Goal: Task Accomplishment & Management: Complete application form

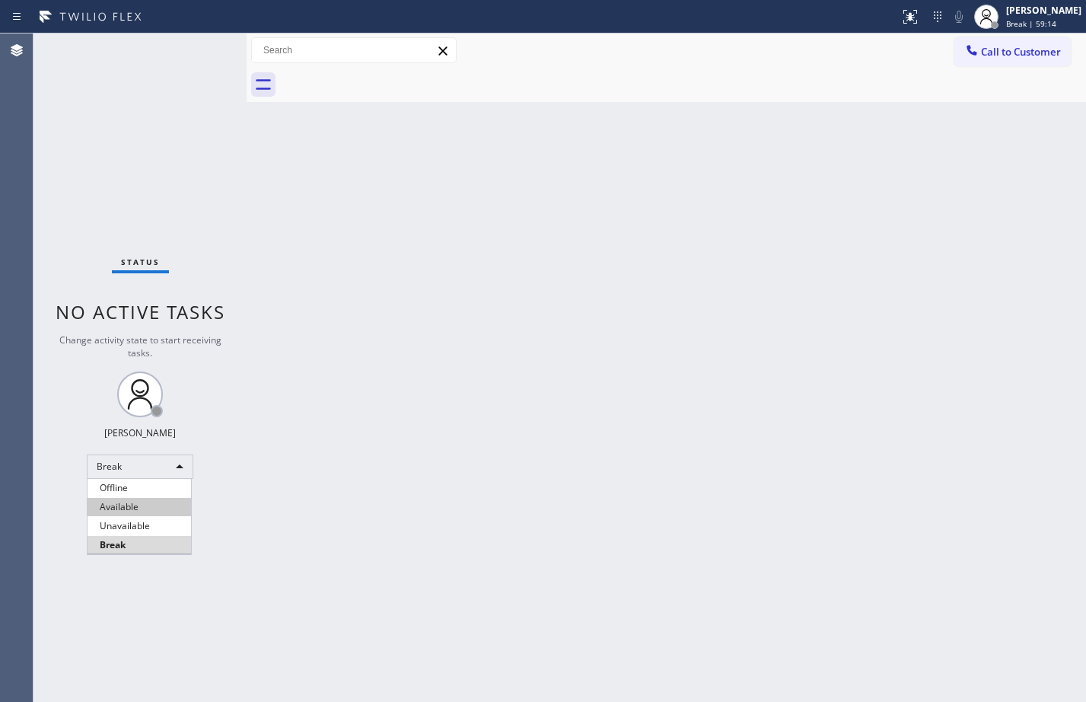
click at [134, 506] on li "Available" at bounding box center [139, 507] width 103 height 18
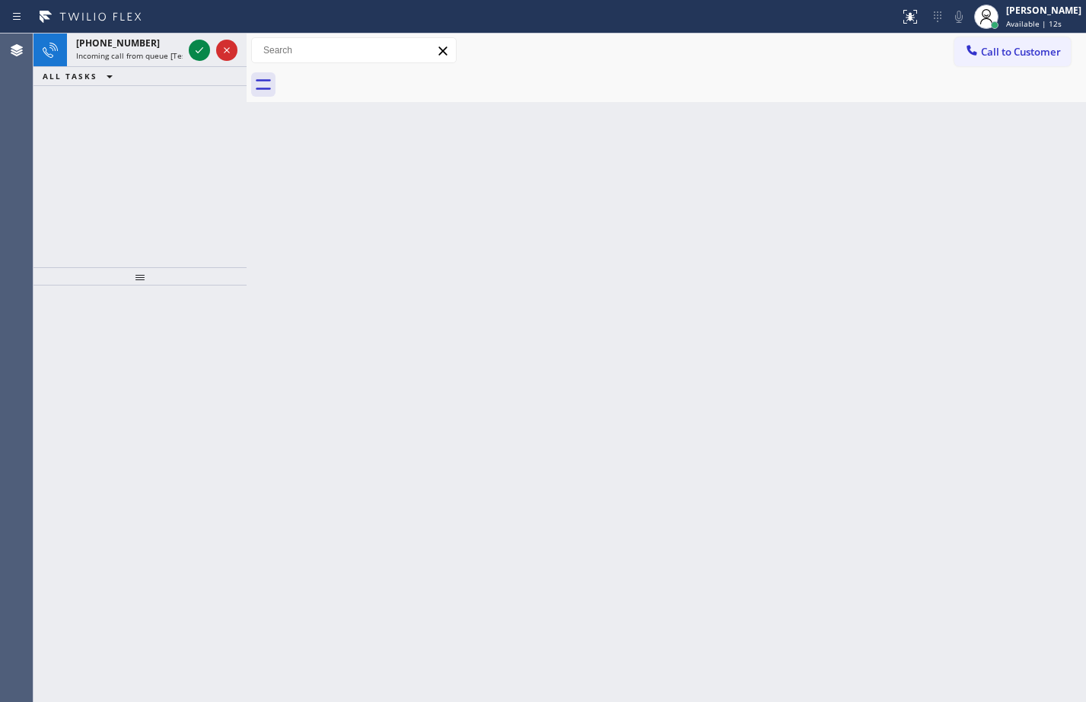
drag, startPoint x: 214, startPoint y: 189, endPoint x: 200, endPoint y: 103, distance: 86.3
click at [214, 189] on div "[PHONE_NUMBER] Incoming call from queue [Test] All ALL TASKS ALL TASKS ACTIVE T…" at bounding box center [139, 150] width 213 height 234
click at [198, 58] on icon at bounding box center [199, 50] width 18 height 18
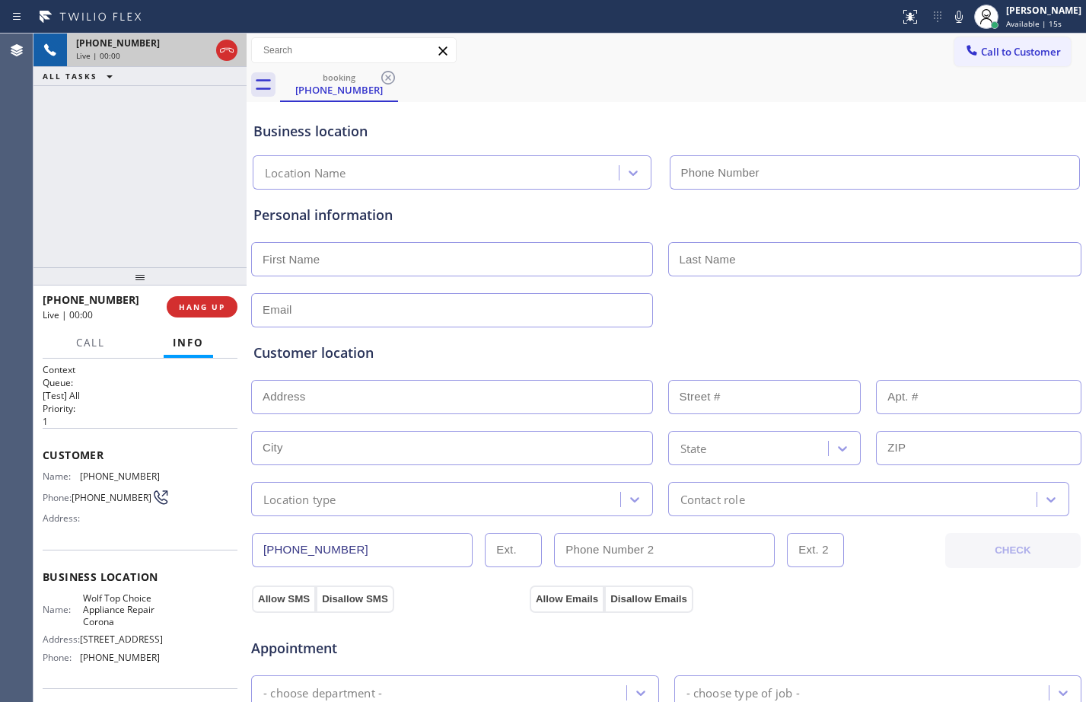
type input "[PHONE_NUMBER]"
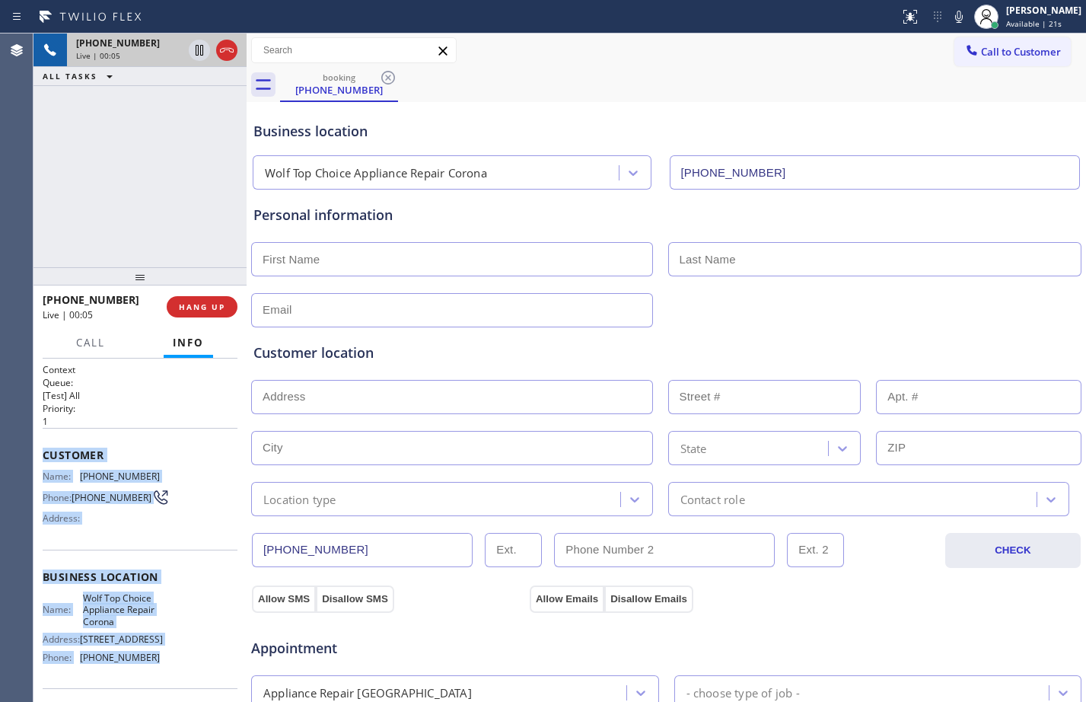
drag, startPoint x: 43, startPoint y: 460, endPoint x: 171, endPoint y: 679, distance: 253.7
click at [171, 679] on div "Context Queue: [Test] All Priority: 1 Customer Name: [PHONE_NUMBER] Phone: [PHO…" at bounding box center [140, 583] width 195 height 441
copy div "Customer Name: [PHONE_NUMBER] Phone: [PHONE_NUMBER] Address: Business location …"
click at [217, 305] on span "HANG UP" at bounding box center [202, 306] width 46 height 11
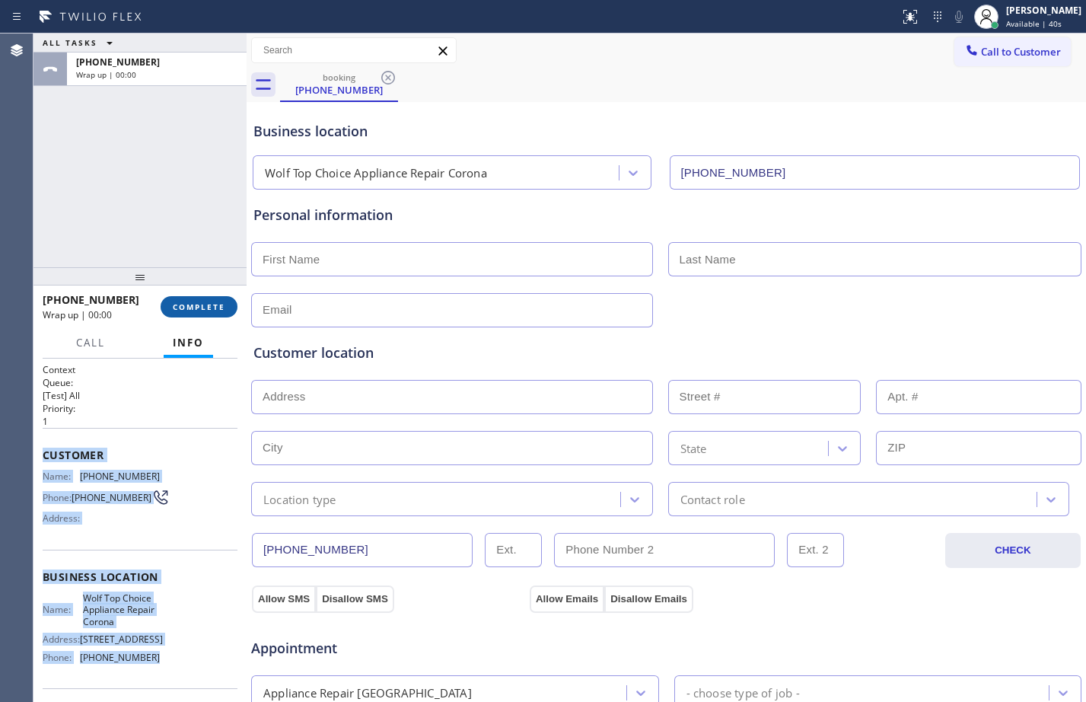
click at [217, 305] on span "COMPLETE" at bounding box center [199, 306] width 53 height 11
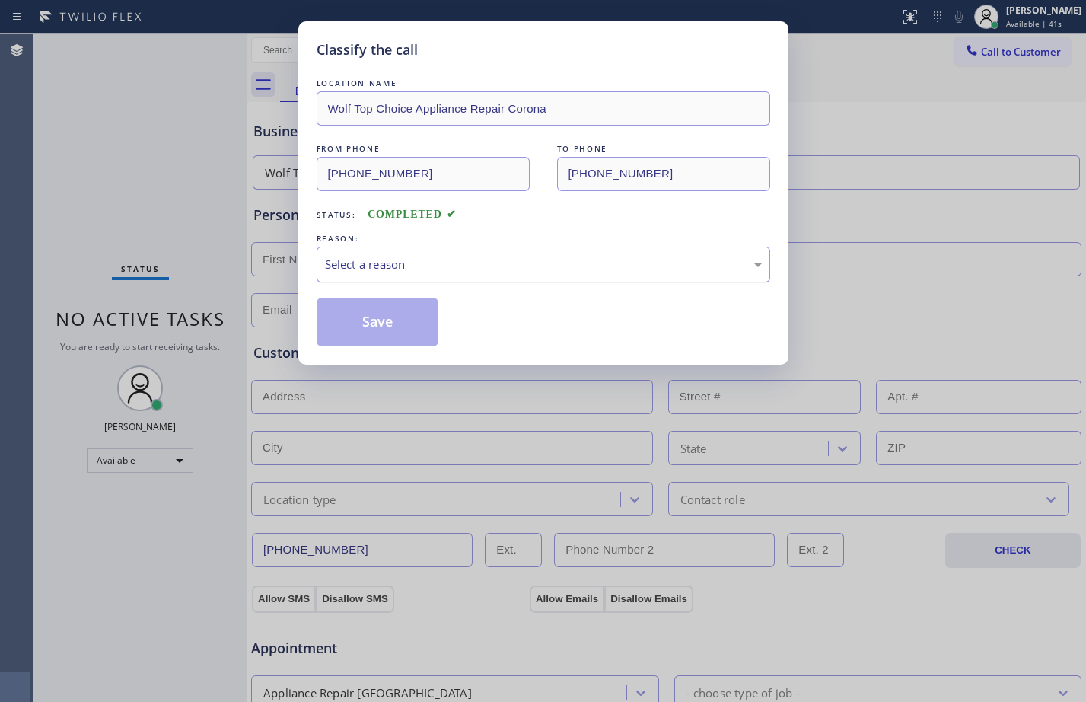
click at [524, 254] on div "Select a reason" at bounding box center [544, 265] width 454 height 36
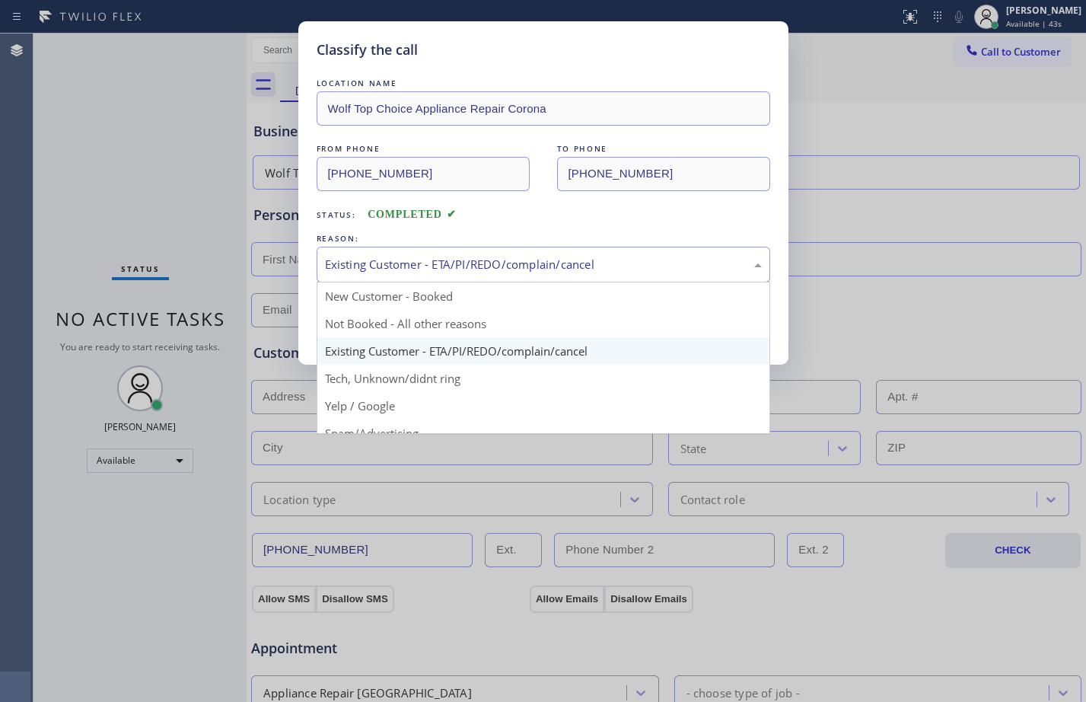
click at [492, 261] on div "Existing Customer - ETA/PI/REDO/complain/cancel" at bounding box center [543, 265] width 437 height 18
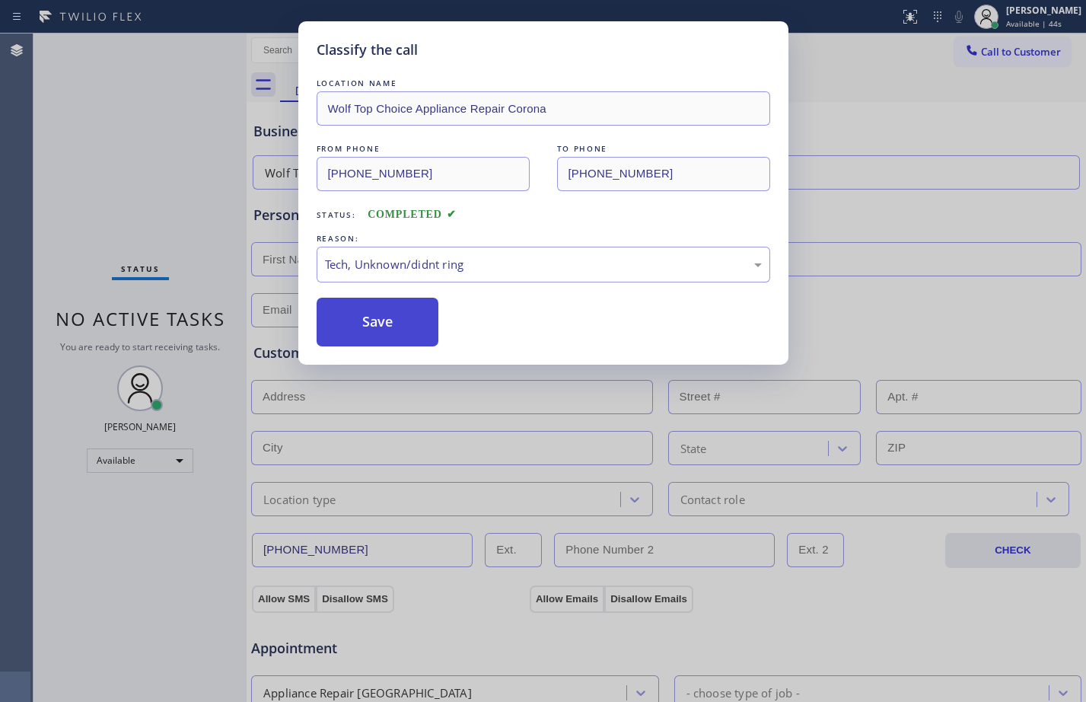
click at [390, 314] on button "Save" at bounding box center [378, 322] width 123 height 49
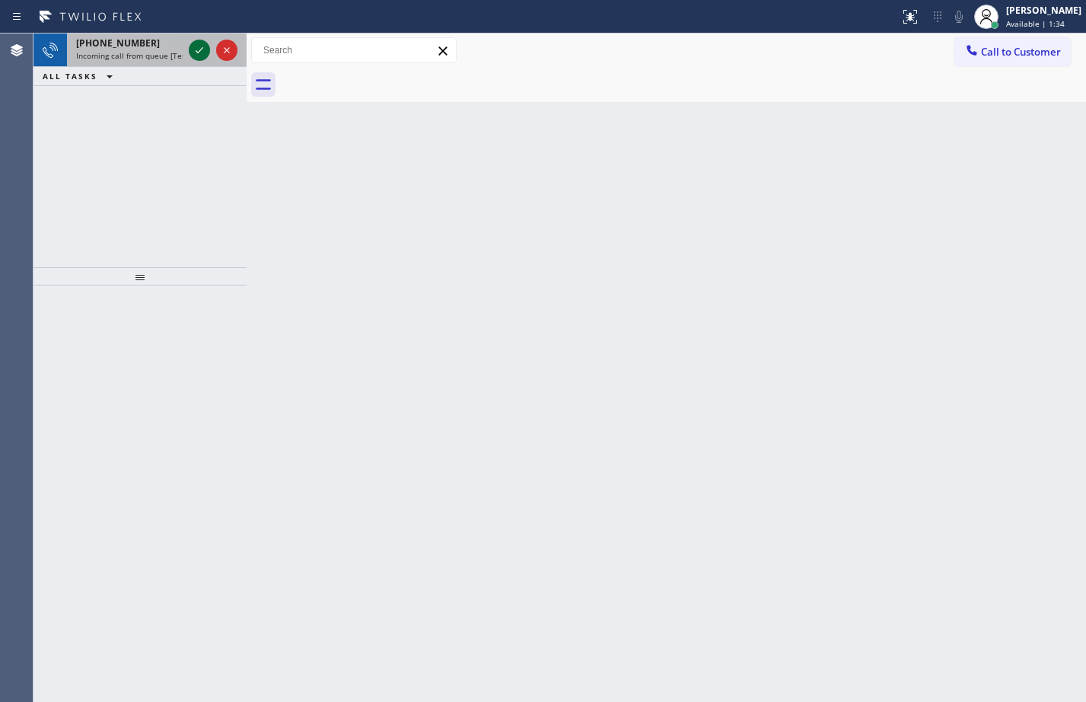
click at [203, 43] on icon at bounding box center [199, 50] width 18 height 18
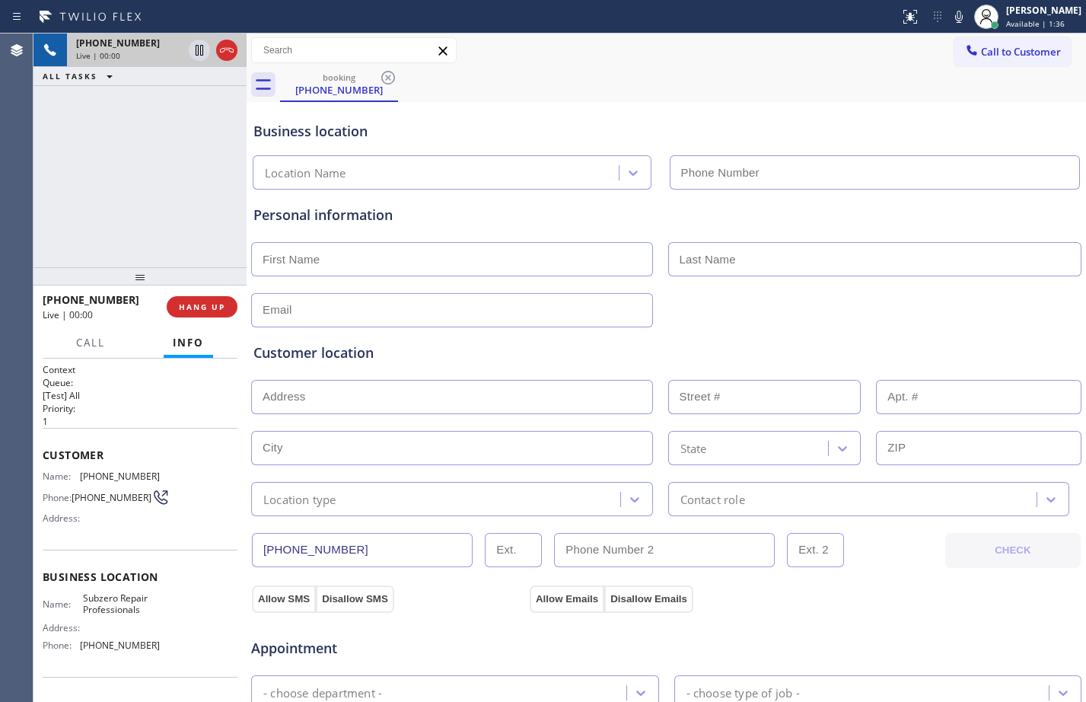
type input "[PHONE_NUMBER]"
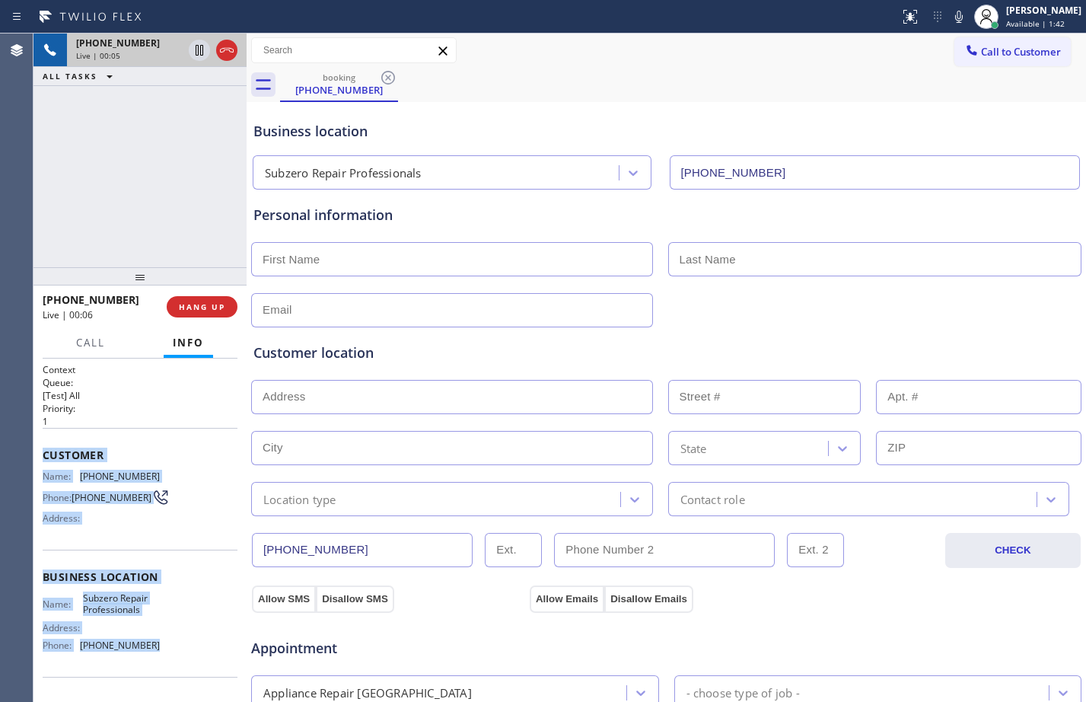
drag, startPoint x: 40, startPoint y: 452, endPoint x: 178, endPoint y: 650, distance: 241.1
click at [178, 650] on div "Context Queue: [Test] All Priority: 1 Customer Name: [PHONE_NUMBER] Phone: [PHO…" at bounding box center [139, 529] width 213 height 343
copy div "Customer Name: [PHONE_NUMBER] Phone: [PHONE_NUMBER] Address: Business location …"
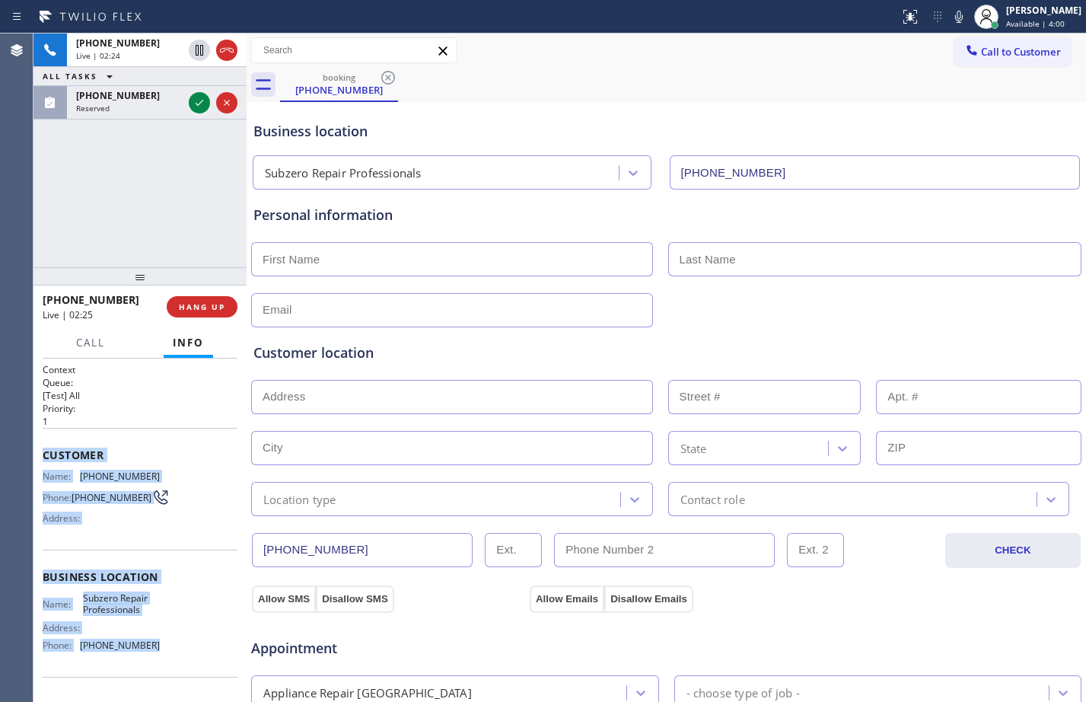
drag, startPoint x: 203, startPoint y: 50, endPoint x: 428, endPoint y: 49, distance: 225.2
click at [203, 50] on icon at bounding box center [200, 50] width 8 height 11
click at [950, 24] on icon at bounding box center [959, 17] width 18 height 18
click at [205, 57] on icon at bounding box center [199, 50] width 18 height 18
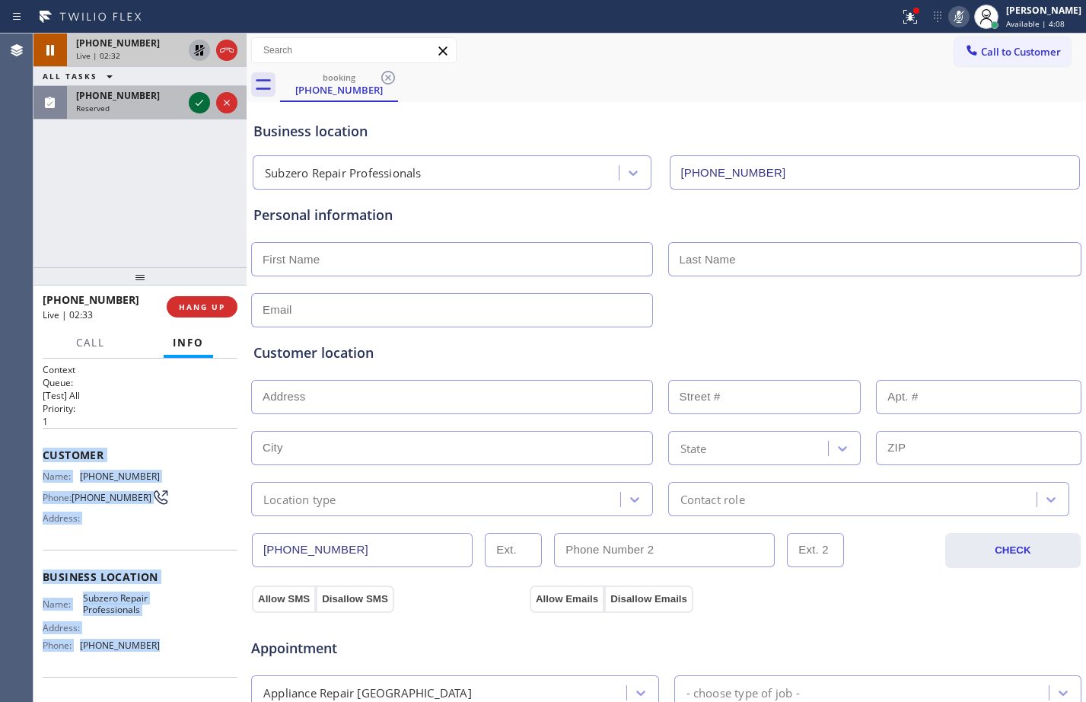
click at [199, 105] on icon at bounding box center [199, 103] width 18 height 18
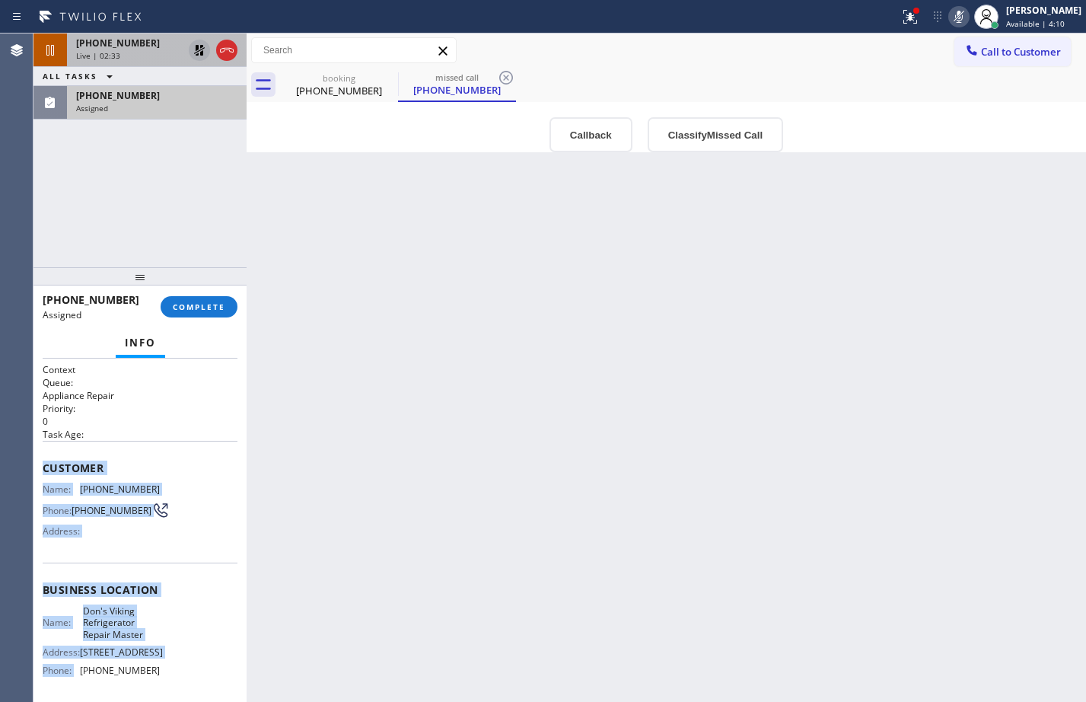
click at [93, 463] on span "Customer" at bounding box center [140, 467] width 195 height 14
click at [49, 466] on span "Customer" at bounding box center [140, 467] width 195 height 14
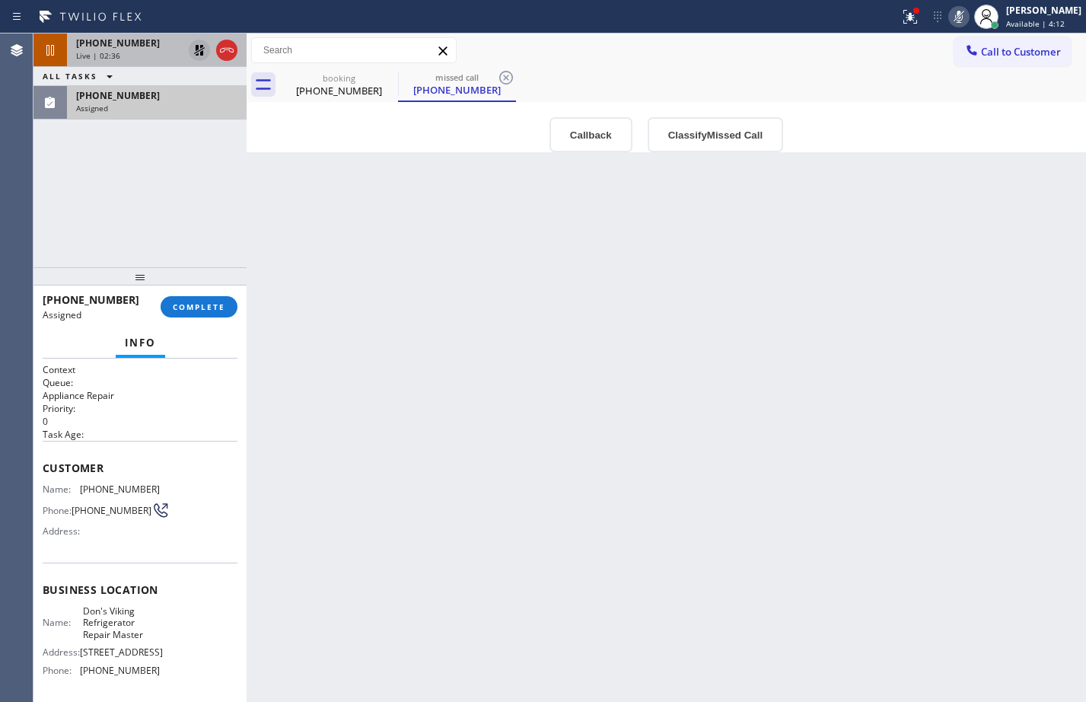
drag, startPoint x: 47, startPoint y: 468, endPoint x: 152, endPoint y: 676, distance: 233.4
click at [152, 676] on div "Context Queue: Appliance Repair Priority: 0 Task Age: Customer Name: [PHONE_NUM…" at bounding box center [140, 590] width 195 height 454
click at [166, 614] on div "Name: [PERSON_NAME]'s Viking Refrigerator Repair Master Address: [STREET_ADDRES…" at bounding box center [140, 643] width 195 height 77
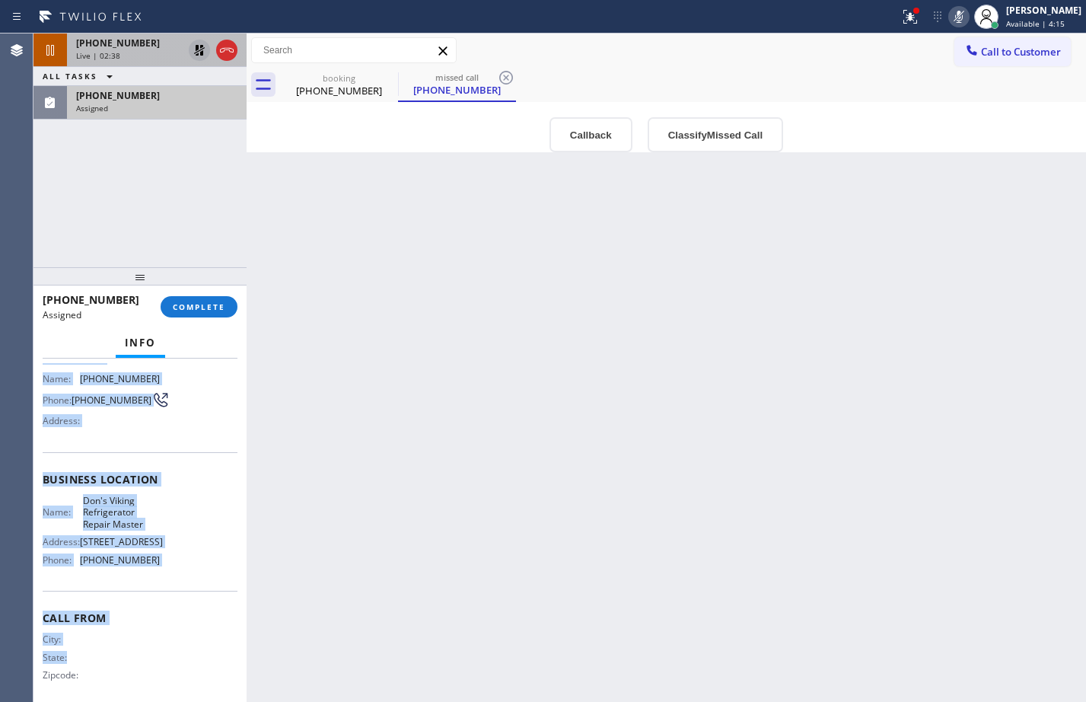
scroll to position [148, 0]
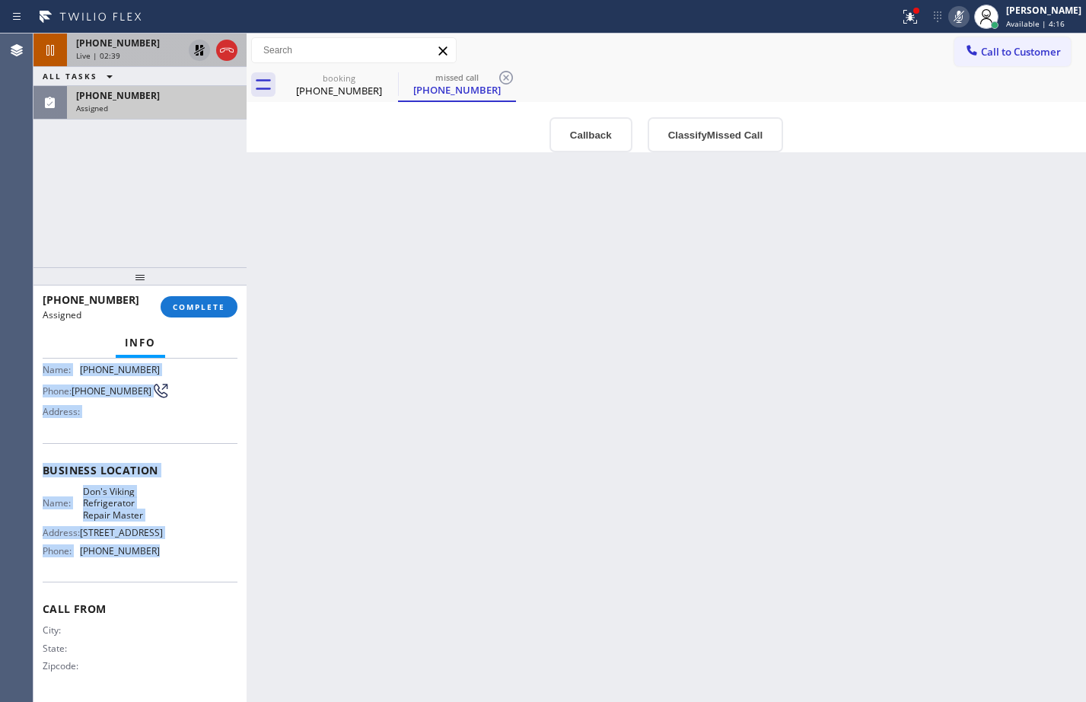
drag, startPoint x: 45, startPoint y: 468, endPoint x: 187, endPoint y: 554, distance: 166.3
click at [187, 554] on div "Context Queue: Appliance Repair Priority: 0 Task Age: Customer Name: [PHONE_NUM…" at bounding box center [140, 470] width 195 height 454
copy div "Customer Name: [PHONE_NUMBER] Phone: [PHONE_NUMBER] Address: Business location …"
click at [206, 305] on span "COMPLETE" at bounding box center [199, 306] width 53 height 11
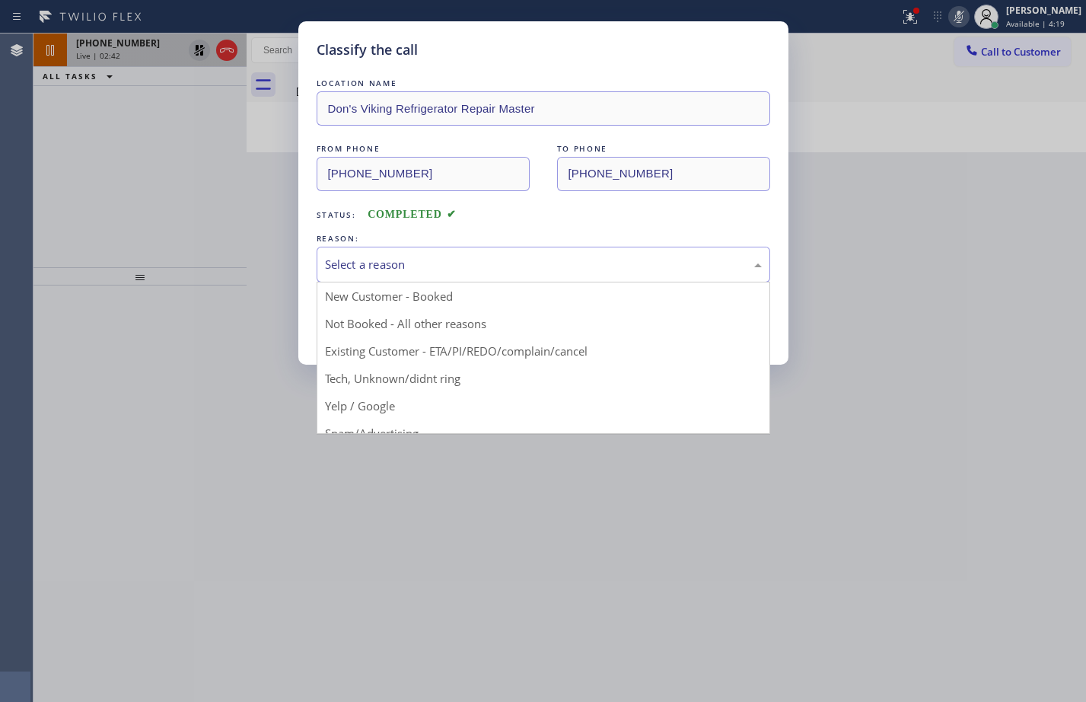
click at [412, 275] on div "Select a reason" at bounding box center [544, 265] width 454 height 36
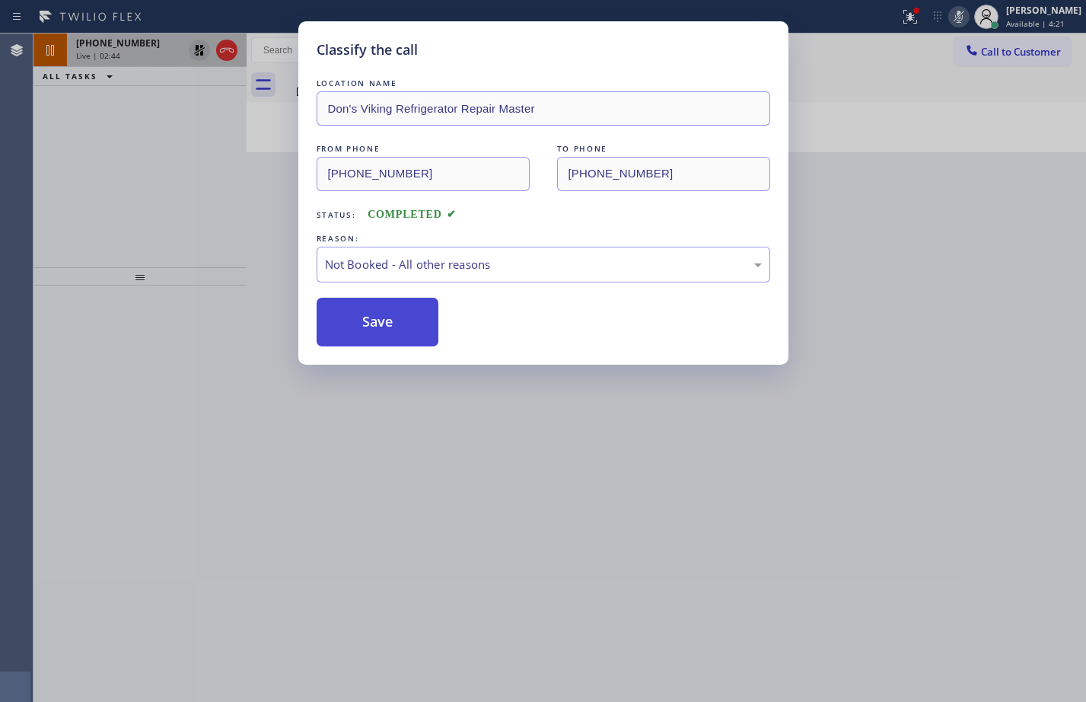
click at [377, 315] on button "Save" at bounding box center [378, 322] width 123 height 49
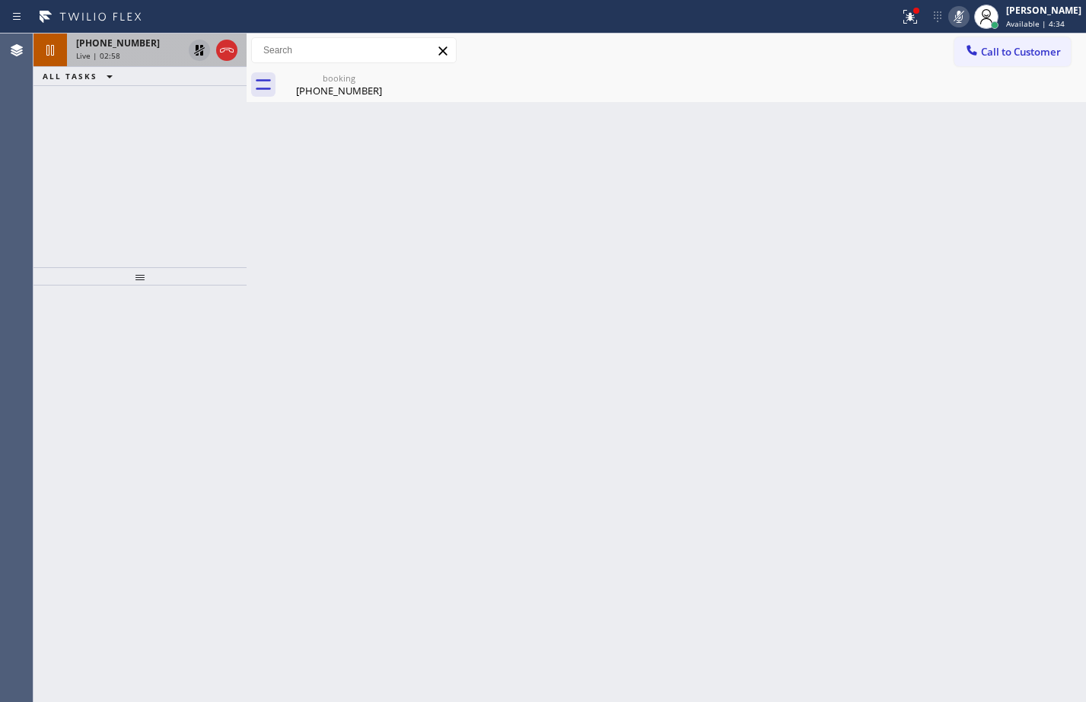
drag, startPoint x: 123, startPoint y: 129, endPoint x: 129, endPoint y: 106, distance: 23.8
click at [123, 129] on div "[PHONE_NUMBER] Live | 02:58 ALL TASKS ALL TASKS ACTIVE TASKS TASKS IN WRAP UP" at bounding box center [139, 150] width 213 height 234
click at [127, 40] on span "[PHONE_NUMBER]" at bounding box center [118, 43] width 84 height 13
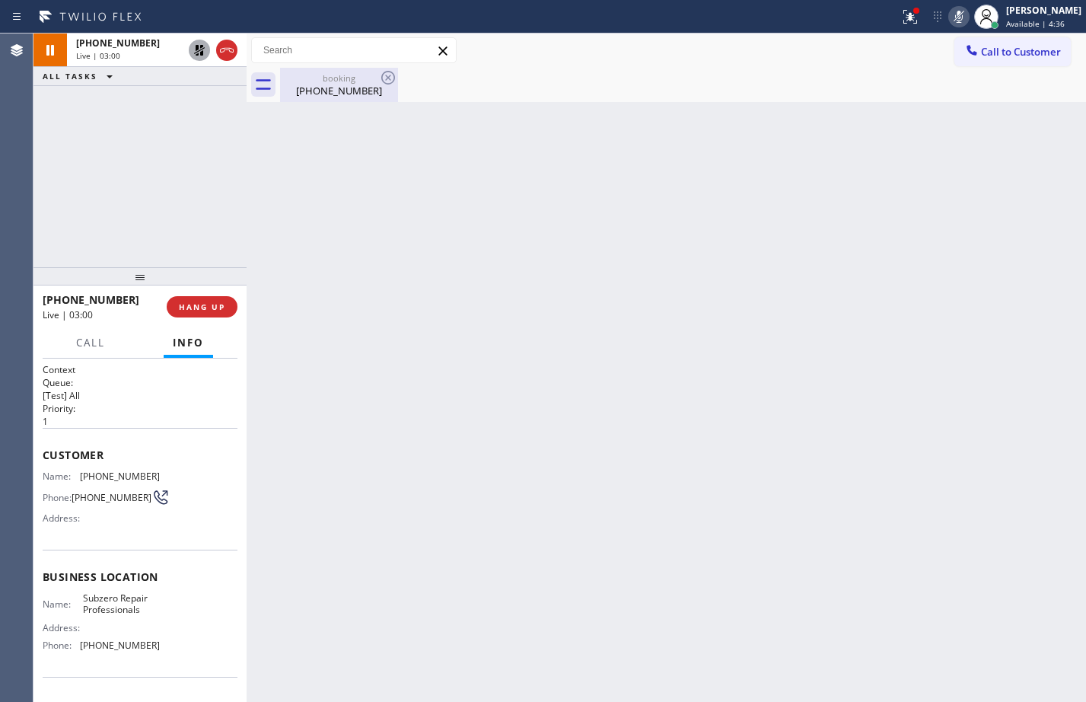
click at [342, 96] on div "[PHONE_NUMBER]" at bounding box center [339, 91] width 115 height 14
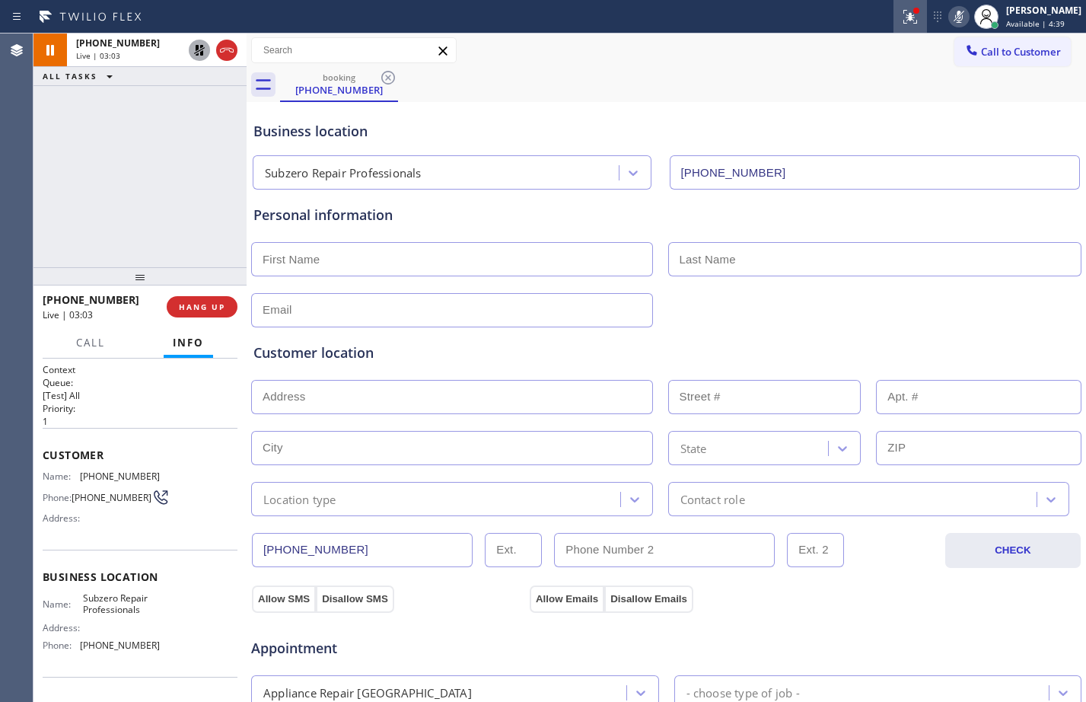
click at [901, 21] on icon at bounding box center [910, 17] width 18 height 18
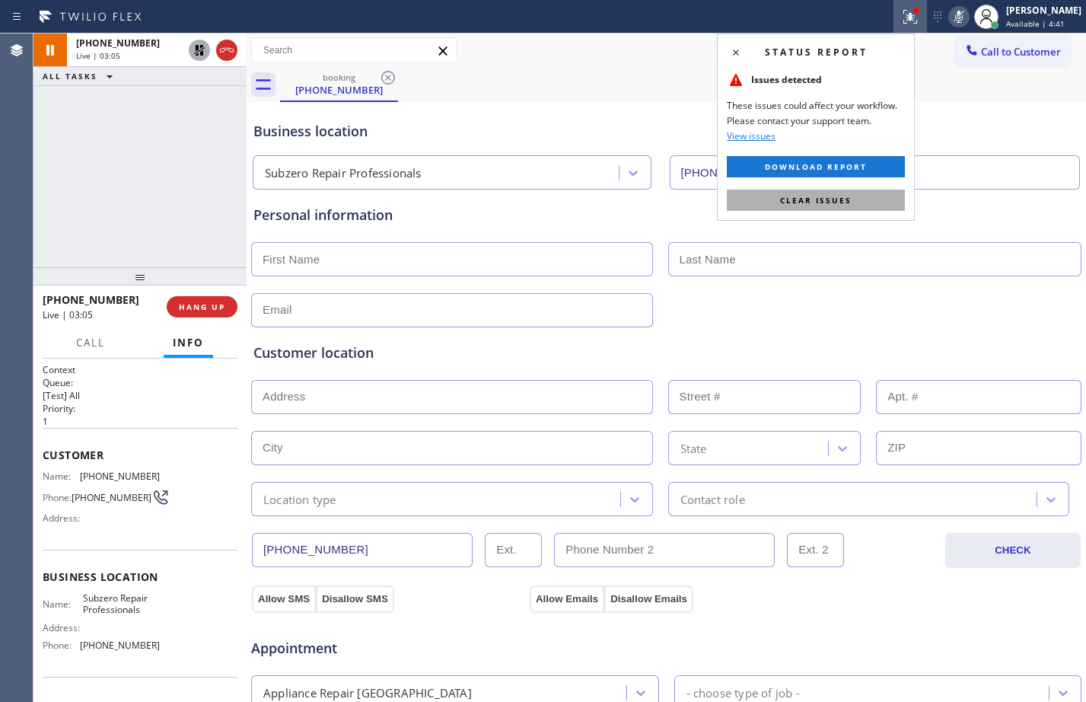
click at [830, 205] on span "Clear issues" at bounding box center [816, 200] width 72 height 11
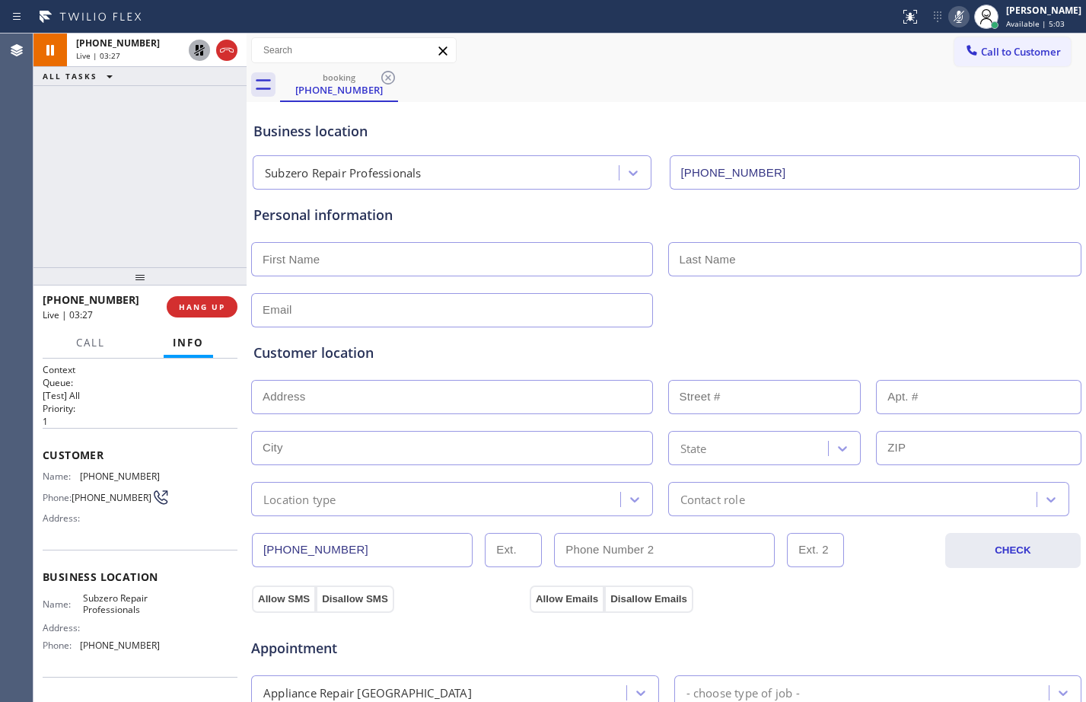
drag, startPoint x: 77, startPoint y: 169, endPoint x: 86, endPoint y: 155, distance: 16.5
click at [77, 169] on div "[PHONE_NUMBER] Live | 03:27 ALL TASKS ALL TASKS ACTIVE TASKS TASKS IN WRAP UP" at bounding box center [139, 150] width 213 height 234
click at [205, 54] on icon at bounding box center [199, 50] width 18 height 18
click at [950, 21] on icon at bounding box center [959, 17] width 18 height 18
drag, startPoint x: 195, startPoint y: 58, endPoint x: 450, endPoint y: 11, distance: 260.0
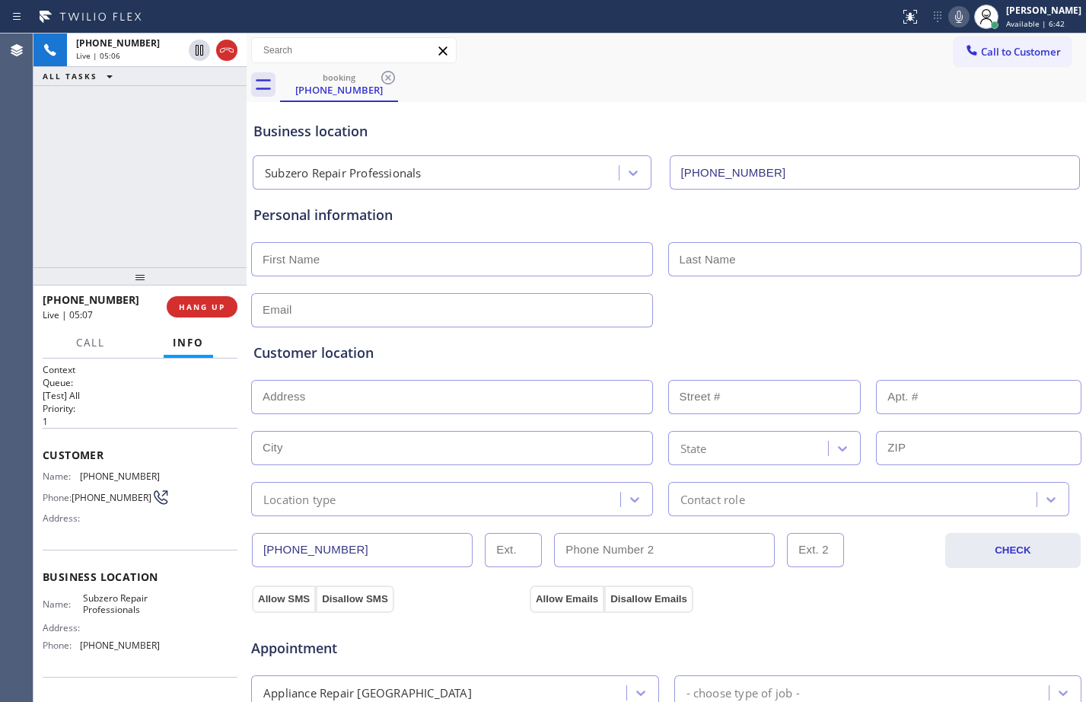
click at [195, 58] on icon at bounding box center [199, 50] width 18 height 18
click at [955, 22] on icon at bounding box center [959, 17] width 8 height 12
click at [62, 186] on div "[PHONE_NUMBER] Live | 06:33 ALL TASKS ALL TASKS ACTIVE TASKS TASKS IN WRAP UP" at bounding box center [139, 150] width 213 height 234
drag, startPoint x: 205, startPoint y: 52, endPoint x: 323, endPoint y: 51, distance: 118.7
click at [205, 52] on icon at bounding box center [199, 50] width 18 height 18
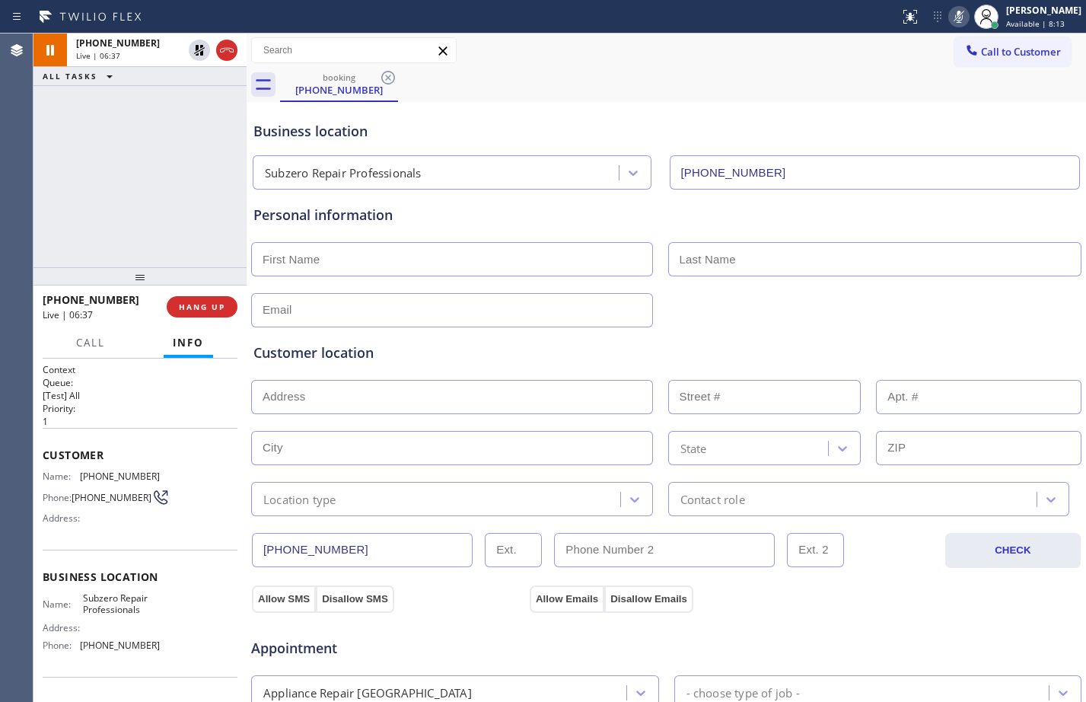
click at [955, 16] on icon at bounding box center [959, 17] width 8 height 12
click at [223, 193] on div "[PHONE_NUMBER] Live | 07:44 ALL TASKS ALL TASKS ACTIVE TASKS TASKS IN WRAP UP" at bounding box center [139, 150] width 213 height 234
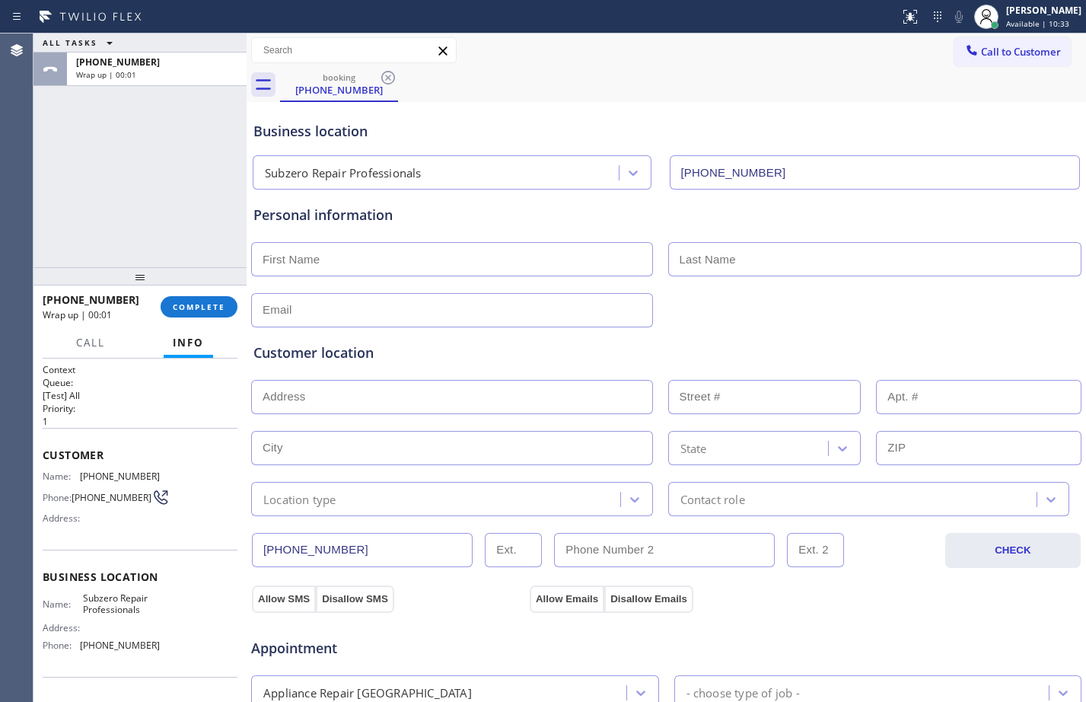
click at [355, 263] on input "text" at bounding box center [452, 259] width 402 height 34
click at [537, 262] on input "text" at bounding box center [452, 259] width 402 height 34
paste input "Max"
type input "Max"
click at [790, 258] on input "text" at bounding box center [875, 259] width 414 height 34
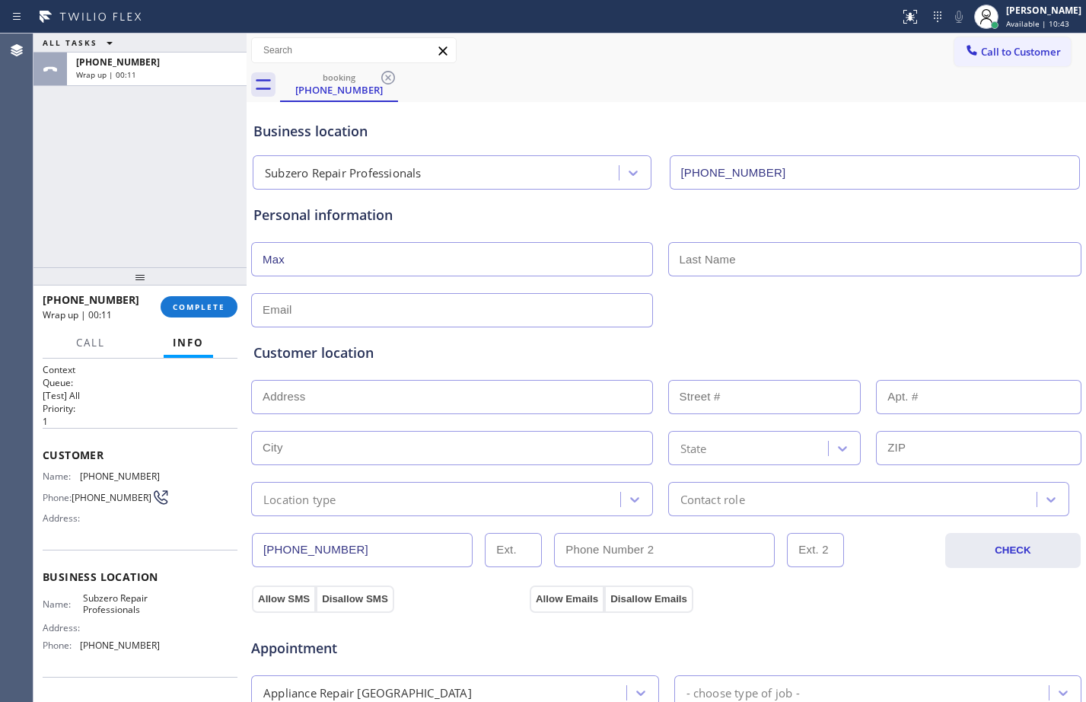
paste input "[PERSON_NAME]"
type input "[PERSON_NAME]"
click at [434, 304] on input "text" at bounding box center [452, 310] width 402 height 34
paste input "[EMAIL_ADDRESS][DOMAIN_NAME]"
type input "[EMAIL_ADDRESS][DOMAIN_NAME]"
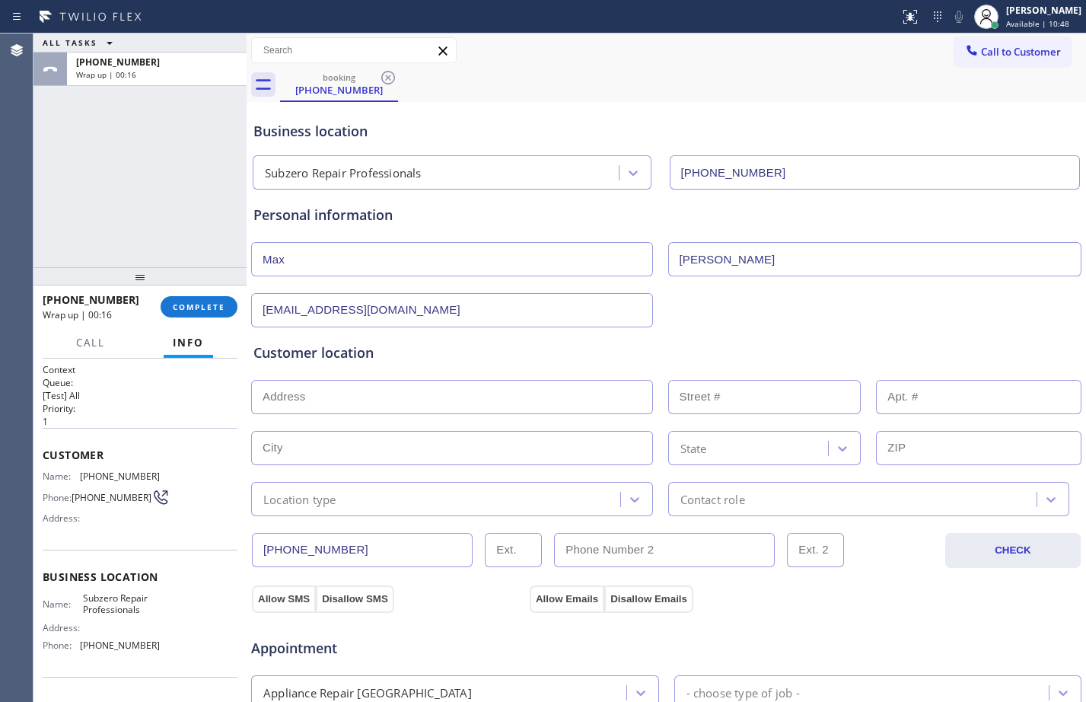
click at [385, 384] on input "text" at bounding box center [452, 397] width 402 height 34
click at [430, 404] on input "text" at bounding box center [452, 397] width 402 height 34
paste input "[STREET_ADDRESS]"
type input "[STREET_ADDRESS]"
type input "6608"
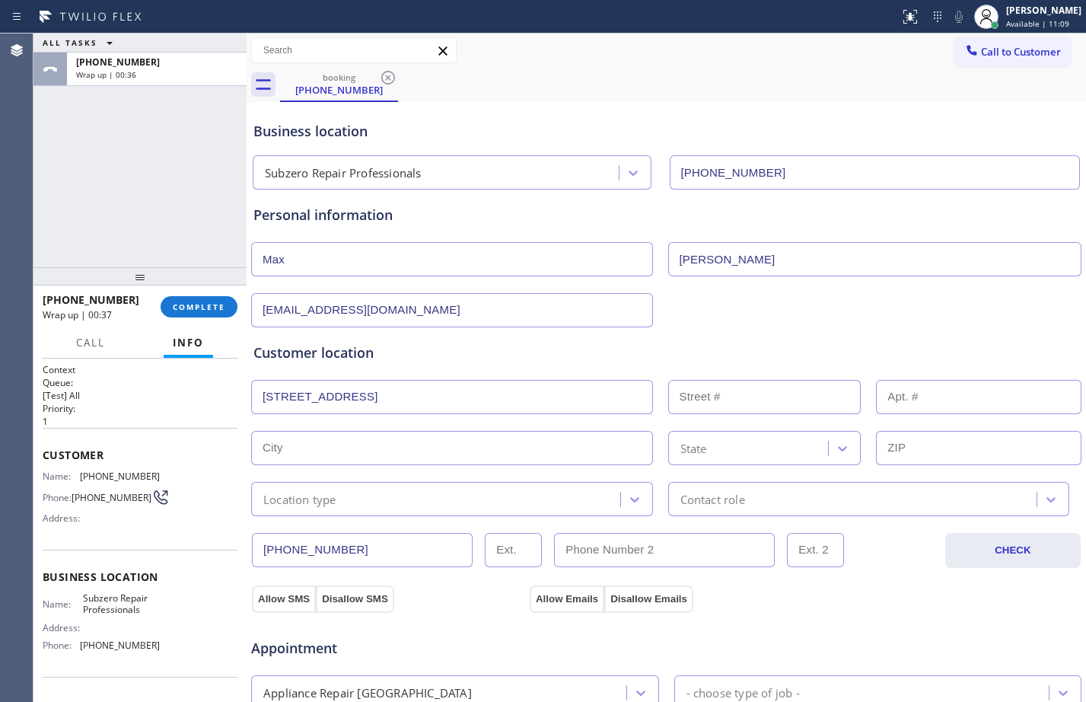
type input "[GEOGRAPHIC_DATA]"
type input "90293"
click at [599, 510] on div "Location type" at bounding box center [452, 499] width 402 height 34
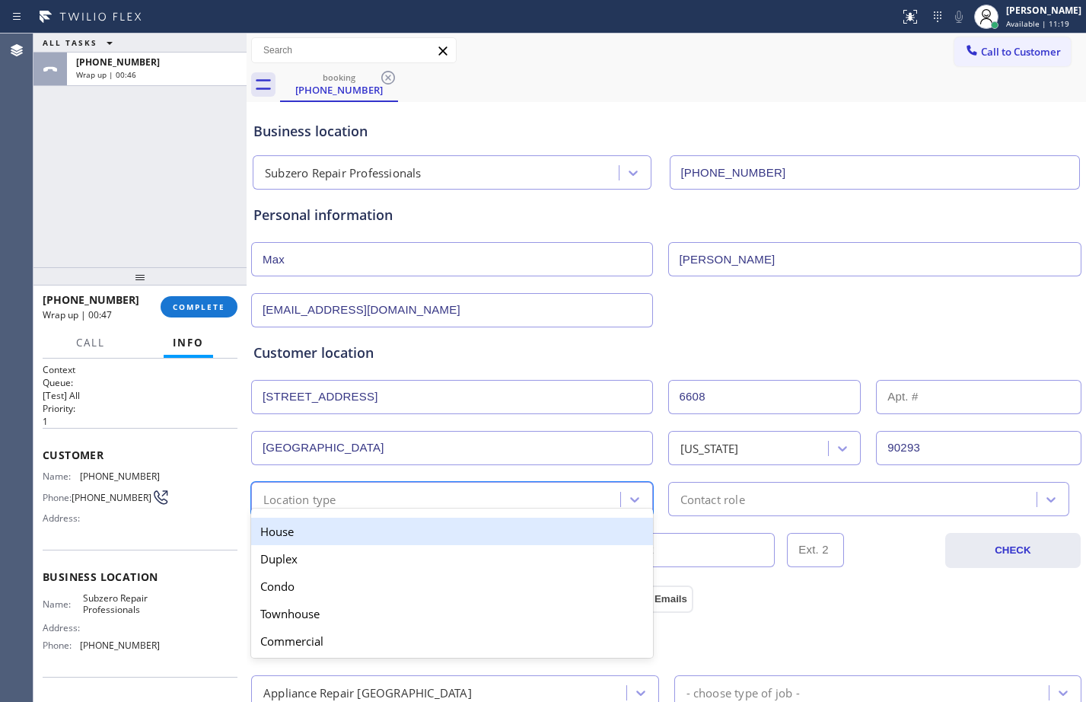
click at [482, 532] on div "House" at bounding box center [452, 530] width 402 height 27
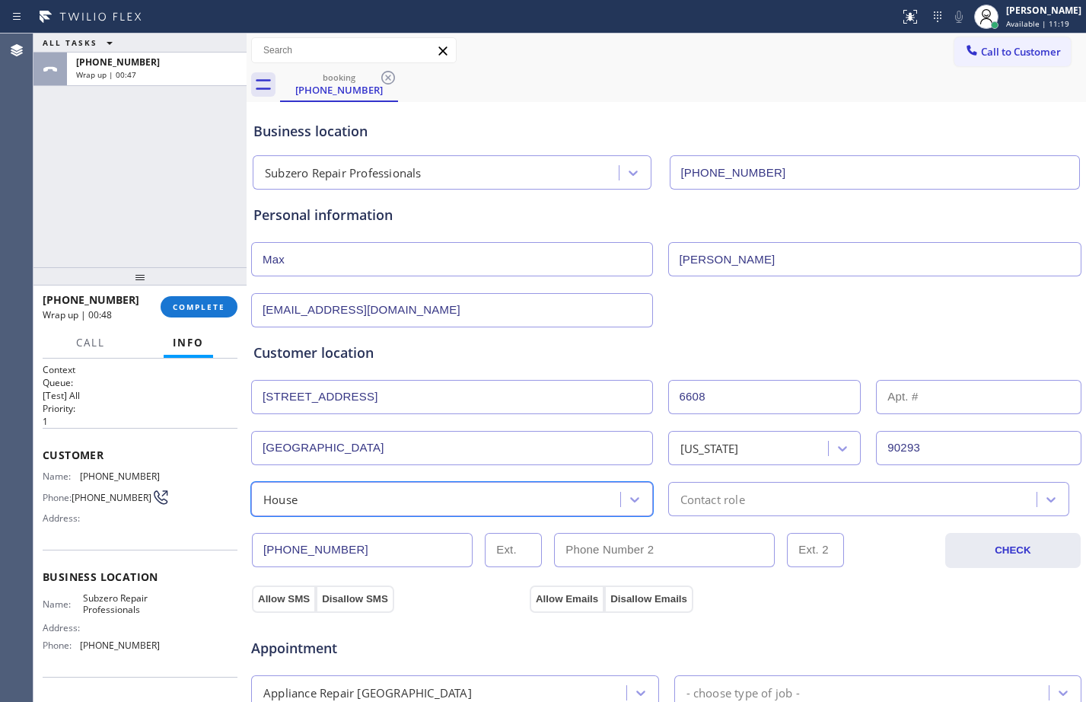
click at [751, 500] on div "Contact role" at bounding box center [855, 498] width 364 height 27
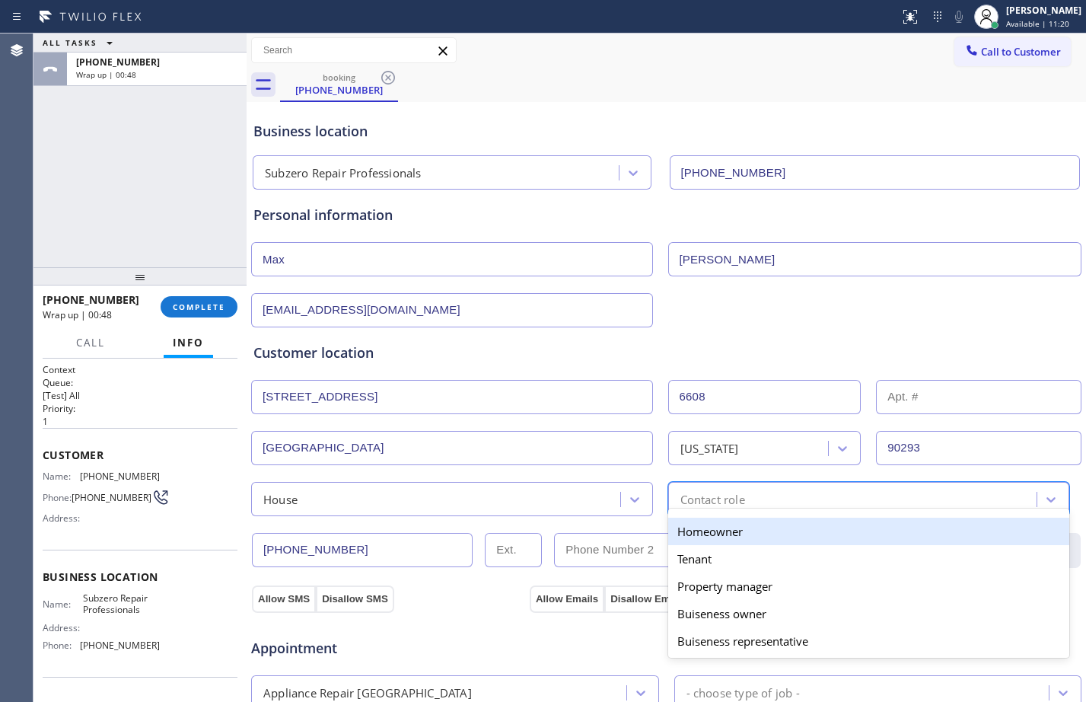
click at [718, 529] on div "Homeowner" at bounding box center [869, 530] width 402 height 27
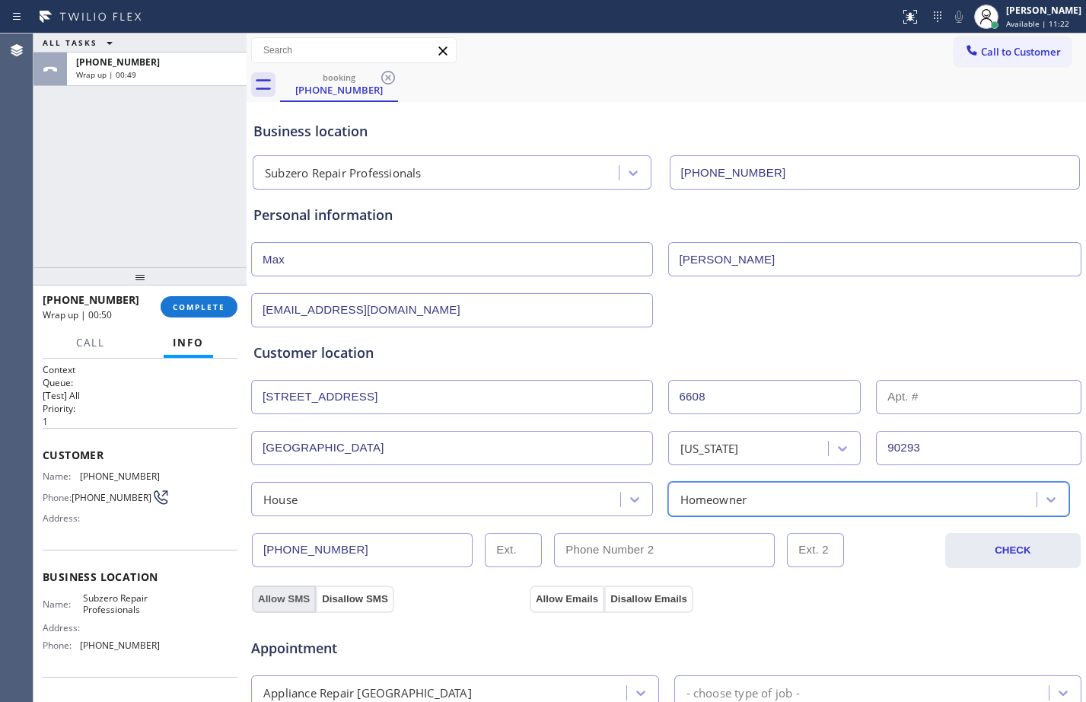
click at [283, 588] on button "Allow SMS" at bounding box center [284, 598] width 64 height 27
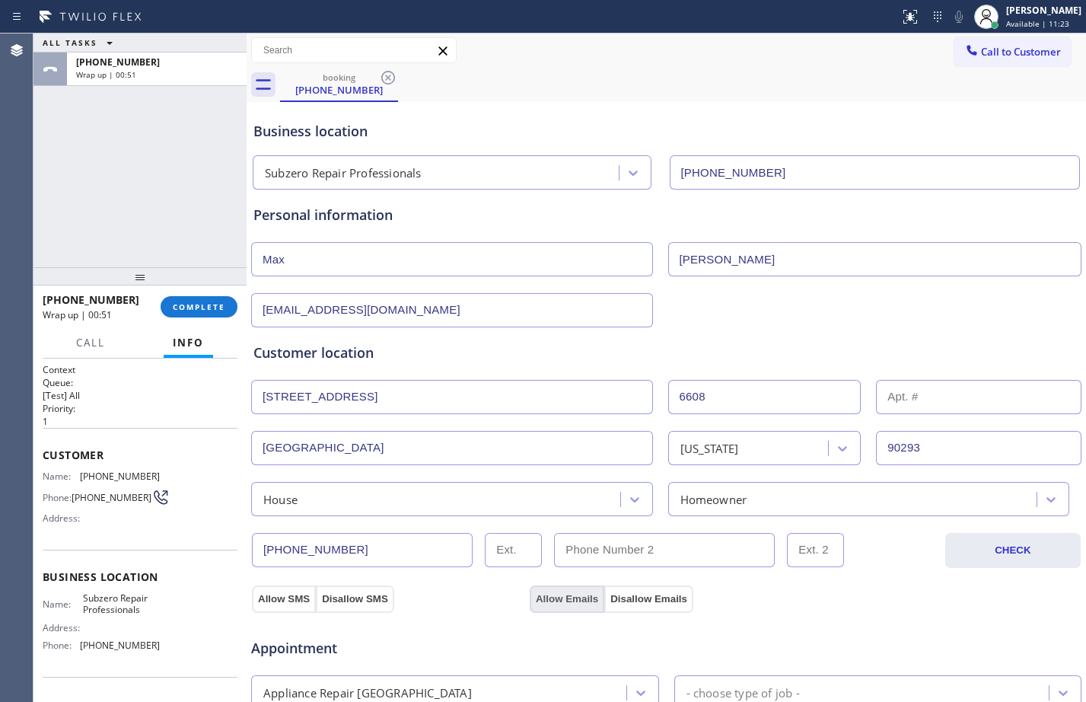
click at [550, 595] on button "Allow Emails" at bounding box center [567, 598] width 75 height 27
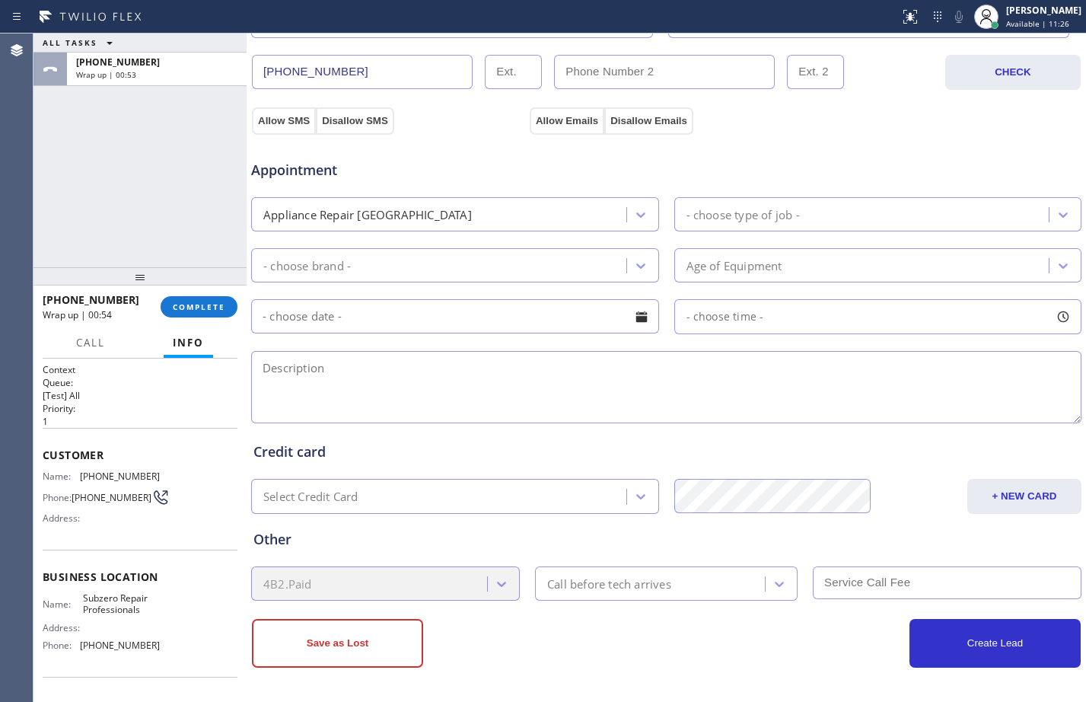
click at [479, 208] on div "Appliance Repair [GEOGRAPHIC_DATA]" at bounding box center [441, 214] width 371 height 27
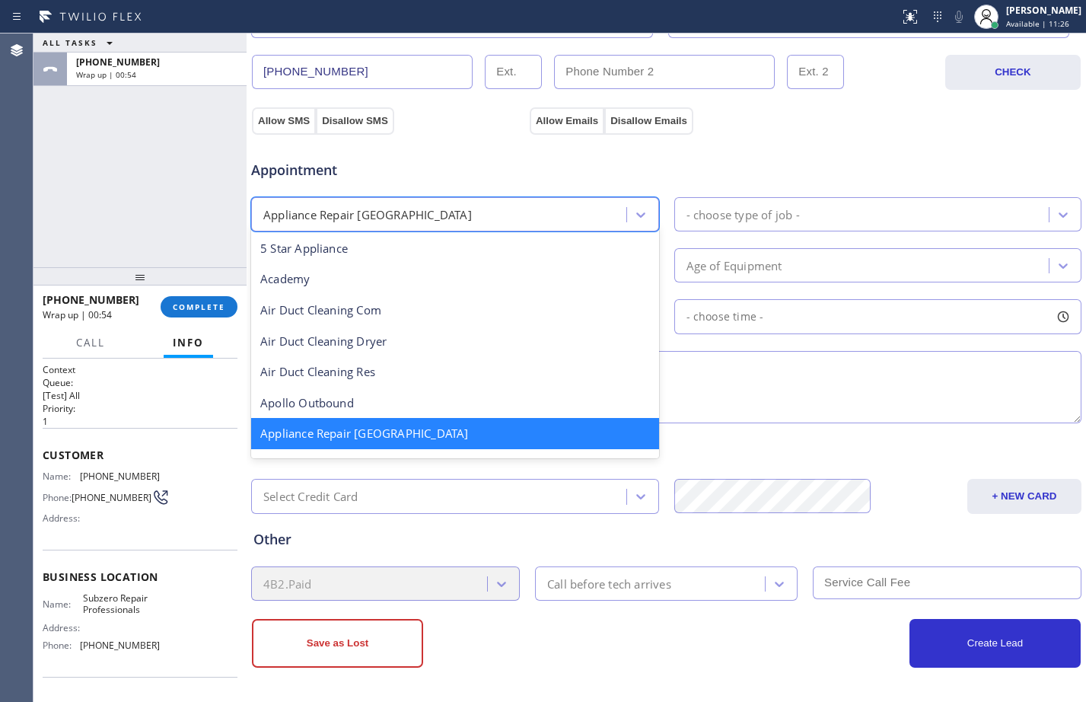
scroll to position [2, 0]
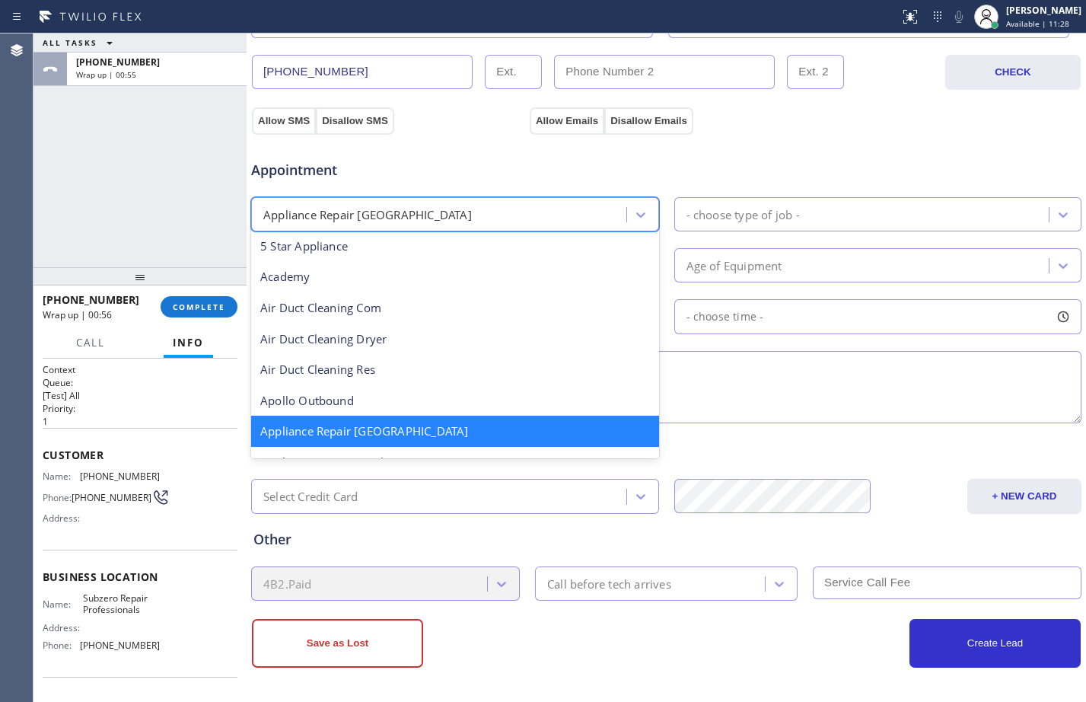
click at [674, 207] on div "- choose type of job -" at bounding box center [878, 214] width 408 height 34
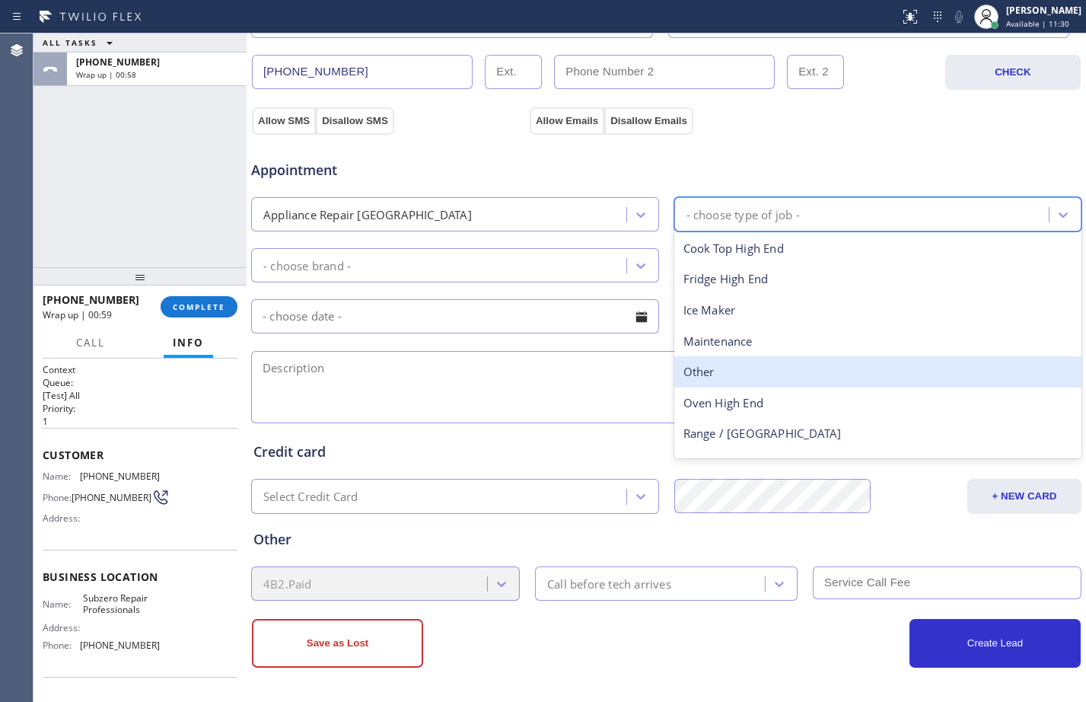
scroll to position [56, 0]
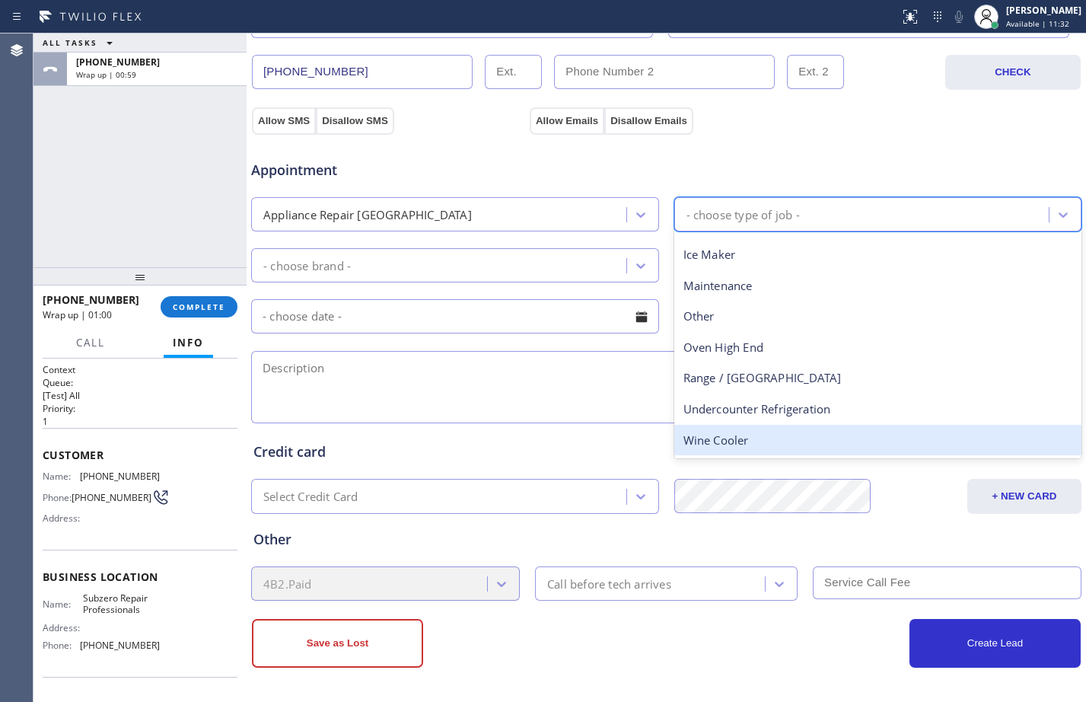
click at [760, 436] on div "Wine Cooler" at bounding box center [878, 440] width 408 height 31
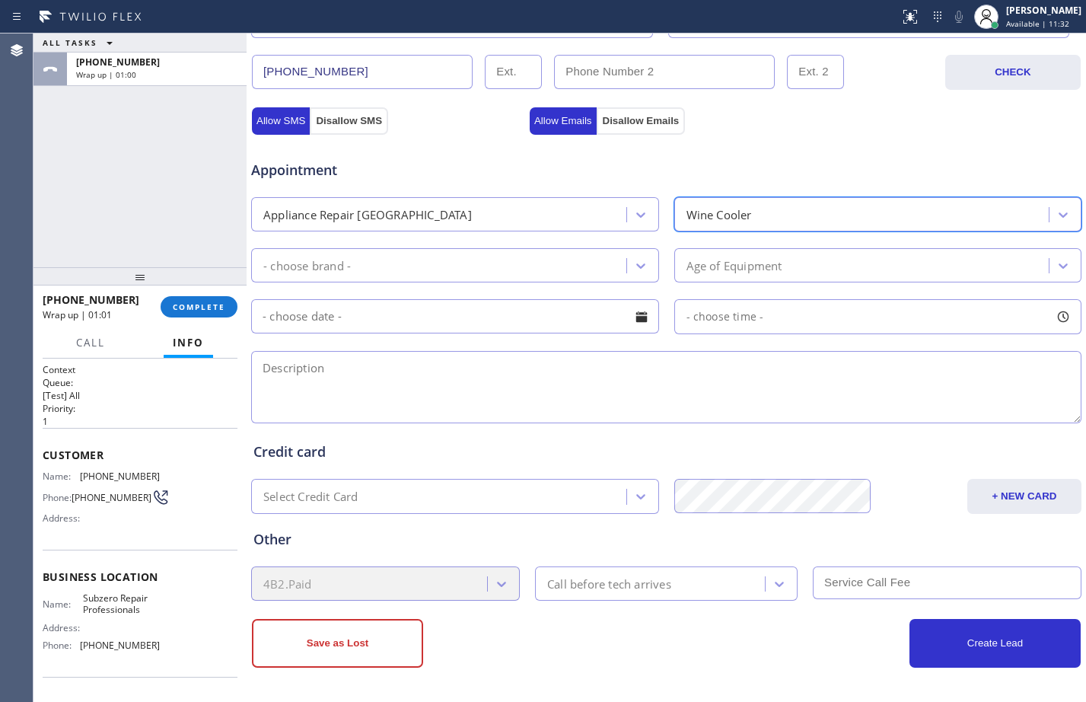
click at [509, 265] on div "- choose brand -" at bounding box center [441, 265] width 371 height 27
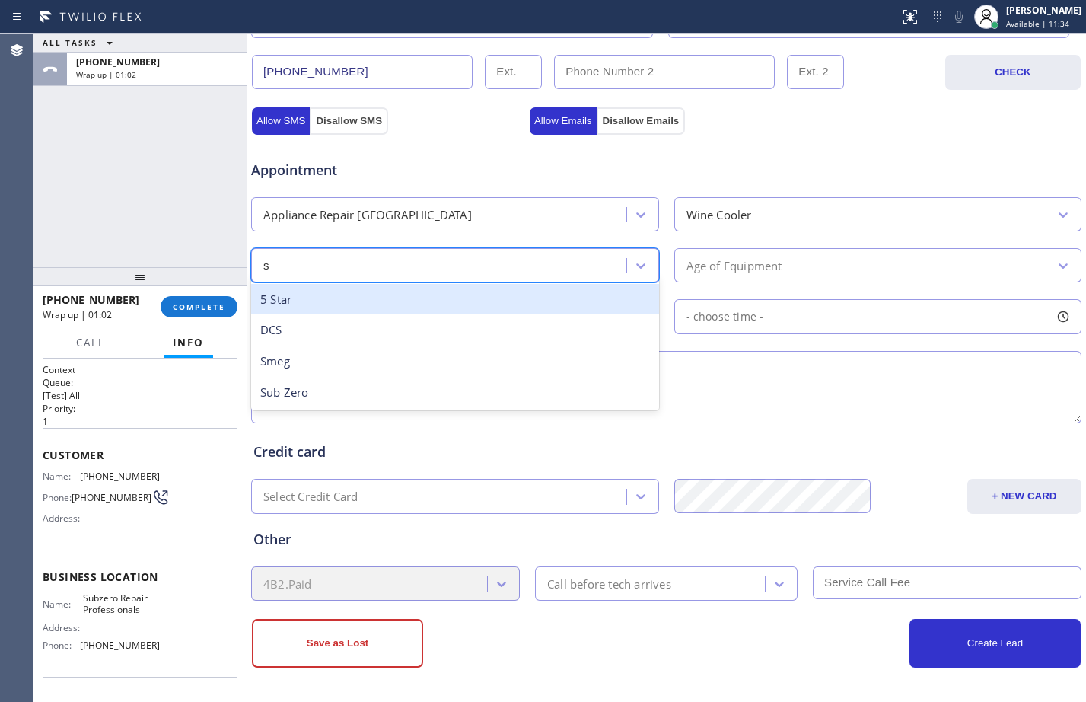
type input "su"
click at [458, 307] on div "Sub Zero" at bounding box center [455, 299] width 408 height 31
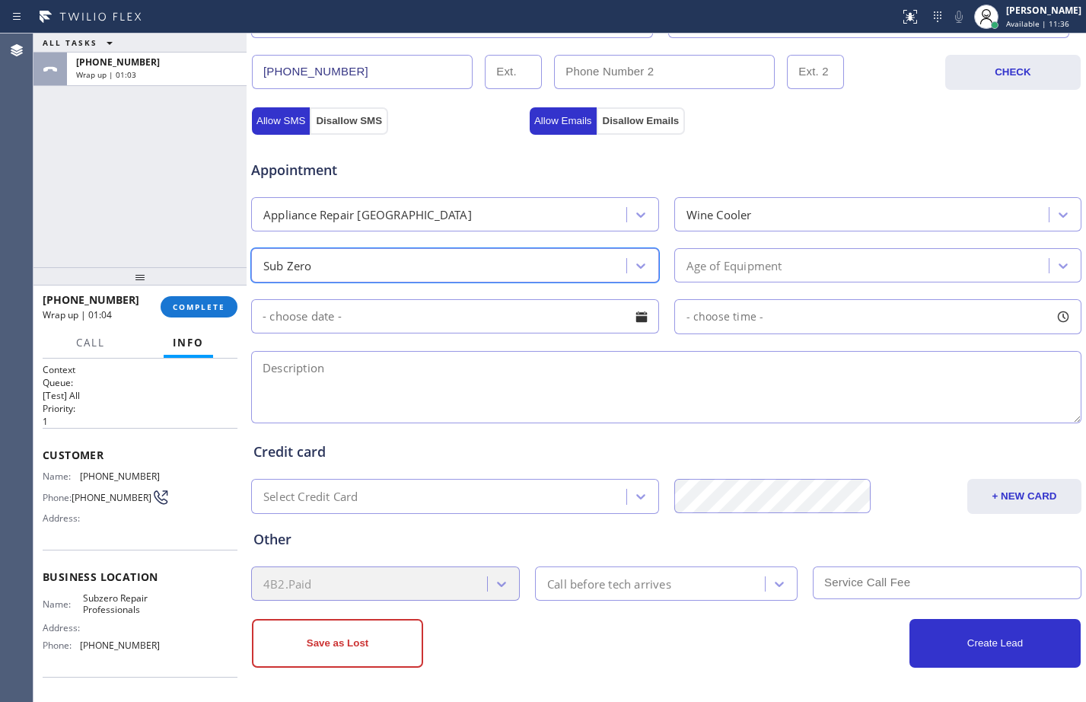
click at [796, 263] on div "Age of Equipment" at bounding box center [864, 265] width 371 height 27
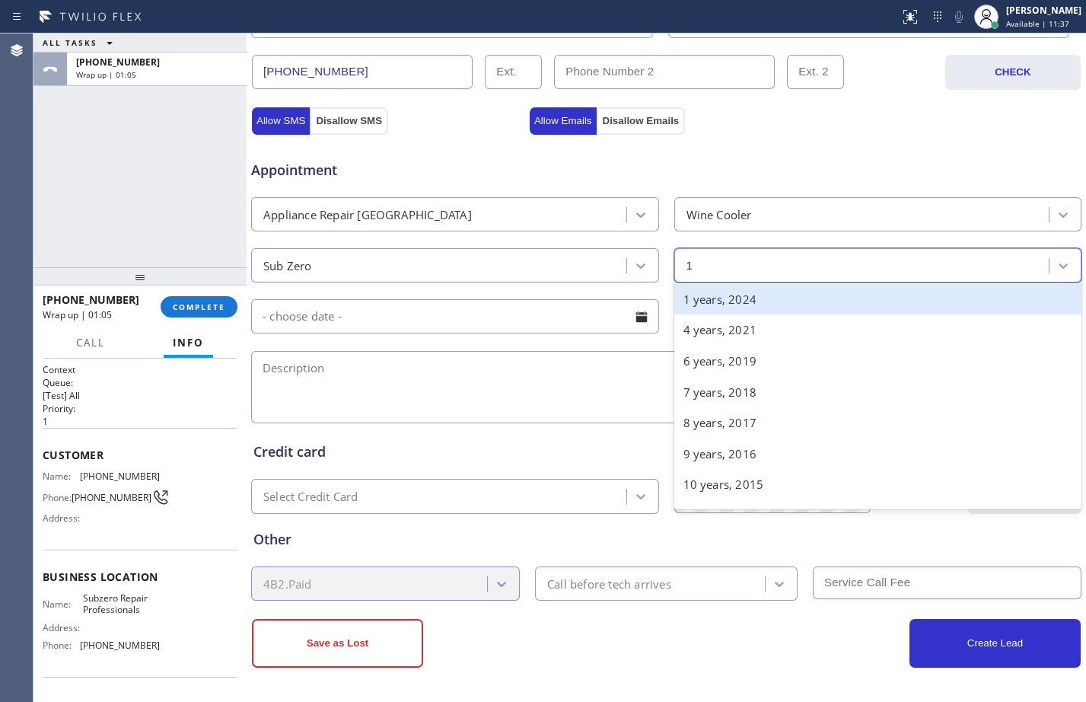
type input "15"
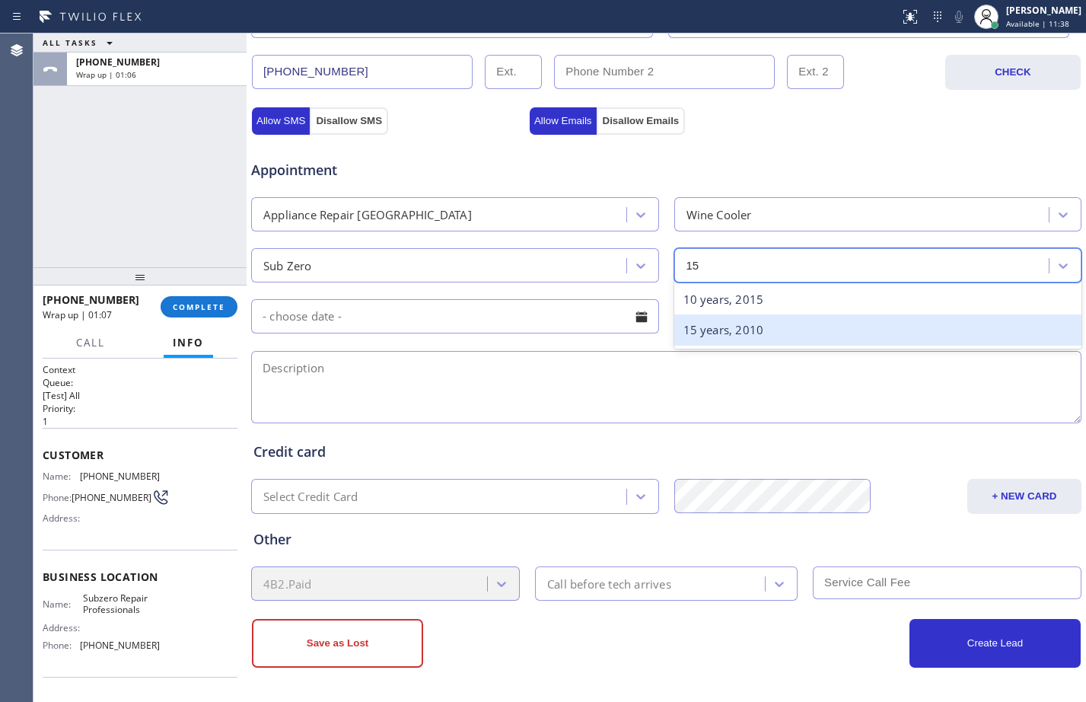
click at [759, 319] on div "15 years, 2010" at bounding box center [878, 329] width 408 height 31
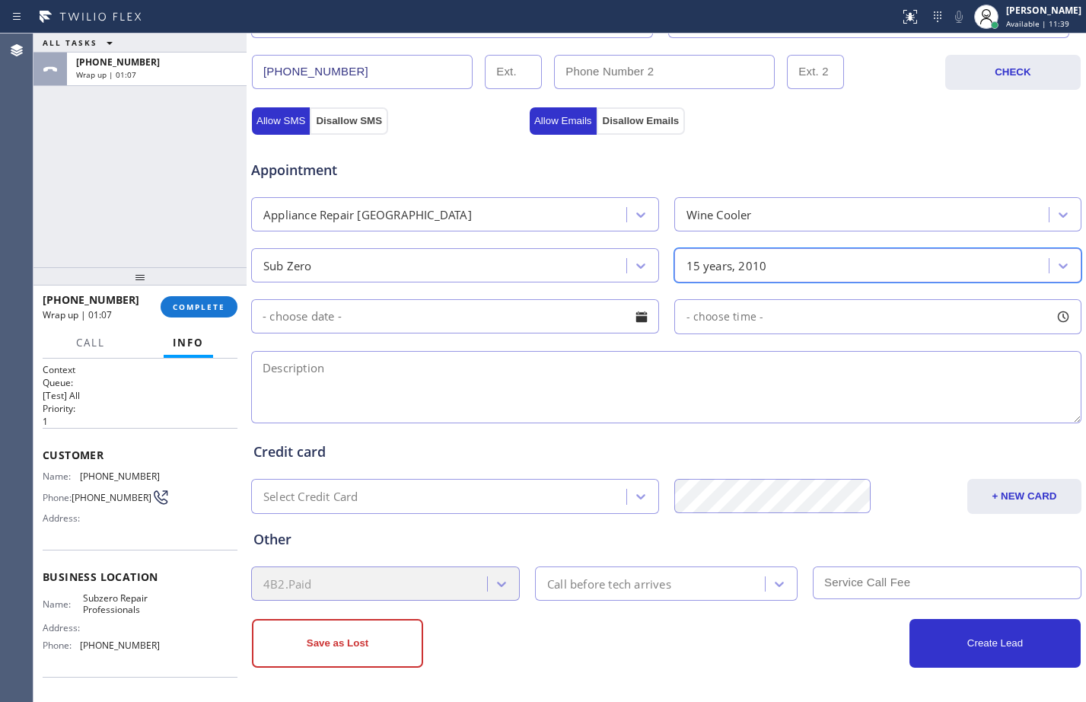
click at [419, 320] on input "text" at bounding box center [455, 316] width 408 height 34
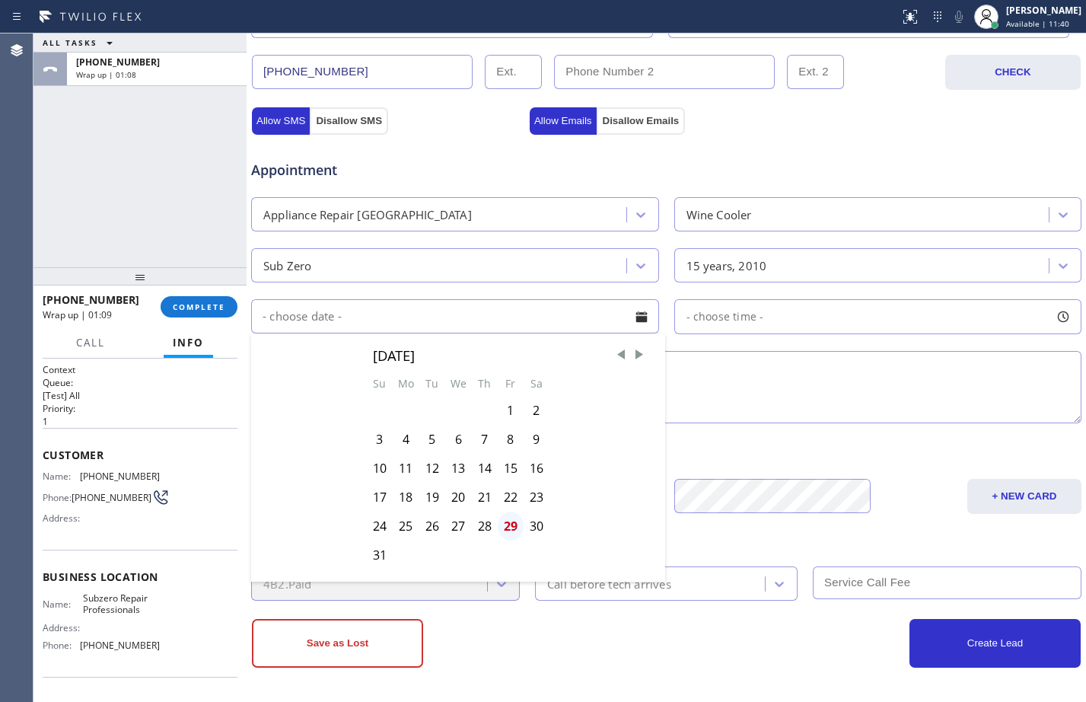
click at [504, 523] on div "29" at bounding box center [511, 525] width 26 height 29
type input "[DATE]"
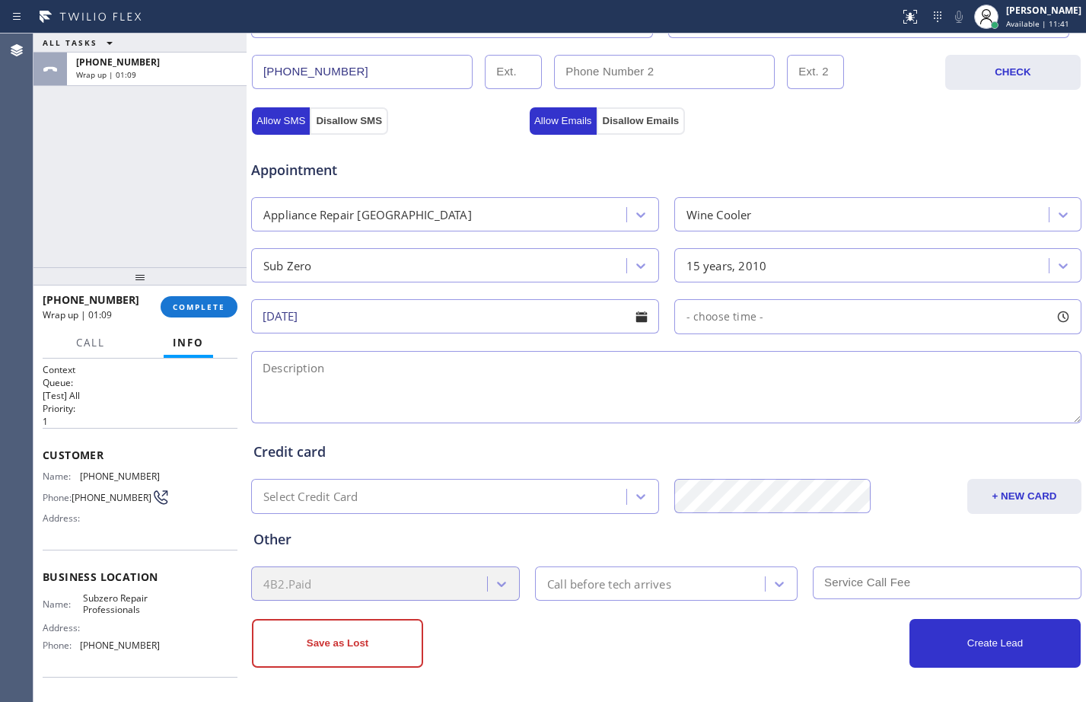
click at [769, 325] on div "- choose time -" at bounding box center [878, 316] width 408 height 35
drag, startPoint x: 687, startPoint y: 407, endPoint x: 968, endPoint y: 411, distance: 280.8
click at [972, 411] on div at bounding box center [981, 409] width 18 height 32
drag, startPoint x: 684, startPoint y: 406, endPoint x: 883, endPoint y: 412, distance: 199.5
click at [884, 412] on div at bounding box center [893, 409] width 18 height 32
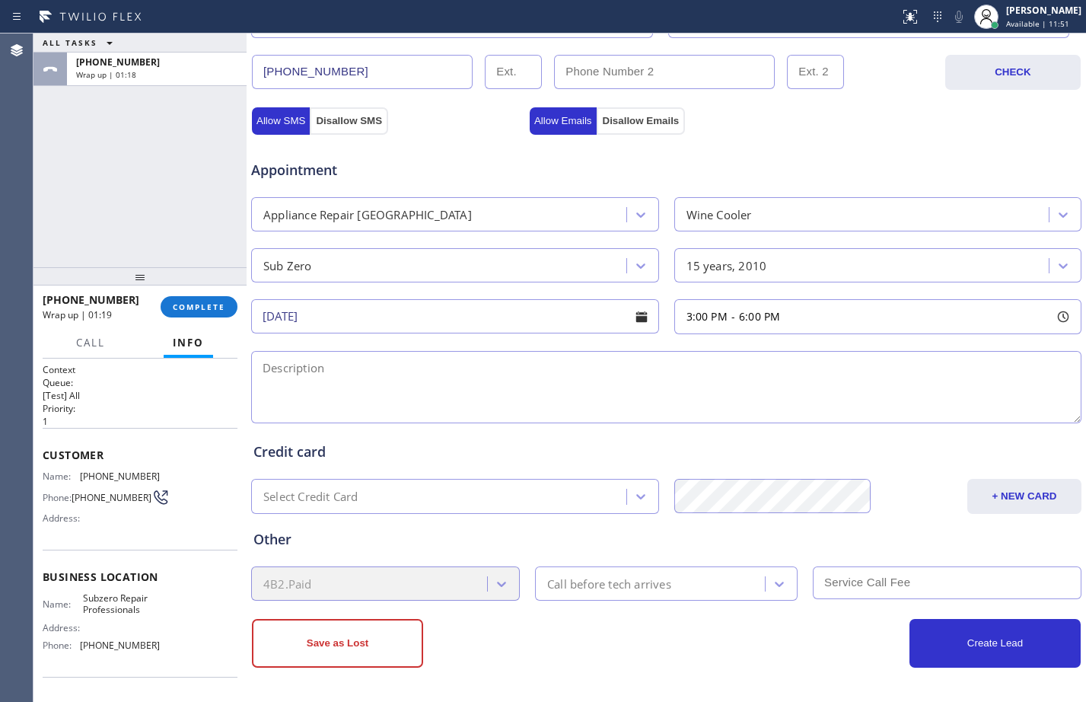
click at [466, 380] on textarea at bounding box center [666, 387] width 830 height 72
click at [369, 366] on textarea "3-6/$69/" at bounding box center [666, 387] width 830 height 72
paste textarea "Subzero wine storage wine cooler/not cooling/15 yrs/it may lost freon"
click at [413, 370] on textarea "3-6/$69/Subzero wine storage wine cooler/not cooling/15 yrs/it may lost freon" at bounding box center [666, 387] width 830 height 72
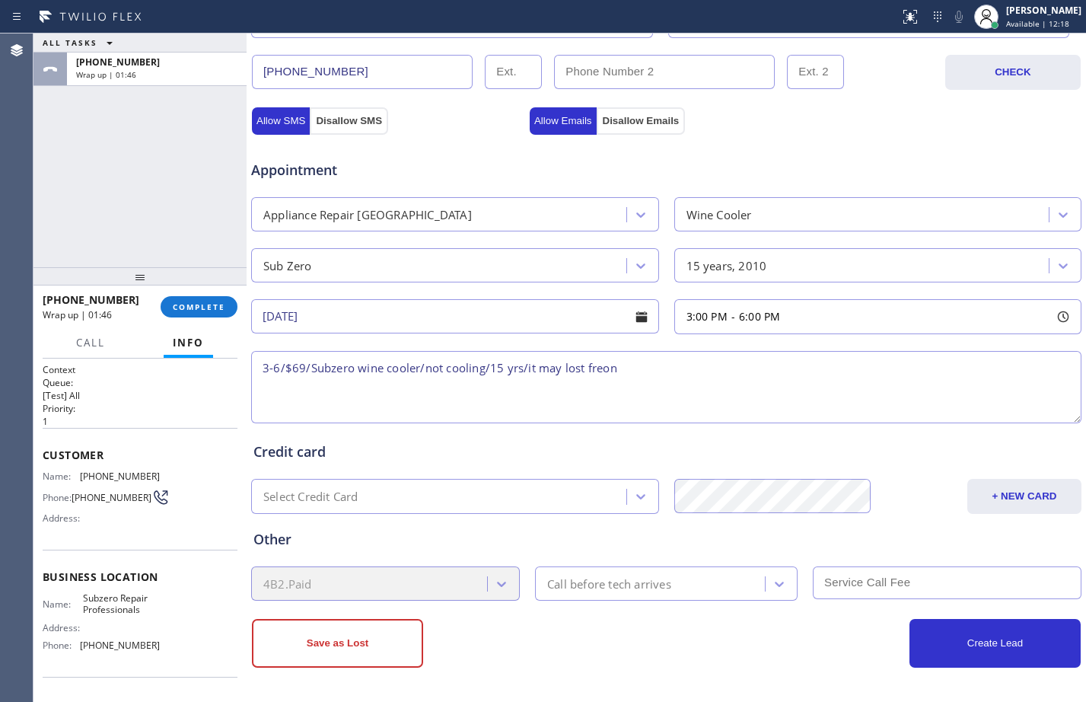
click at [514, 368] on textarea "3-6/$69/Subzero wine cooler/not cooling/15 yrs/it may lost freon" at bounding box center [666, 387] width 830 height 72
click at [518, 368] on textarea "3-6/$69/Subzero wine cooler/not cooling/15 yrs/it may lost freon" at bounding box center [666, 387] width 830 height 72
click at [524, 365] on textarea "3-6/$69/Subzero wine cooler/not cooling/15 yrs/it may lost freon" at bounding box center [666, 387] width 830 height 72
click at [637, 362] on textarea "3-6/$69/Subzero wine cooler/not cooling/it may lost Freon" at bounding box center [666, 387] width 830 height 72
click at [776, 377] on textarea "3-6/$69/Subzero wine cooler/not cooling/it may lost Freon/15yrs/House-HO" at bounding box center [666, 387] width 830 height 72
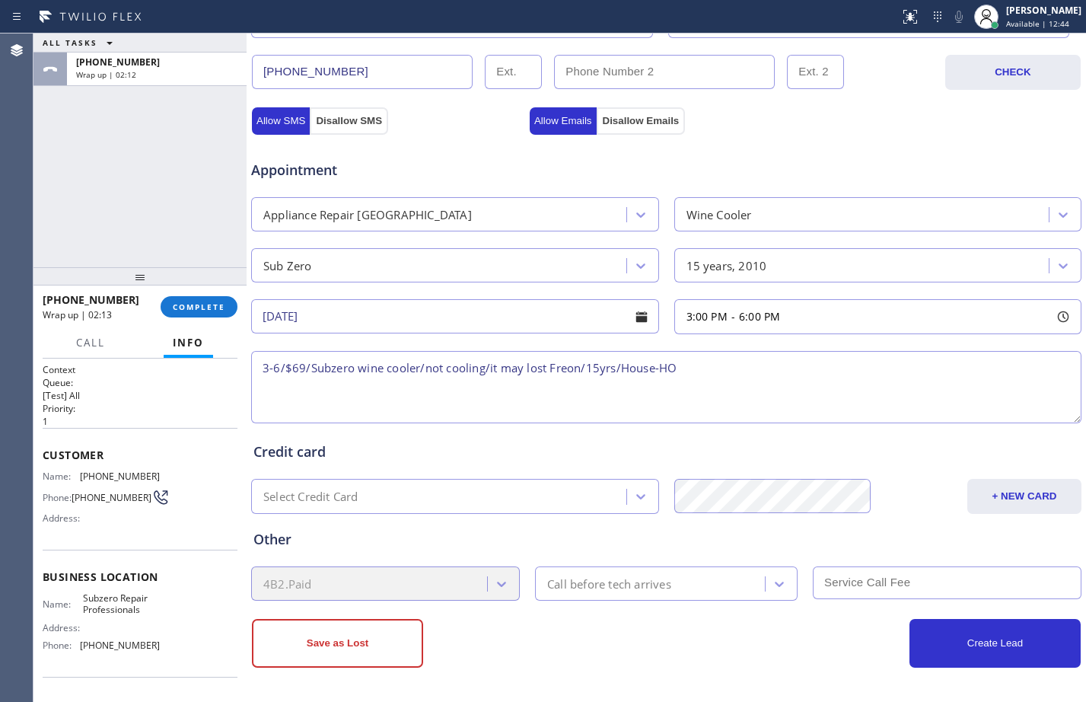
click at [778, 373] on textarea "3-6/$69/Subzero wine cooler/not cooling/it may lost Freon/15yrs/House-HO" at bounding box center [666, 387] width 830 height 72
paste textarea "[STREET_ADDRESS]"
click at [957, 366] on textarea "3-6/$69/Subzero wine cooler/not cooling/it may lost Freon/15yrs/House-HO/[GEOGR…" at bounding box center [666, 387] width 830 height 72
paste textarea "Subzero Repair Professionals"
paste textarea "Please call customer 30 minutes prior to arrival"
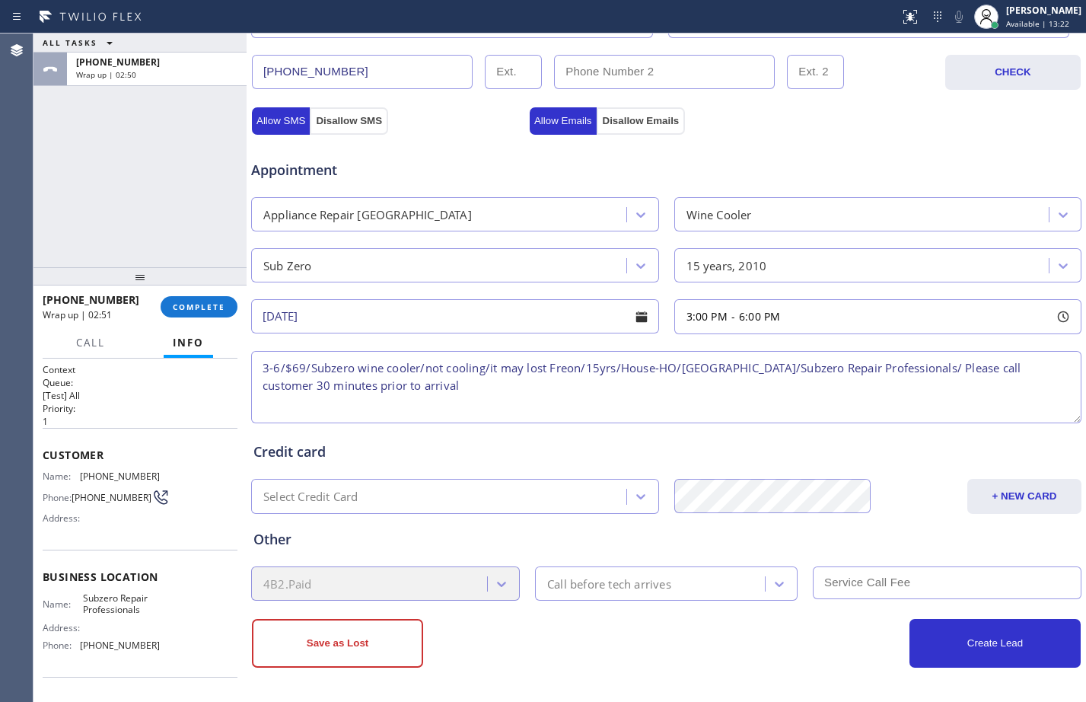
type textarea "3-6/$69/Subzero wine cooler/not cooling/it may lost Freon/15yrs/House-HO/[GEOGR…"
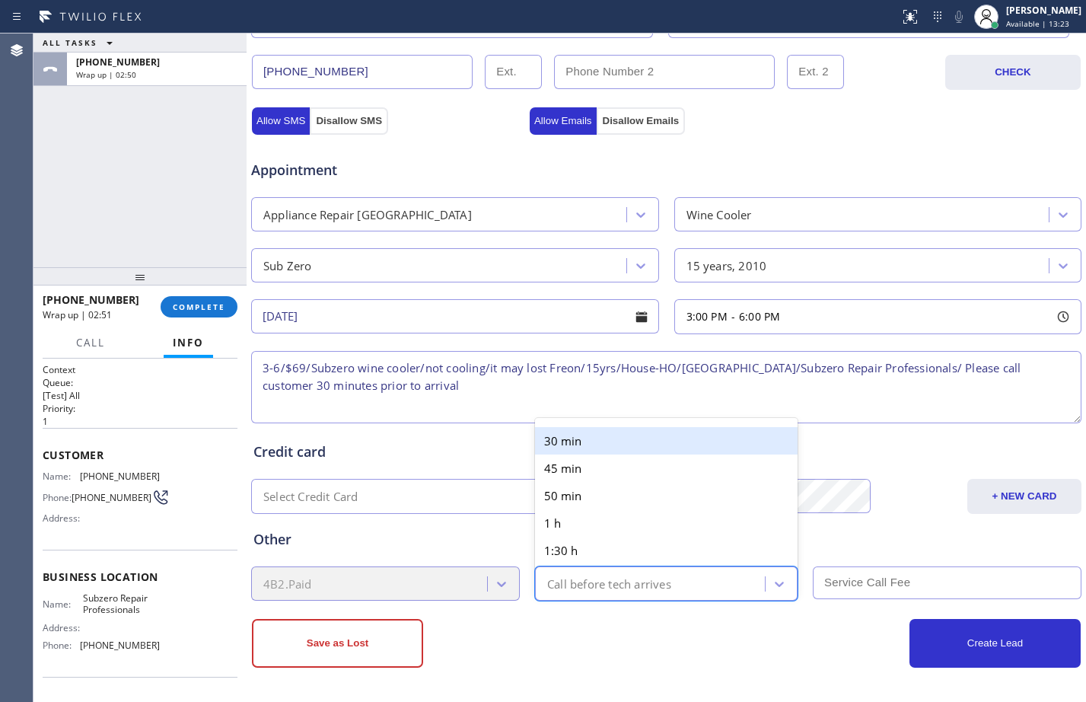
click at [590, 588] on div "Call before tech arrives" at bounding box center [609, 584] width 124 height 18
click at [562, 441] on div "30 min" at bounding box center [666, 440] width 263 height 27
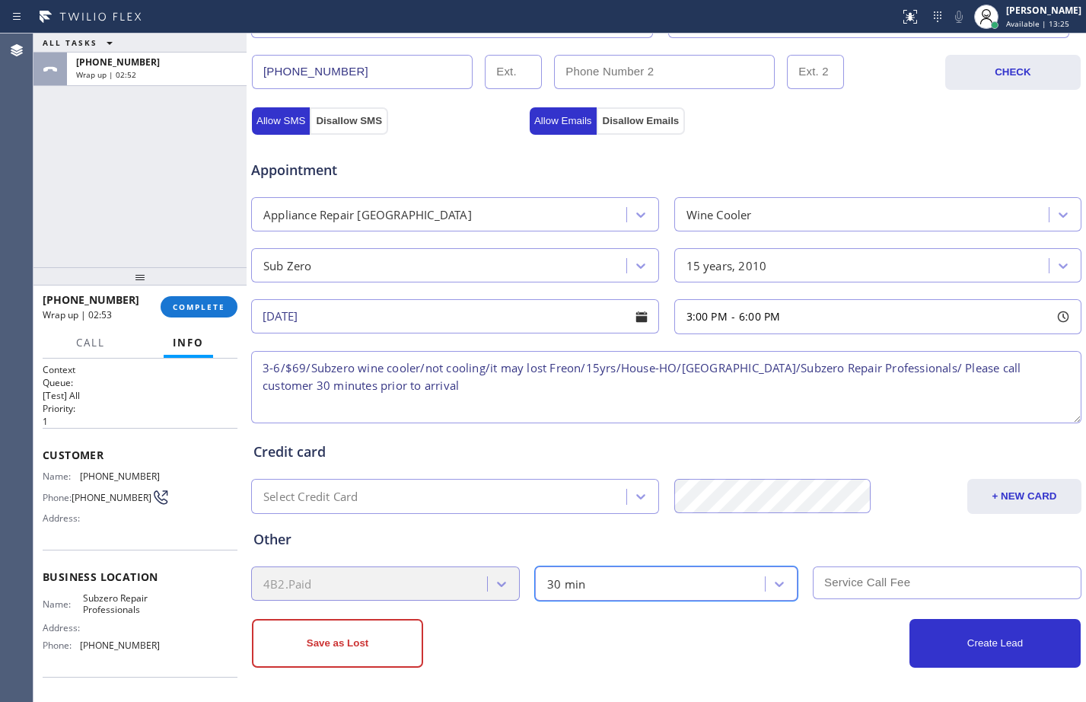
click at [873, 590] on input "text" at bounding box center [947, 582] width 269 height 33
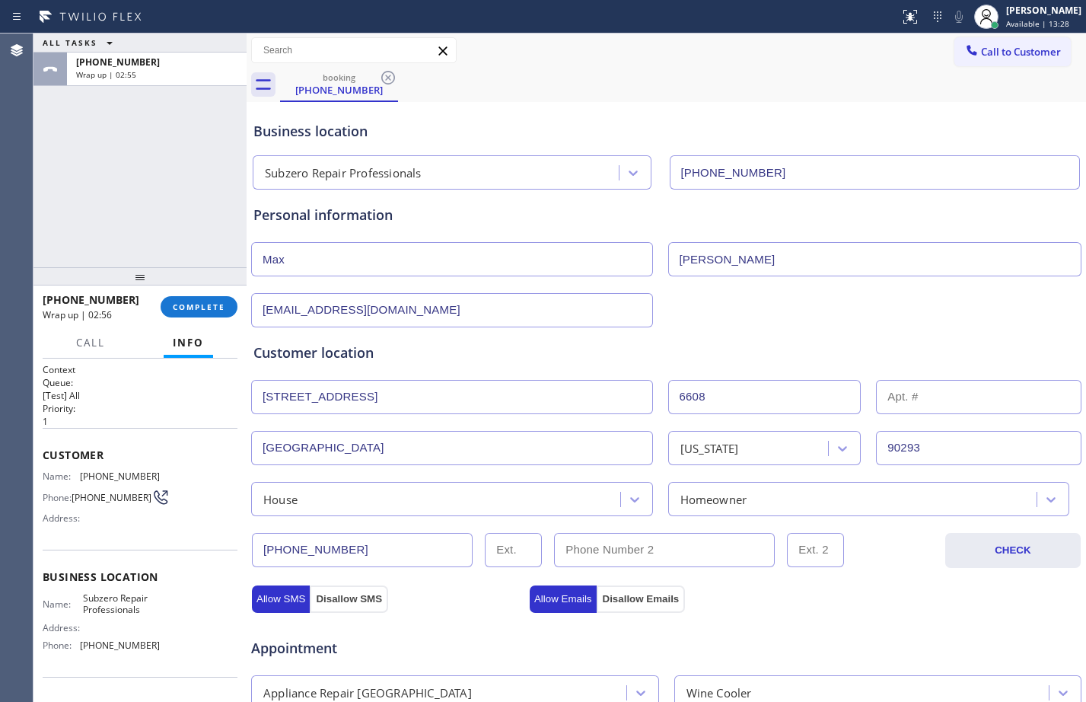
scroll to position [478, 0]
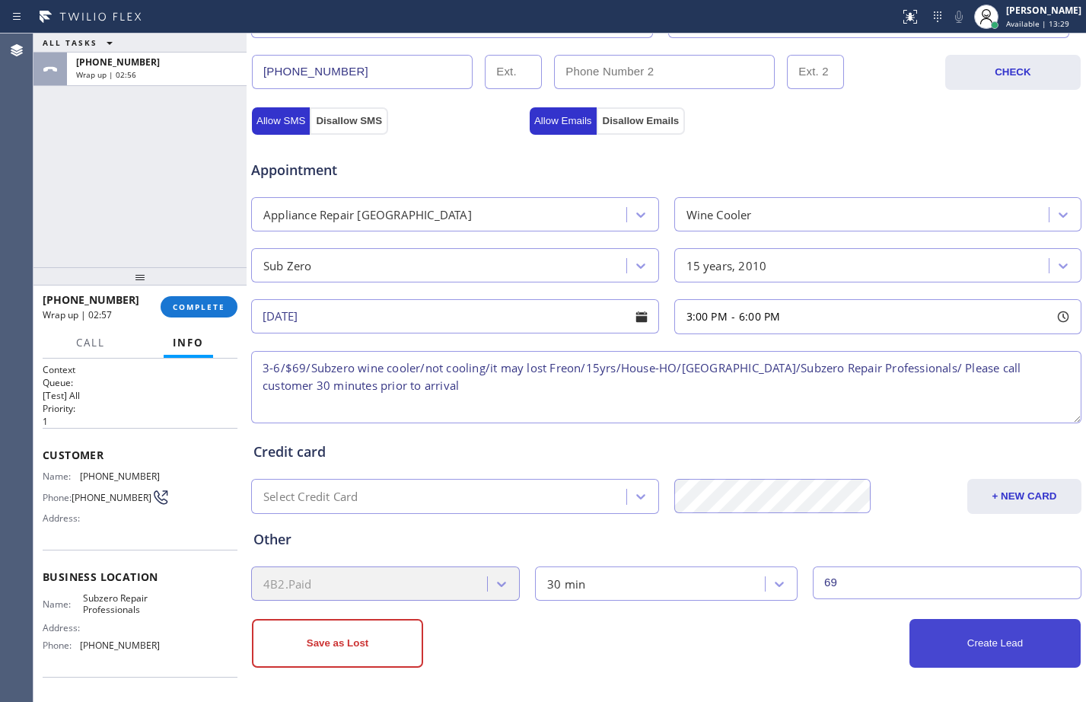
type input "69"
click at [1012, 650] on button "Create Lead" at bounding box center [994, 643] width 171 height 49
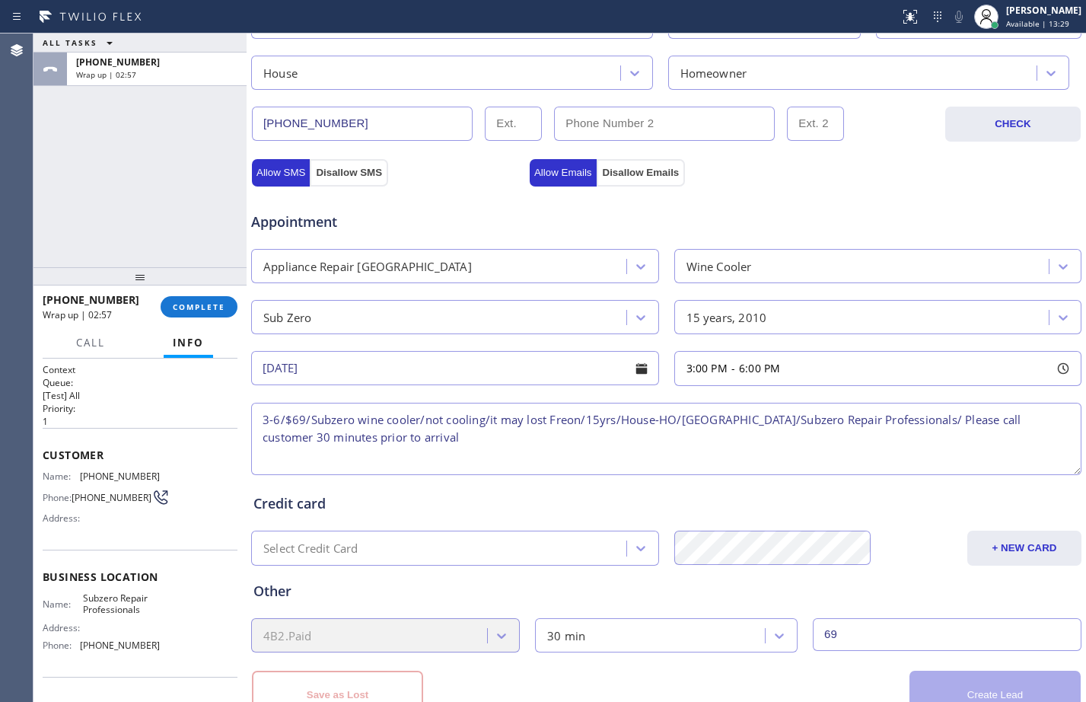
scroll to position [530, 0]
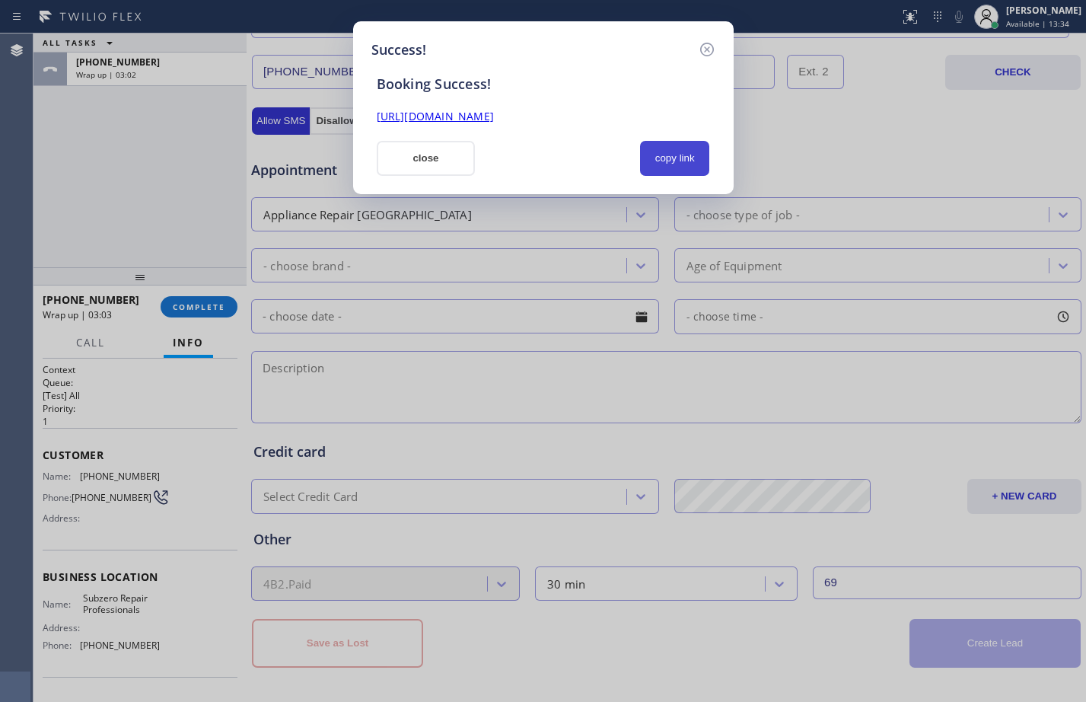
click at [654, 154] on button "copy link" at bounding box center [675, 158] width 70 height 35
click at [494, 119] on link "[URL][DOMAIN_NAME]" at bounding box center [435, 116] width 117 height 14
click at [428, 161] on button "close" at bounding box center [426, 158] width 99 height 35
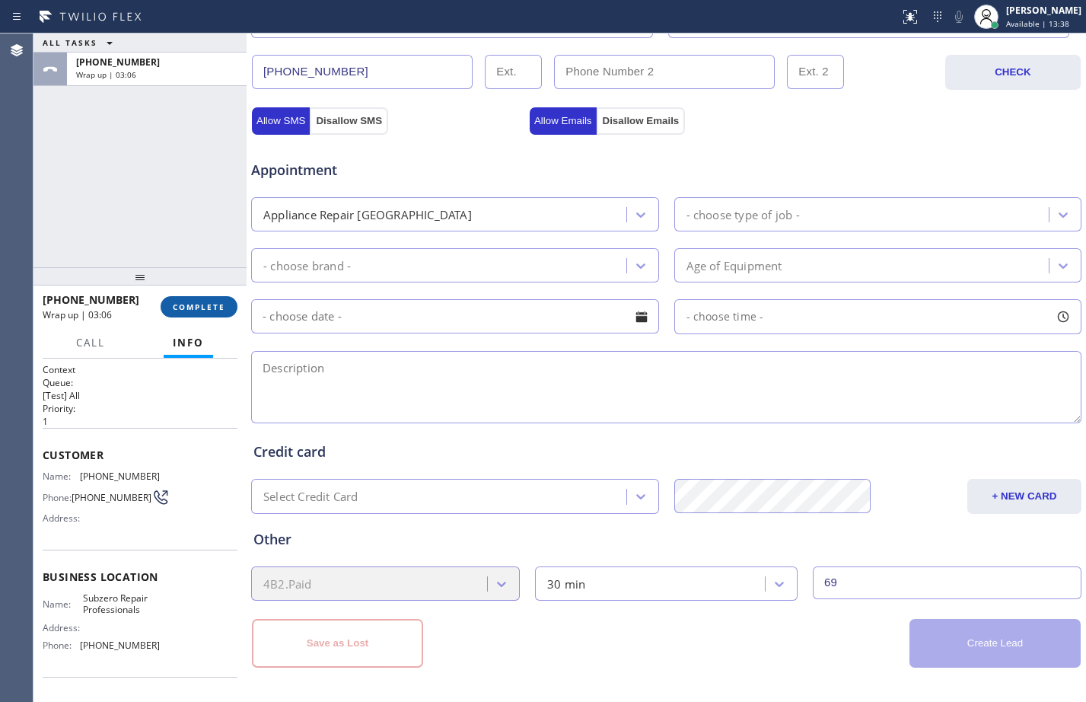
click at [175, 314] on button "COMPLETE" at bounding box center [199, 306] width 77 height 21
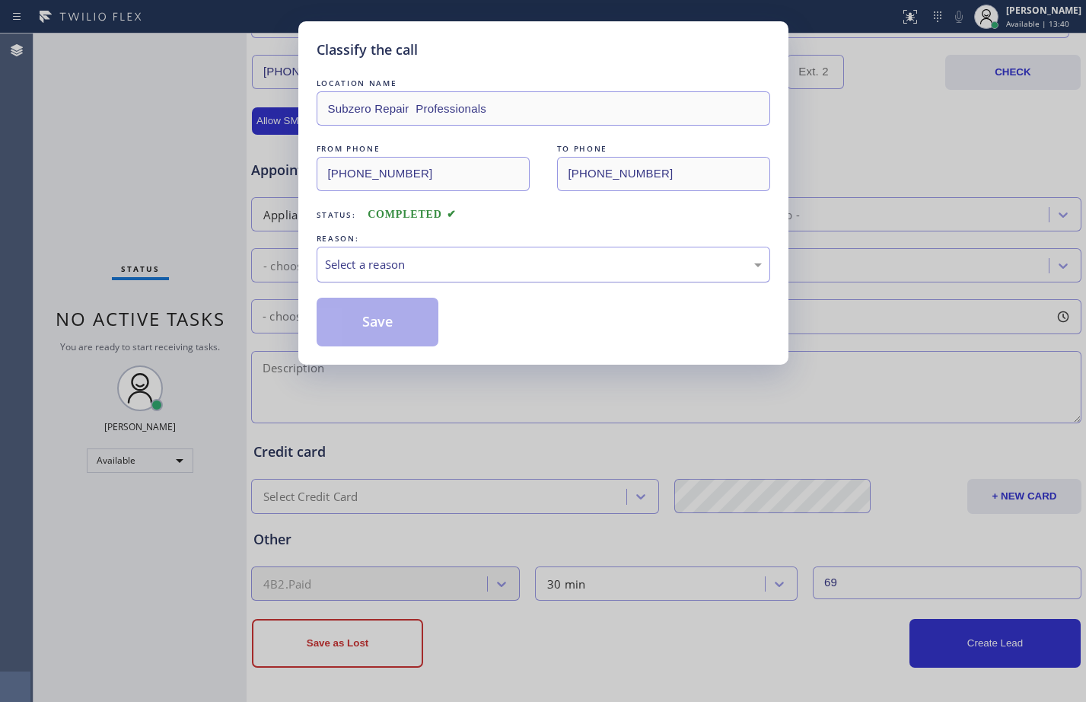
click at [591, 272] on div "Select a reason" at bounding box center [543, 265] width 437 height 18
click at [419, 321] on button "Save" at bounding box center [378, 322] width 123 height 49
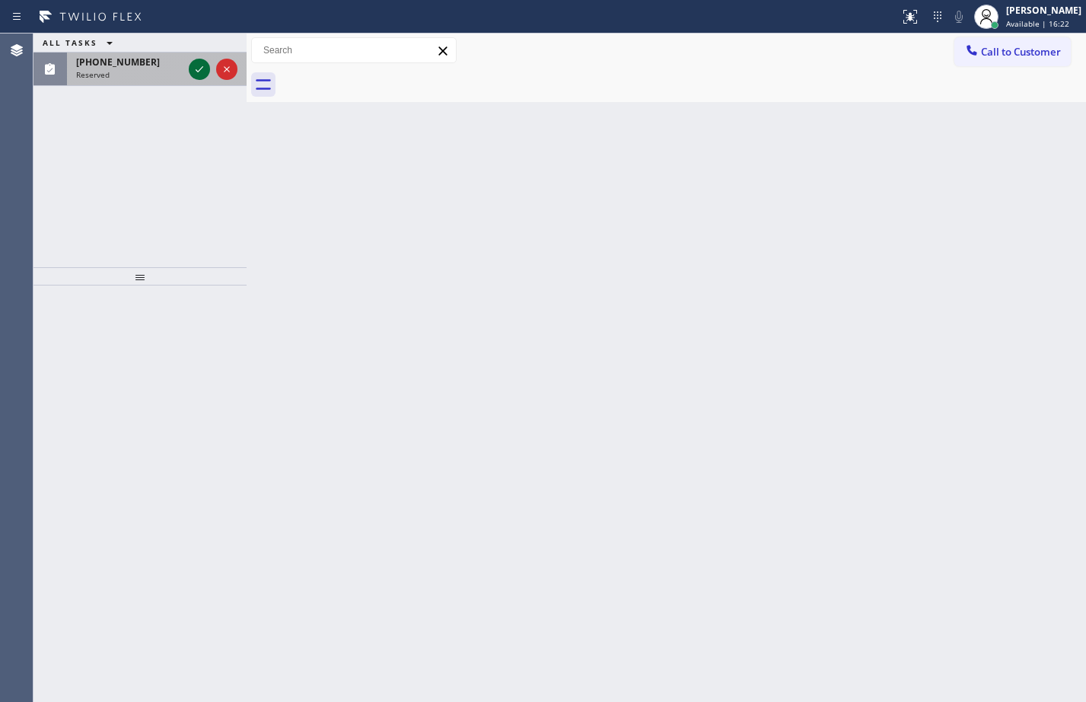
click at [203, 71] on icon at bounding box center [199, 69] width 18 height 18
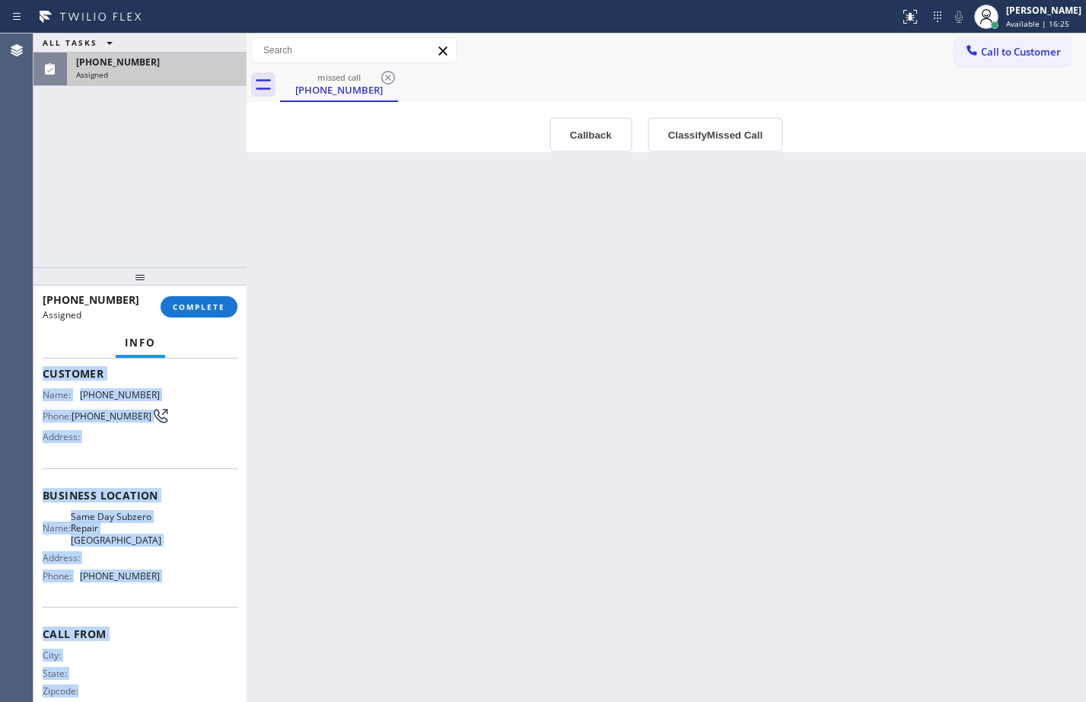
scroll to position [138, 0]
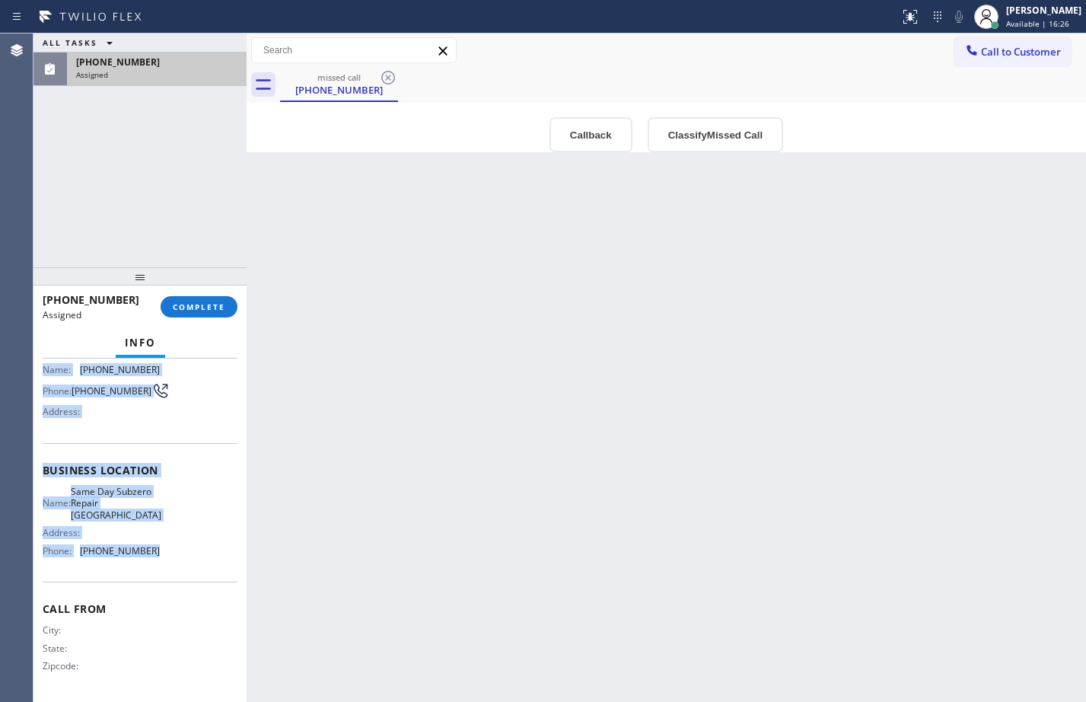
drag, startPoint x: 43, startPoint y: 476, endPoint x: 187, endPoint y: 555, distance: 163.8
click at [187, 555] on div "Context Queue: Appliance Repair Priority: 0 Task Age: [DEMOGRAPHIC_DATA] minute…" at bounding box center [140, 464] width 195 height 466
copy div "Customer Name: [PHONE_NUMBER] Phone: [PHONE_NUMBER] Address: Business location …"
click at [195, 312] on span "COMPLETE" at bounding box center [199, 306] width 53 height 11
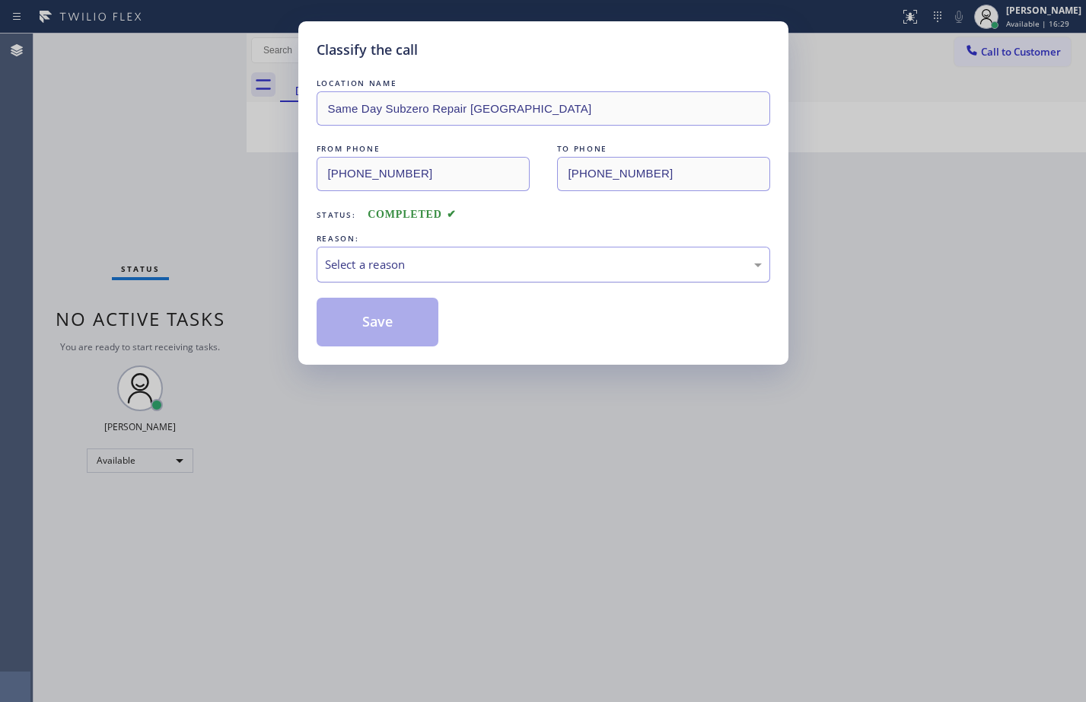
click at [524, 263] on div "Select a reason" at bounding box center [543, 265] width 437 height 18
click at [427, 333] on button "Save" at bounding box center [378, 322] width 123 height 49
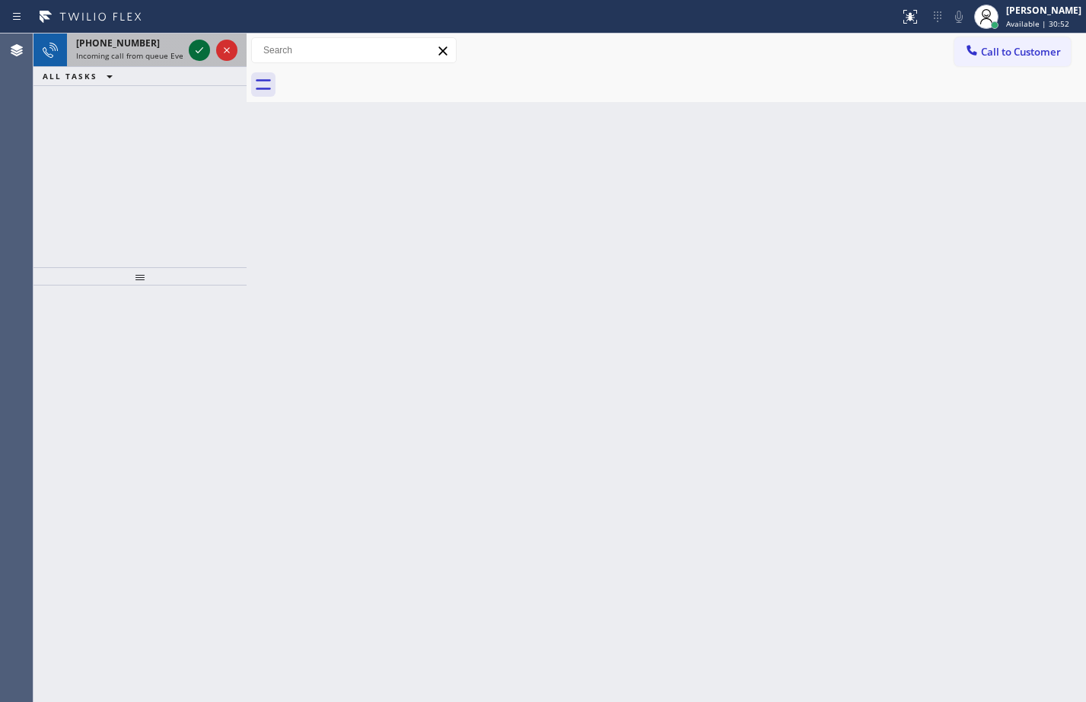
click at [202, 51] on icon at bounding box center [199, 50] width 18 height 18
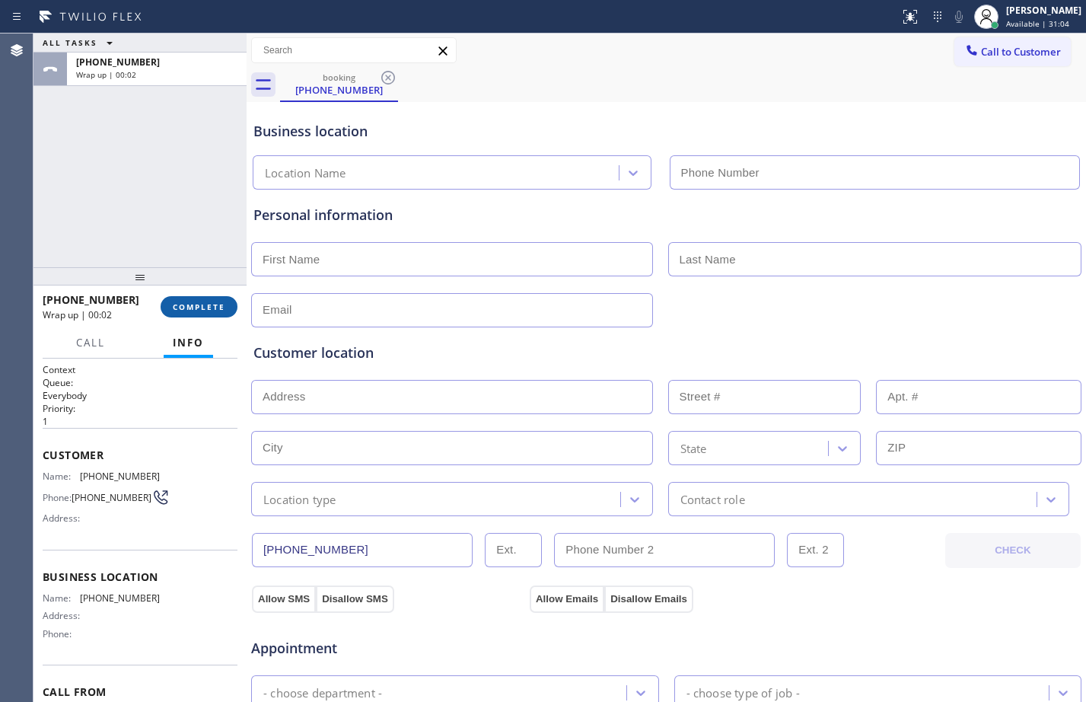
click at [219, 310] on span "COMPLETE" at bounding box center [199, 306] width 53 height 11
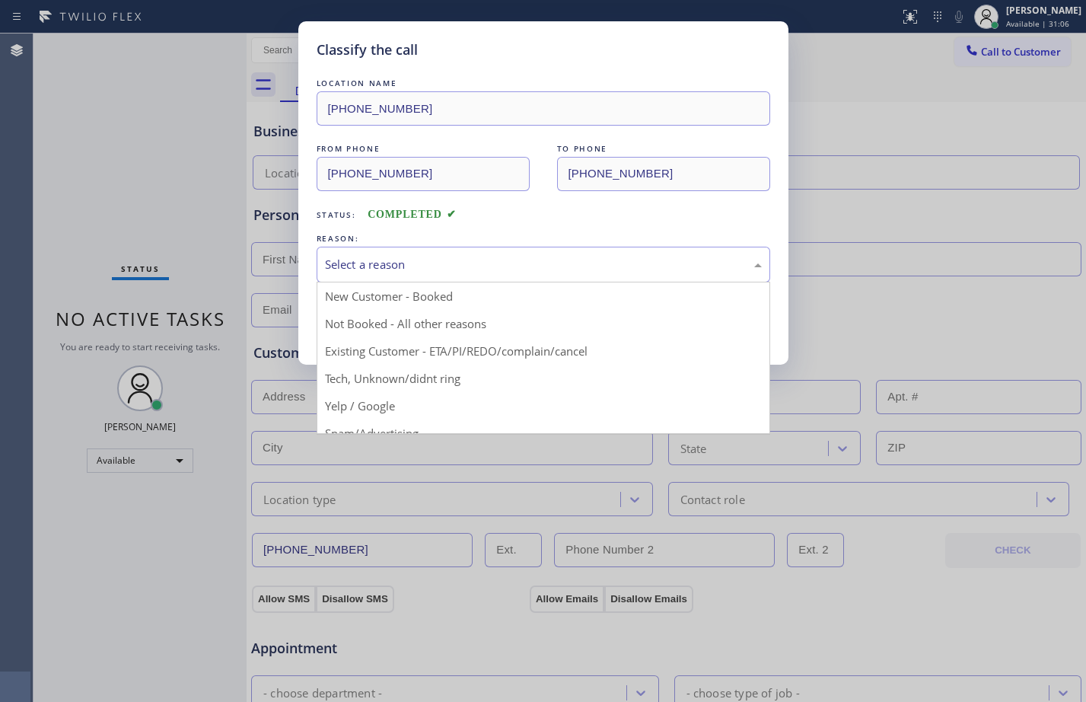
click at [390, 256] on div "Select a reason" at bounding box center [543, 265] width 437 height 18
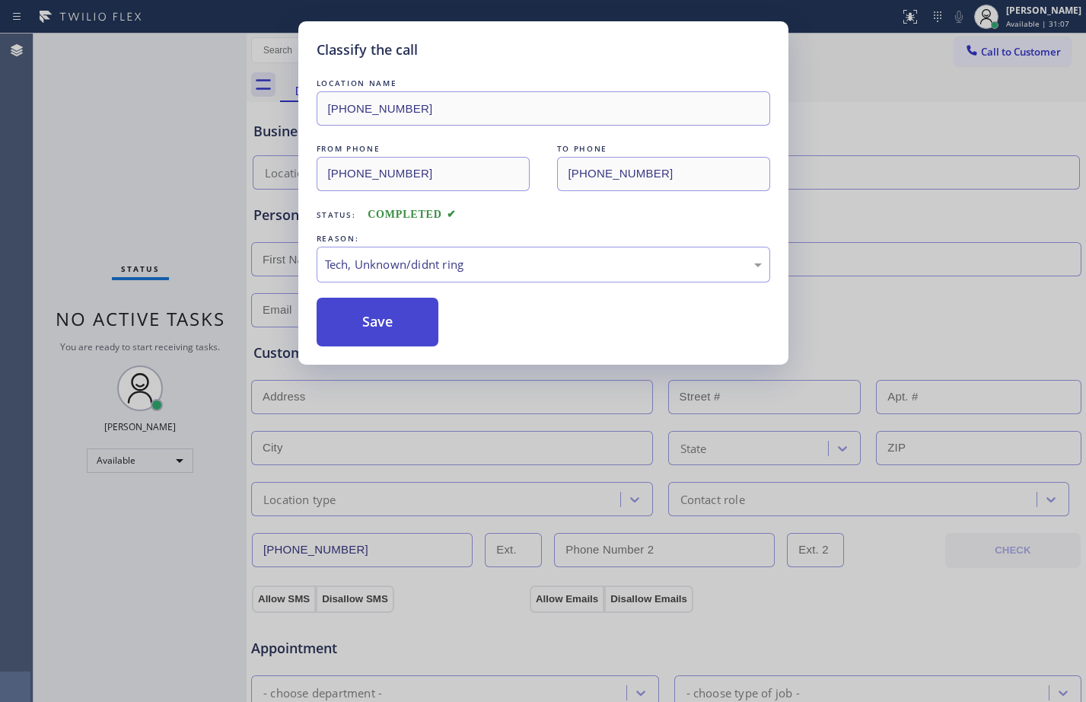
click at [373, 328] on button "Save" at bounding box center [378, 322] width 123 height 49
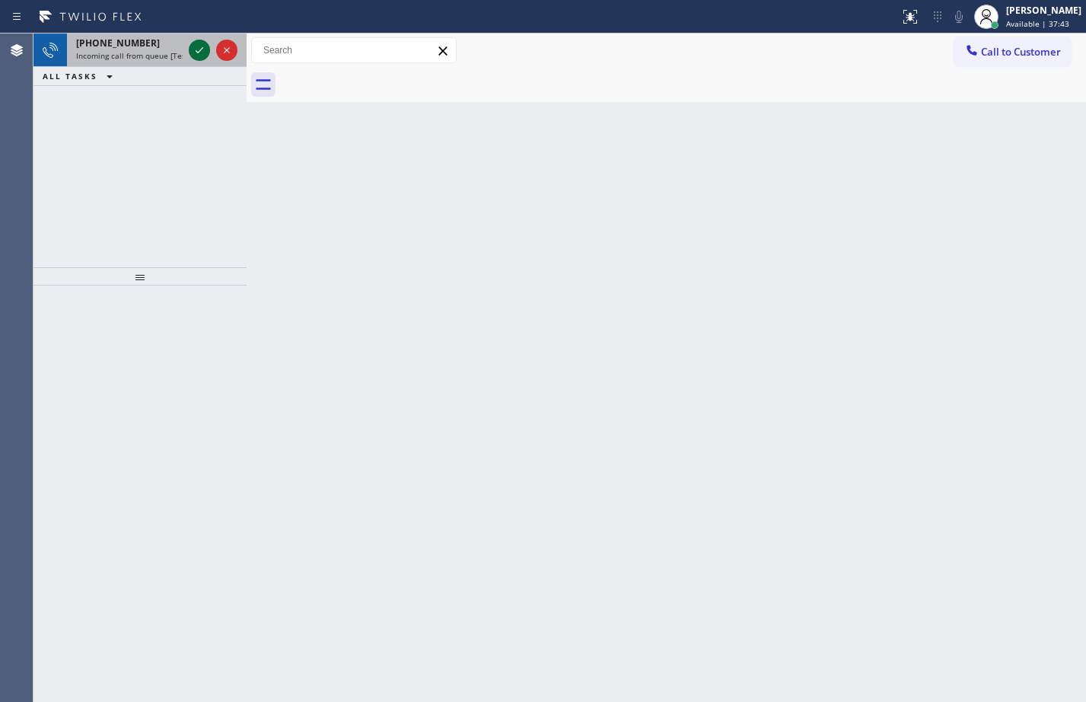
click at [201, 52] on icon at bounding box center [199, 50] width 18 height 18
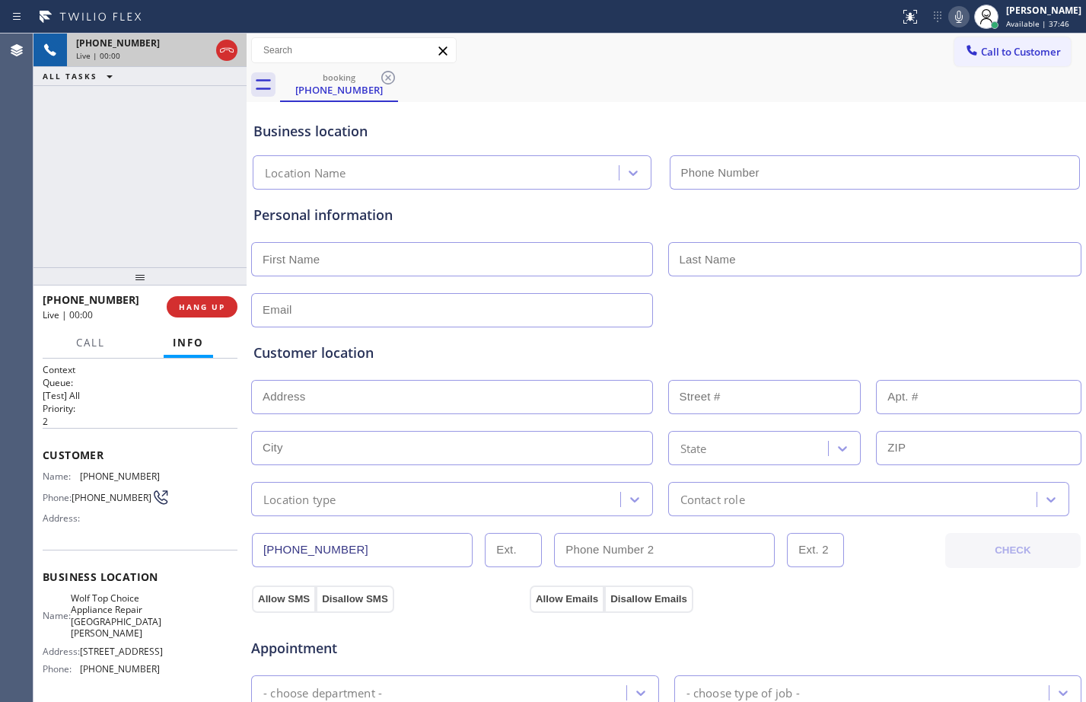
type input "[PHONE_NUMBER]"
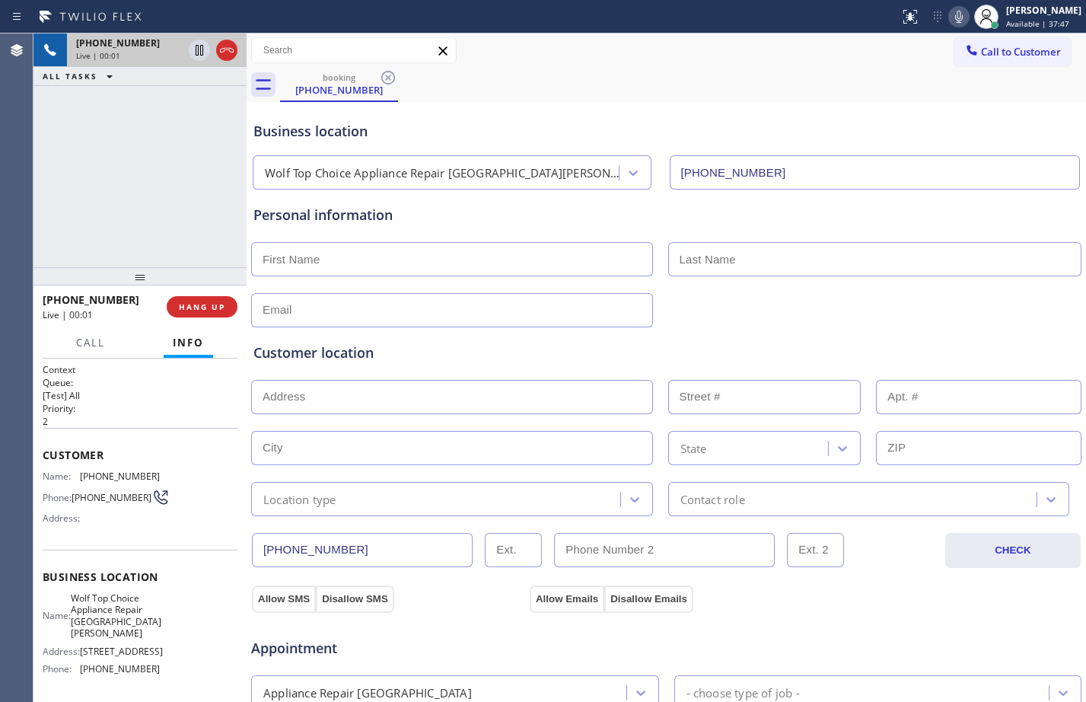
click at [207, 294] on div "[PHONE_NUMBER] Live | 00:01 HANG UP" at bounding box center [140, 307] width 195 height 40
click at [207, 302] on span "HANG UP" at bounding box center [202, 306] width 46 height 11
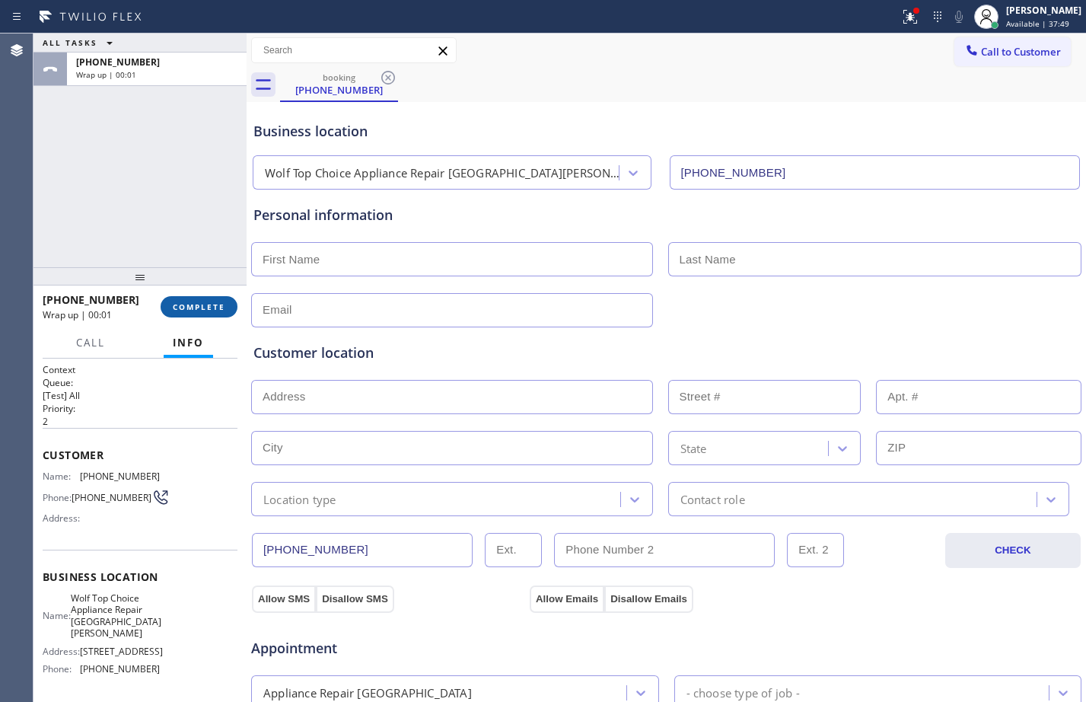
click at [202, 317] on button "COMPLETE" at bounding box center [199, 306] width 77 height 21
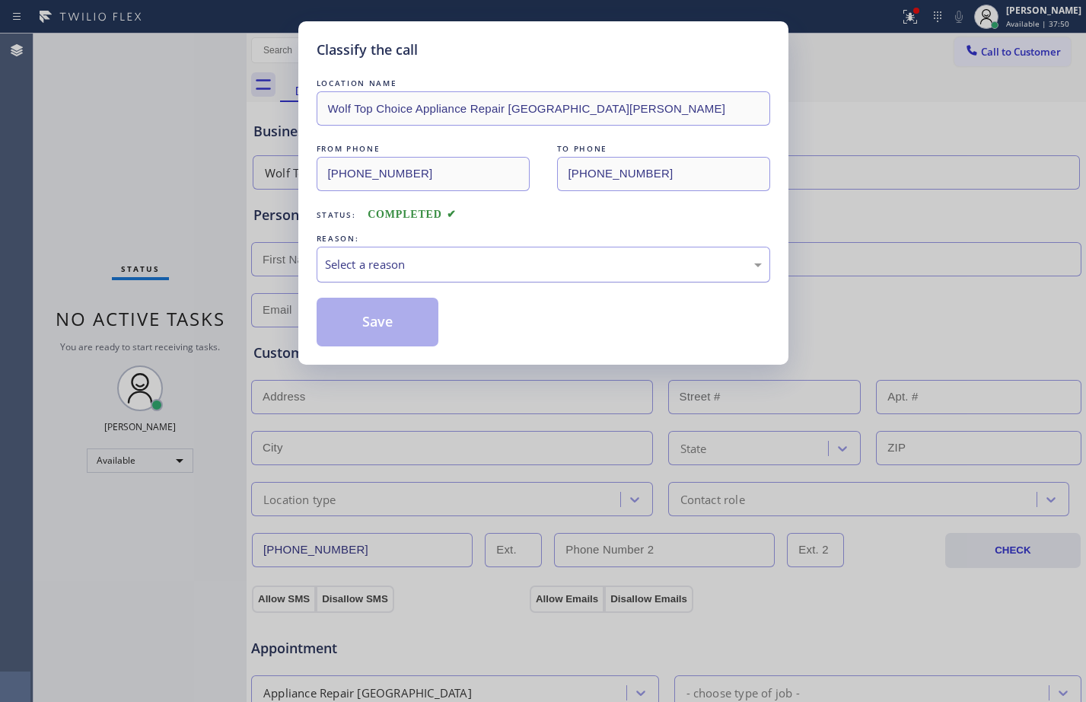
click at [452, 262] on div "Select a reason" at bounding box center [543, 265] width 437 height 18
click at [383, 318] on button "Save" at bounding box center [378, 322] width 123 height 49
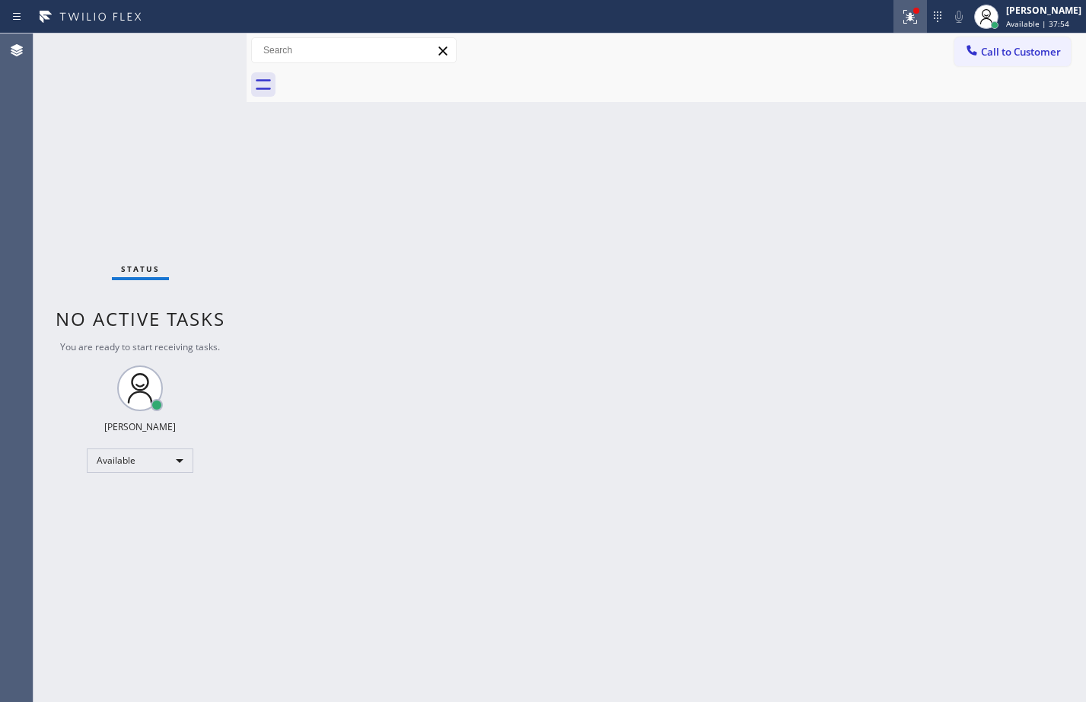
click at [914, 16] on div at bounding box center [909, 17] width 33 height 18
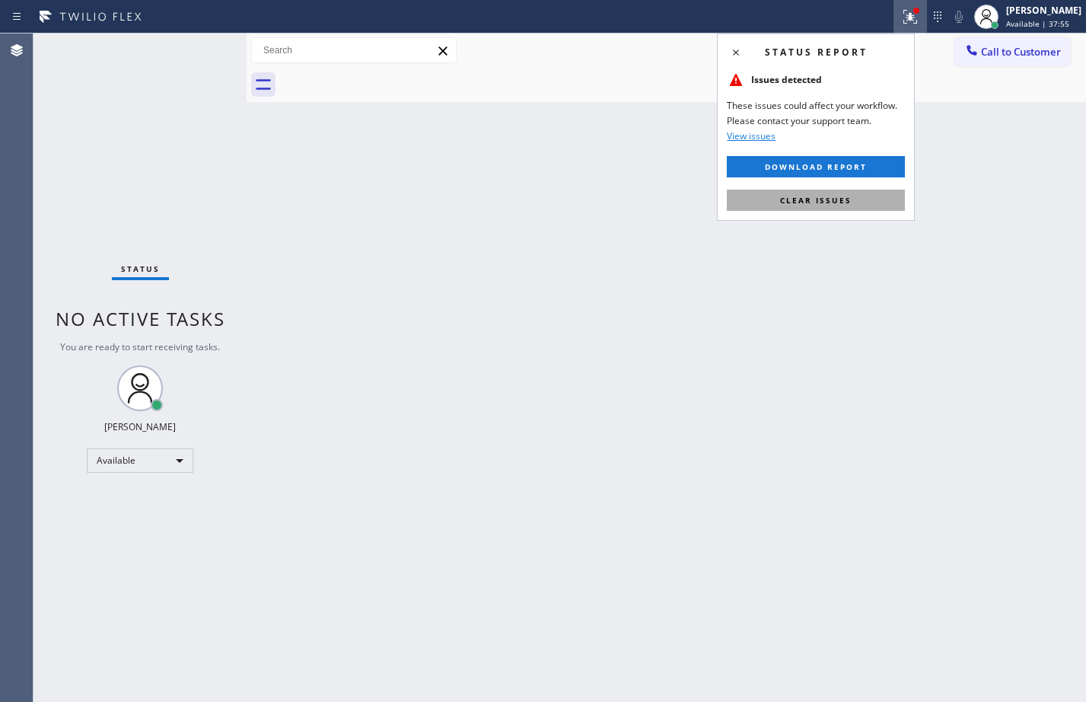
click at [839, 193] on button "Clear issues" at bounding box center [816, 199] width 178 height 21
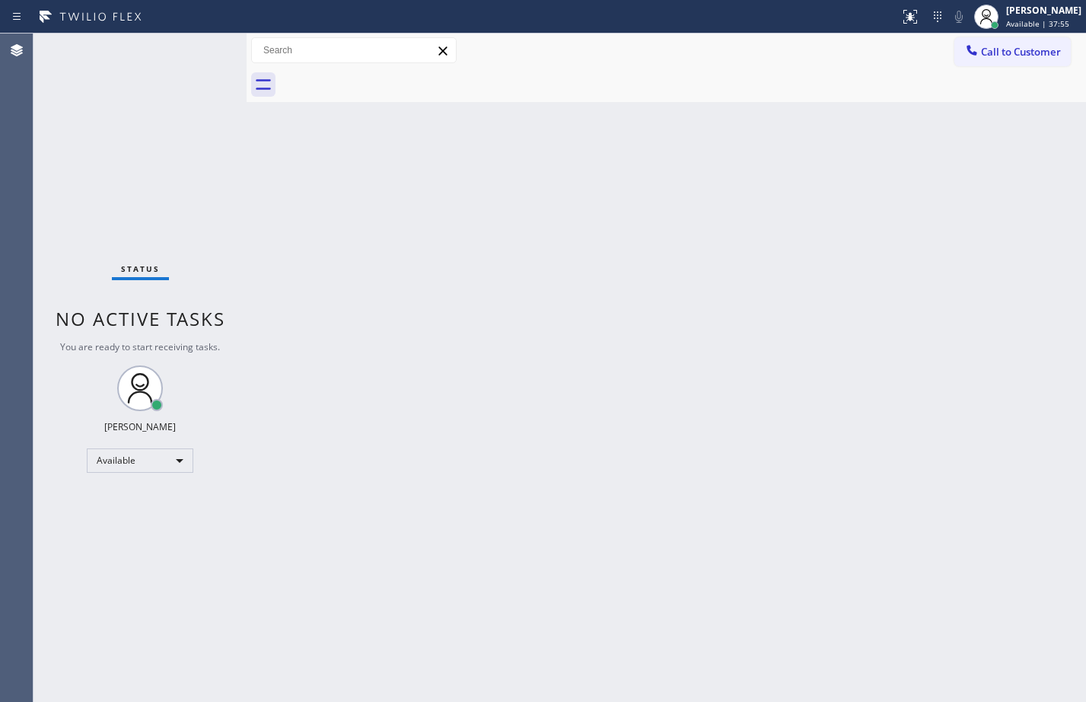
click at [603, 135] on div "Back to Dashboard Change Sender ID Customers Technicians Select a contact Outbo…" at bounding box center [666, 367] width 839 height 668
click at [193, 45] on div "Status No active tasks You are ready to start receiving tasks. [PERSON_NAME] Av…" at bounding box center [139, 367] width 213 height 668
click at [204, 47] on div "Status No active tasks You are ready to start receiving tasks. [PERSON_NAME] Av…" at bounding box center [139, 367] width 213 height 668
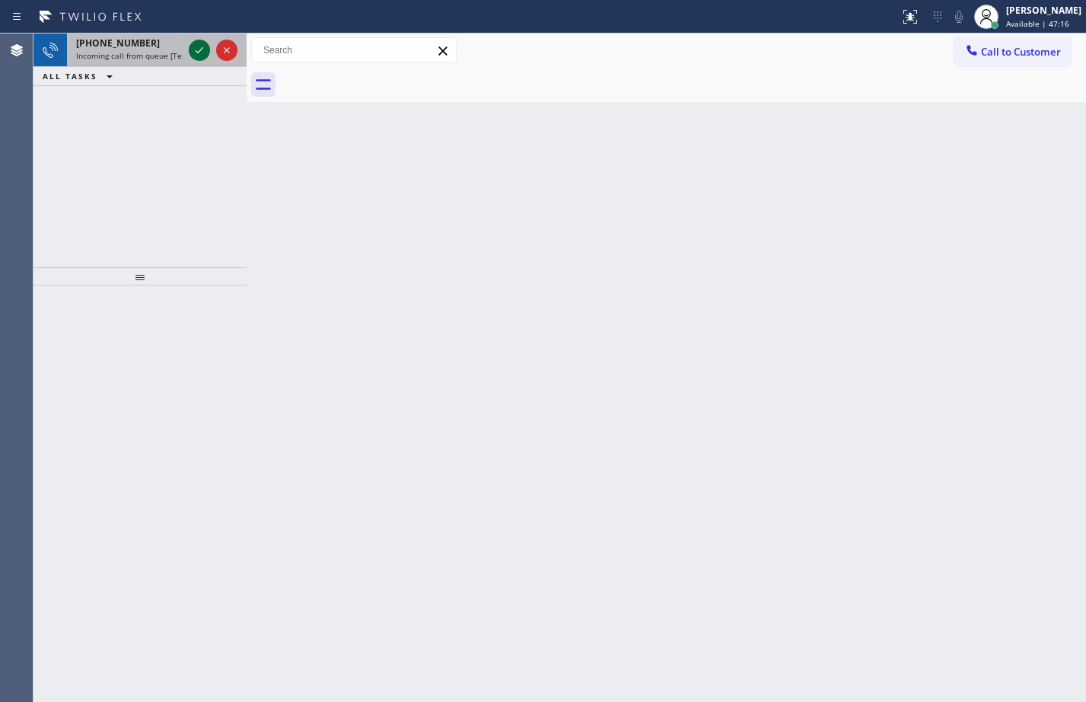
click at [208, 47] on icon at bounding box center [199, 50] width 18 height 18
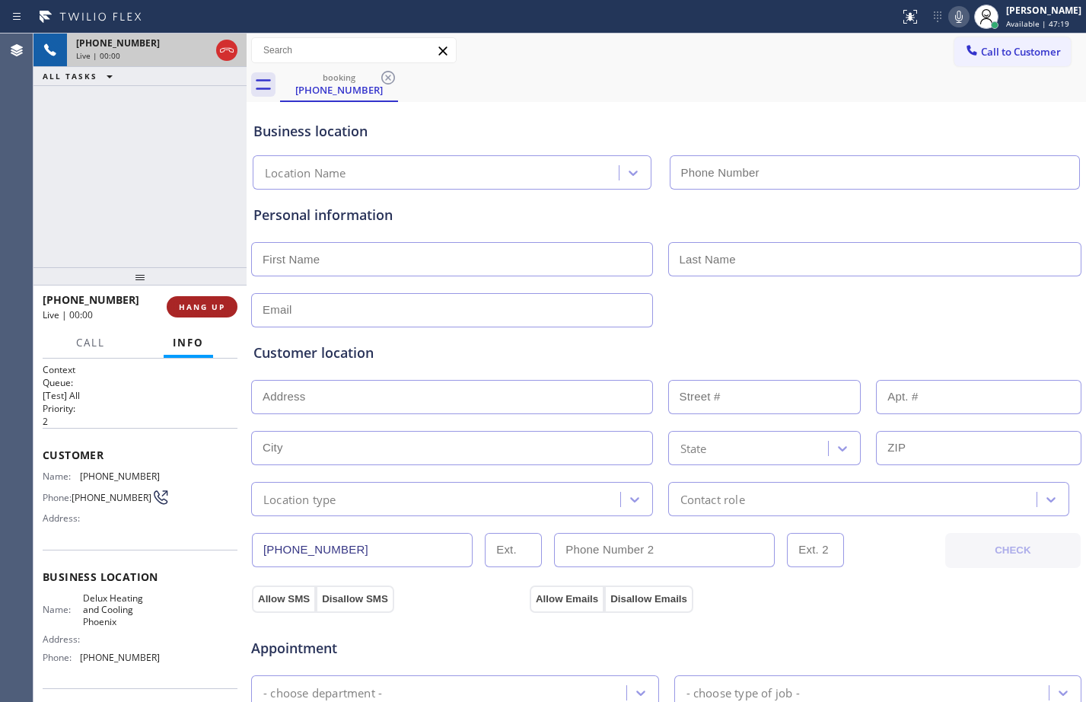
type input "[PHONE_NUMBER]"
click at [191, 311] on span "HANG UP" at bounding box center [202, 306] width 46 height 11
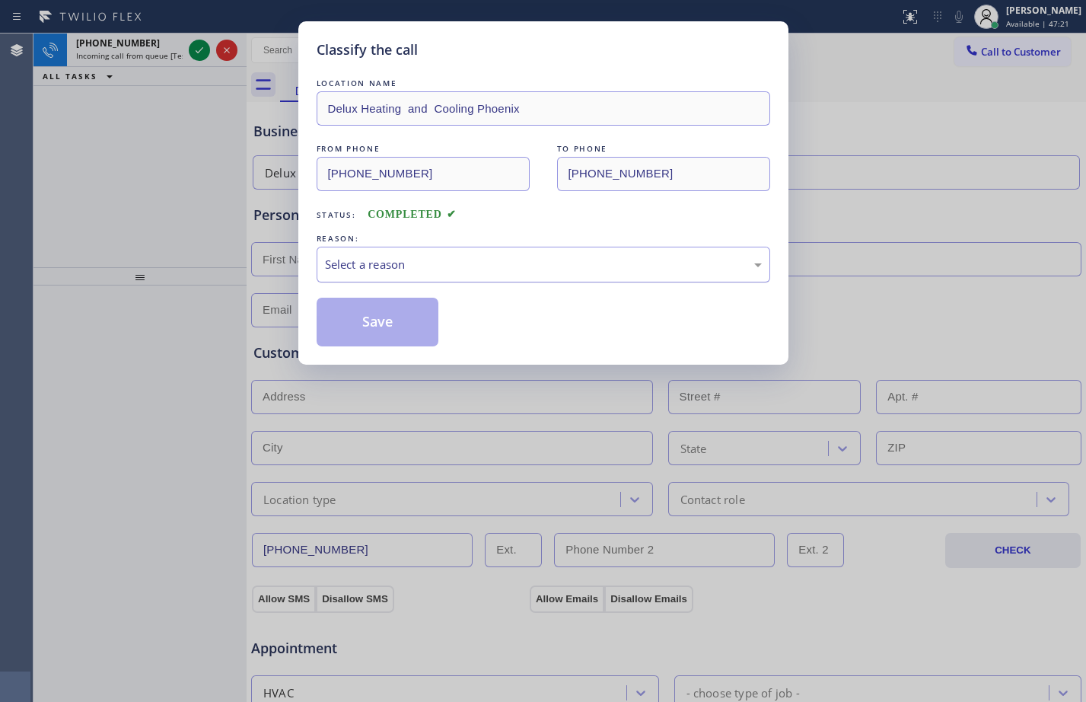
click at [494, 262] on div "Select a reason" at bounding box center [543, 265] width 437 height 18
click at [401, 335] on button "Save" at bounding box center [378, 322] width 123 height 49
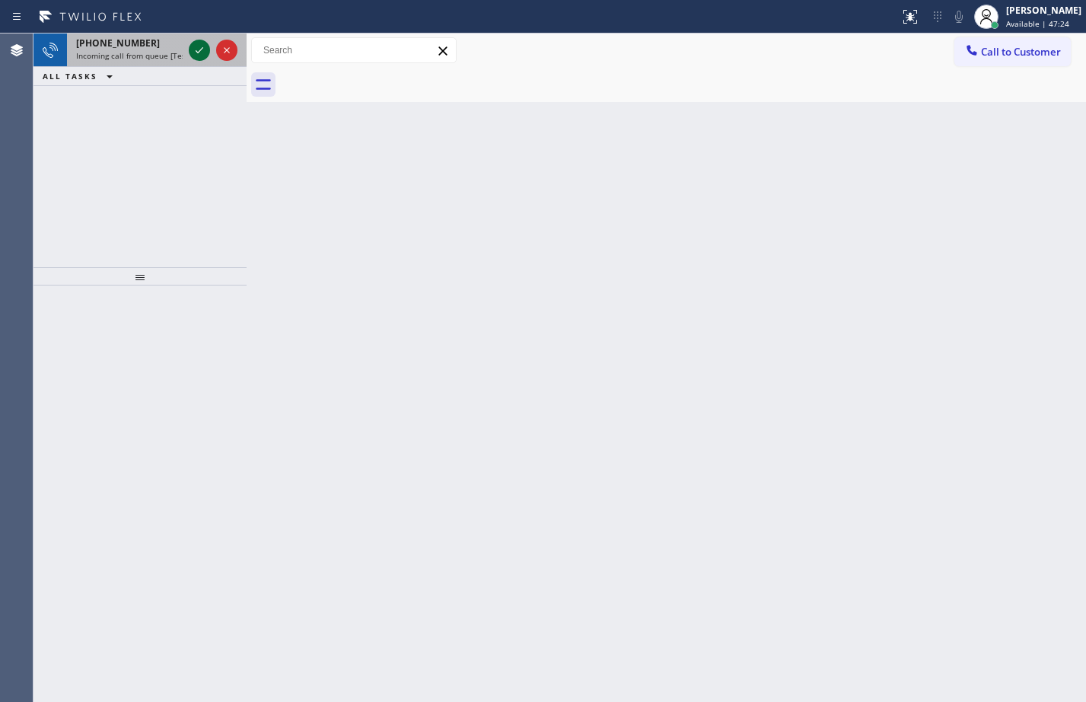
click at [195, 48] on icon at bounding box center [199, 50] width 18 height 18
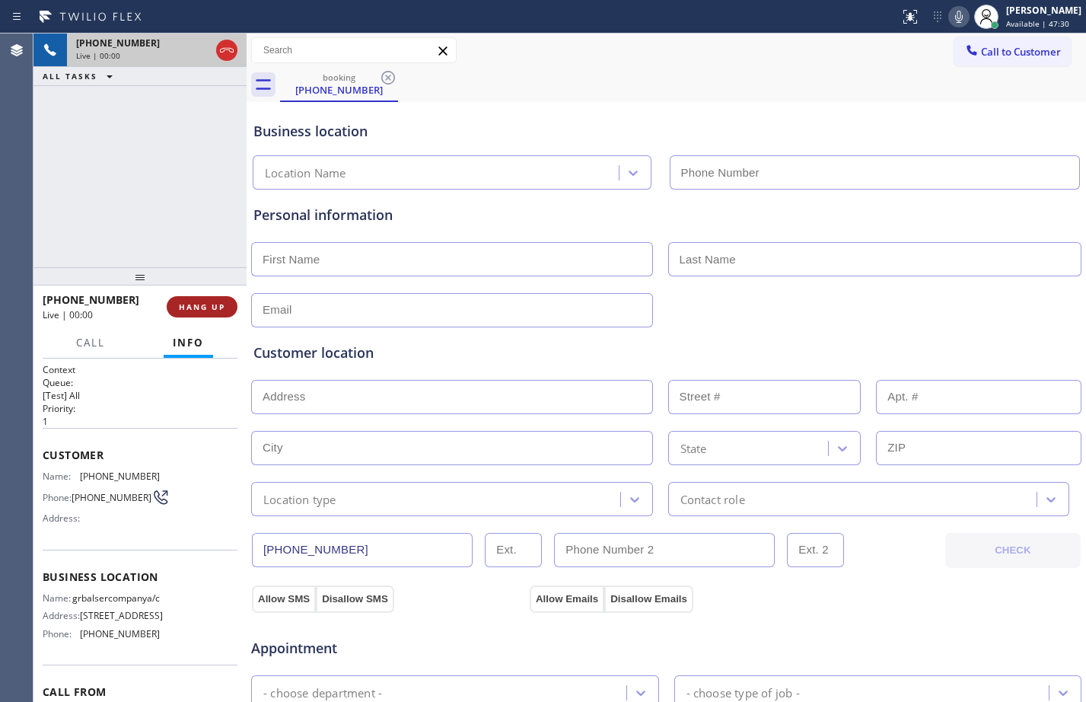
type input "[PHONE_NUMBER]"
click at [200, 309] on span "HANG UP" at bounding box center [202, 306] width 46 height 11
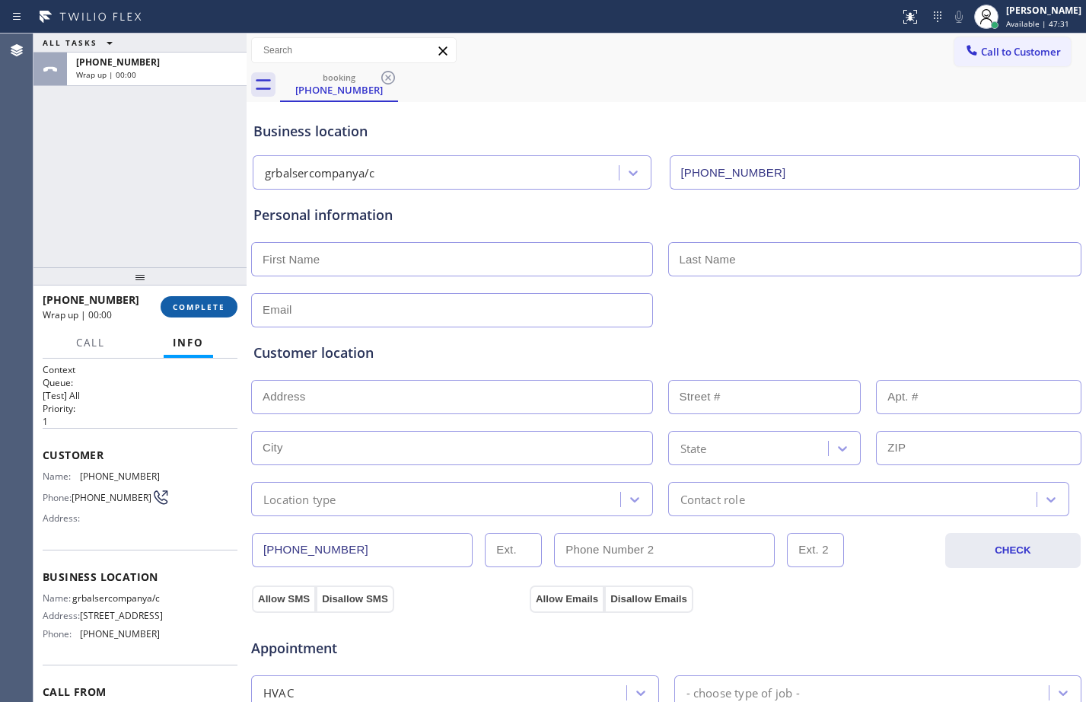
click at [200, 309] on span "COMPLETE" at bounding box center [199, 306] width 53 height 11
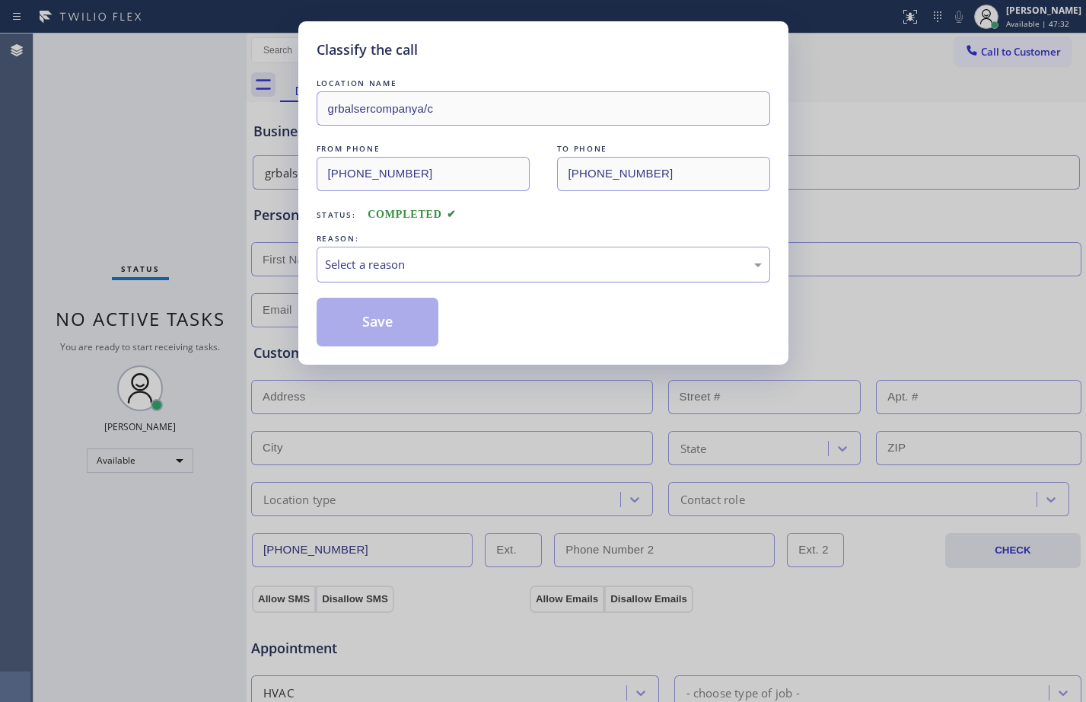
click at [486, 256] on div "Select a reason" at bounding box center [543, 265] width 437 height 18
click at [387, 321] on button "Save" at bounding box center [378, 322] width 123 height 49
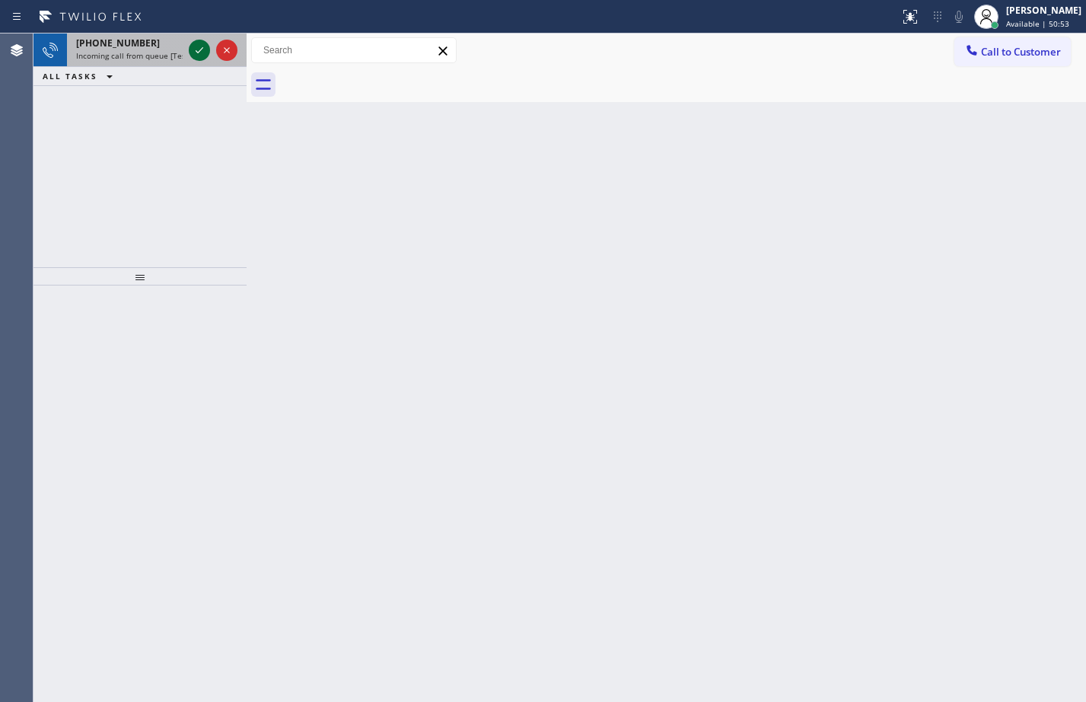
click at [204, 45] on icon at bounding box center [199, 50] width 18 height 18
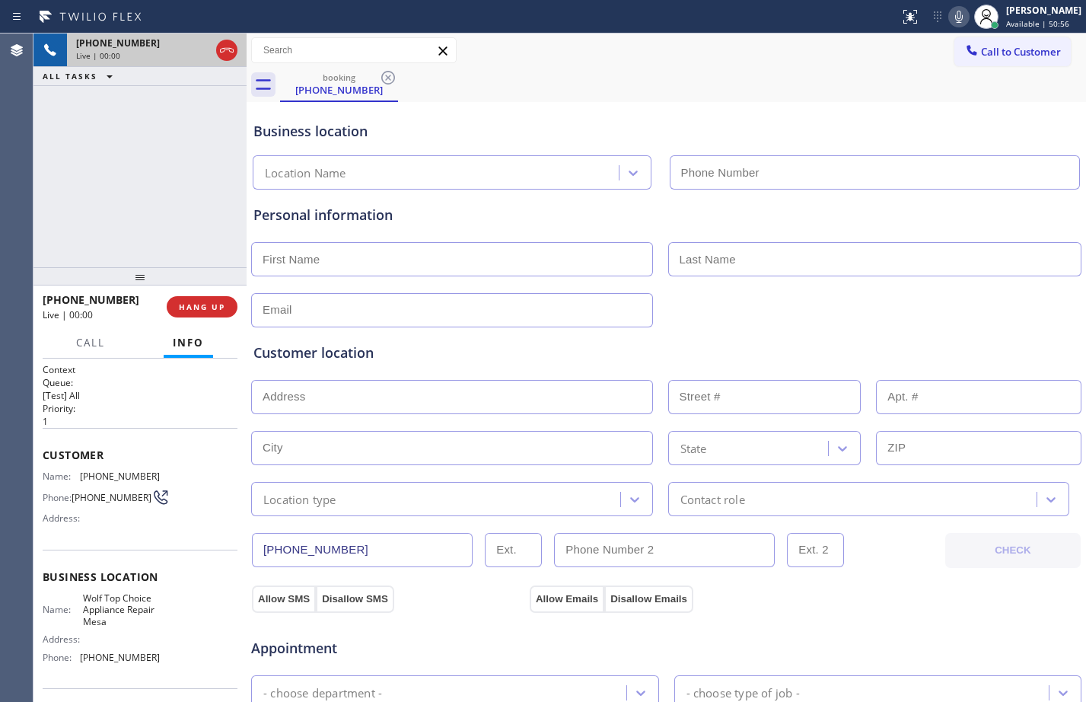
type input "[PHONE_NUMBER]"
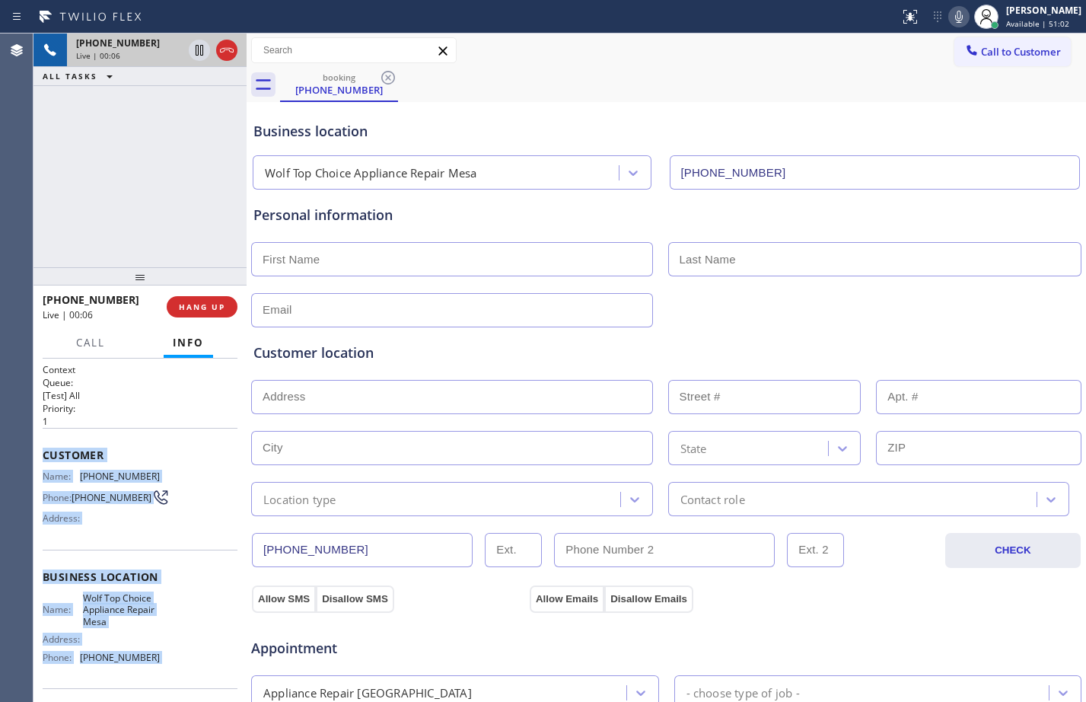
scroll to position [112, 0]
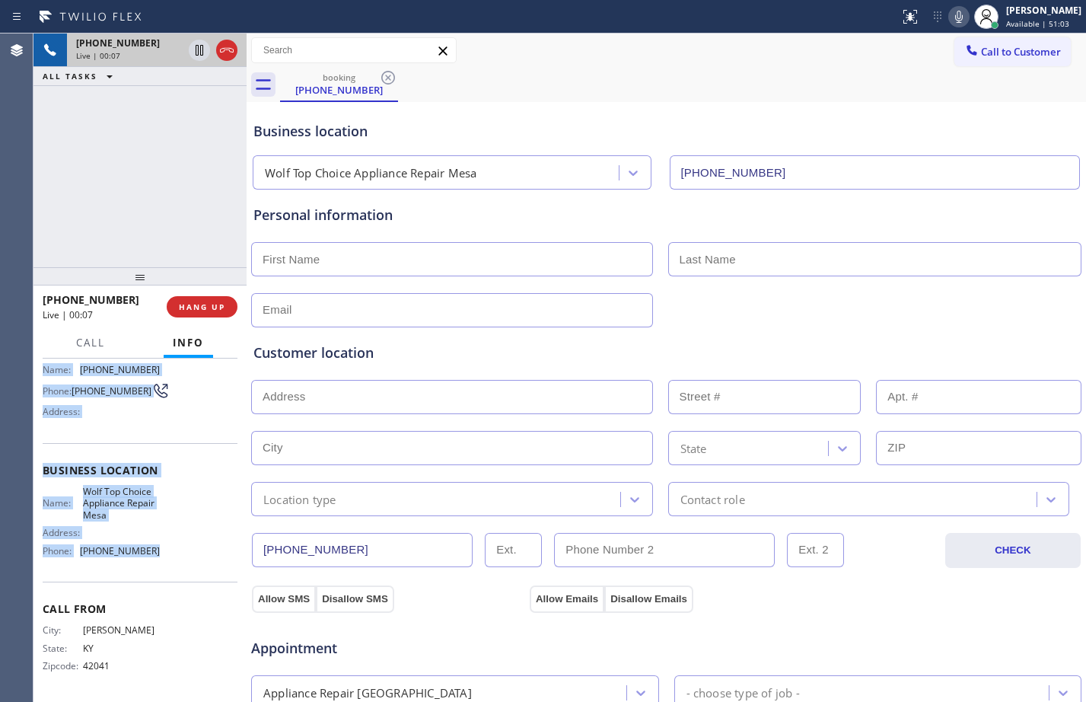
drag, startPoint x: 43, startPoint y: 458, endPoint x: 163, endPoint y: 544, distance: 147.8
click at [163, 544] on div "Context Queue: [Test] All Priority: 1 Customer Name: [PHONE_NUMBER] Phone: [PHO…" at bounding box center [140, 476] width 195 height 441
copy div "Customer Name: [PHONE_NUMBER] Phone: [PHONE_NUMBER] Address: Business location …"
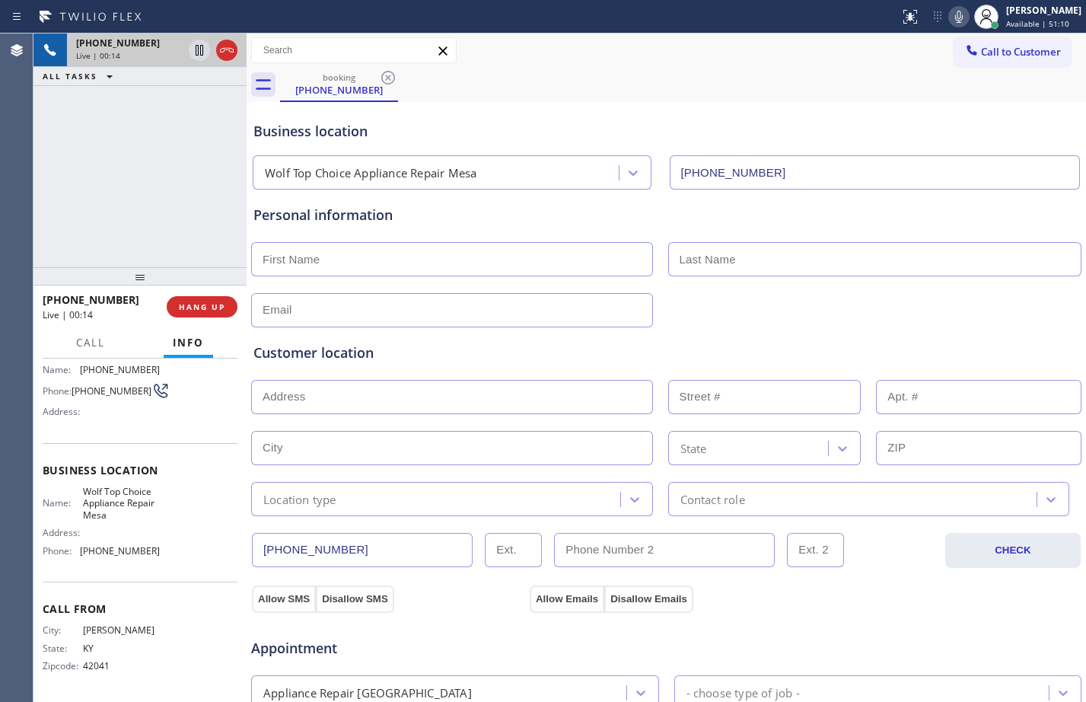
click at [184, 201] on div "[PHONE_NUMBER] Live | 00:14 ALL TASKS ALL TASKS ACTIVE TASKS TASKS IN WRAP UP" at bounding box center [139, 150] width 213 height 234
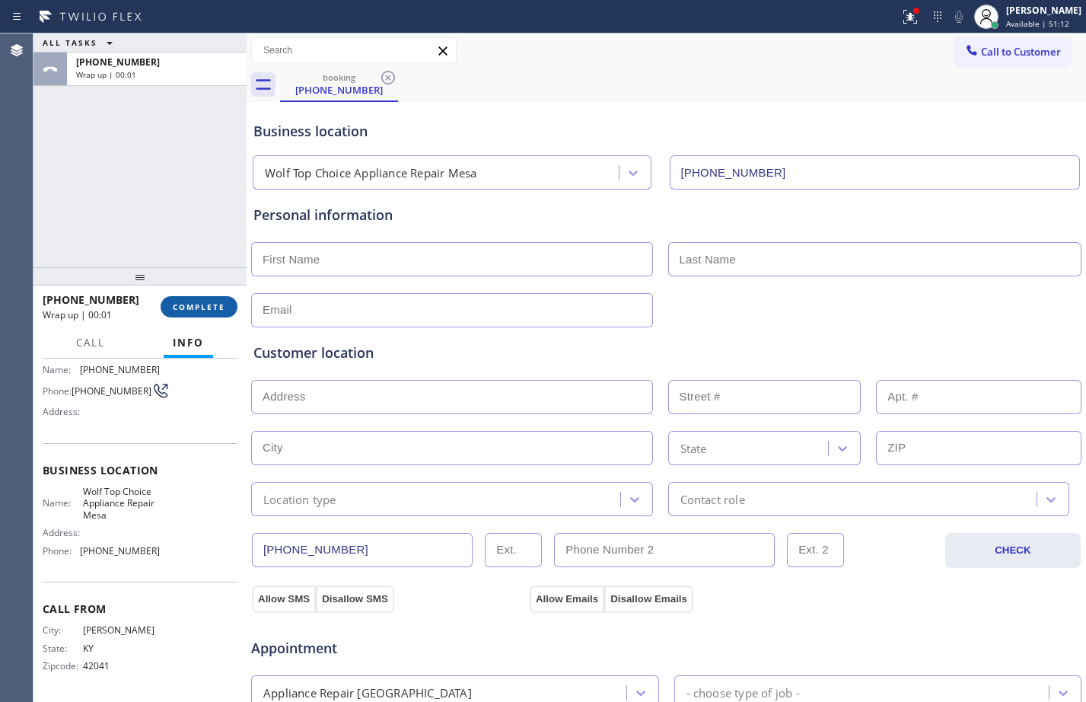
click at [204, 298] on button "COMPLETE" at bounding box center [199, 306] width 77 height 21
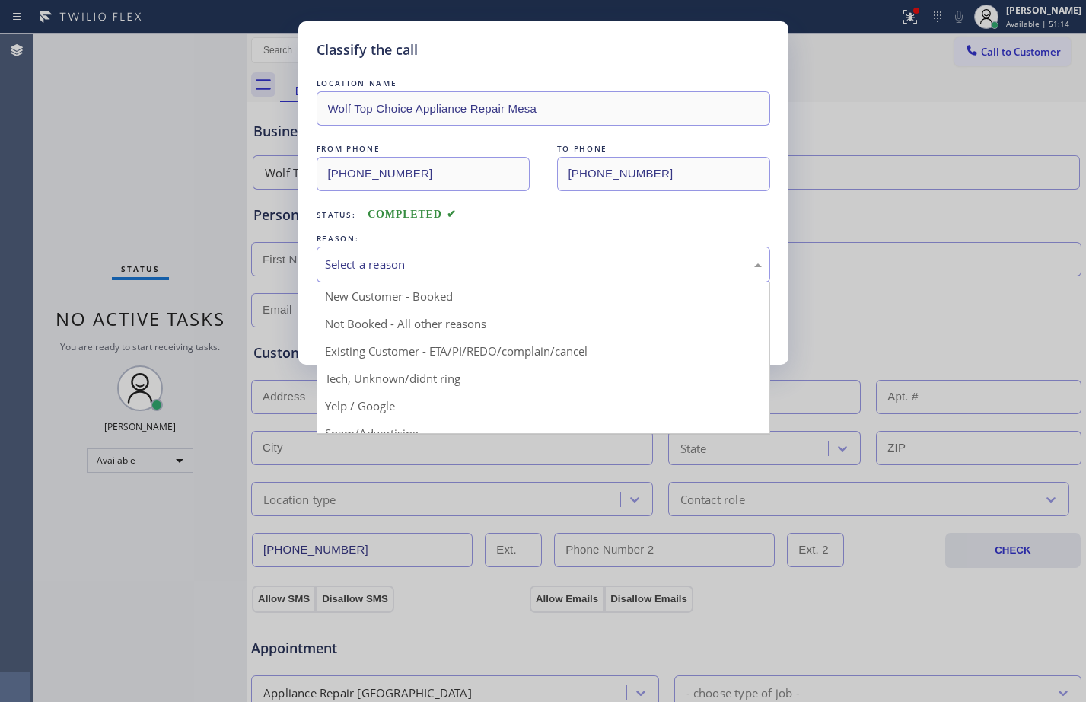
click at [349, 259] on div "Select a reason" at bounding box center [543, 265] width 437 height 18
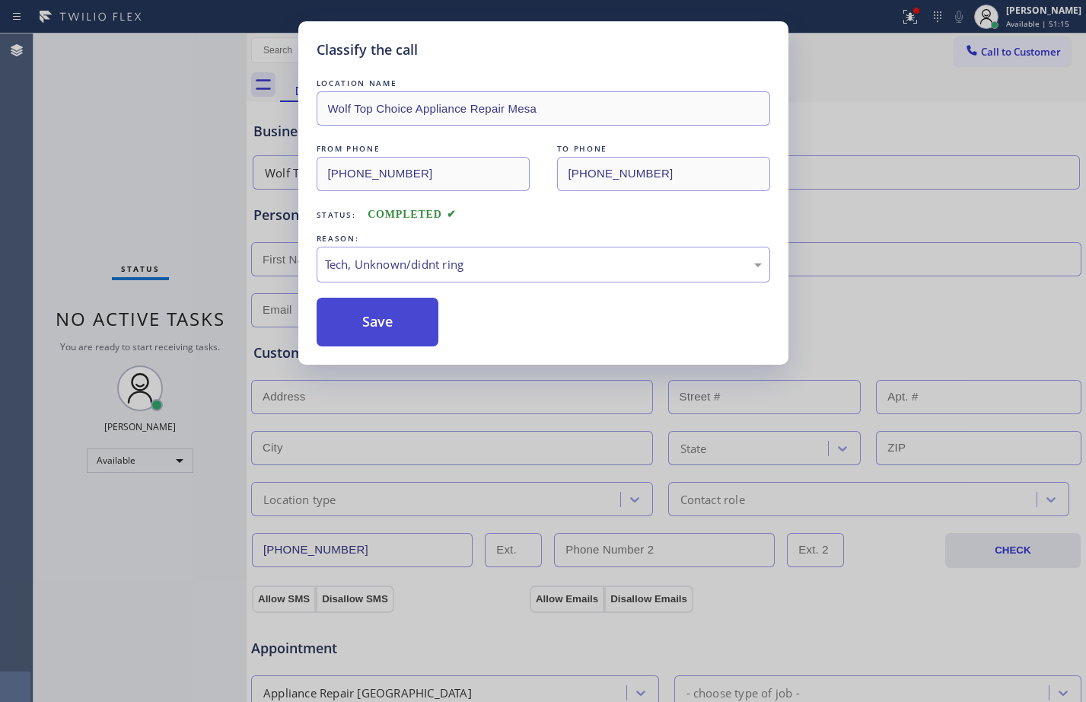
click at [380, 336] on button "Save" at bounding box center [378, 322] width 123 height 49
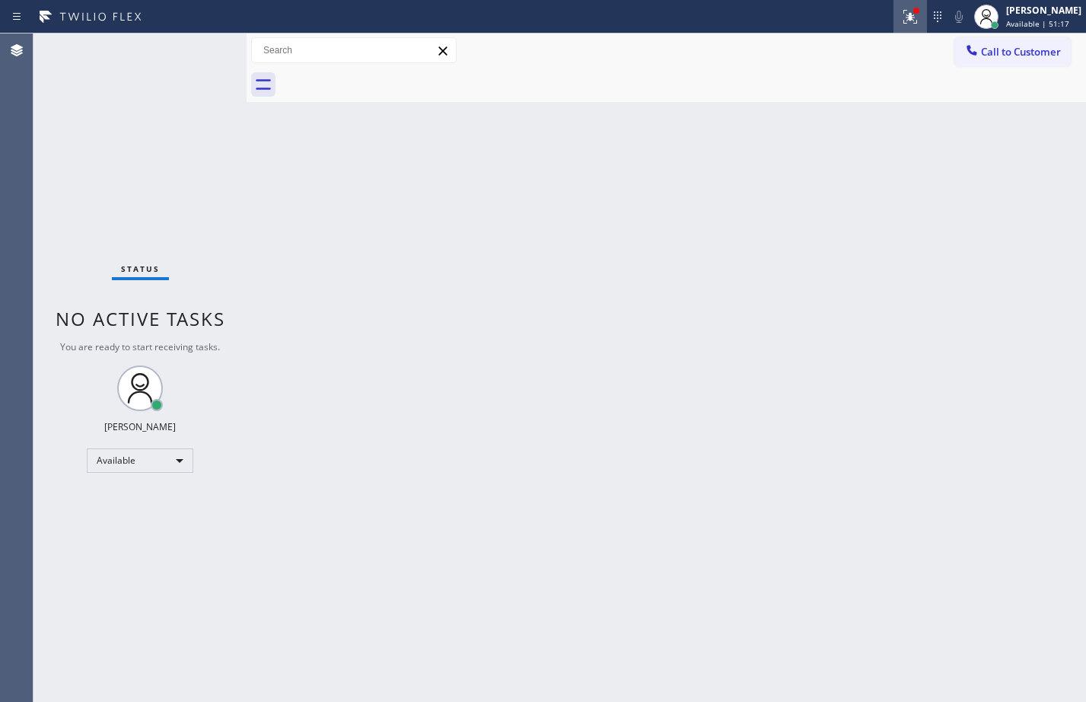
click at [901, 21] on icon at bounding box center [910, 17] width 18 height 18
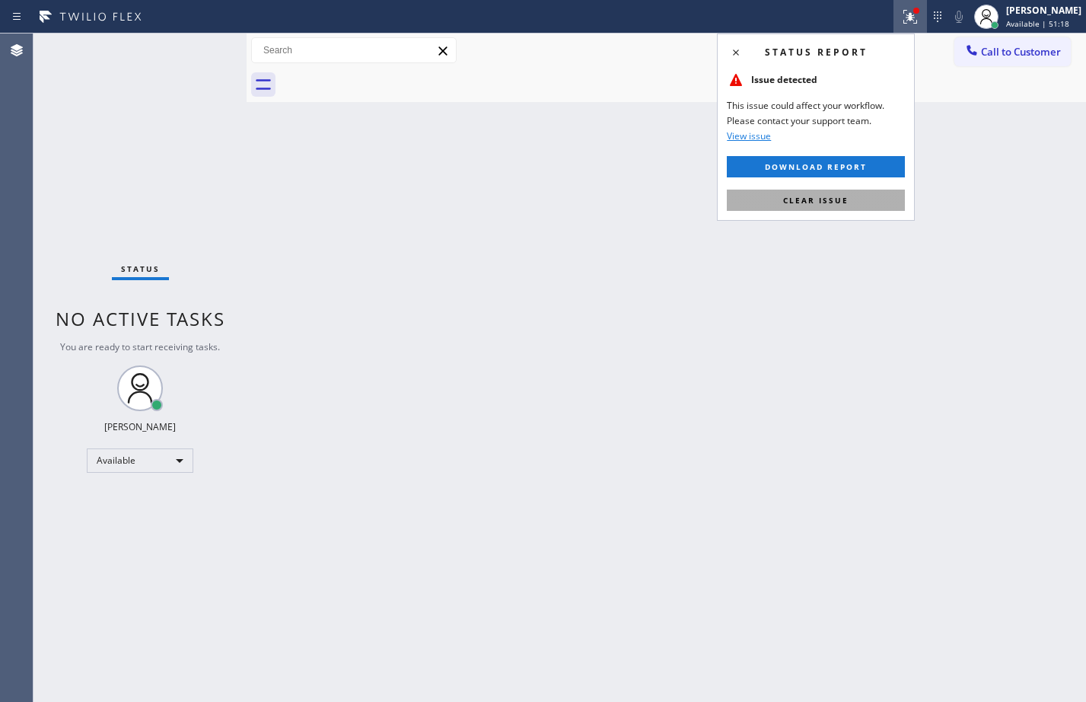
click at [828, 195] on span "Clear issue" at bounding box center [815, 200] width 65 height 11
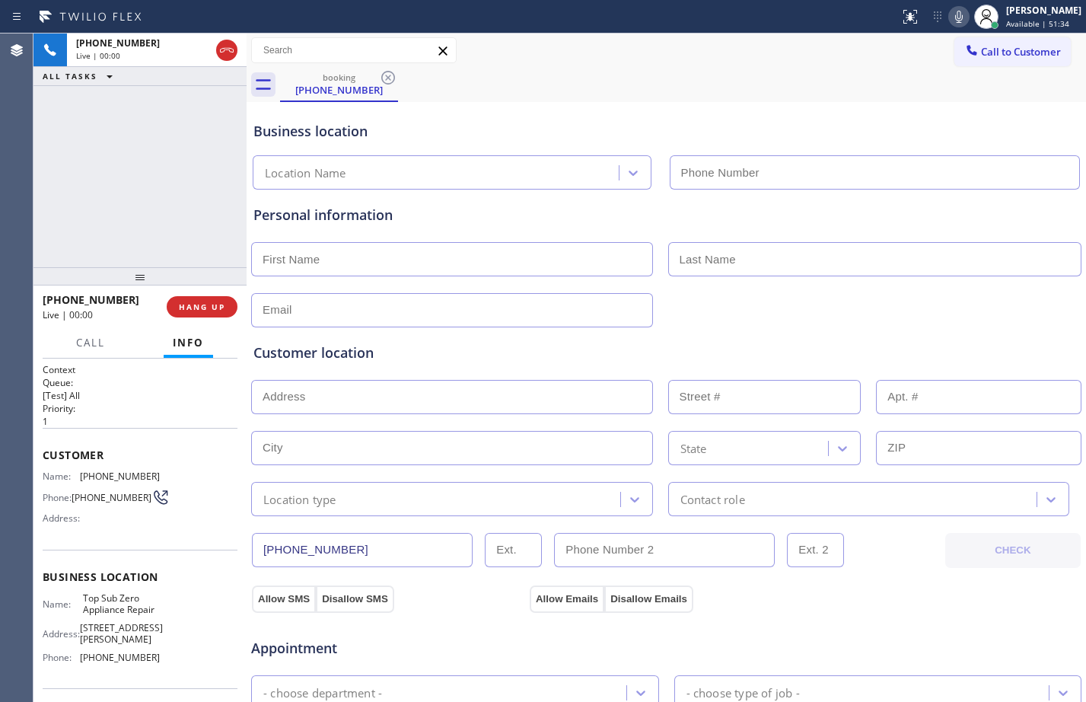
type input "[PHONE_NUMBER]"
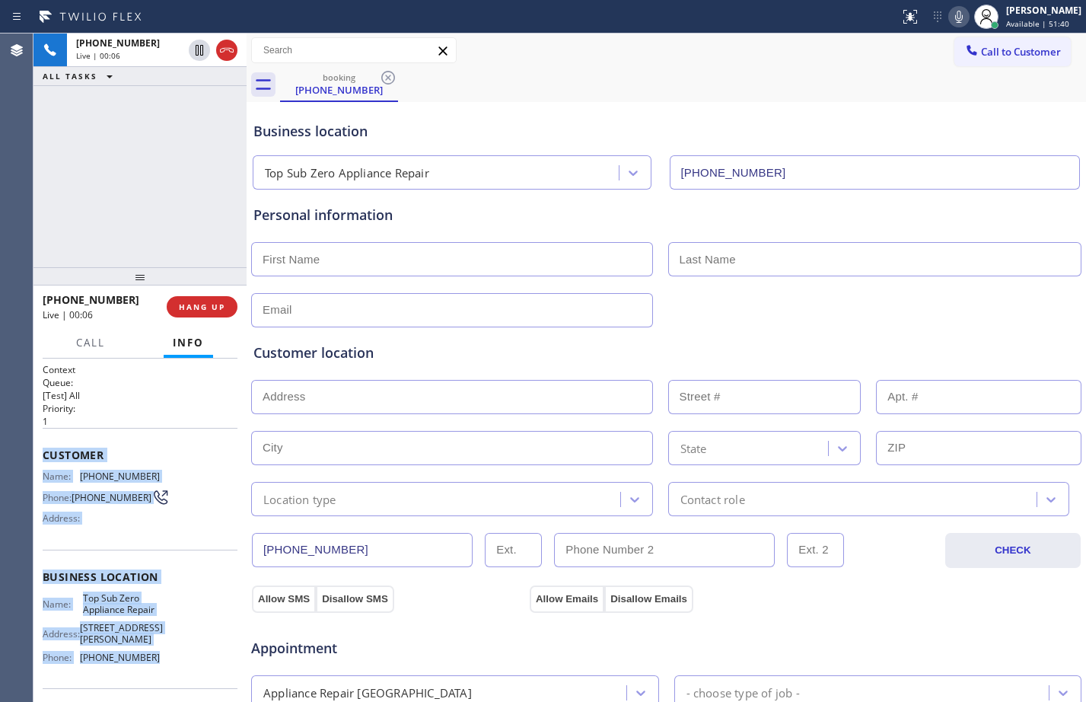
drag, startPoint x: 46, startPoint y: 460, endPoint x: 192, endPoint y: 660, distance: 248.4
click at [192, 660] on div "Context Queue: [Test] All Priority: 1 Customer Name: [PHONE_NUMBER] Phone: [PHO…" at bounding box center [140, 583] width 195 height 441
copy div "Customer Name: [PHONE_NUMBER] Phone: [PHONE_NUMBER] Address: Business location …"
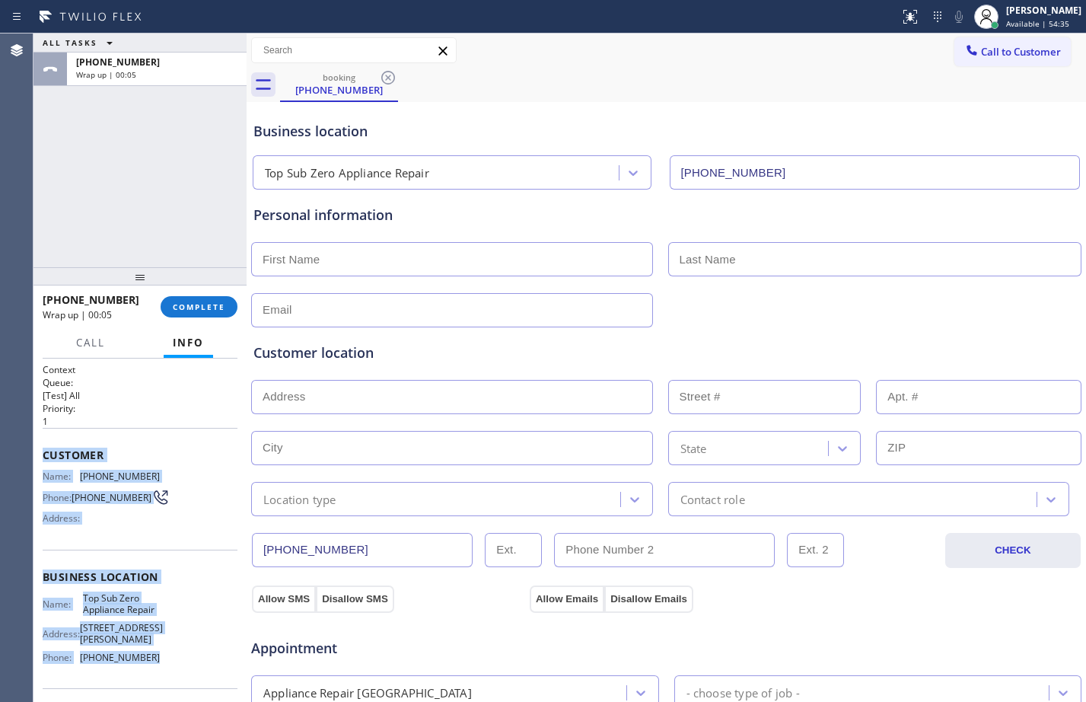
click at [349, 269] on input "text" at bounding box center [452, 259] width 402 height 34
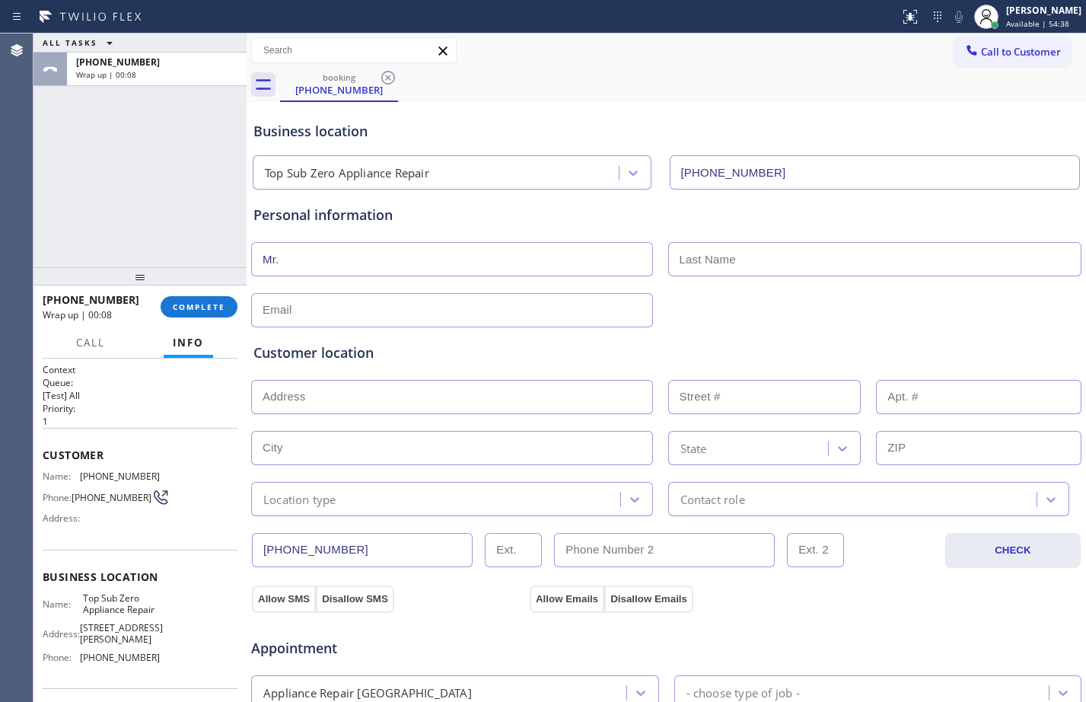
type input "Mr."
click at [1003, 27] on div "[PERSON_NAME] Available | 56:19" at bounding box center [1044, 16] width 83 height 27
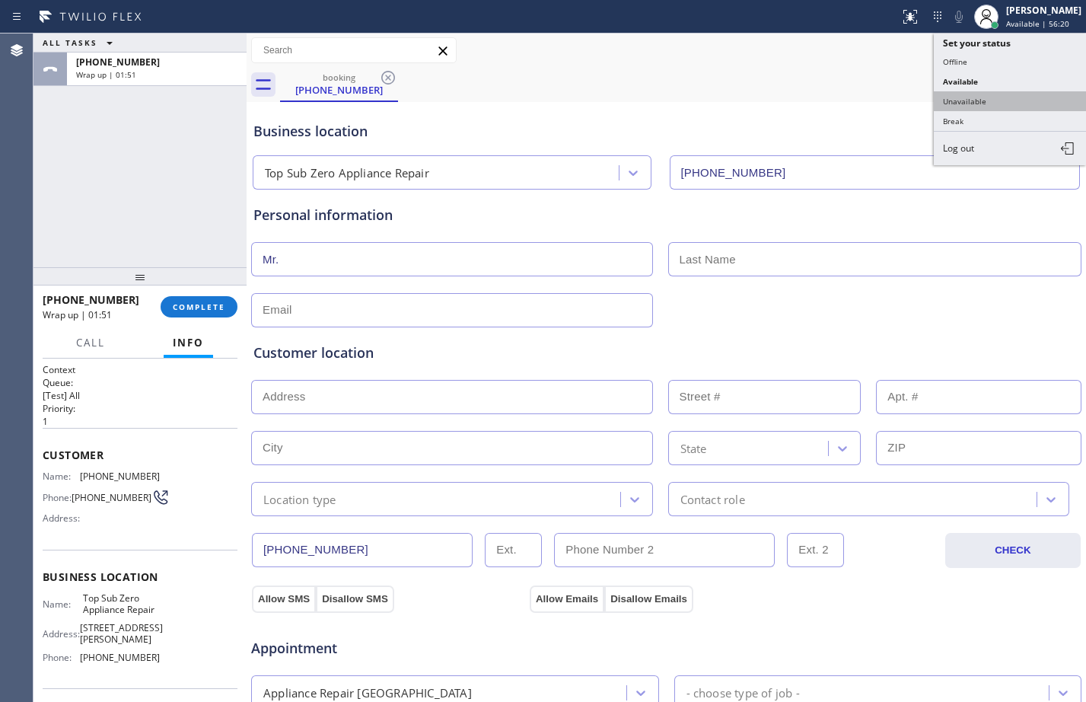
click at [998, 102] on button "Unavailable" at bounding box center [1010, 101] width 152 height 20
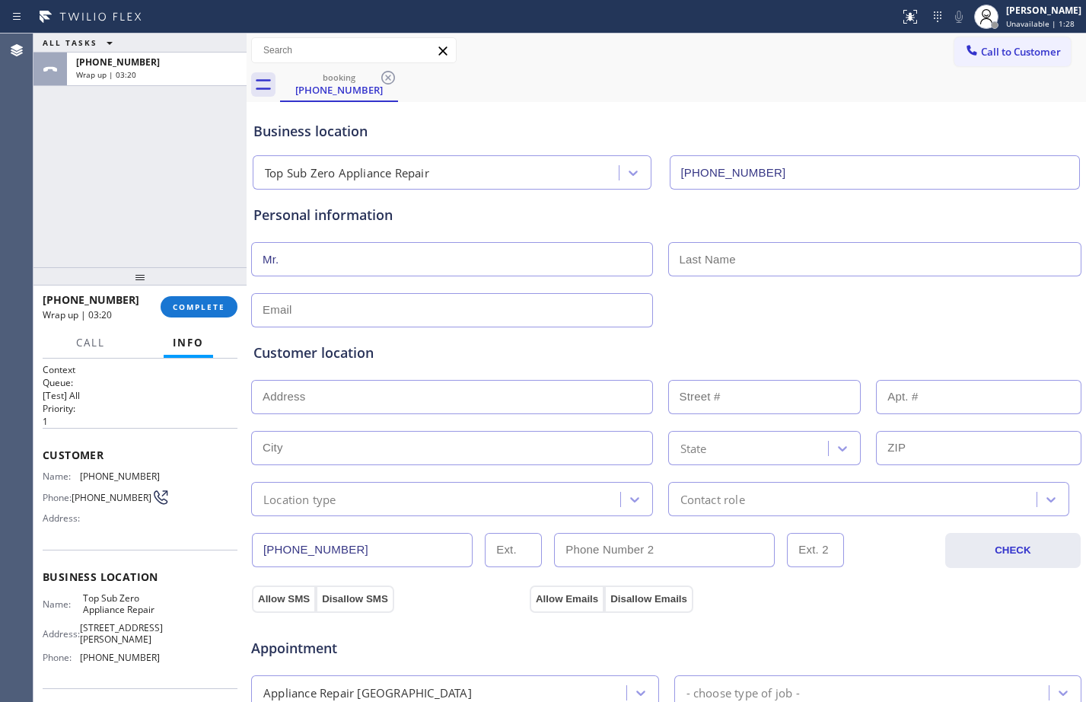
click at [163, 181] on div "ALL TASKS ALL TASKS ACTIVE TASKS TASKS IN WRAP UP [PHONE_NUMBER] Wrap up | 03:20" at bounding box center [139, 150] width 213 height 234
click at [845, 247] on input "text" at bounding box center [875, 259] width 414 height 34
type input "[PERSON_NAME]"
click at [501, 301] on input "text" at bounding box center [452, 310] width 402 height 34
type input "[EMAIL_ADDRESS][DOMAIN_NAME]"
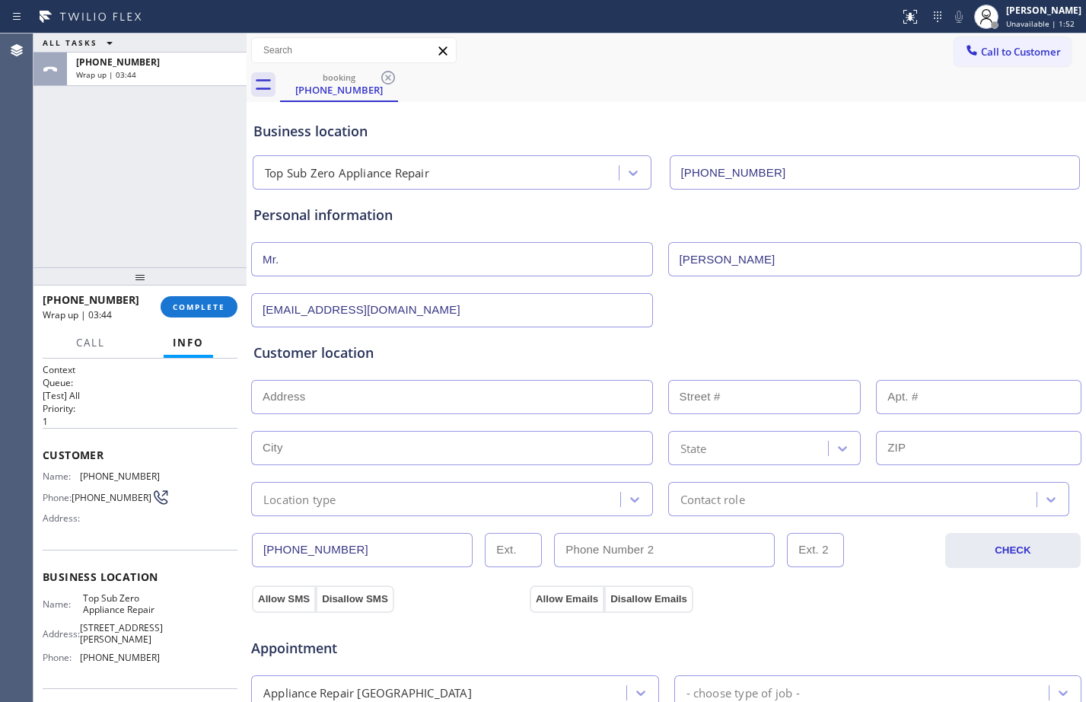
click at [938, 460] on input "text" at bounding box center [978, 448] width 205 height 34
paste input "95136"
type input "95136"
click at [724, 454] on div "State" at bounding box center [751, 447] width 156 height 27
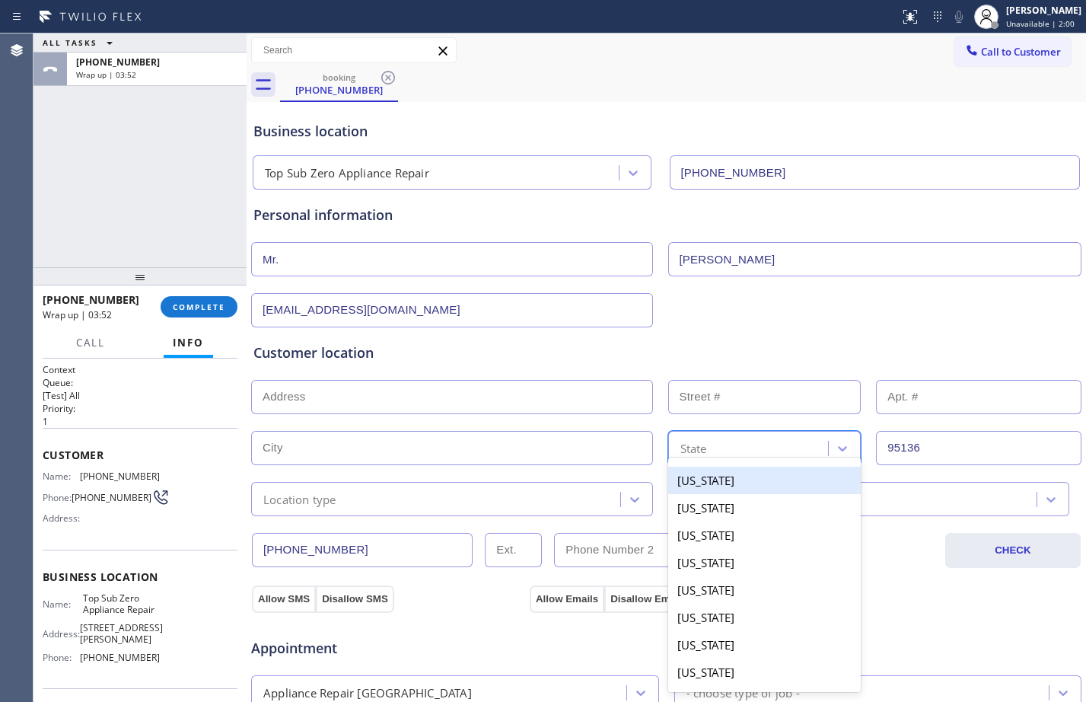
paste input "CA"
type input "CA"
click at [726, 478] on div "[US_STATE]" at bounding box center [764, 479] width 193 height 27
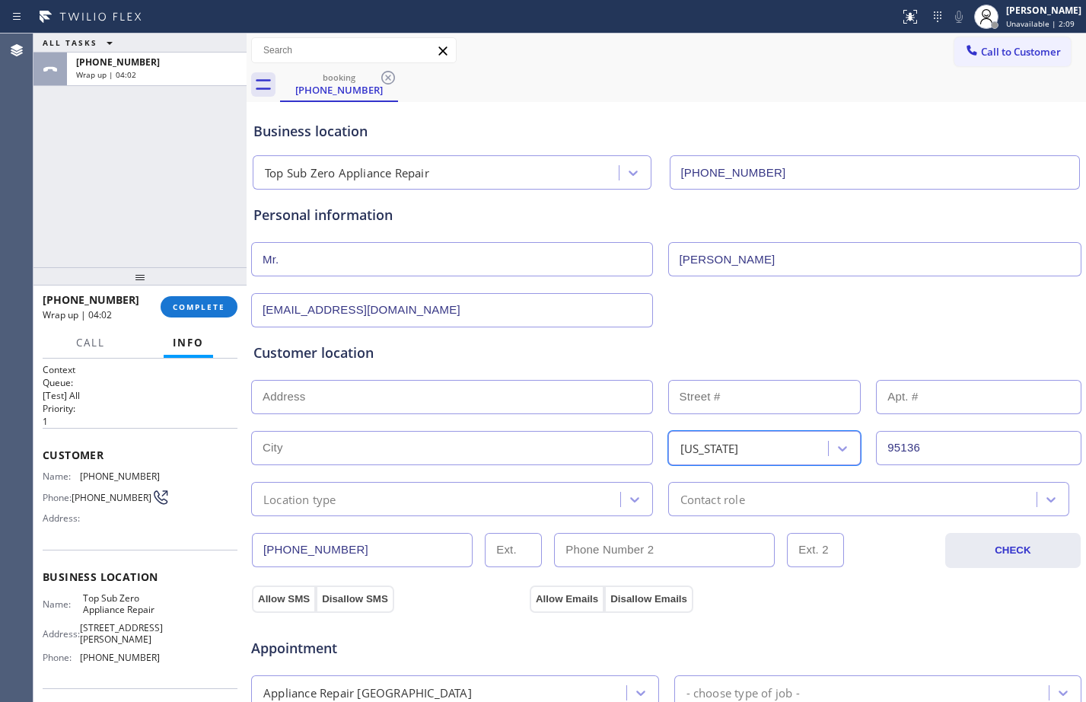
click at [400, 450] on input "text" at bounding box center [452, 448] width 402 height 34
paste input "[GEOGRAPHIC_DATA][PERSON_NAME]"
type input "[GEOGRAPHIC_DATA][PERSON_NAME]"
click at [390, 380] on input "text" at bounding box center [452, 397] width 402 height 34
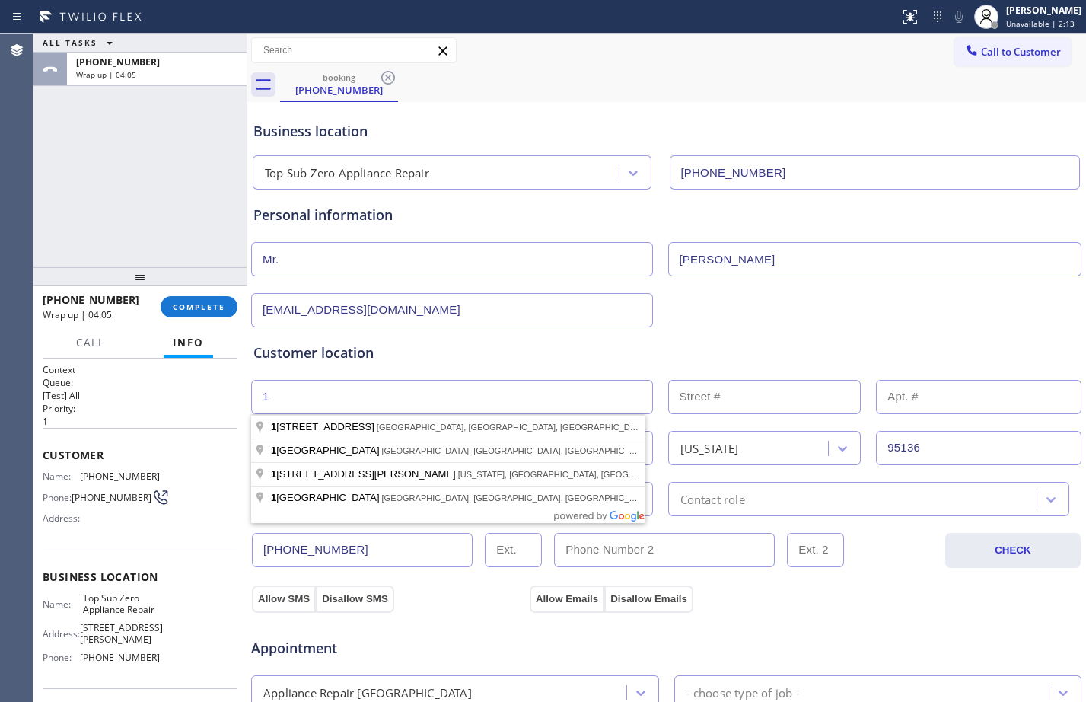
type input "1"
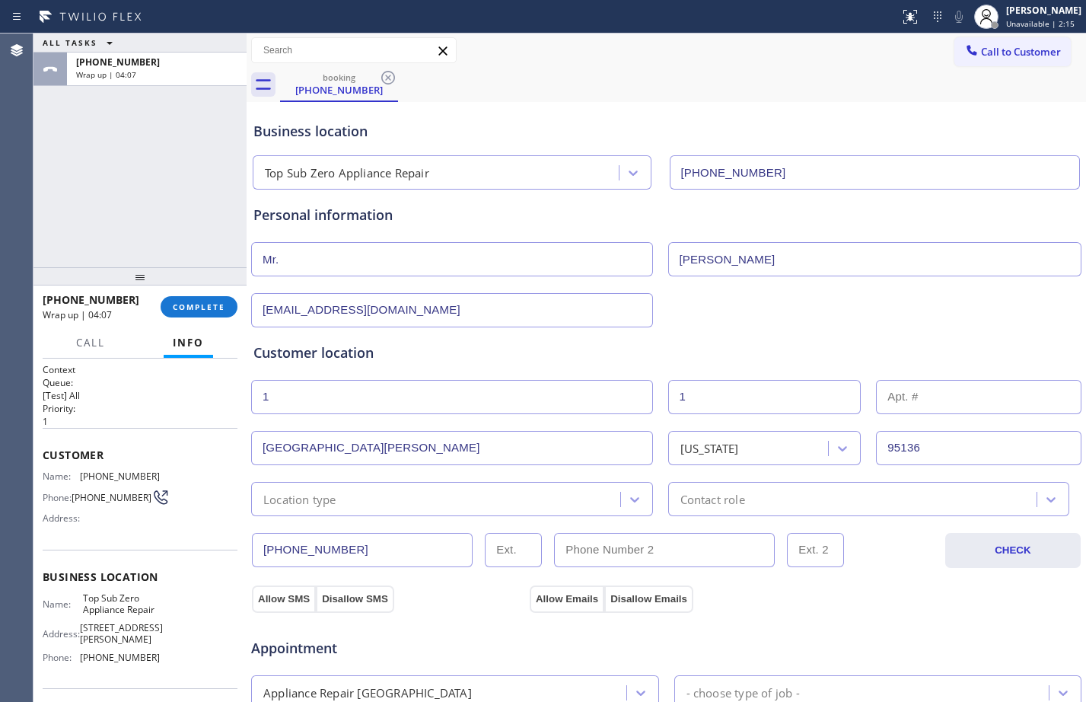
type input "1"
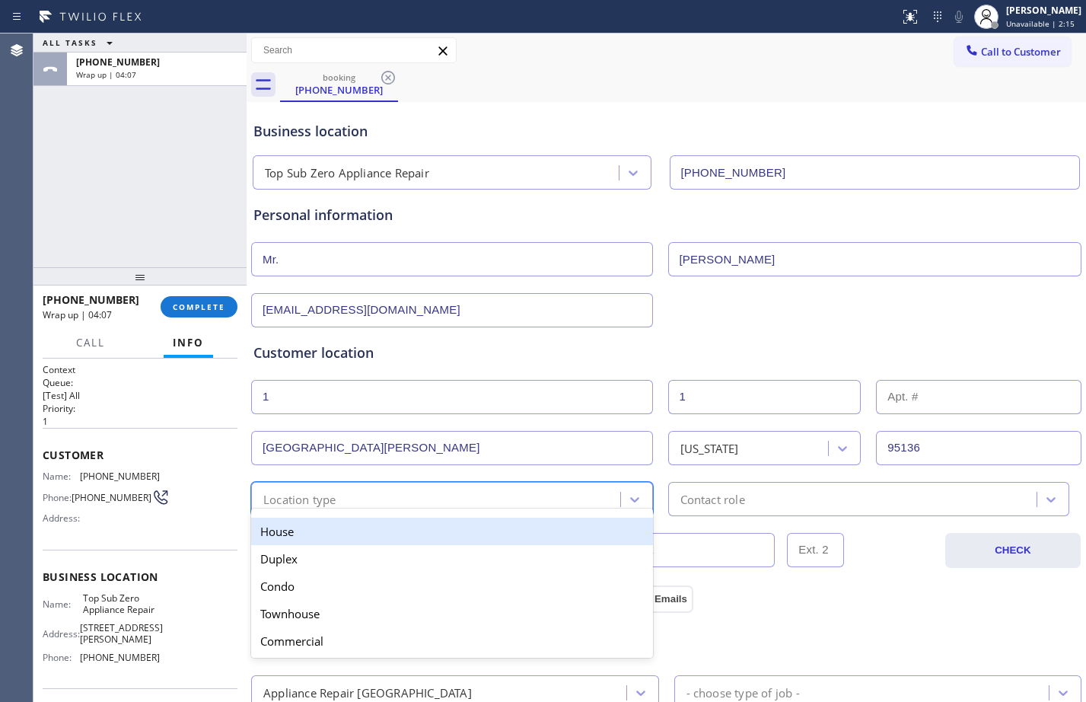
click at [357, 511] on div "option House focused, 1 of 5. 5 results available. Use Up and Down to choose op…" at bounding box center [452, 499] width 402 height 34
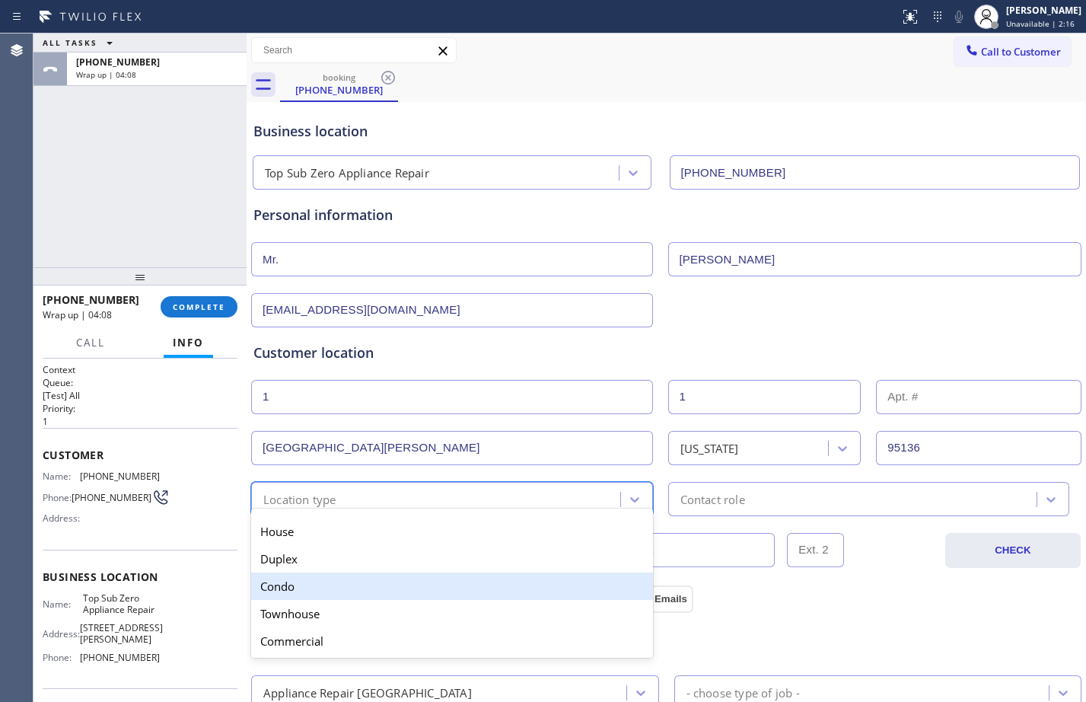
click at [333, 590] on div "Condo" at bounding box center [452, 585] width 402 height 27
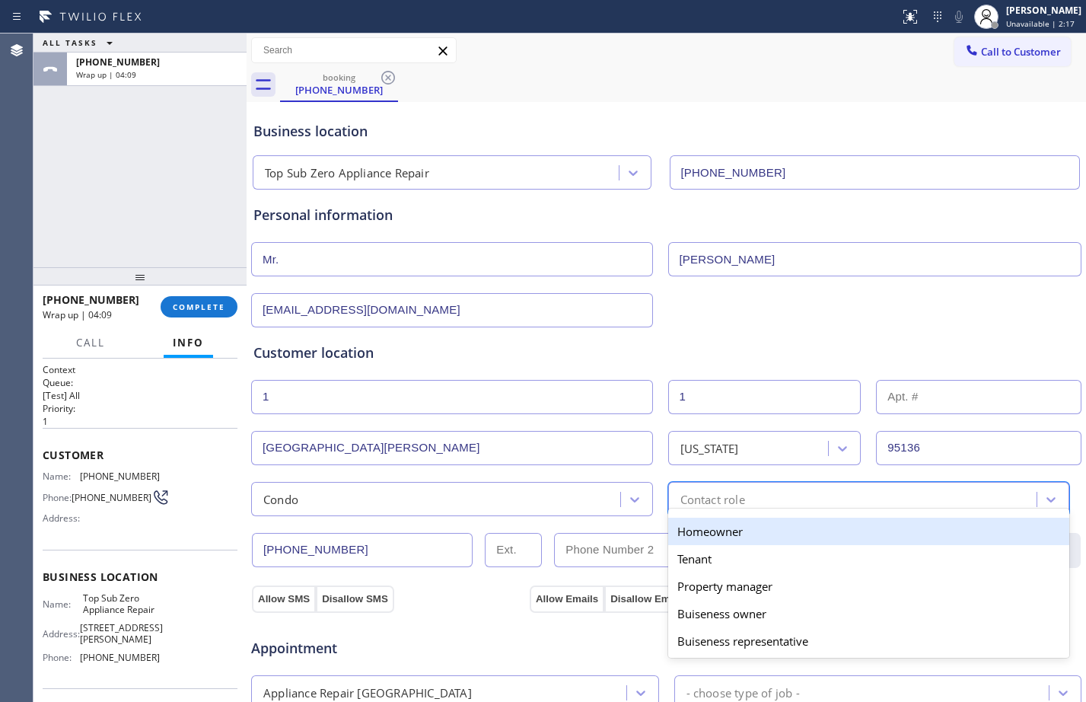
click at [844, 495] on div "Contact role" at bounding box center [855, 498] width 364 height 27
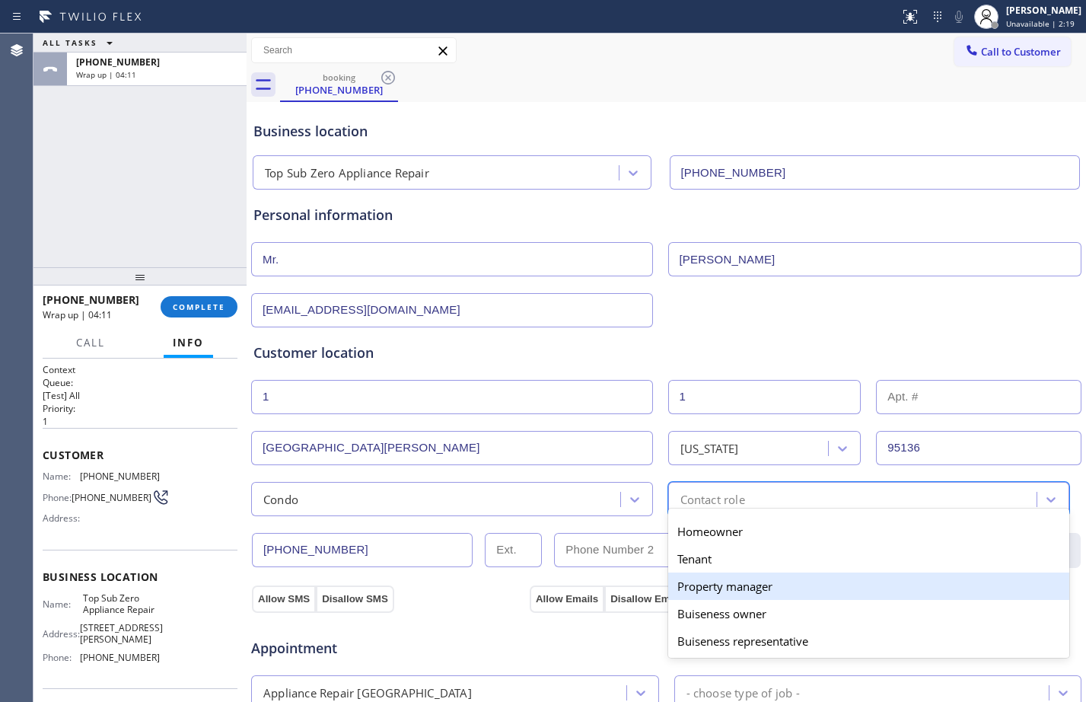
click at [762, 588] on div "Property manager" at bounding box center [869, 585] width 402 height 27
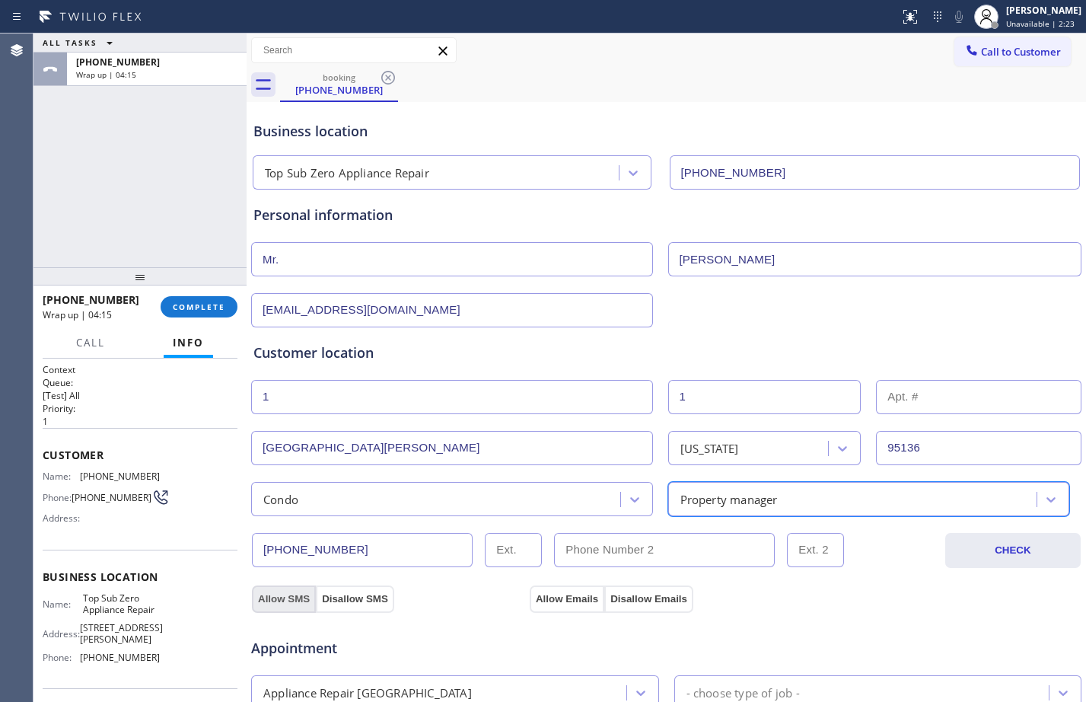
click at [292, 600] on button "Allow SMS" at bounding box center [284, 598] width 64 height 27
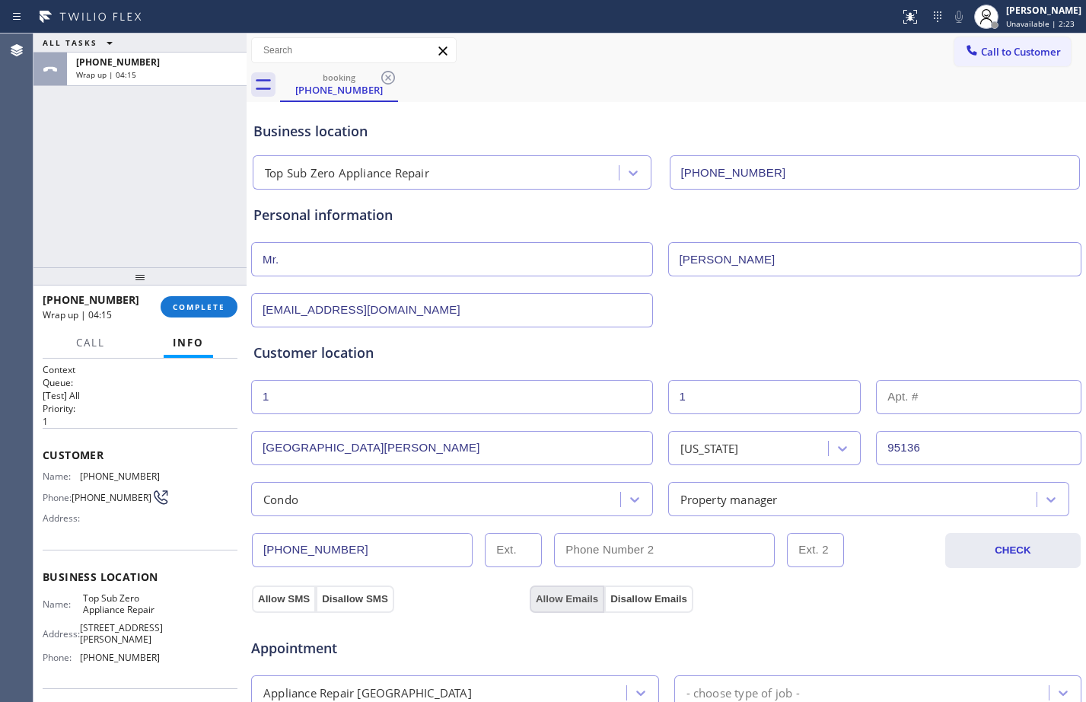
click at [574, 601] on button "Allow Emails" at bounding box center [567, 598] width 75 height 27
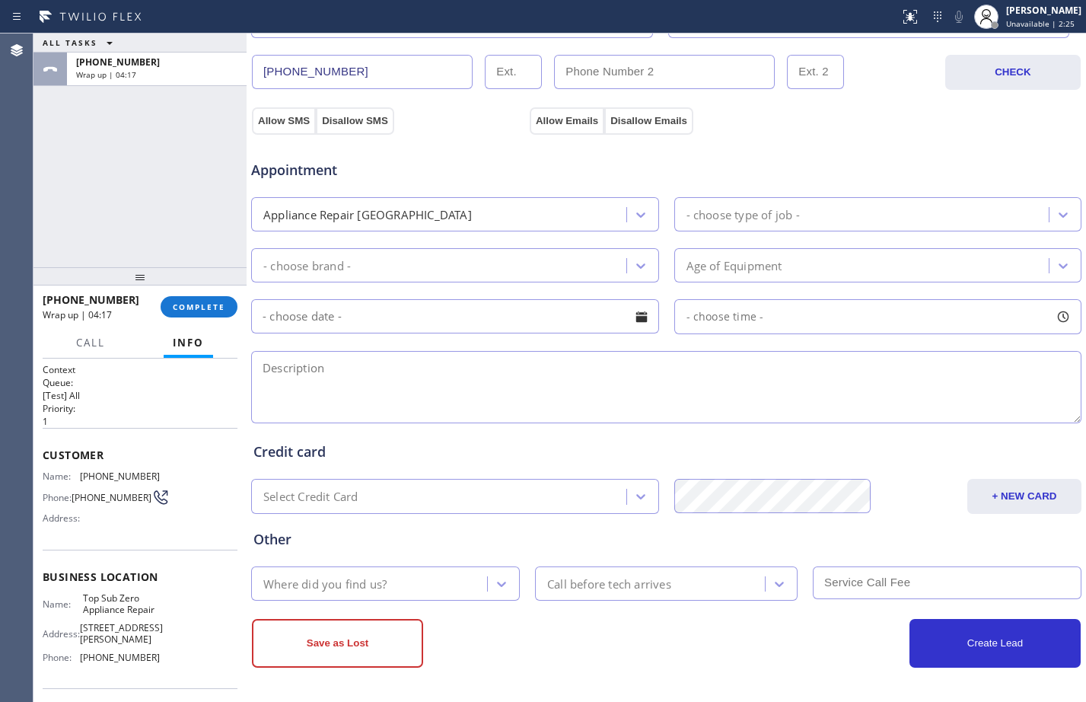
click at [420, 220] on div "Appliance Repair [GEOGRAPHIC_DATA]" at bounding box center [441, 214] width 371 height 27
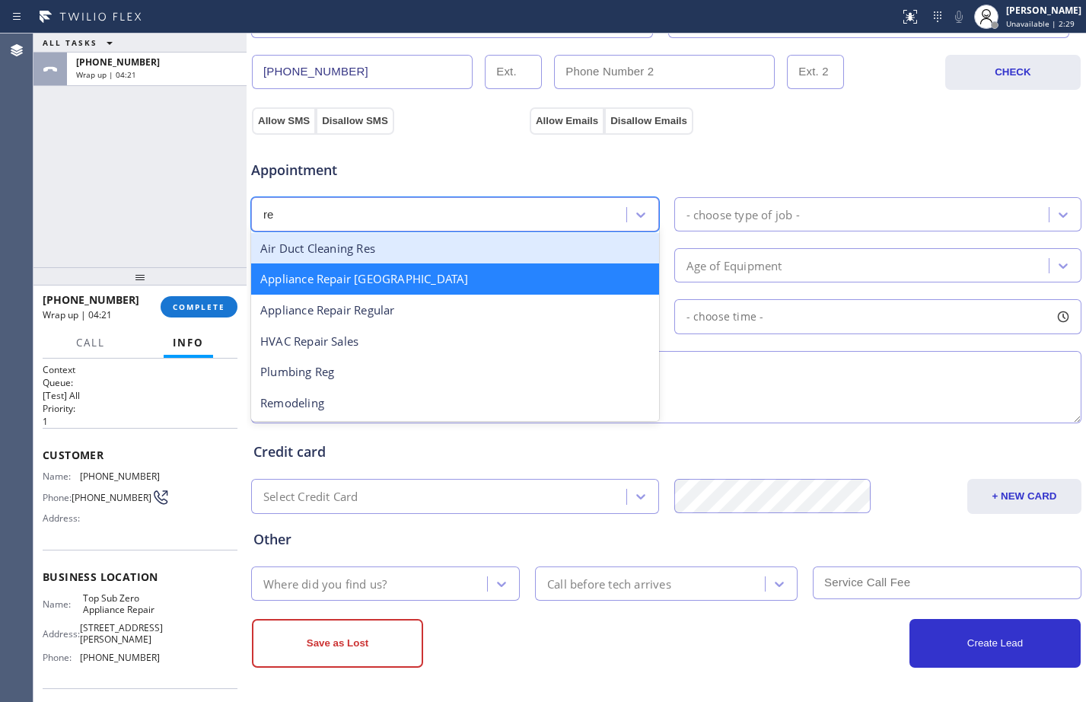
scroll to position [0, 0]
type input "reg"
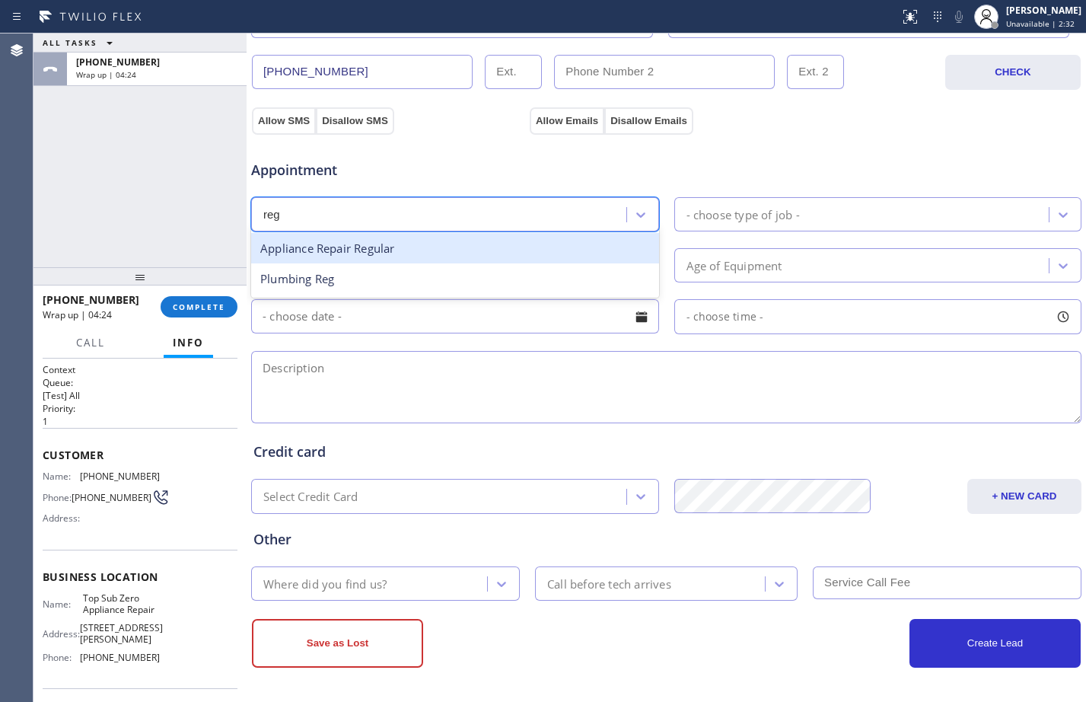
click at [407, 250] on div "Appliance Repair Regular" at bounding box center [455, 248] width 408 height 31
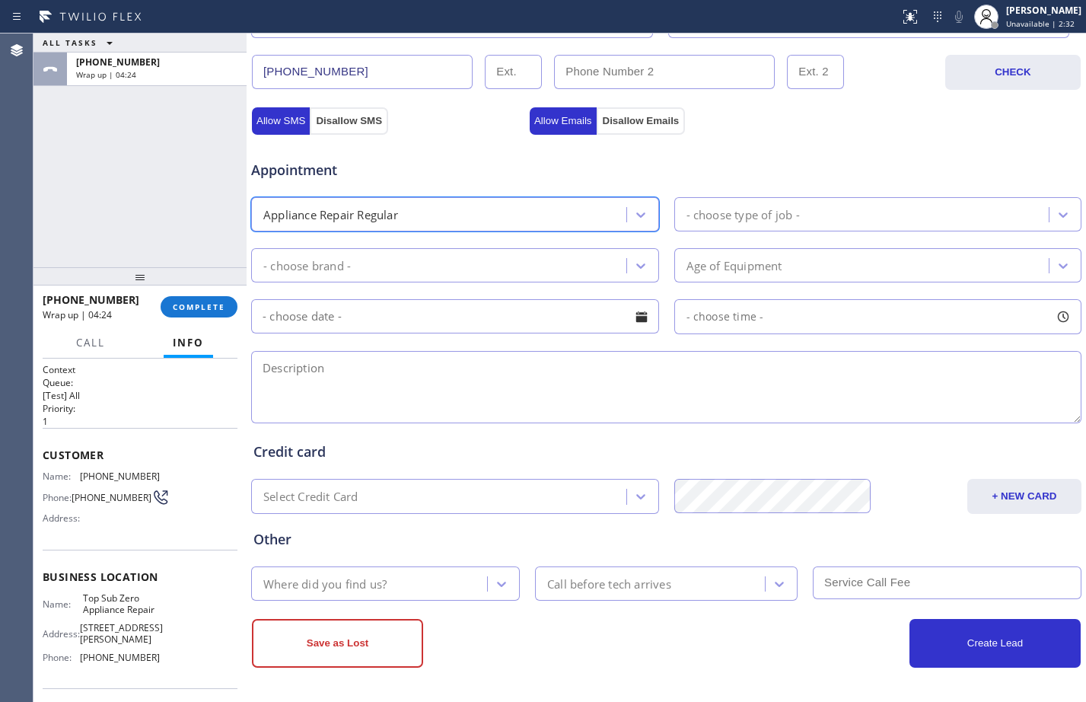
click at [708, 221] on div "- choose type of job -" at bounding box center [742, 214] width 113 height 18
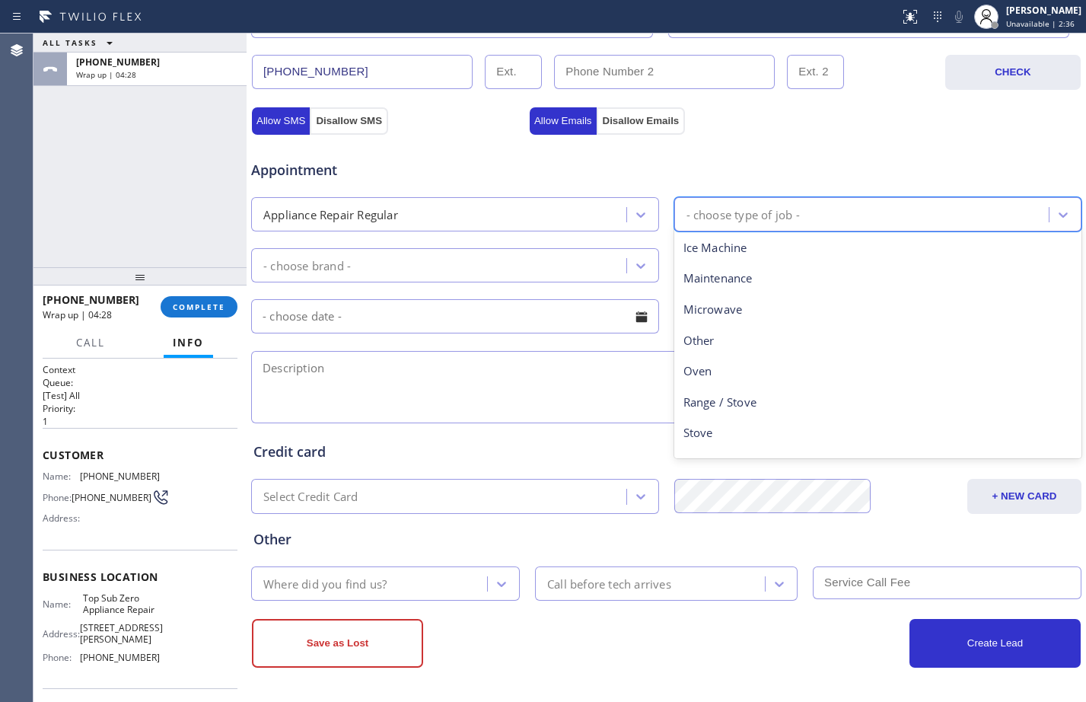
scroll to position [210, 0]
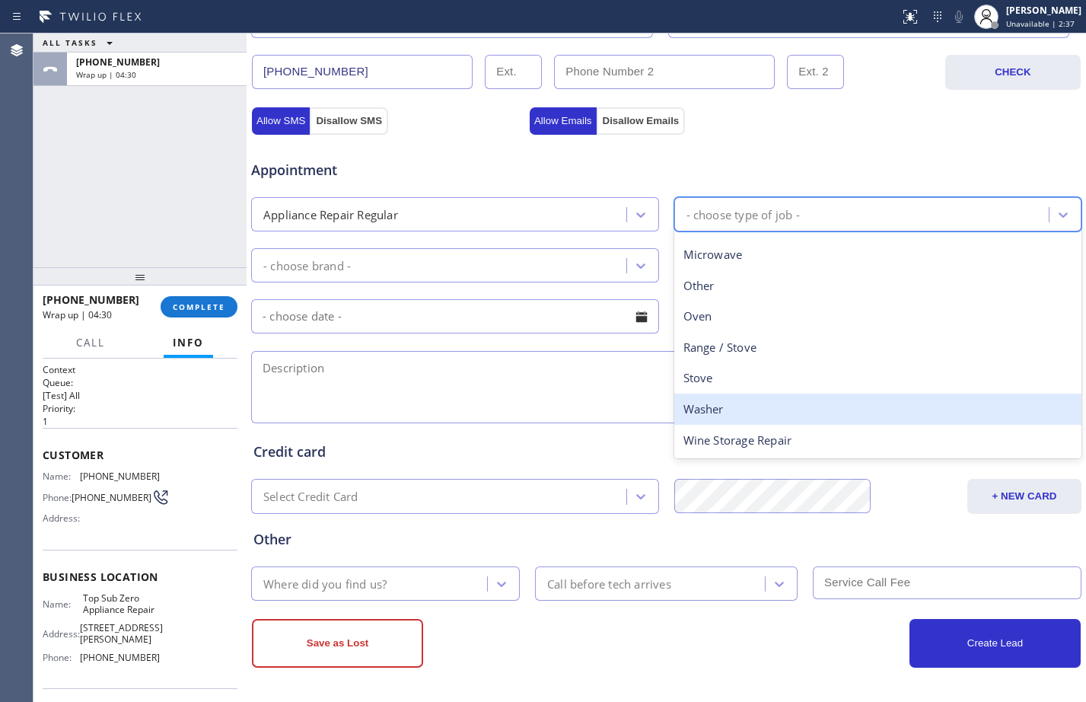
click at [708, 415] on div "Washer" at bounding box center [878, 408] width 408 height 31
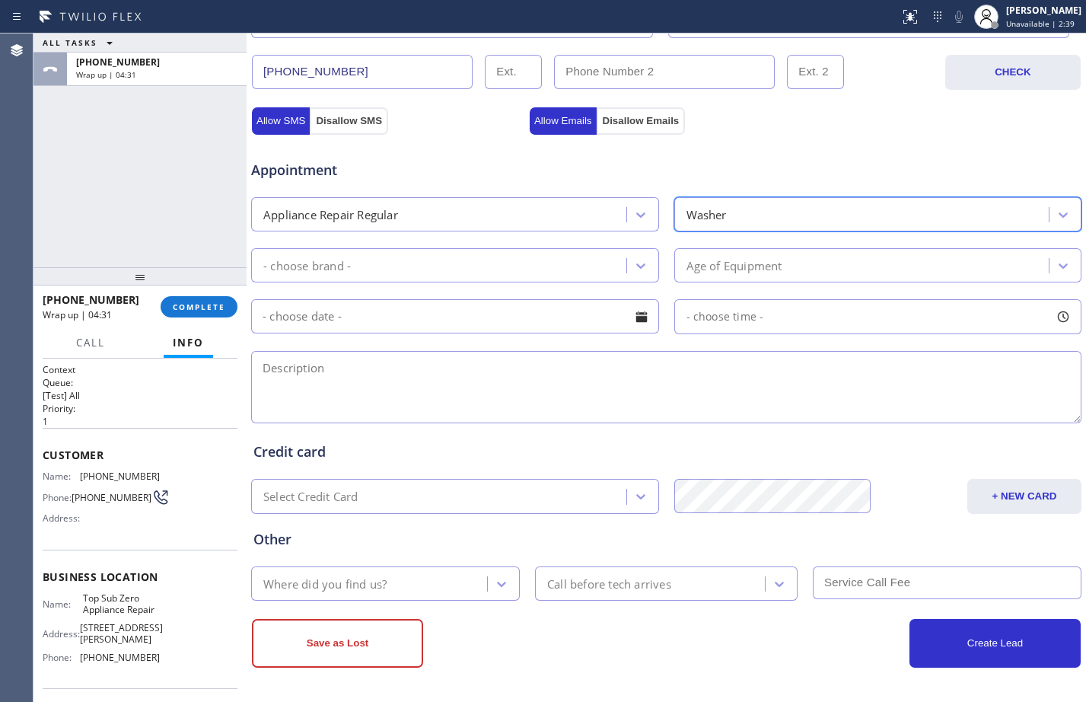
click at [423, 279] on div "- choose brand -" at bounding box center [441, 265] width 371 height 27
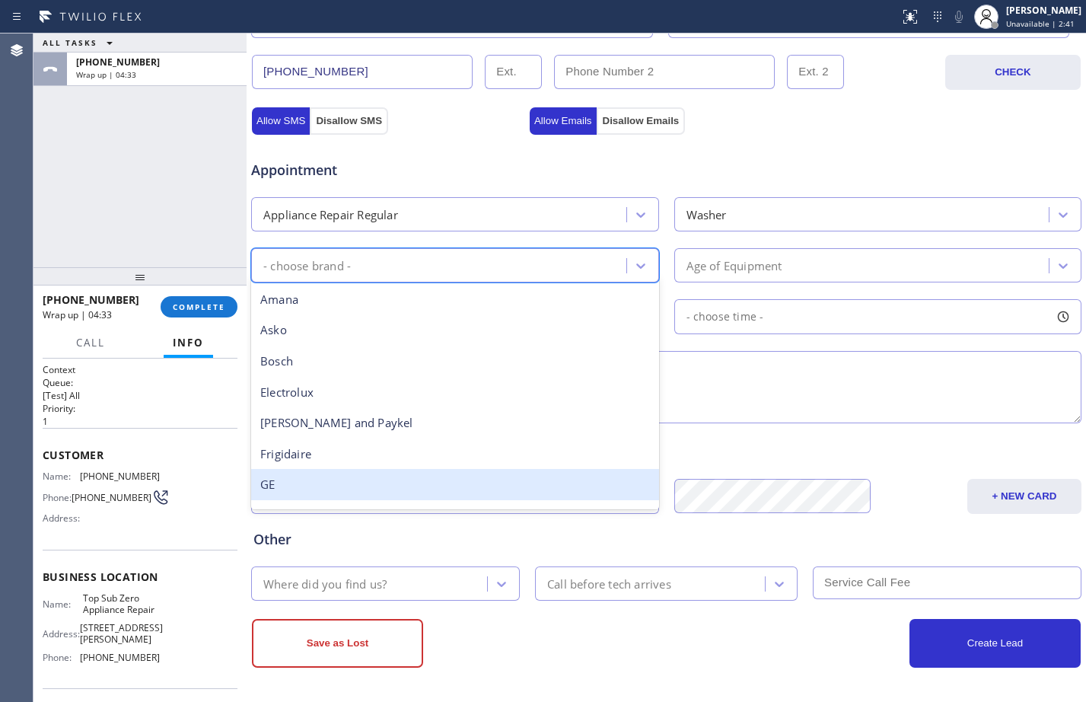
click at [334, 476] on div "GE" at bounding box center [455, 484] width 408 height 31
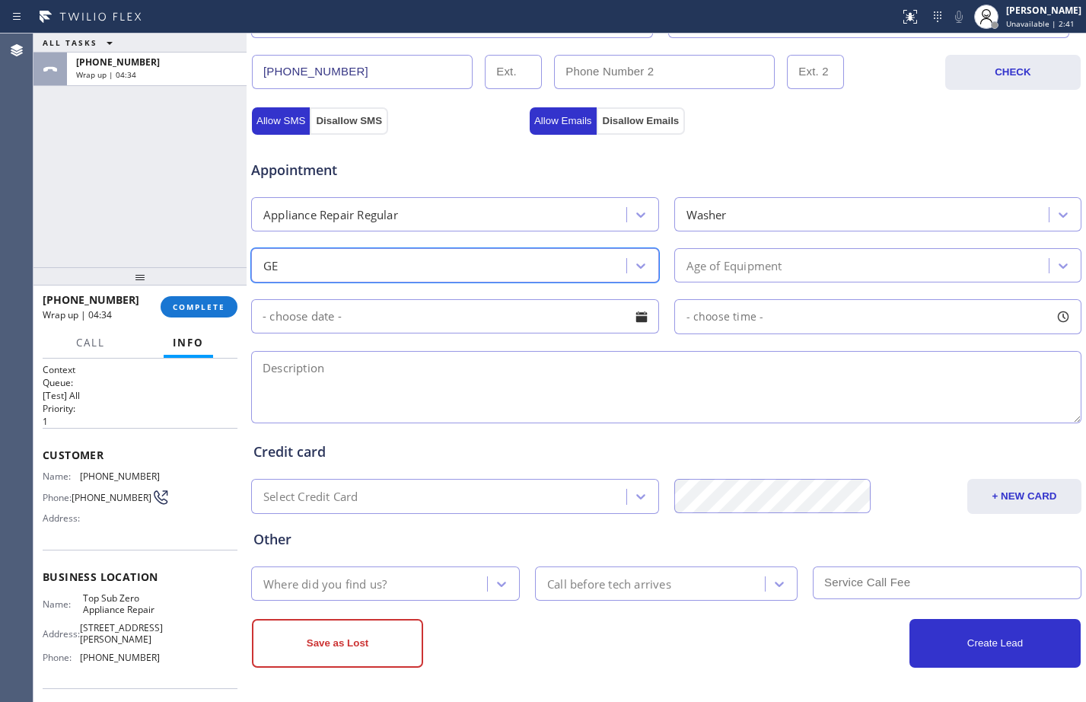
click at [762, 266] on div "Age of Equipment" at bounding box center [734, 265] width 96 height 18
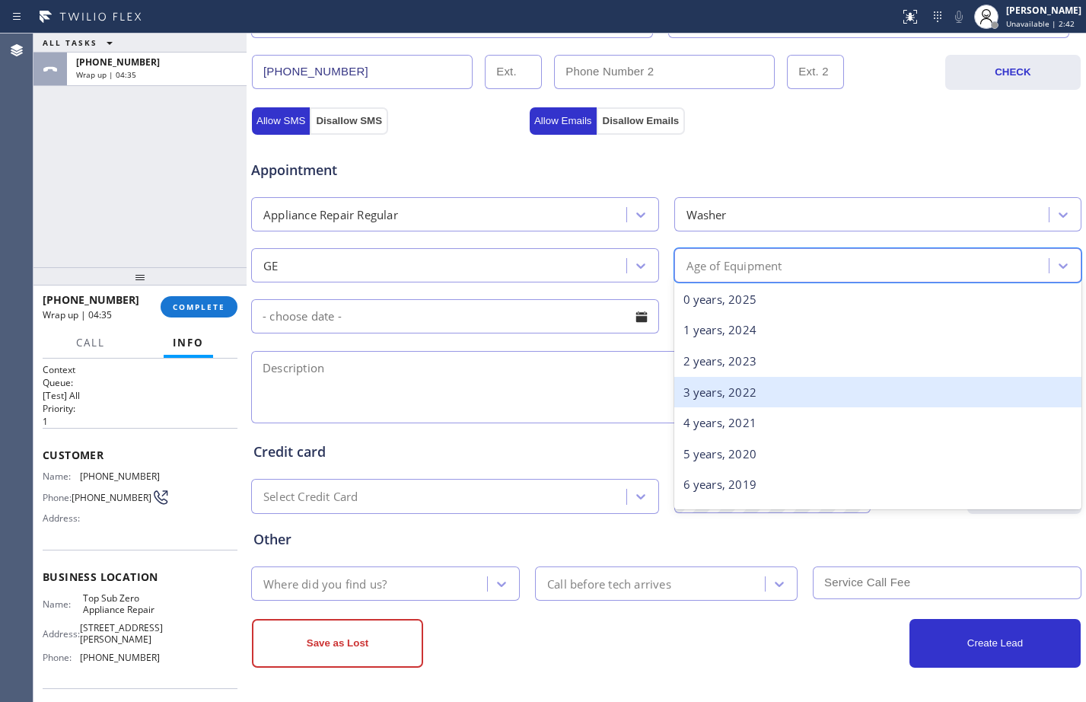
click at [704, 401] on div "3 years, 2022" at bounding box center [878, 392] width 408 height 31
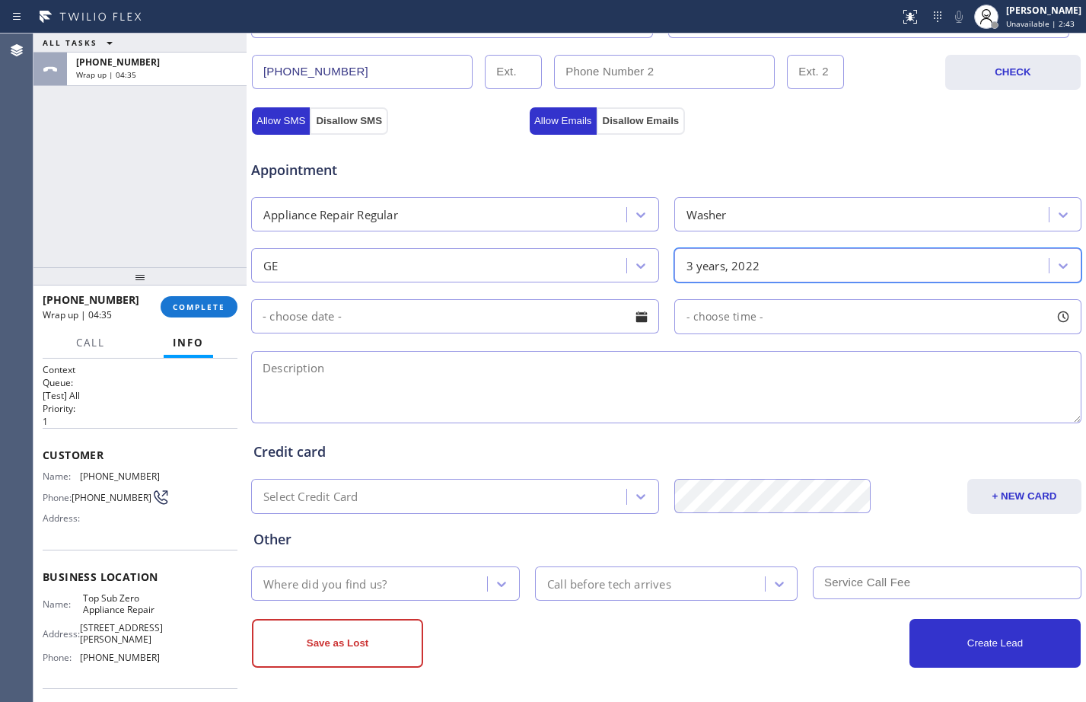
click at [540, 323] on input "text" at bounding box center [455, 316] width 408 height 34
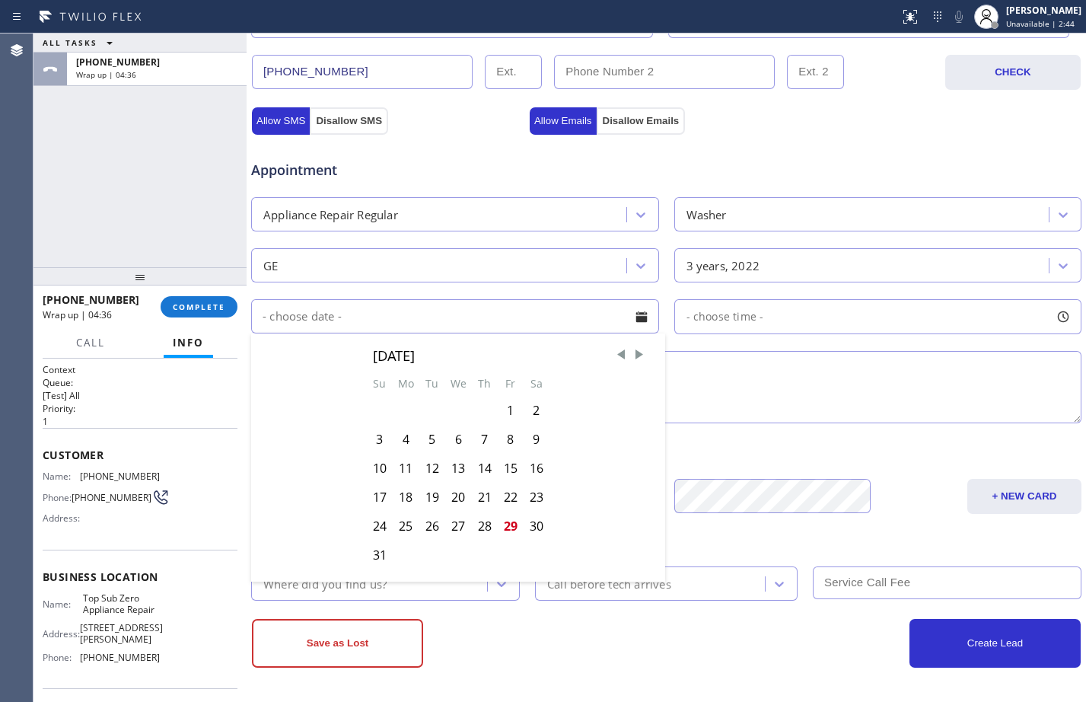
click at [728, 405] on textarea at bounding box center [666, 387] width 830 height 72
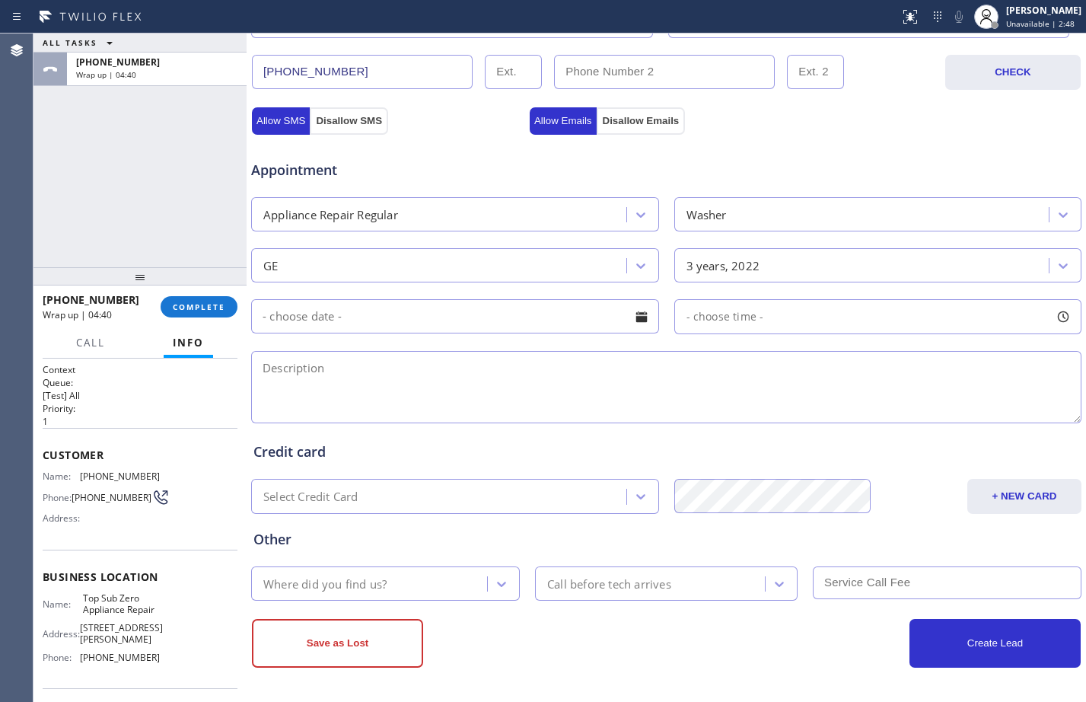
click at [492, 387] on textarea at bounding box center [666, 387] width 830 height 72
paste textarea "GE/washing machine/making loud noise/not under warranty"
click at [676, 373] on textarea "GE/washing machine/making loud noise/not under warranty" at bounding box center [666, 387] width 830 height 72
drag, startPoint x: 596, startPoint y: 366, endPoint x: 679, endPoint y: 380, distance: 84.1
click at [679, 380] on textarea "GE/washing machine/making loud noise/not under warranty/[GEOGRAPHIC_DATA], [GEO…" at bounding box center [666, 387] width 830 height 72
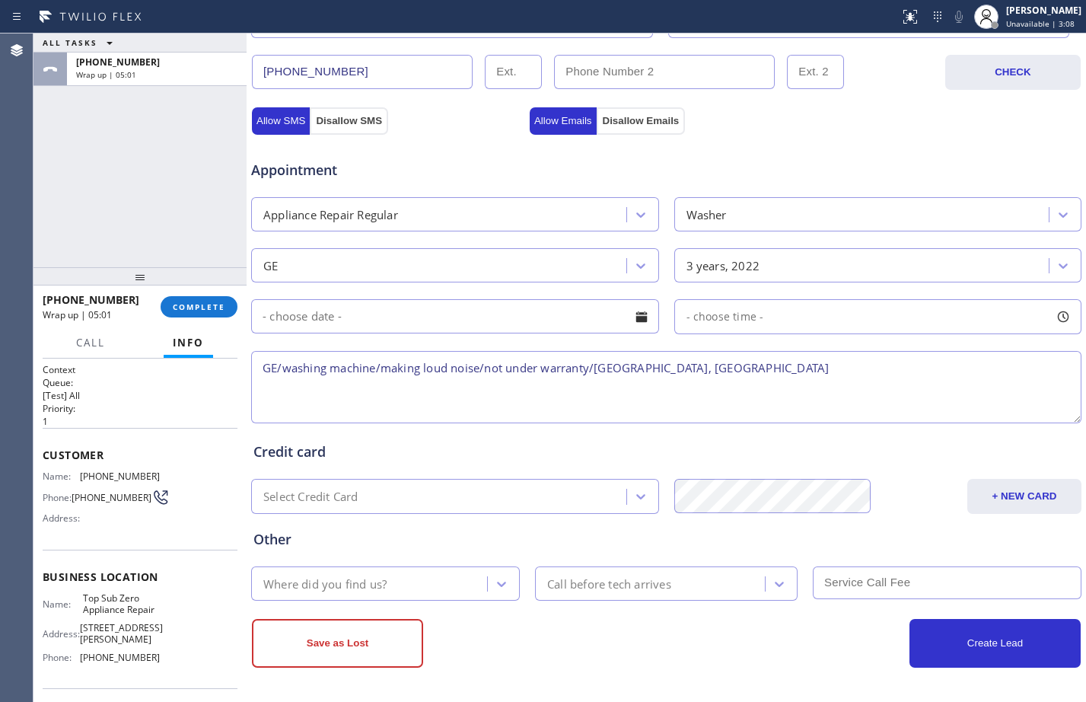
paste textarea "ose, CA 95136"
click at [729, 371] on textarea "GE/washing machine/making loud noise/not under warranty/[GEOGRAPHIC_DATA]" at bounding box center [666, 387] width 830 height 72
click at [790, 364] on textarea "GE/washing machine/making loud noise/not under warranty/[GEOGRAPHIC_DATA] 95136/" at bounding box center [666, 387] width 830 height 72
paste textarea "Top Sub Zero Appliance Repair"
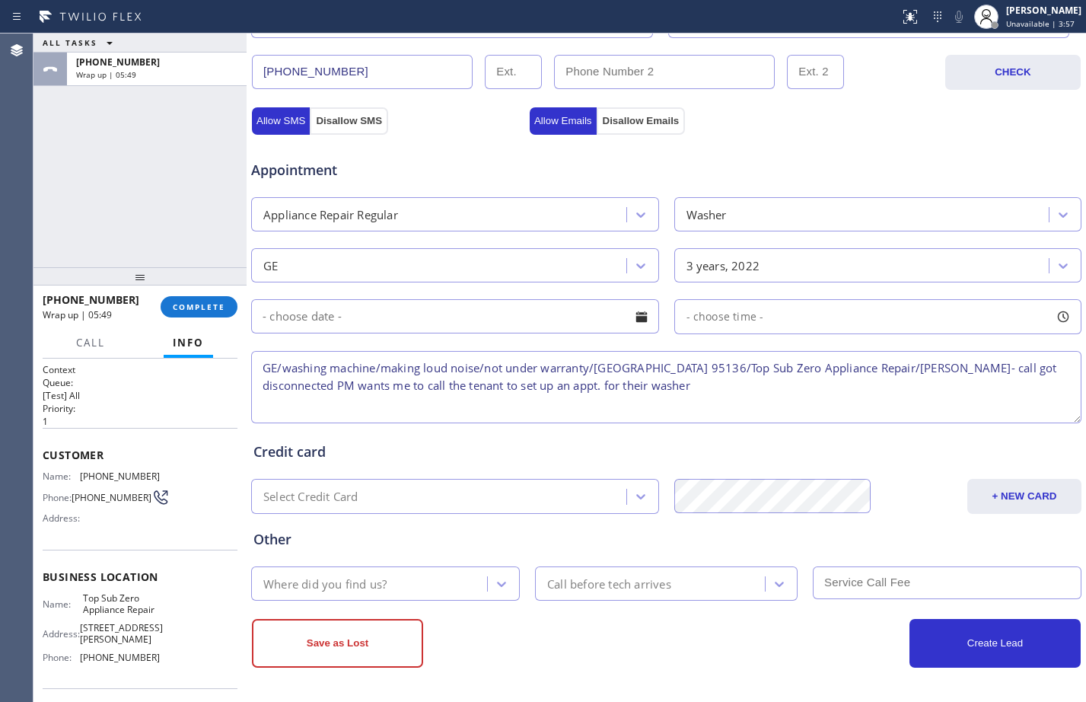
type textarea "GE/washing machine/making loud noise/not under warranty/[GEOGRAPHIC_DATA] 95136…"
click at [444, 581] on div "Where did you find us?" at bounding box center [371, 583] width 231 height 27
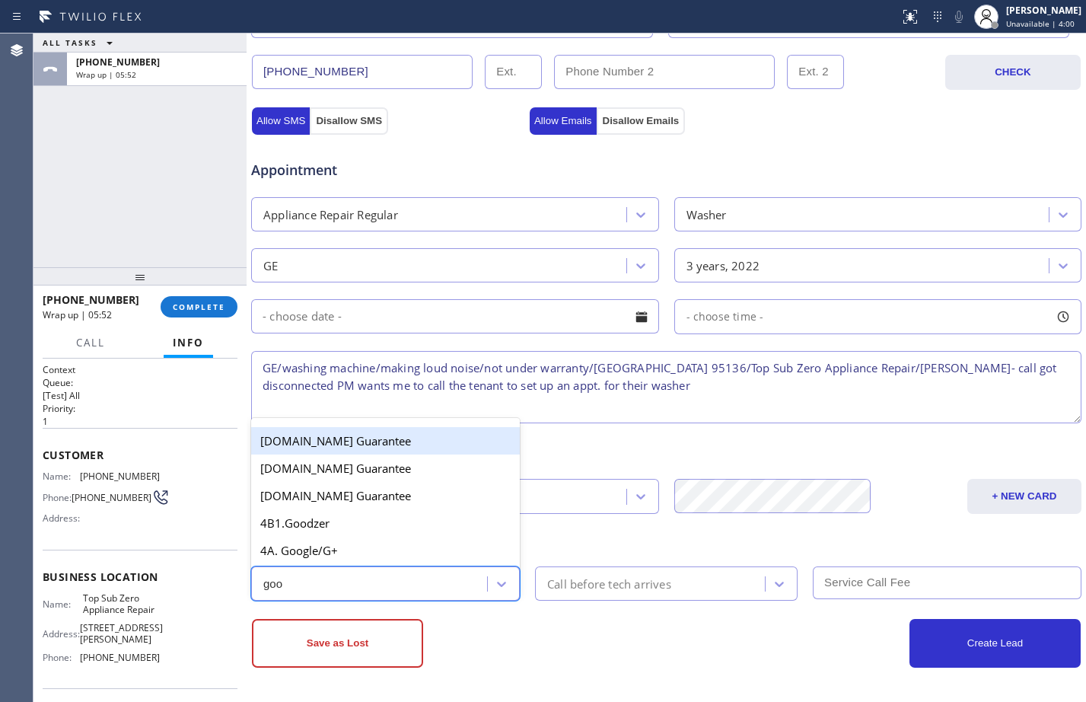
type input "go"
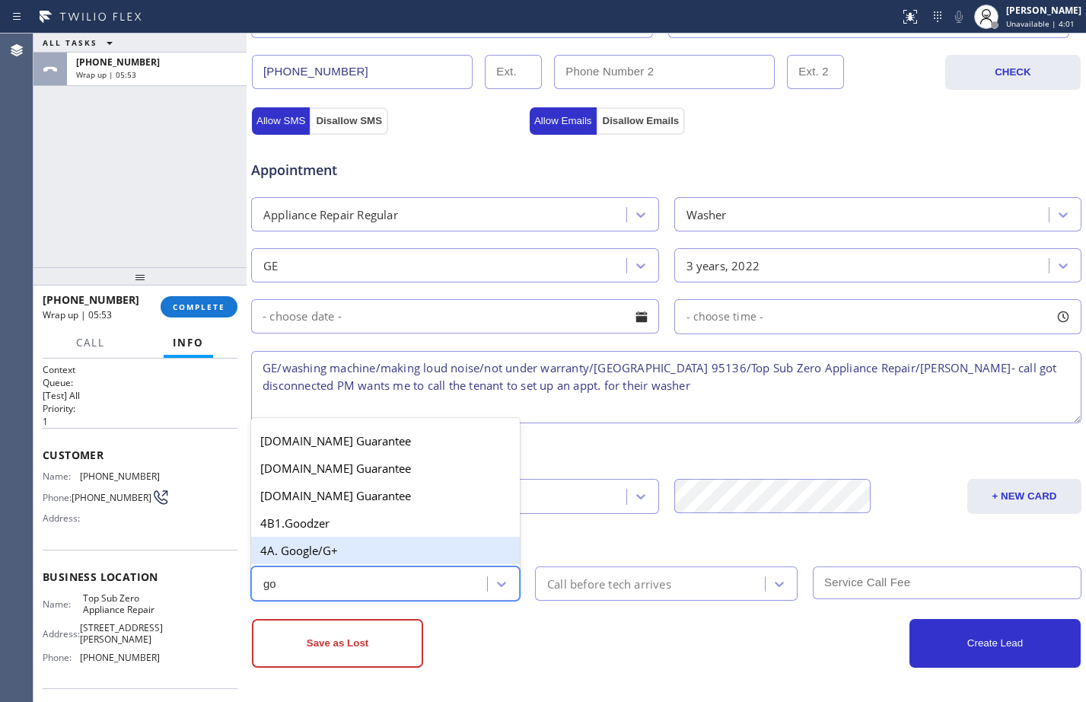
click at [370, 552] on div "4A. Google/G+" at bounding box center [385, 549] width 269 height 27
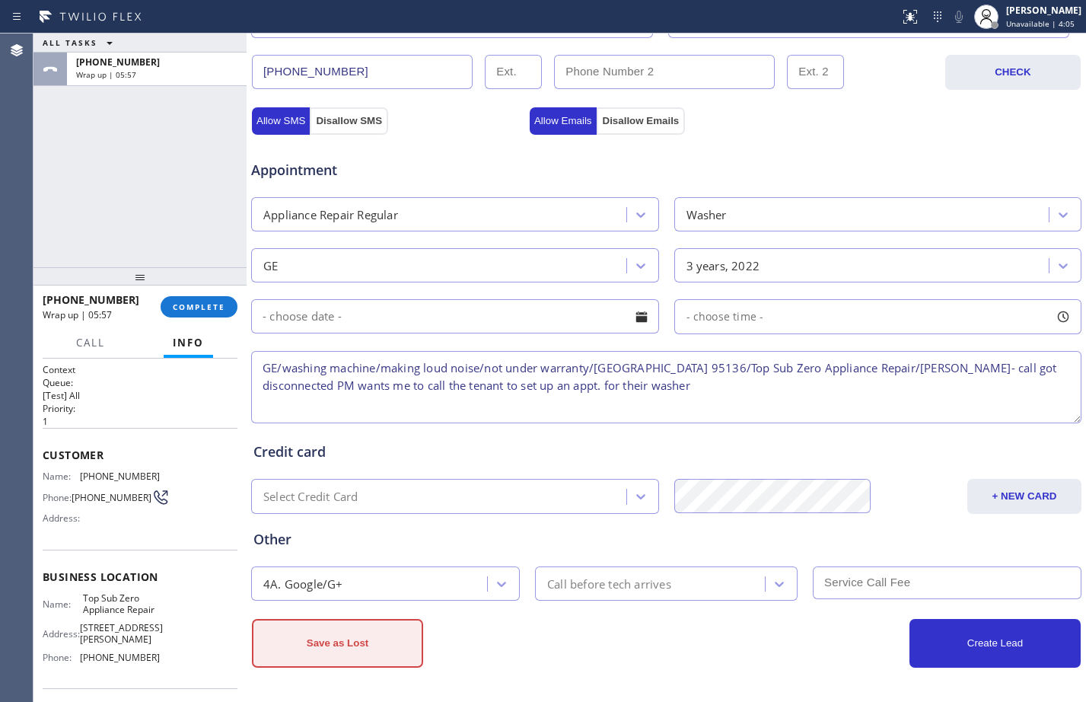
click at [367, 651] on button "Save as Lost" at bounding box center [337, 643] width 171 height 49
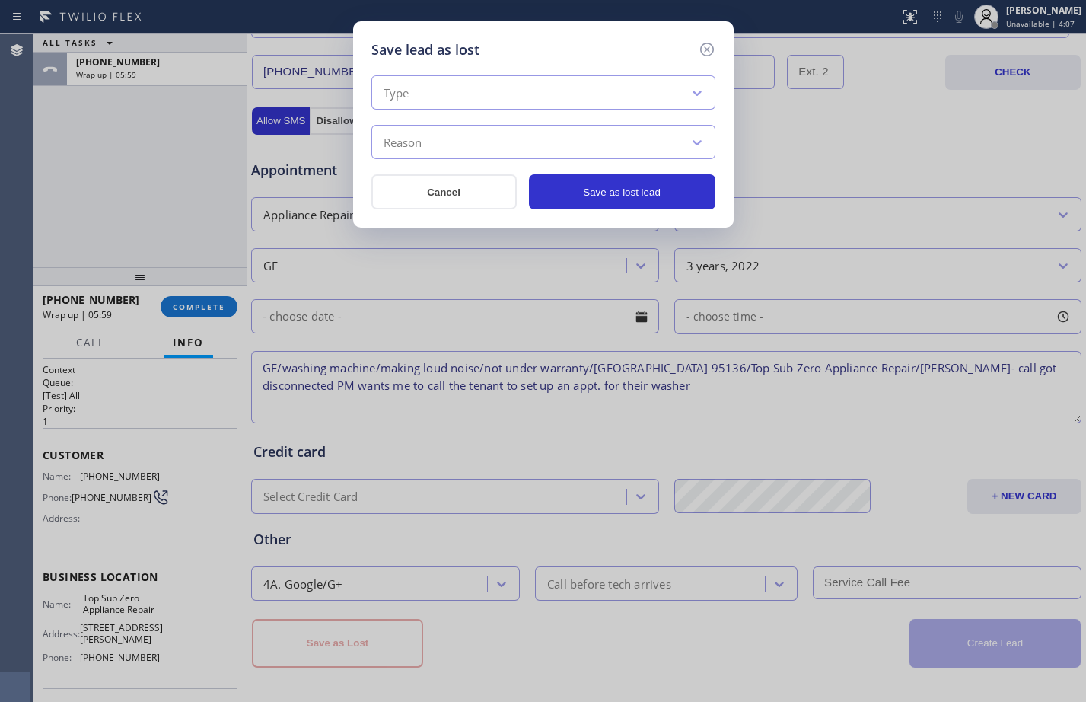
click at [552, 90] on div "Type" at bounding box center [529, 93] width 307 height 27
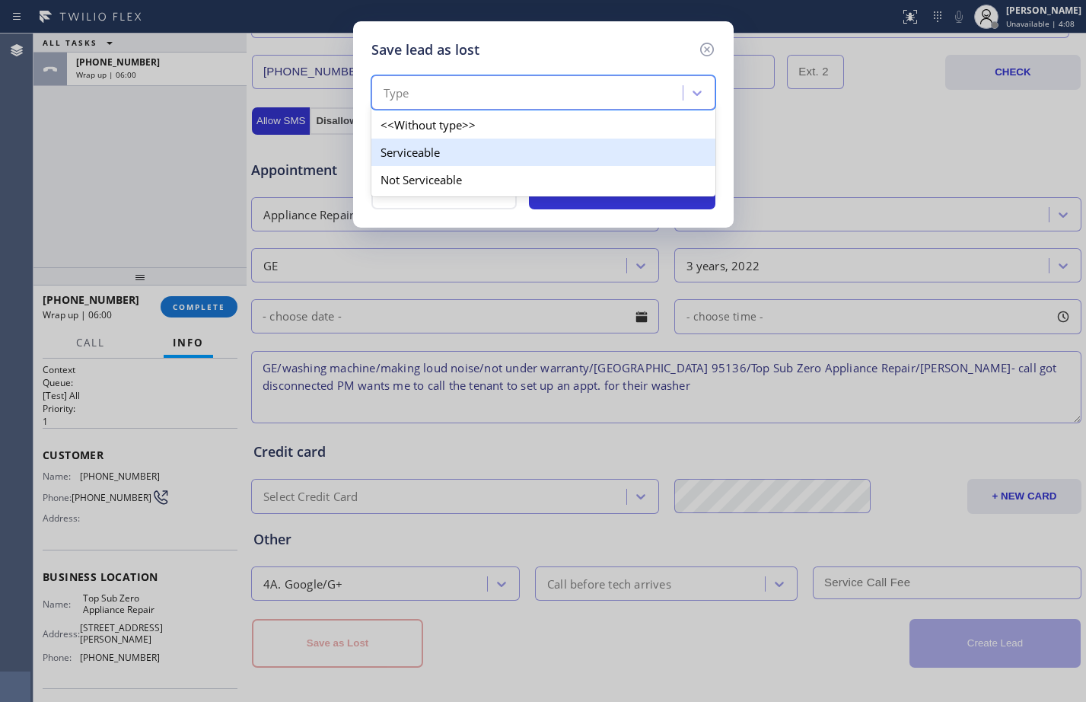
click at [482, 146] on div "Serviceable" at bounding box center [543, 151] width 344 height 27
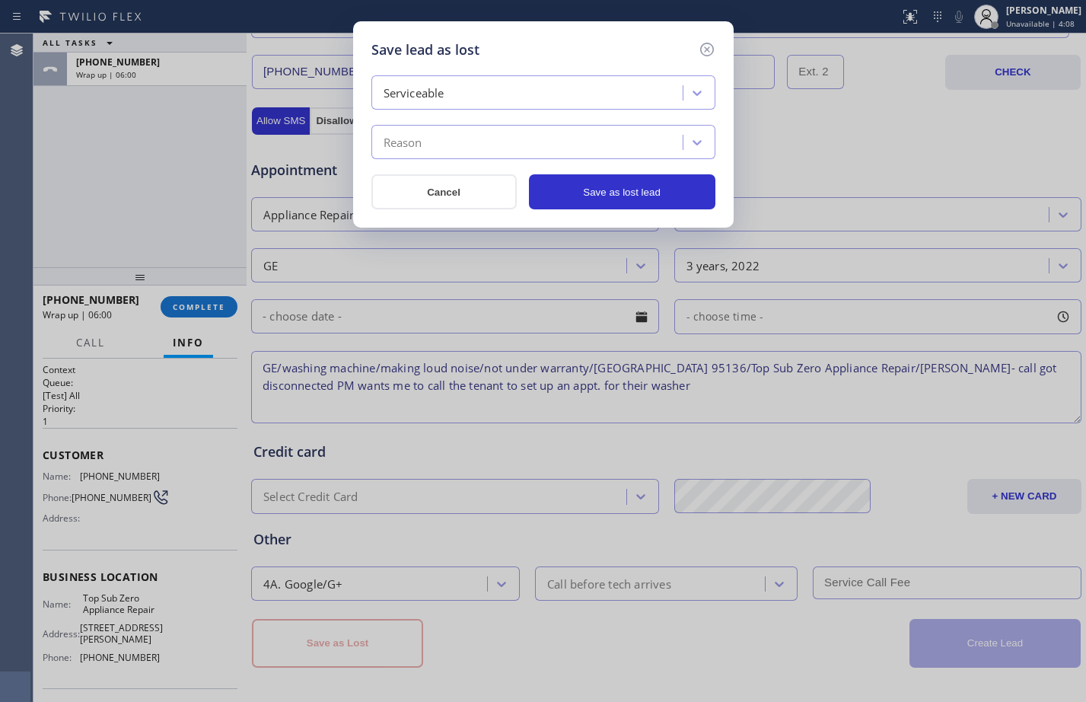
click at [482, 146] on div "Reason" at bounding box center [529, 142] width 307 height 27
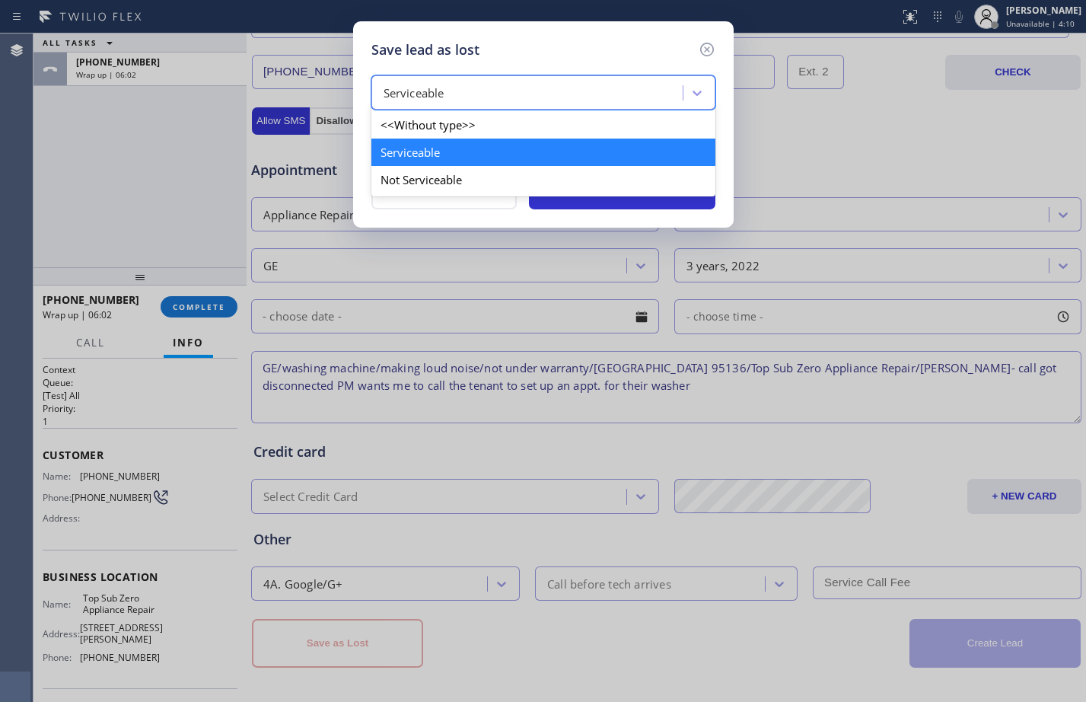
click at [496, 90] on div "Serviceable" at bounding box center [529, 93] width 307 height 27
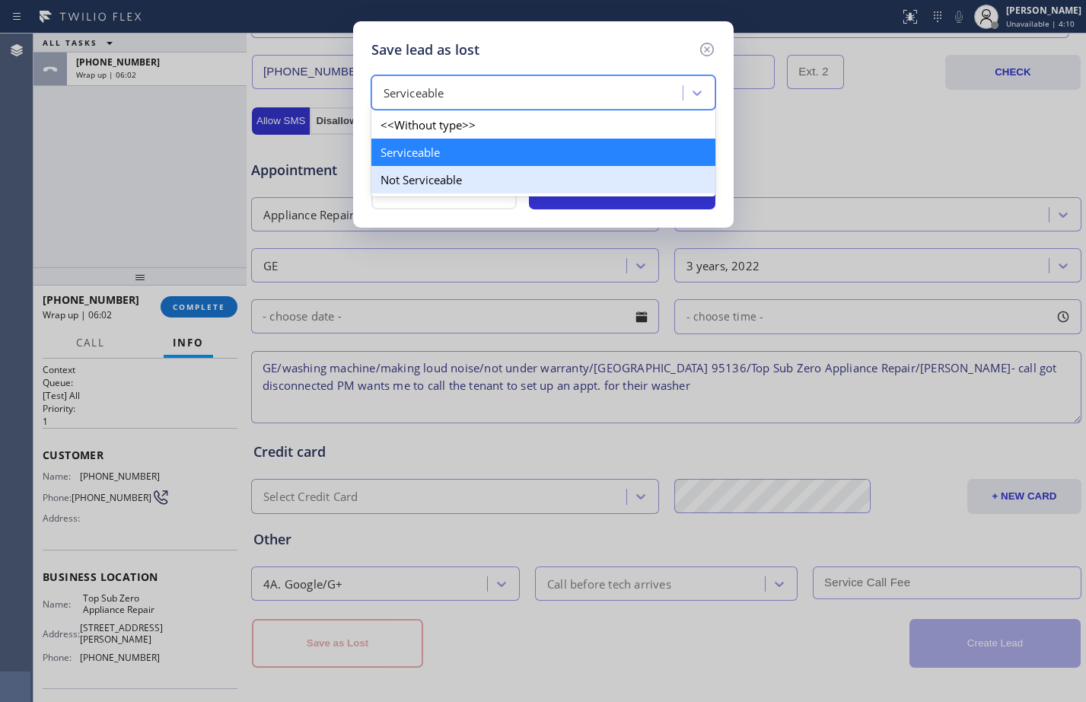
click at [412, 181] on div "Not Serviceable" at bounding box center [543, 179] width 344 height 27
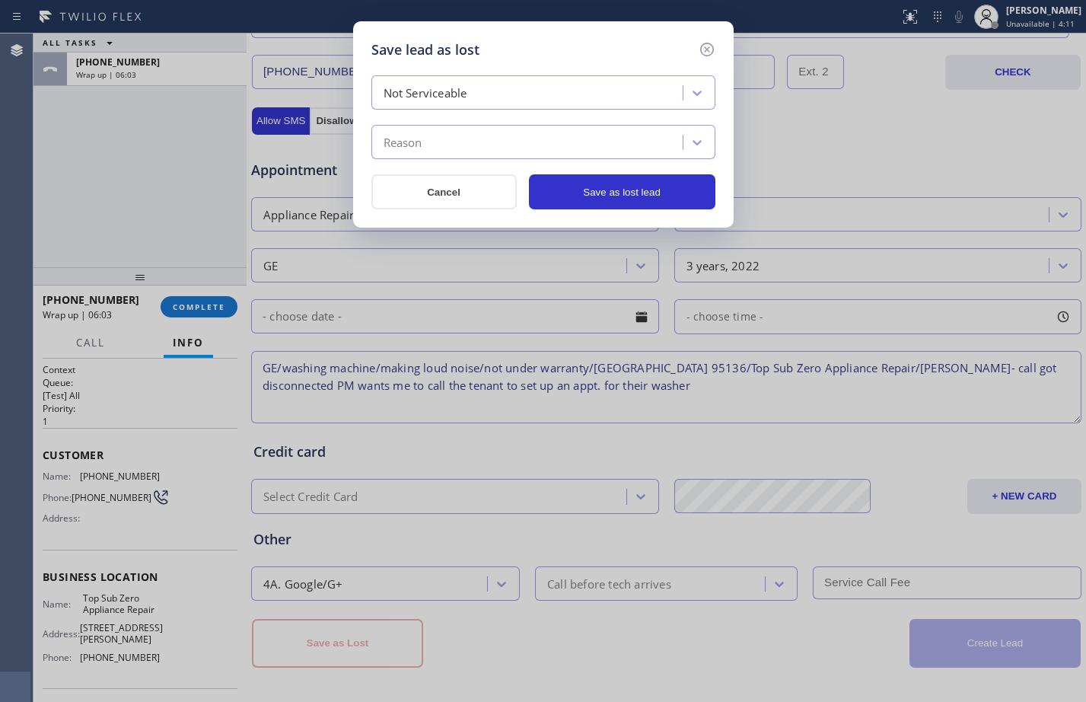
click at [442, 151] on div "Reason" at bounding box center [529, 142] width 307 height 27
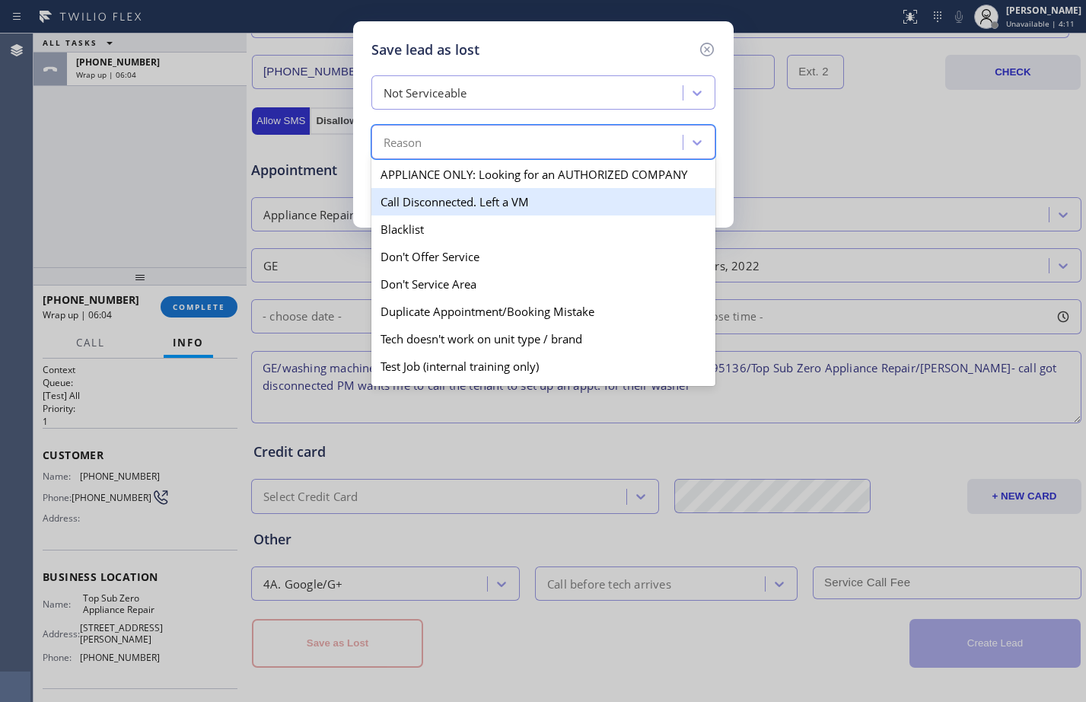
click at [448, 196] on div "Call Disconnected. Left a VM" at bounding box center [543, 201] width 344 height 27
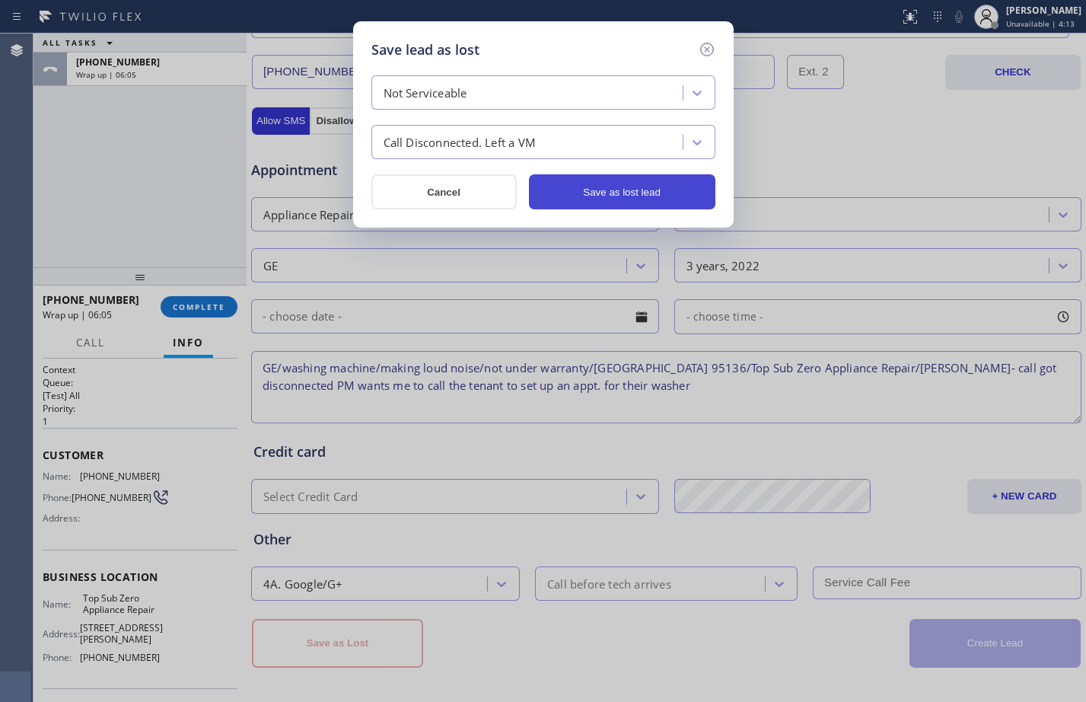
click at [597, 199] on button "Save as lost lead" at bounding box center [622, 191] width 186 height 35
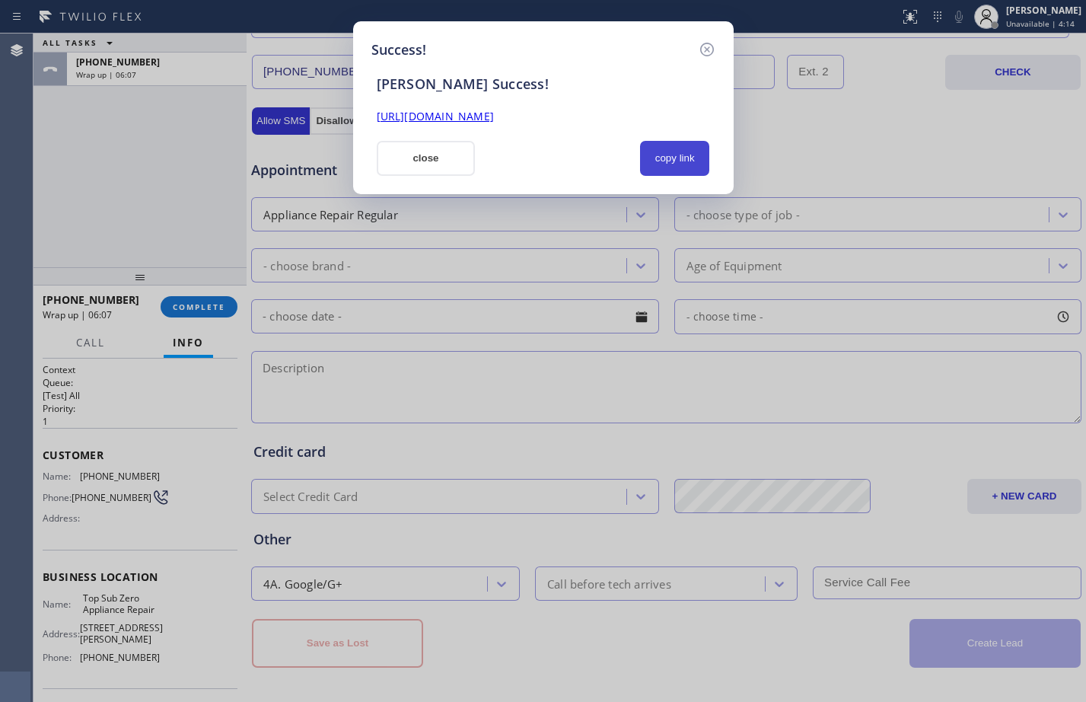
click at [664, 154] on button "copy link" at bounding box center [675, 158] width 70 height 35
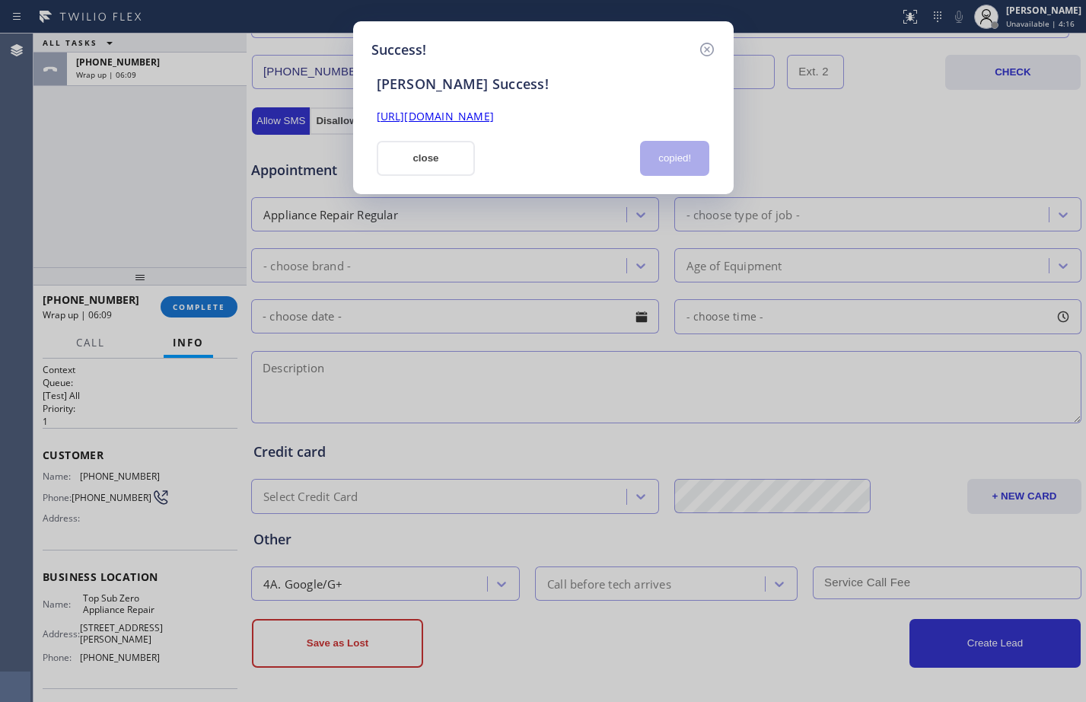
click at [494, 117] on link "[URL][DOMAIN_NAME]" at bounding box center [435, 116] width 117 height 14
click at [401, 161] on button "close" at bounding box center [426, 158] width 99 height 35
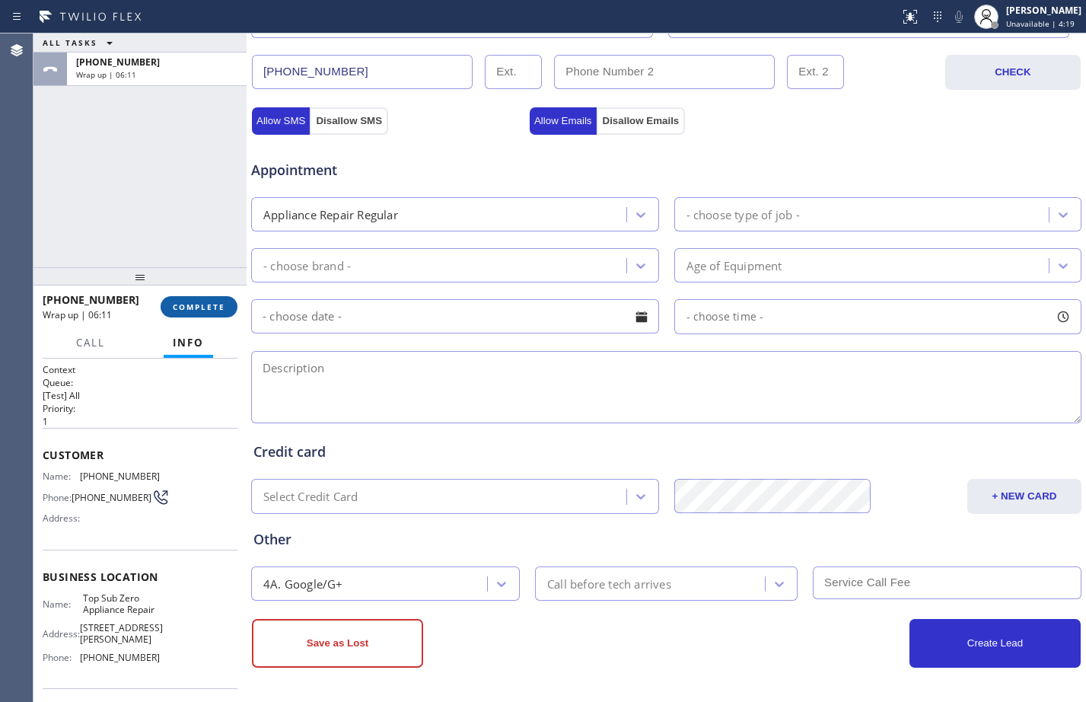
click at [228, 307] on button "COMPLETE" at bounding box center [199, 306] width 77 height 21
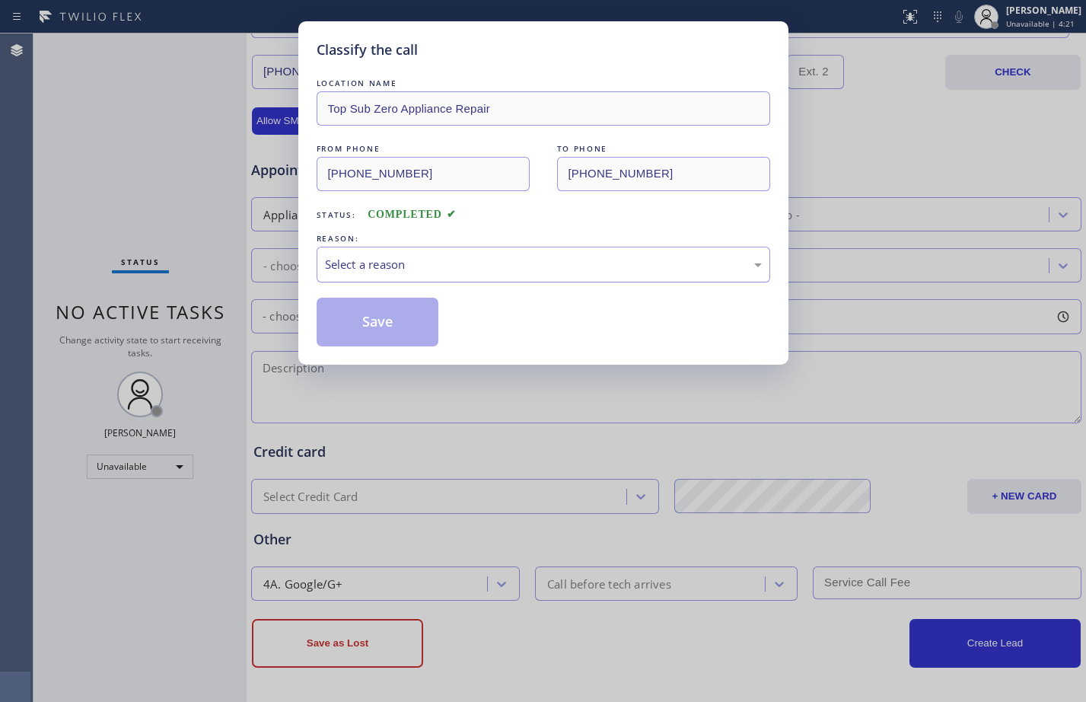
click at [389, 249] on div "Select a reason" at bounding box center [544, 265] width 454 height 36
click at [384, 320] on button "Save" at bounding box center [378, 322] width 123 height 49
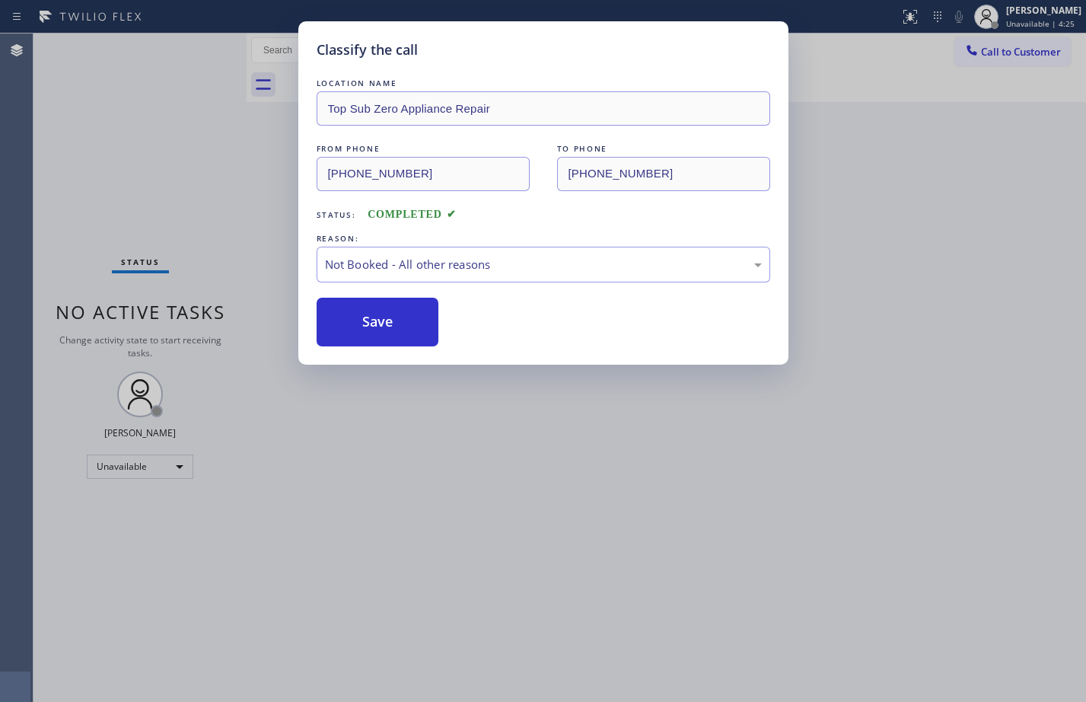
click at [1009, 9] on div "Status report No issues detected If you experience an issue, please download th…" at bounding box center [543, 351] width 1086 height 702
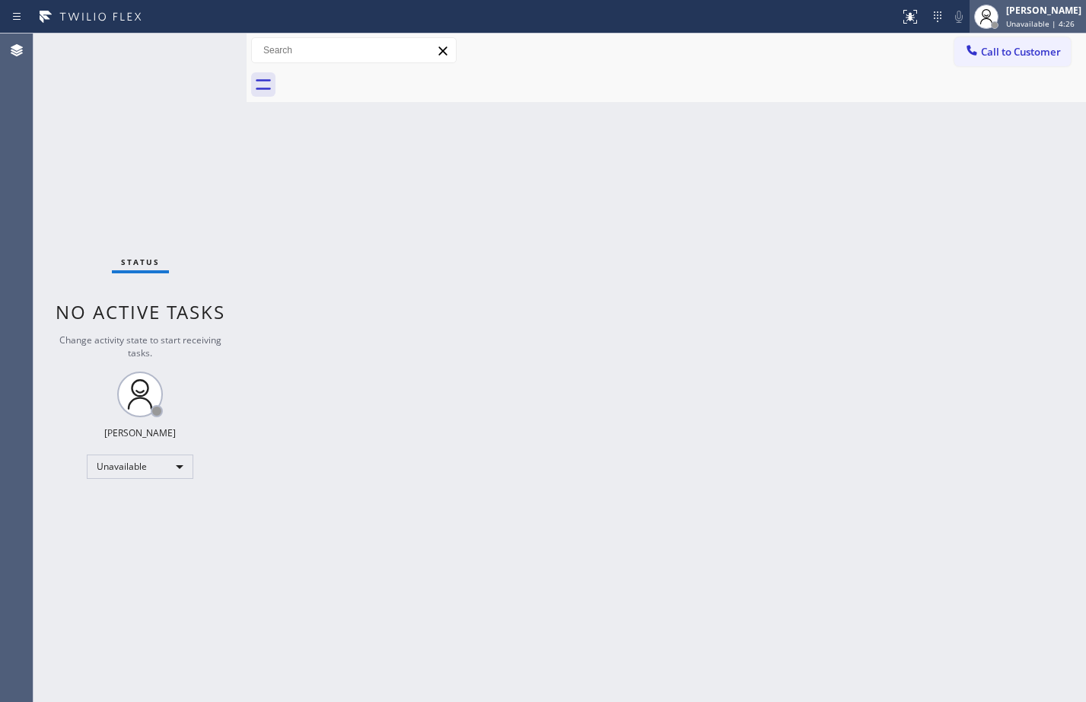
click at [1032, 18] on div "[PERSON_NAME] Unavailable | 4:26" at bounding box center [1044, 16] width 83 height 27
drag, startPoint x: 1028, startPoint y: 58, endPoint x: 1030, endPoint y: 75, distance: 17.6
click at [1028, 58] on span "Call to Customer" at bounding box center [1021, 52] width 80 height 14
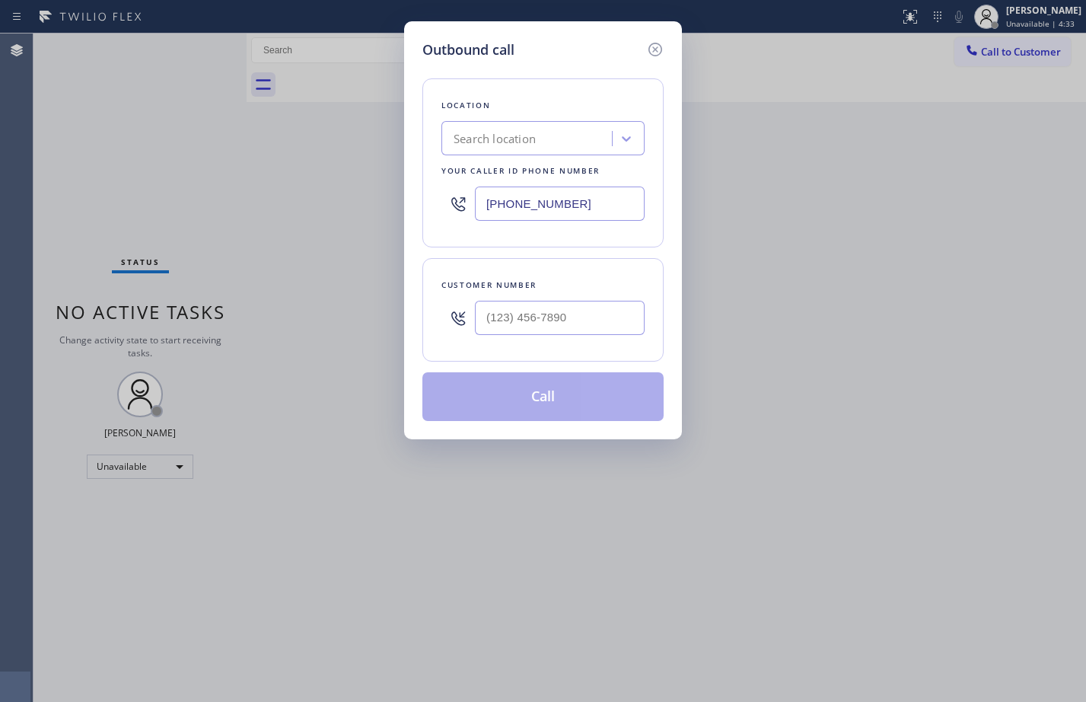
type input "(___) ___-____"
click at [559, 321] on input "(___) ___-____" at bounding box center [560, 318] width 170 height 34
click at [563, 207] on input "[PHONE_NUMBER]" at bounding box center [560, 203] width 170 height 34
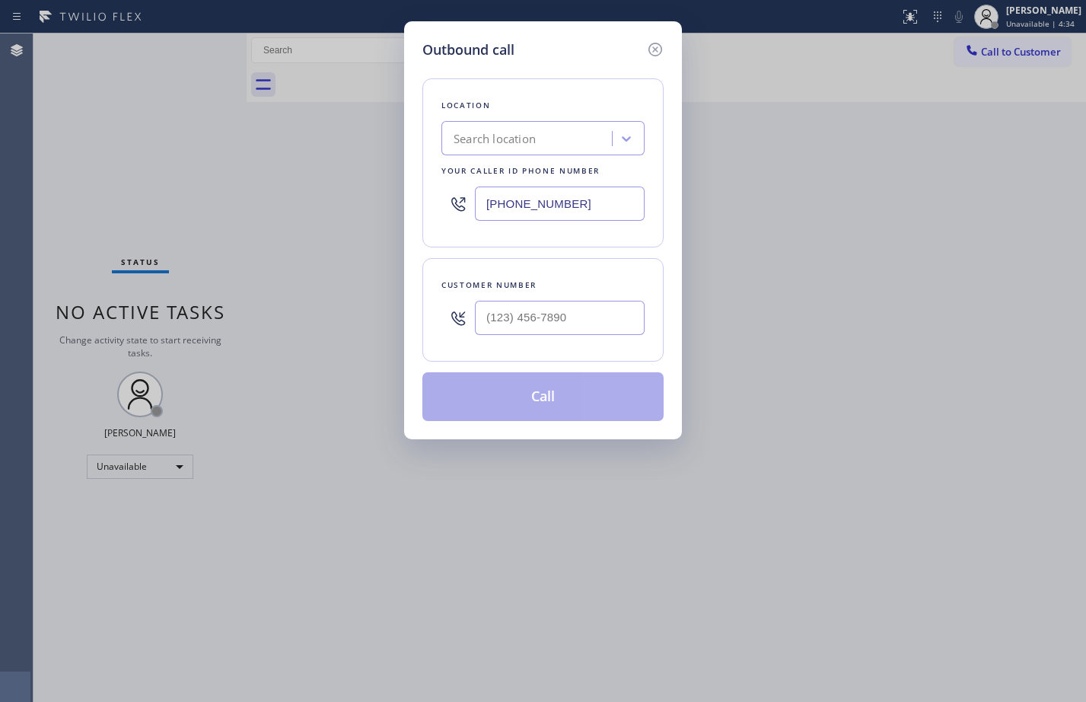
click at [563, 207] on input "[PHONE_NUMBER]" at bounding box center [560, 203] width 170 height 34
paste input "408) 617-8880"
type input "[PHONE_NUMBER]"
click at [589, 328] on input "text" at bounding box center [560, 318] width 170 height 34
paste input "916) 764-4580"
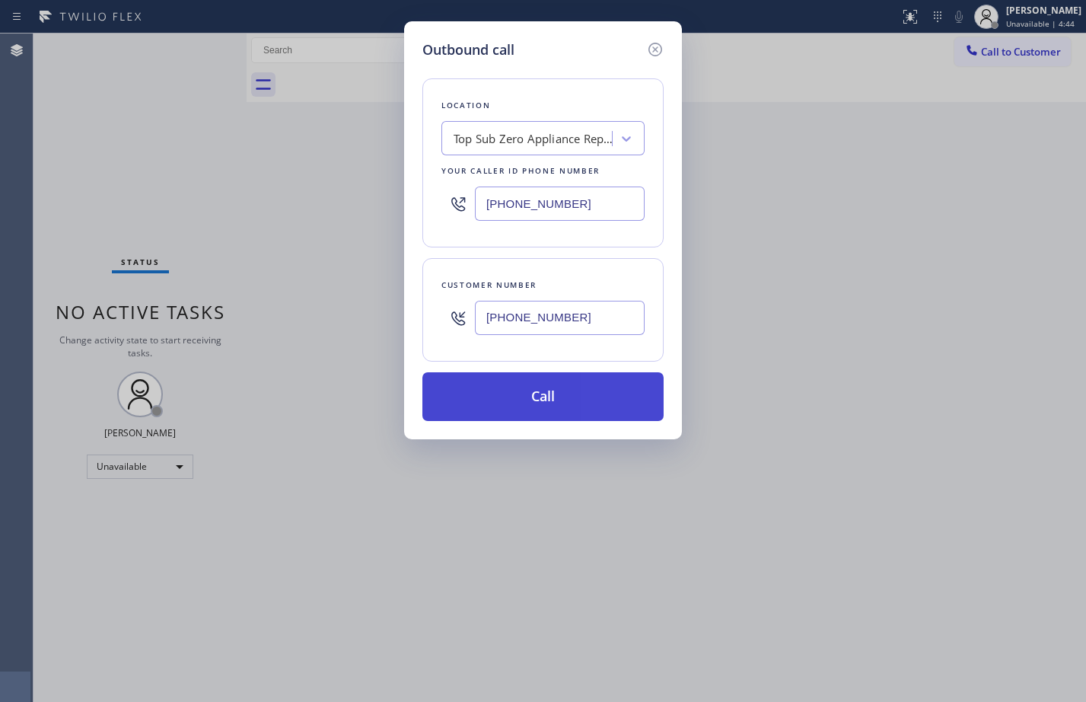
type input "[PHONE_NUMBER]"
click at [559, 400] on button "Call" at bounding box center [542, 396] width 241 height 49
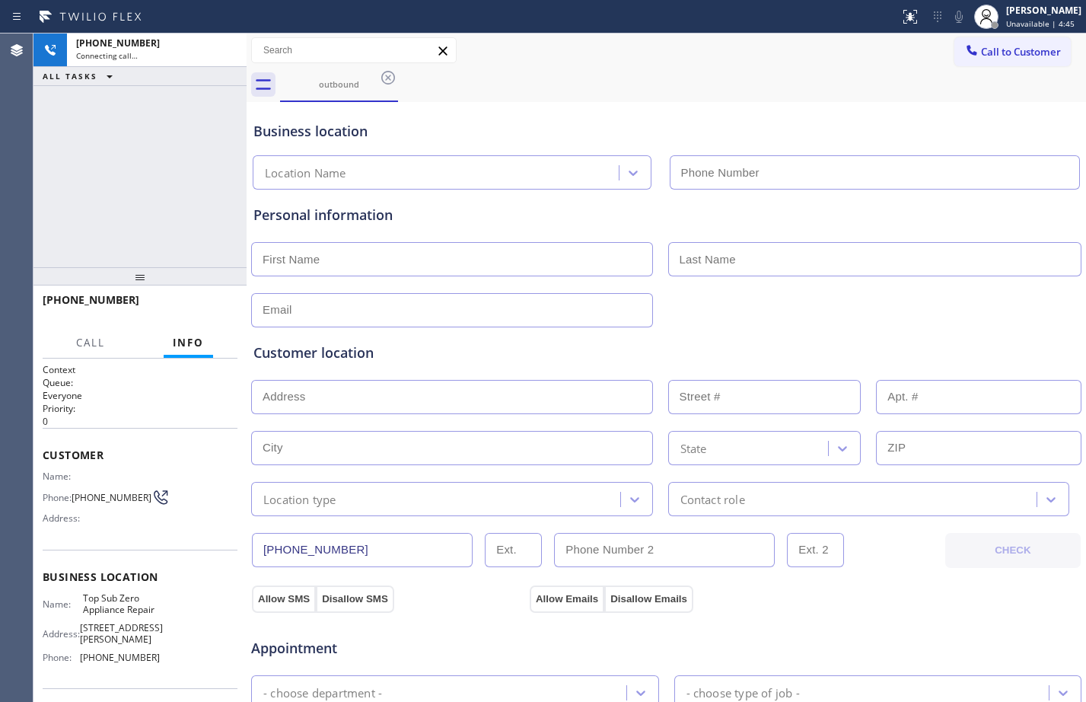
type input "[PHONE_NUMBER]"
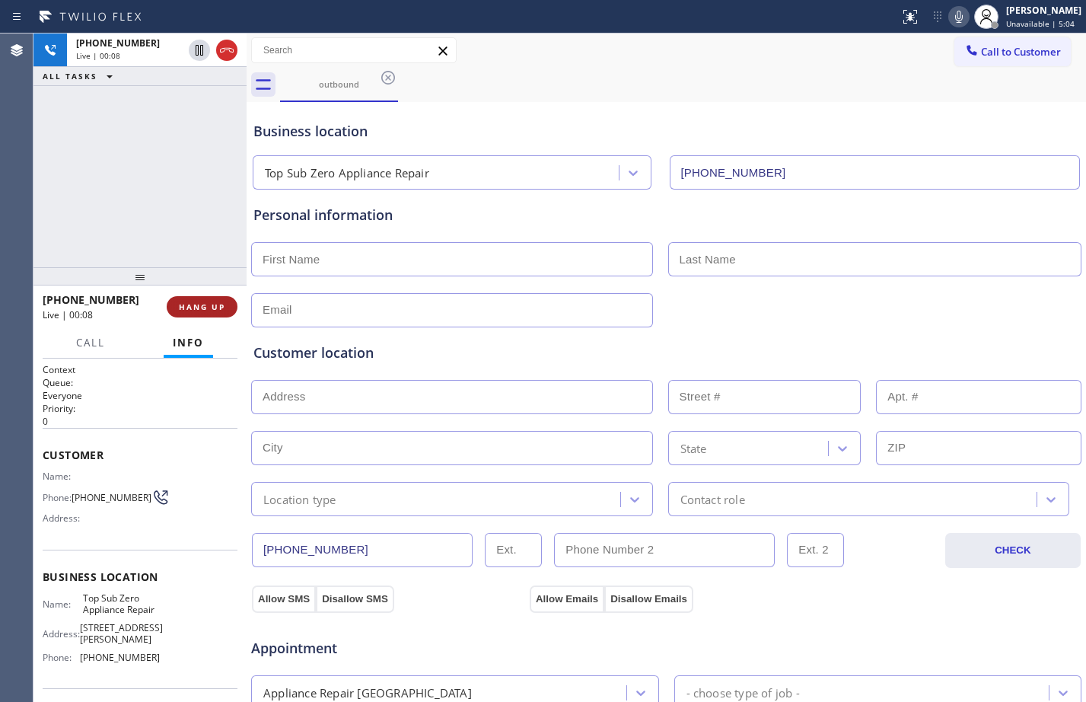
click at [206, 305] on span "HANG UP" at bounding box center [202, 306] width 46 height 11
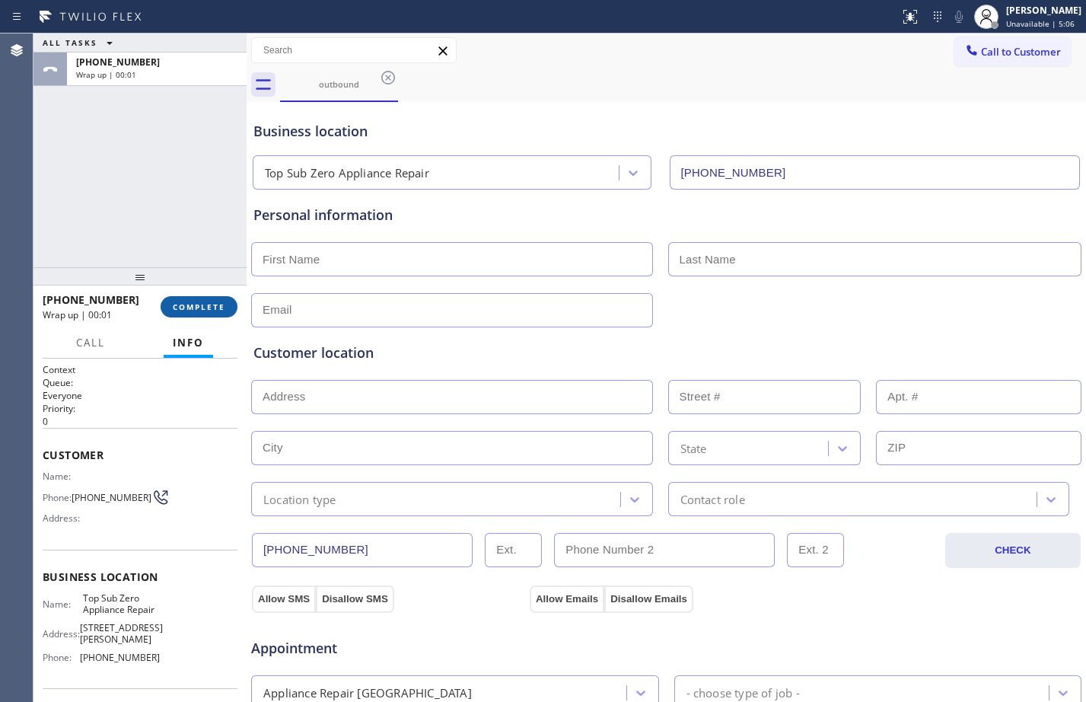
click at [185, 306] on span "COMPLETE" at bounding box center [199, 306] width 53 height 11
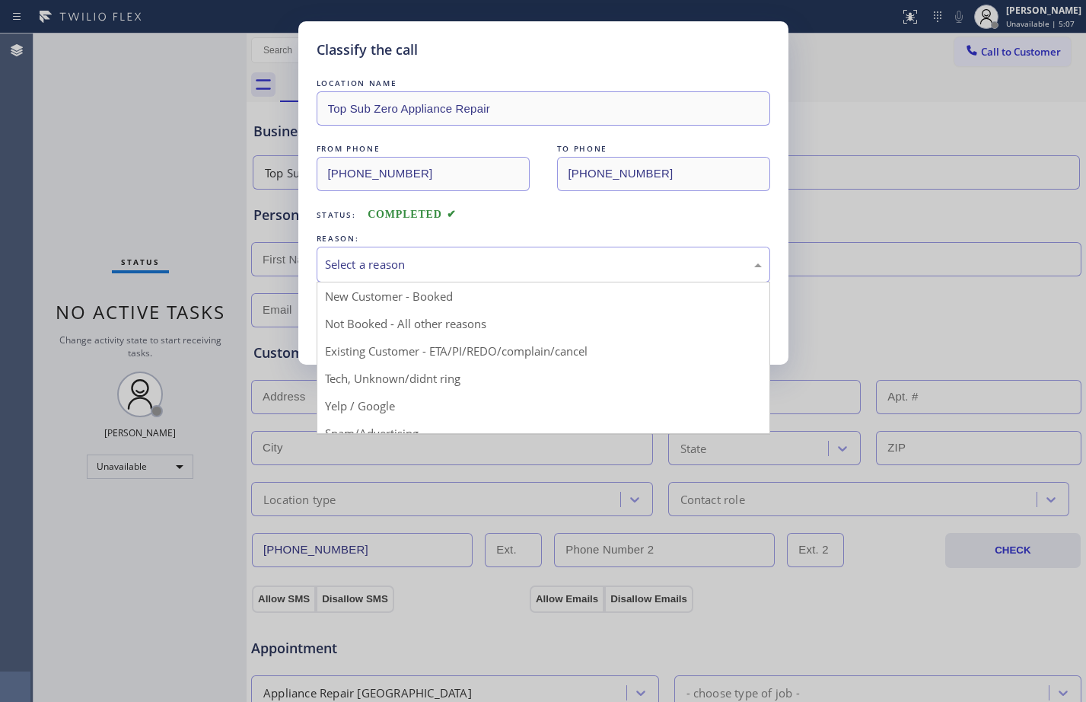
click at [609, 268] on div "Select a reason" at bounding box center [543, 265] width 437 height 18
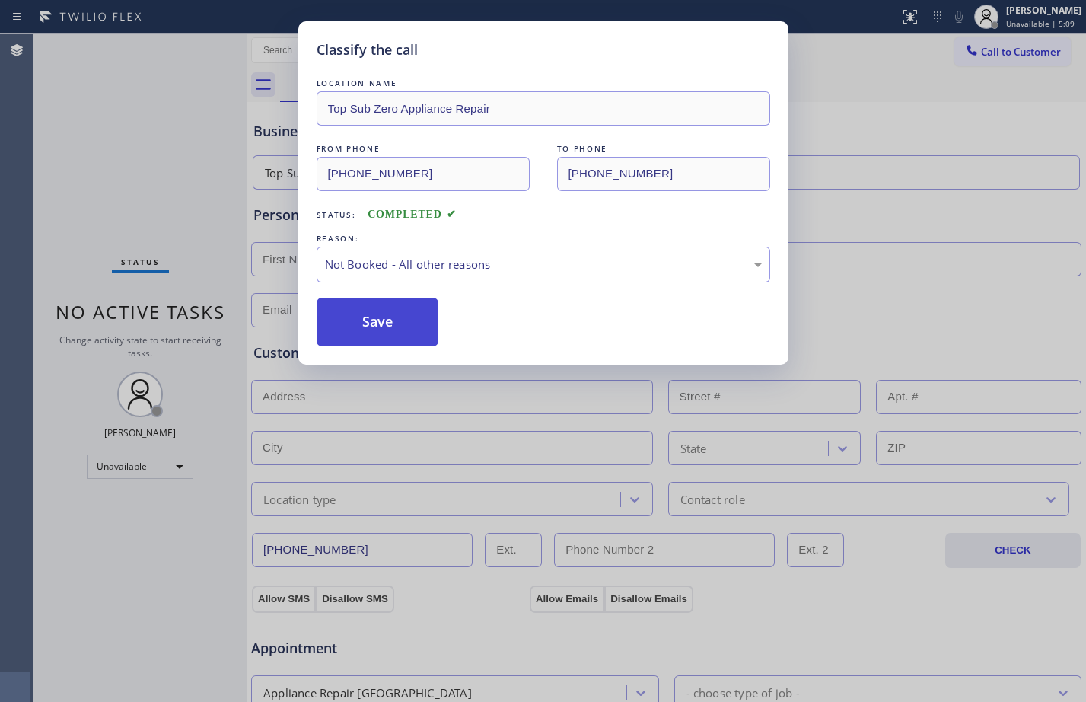
click at [401, 322] on button "Save" at bounding box center [378, 322] width 123 height 49
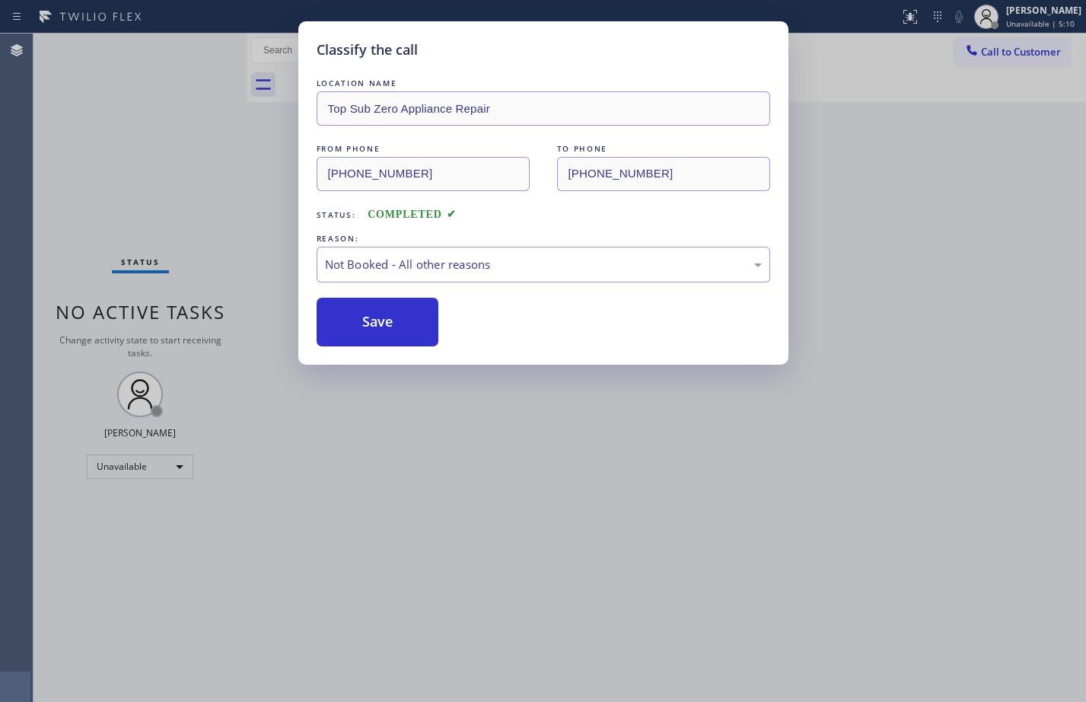
click at [1012, 18] on div "Status report No issues detected If you experience an issue, please download th…" at bounding box center [543, 351] width 1086 height 702
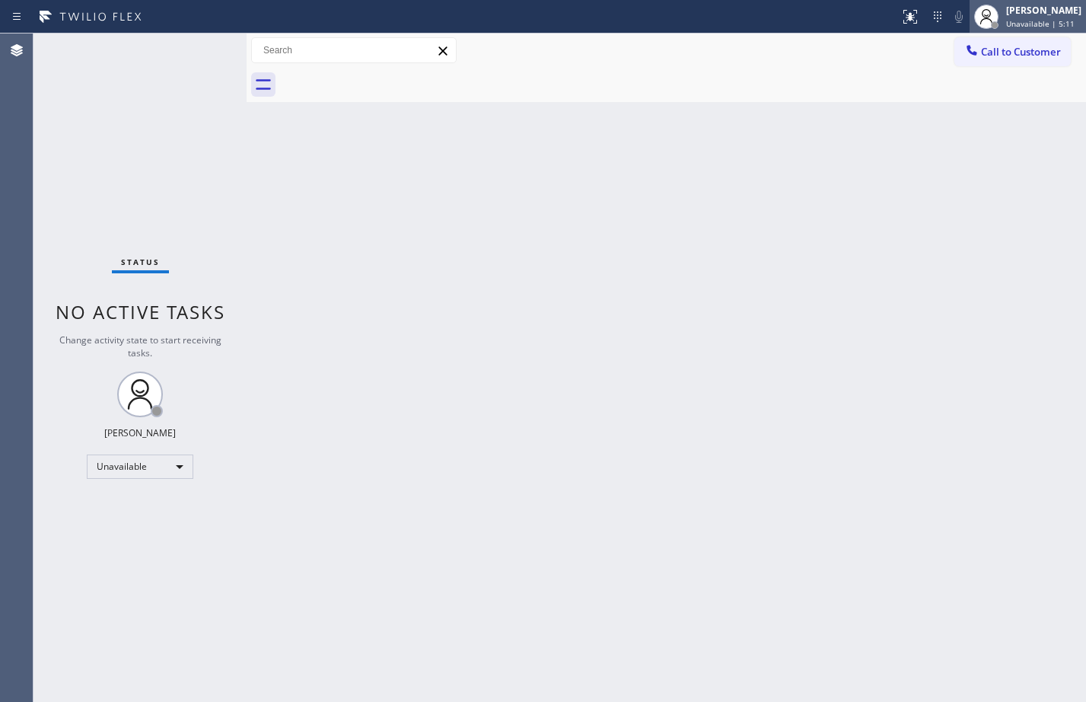
click at [1018, 14] on div "[PERSON_NAME]" at bounding box center [1043, 10] width 75 height 13
click at [1020, 14] on div "[PERSON_NAME]" at bounding box center [1043, 10] width 75 height 13
click at [682, 210] on div "Back to Dashboard Change Sender ID Customers Technicians Select a contact Outbo…" at bounding box center [666, 367] width 839 height 668
click at [1058, 60] on button "Call to Customer" at bounding box center [1012, 51] width 116 height 29
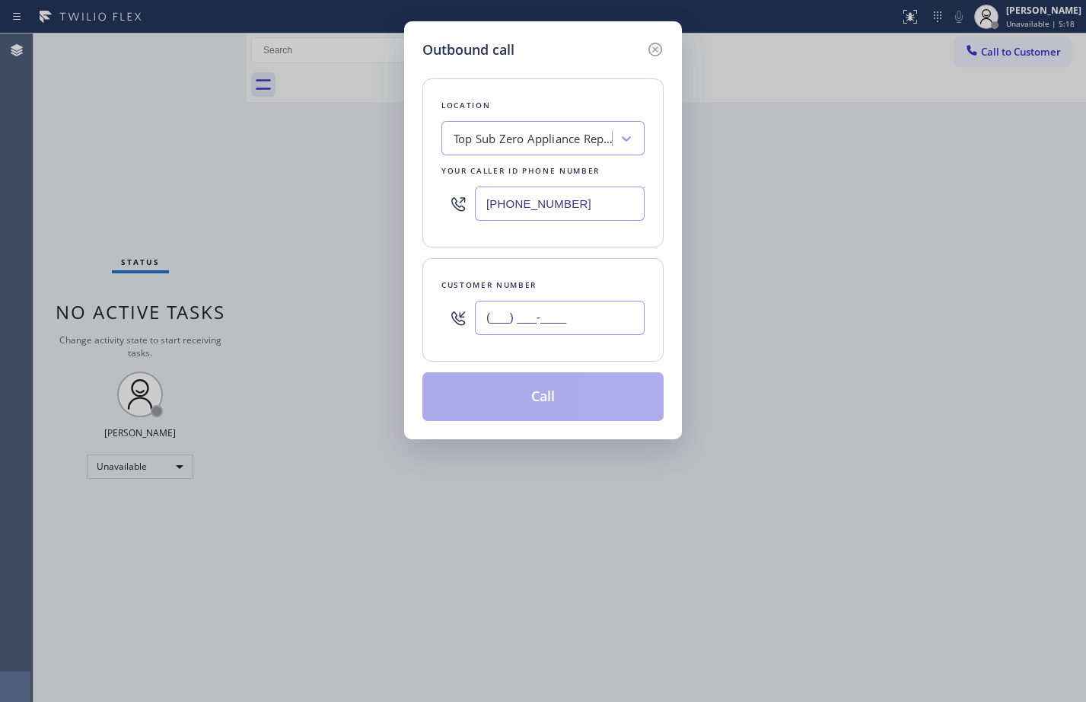
click at [517, 316] on input "(___) ___-____" at bounding box center [560, 318] width 170 height 34
paste input "408) 761-5137"
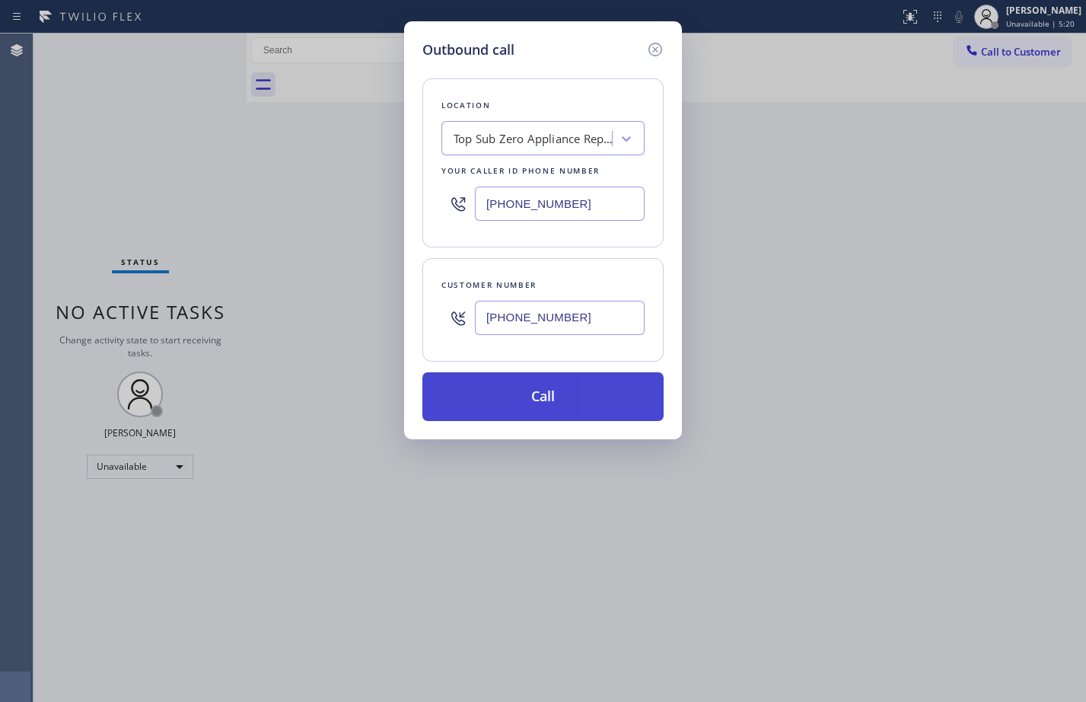
type input "[PHONE_NUMBER]"
click at [562, 387] on button "Call" at bounding box center [542, 396] width 241 height 49
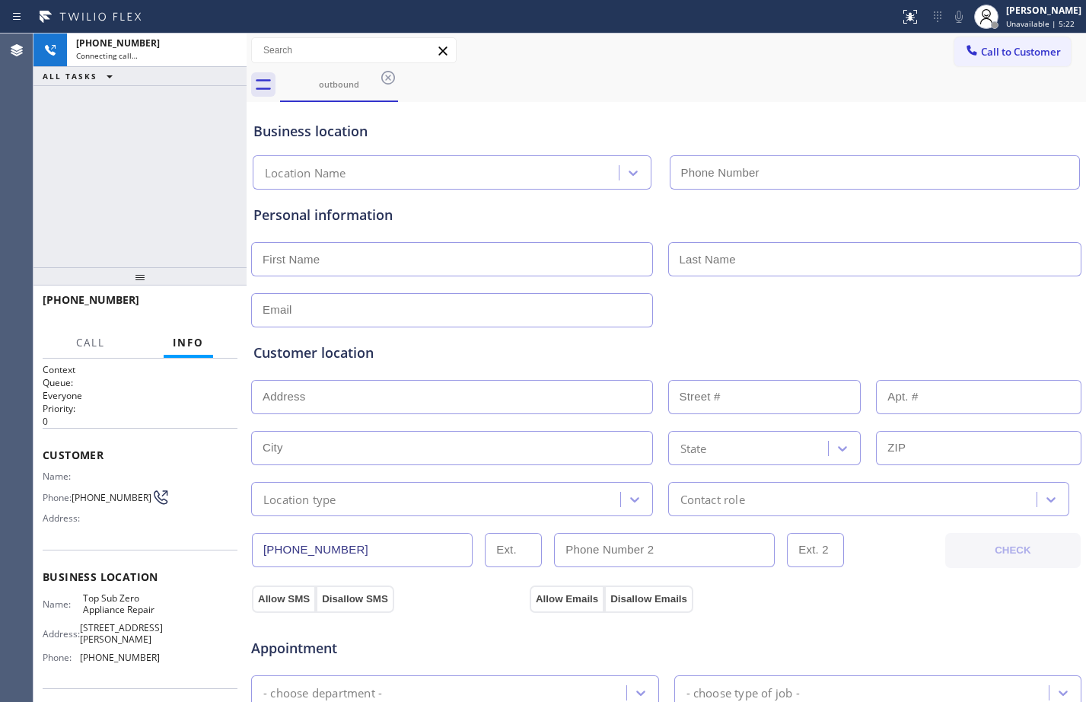
type input "[PHONE_NUMBER]"
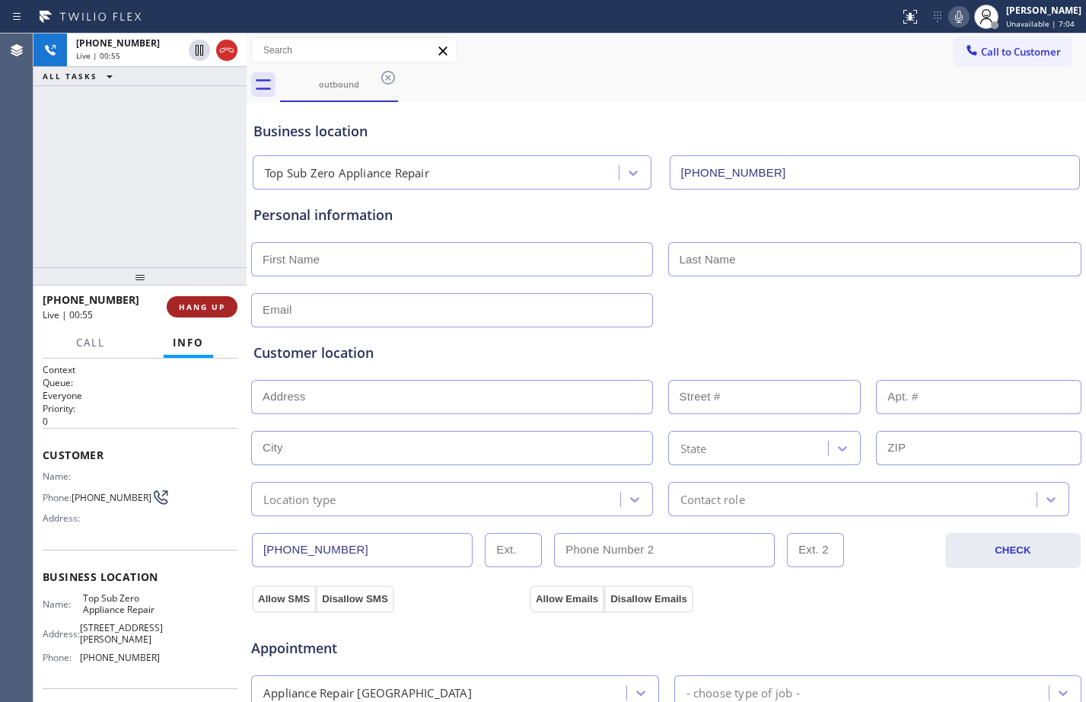
click at [212, 310] on span "HANG UP" at bounding box center [202, 306] width 46 height 11
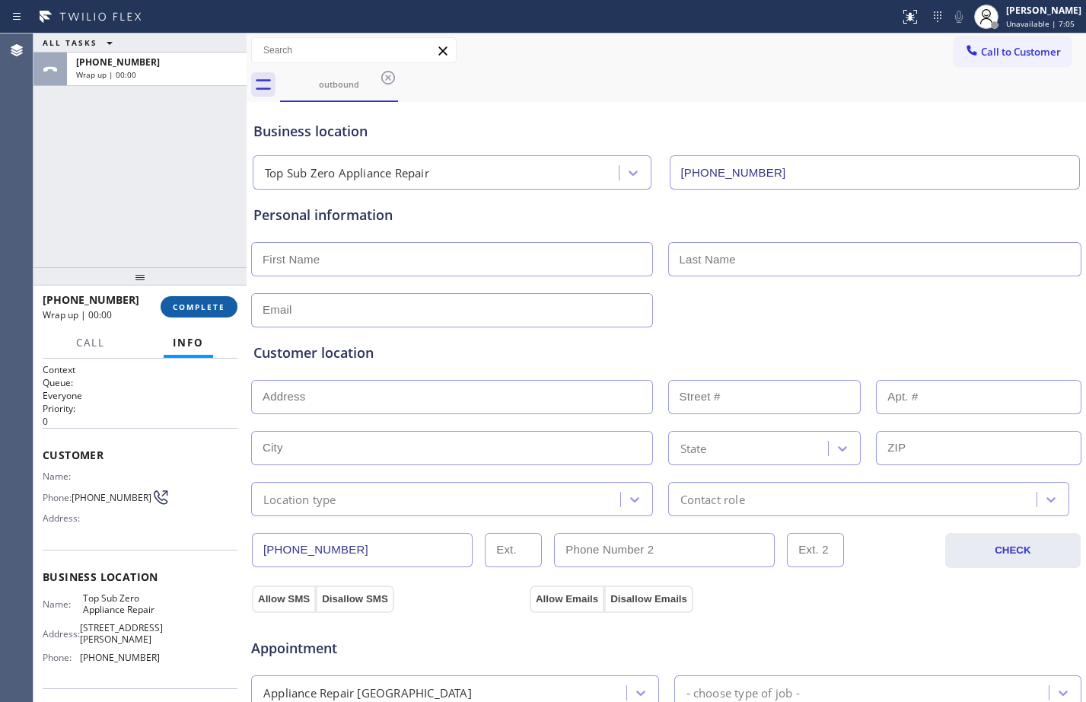
click at [211, 310] on span "COMPLETE" at bounding box center [199, 306] width 53 height 11
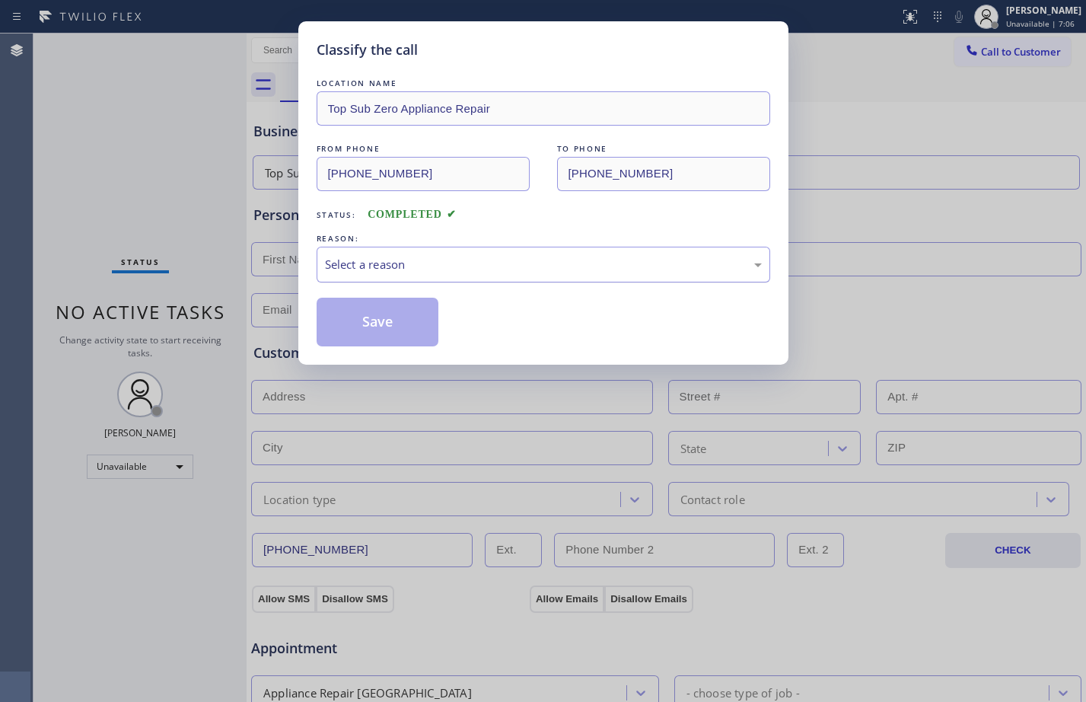
click at [441, 269] on div "Select a reason" at bounding box center [543, 265] width 437 height 18
click at [390, 325] on button "Save" at bounding box center [378, 322] width 123 height 49
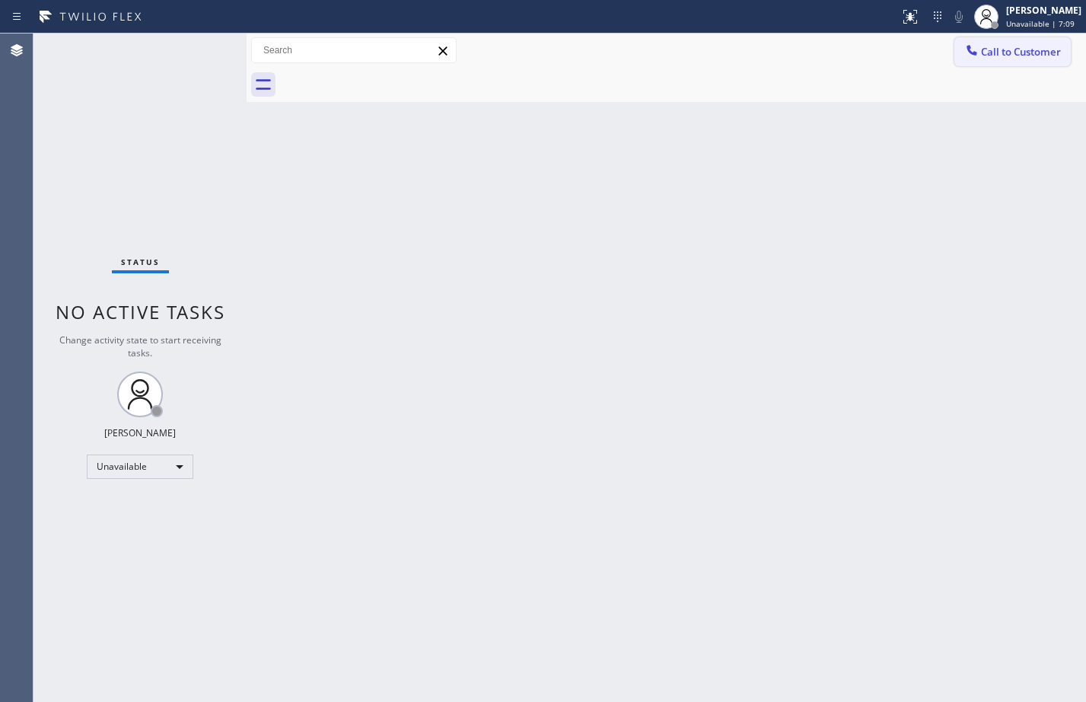
click at [988, 43] on button "Call to Customer" at bounding box center [1012, 51] width 116 height 29
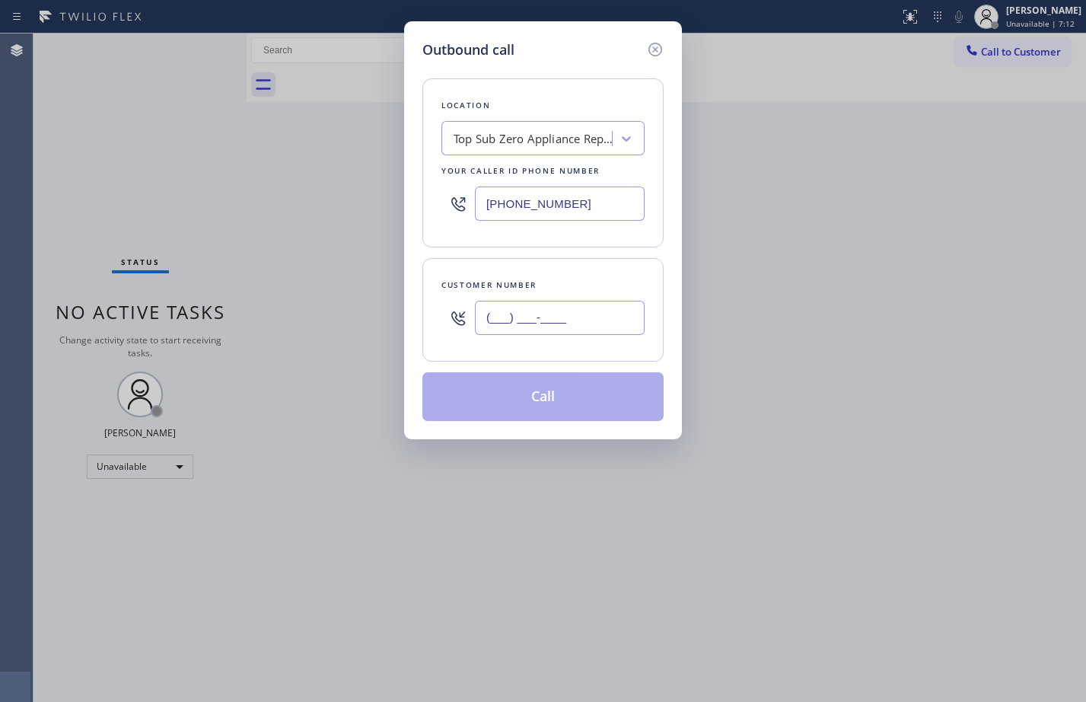
click at [614, 316] on input "(___) ___-____" at bounding box center [560, 318] width 170 height 34
paste input "916) 764-4580"
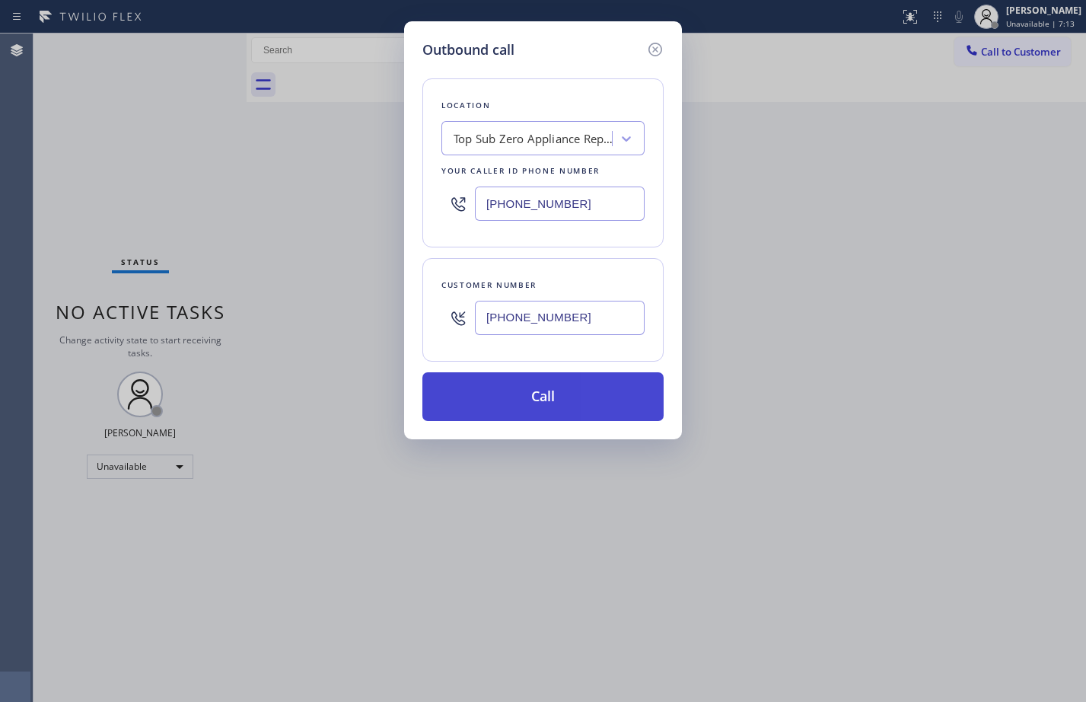
type input "[PHONE_NUMBER]"
click at [584, 398] on button "Call" at bounding box center [542, 396] width 241 height 49
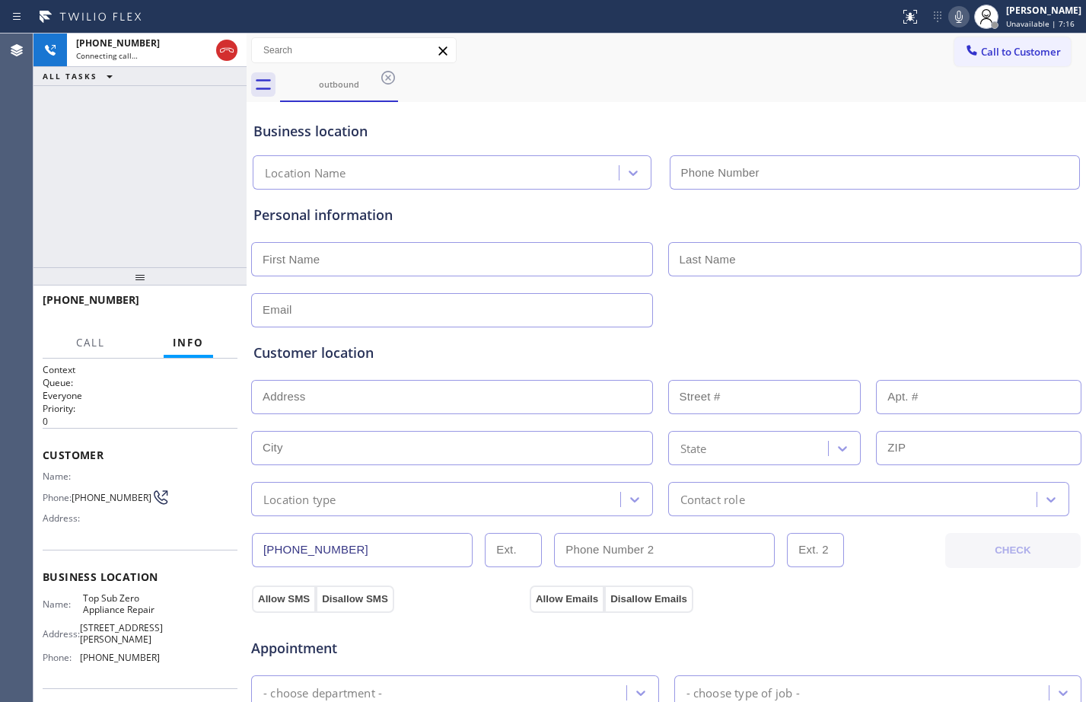
type input "[PHONE_NUMBER]"
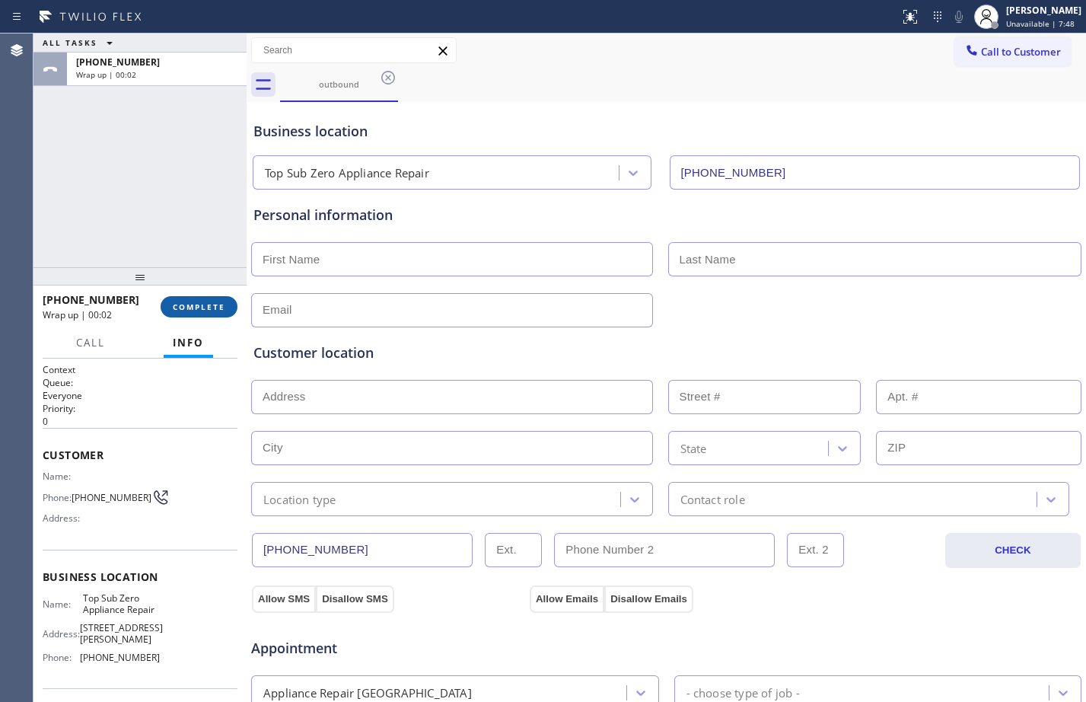
click at [183, 307] on span "COMPLETE" at bounding box center [199, 306] width 53 height 11
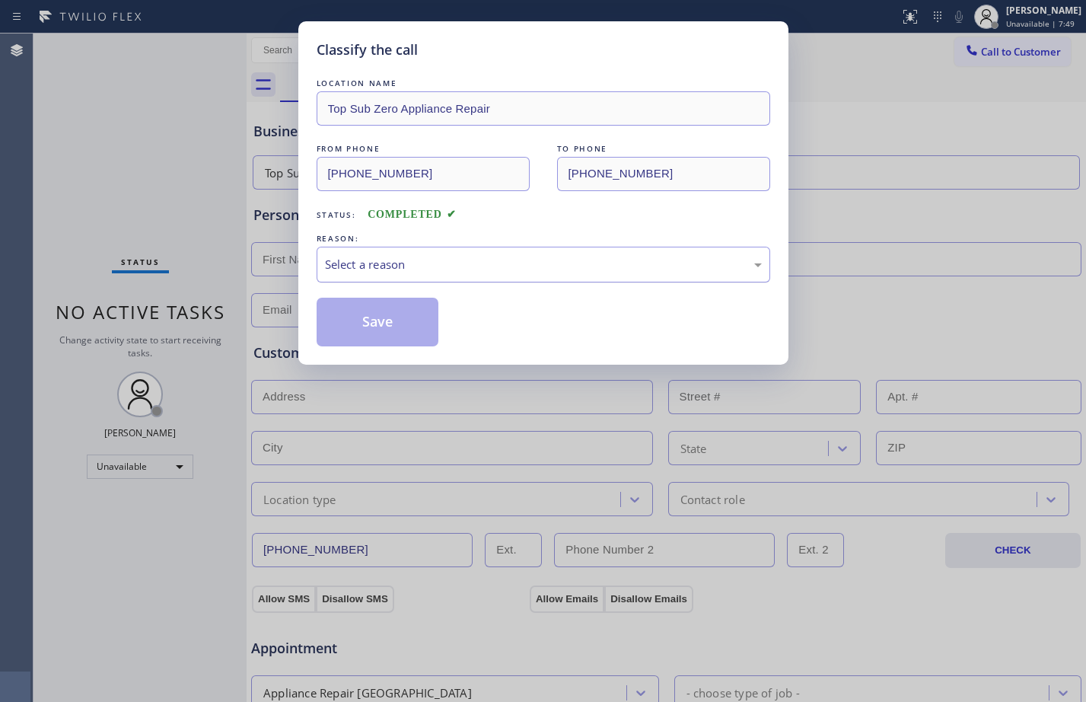
click at [403, 269] on div "Select a reason" at bounding box center [543, 265] width 437 height 18
click at [415, 318] on button "Save" at bounding box center [378, 322] width 123 height 49
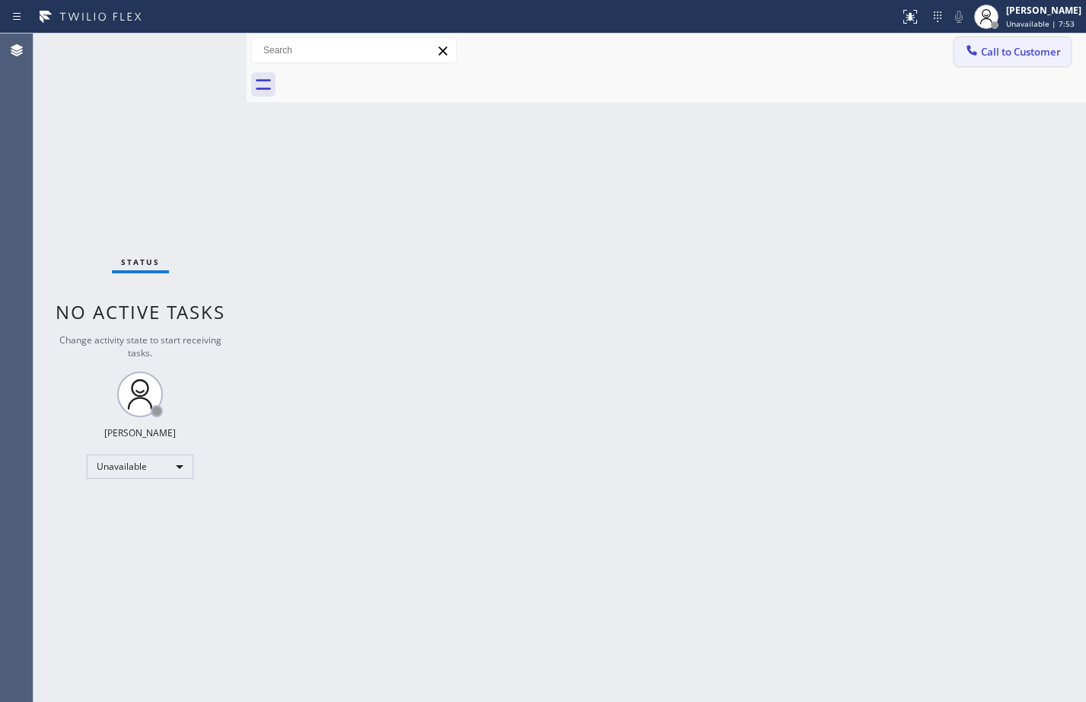
click at [1026, 53] on span "Call to Customer" at bounding box center [1021, 52] width 80 height 14
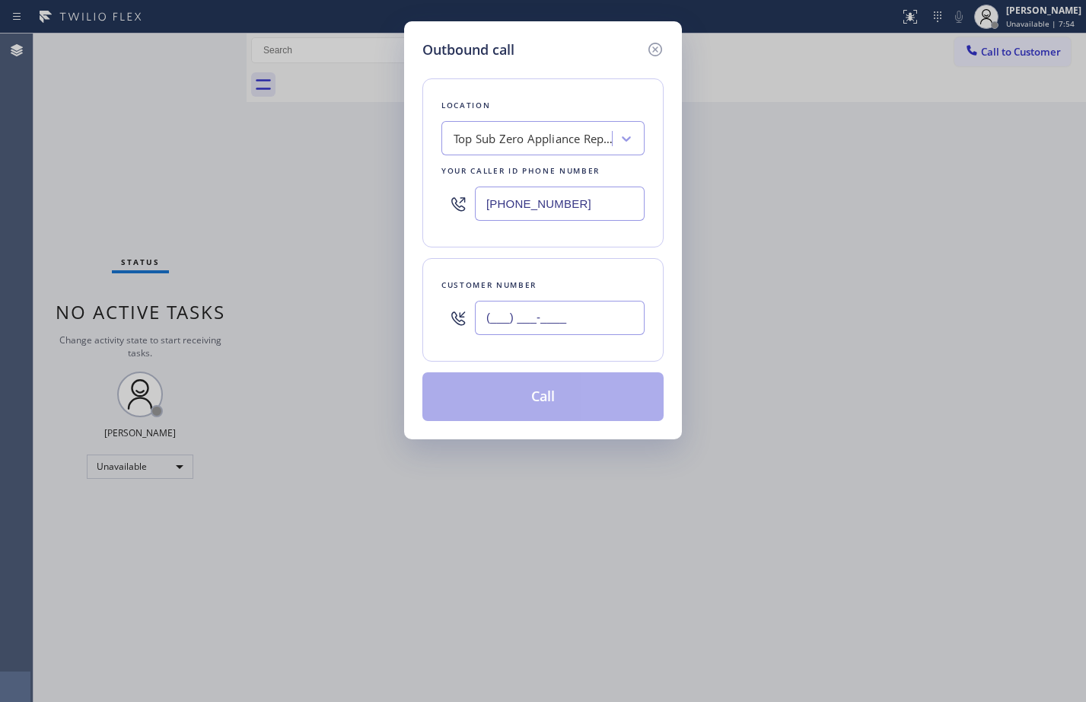
click at [517, 323] on input "(___) ___-____" at bounding box center [560, 318] width 170 height 34
paste input "650) 303-3316"
type input "[PHONE_NUMBER]"
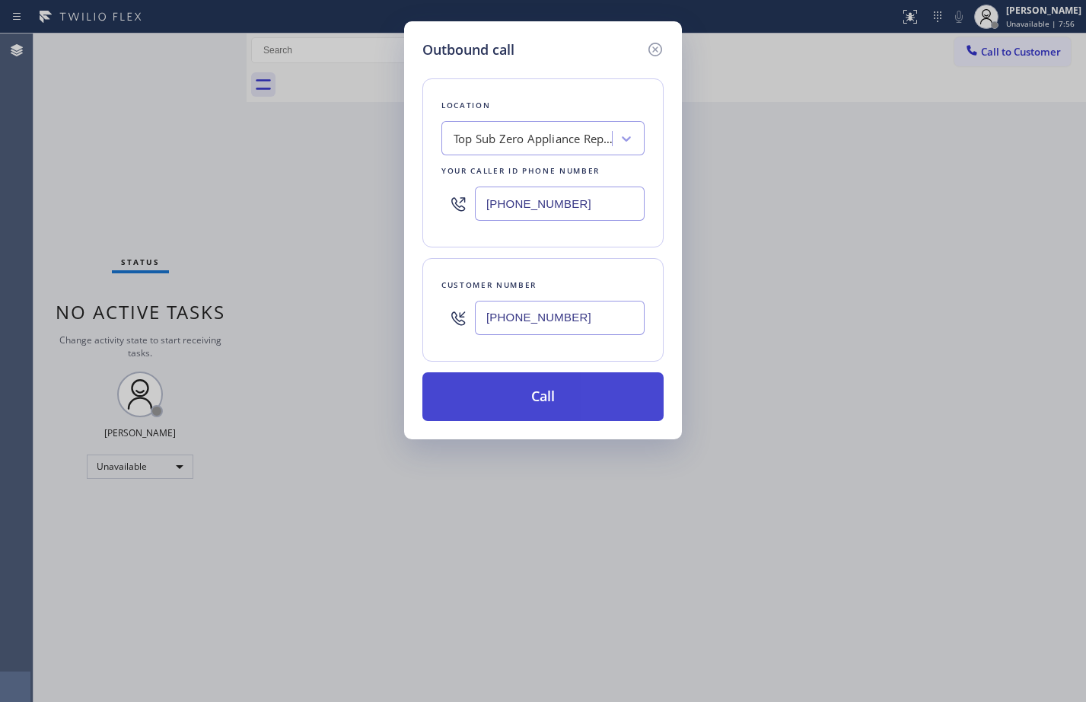
click at [525, 406] on button "Call" at bounding box center [542, 396] width 241 height 49
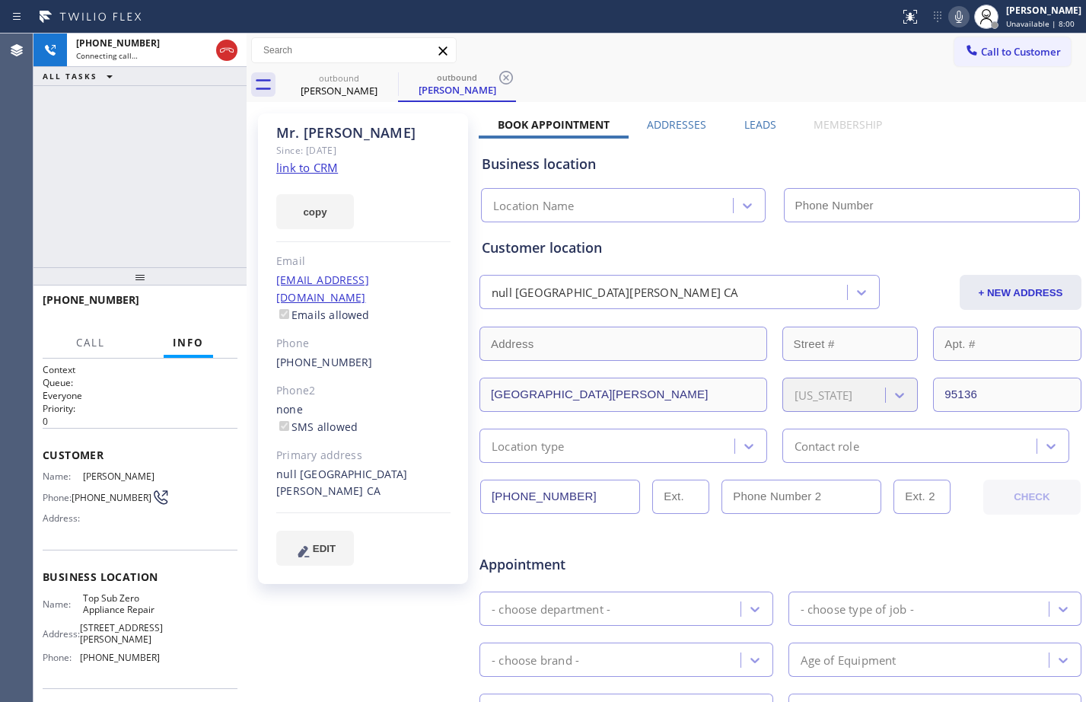
type input "[PHONE_NUMBER]"
click at [138, 170] on div "[PHONE_NUMBER] Connecting call… ALL TASKS ALL TASKS ACTIVE TASKS TASKS IN WRAP …" at bounding box center [139, 150] width 213 height 234
click at [108, 189] on div "[PHONE_NUMBER] Connecting call… ALL TASKS ALL TASKS ACTIVE TASKS TASKS IN WRAP …" at bounding box center [139, 150] width 213 height 234
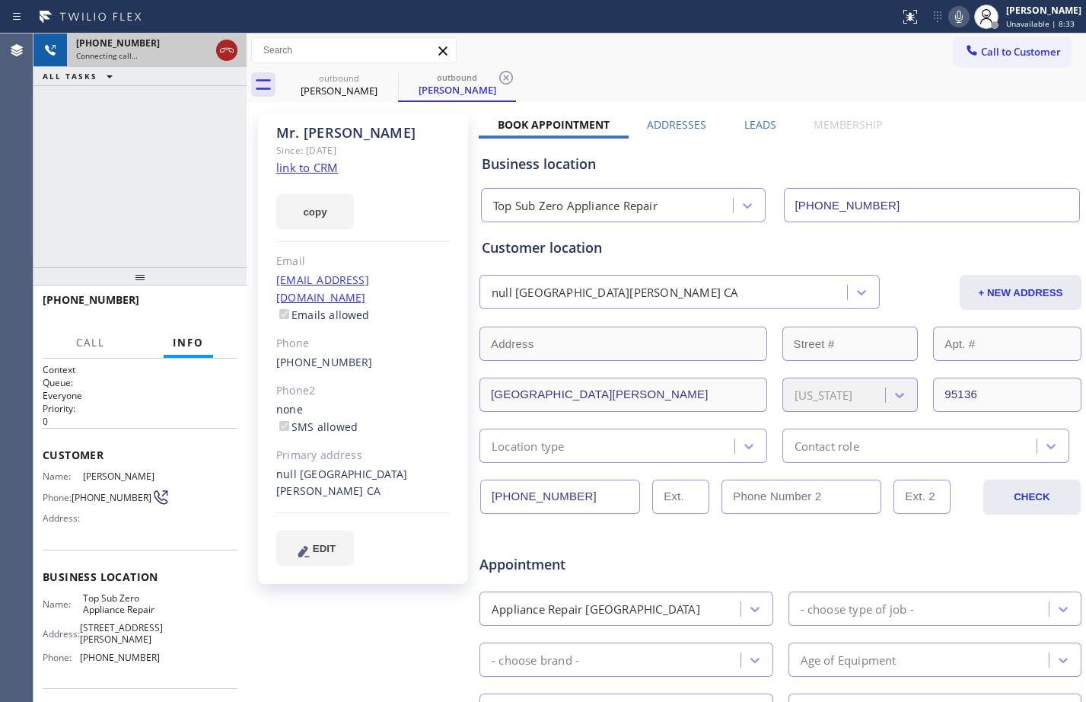
click at [224, 56] on icon at bounding box center [227, 50] width 18 height 18
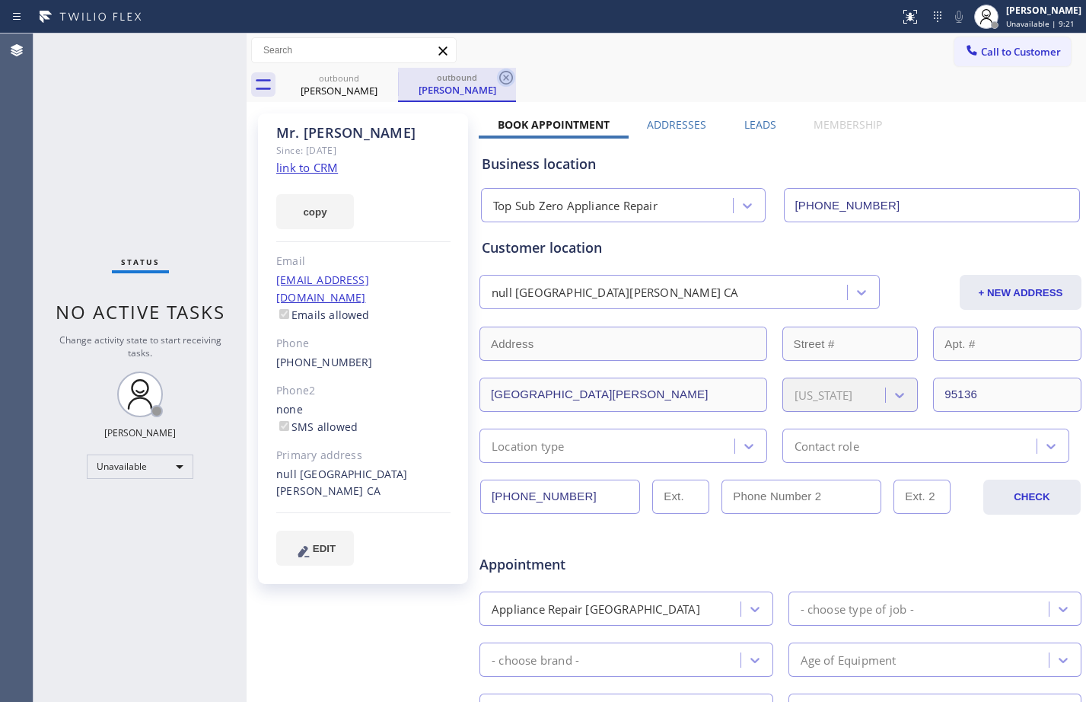
click at [498, 79] on icon at bounding box center [506, 77] width 18 height 18
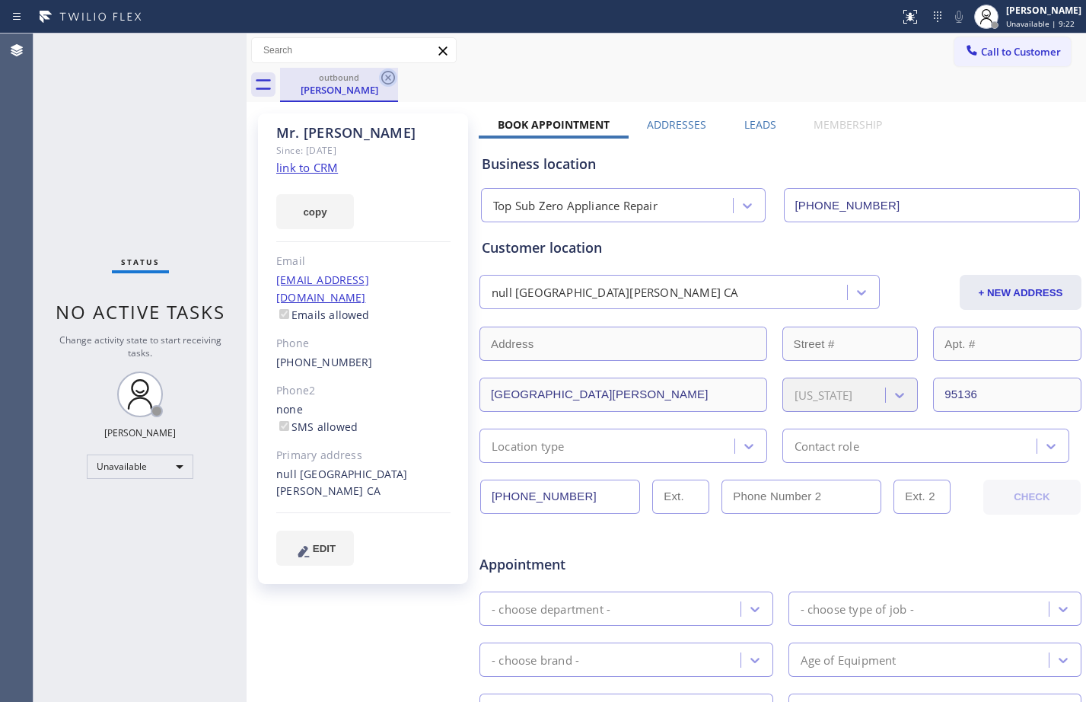
click at [392, 81] on icon at bounding box center [388, 77] width 18 height 18
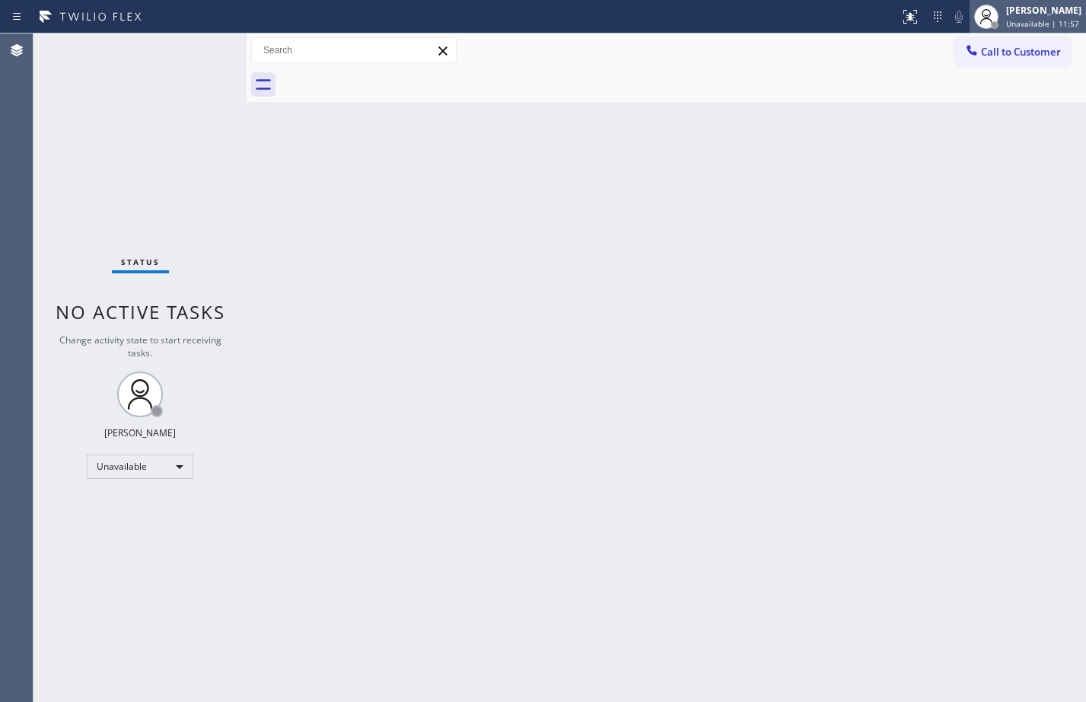
click at [1055, 15] on div "[PERSON_NAME]" at bounding box center [1043, 10] width 75 height 13
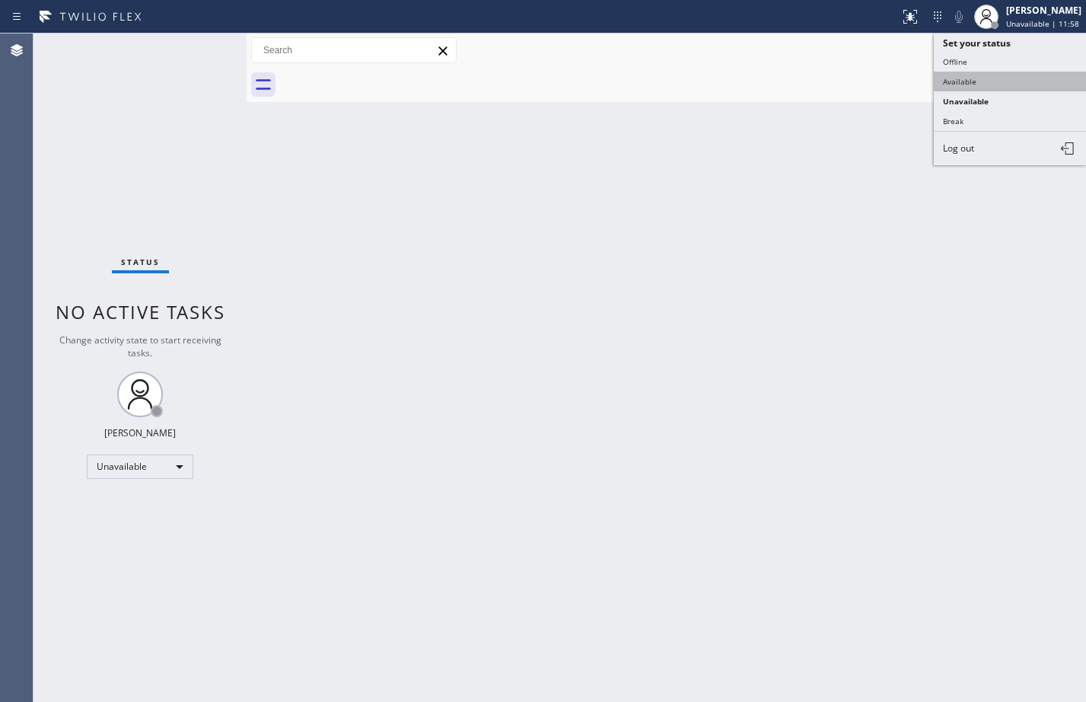
click at [999, 84] on button "Available" at bounding box center [1010, 82] width 152 height 20
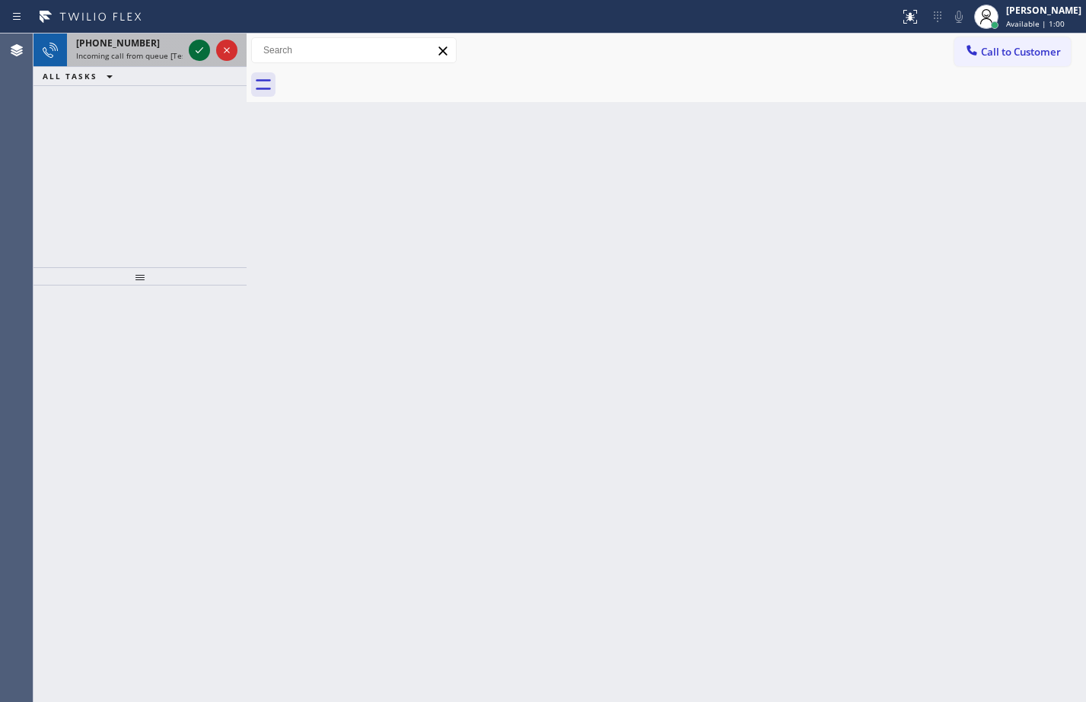
click at [193, 51] on icon at bounding box center [199, 50] width 18 height 18
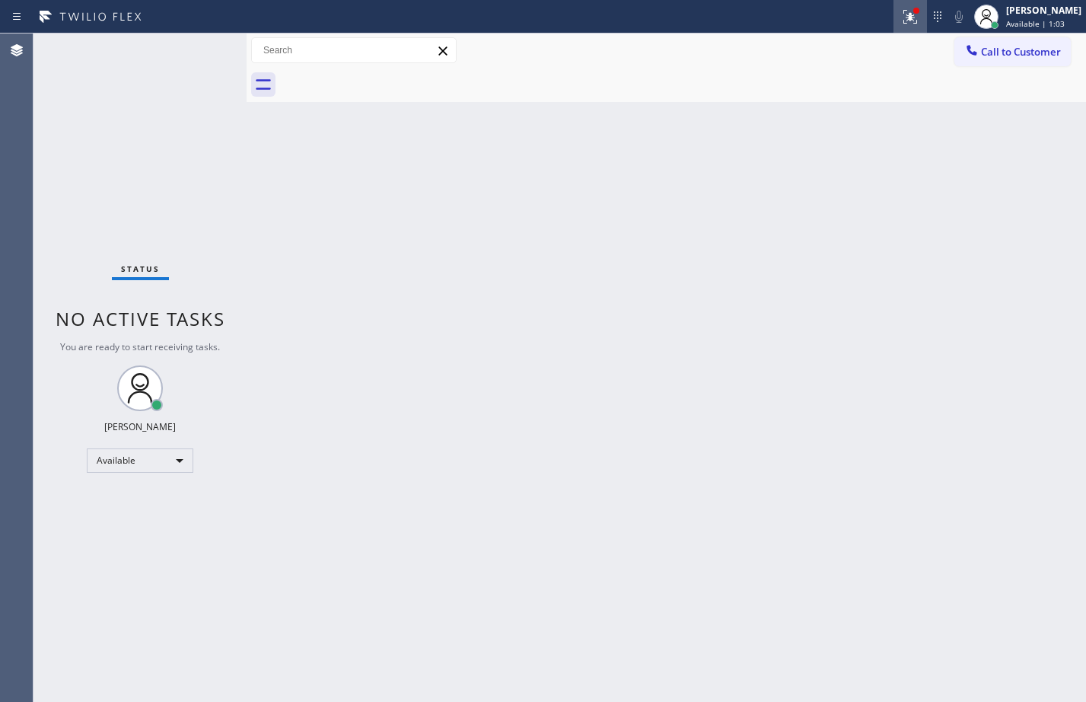
click at [899, 5] on button at bounding box center [909, 16] width 33 height 33
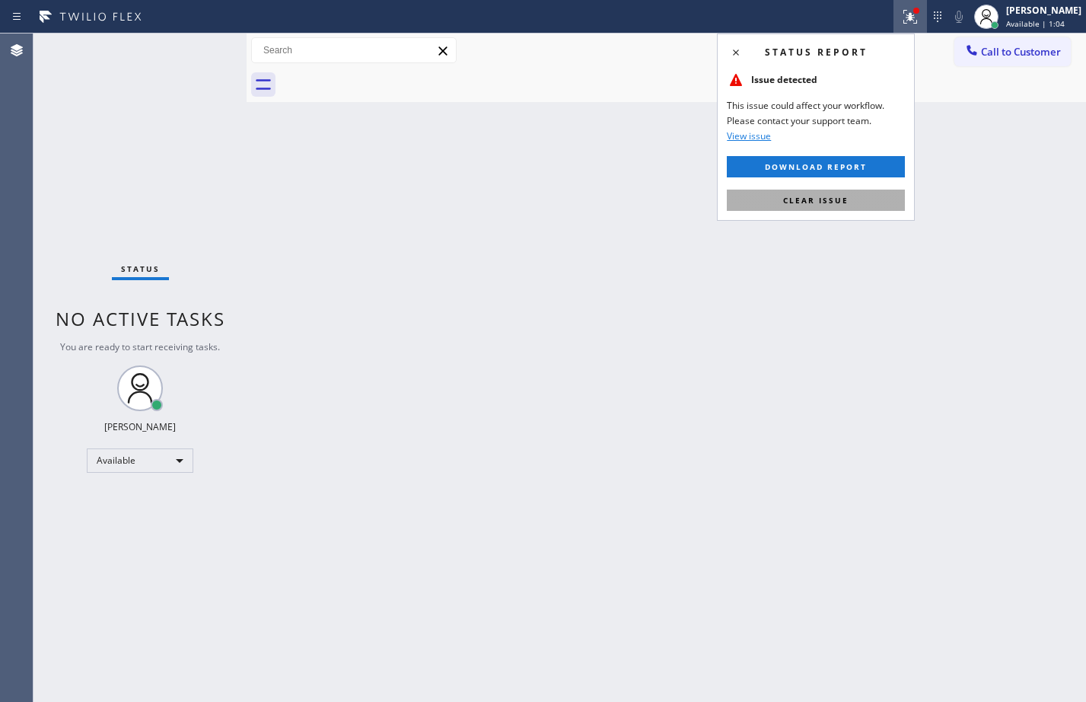
click at [855, 202] on button "Clear issue" at bounding box center [816, 199] width 178 height 21
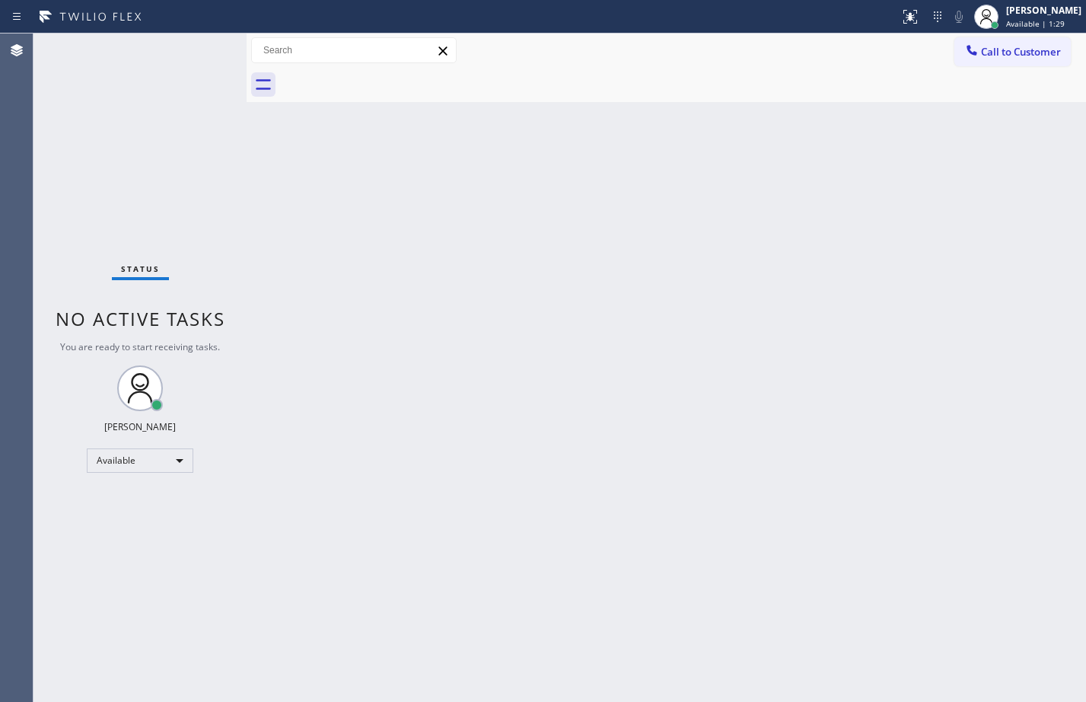
click at [177, 227] on div "Status No active tasks You are ready to start receiving tasks. [PERSON_NAME] Av…" at bounding box center [139, 367] width 213 height 668
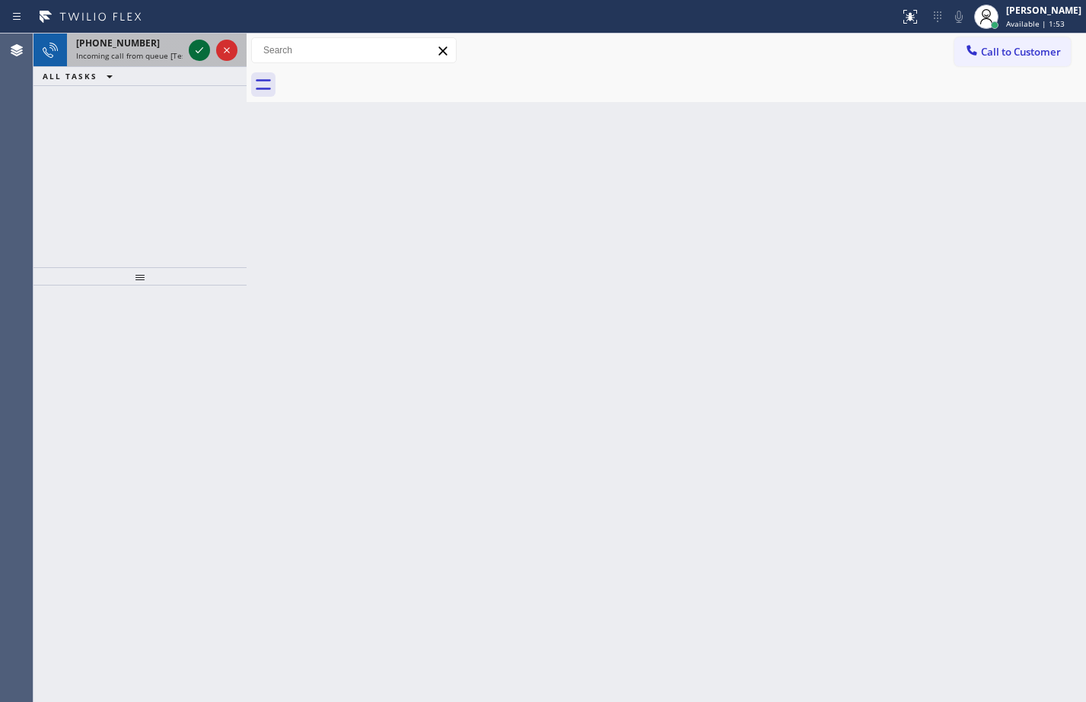
click at [205, 54] on icon at bounding box center [199, 50] width 18 height 18
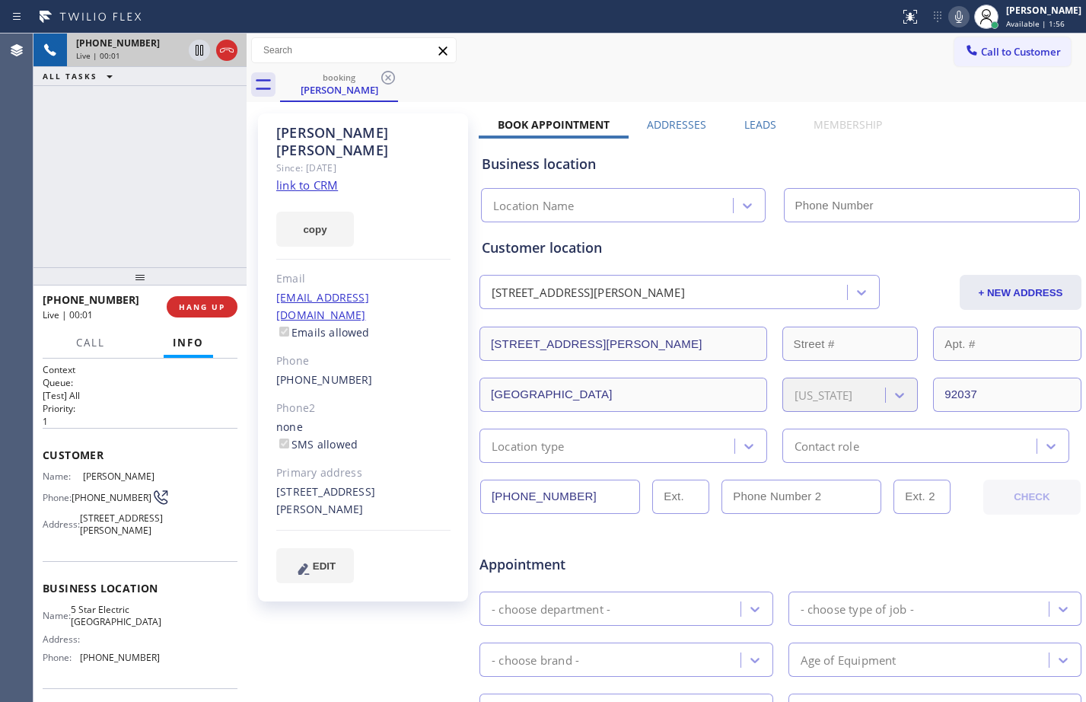
type input "[PHONE_NUMBER]"
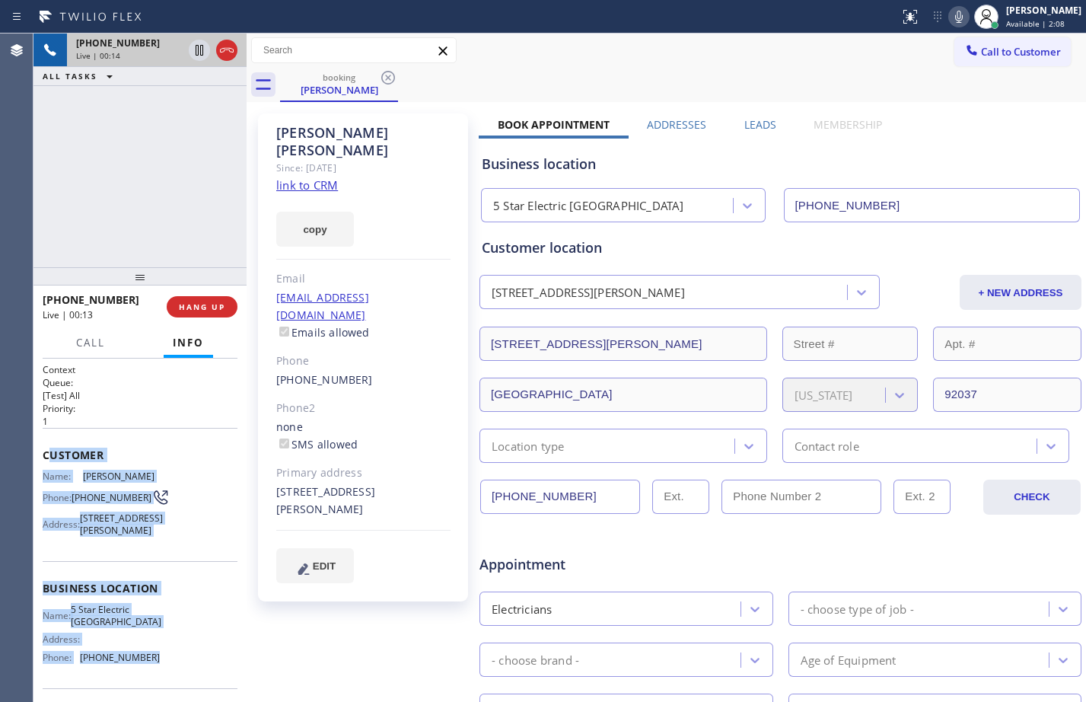
drag, startPoint x: 46, startPoint y: 456, endPoint x: 170, endPoint y: 667, distance: 244.8
click at [170, 667] on div "Context Queue: [Test] All Priority: 1 Customer Name: [PERSON_NAME] Phone: [PHON…" at bounding box center [140, 583] width 195 height 441
copy div "ustomer Name: [PERSON_NAME] Phone: [PHONE_NUMBER] Address: [STREET_ADDRESS][PER…"
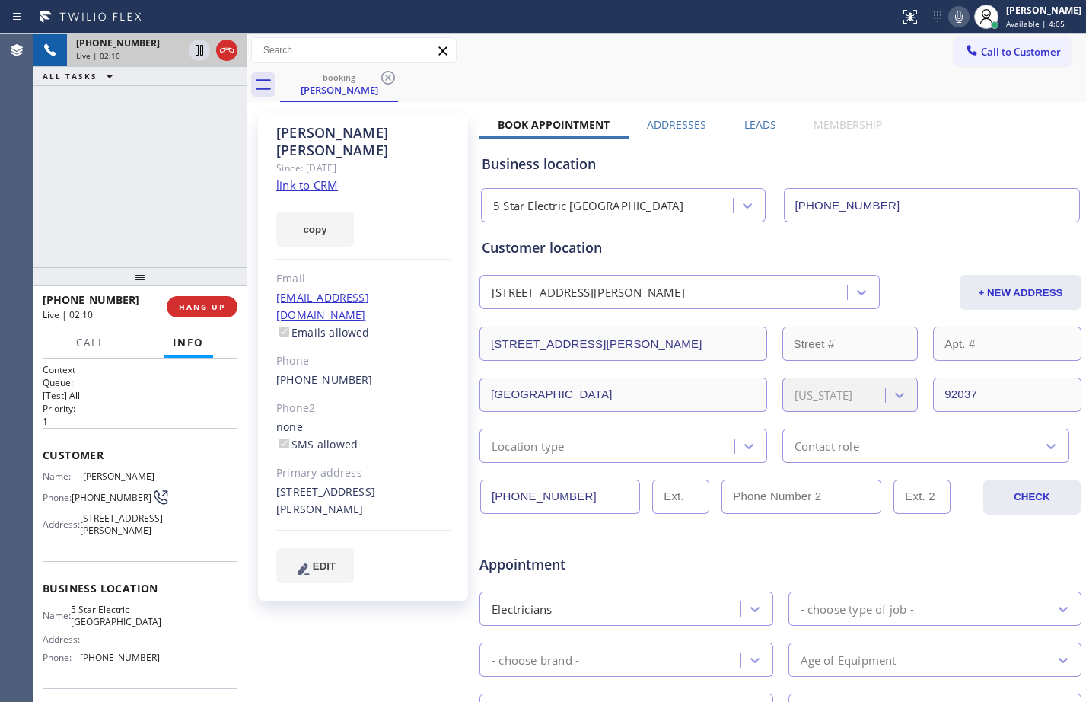
click at [299, 483] on div "[STREET_ADDRESS][PERSON_NAME]" at bounding box center [363, 500] width 174 height 35
copy div "92037"
click at [316, 177] on link "link to CRM" at bounding box center [307, 184] width 62 height 15
click at [149, 152] on div "[PHONE_NUMBER] Live | 02:54 ALL TASKS ALL TASKS ACTIVE TASKS TASKS IN WRAP UP" at bounding box center [139, 150] width 213 height 234
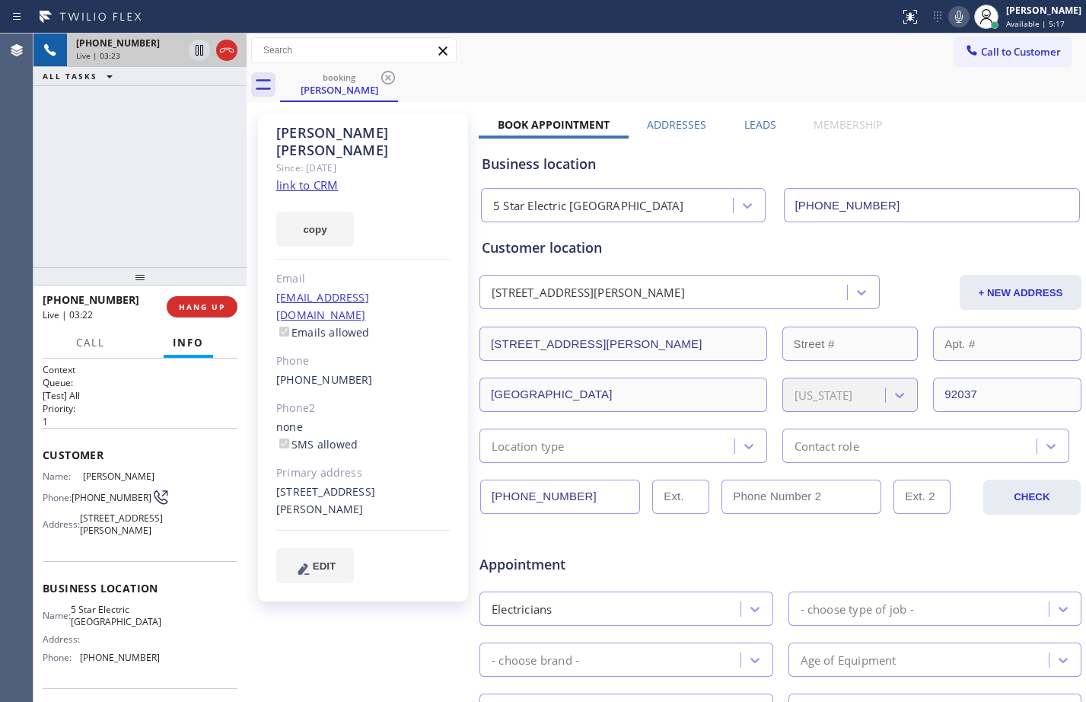
click at [179, 199] on div "[PHONE_NUMBER] Live | 03:23 ALL TASKS ALL TASKS ACTIVE TASKS TASKS IN WRAP UP" at bounding box center [139, 150] width 213 height 234
click at [339, 593] on div "[PERSON_NAME] Since: [DATE] link to CRM copy Email [EMAIL_ADDRESS][DOMAIN_NAME]…" at bounding box center [364, 599] width 228 height 986
drag, startPoint x: 400, startPoint y: 599, endPoint x: 413, endPoint y: 607, distance: 15.4
click at [400, 599] on div "[PERSON_NAME] Since: [DATE] link to CRM copy Email [EMAIL_ADDRESS][DOMAIN_NAME]…" at bounding box center [364, 599] width 228 height 986
click at [189, 198] on div "[PHONE_NUMBER] Live | 03:58 ALL TASKS ALL TASKS ACTIVE TASKS TASKS IN WRAP UP" at bounding box center [139, 150] width 213 height 234
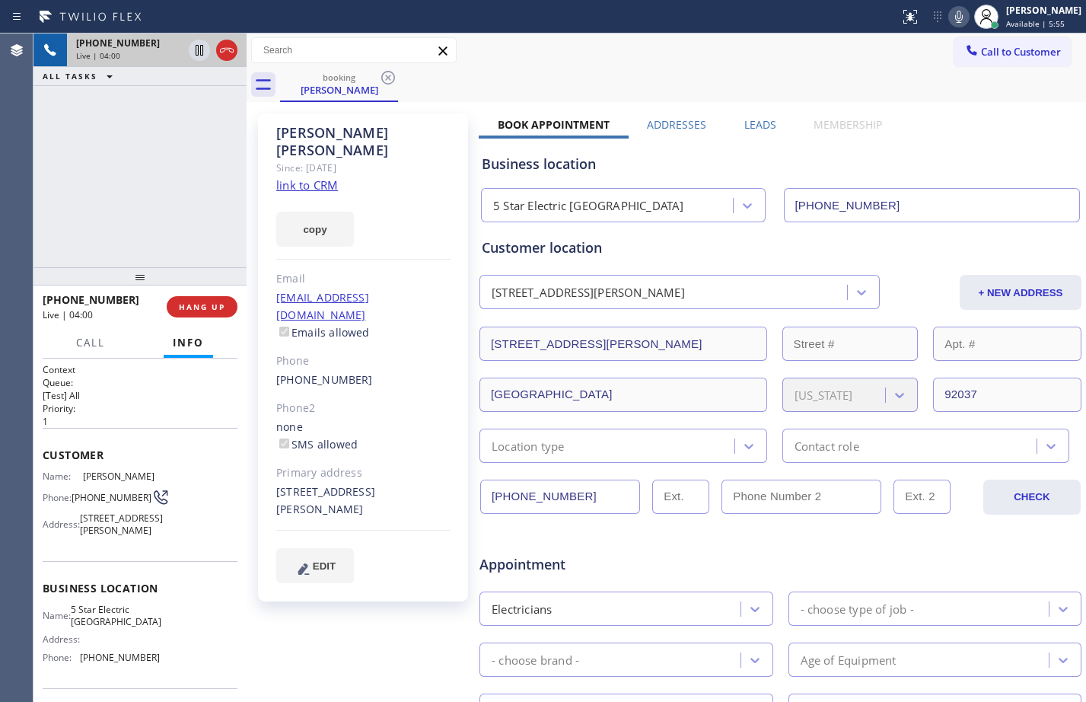
click at [406, 586] on div "[PERSON_NAME] Since: [DATE] link to CRM copy Email [EMAIL_ADDRESS][DOMAIN_NAME]…" at bounding box center [364, 599] width 228 height 986
click at [203, 50] on icon at bounding box center [200, 50] width 8 height 11
click at [953, 16] on icon at bounding box center [959, 17] width 18 height 18
drag, startPoint x: 338, startPoint y: 477, endPoint x: 273, endPoint y: 464, distance: 66.0
click at [273, 464] on div "[PERSON_NAME] Since: [DATE] link to CRM copy Email [EMAIL_ADDRESS][DOMAIN_NAME]…" at bounding box center [363, 357] width 210 height 488
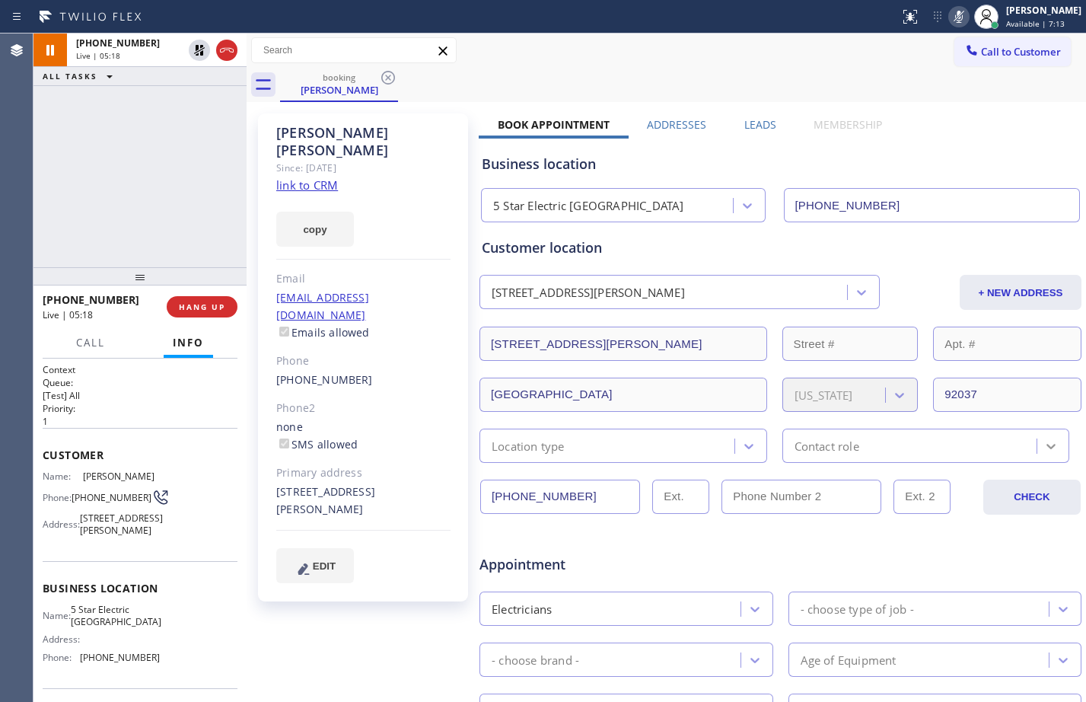
copy div "[STREET_ADDRESS][PERSON_NAME]"
click at [134, 123] on div "[PHONE_NUMBER] Live | 05:27 ALL TASKS ALL TASKS ACTIVE TASKS TASKS IN WRAP UP" at bounding box center [139, 150] width 213 height 234
click at [205, 54] on icon at bounding box center [199, 50] width 18 height 18
click at [953, 21] on icon at bounding box center [959, 17] width 18 height 18
click at [1028, 6] on div "[PERSON_NAME]" at bounding box center [1043, 10] width 75 height 13
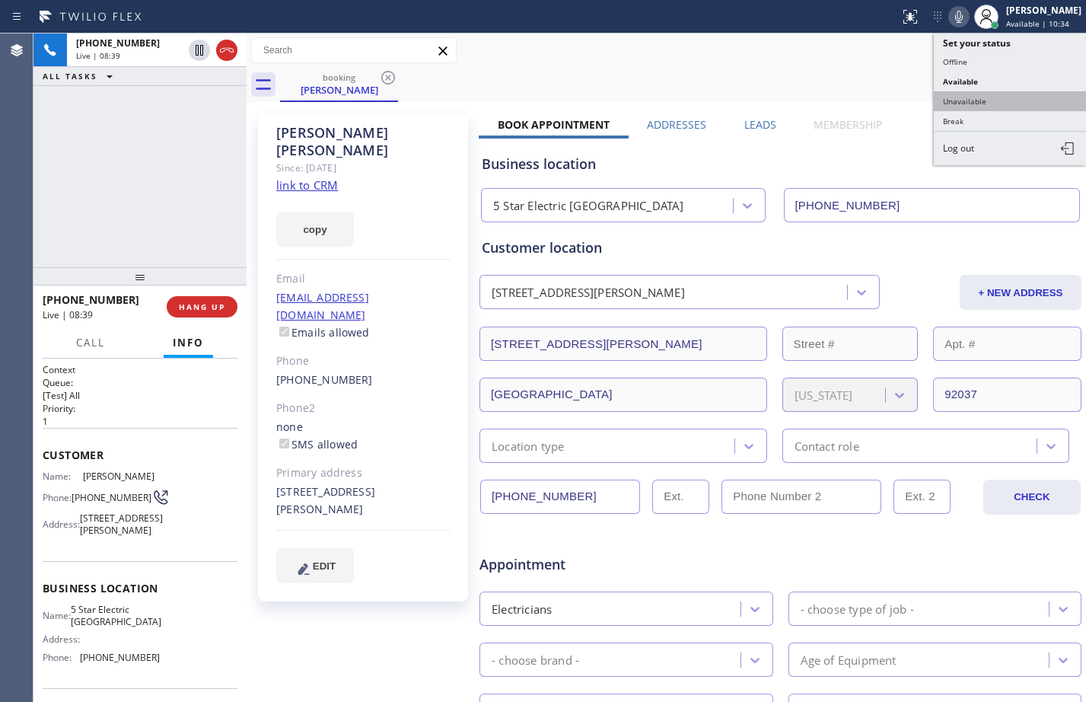
click at [961, 103] on button "Unavailable" at bounding box center [1010, 101] width 152 height 20
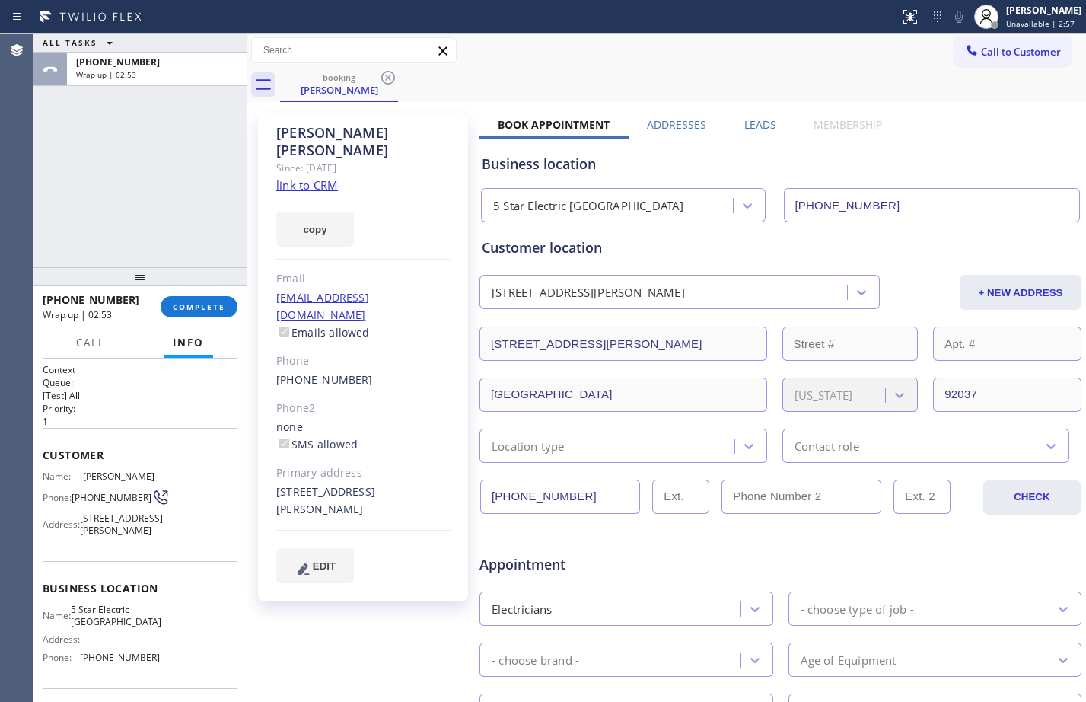
scroll to position [394, 0]
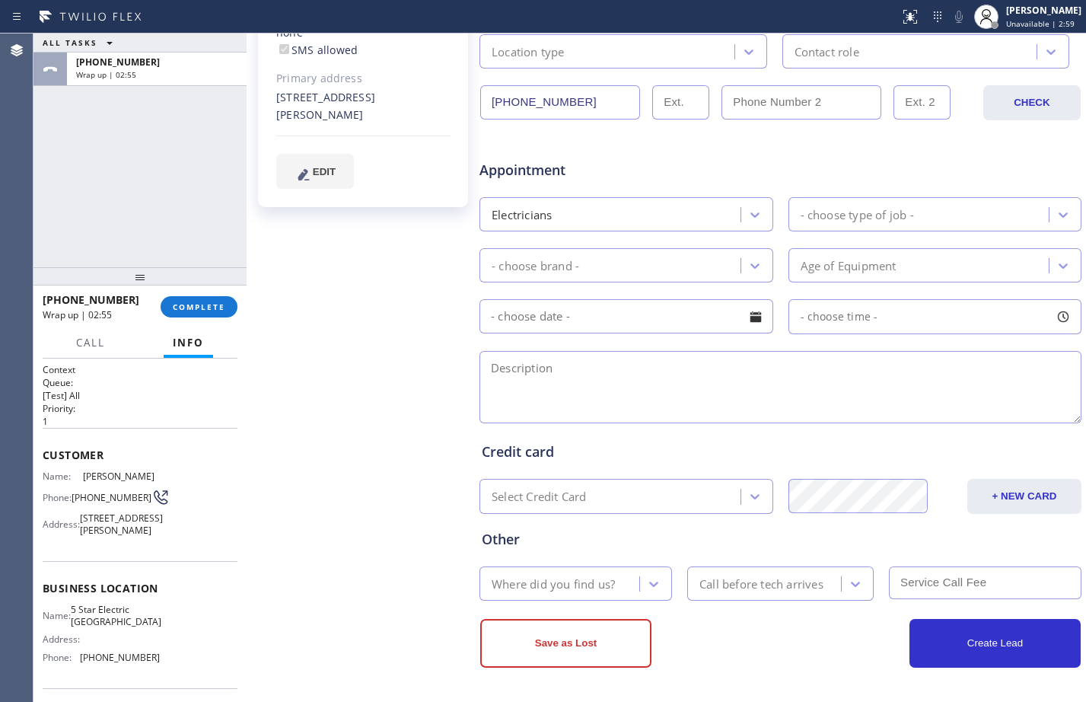
click at [619, 57] on div "Location type" at bounding box center [609, 51] width 250 height 27
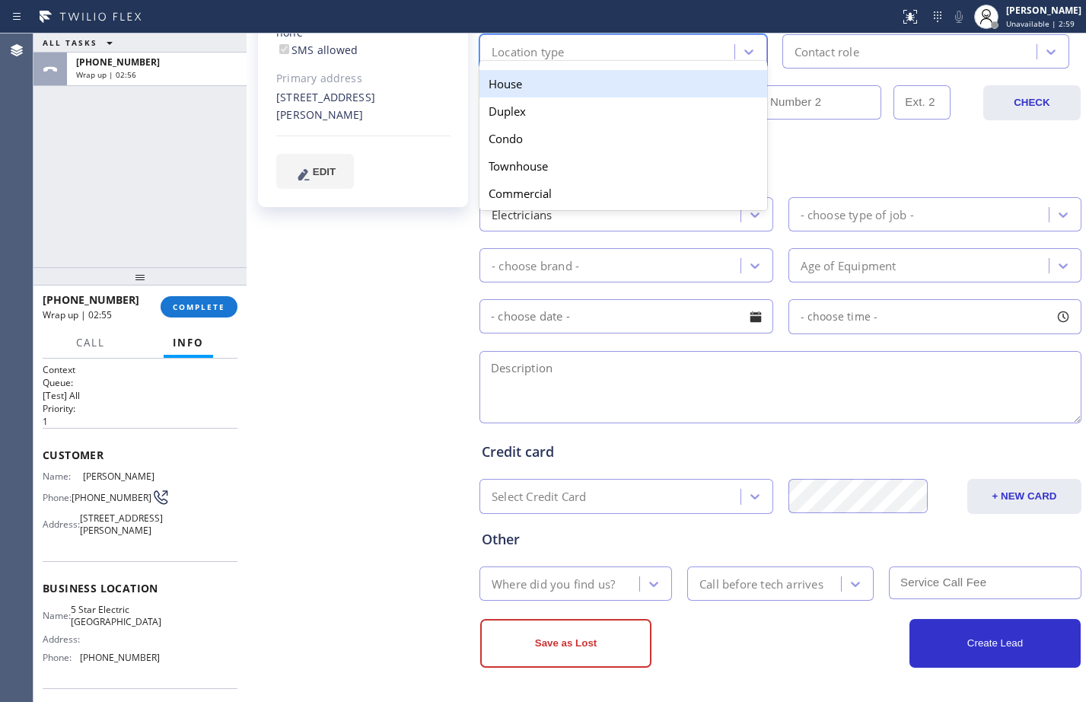
click at [575, 89] on div "House" at bounding box center [623, 83] width 288 height 27
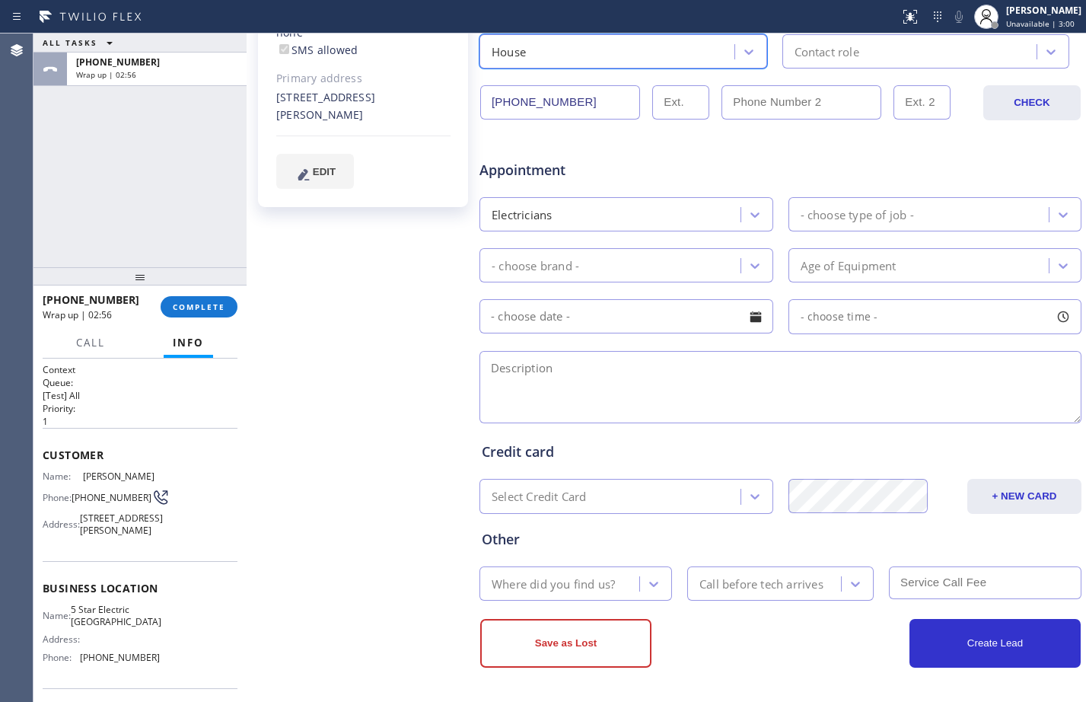
click at [794, 53] on div "Contact role" at bounding box center [826, 52] width 65 height 18
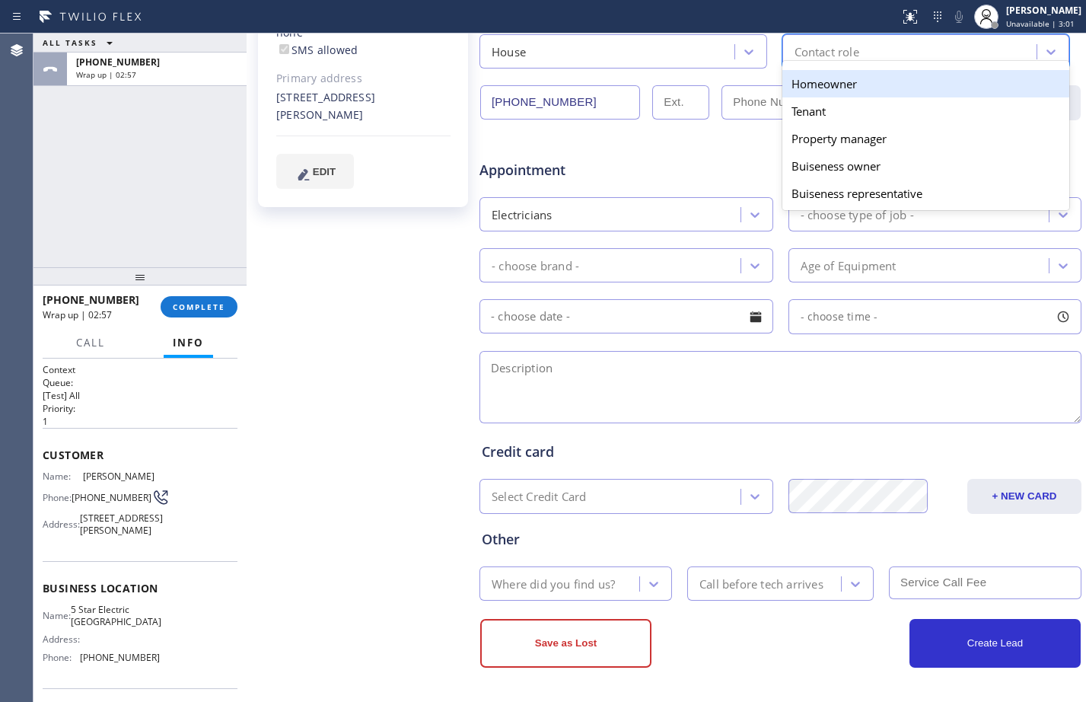
click at [818, 88] on div "Homeowner" at bounding box center [926, 83] width 288 height 27
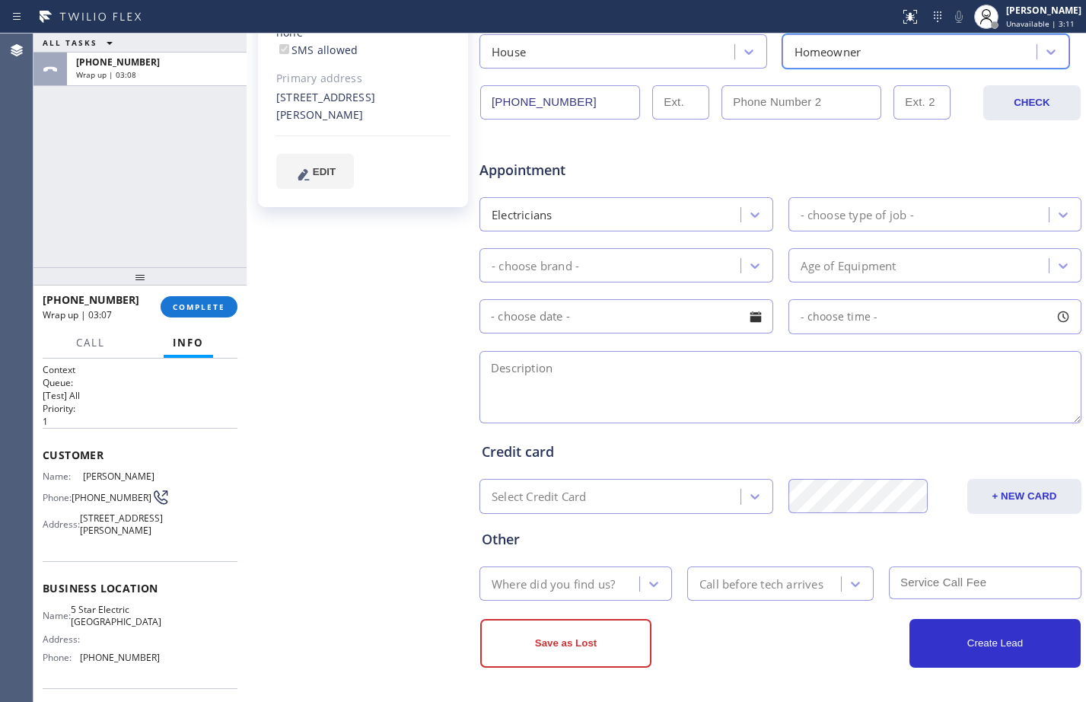
click at [826, 225] on div "- choose type of job -" at bounding box center [921, 214] width 256 height 27
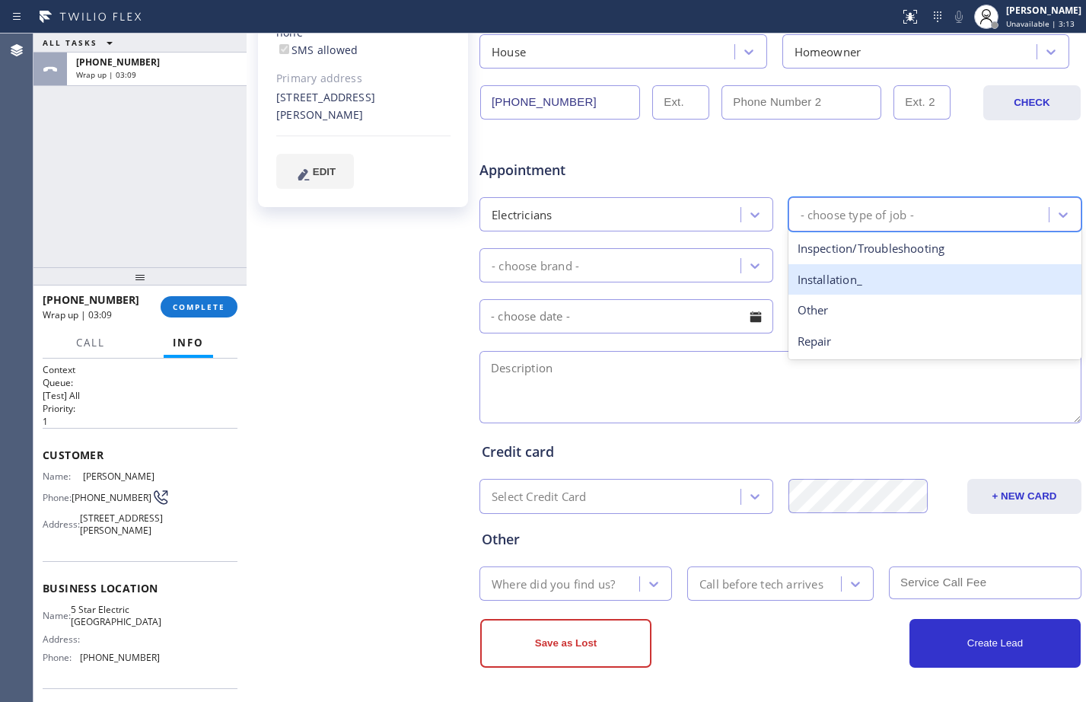
click at [825, 281] on div "Installation_" at bounding box center [935, 279] width 294 height 31
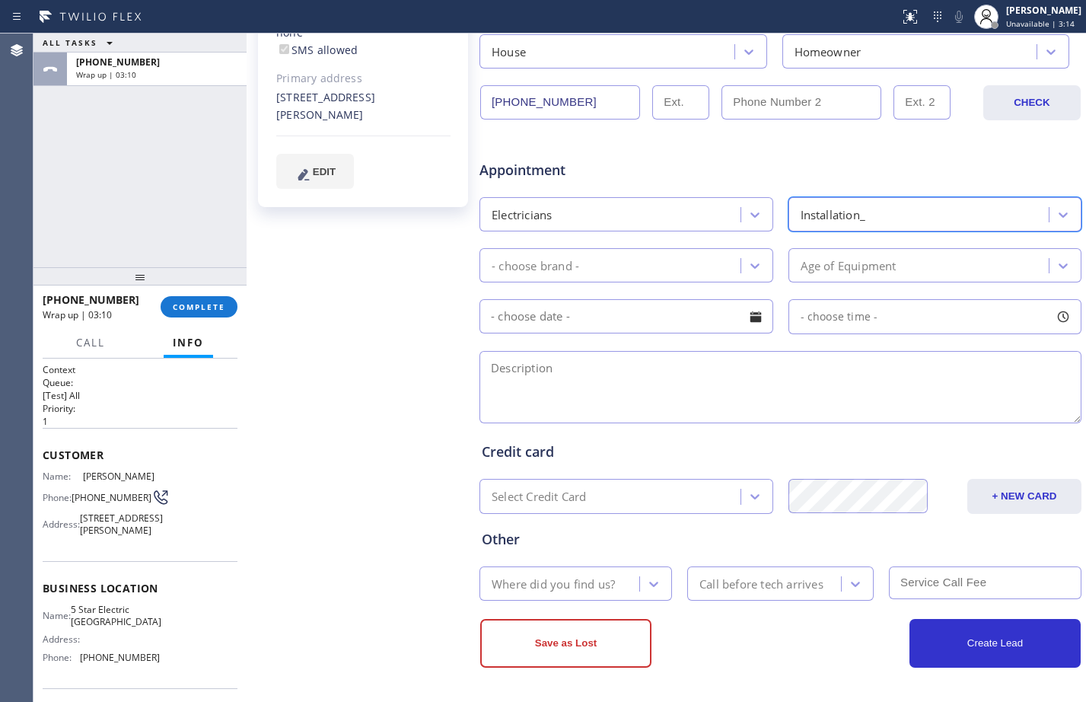
click at [699, 264] on div "- choose brand -" at bounding box center [612, 265] width 256 height 27
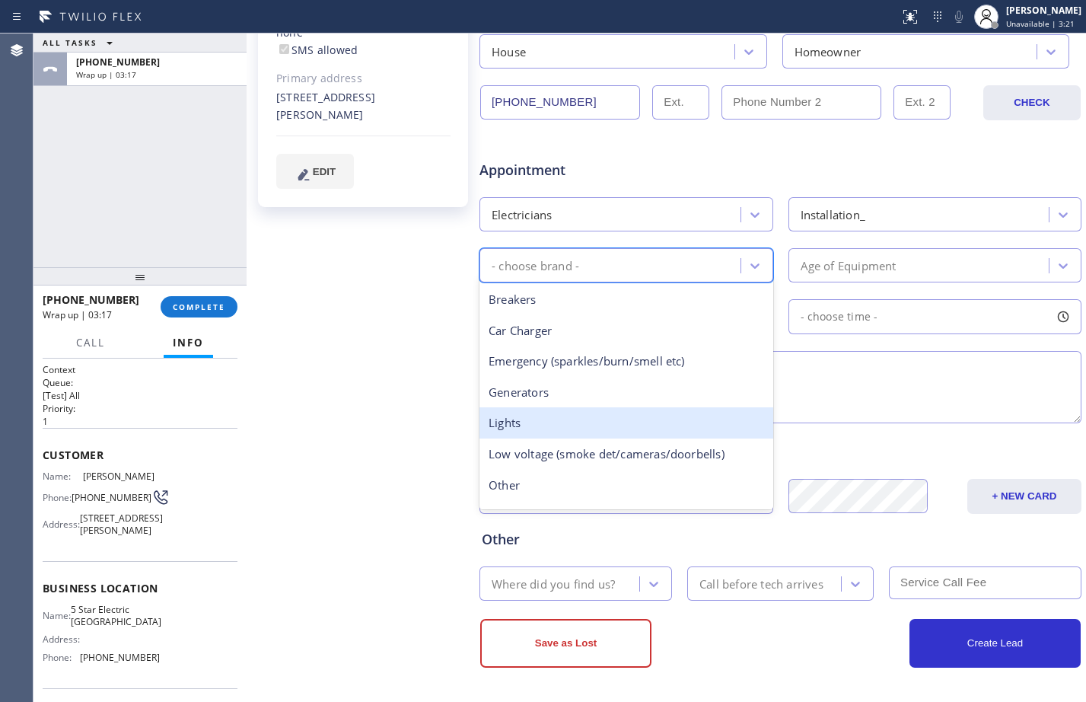
scroll to position [117, 0]
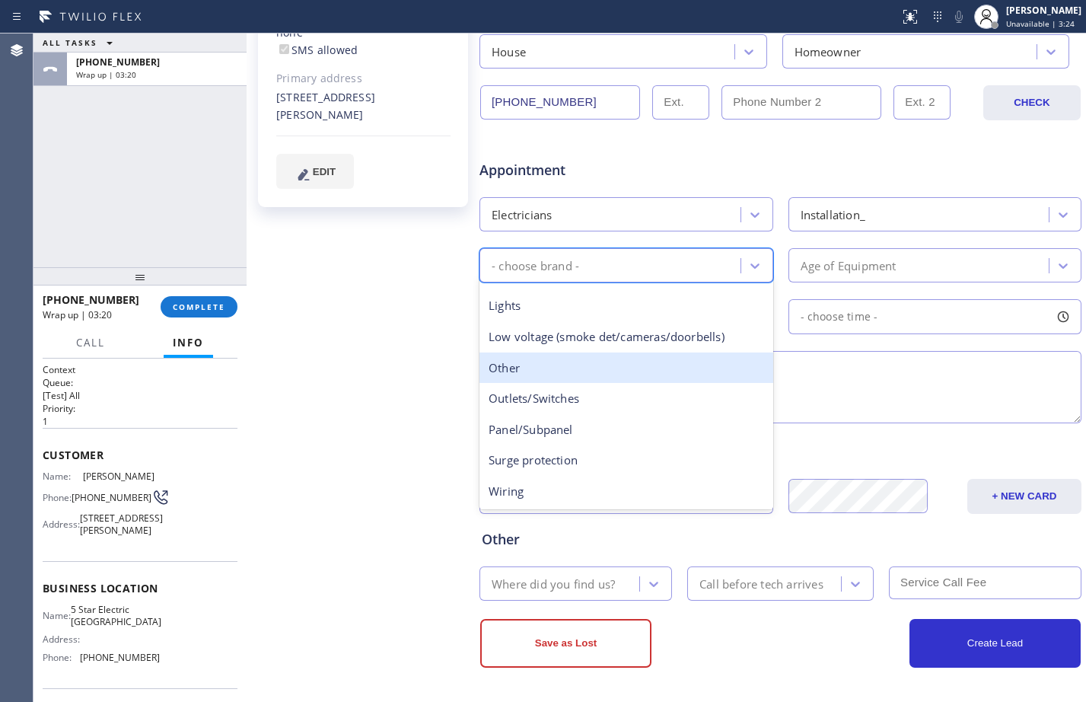
click at [530, 372] on div "Other" at bounding box center [626, 367] width 294 height 31
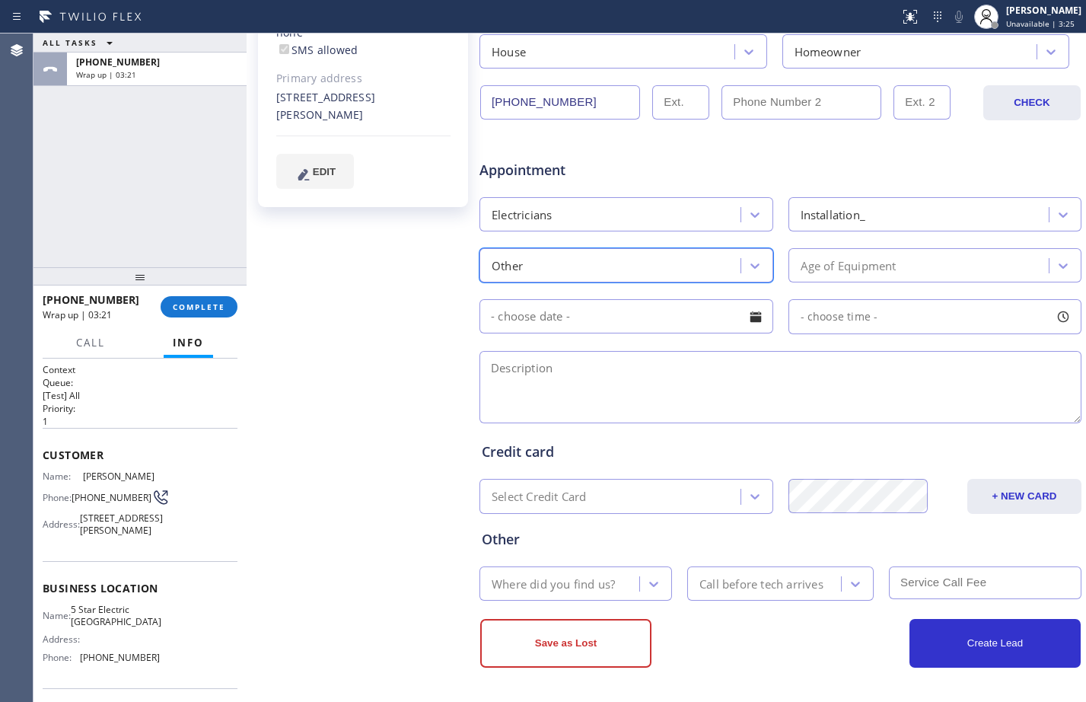
click at [870, 270] on div "Age of Equipment" at bounding box center [849, 265] width 96 height 18
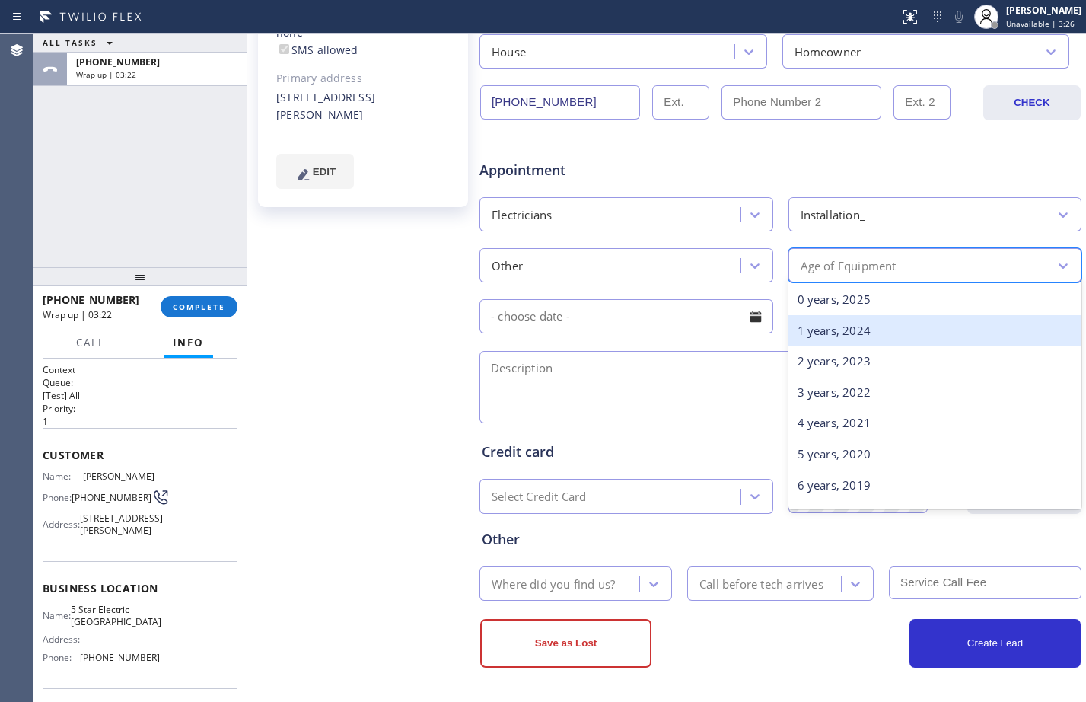
click at [838, 329] on div "1 years, 2024" at bounding box center [935, 330] width 294 height 31
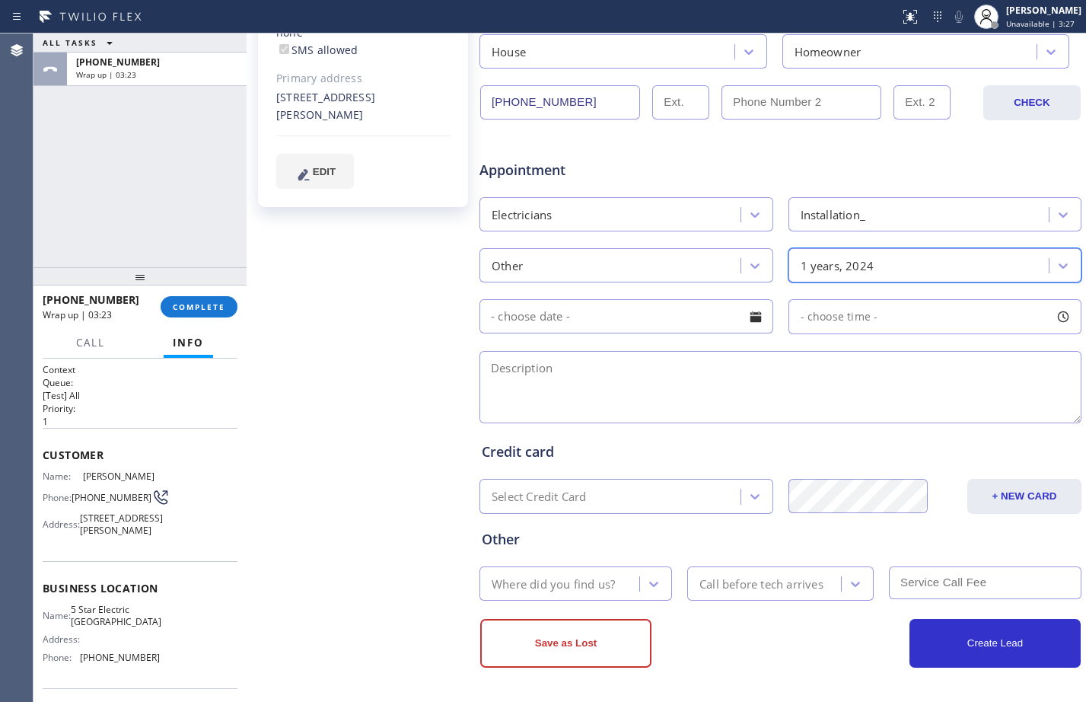
click at [587, 377] on textarea at bounding box center [780, 387] width 602 height 72
drag, startPoint x: 134, startPoint y: 205, endPoint x: 301, endPoint y: 206, distance: 166.6
click at [134, 205] on div "ALL TASKS ALL TASKS ACTIVE TASKS TASKS IN WRAP UP [PHONE_NUMBER] Wrap up | 03:35" at bounding box center [139, 150] width 213 height 234
click at [613, 362] on textarea at bounding box center [780, 387] width 602 height 72
paste textarea "cx has waterless tank but she wants to installed an outside electrical box to p…"
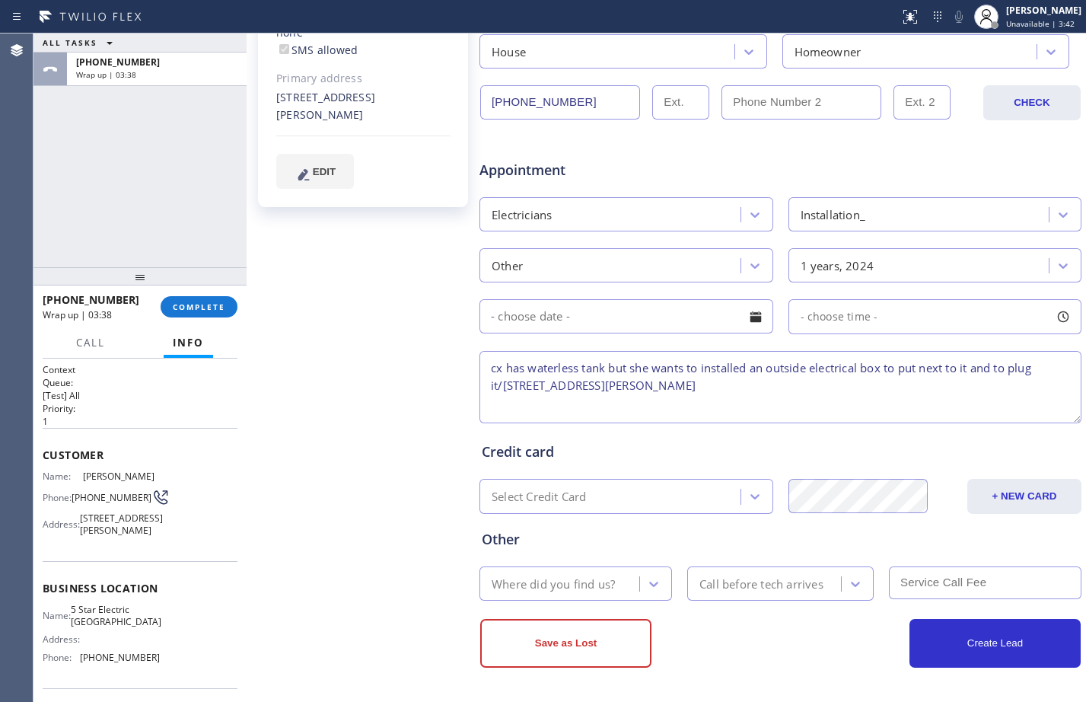
click at [492, 365] on textarea "cx has waterless tank but she wants to installed an outside electrical box to p…" at bounding box center [780, 387] width 602 height 72
click at [759, 392] on textarea "cx has waterless tank but she wants to installed an outside electrical box to p…" at bounding box center [780, 387] width 602 height 72
click at [749, 372] on textarea "cx has waterless tank but she wants to installed an outside electrical box to p…" at bounding box center [780, 387] width 602 height 72
click at [788, 402] on textarea "cx has waterless tank but she wants to install an outside electrical box to put…" at bounding box center [780, 387] width 602 height 72
click at [829, 393] on textarea "cx has waterless tank but she wants to install an outside electrical box to put…" at bounding box center [780, 387] width 602 height 72
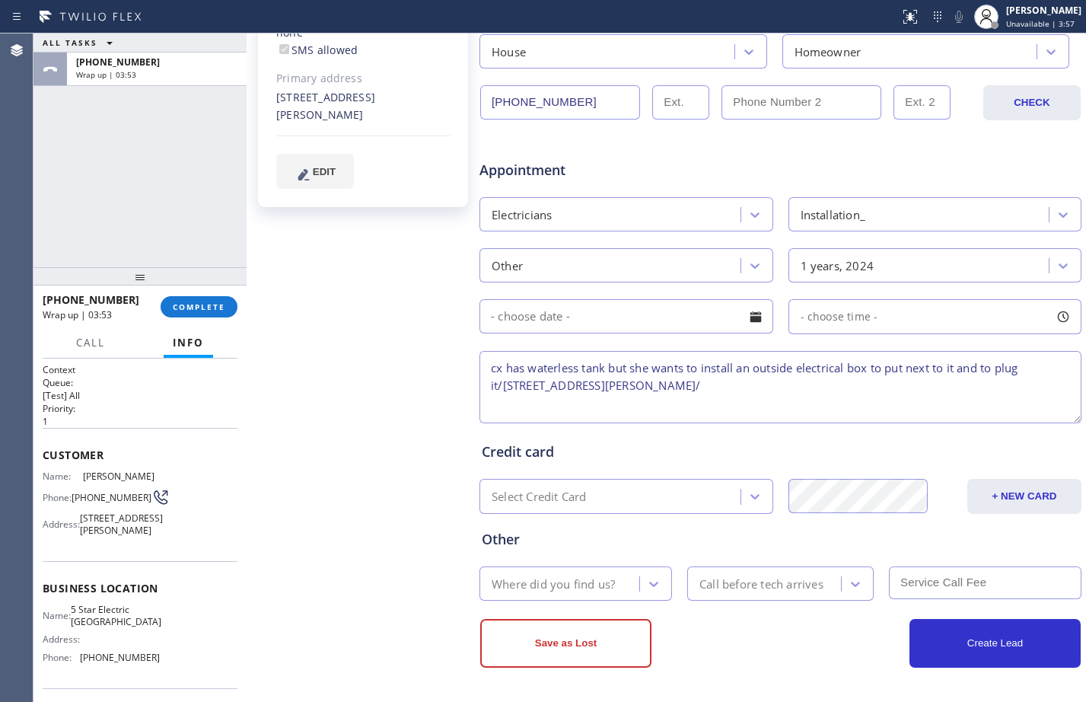
paste textarea "5 Star Electric [GEOGRAPHIC_DATA]"
type textarea "cx has waterless tank but she wants to install an outside electrical box to put…"
click at [160, 189] on div "ALL TASKS ALL TASKS ACTIVE TASKS TASKS IN WRAP UP [PHONE_NUMBER] Wrap up | 04:52" at bounding box center [139, 150] width 213 height 234
click at [935, 372] on textarea "cx has waterless tank but she wants to install an outside electrical box to put…" at bounding box center [780, 387] width 602 height 72
click at [936, 387] on textarea "cx has waterless tank but she wants to install an outside electrical box to put…" at bounding box center [780, 387] width 602 height 72
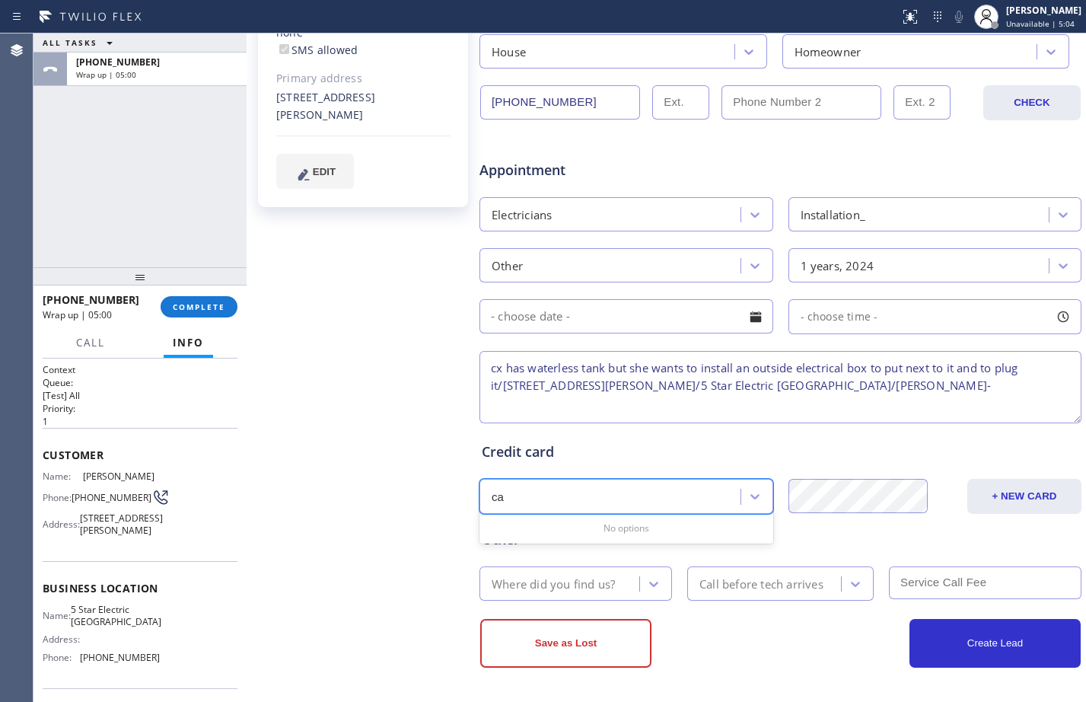
type input "c"
click at [936, 387] on textarea "cx has waterless tank but she wants to install an outside electrical box to put…" at bounding box center [780, 387] width 602 height 72
click at [167, 156] on div "ALL TASKS ALL TASKS ACTIVE TASKS TASKS IN WRAP UP [PHONE_NUMBER] Wrap up | 06:13" at bounding box center [139, 150] width 213 height 234
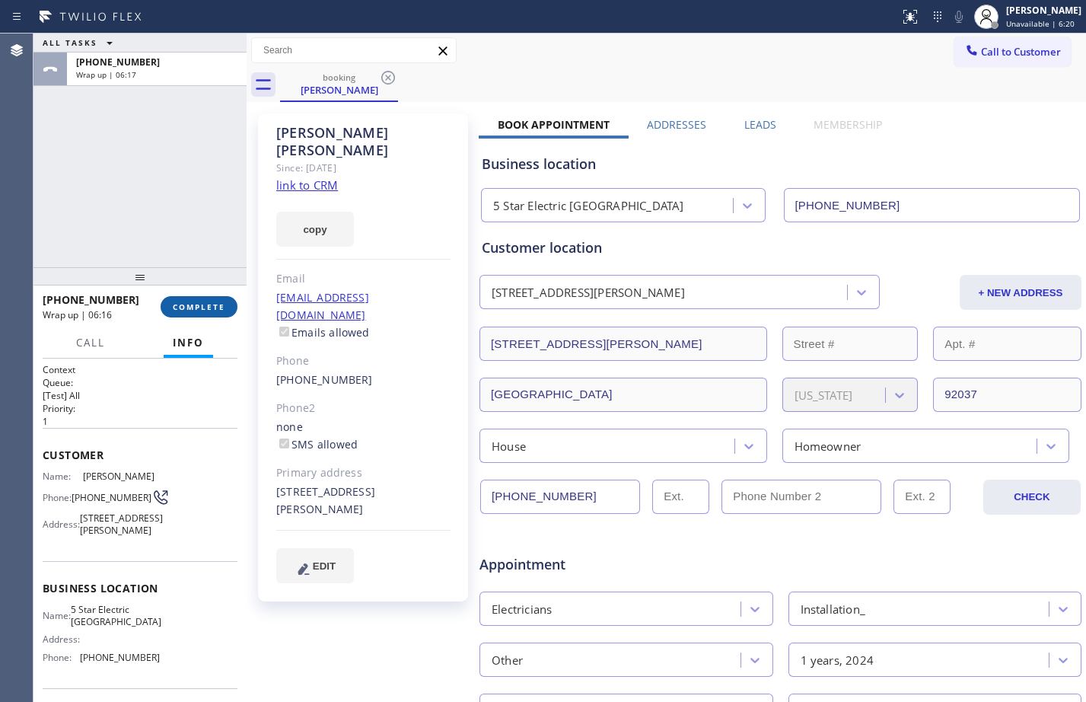
click at [202, 305] on span "COMPLETE" at bounding box center [199, 306] width 53 height 11
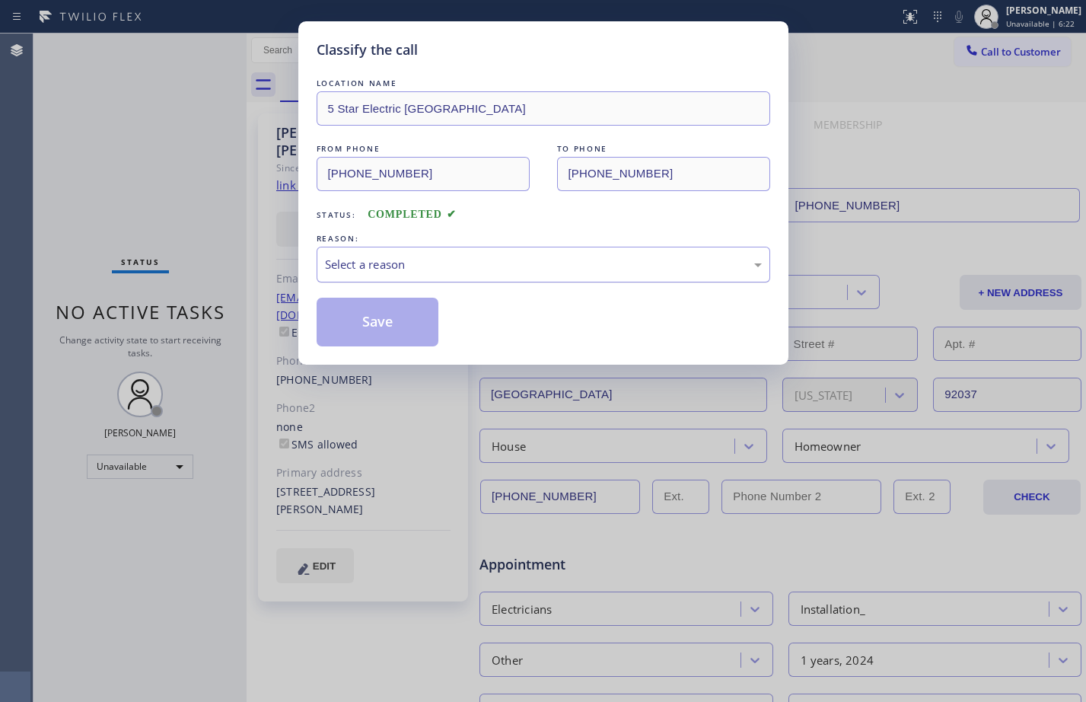
click at [421, 261] on div "Select a reason" at bounding box center [543, 265] width 437 height 18
click at [395, 315] on button "Save" at bounding box center [378, 322] width 123 height 49
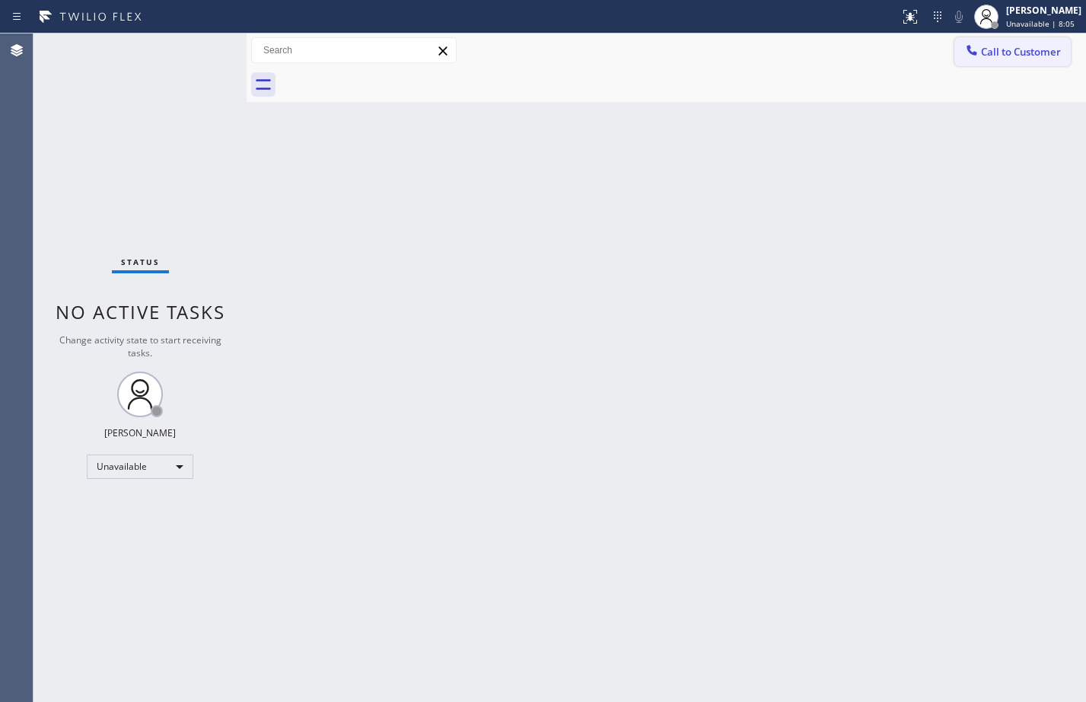
click at [1026, 58] on span "Call to Customer" at bounding box center [1021, 52] width 80 height 14
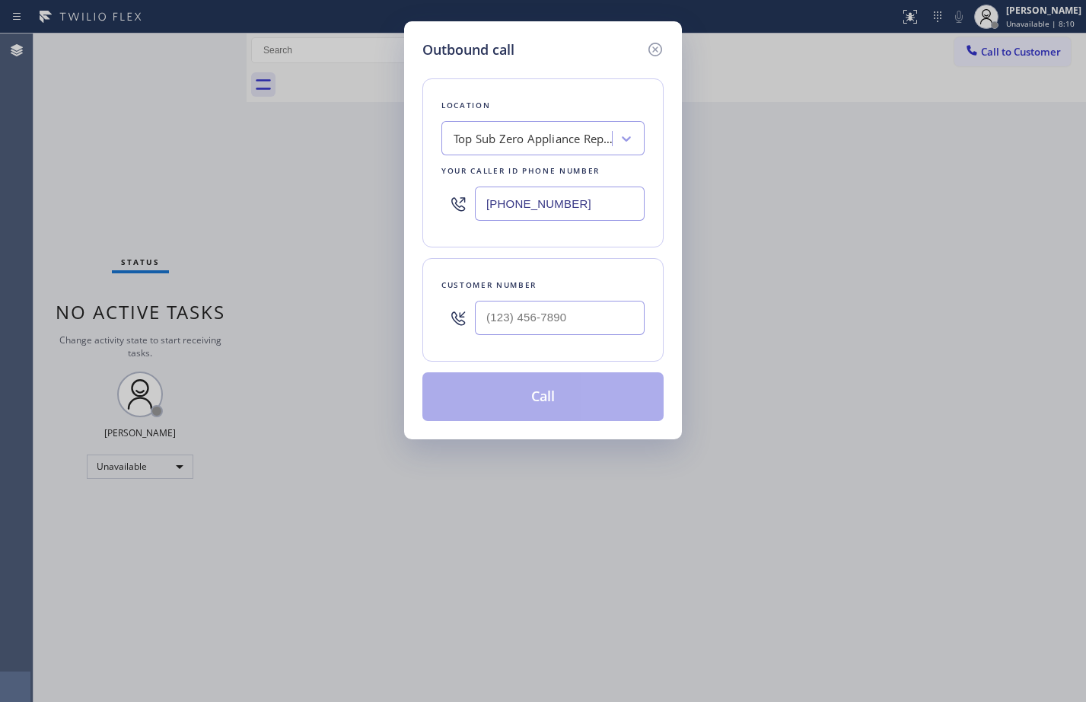
drag, startPoint x: 618, startPoint y: 212, endPoint x: 113, endPoint y: 228, distance: 505.5
click at [113, 228] on div "Outbound call Location Top Sub Zero Appliance Repair Your caller id phone numbe…" at bounding box center [543, 351] width 1086 height 702
paste input "619) 432-6327"
type input "[PHONE_NUMBER]"
click at [529, 313] on input "(___) ___-____" at bounding box center [560, 318] width 170 height 34
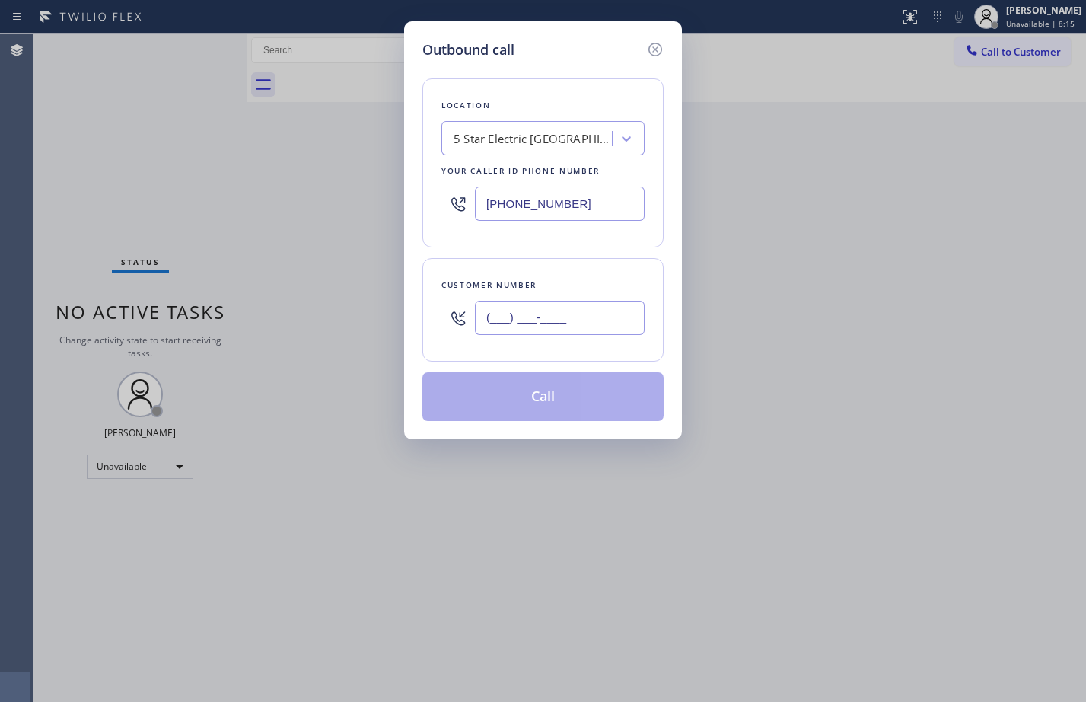
paste input "858) 459-8589"
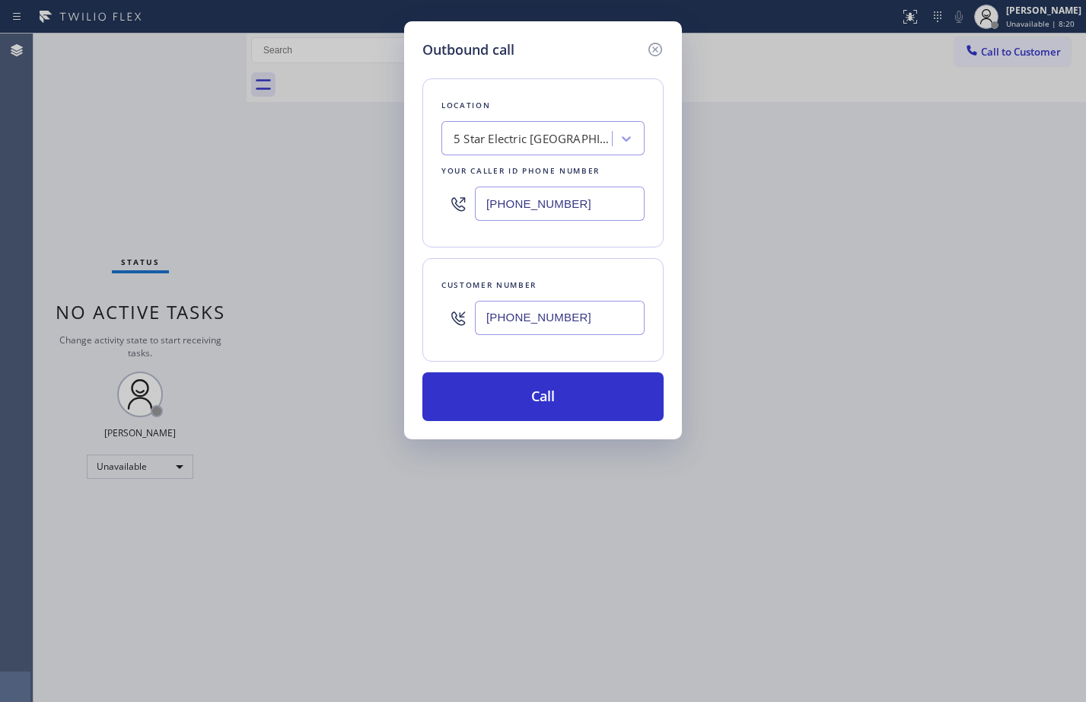
type input "[PHONE_NUMBER]"
click at [554, 385] on button "Call" at bounding box center [542, 396] width 241 height 49
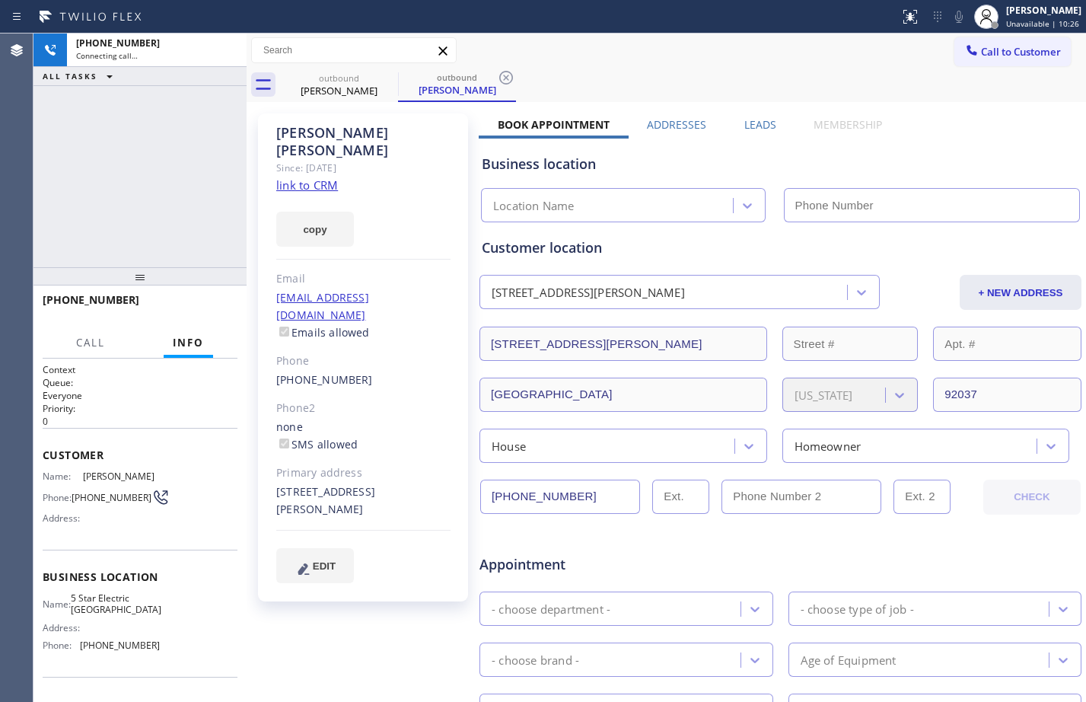
type input "[PHONE_NUMBER]"
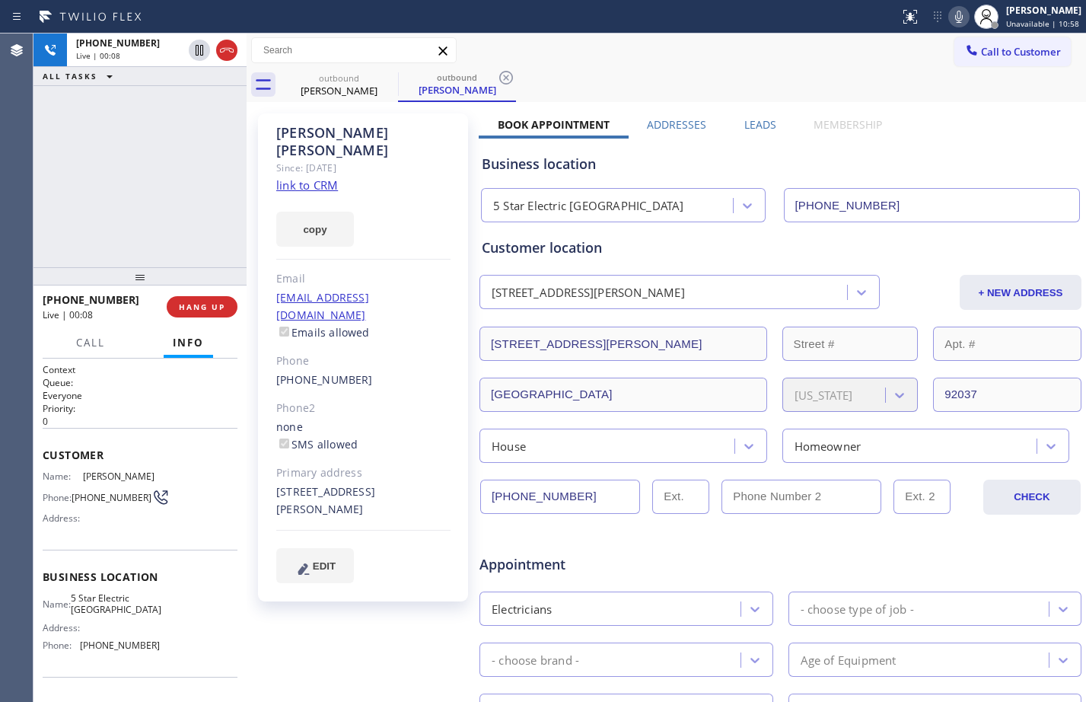
click at [203, 185] on div "[PHONE_NUMBER] Live | 00:08 ALL TASKS ALL TASKS ACTIVE TASKS TASKS IN WRAP UP" at bounding box center [139, 150] width 213 height 234
click at [152, 212] on div "[PHONE_NUMBER] Live | 00:10 ALL TASKS ALL TASKS ACTIVE TASKS TASKS IN WRAP UP" at bounding box center [139, 150] width 213 height 234
click at [141, 224] on div "[PHONE_NUMBER] Live | 00:31 ALL TASKS ALL TASKS ACTIVE TASKS TASKS IN WRAP UP" at bounding box center [139, 150] width 213 height 234
click at [816, 594] on div "- choose type of job -" at bounding box center [935, 608] width 294 height 34
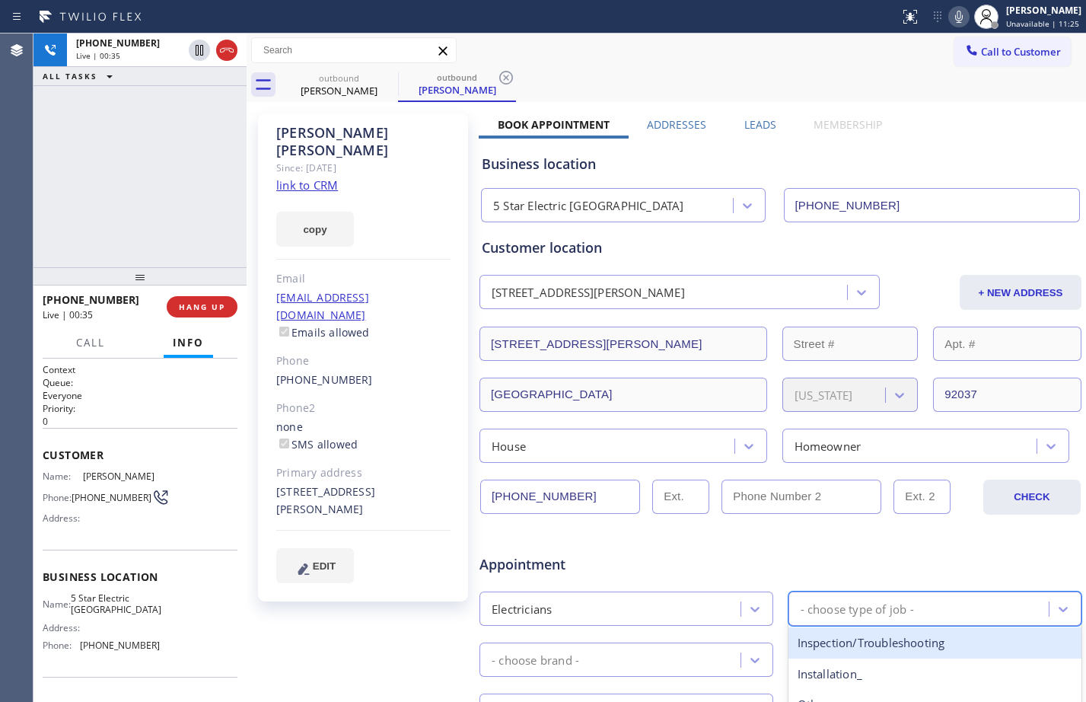
scroll to position [394, 0]
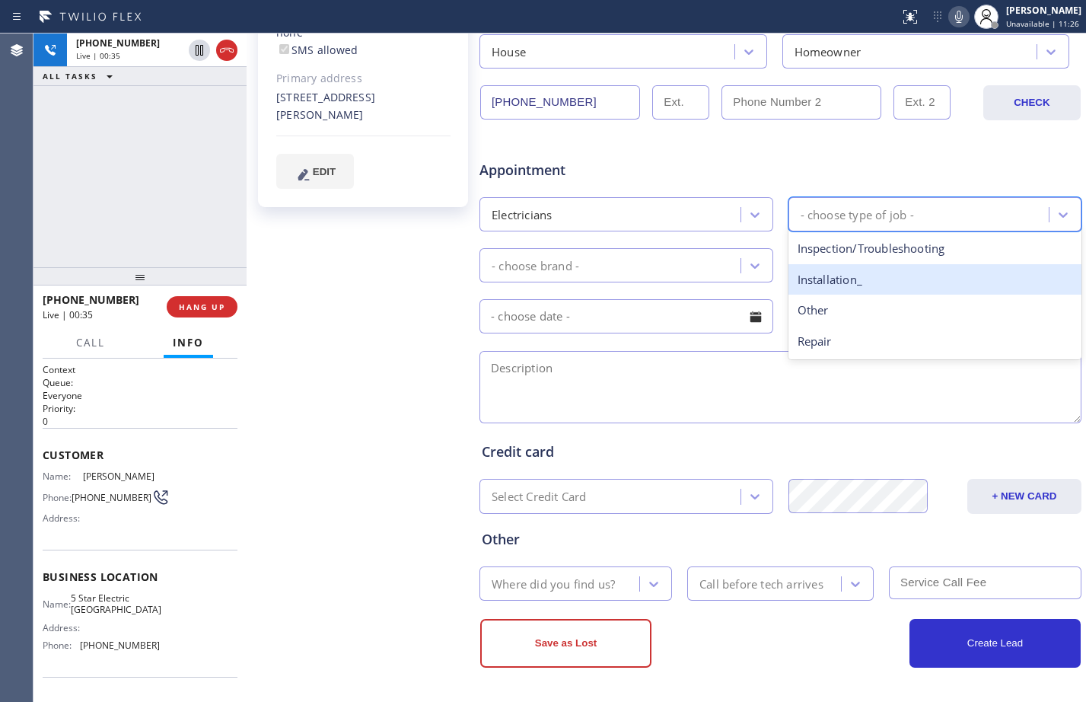
click at [829, 270] on div "Installation_" at bounding box center [935, 279] width 294 height 31
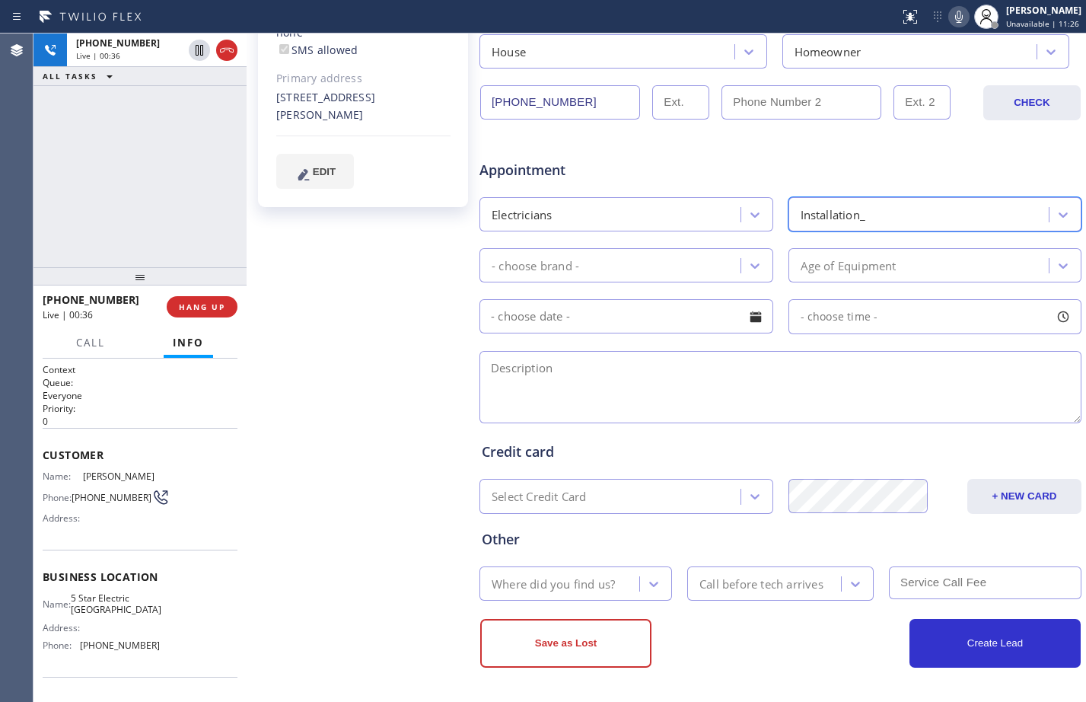
click at [673, 266] on div "- choose brand -" at bounding box center [612, 265] width 256 height 27
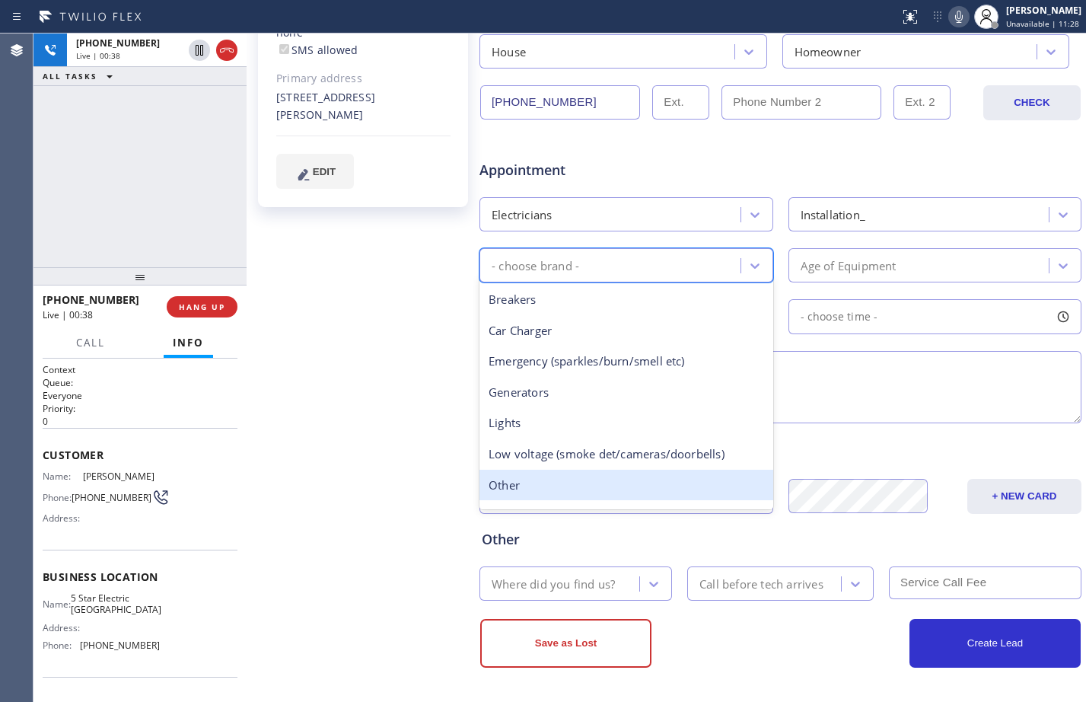
click at [504, 476] on div "Other" at bounding box center [626, 484] width 294 height 31
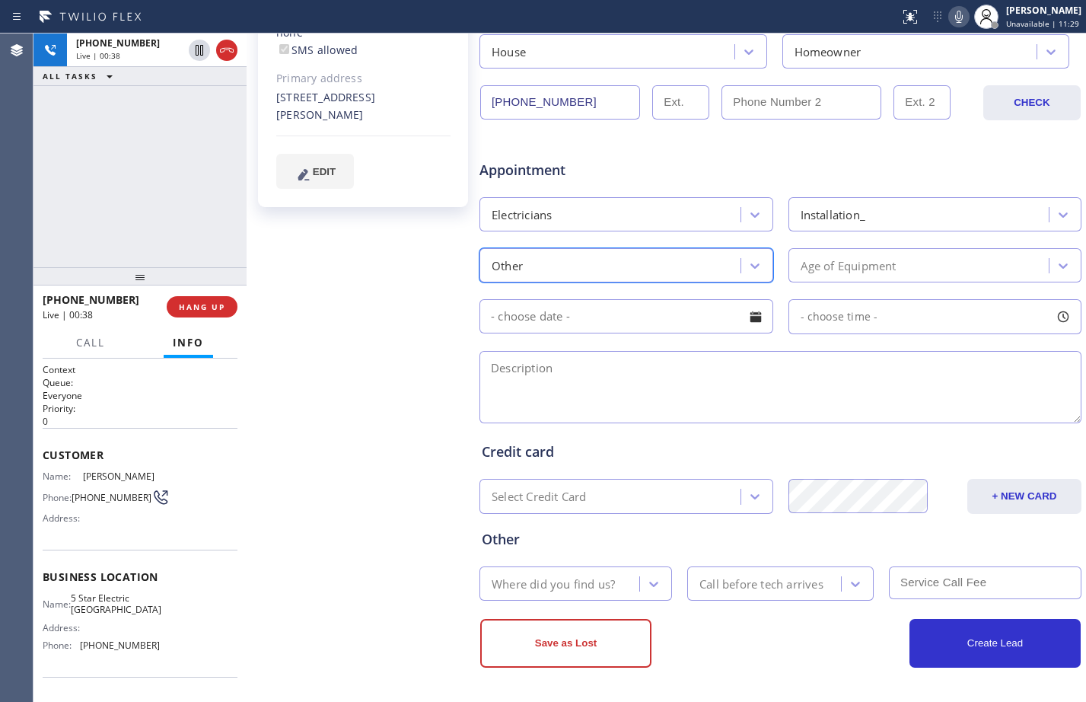
click at [857, 270] on div "Age of Equipment" at bounding box center [849, 265] width 96 height 18
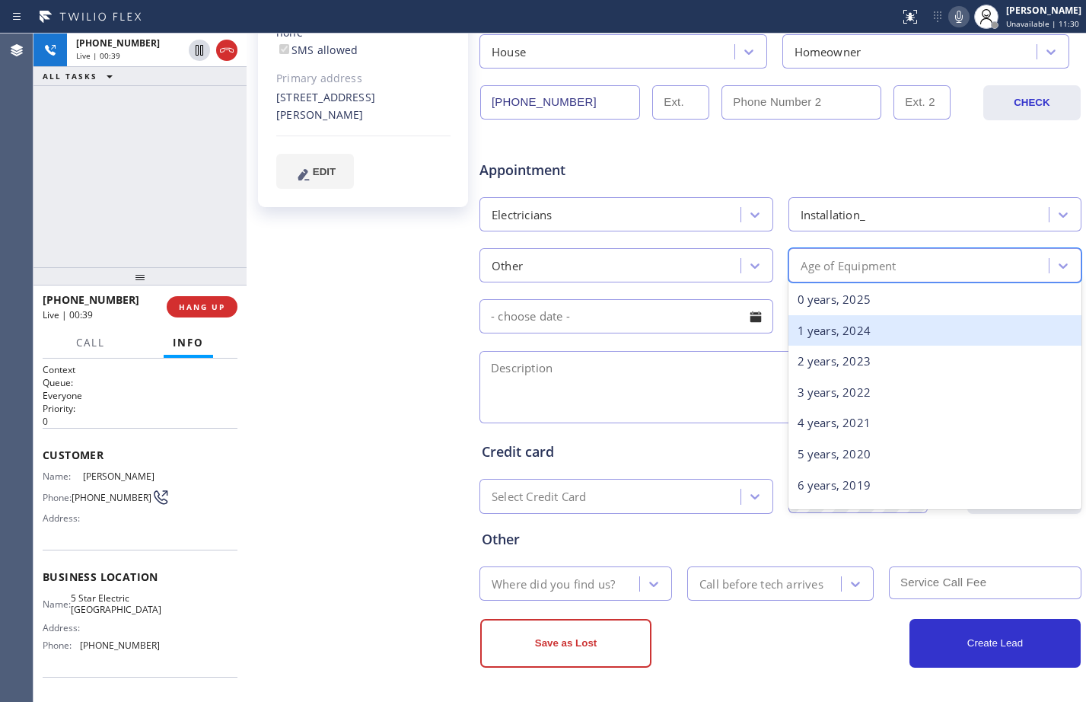
click at [835, 334] on div "1 years, 2024" at bounding box center [935, 330] width 294 height 31
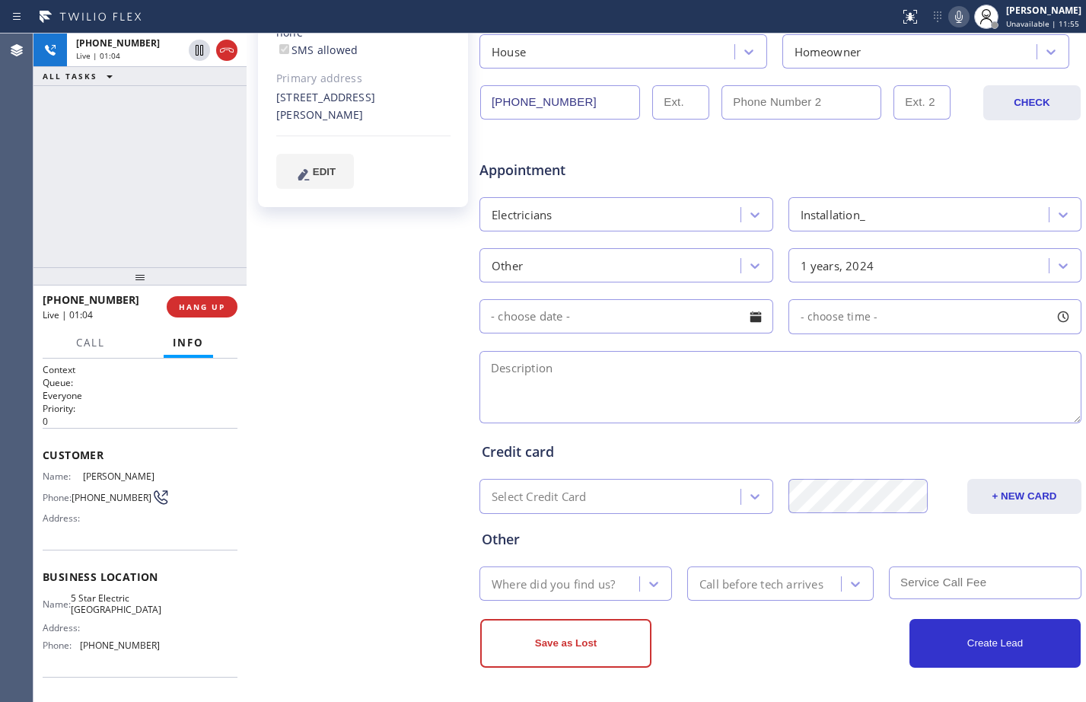
click at [201, 180] on div "[PHONE_NUMBER] Live | 01:04 ALL TASKS ALL TASKS ACTIVE TASKS TASKS IN WRAP UP" at bounding box center [139, 150] width 213 height 234
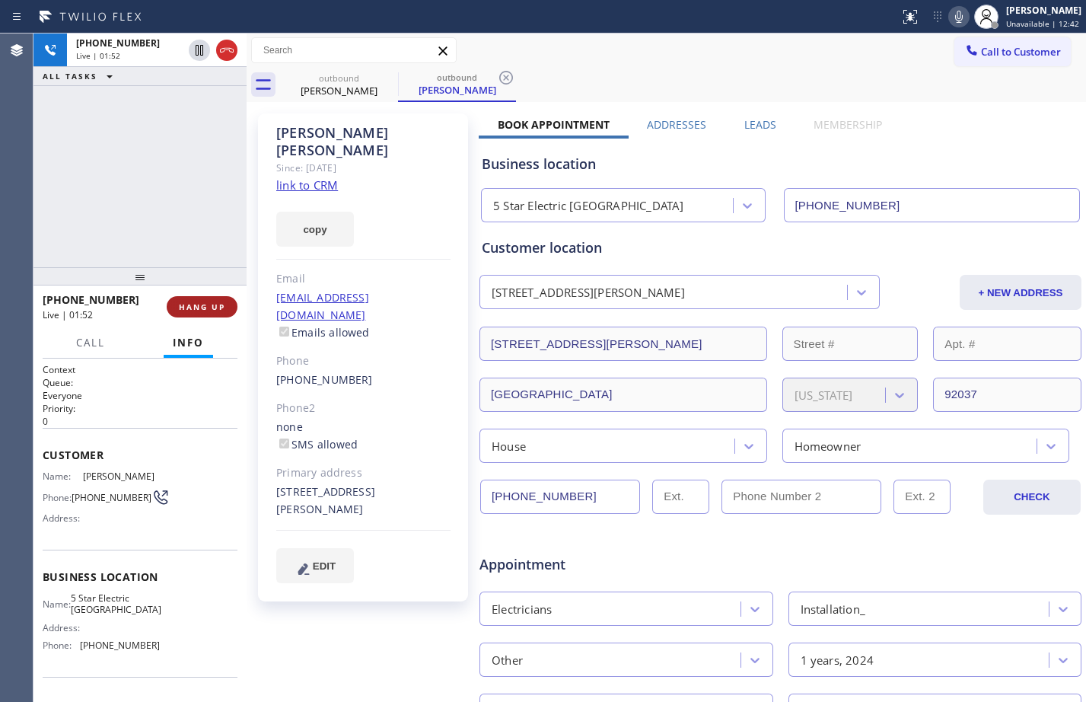
click at [218, 307] on span "HANG UP" at bounding box center [202, 306] width 46 height 11
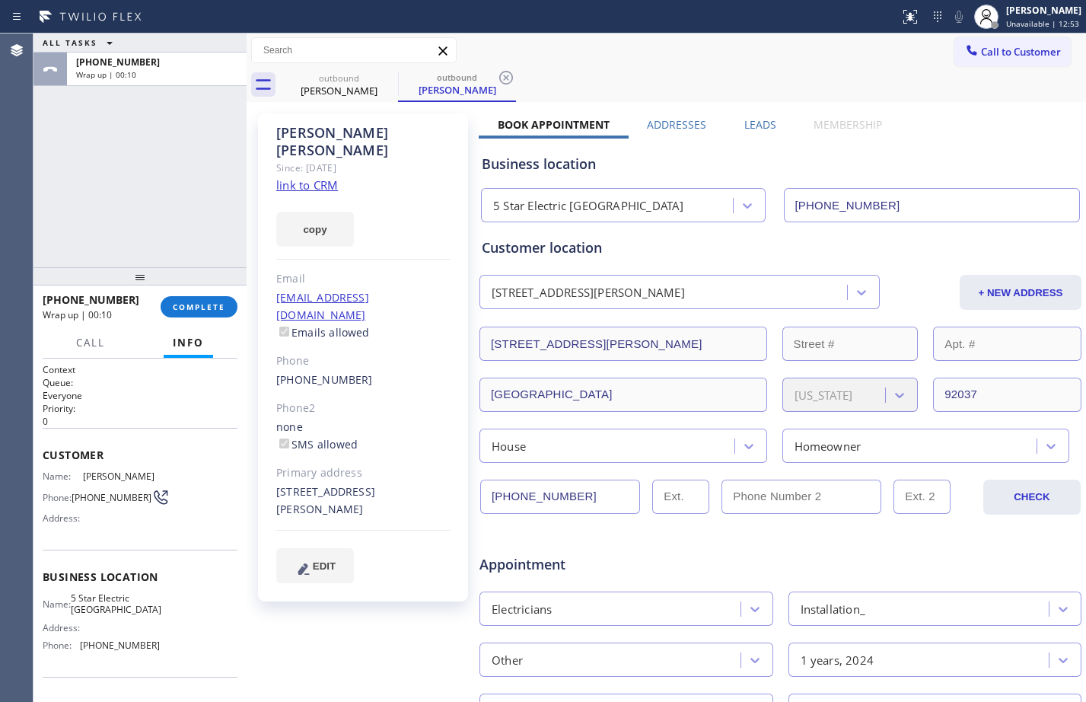
scroll to position [394, 0]
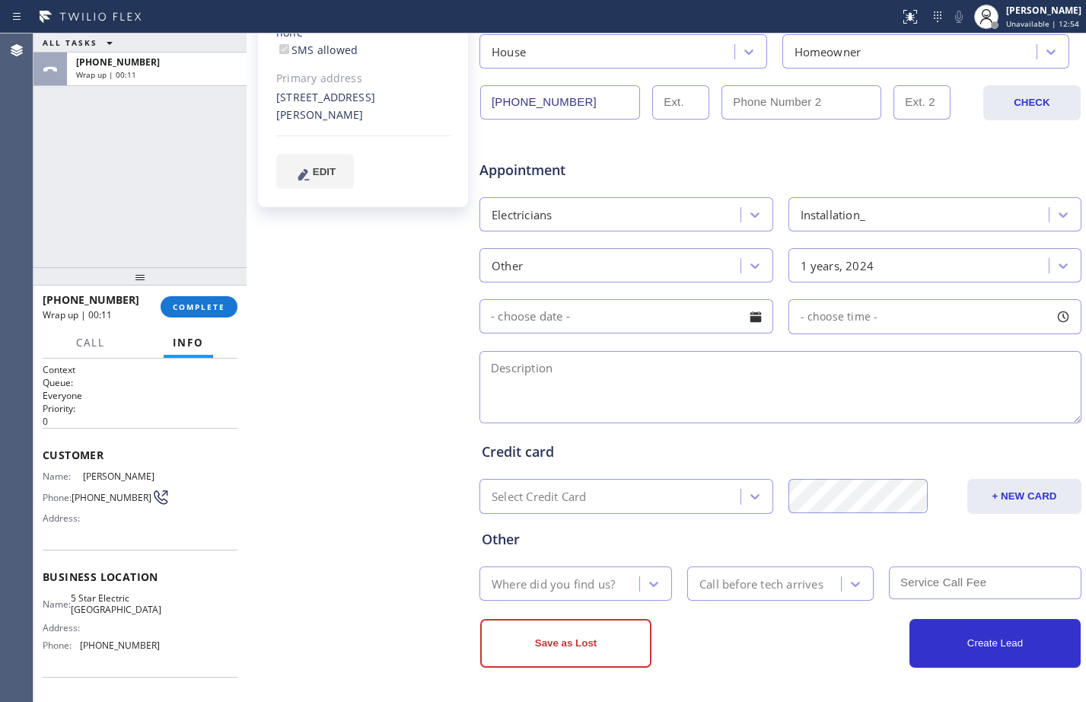
click at [606, 316] on input "text" at bounding box center [626, 316] width 294 height 34
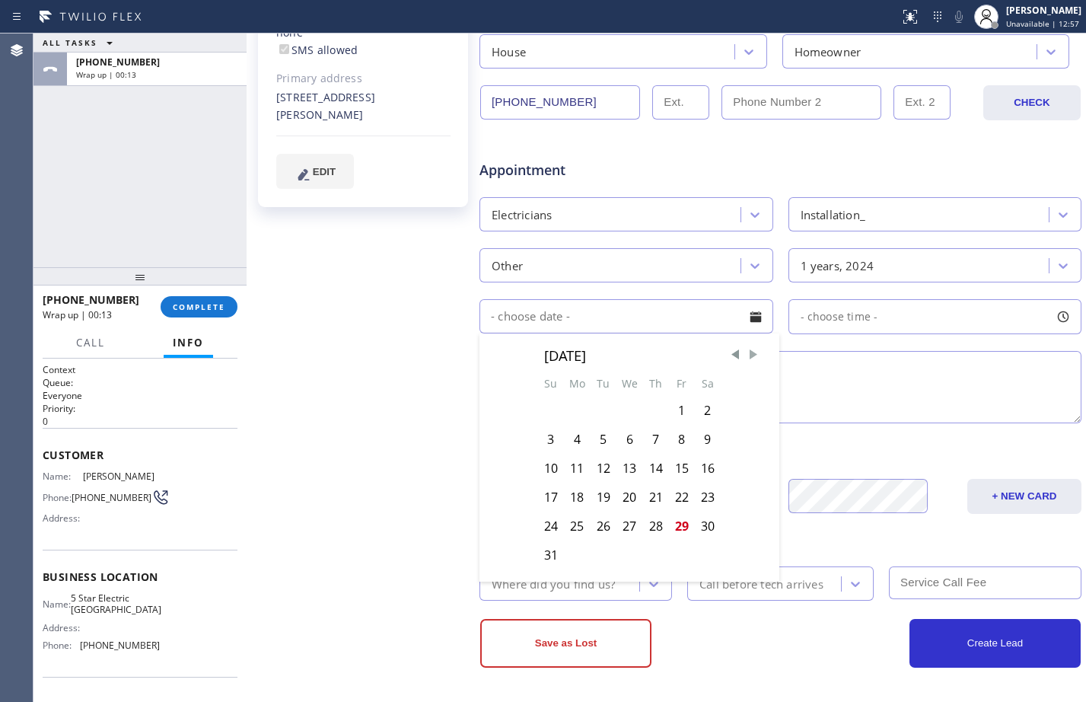
click at [749, 355] on span "Next Month" at bounding box center [753, 354] width 15 height 15
click at [626, 406] on div "3" at bounding box center [629, 410] width 27 height 29
type input "[DATE]"
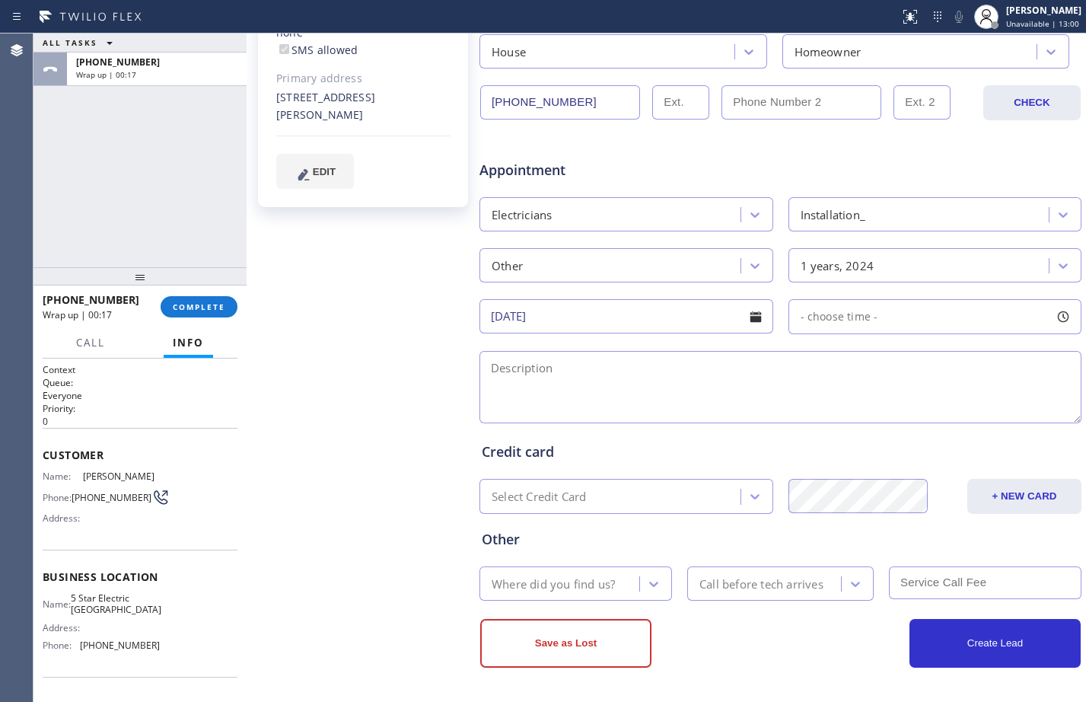
click at [854, 312] on span "- choose time -" at bounding box center [840, 316] width 78 height 14
drag, startPoint x: 797, startPoint y: 413, endPoint x: 969, endPoint y: 406, distance: 171.3
click at [971, 406] on div at bounding box center [980, 409] width 18 height 32
drag, startPoint x: 795, startPoint y: 412, endPoint x: 916, endPoint y: 427, distance: 121.9
click at [916, 427] on div "FROM TILL 2:00 PM 5:00 PM" at bounding box center [923, 389] width 271 height 110
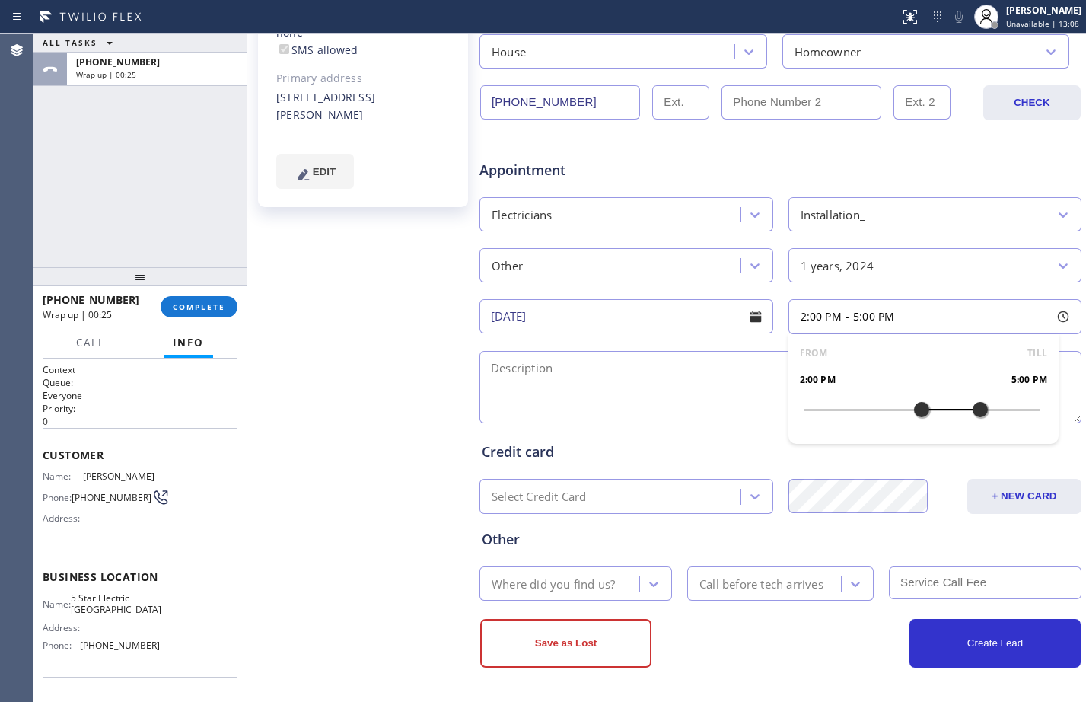
click at [568, 378] on textarea at bounding box center [780, 387] width 602 height 72
click at [131, 186] on div "ALL TASKS ALL TASKS ACTIVE TASKS TASKS IN WRAP UP [PHONE_NUMBER] Wrap up | 00:50" at bounding box center [139, 150] width 213 height 234
click at [694, 378] on textarea "2-5/free SCF/" at bounding box center [780, 387] width 602 height 72
paste textarea "cx has waterless tank but she wants to installed an outside electrical box to p…"
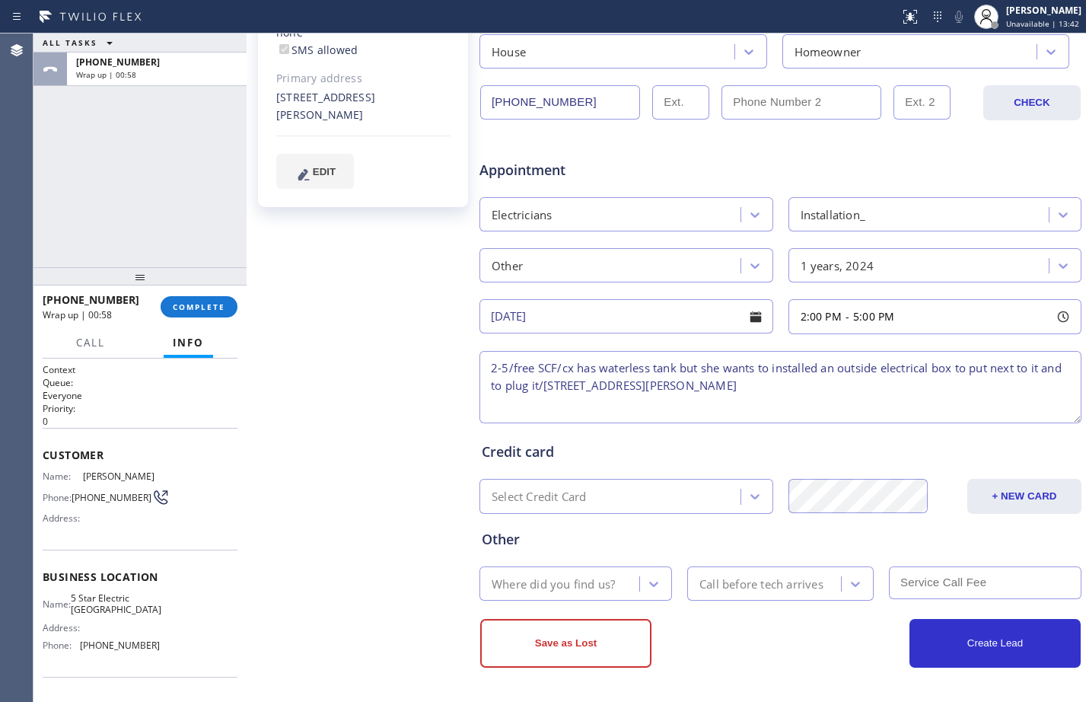
drag, startPoint x: 567, startPoint y: 384, endPoint x: 817, endPoint y: 393, distance: 250.5
click at [817, 393] on textarea "2-5/free SCF/cx has waterless tank but she wants to installed an outside electr…" at bounding box center [780, 387] width 602 height 72
paste textarea "[STREET_ADDRESS]"
click at [851, 387] on textarea "2-5/free SCF/cx has waterless tank but she wants to installed an outside electr…" at bounding box center [780, 387] width 602 height 72
paste textarea "5 Star Electric [GEOGRAPHIC_DATA]"
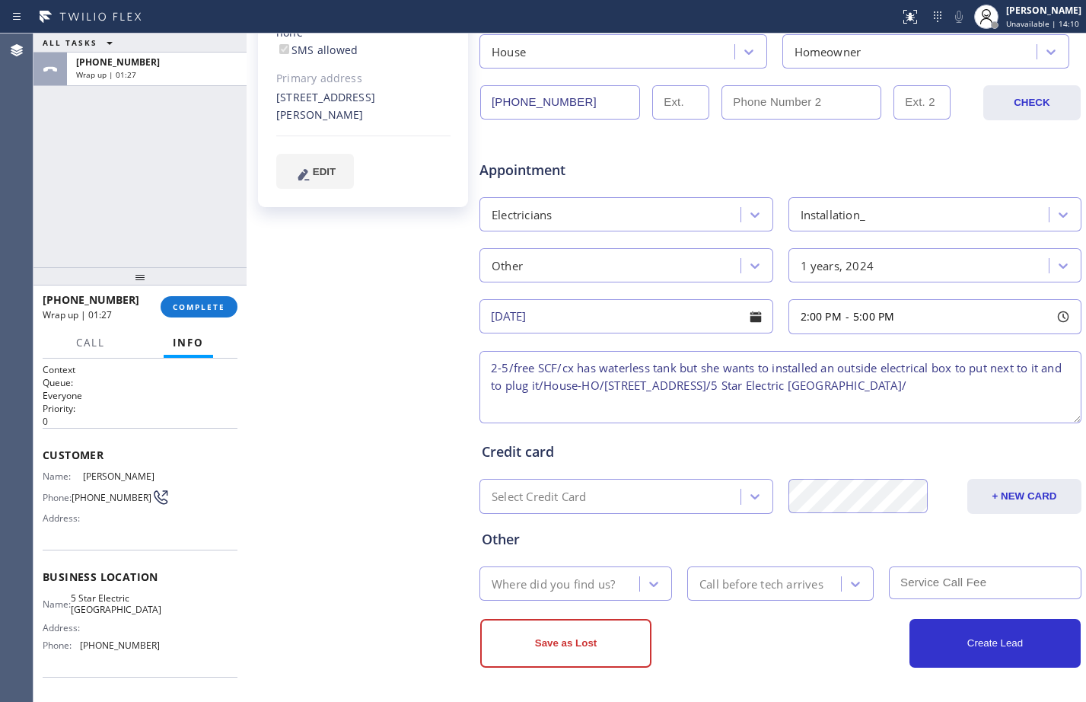
paste textarea "Please call customer 30 minutes prior to arrival"
click at [820, 364] on textarea "2-5/free SCF/cx has waterless tank but she wants to installed an outside electr…" at bounding box center [780, 387] width 602 height 72
click at [702, 392] on textarea "2-5/free SCF/cx has waterless tank but she wants to install an outside electric…" at bounding box center [780, 387] width 602 height 72
click at [690, 397] on textarea "2-5/free SCF/cx has waterless tank but she wants to install an outside electric…" at bounding box center [780, 387] width 602 height 72
type textarea "2-5/free SCF/cx has waterless tank but she wants to install an outside electric…"
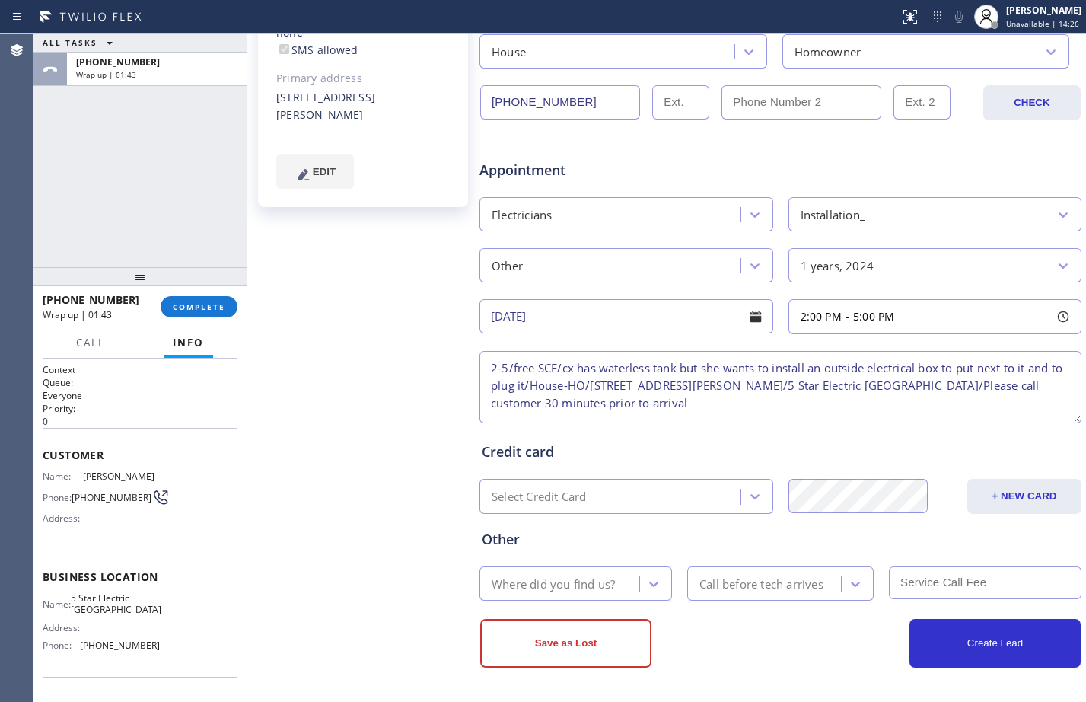
click at [611, 572] on div "Where did you find us?" at bounding box center [561, 583] width 155 height 27
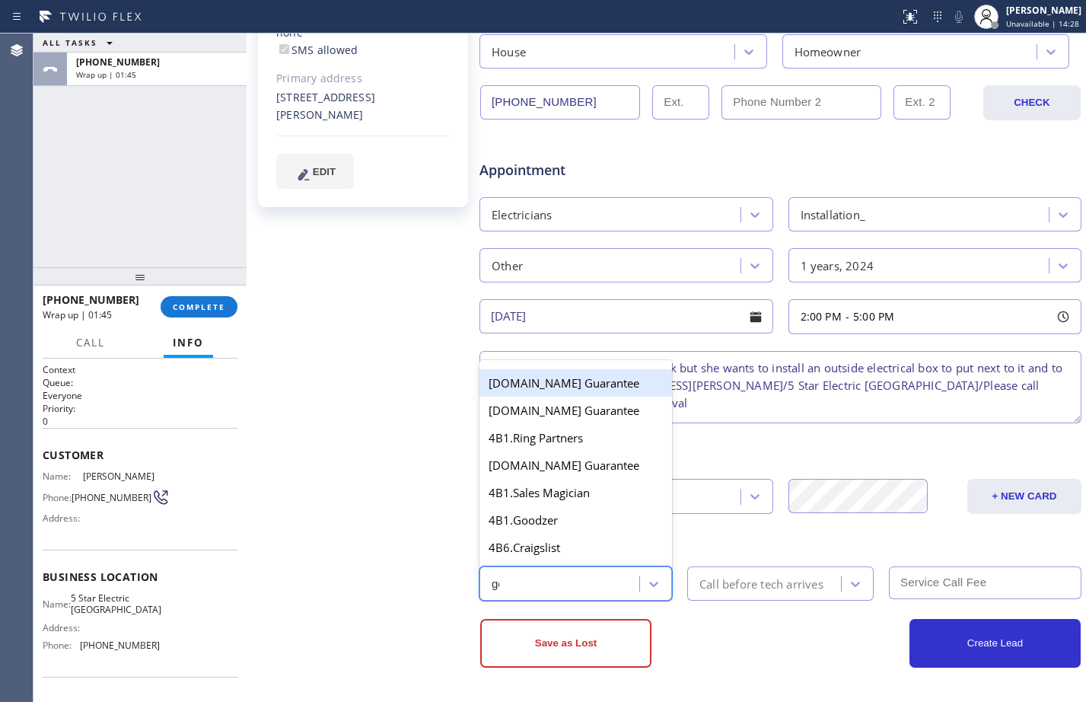
type input "goo"
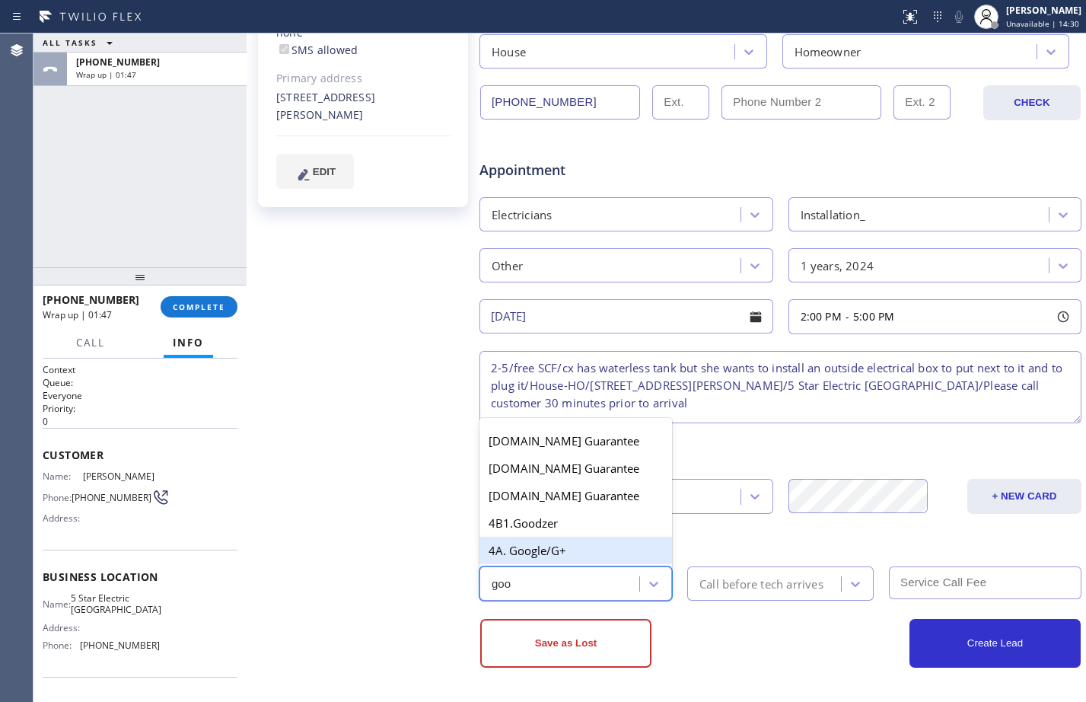
click at [560, 545] on div "4A. Google/G+" at bounding box center [575, 549] width 193 height 27
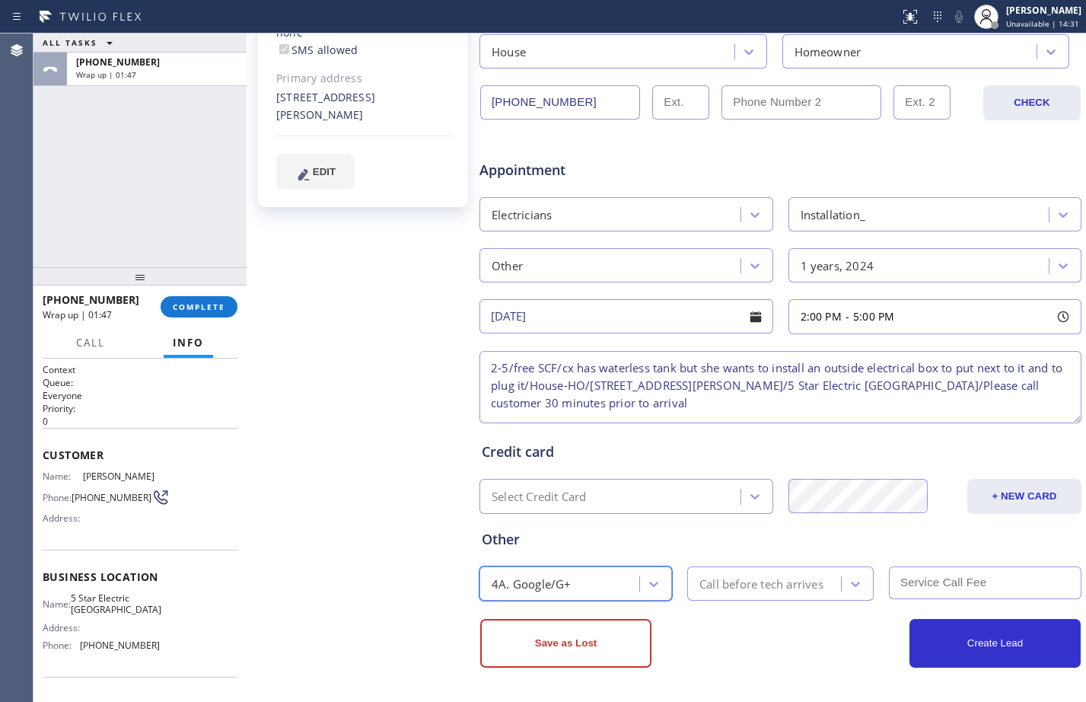
click at [772, 583] on div "Call before tech arrives" at bounding box center [761, 584] width 124 height 18
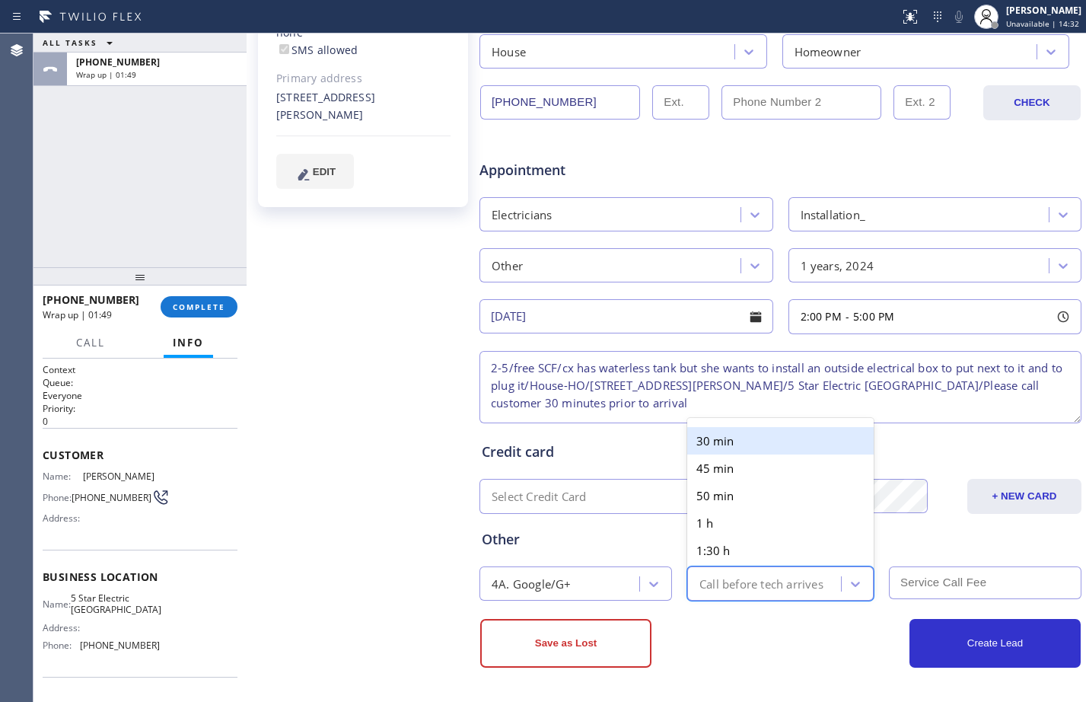
click at [738, 442] on div "30 min" at bounding box center [780, 440] width 186 height 27
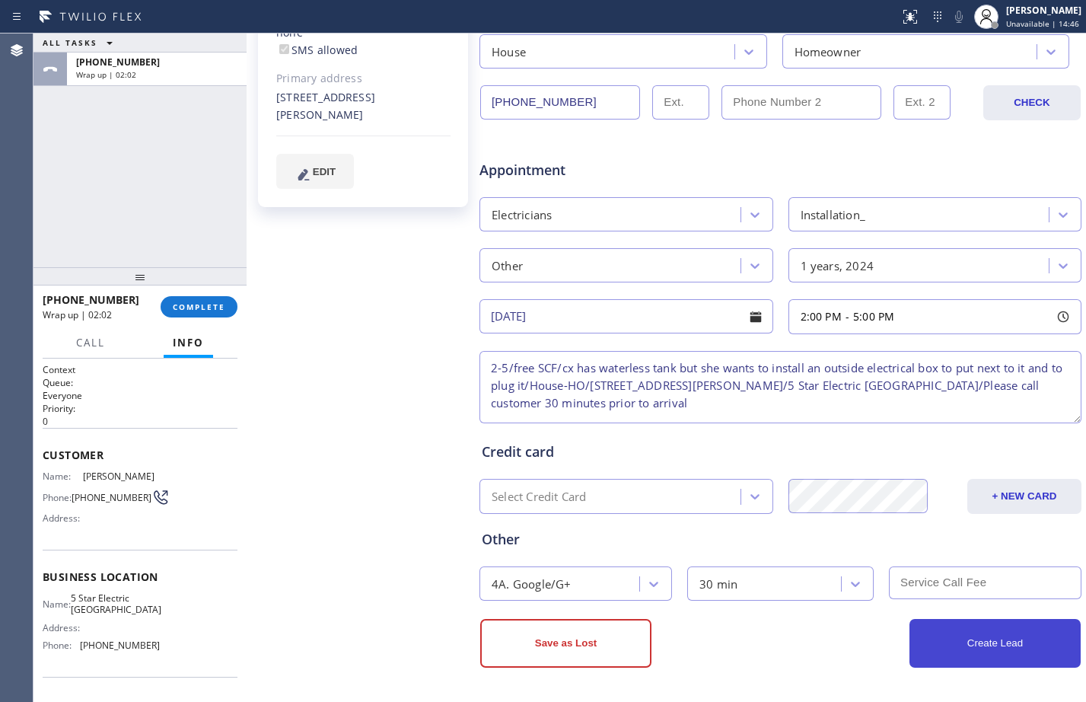
click at [998, 638] on button "Create Lead" at bounding box center [994, 643] width 171 height 49
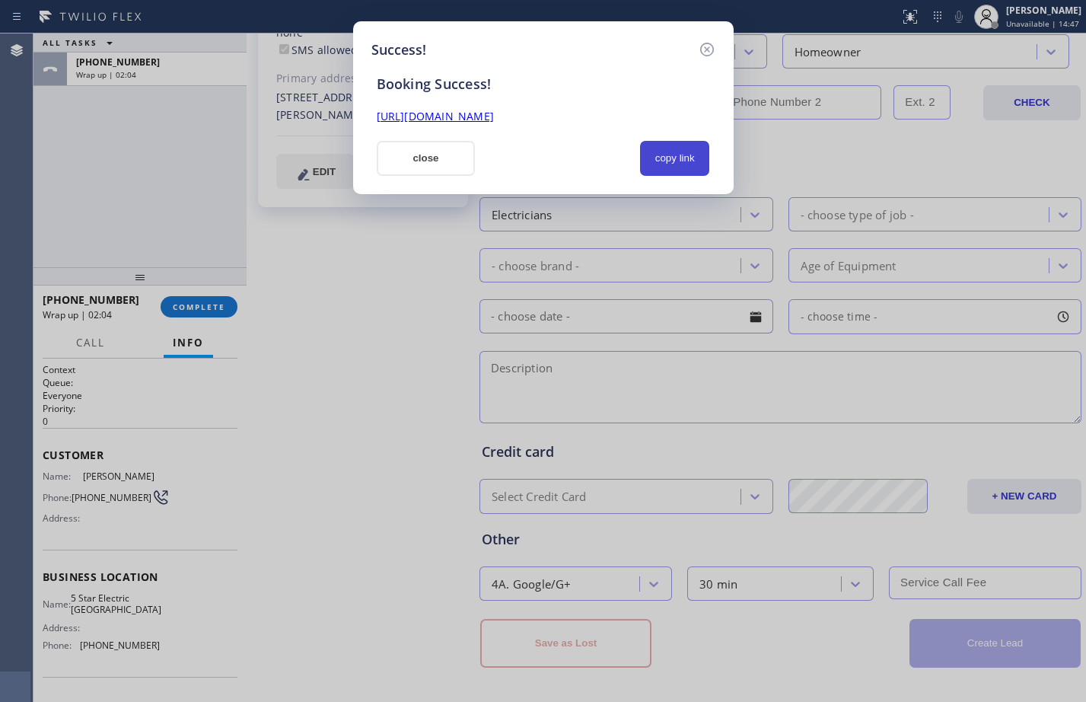
click at [660, 164] on button "copy link" at bounding box center [675, 158] width 70 height 35
click at [494, 110] on link "[URL][DOMAIN_NAME]" at bounding box center [435, 116] width 117 height 14
click at [441, 161] on button "close" at bounding box center [426, 158] width 99 height 35
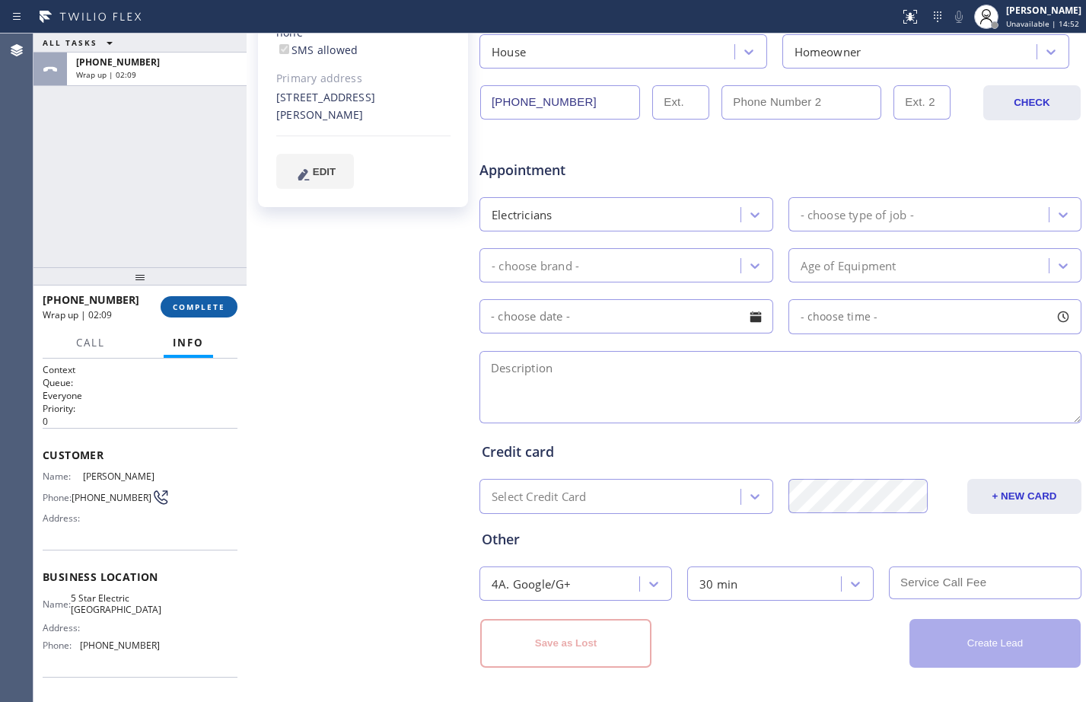
click at [222, 296] on button "COMPLETE" at bounding box center [199, 306] width 77 height 21
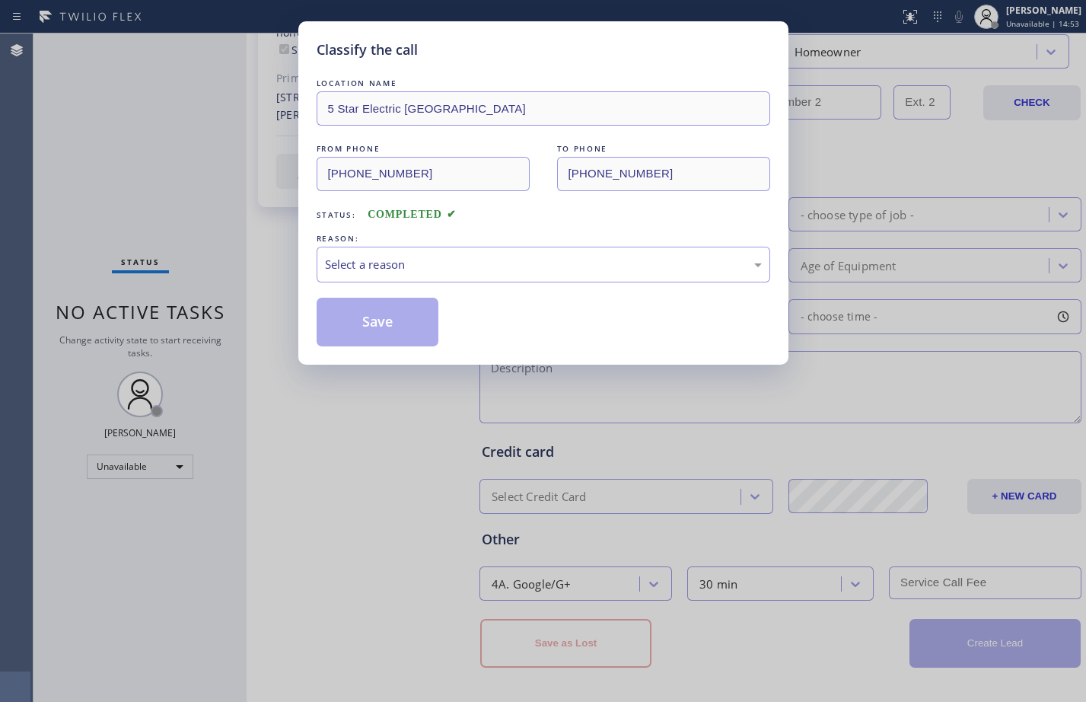
click at [407, 262] on div "Select a reason" at bounding box center [543, 265] width 437 height 18
click at [381, 313] on button "Save" at bounding box center [378, 322] width 123 height 49
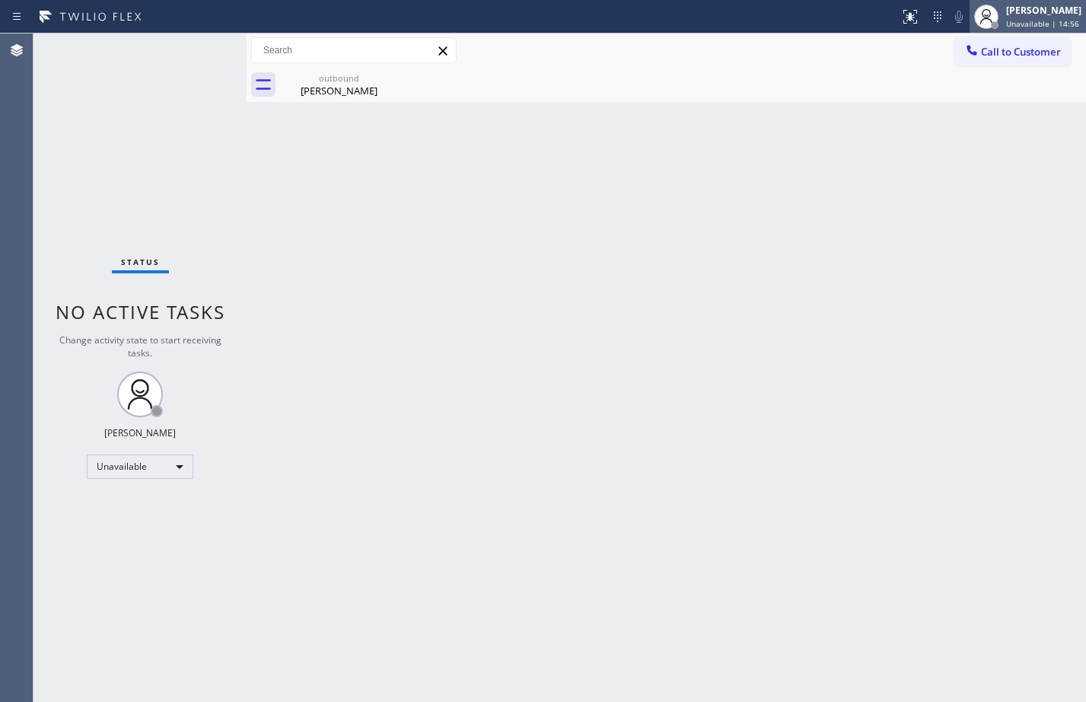
click at [1006, 24] on span "Unavailable | 14:56" at bounding box center [1042, 23] width 73 height 11
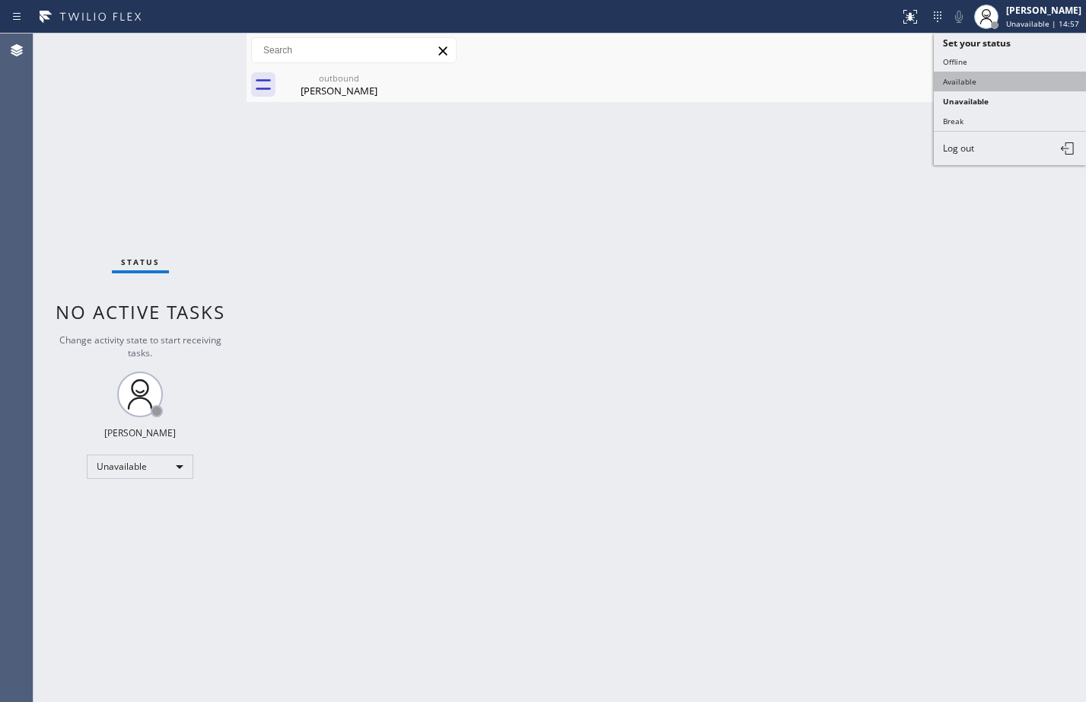
click at [976, 90] on button "Available" at bounding box center [1010, 82] width 152 height 20
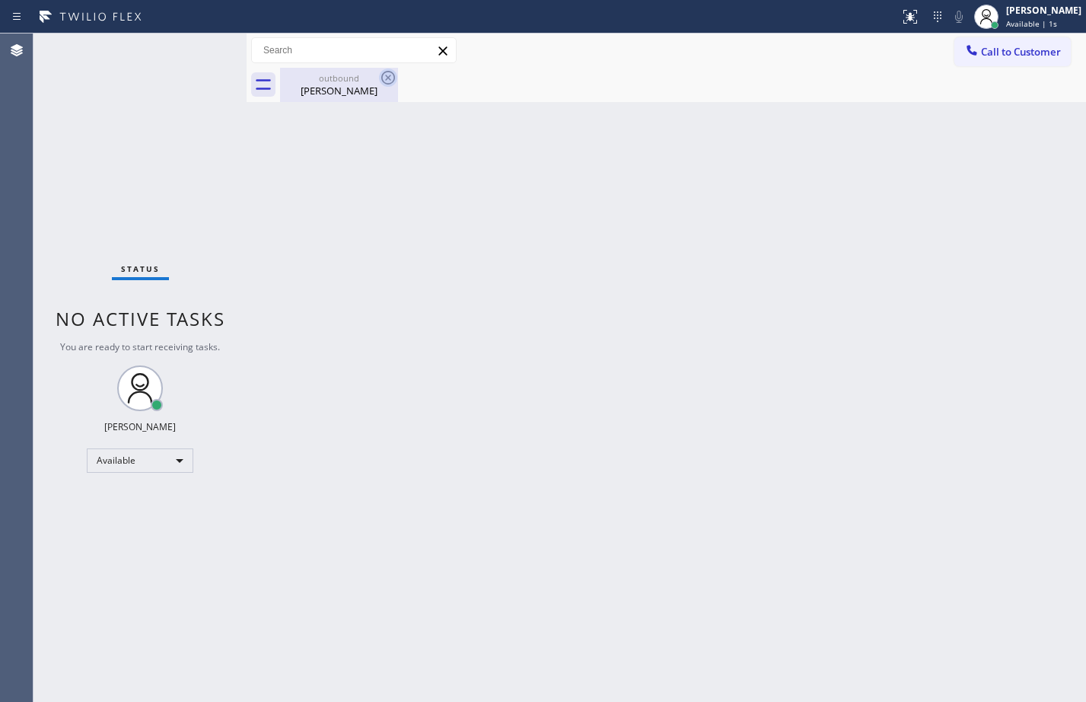
click at [390, 73] on icon at bounding box center [388, 77] width 18 height 18
click at [338, 89] on div "[PERSON_NAME]" at bounding box center [339, 91] width 115 height 14
click at [591, 231] on div "Back to Dashboard Change Sender ID Customers Technicians Select a contact Outbo…" at bounding box center [666, 367] width 839 height 668
click at [832, 436] on div "Back to Dashboard Change Sender ID Customers Technicians Select a contact Outbo…" at bounding box center [666, 367] width 839 height 668
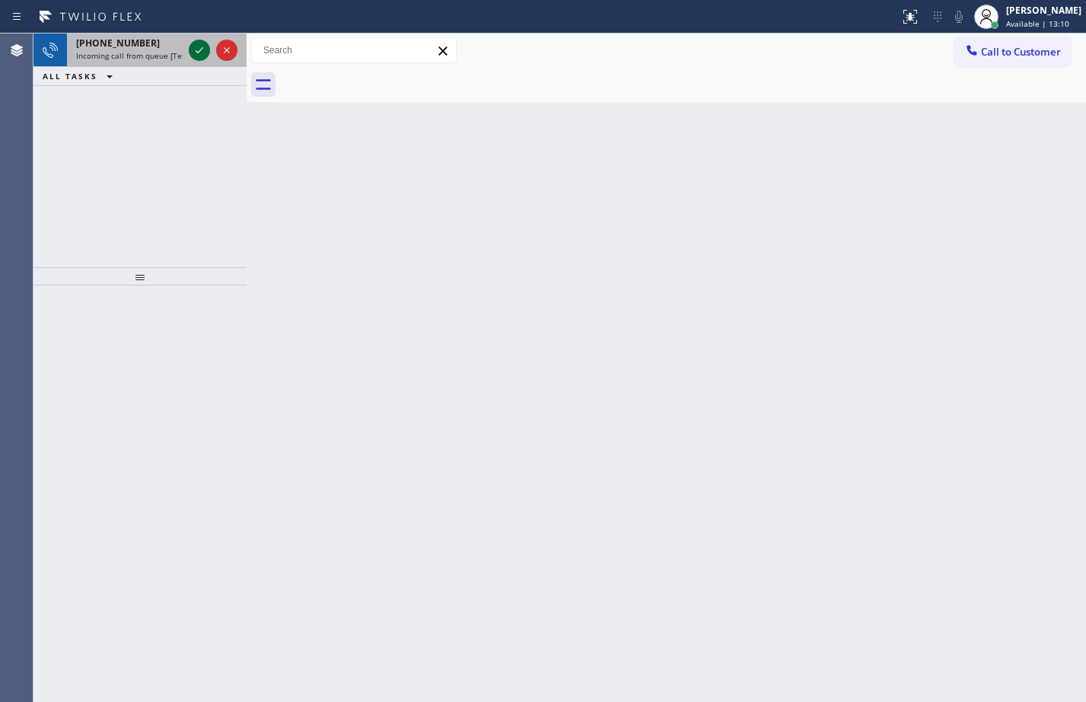
click at [199, 50] on icon at bounding box center [199, 50] width 18 height 18
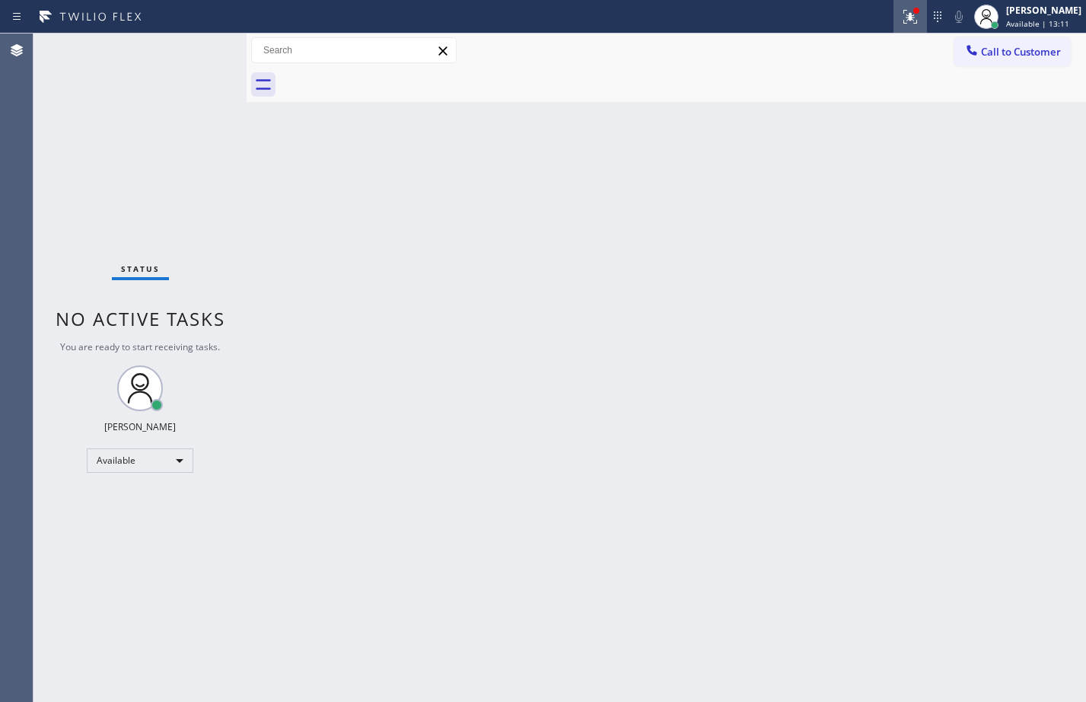
click at [911, 8] on div at bounding box center [909, 17] width 33 height 18
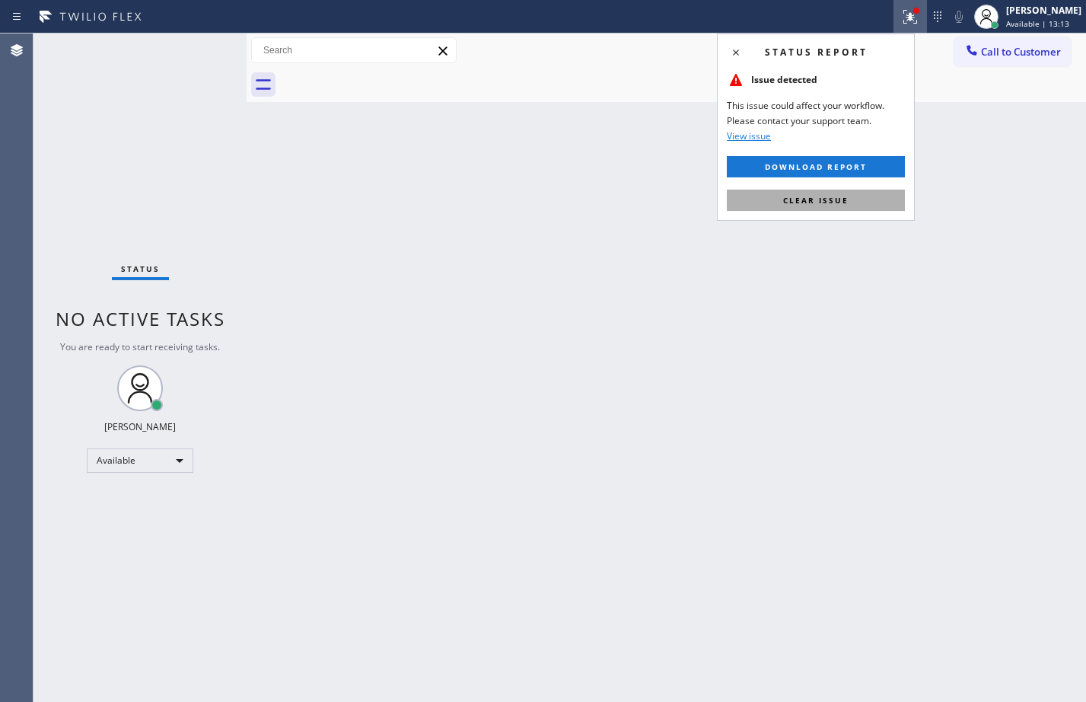
click at [864, 191] on button "Clear issue" at bounding box center [816, 199] width 178 height 21
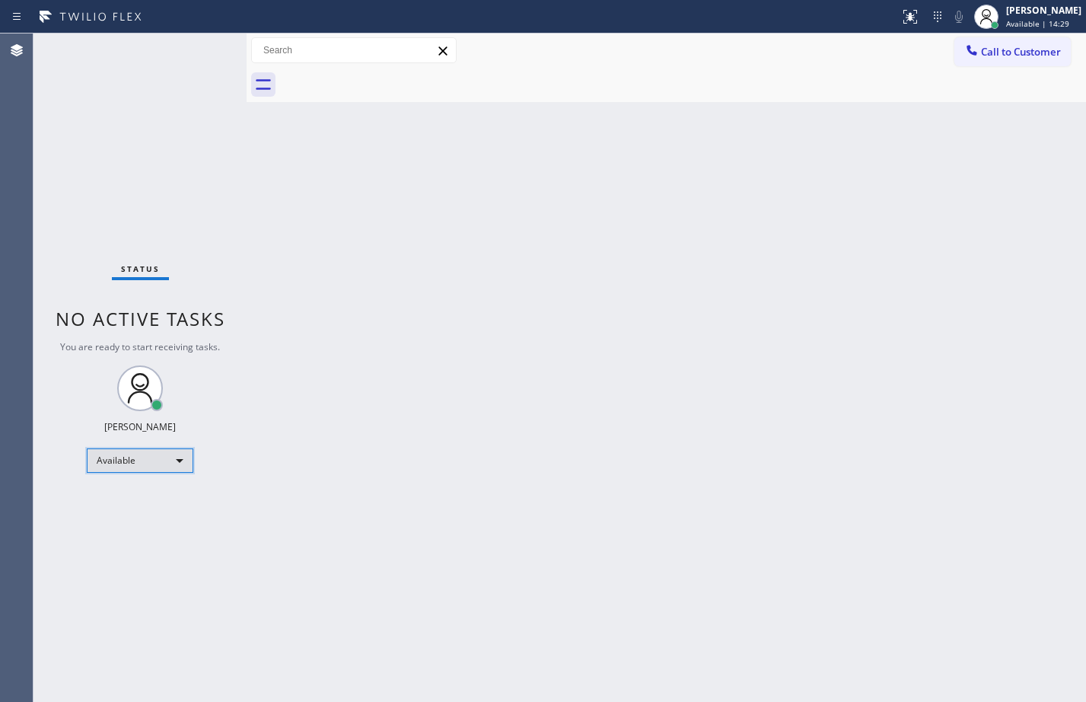
click at [173, 451] on div "Available" at bounding box center [140, 460] width 107 height 24
click at [135, 543] on li "Break" at bounding box center [139, 539] width 103 height 18
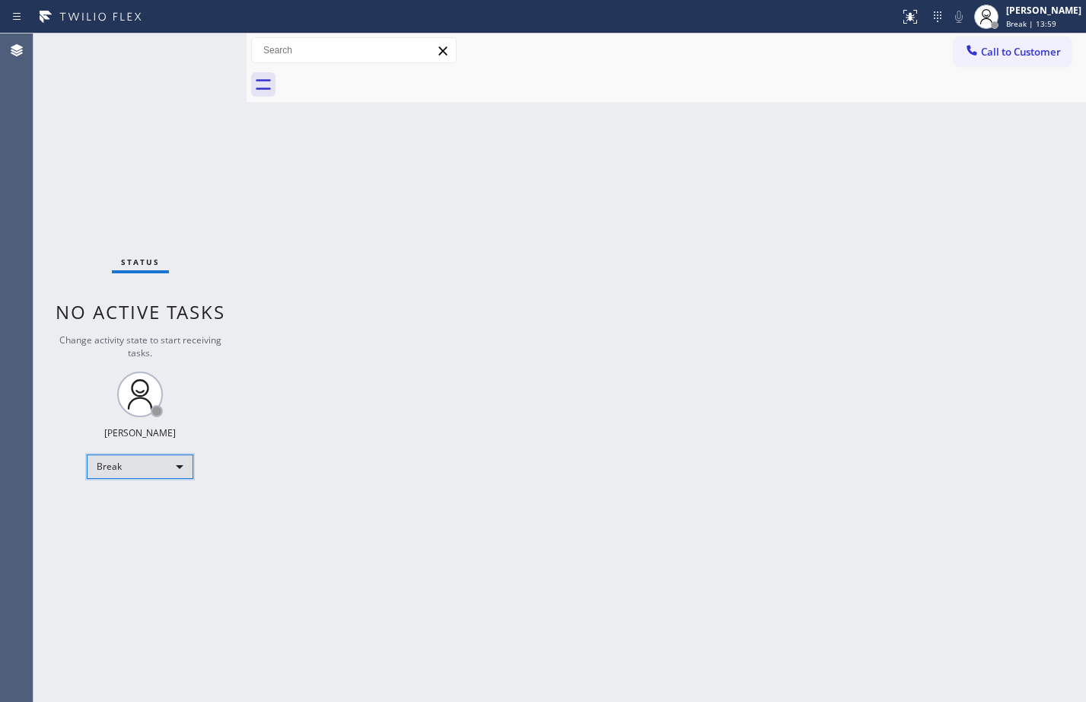
click at [161, 465] on div "Break" at bounding box center [140, 466] width 107 height 24
click at [143, 505] on li "Available" at bounding box center [139, 507] width 103 height 18
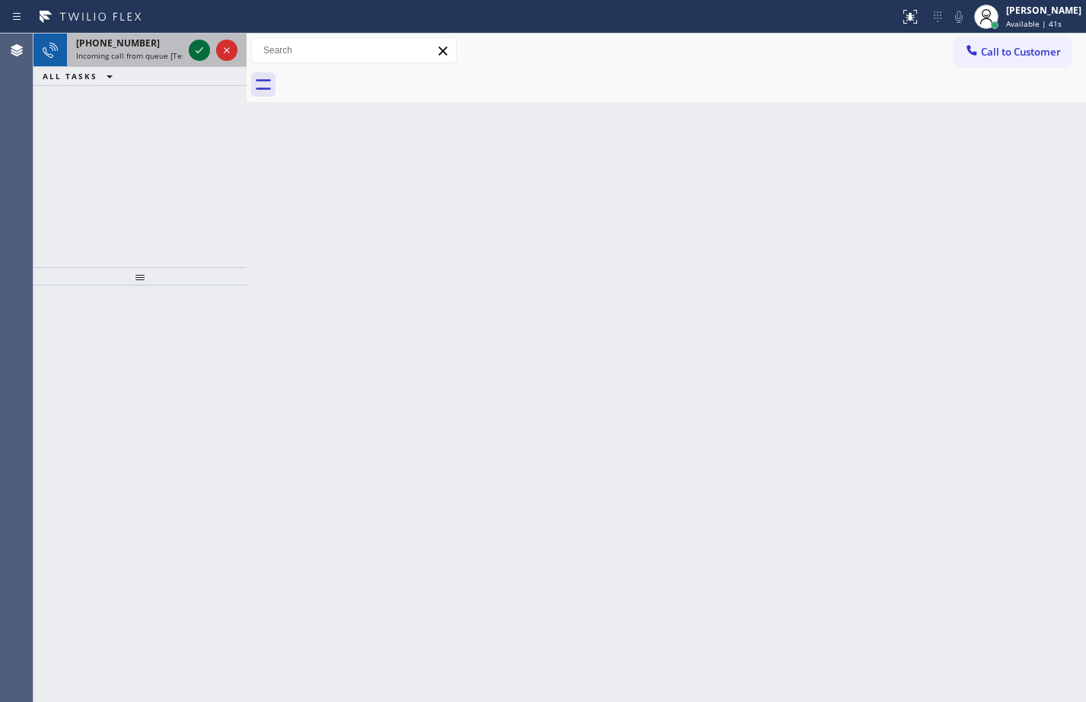
click at [197, 55] on icon at bounding box center [199, 50] width 18 height 18
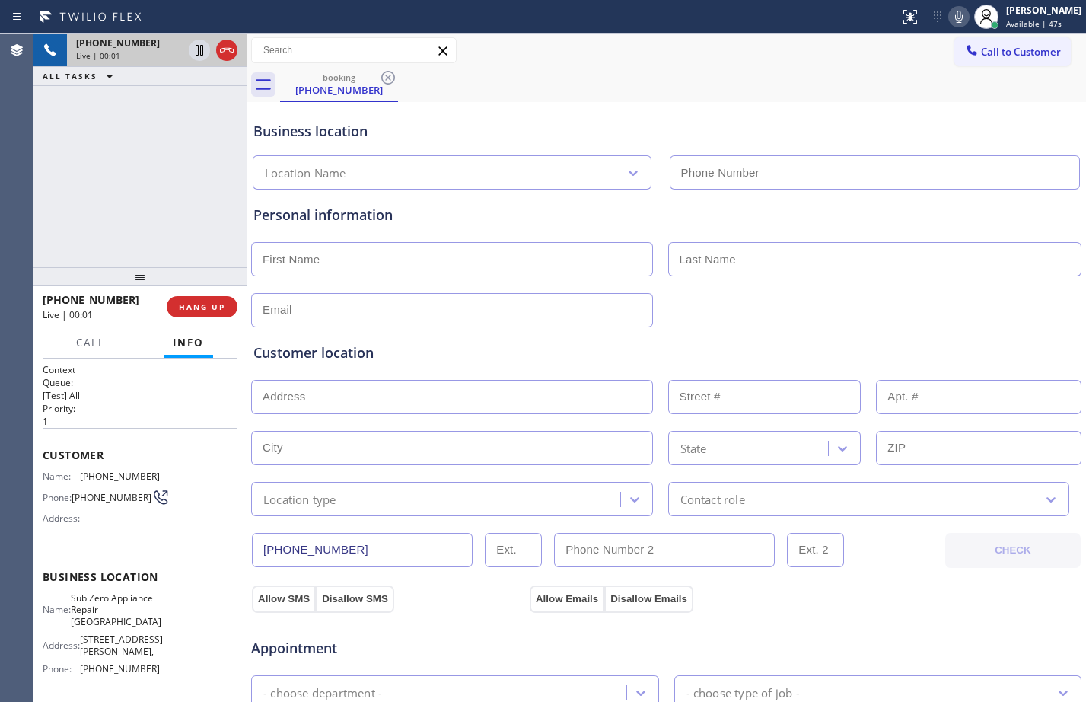
type input "[PHONE_NUMBER]"
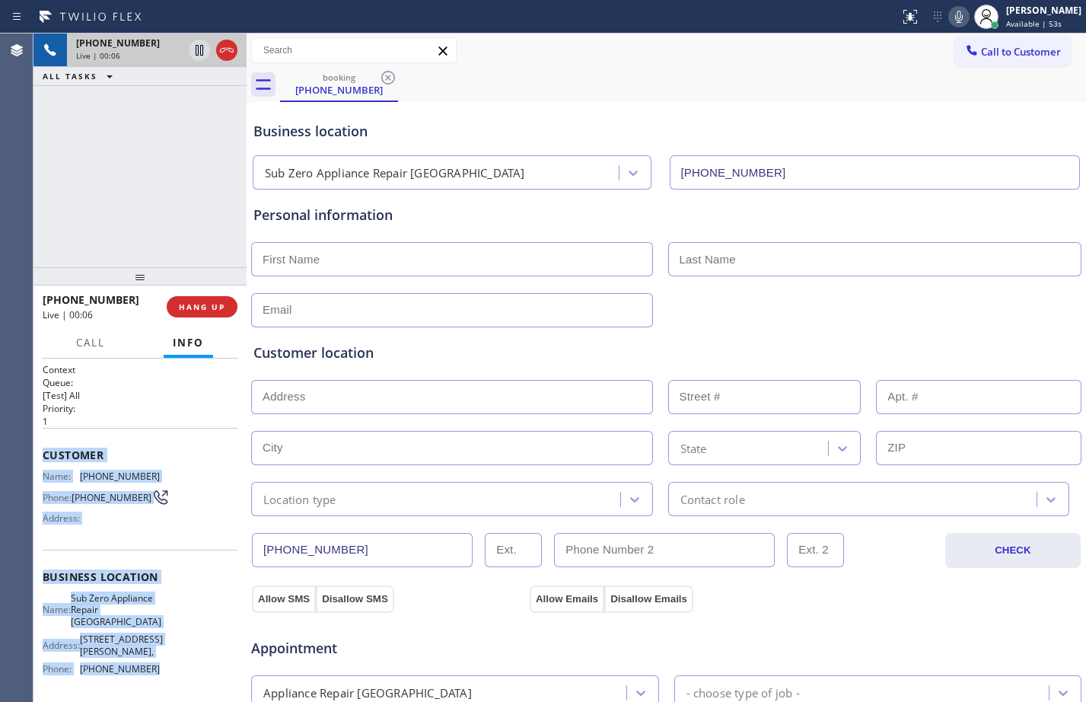
drag, startPoint x: 36, startPoint y: 453, endPoint x: 167, endPoint y: 665, distance: 249.4
click at [167, 665] on div "Context Queue: [Test] All Priority: 1 Customer Name: [PHONE_NUMBER] Phone: [PHO…" at bounding box center [139, 529] width 213 height 343
copy div "Customer Name: [PHONE_NUMBER] Phone: [PHONE_NUMBER] Address: Business location …"
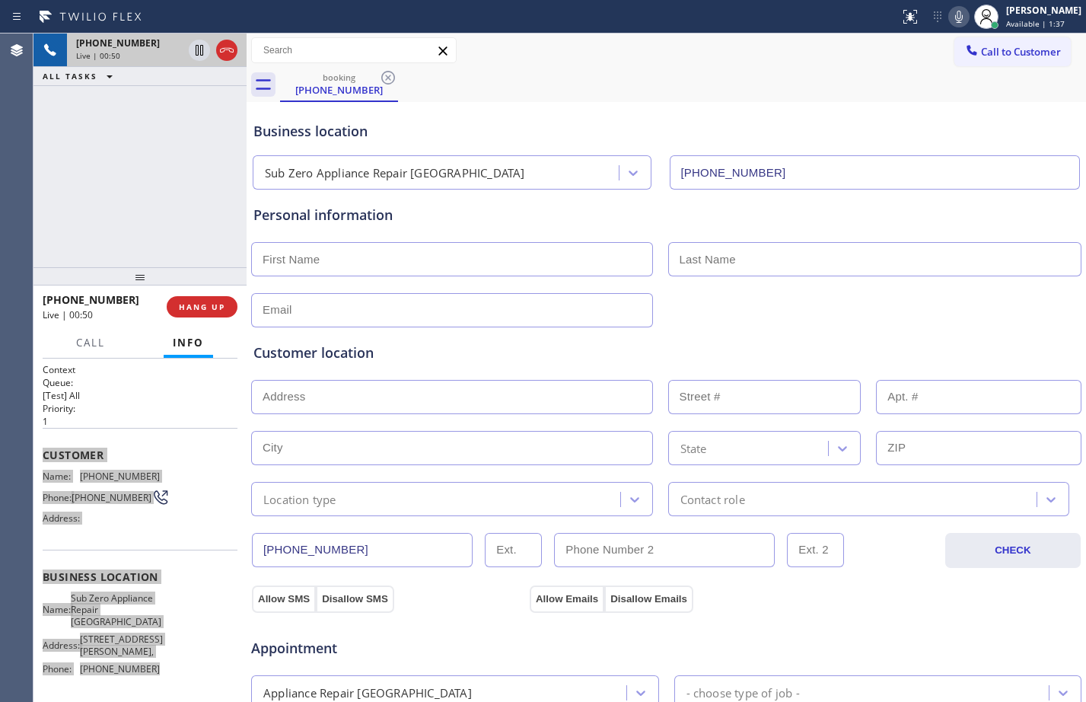
scroll to position [478, 0]
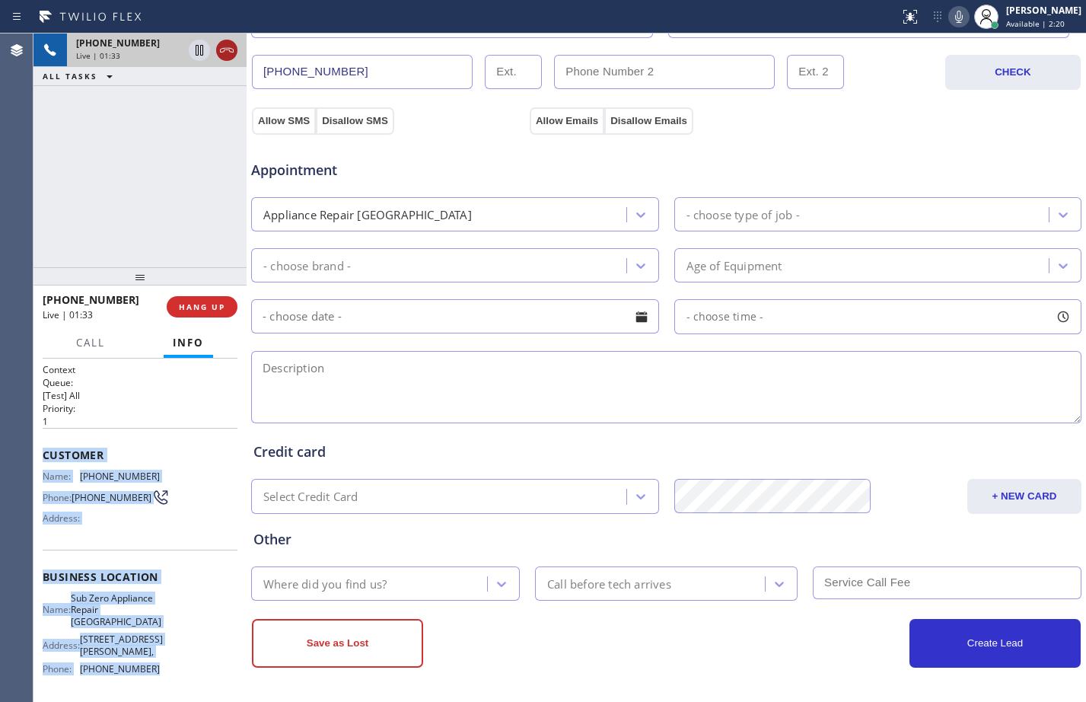
drag, startPoint x: 199, startPoint y: 55, endPoint x: 218, endPoint y: 54, distance: 18.3
click at [199, 55] on icon at bounding box center [199, 50] width 18 height 18
click at [950, 22] on icon at bounding box center [959, 17] width 18 height 18
click at [393, 263] on div "- choose brand -" at bounding box center [441, 265] width 371 height 27
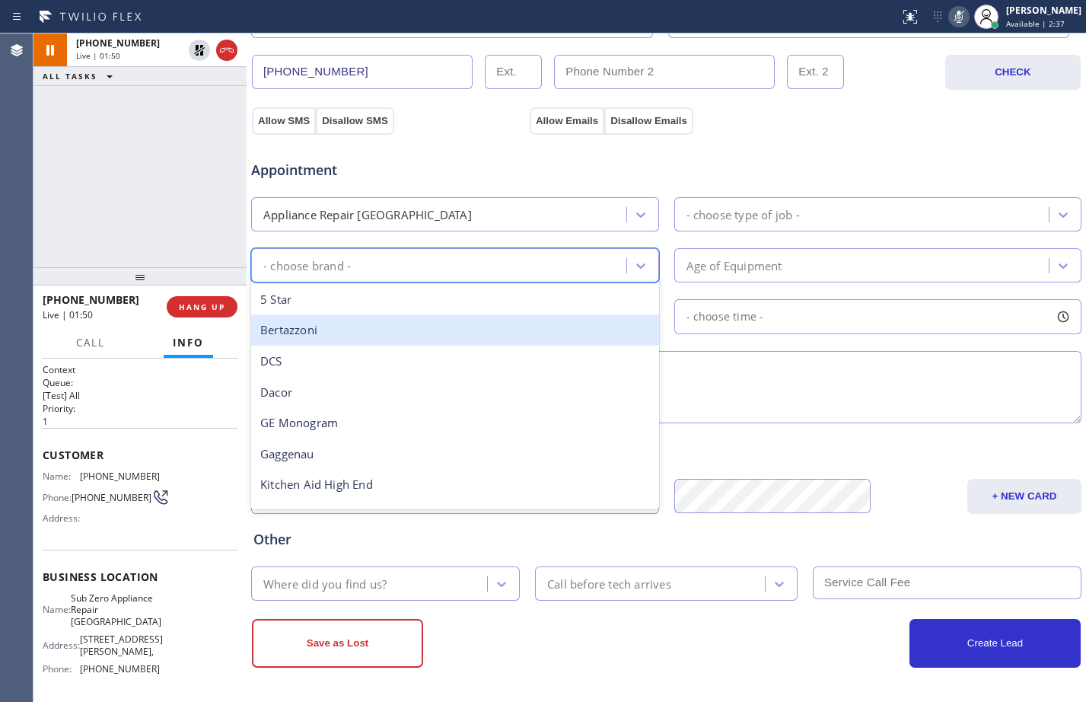
click at [200, 188] on div "[PHONE_NUMBER] Live | 01:50 ALL TASKS ALL TASKS ACTIVE TASKS TASKS IN WRAP UP" at bounding box center [139, 150] width 213 height 234
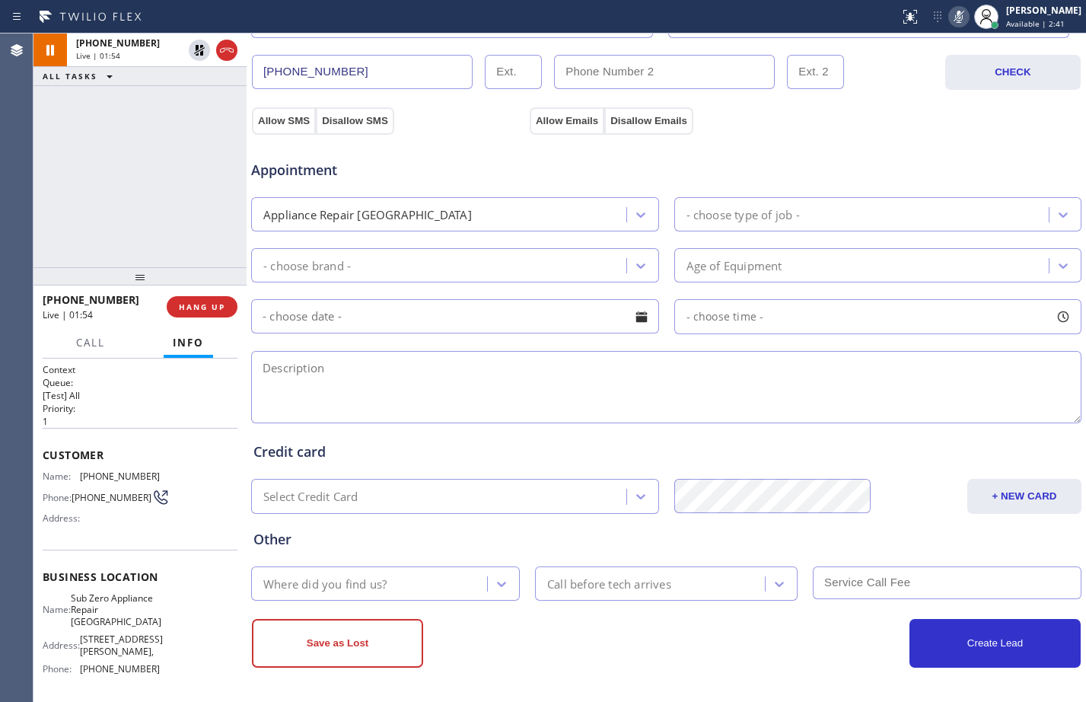
scroll to position [0, 0]
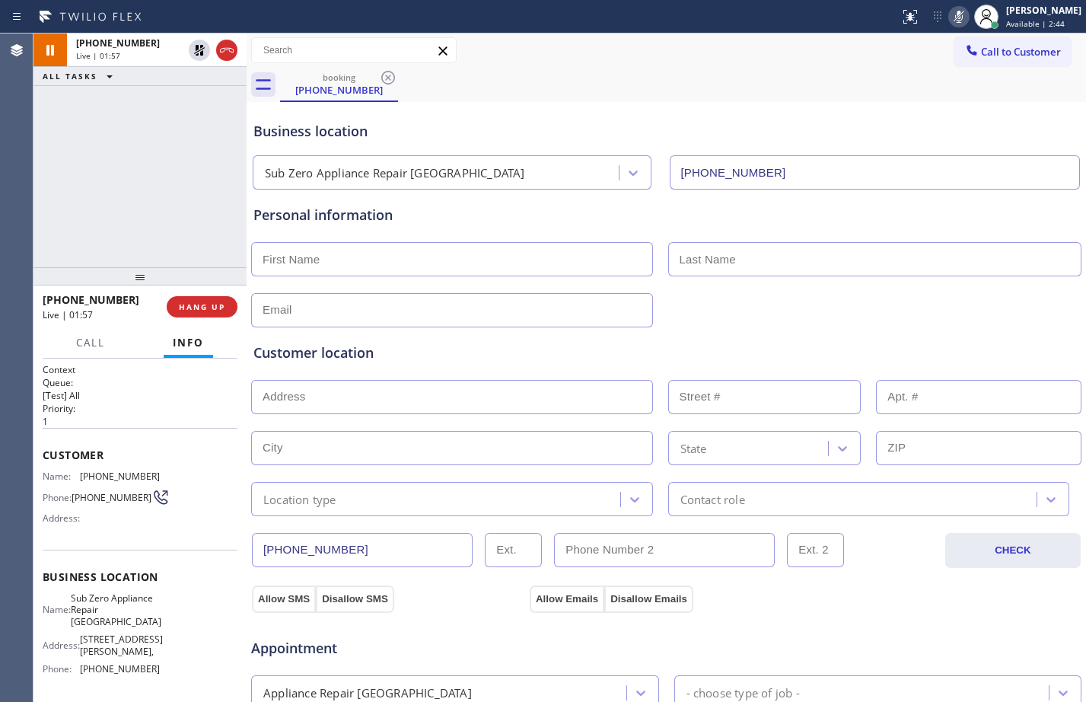
click at [486, 263] on input "text" at bounding box center [452, 259] width 402 height 34
paste input "[PERSON_NAME]"
type input "[PERSON_NAME]"
click at [799, 269] on input "text" at bounding box center [875, 259] width 414 height 34
paste input "[PERSON_NAME]"
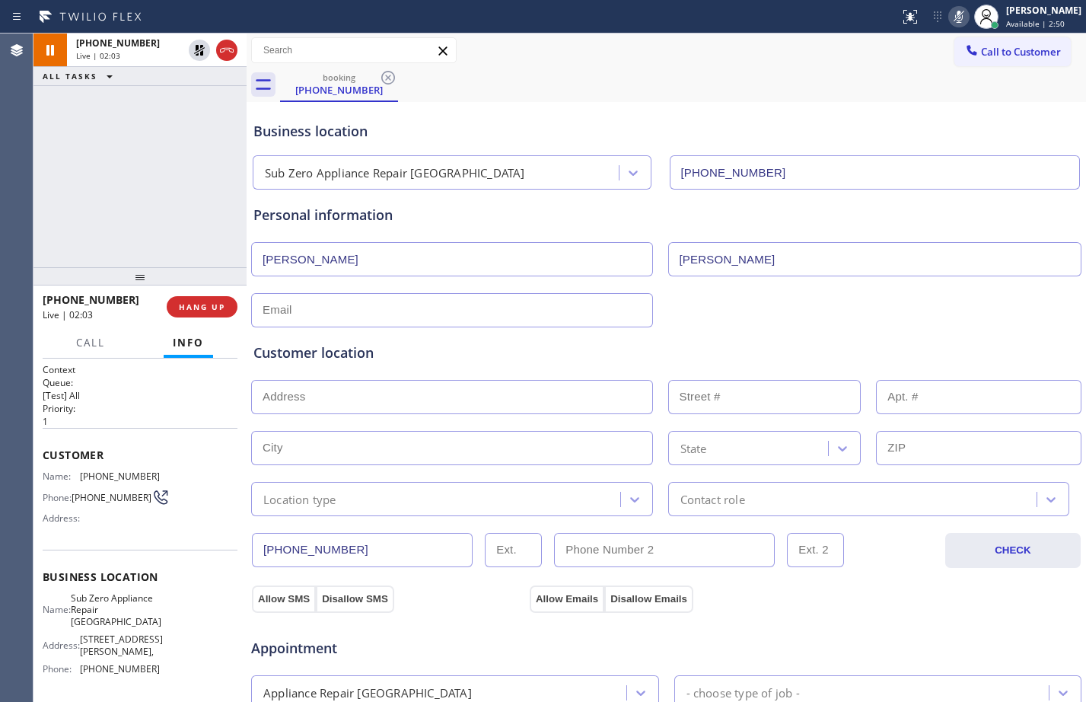
type input "[PERSON_NAME]"
click at [412, 270] on input "[PERSON_NAME]" at bounding box center [452, 259] width 402 height 34
click at [409, 321] on div "Customer location >> ADD NEW ADDRESS << + NEW ADDRESS State Location type Conta…" at bounding box center [666, 418] width 832 height 195
click at [440, 393] on input "text" at bounding box center [452, 397] width 402 height 34
click at [206, 52] on icon at bounding box center [199, 50] width 18 height 18
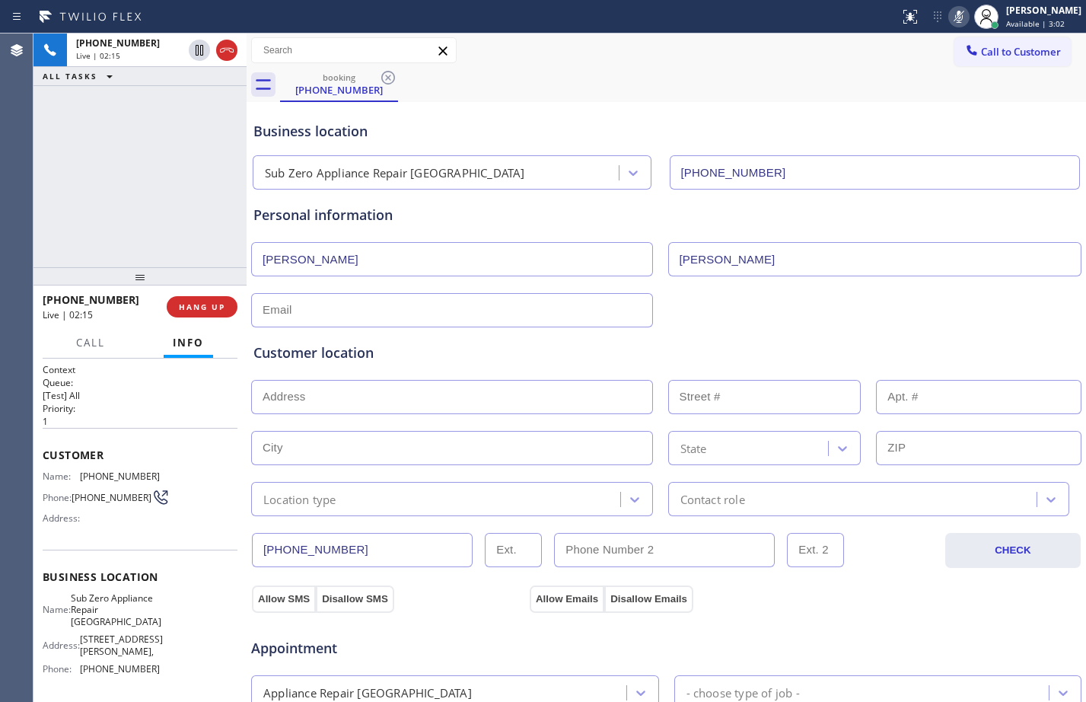
click at [955, 14] on icon at bounding box center [959, 17] width 8 height 12
click at [130, 171] on div "[PHONE_NUMBER] Live | 03:09 ALL TASKS ALL TASKS ACTIVE TASKS TASKS IN WRAP UP" at bounding box center [139, 150] width 213 height 234
click at [196, 53] on icon at bounding box center [200, 50] width 8 height 11
click at [955, 18] on icon at bounding box center [959, 17] width 8 height 12
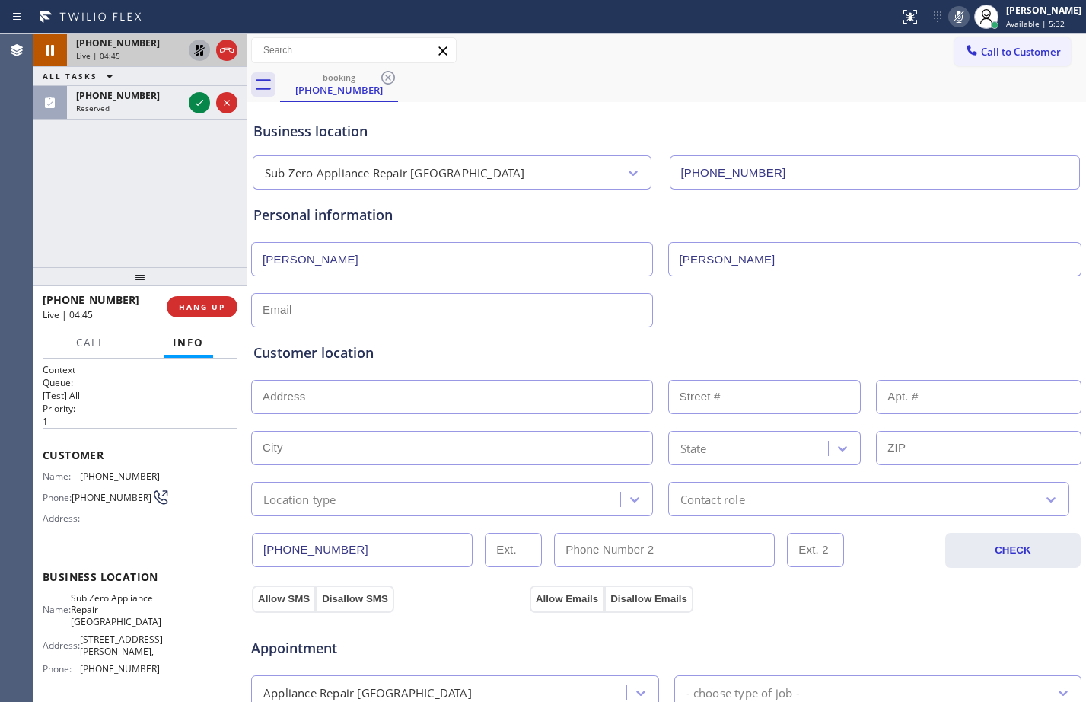
click at [205, 51] on icon at bounding box center [199, 50] width 18 height 18
click at [205, 44] on icon at bounding box center [199, 50] width 18 height 18
click at [202, 50] on icon at bounding box center [199, 50] width 18 height 18
click at [950, 19] on icon at bounding box center [959, 17] width 18 height 18
click at [196, 310] on span "HANG UP" at bounding box center [202, 306] width 46 height 11
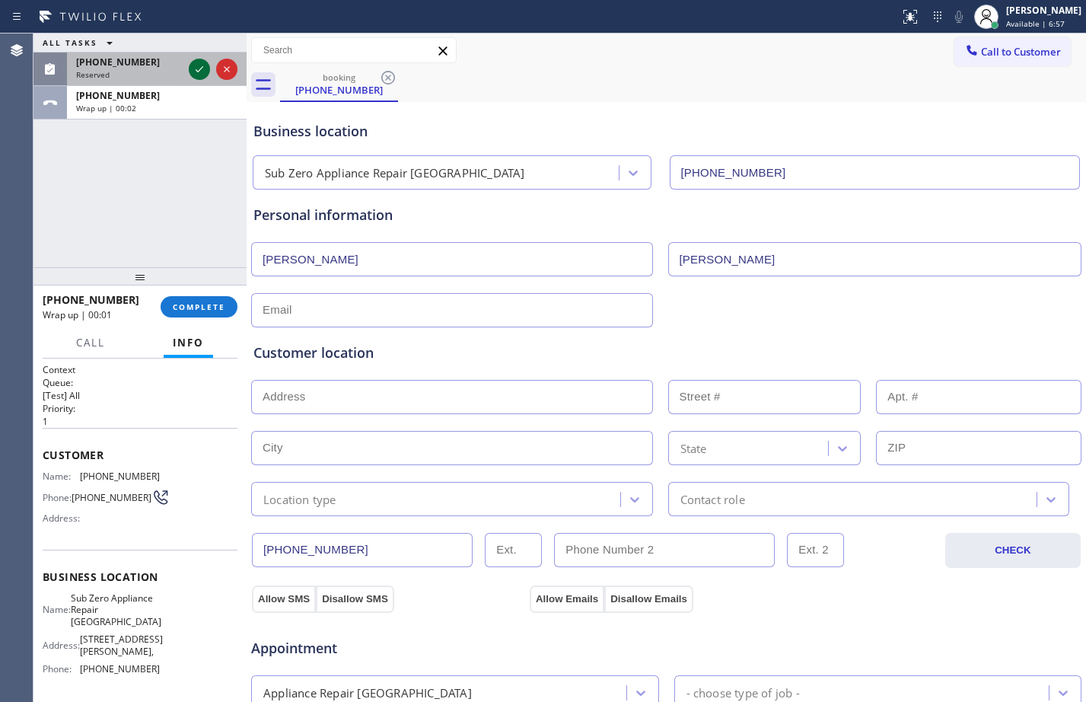
click at [205, 69] on icon at bounding box center [199, 69] width 18 height 18
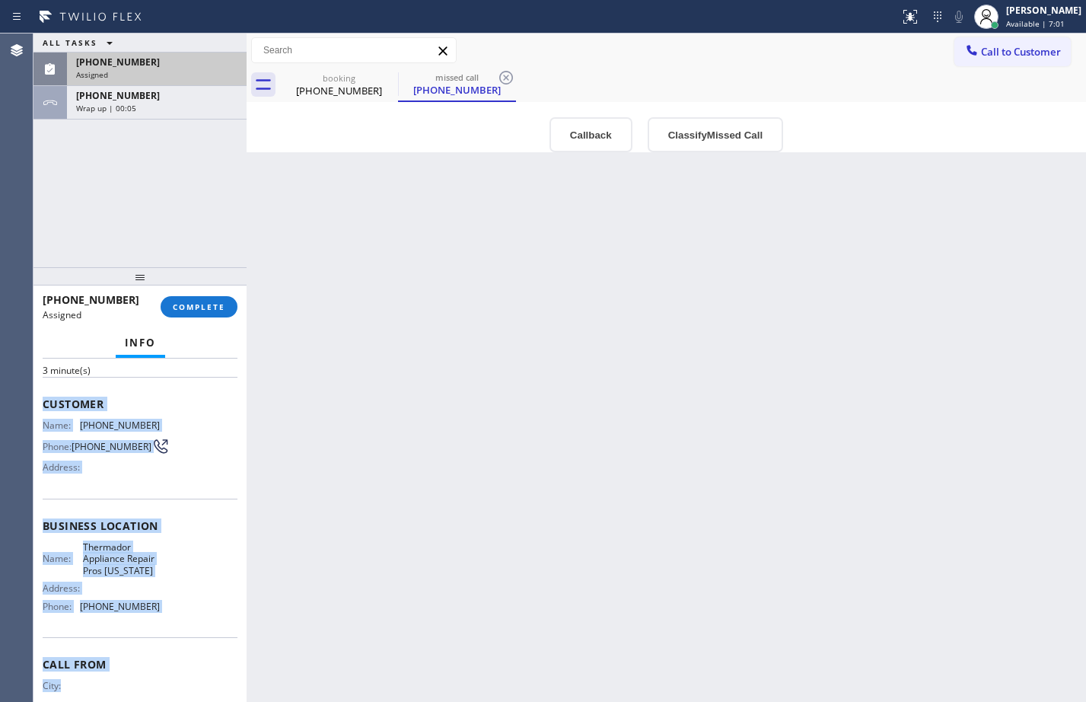
scroll to position [138, 0]
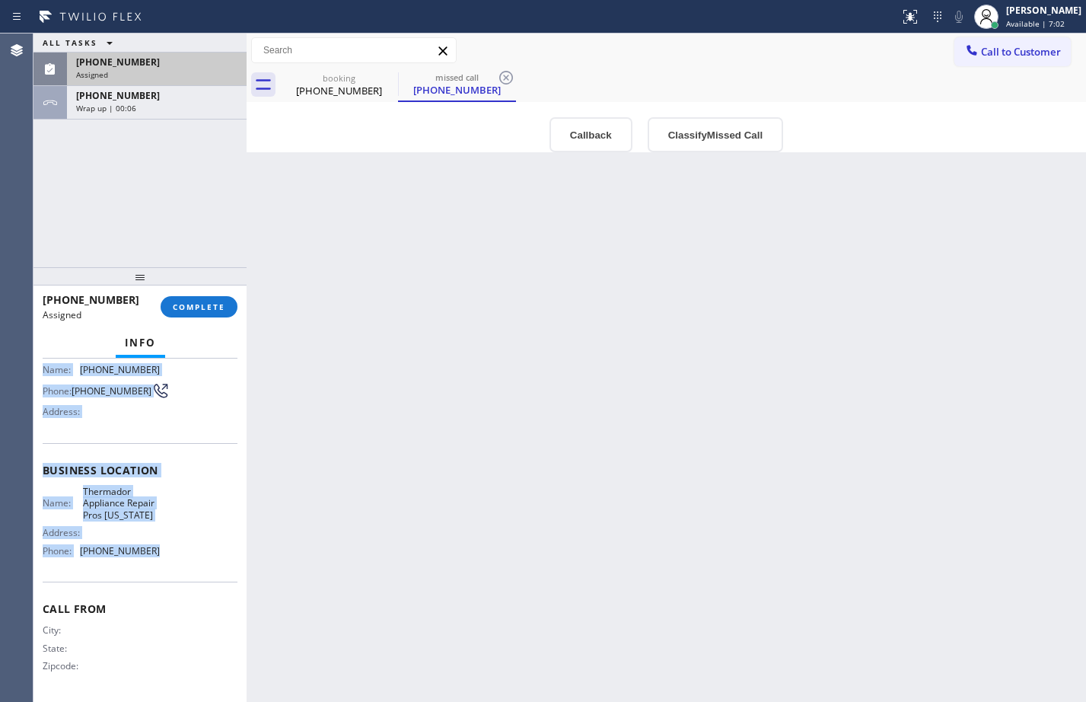
drag, startPoint x: 43, startPoint y: 480, endPoint x: 191, endPoint y: 566, distance: 170.8
click at [191, 566] on div "Context Queue: Appliance Repair High End Priority: 0 Task Age: [DEMOGRAPHIC_DAT…" at bounding box center [140, 464] width 195 height 466
click at [222, 303] on span "COMPLETE" at bounding box center [199, 306] width 53 height 11
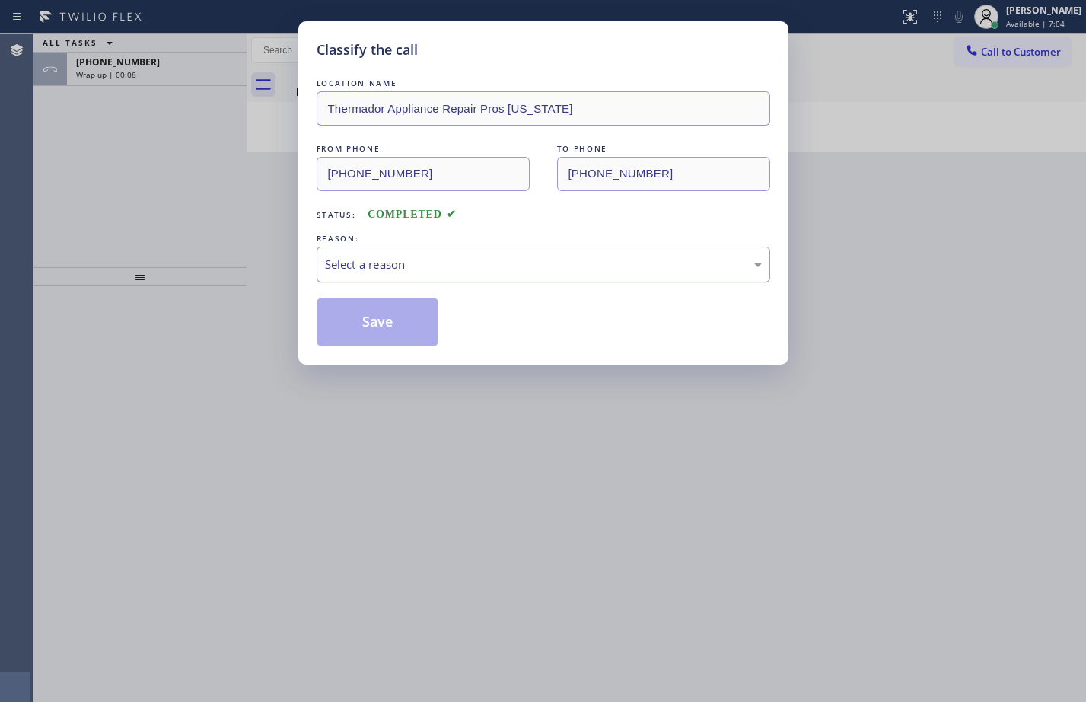
click at [399, 253] on div "Select a reason" at bounding box center [544, 265] width 454 height 36
click at [384, 327] on button "Save" at bounding box center [378, 322] width 123 height 49
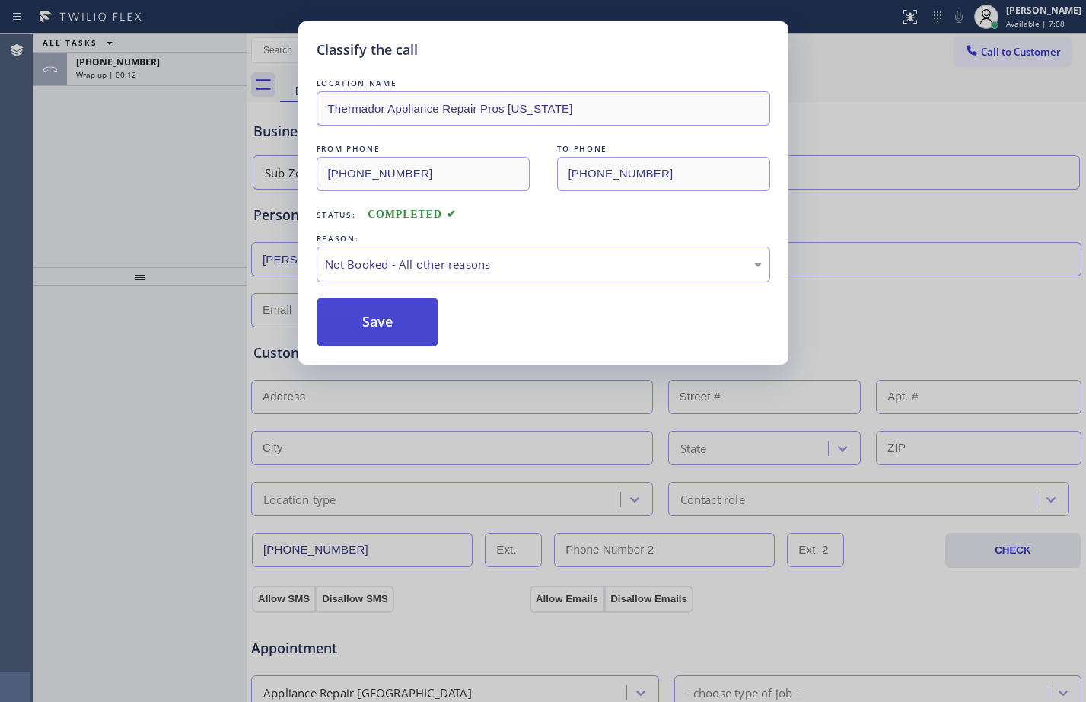
click at [384, 327] on button "Save" at bounding box center [378, 322] width 123 height 49
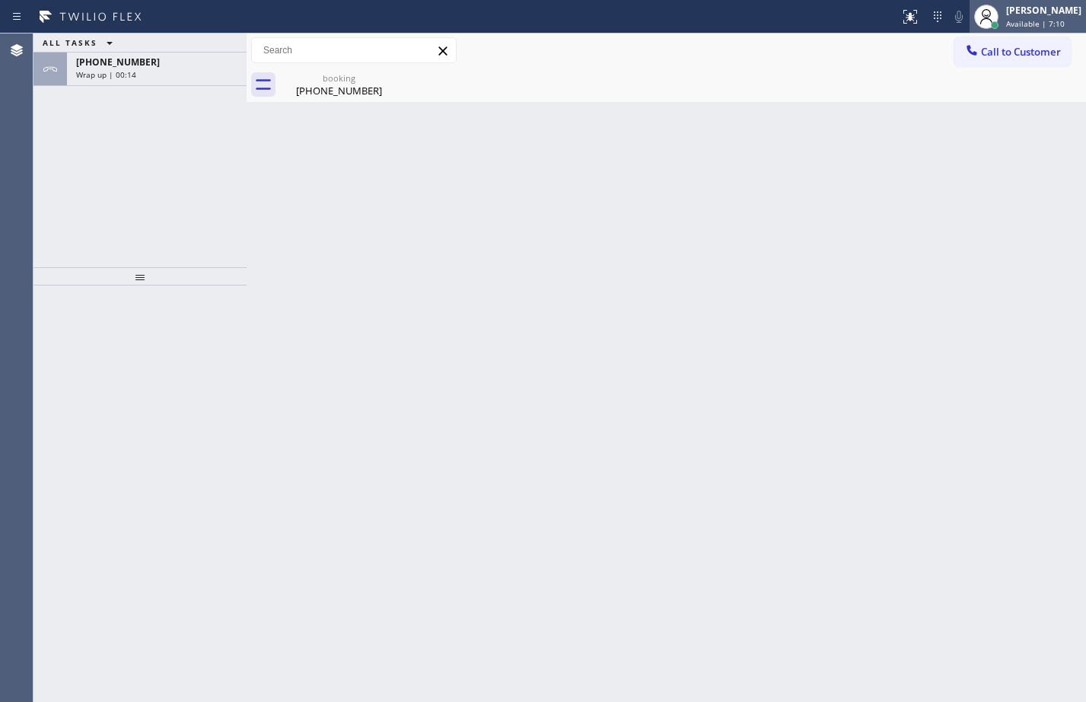
click at [1030, 31] on div "[PERSON_NAME] Available | 7:10" at bounding box center [1027, 16] width 116 height 33
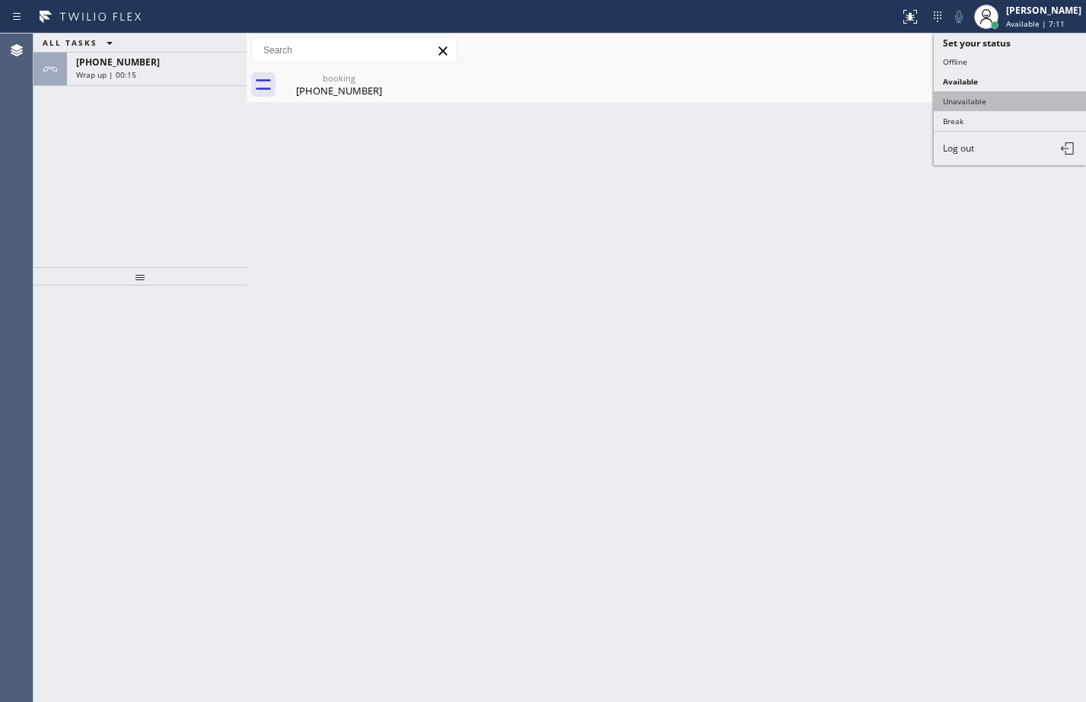
click at [979, 97] on button "Unavailable" at bounding box center [1010, 101] width 152 height 20
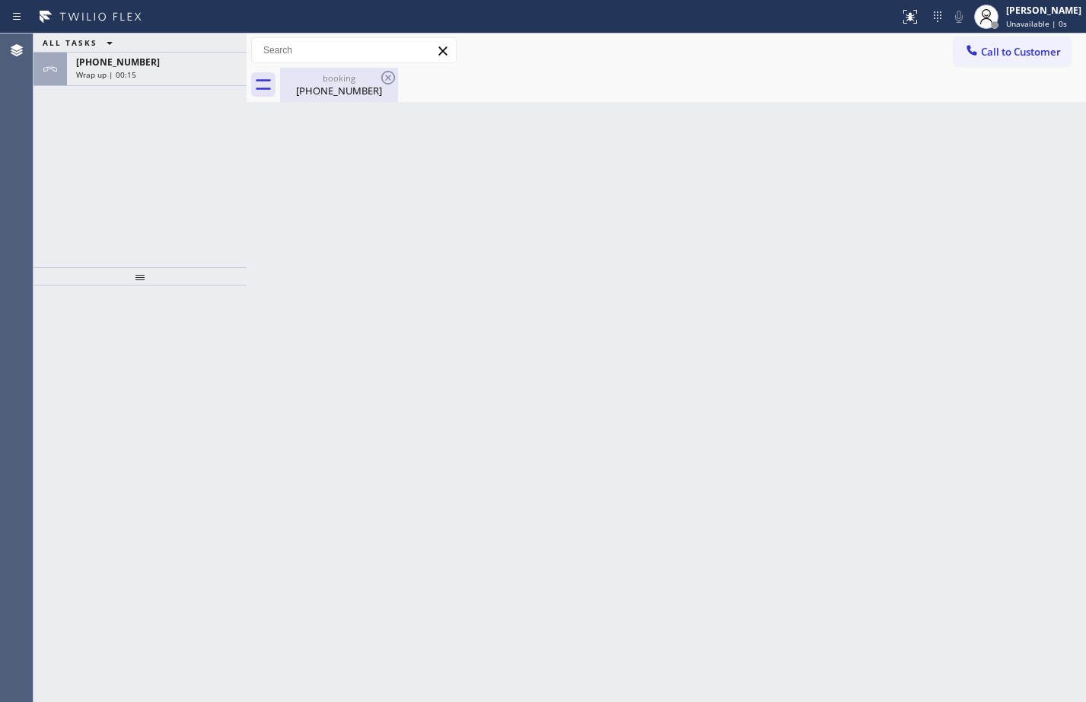
click at [348, 94] on div "[PHONE_NUMBER]" at bounding box center [339, 91] width 115 height 14
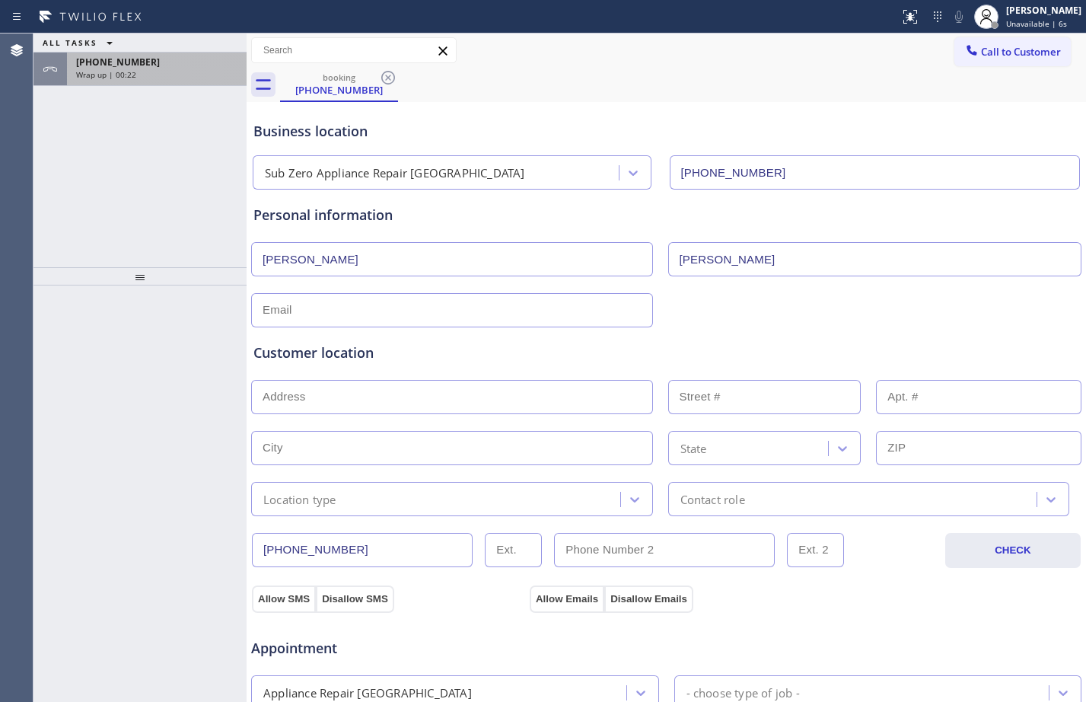
click at [156, 62] on div "[PHONE_NUMBER]" at bounding box center [156, 62] width 161 height 13
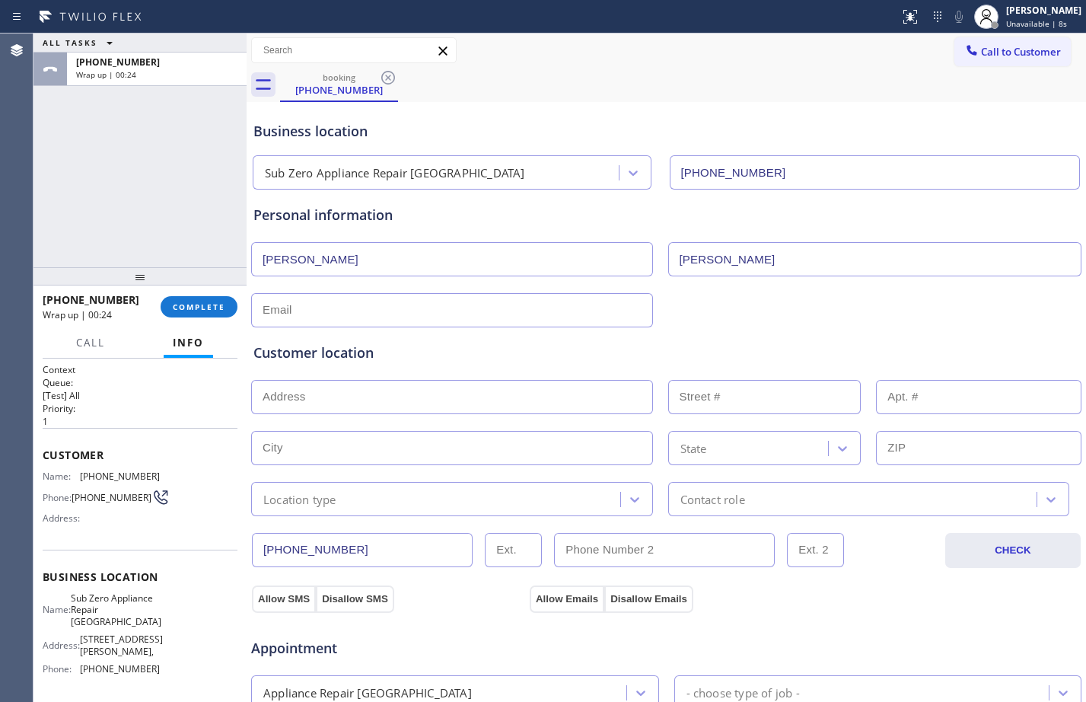
click at [514, 298] on input "text" at bounding box center [452, 310] width 402 height 34
type input "[EMAIL_ADDRESS][DOMAIN_NAME]"
click at [415, 396] on input "text" at bounding box center [452, 397] width 402 height 34
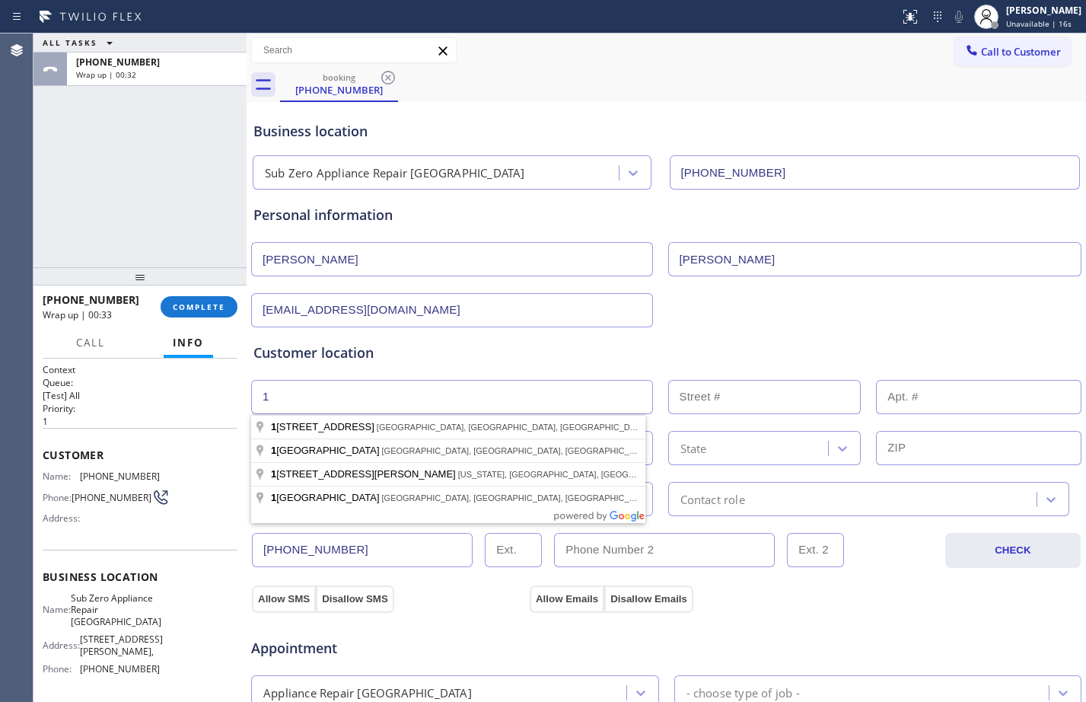
type input "1"
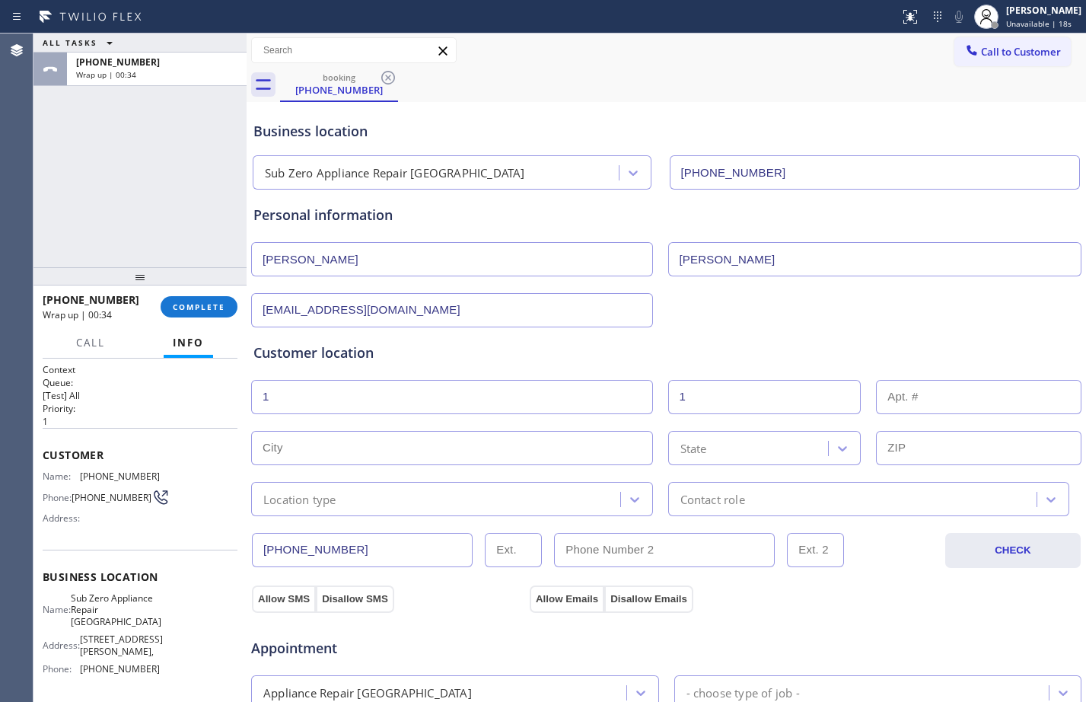
type input "1"
click at [584, 450] on input "text" at bounding box center [452, 448] width 402 height 34
click at [304, 441] on input "text" at bounding box center [452, 448] width 402 height 34
paste input "Bellingham"
type input "Bellingham"
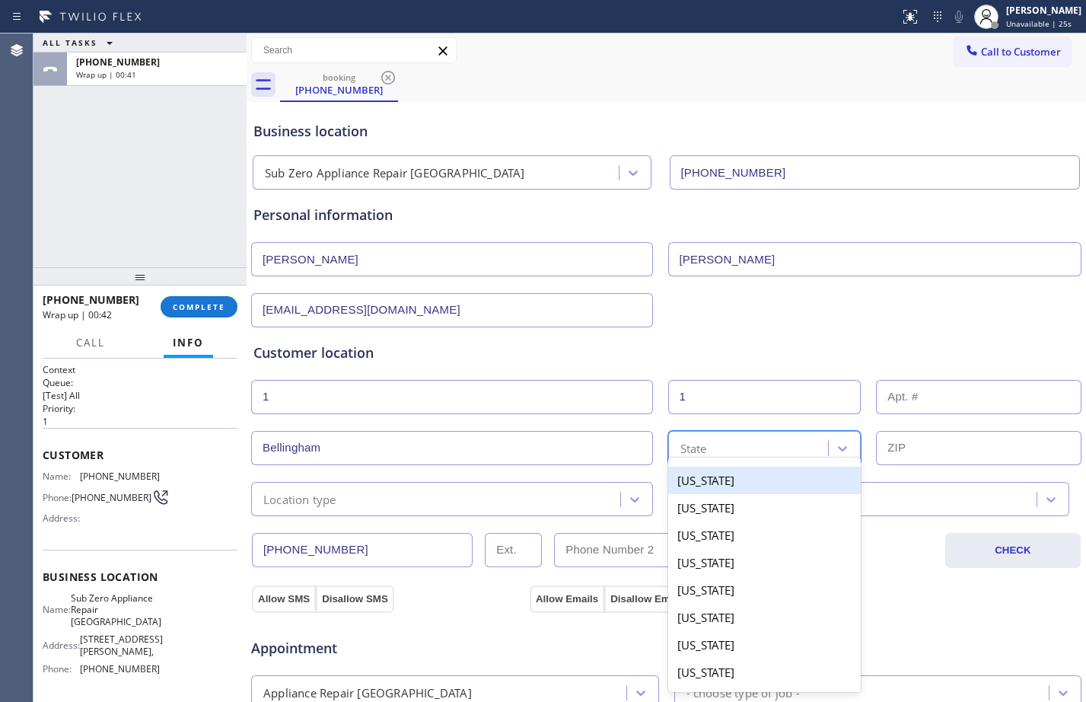
click at [740, 444] on div "State" at bounding box center [751, 447] width 156 height 27
paste input "WA"
type input "WA"
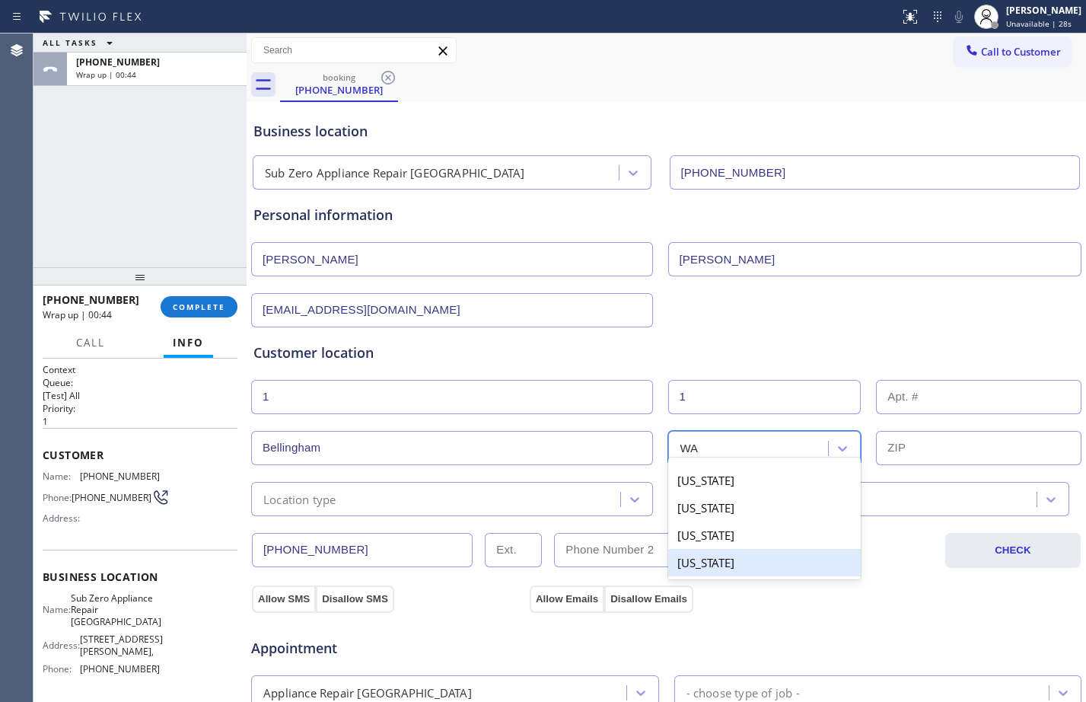
click at [731, 562] on div "[US_STATE]" at bounding box center [764, 562] width 193 height 27
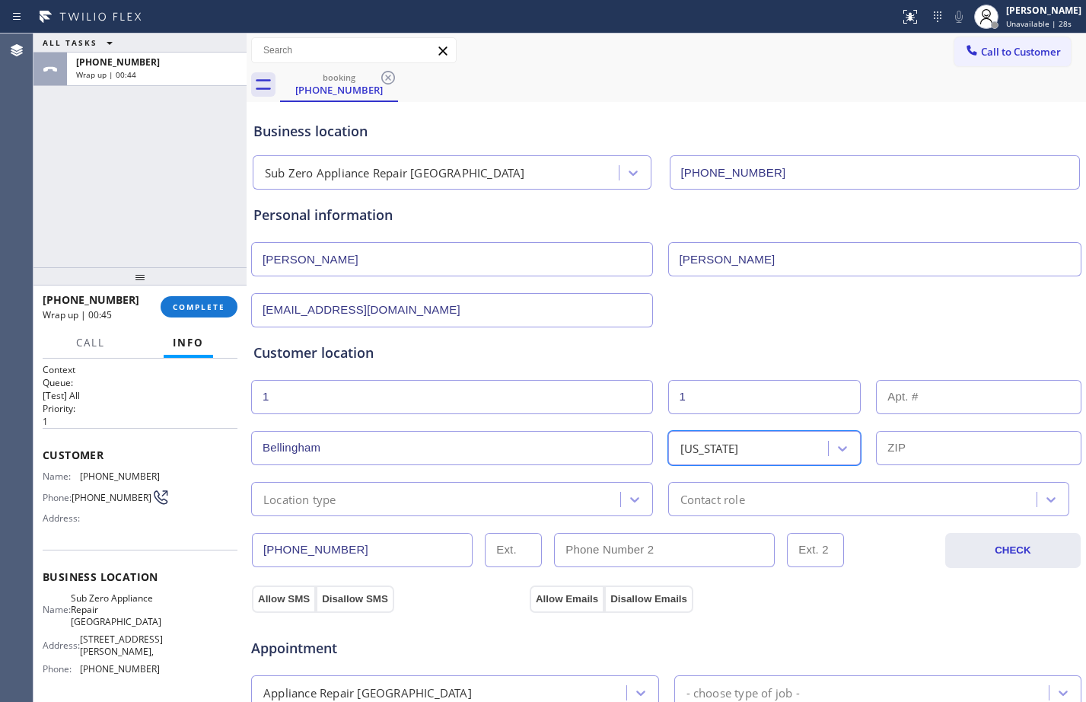
click at [972, 457] on input "text" at bounding box center [978, 448] width 205 height 34
click at [924, 447] on input "text" at bounding box center [978, 448] width 205 height 34
paste input "98225"
type input "98225"
click at [373, 501] on div "Location type" at bounding box center [438, 498] width 364 height 27
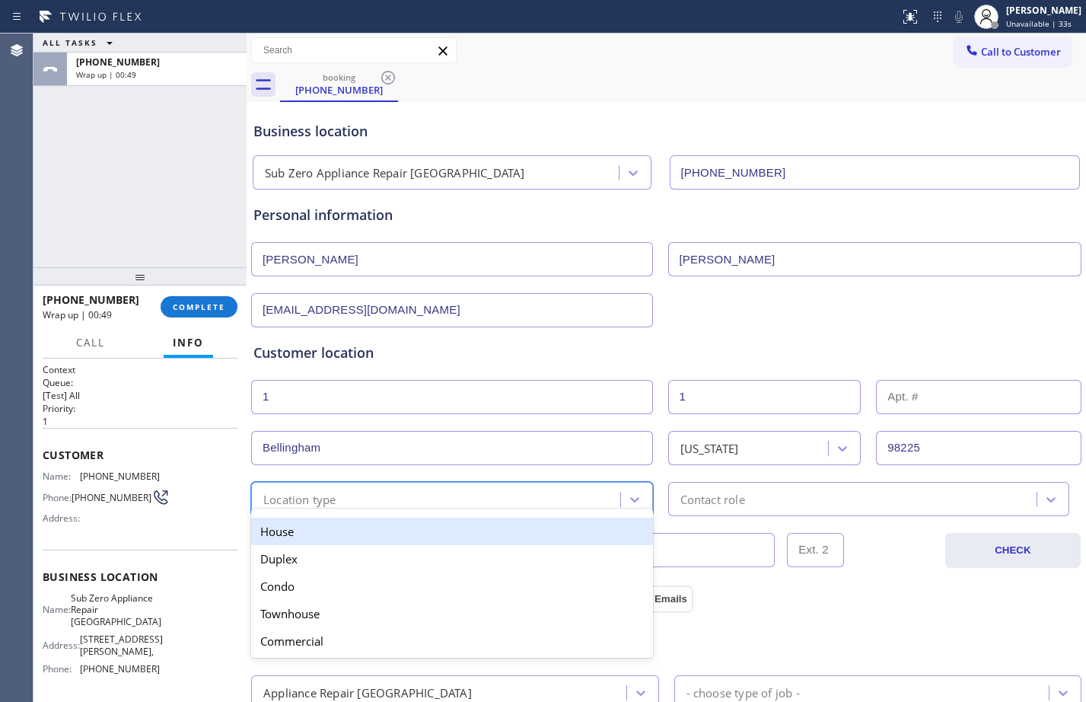
click at [349, 524] on div "House" at bounding box center [452, 530] width 402 height 27
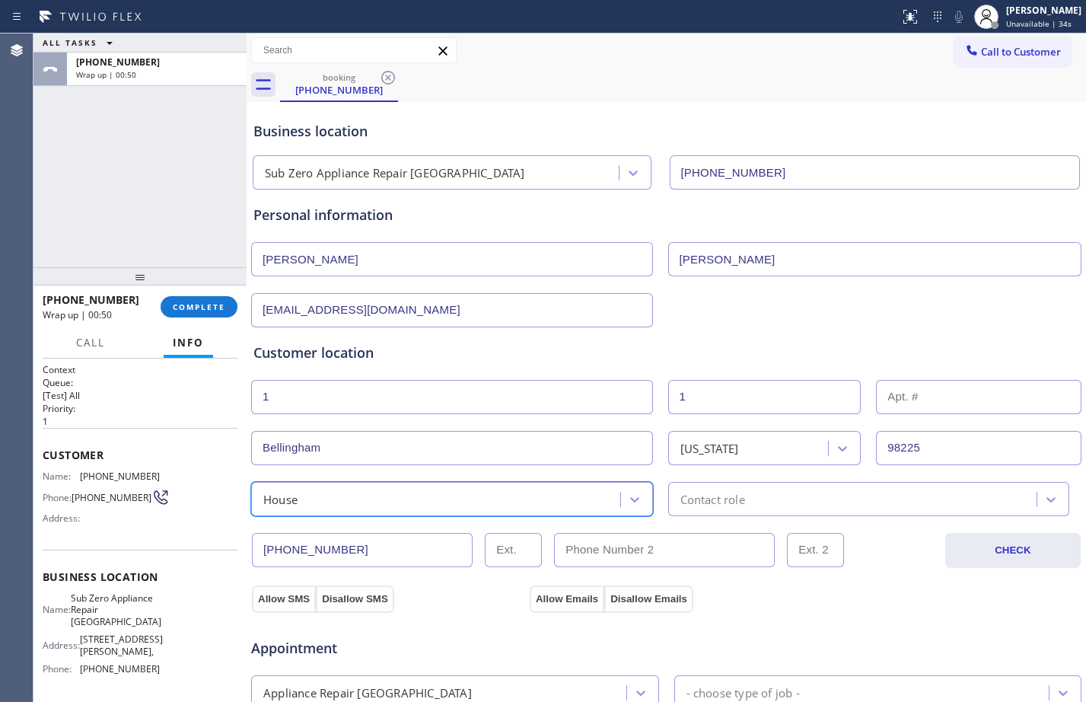
click at [767, 504] on div "Contact role" at bounding box center [855, 498] width 364 height 27
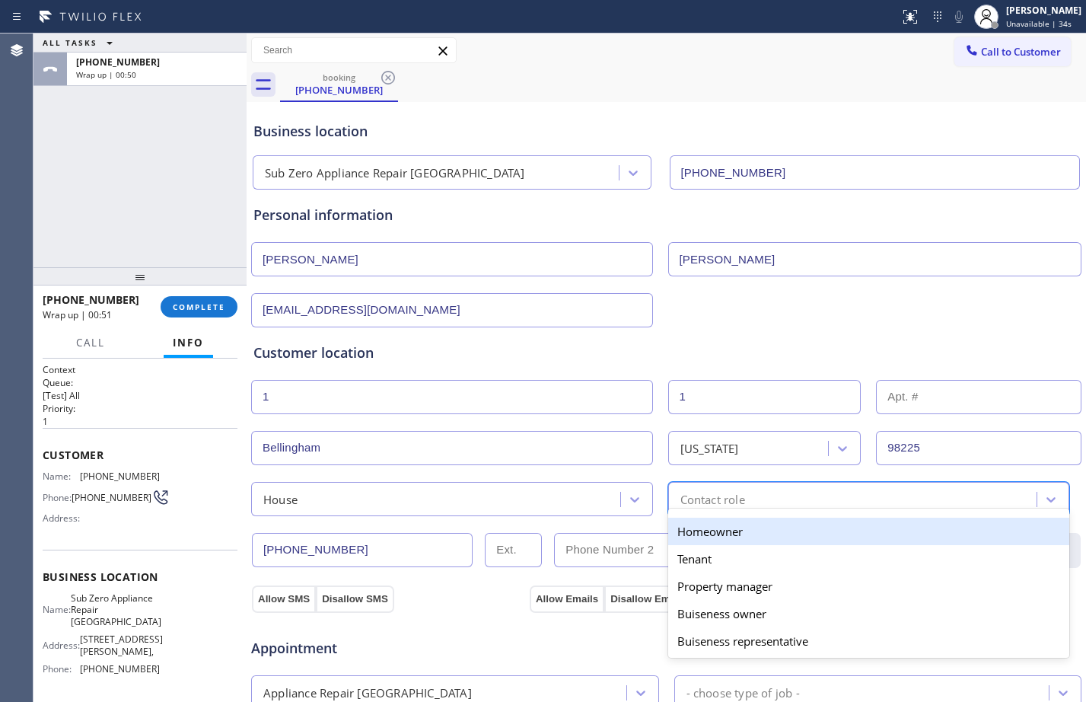
click at [743, 528] on div "Homeowner" at bounding box center [869, 530] width 402 height 27
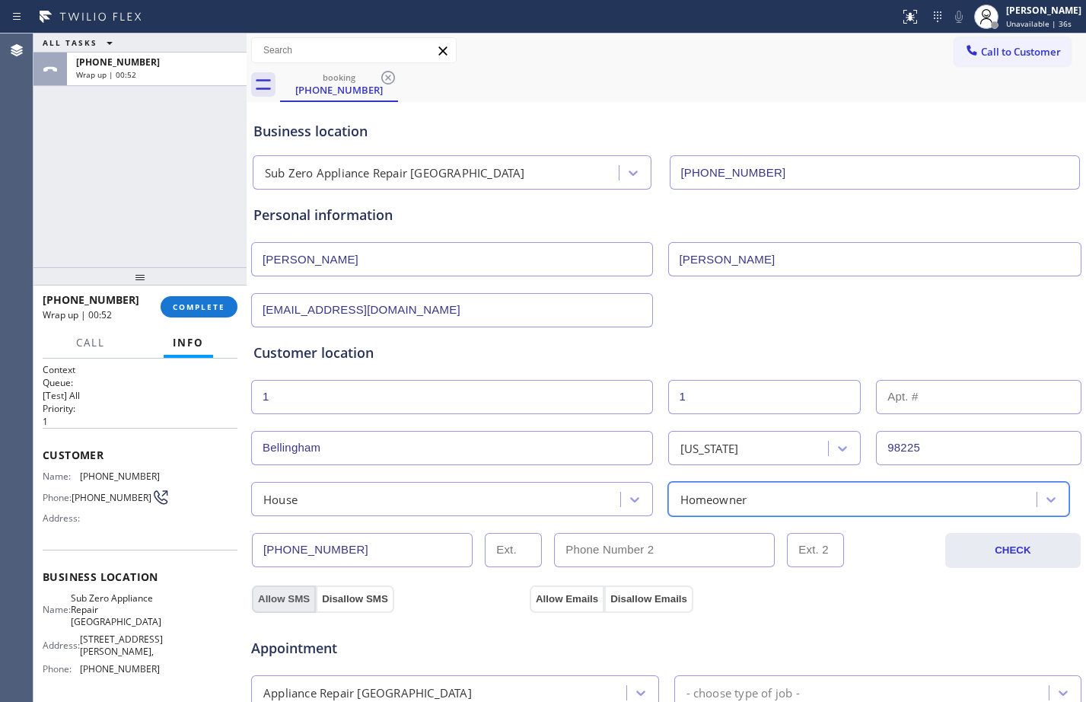
click at [288, 598] on button "Allow SMS" at bounding box center [284, 598] width 64 height 27
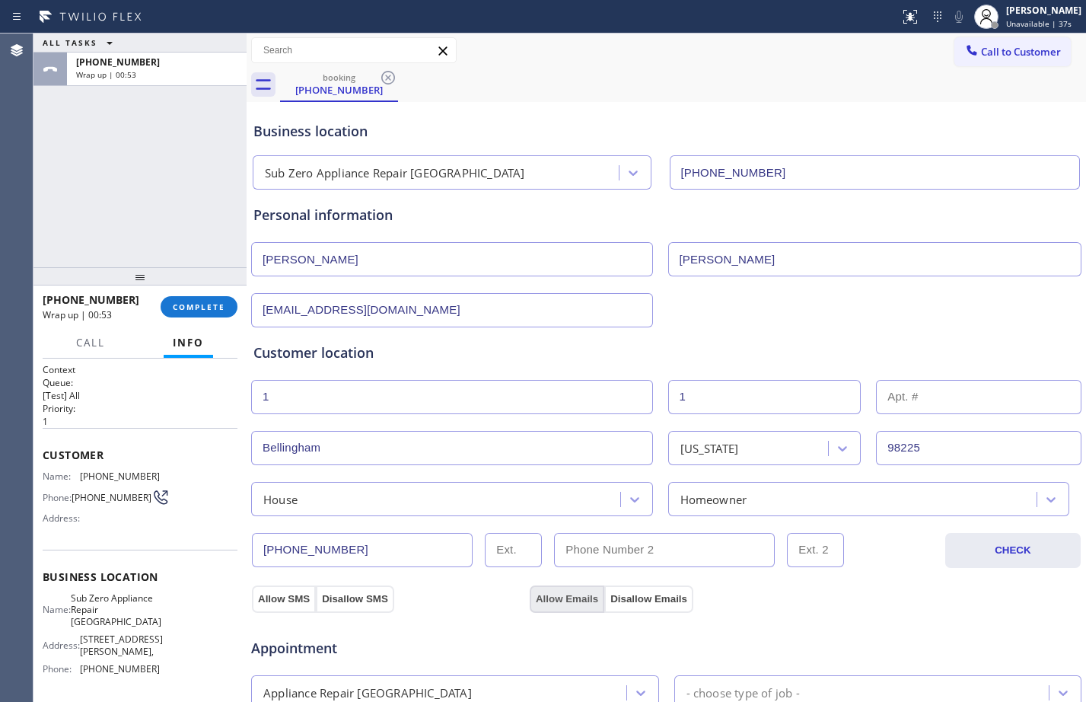
click at [557, 595] on button "Allow Emails" at bounding box center [567, 598] width 75 height 27
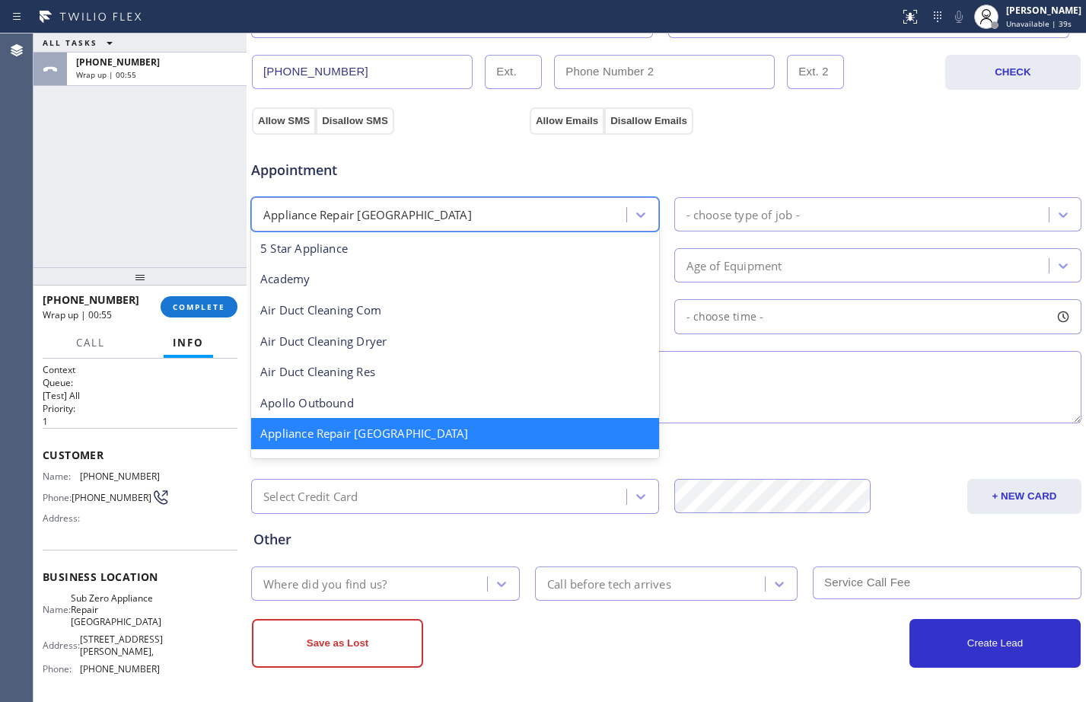
click at [527, 204] on div "Appliance Repair [GEOGRAPHIC_DATA]" at bounding box center [441, 214] width 371 height 27
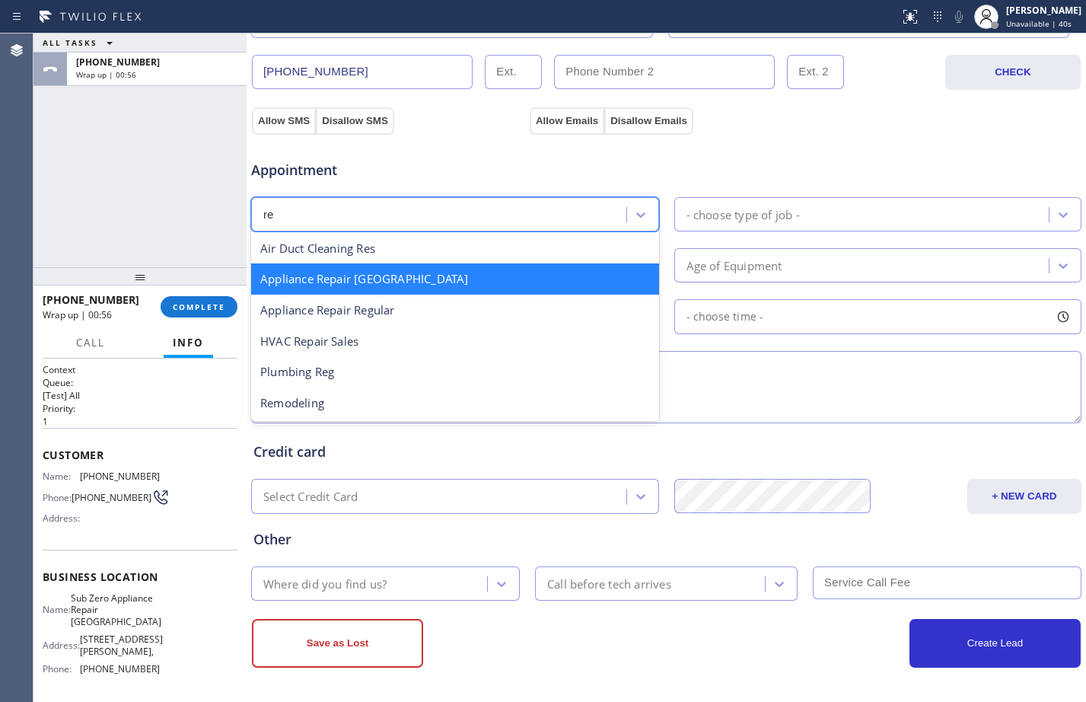
scroll to position [0, 0]
type input "reg"
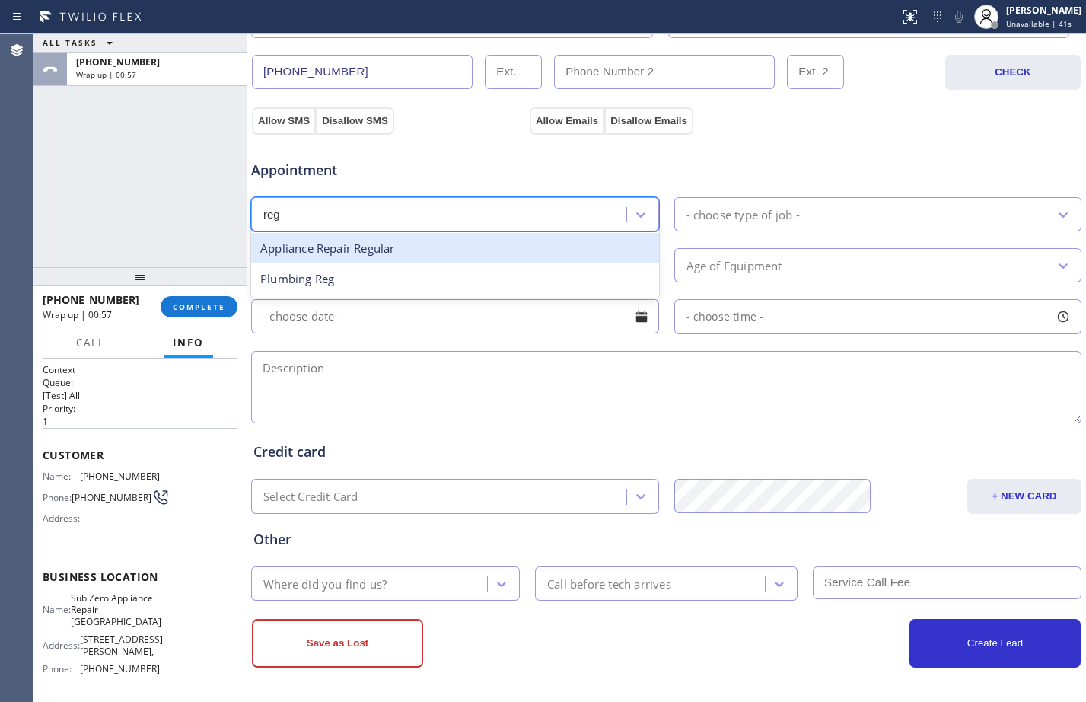
click at [517, 237] on div "Appliance Repair Regular" at bounding box center [455, 248] width 408 height 31
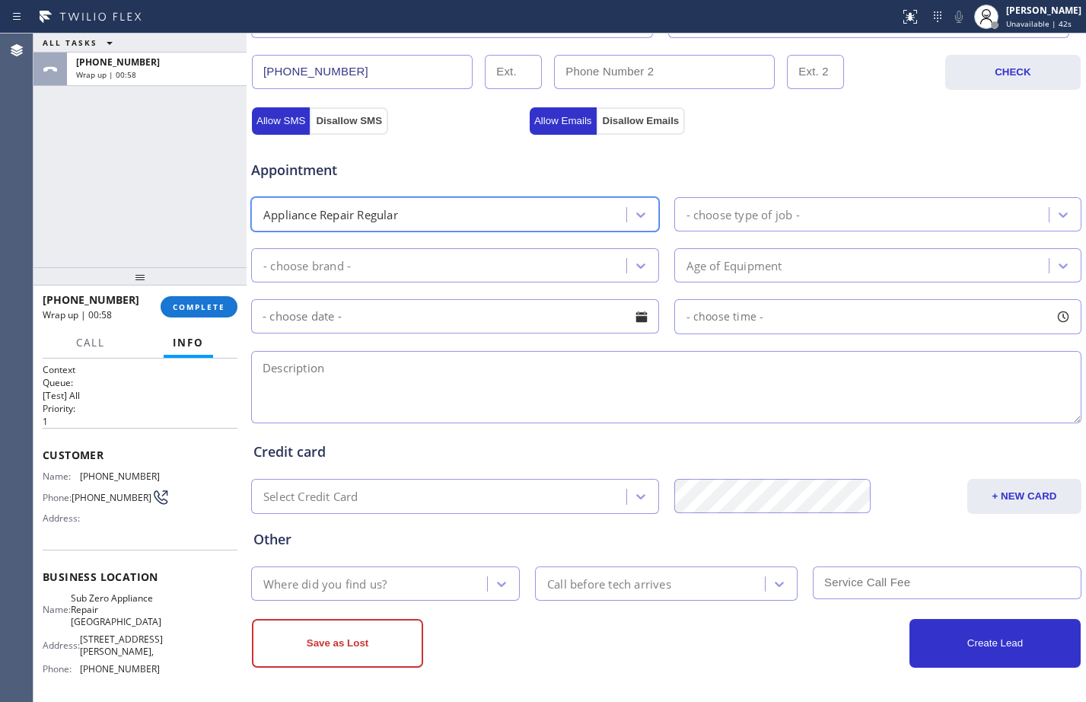
click at [431, 268] on div "- choose brand -" at bounding box center [441, 265] width 371 height 27
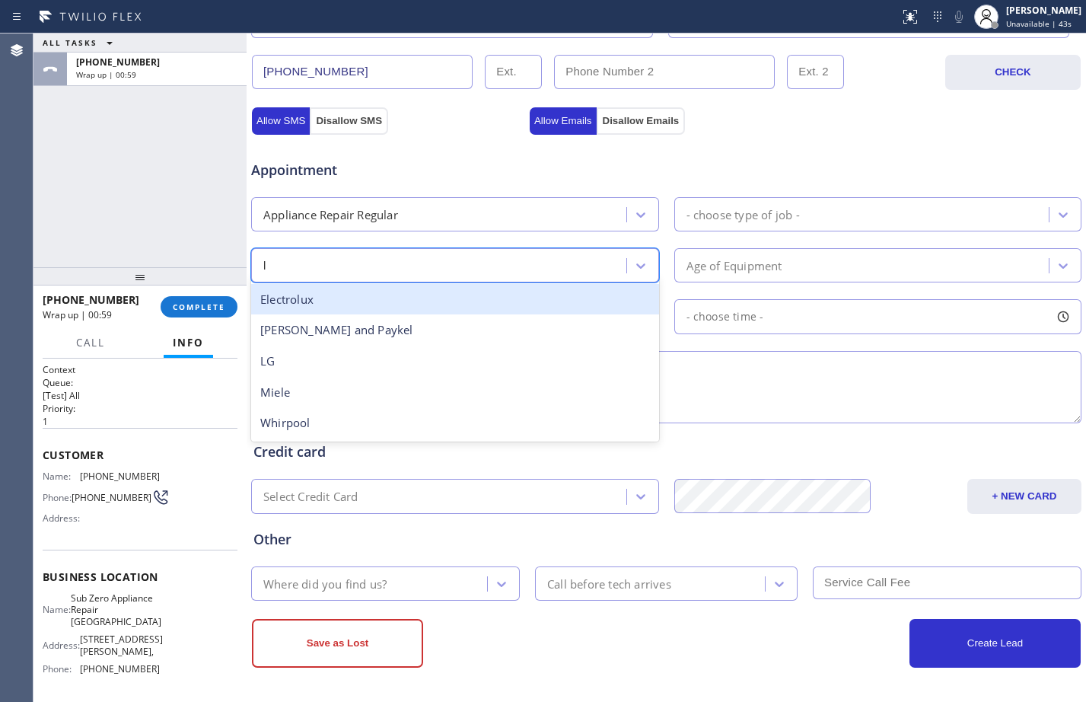
type input "lg"
click at [445, 284] on div "LG" at bounding box center [455, 299] width 408 height 31
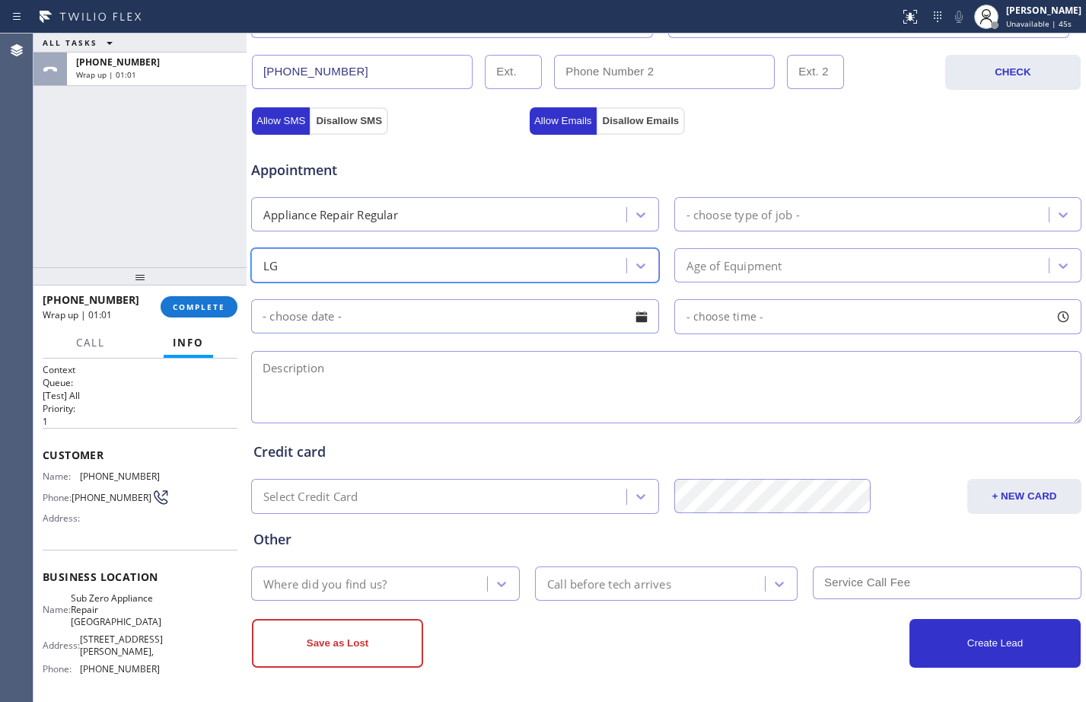
click at [801, 202] on div "- choose type of job -" at bounding box center [864, 214] width 371 height 27
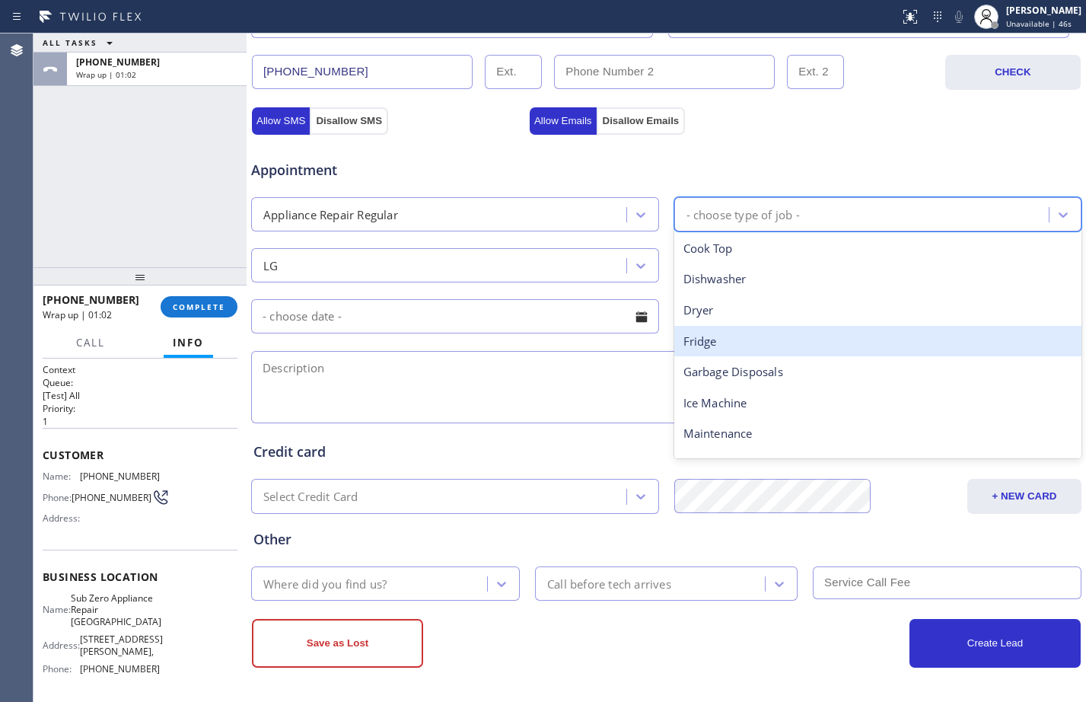
click at [720, 342] on div "Fridge" at bounding box center [878, 341] width 408 height 31
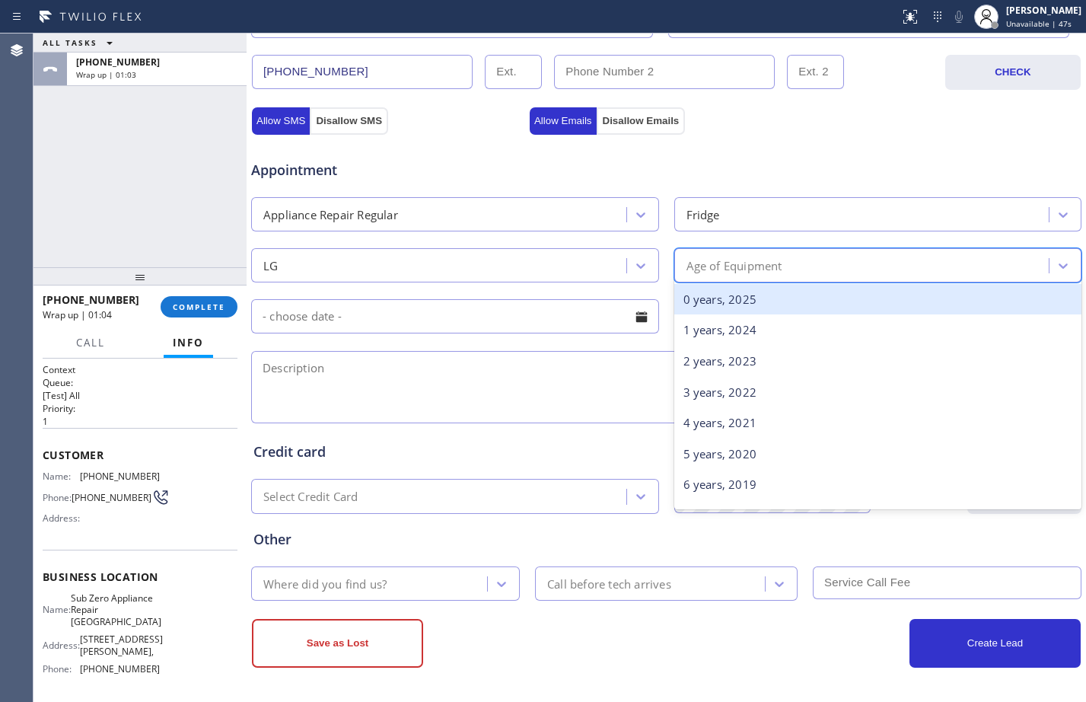
click at [791, 270] on div "Age of Equipment" at bounding box center [864, 265] width 371 height 27
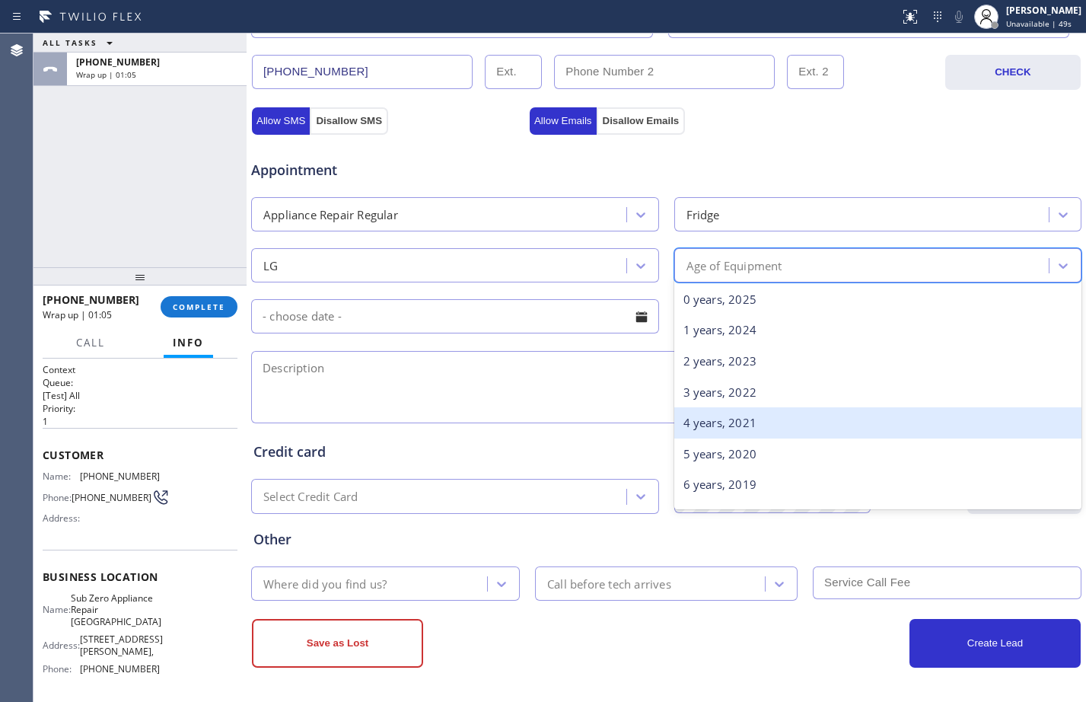
click at [711, 425] on div "4 years, 2021" at bounding box center [878, 422] width 408 height 31
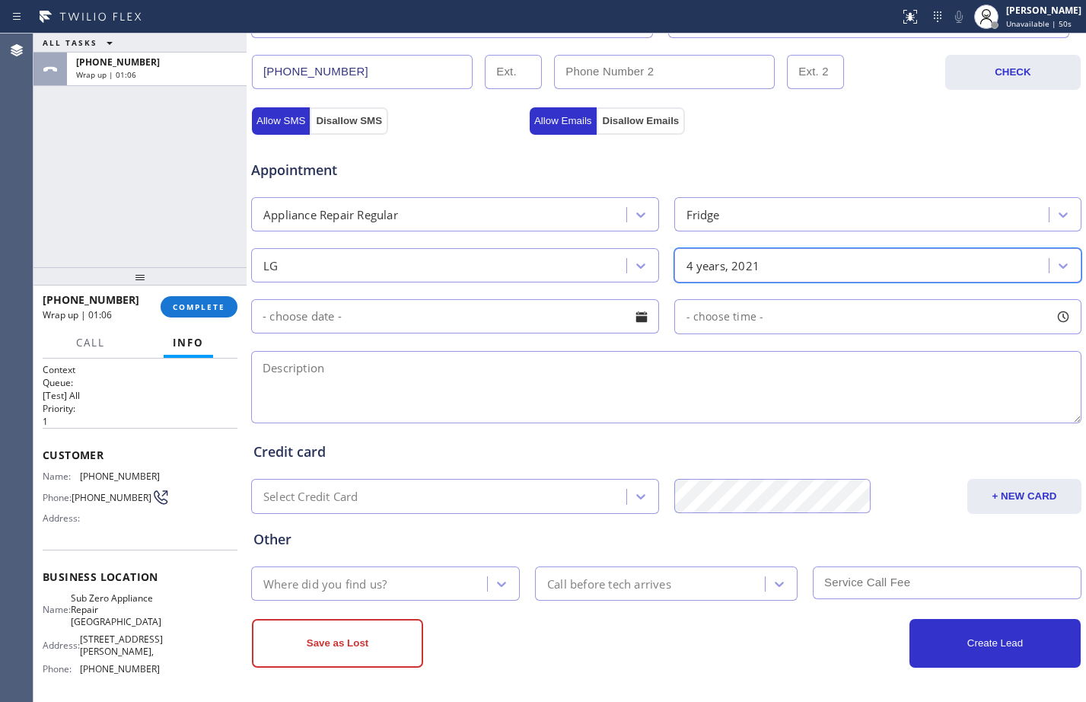
click at [412, 375] on textarea at bounding box center [666, 387] width 830 height 72
click at [511, 373] on textarea "LG/fridge/" at bounding box center [666, 387] width 830 height 72
paste textarea "compressor not running"
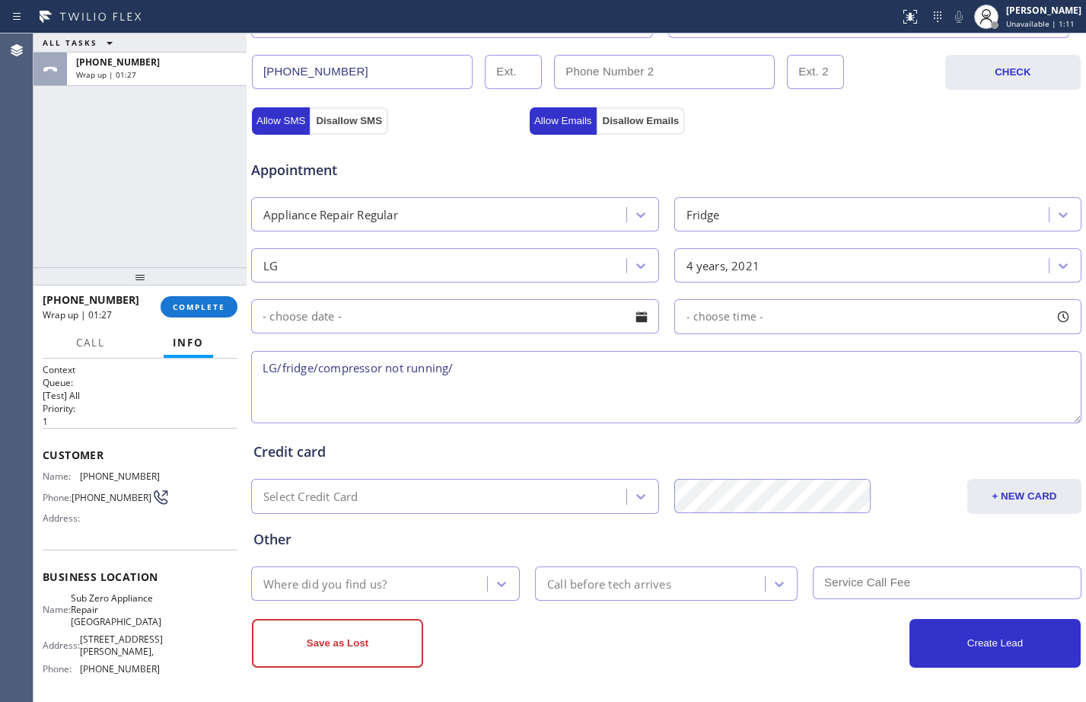
click at [547, 362] on textarea "LG/fridge/compressor not running/" at bounding box center [666, 387] width 830 height 72
paste textarea "less than 5 years under warranty/"
click at [545, 368] on textarea "LG/fridge/compressor not running/less than 5 years under warranty/" at bounding box center [666, 387] width 830 height 72
click at [547, 371] on textarea "LG/fridge/compressor not running/less than 5 years under warranty/" at bounding box center [666, 387] width 830 height 72
click at [897, 374] on textarea "LG/fridge/compressor not running/less than 5 years and it's under warranty/" at bounding box center [666, 387] width 830 height 72
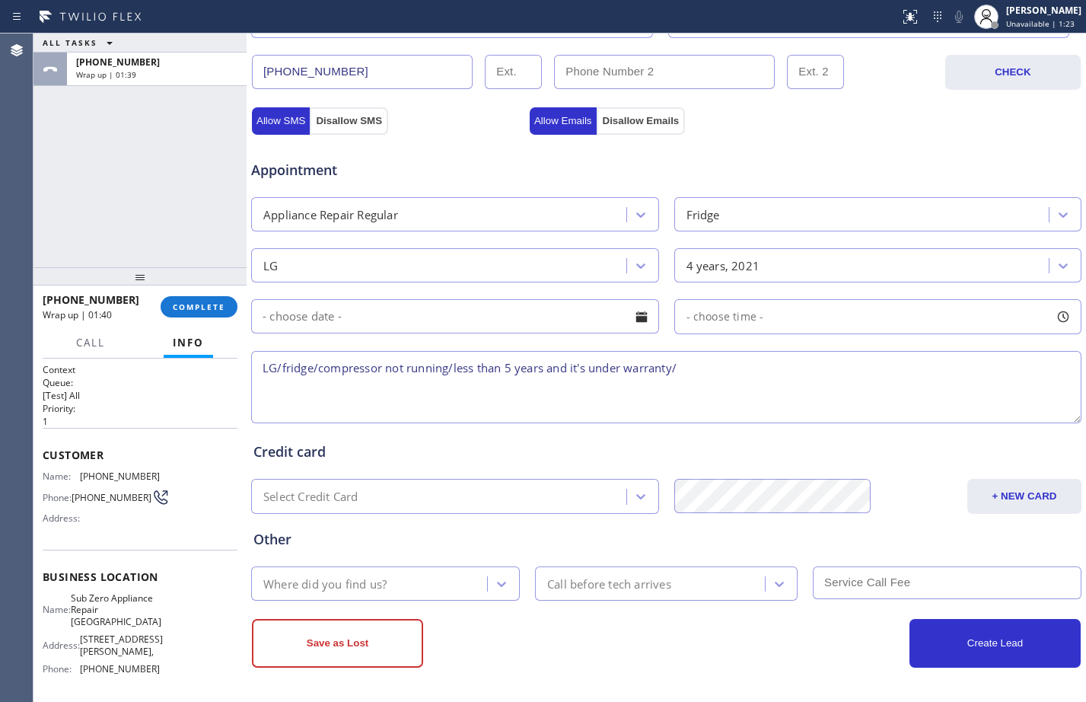
click at [776, 365] on textarea "LG/fridge/compressor not running/less than 5 years and it's under warranty/" at bounding box center [666, 387] width 830 height 72
paste textarea "[GEOGRAPHIC_DATA]"
click at [872, 367] on textarea "LG/fridge/compressor not running/less than 5 years and it's under warranty/[GEO…" at bounding box center [666, 387] width 830 height 72
paste textarea "Sub Zero Appliance Repair [GEOGRAPHIC_DATA]"
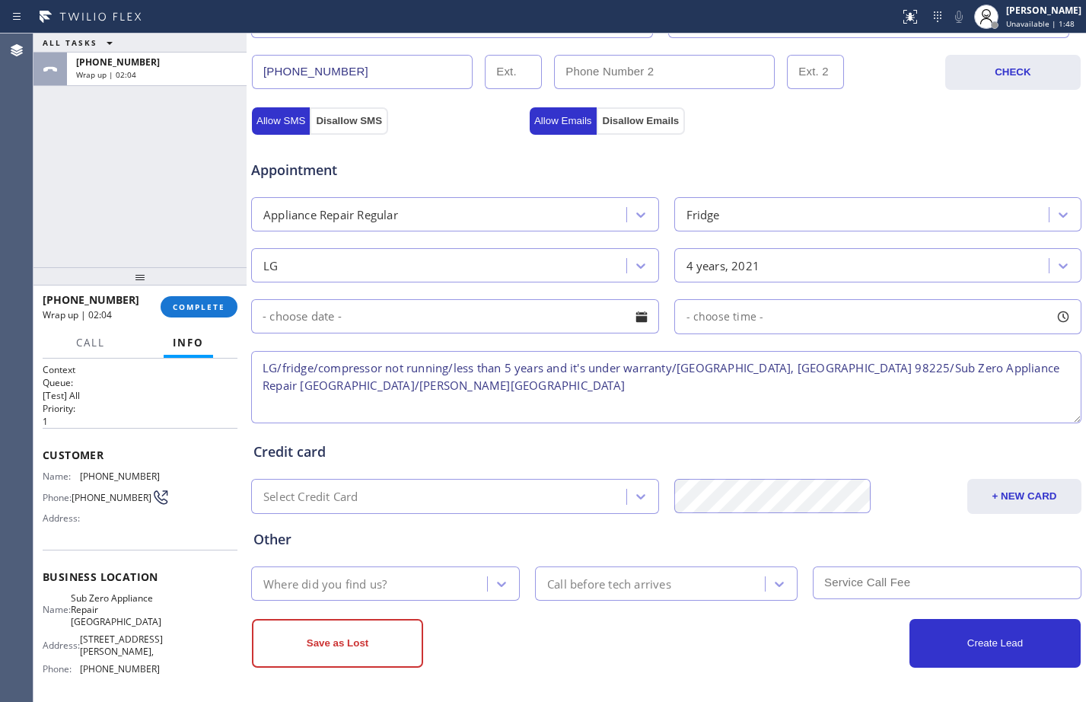
click at [677, 368] on textarea "LG/fridge/compressor not running/less than 5 years and it's under warranty/[GEO…" at bounding box center [666, 387] width 830 height 72
click at [602, 390] on textarea "LG/fridge/compressor not running/less than 5 years and it's under warranty/[GEO…" at bounding box center [666, 387] width 830 height 72
drag, startPoint x: 154, startPoint y: 231, endPoint x: 175, endPoint y: 231, distance: 20.5
click at [154, 231] on div "ALL TASKS ALL TASKS ACTIVE TASKS TASKS IN WRAP UP [PHONE_NUMBER] Wrap up | 05:47" at bounding box center [139, 150] width 213 height 234
click at [513, 398] on textarea "LG/fridge/compressor not running/less than 5 years and it's under warranty/[GEO…" at bounding box center [666, 387] width 830 height 72
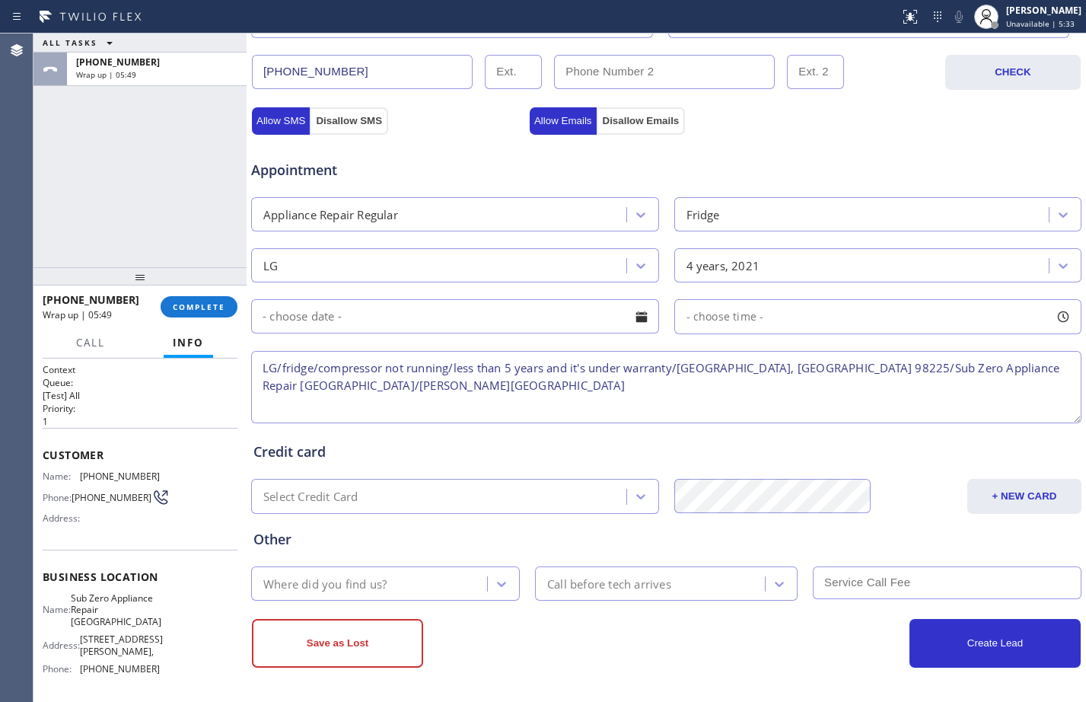
click at [495, 377] on textarea "LG/fridge/compressor not running/less than 5 years and it's under warranty/[GEO…" at bounding box center [666, 387] width 830 height 72
click at [412, 387] on textarea "LG/fridge/compressor not running/less than 5 years and it's under warranty/[GEO…" at bounding box center [666, 387] width 830 height 72
paste textarea "VTA Offered- declined"
click at [364, 390] on textarea "LG/fridge/compressor not running/less than 5 years and it's under warranty/[GEO…" at bounding box center [666, 387] width 830 height 72
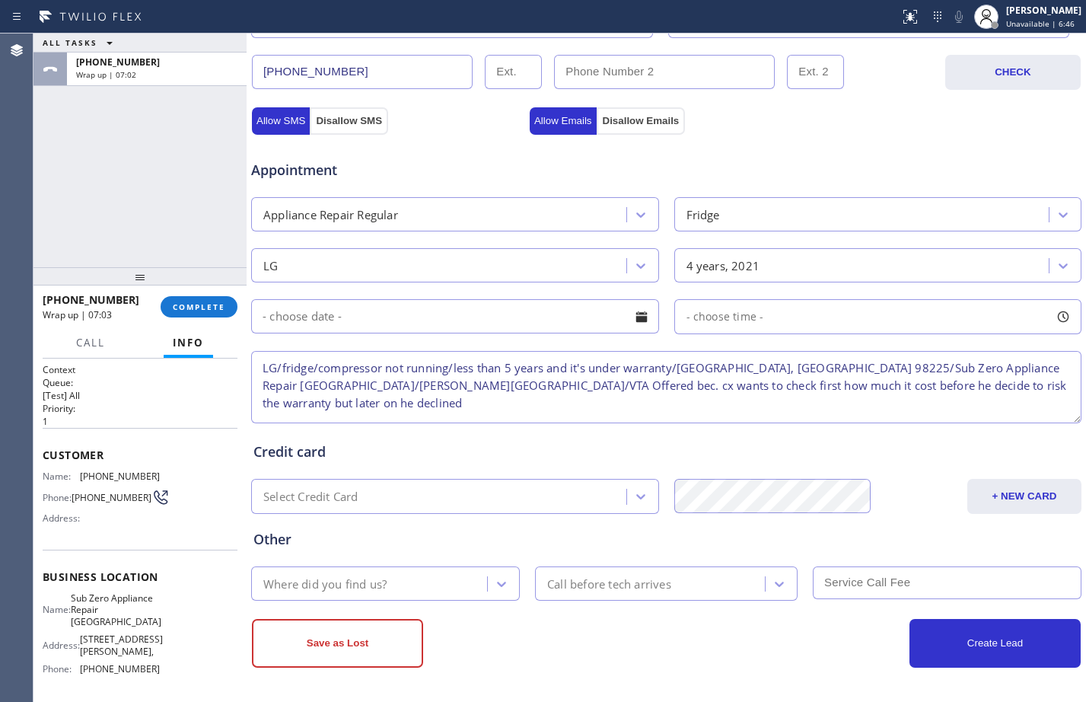
click at [998, 389] on textarea "LG/fridge/compressor not running/less than 5 years and it's under warranty/[GEO…" at bounding box center [666, 387] width 830 height 72
click at [1033, 380] on textarea "LG/fridge/compressor not running/less than 5 years and it's under warranty/[GEO…" at bounding box center [666, 387] width 830 height 72
type textarea "LG/fridge/compressor not running/less than 5 years and it's under warranty/[GEO…"
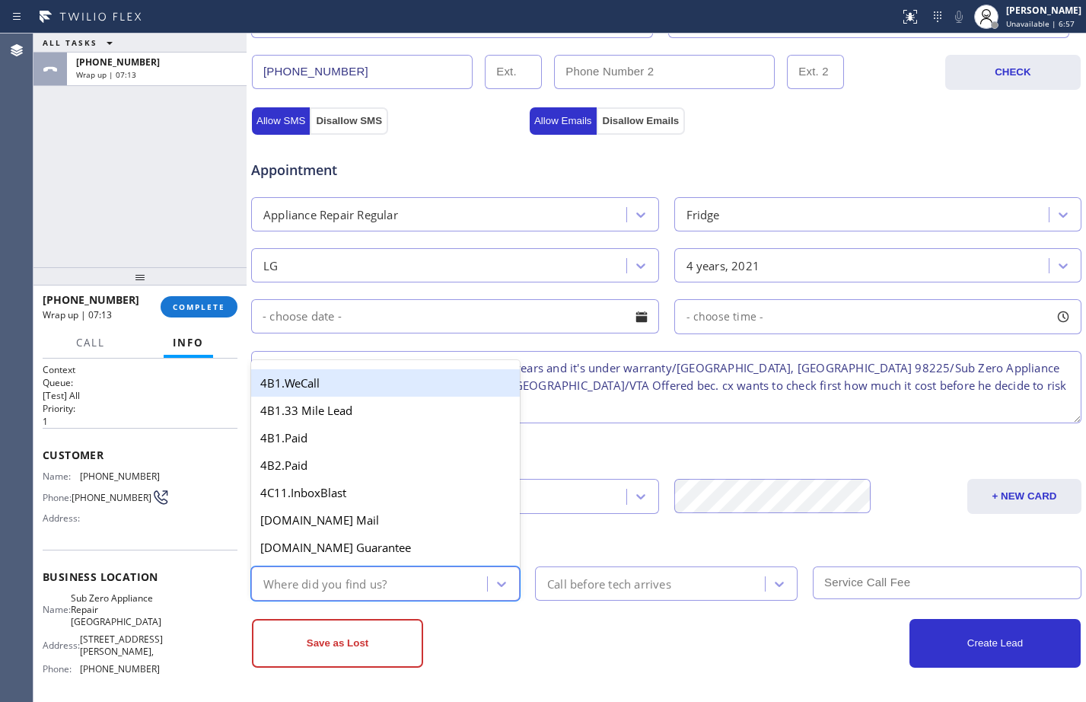
click at [347, 582] on div "Where did you find us?" at bounding box center [324, 584] width 123 height 18
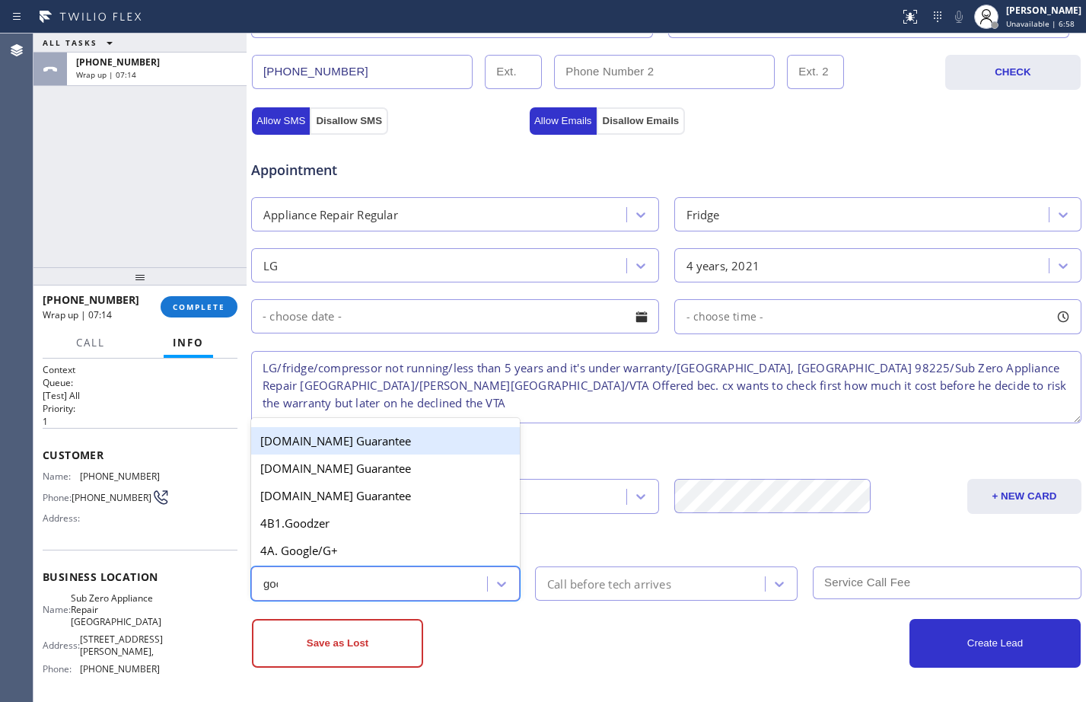
type input "goog"
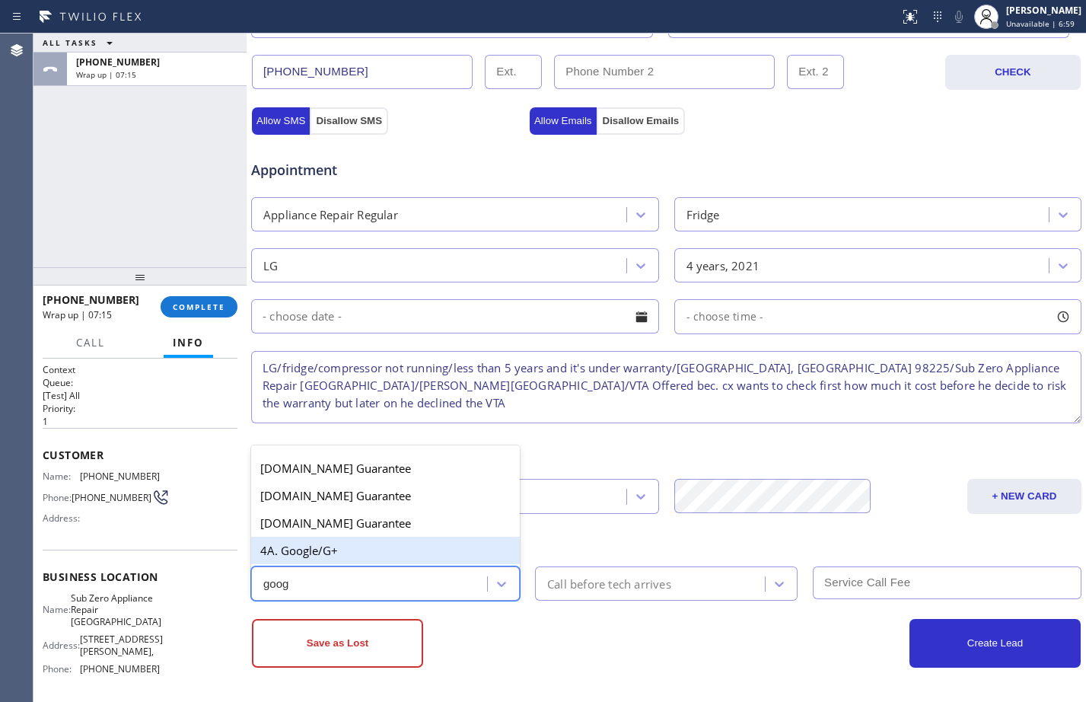
click at [375, 550] on div "4A. Google/G+" at bounding box center [385, 549] width 269 height 27
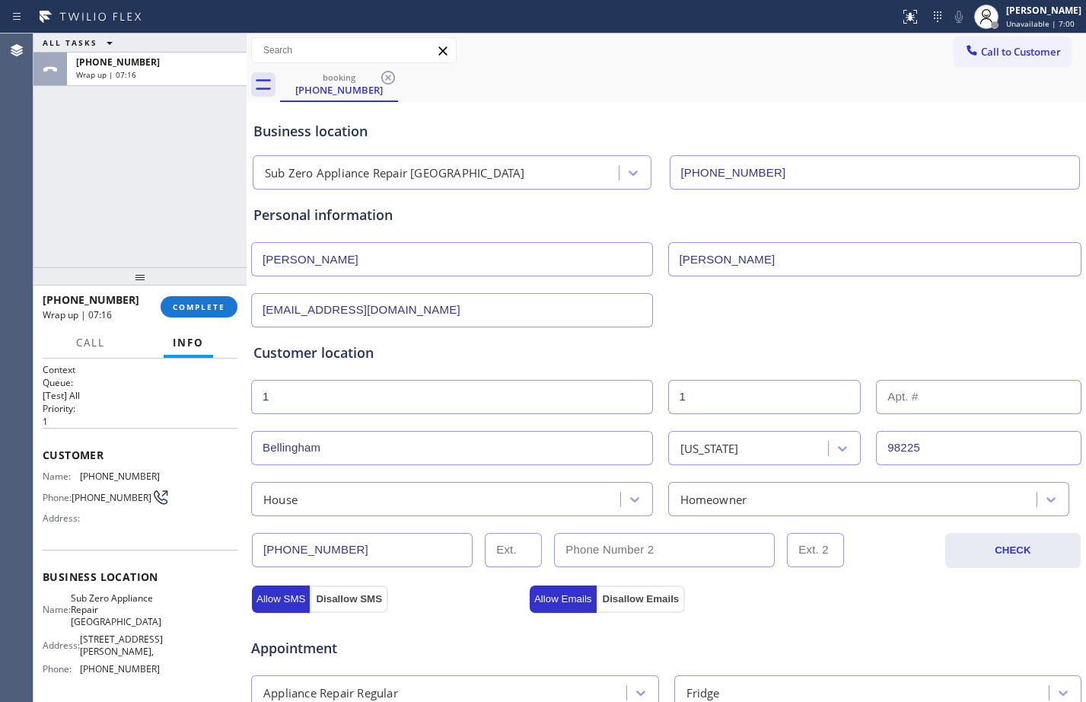
scroll to position [478, 0]
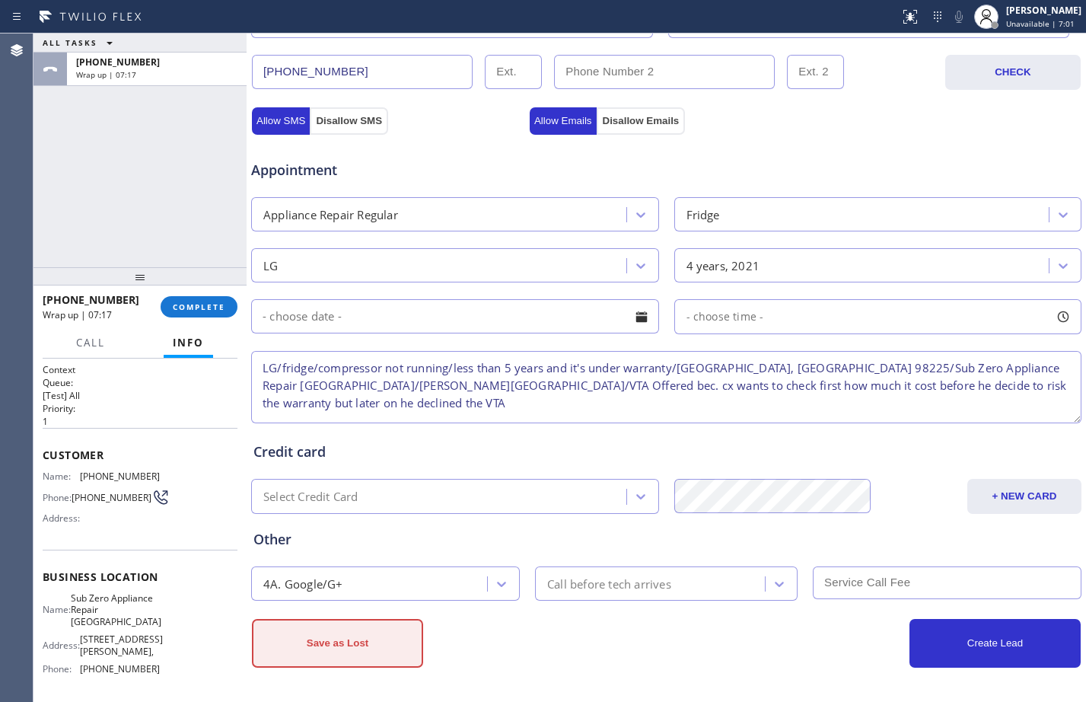
click at [384, 630] on button "Save as Lost" at bounding box center [337, 643] width 171 height 49
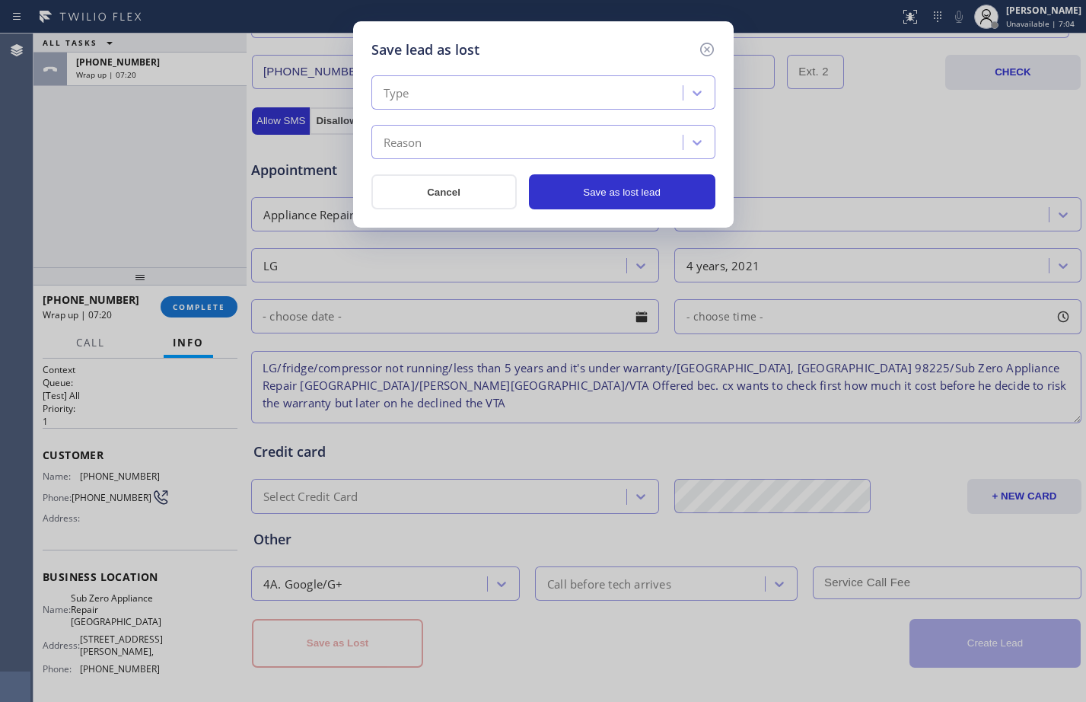
click at [564, 88] on div "Type" at bounding box center [529, 93] width 307 height 27
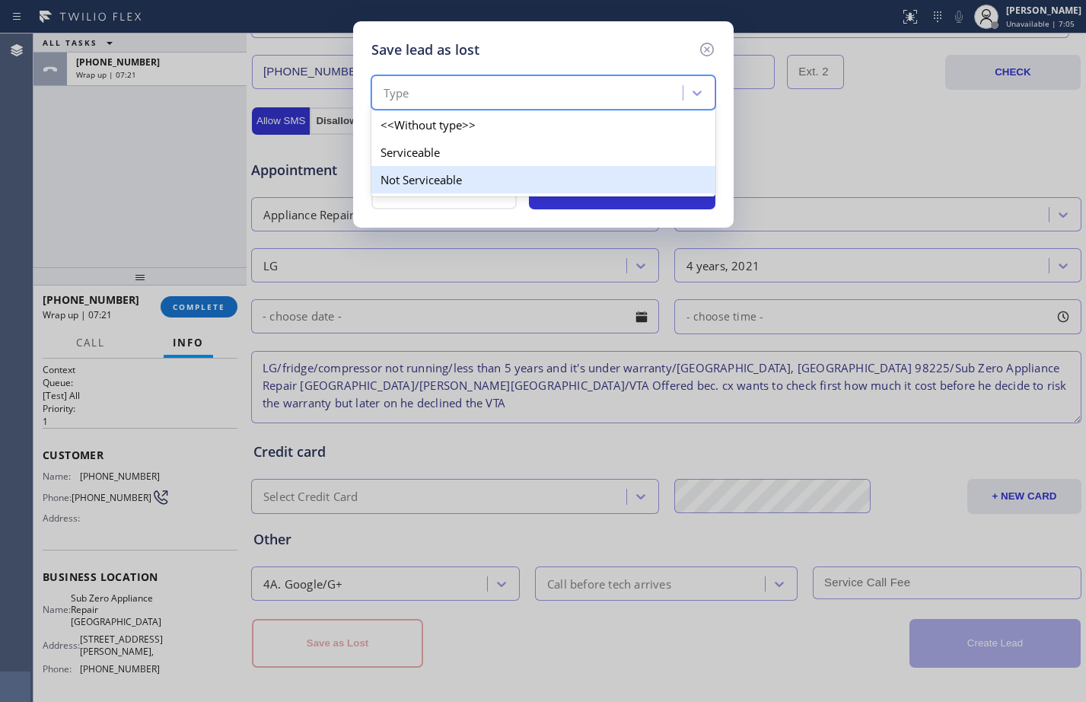
click at [455, 181] on div "Not Serviceable" at bounding box center [543, 179] width 344 height 27
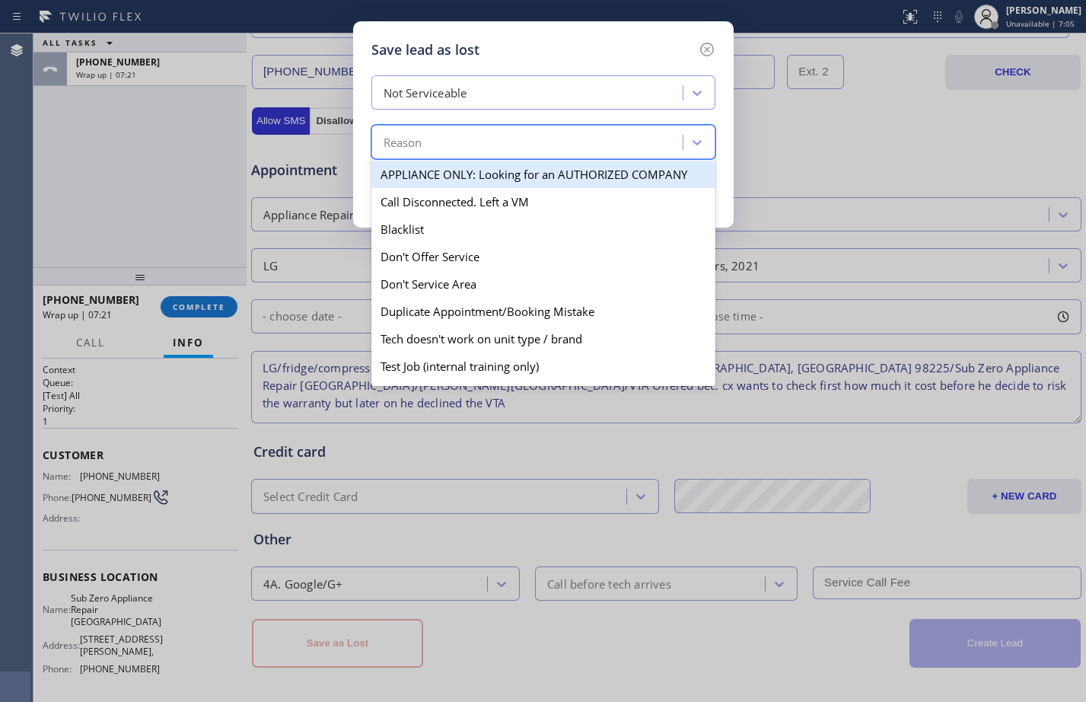
click at [462, 145] on div "Reason" at bounding box center [529, 142] width 307 height 27
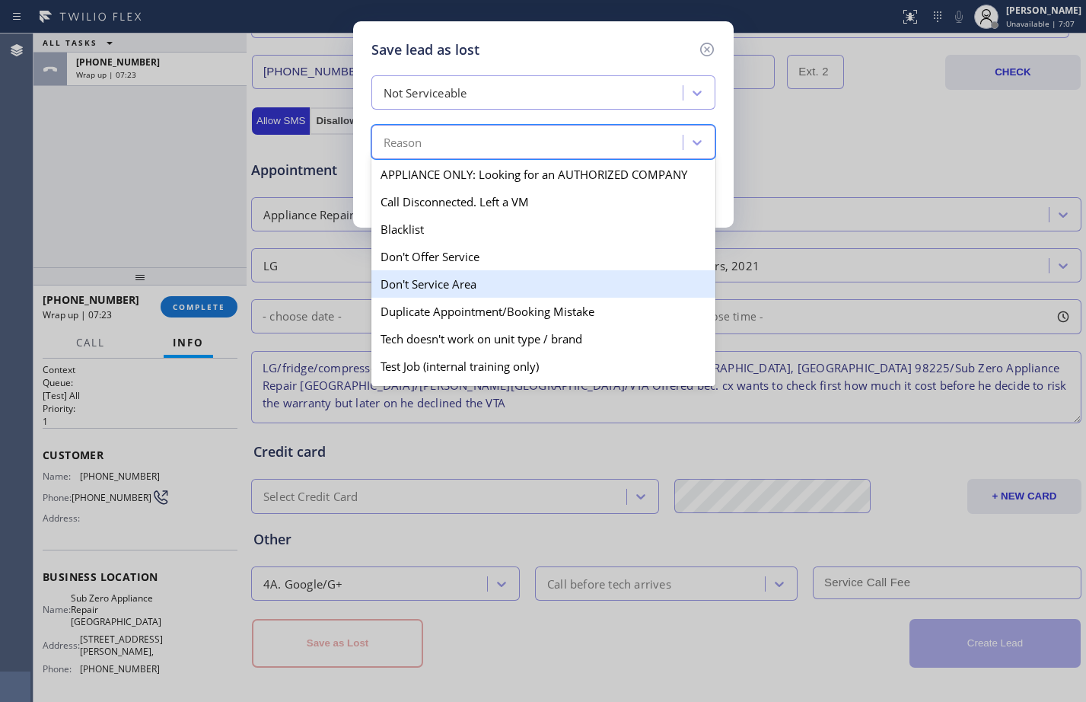
click at [421, 285] on div "Don't Service Area" at bounding box center [543, 283] width 344 height 27
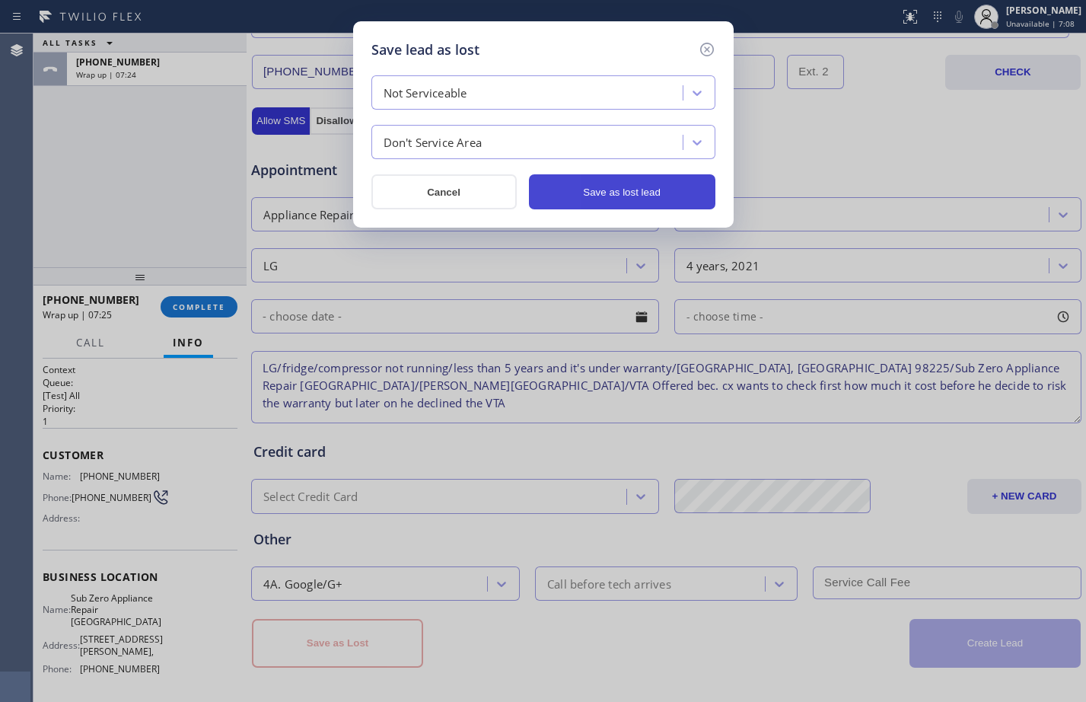
click at [602, 191] on button "Save as lost lead" at bounding box center [622, 191] width 186 height 35
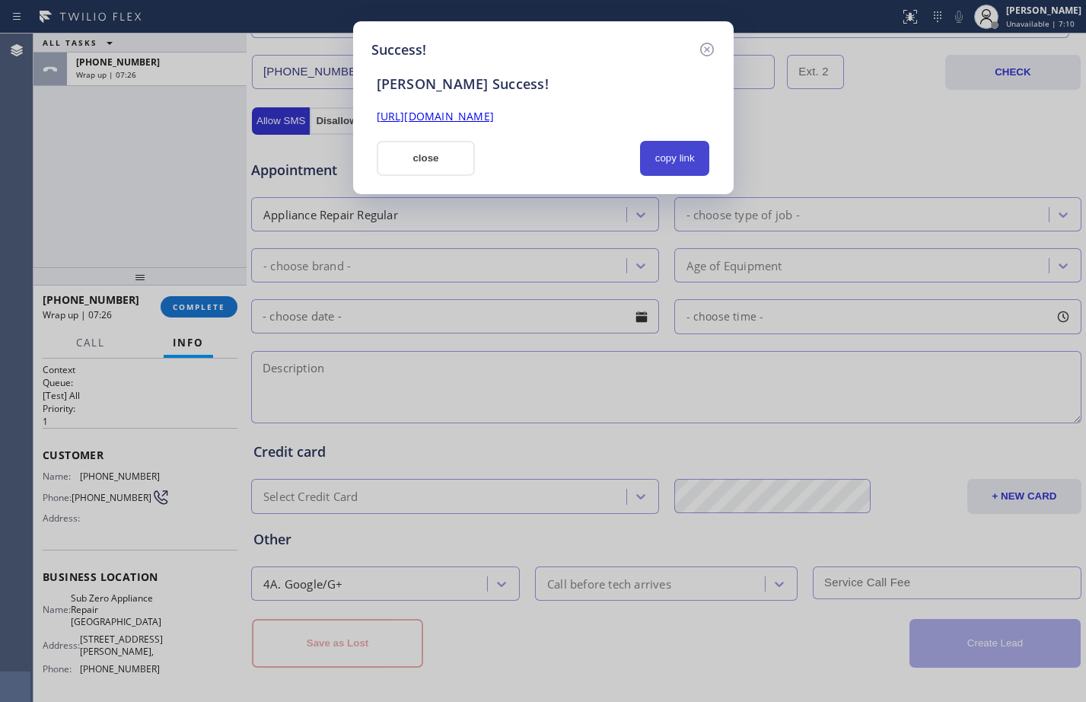
click at [648, 151] on button "copy link" at bounding box center [675, 158] width 70 height 35
click at [494, 118] on link "[URL][DOMAIN_NAME]" at bounding box center [435, 116] width 117 height 14
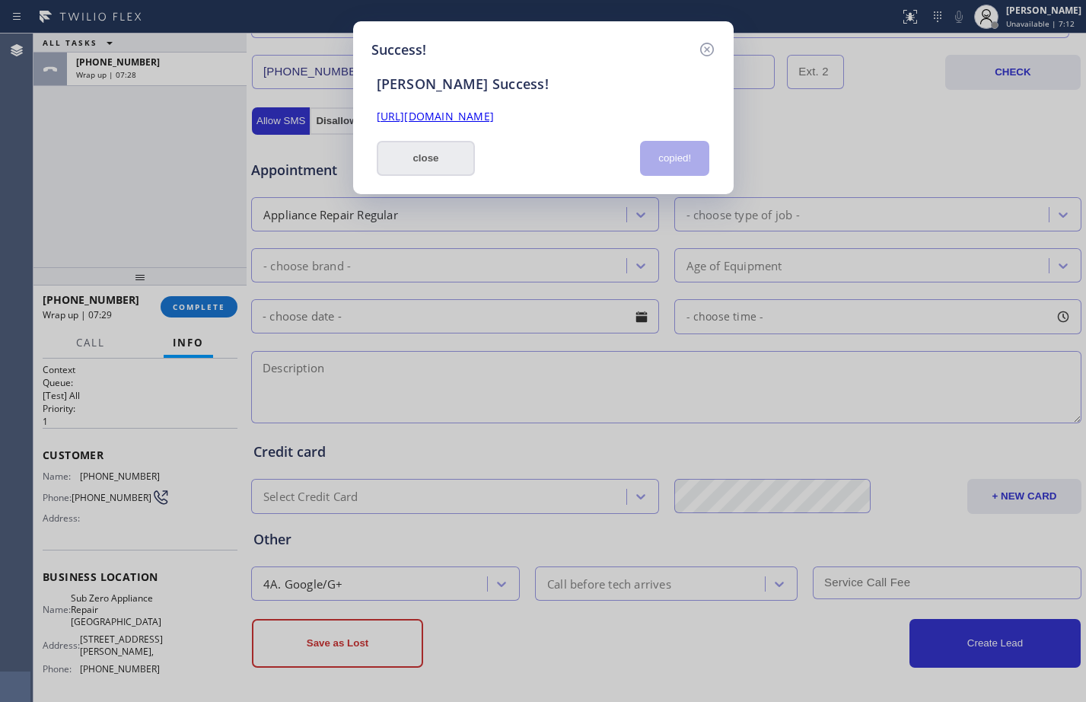
click at [444, 152] on button "close" at bounding box center [426, 158] width 99 height 35
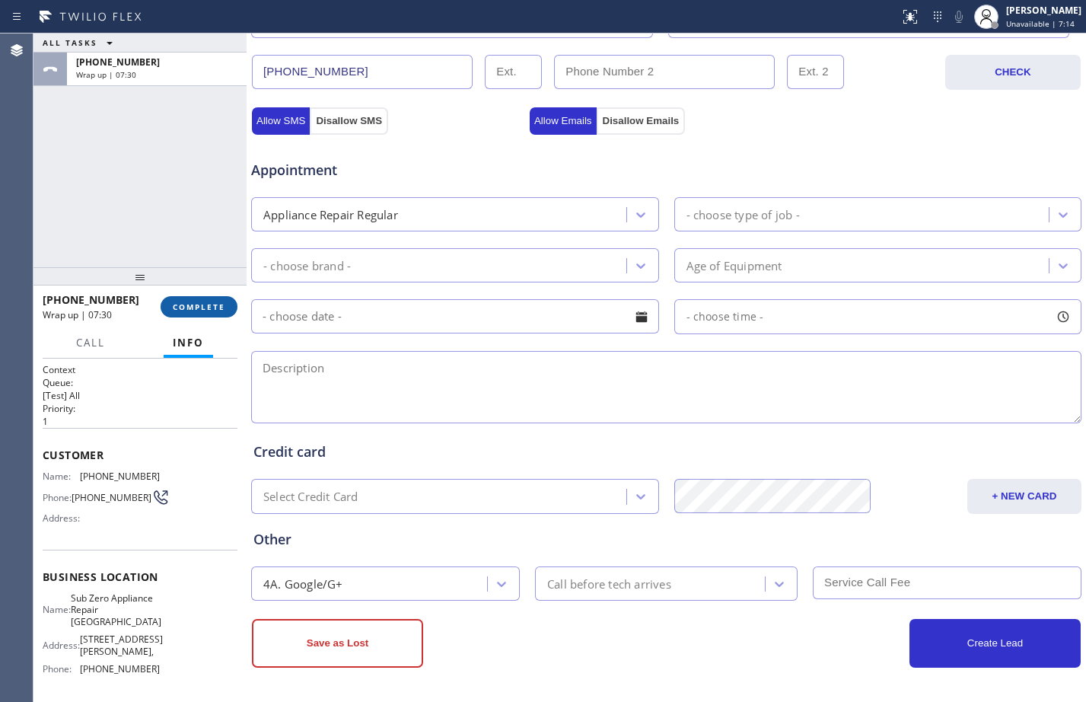
click at [184, 301] on button "COMPLETE" at bounding box center [199, 306] width 77 height 21
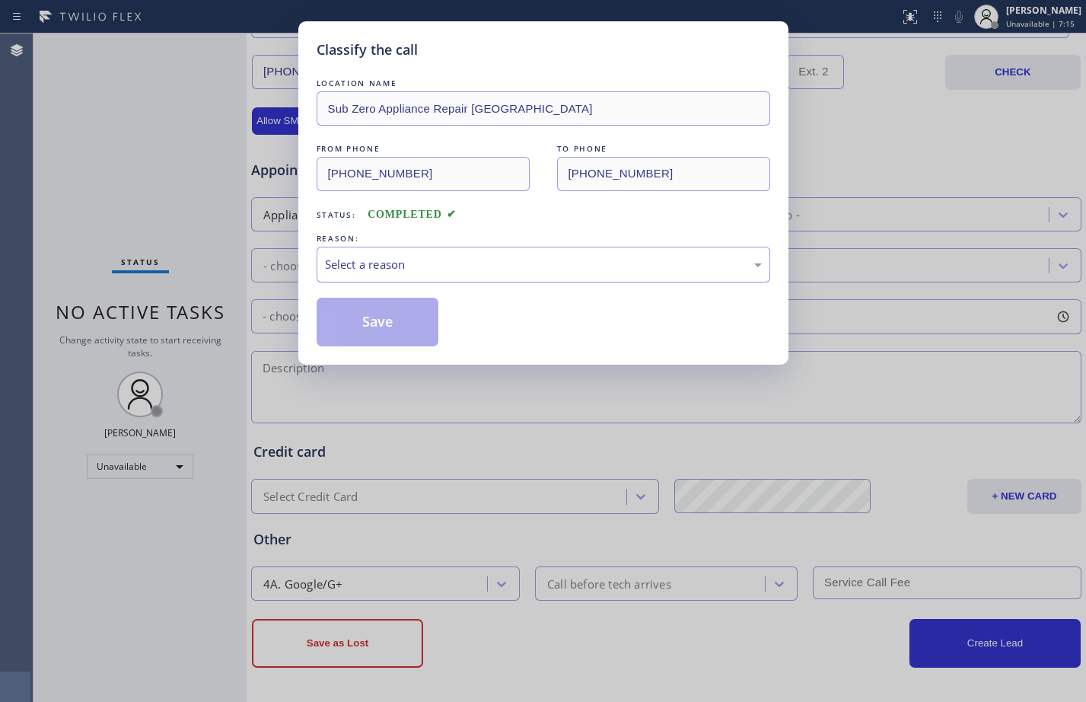
click at [460, 251] on div "Select a reason" at bounding box center [544, 265] width 454 height 36
click at [409, 315] on button "Save" at bounding box center [378, 322] width 123 height 49
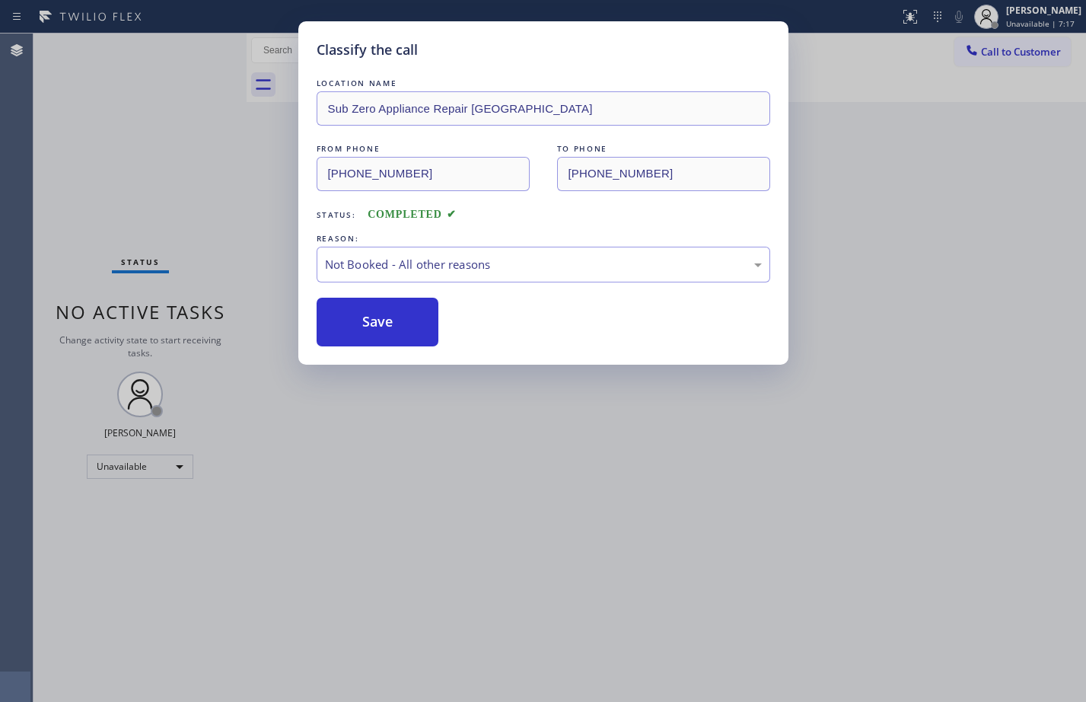
click at [97, 151] on div "Classify the call LOCATION NAME Sub Zero Appliance Repair [GEOGRAPHIC_DATA] FRO…" at bounding box center [543, 351] width 1086 height 702
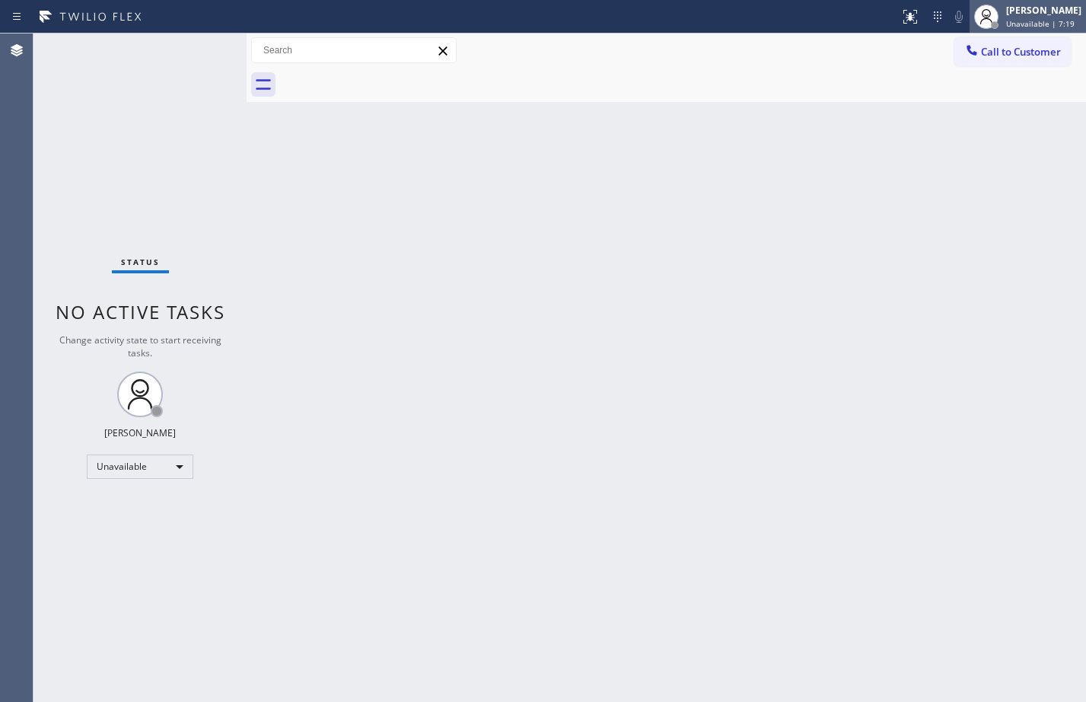
click at [1006, 24] on span "Unavailable | 7:19" at bounding box center [1040, 23] width 68 height 11
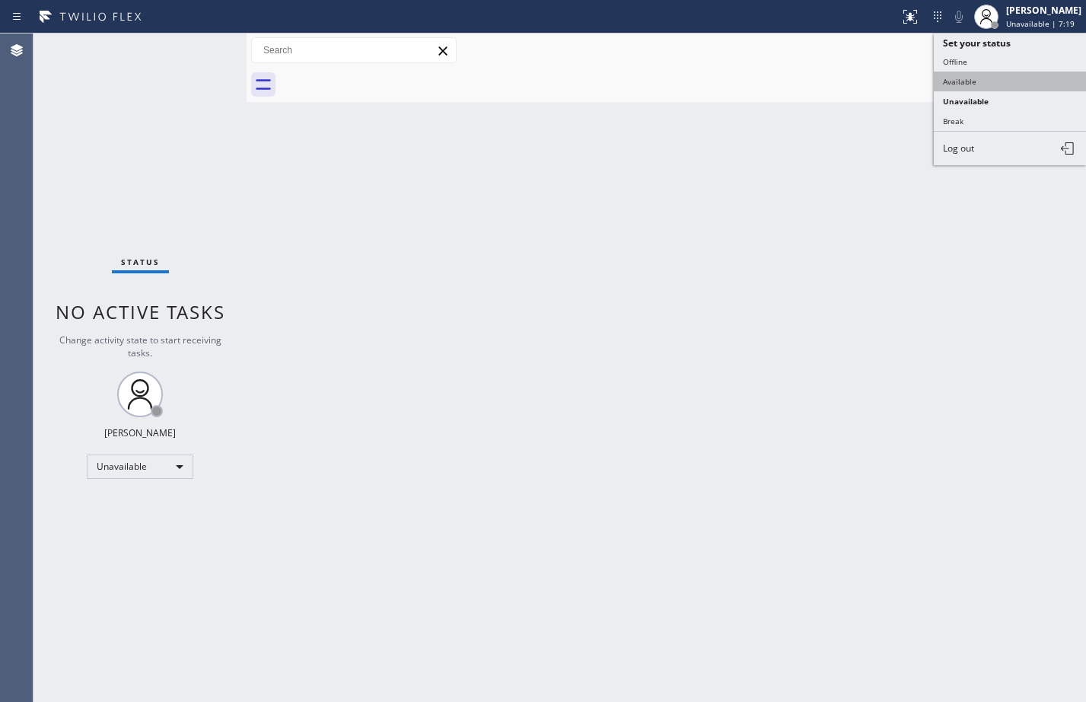
click at [978, 84] on button "Available" at bounding box center [1010, 82] width 152 height 20
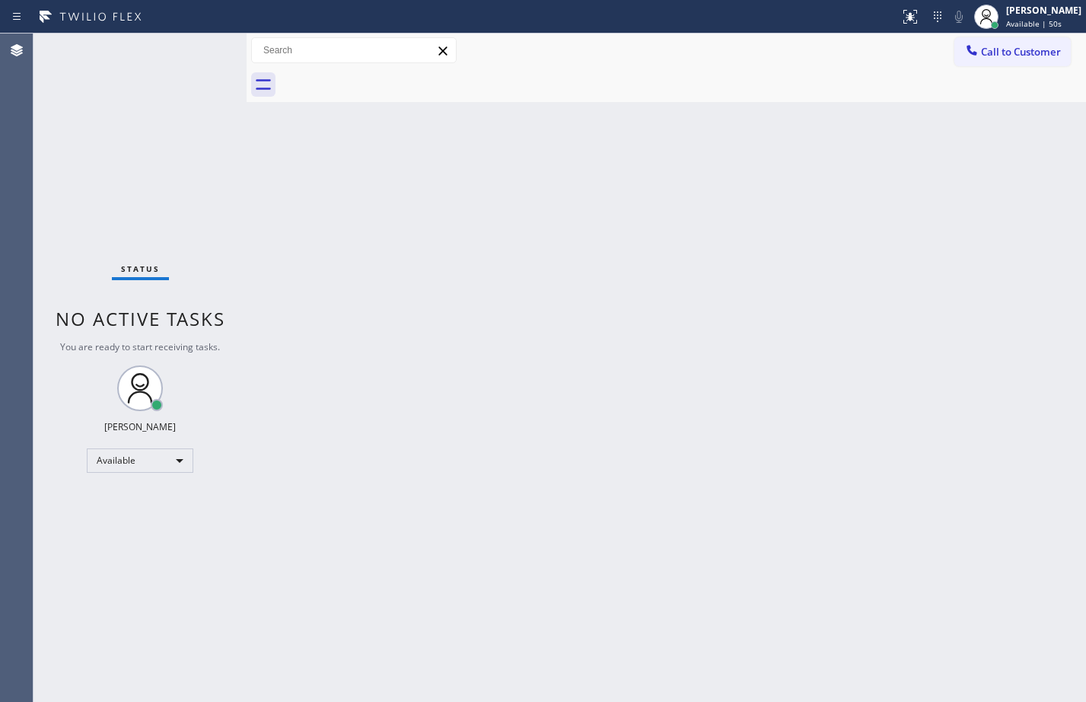
click at [98, 203] on div "Status No active tasks You are ready to start receiving tasks. [PERSON_NAME] Av…" at bounding box center [139, 367] width 213 height 668
click at [561, 450] on div "Back to Dashboard Change Sender ID Customers Technicians Select a contact Outbo…" at bounding box center [666, 367] width 839 height 668
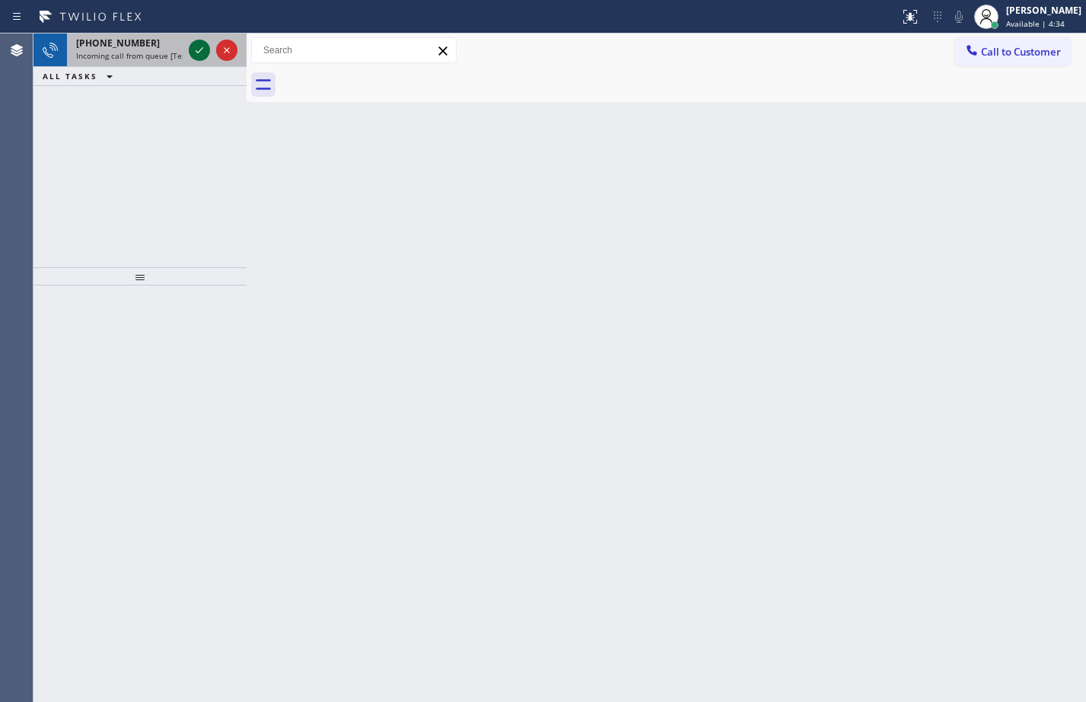
click at [202, 53] on icon at bounding box center [199, 50] width 18 height 18
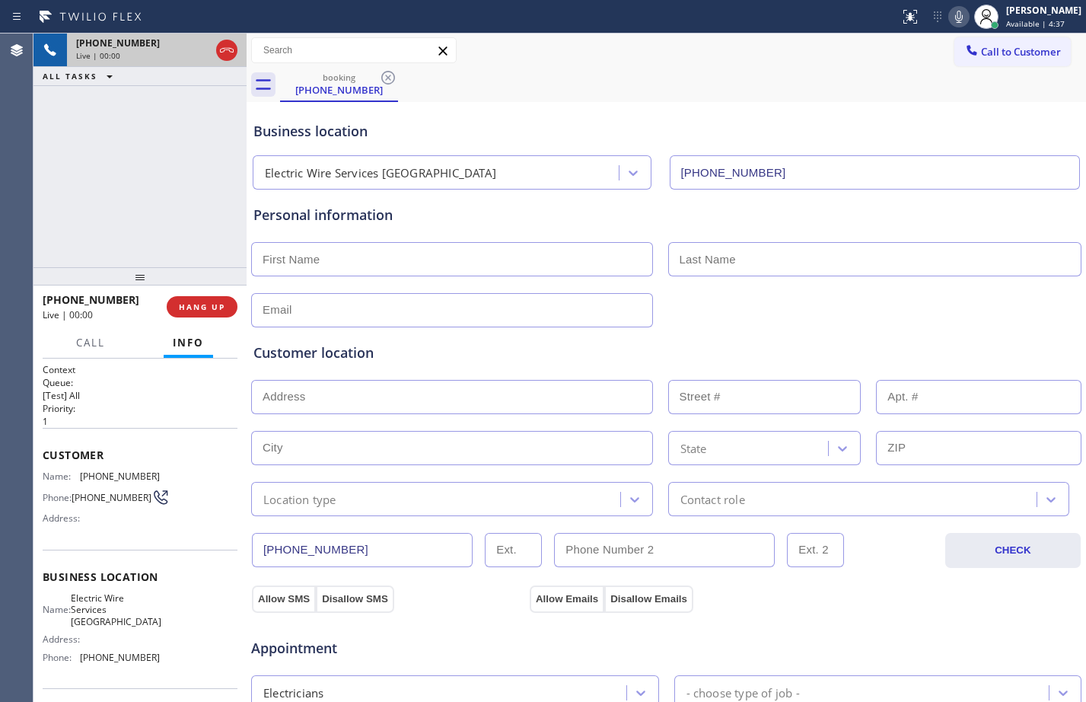
type input "[PHONE_NUMBER]"
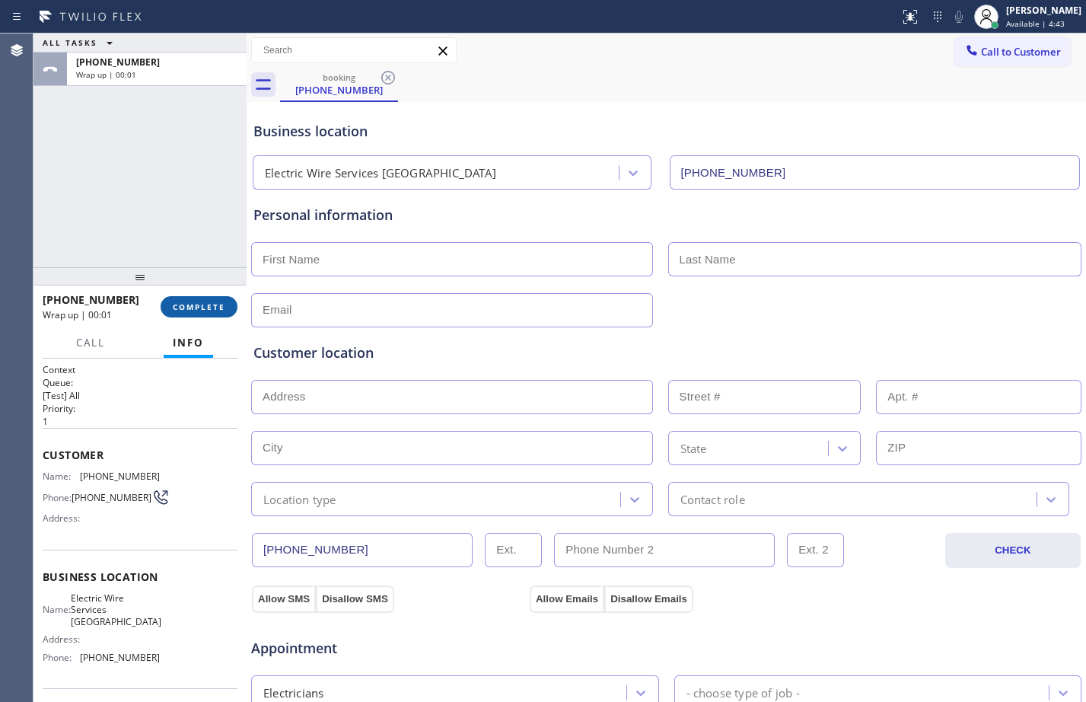
click at [205, 305] on span "COMPLETE" at bounding box center [199, 306] width 53 height 11
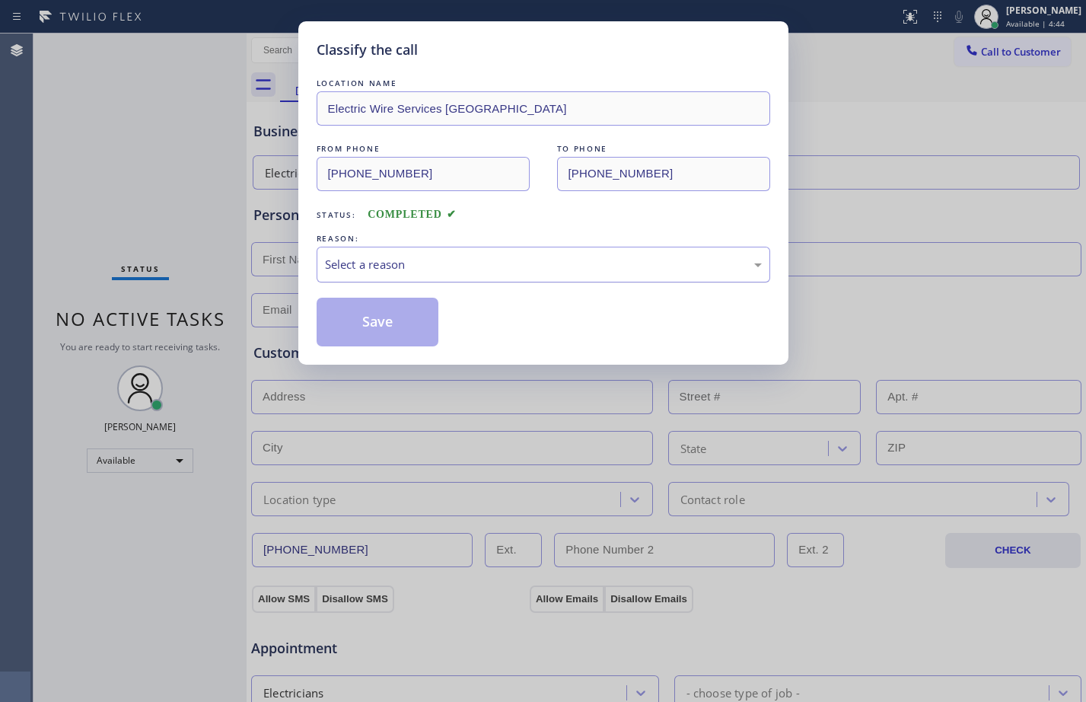
click at [400, 267] on div "Select a reason" at bounding box center [543, 265] width 437 height 18
click at [447, 272] on div "Not Booked - All other reasons" at bounding box center [543, 265] width 437 height 18
click at [395, 323] on button "Save" at bounding box center [378, 322] width 123 height 49
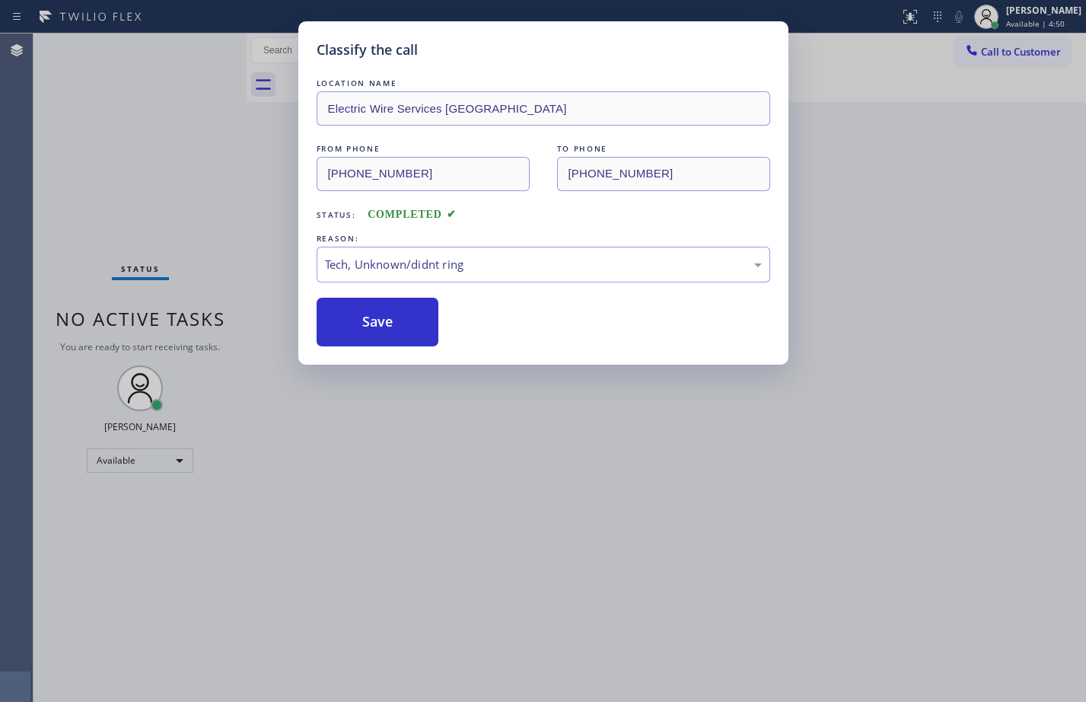
click at [209, 177] on div "Classify the call LOCATION NAME Electric Wire Services [GEOGRAPHIC_DATA] FROM P…" at bounding box center [543, 351] width 1086 height 702
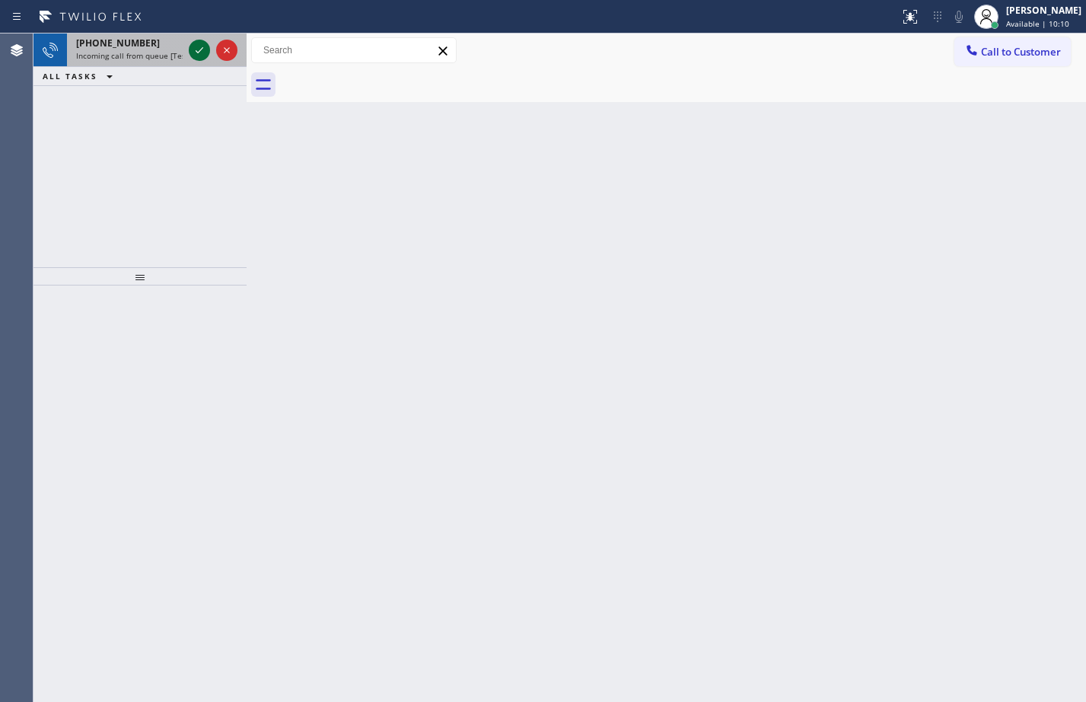
click at [196, 52] on icon at bounding box center [200, 50] width 8 height 6
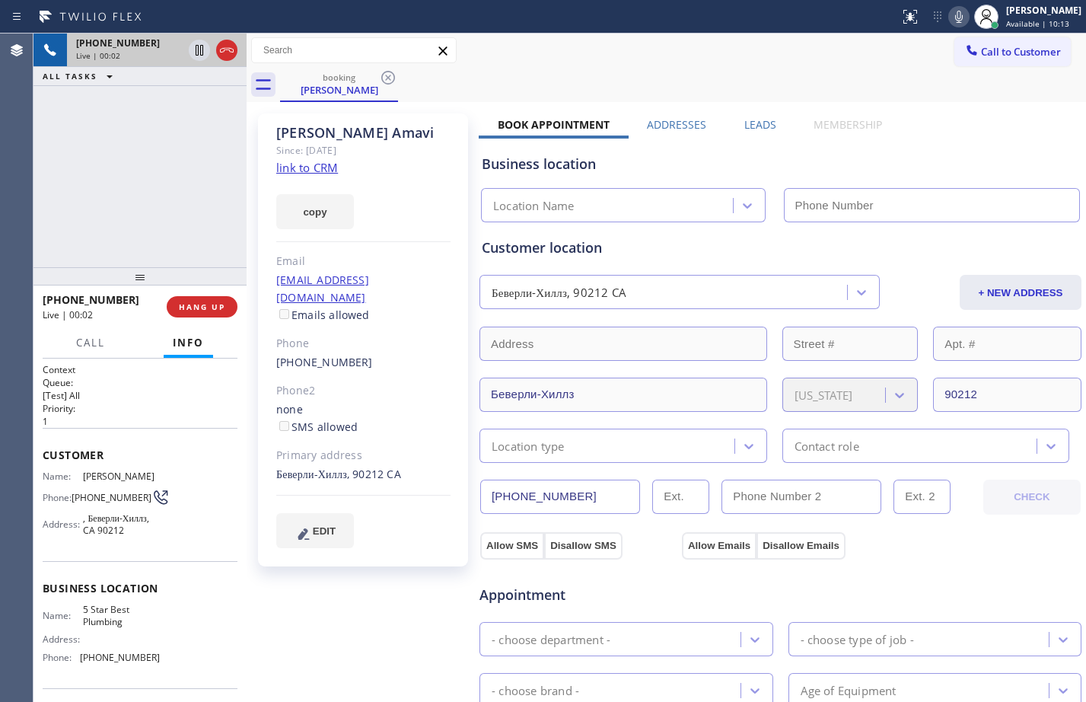
type input "[PHONE_NUMBER]"
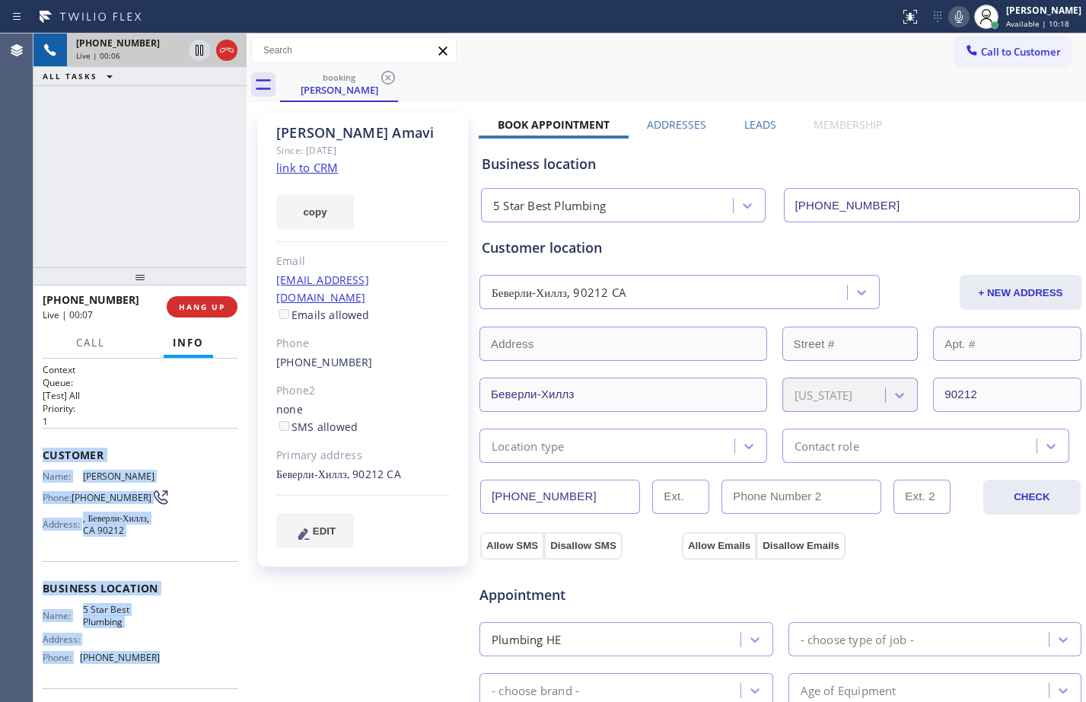
drag, startPoint x: 41, startPoint y: 451, endPoint x: 182, endPoint y: 670, distance: 259.8
click at [182, 670] on div "Context Queue: [Test] All Priority: 1 Customer Name: [PERSON_NAME] Phone: [PHON…" at bounding box center [139, 529] width 213 height 343
click at [310, 168] on link "link to CRM" at bounding box center [307, 167] width 62 height 15
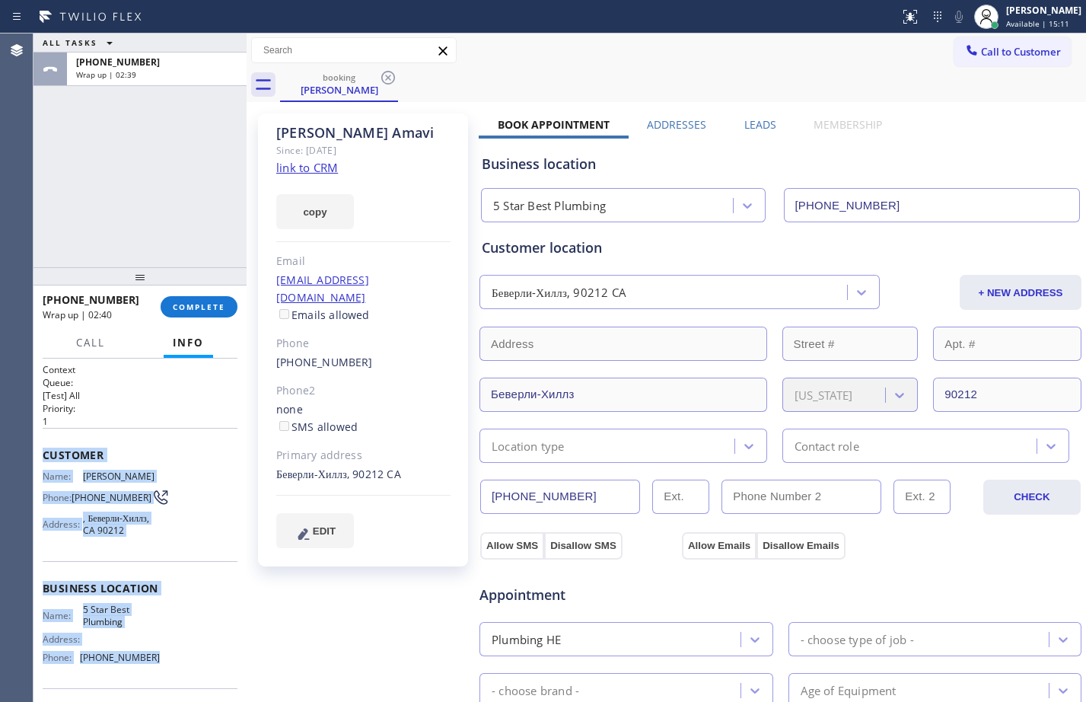
click at [629, 442] on div "Location type" at bounding box center [609, 445] width 250 height 27
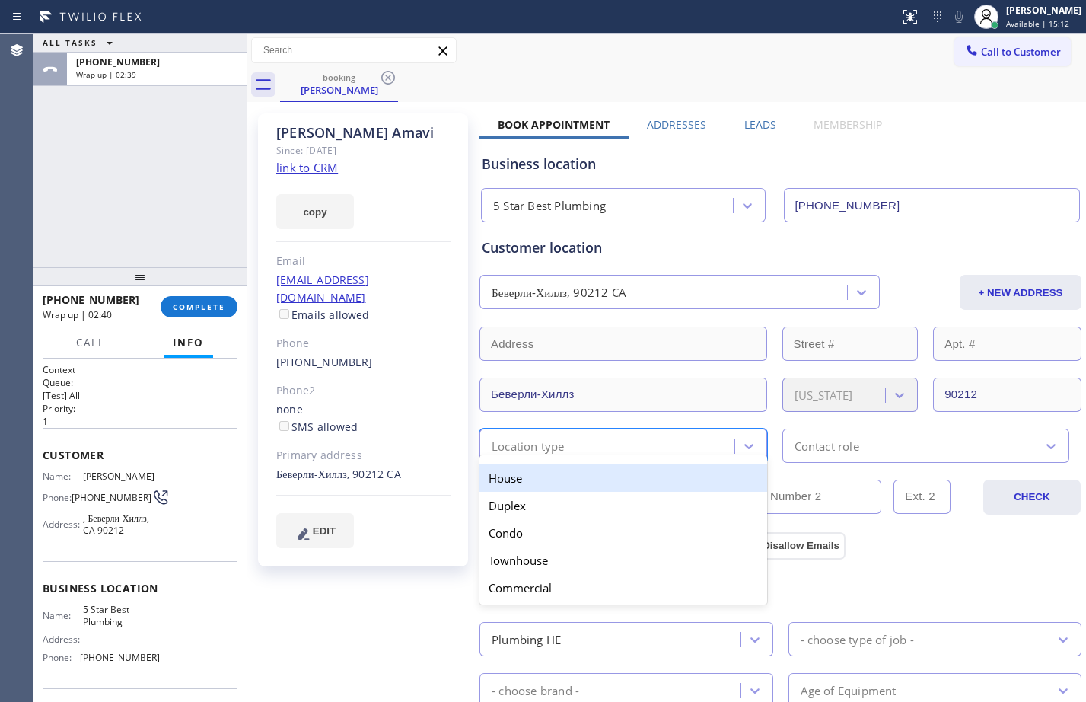
click at [554, 476] on div "House" at bounding box center [623, 477] width 288 height 27
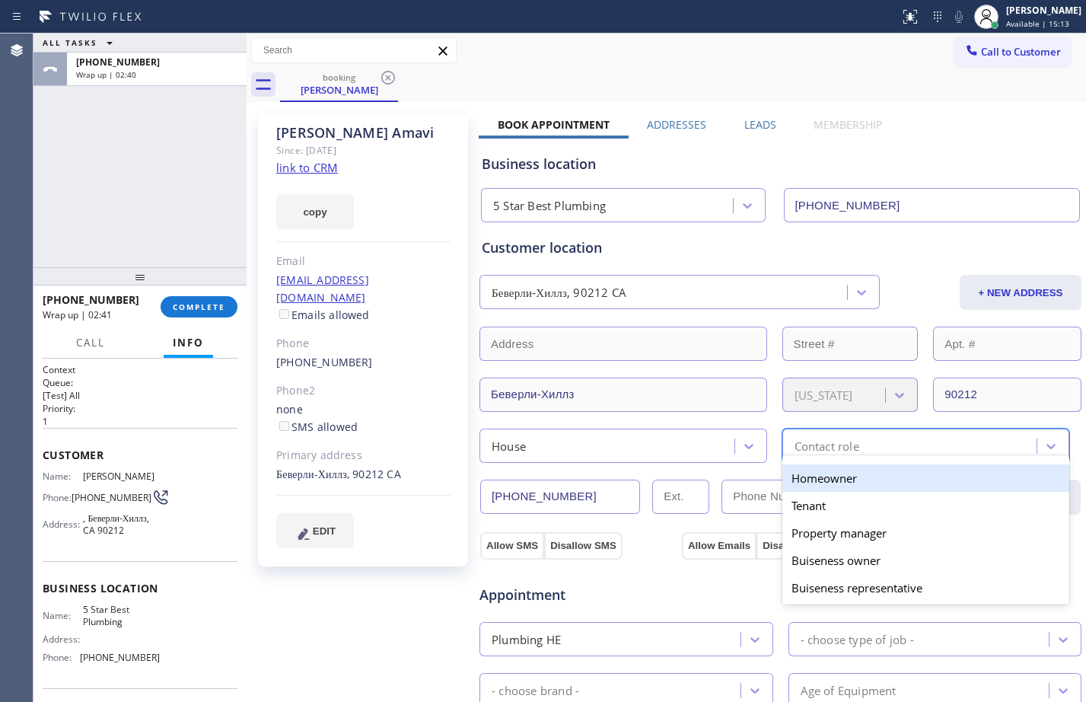
click at [918, 456] on div "option Homeowner focused, 1 of 5. 5 results available. Use Up and Down to choos…" at bounding box center [926, 445] width 288 height 34
click at [822, 484] on div "Homeowner" at bounding box center [926, 477] width 288 height 27
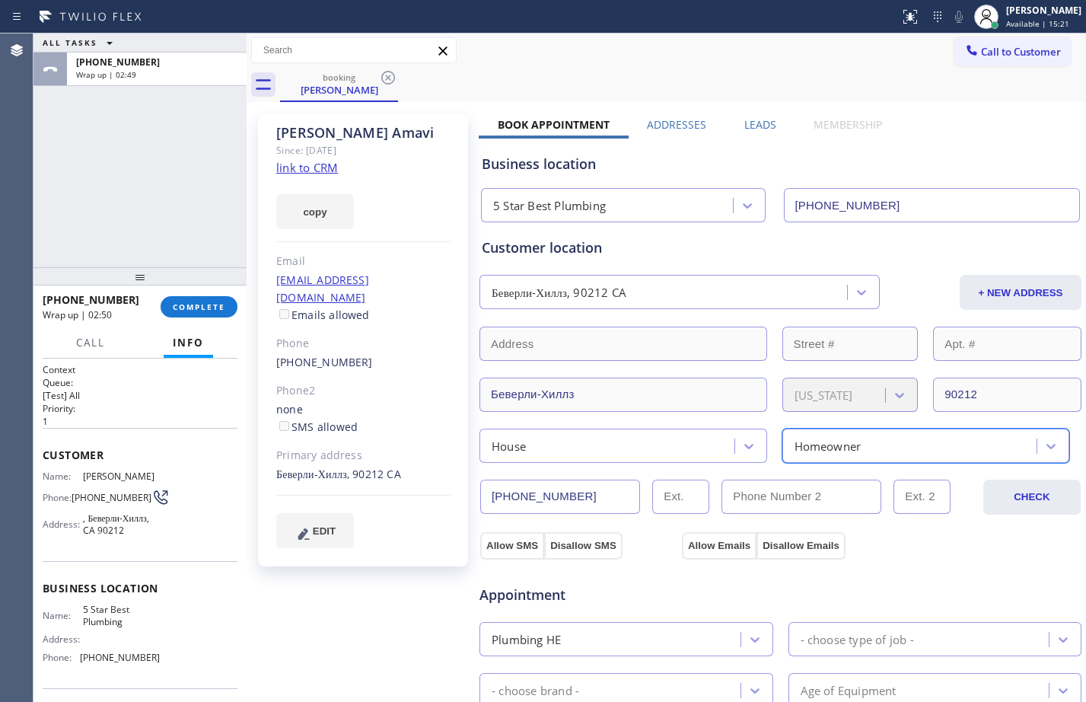
scroll to position [425, 0]
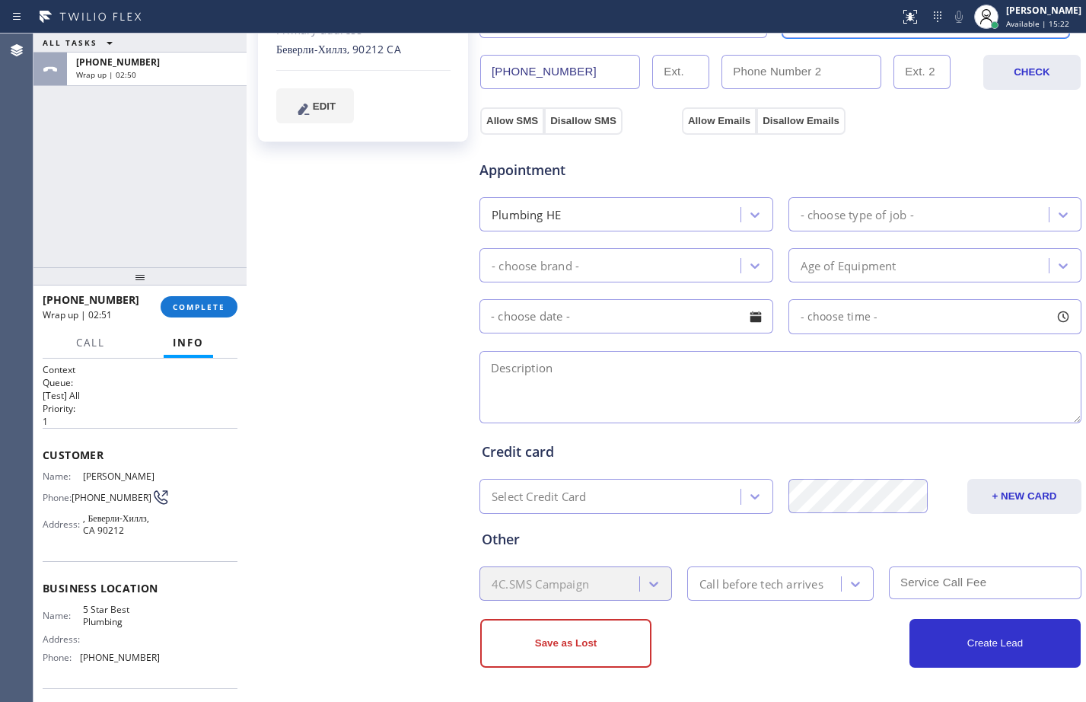
click at [610, 220] on div "Plumbing HE" at bounding box center [612, 214] width 256 height 27
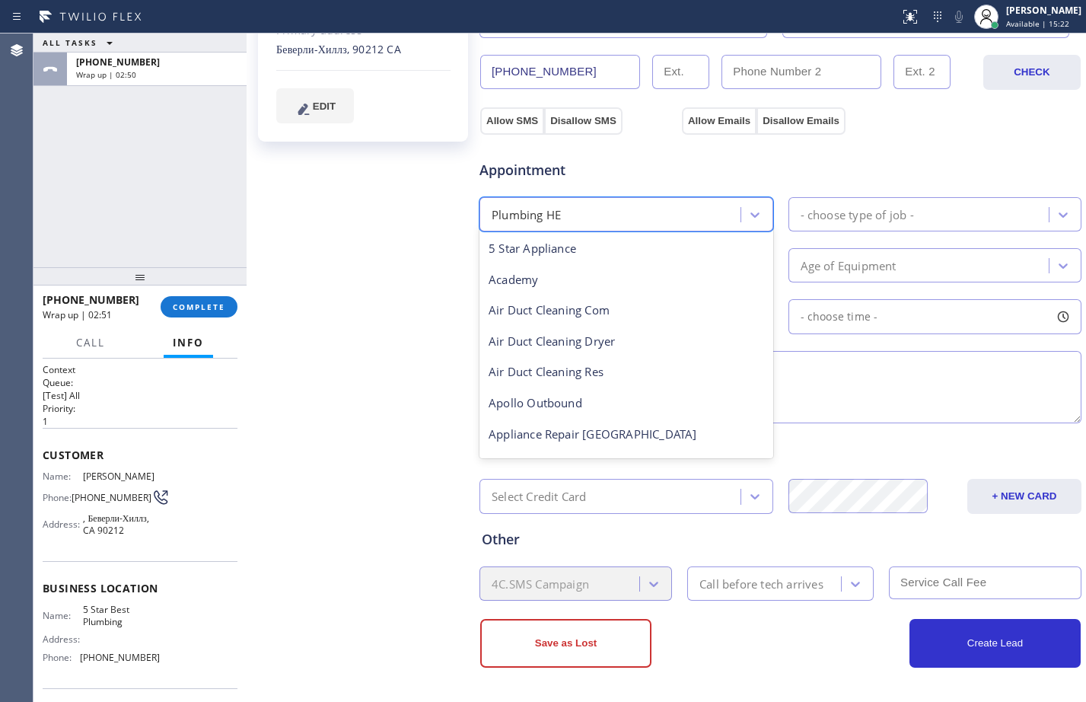
scroll to position [434, 0]
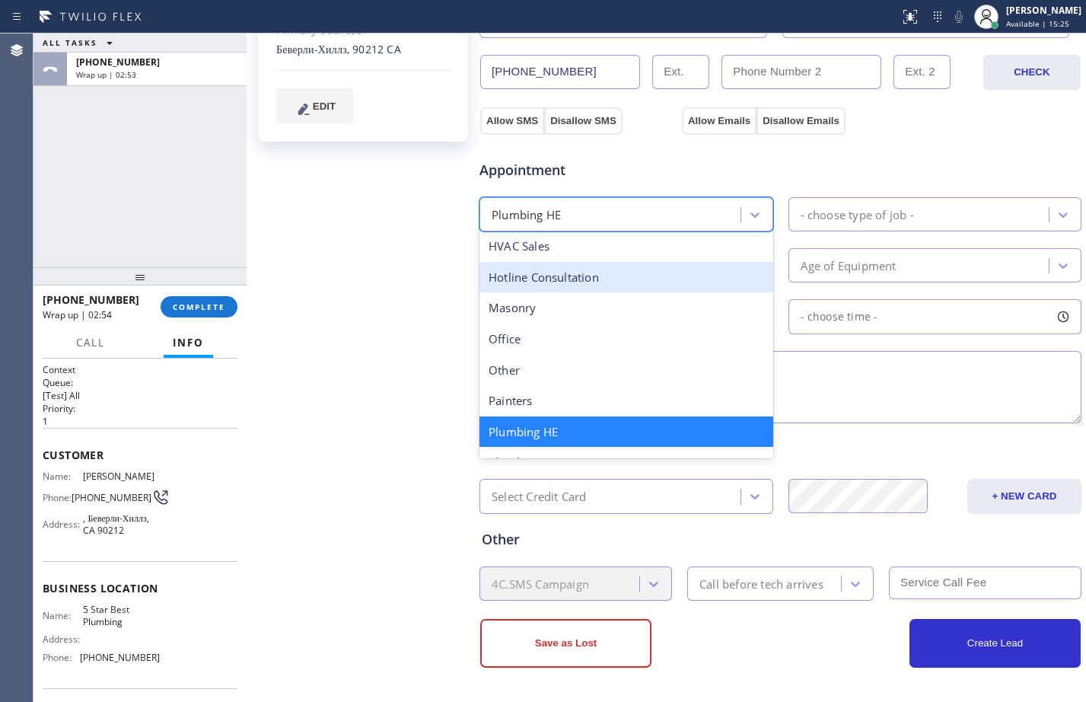
click at [247, 208] on div at bounding box center [247, 367] width 0 height 668
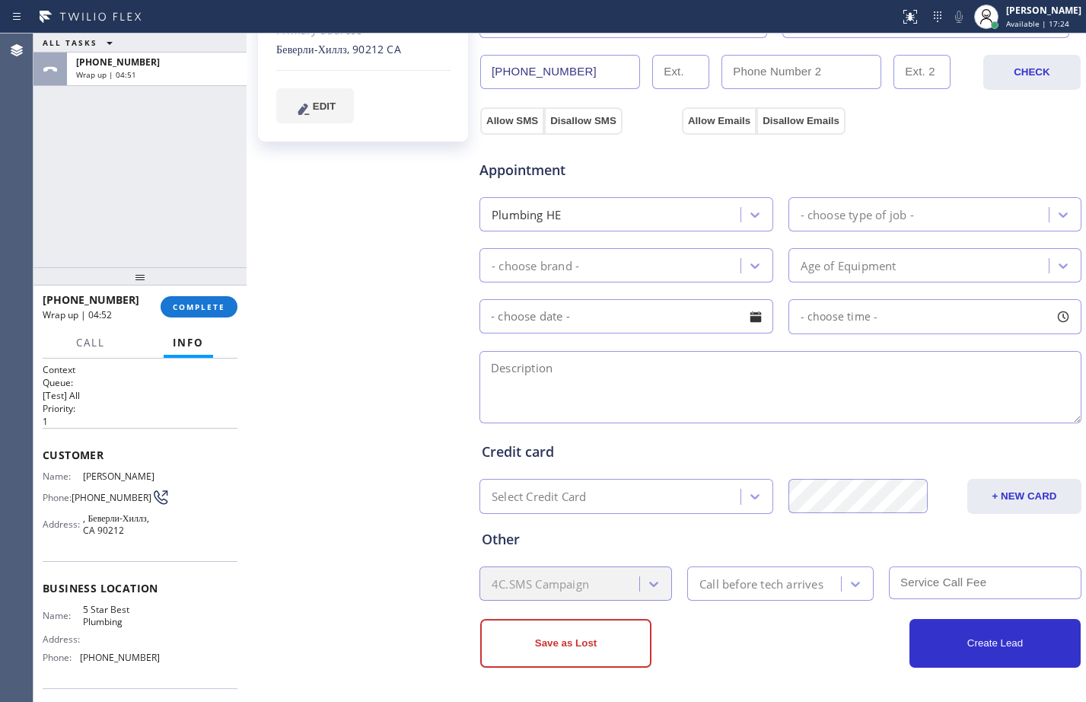
click at [71, 182] on div "ALL TASKS ALL TASKS ACTIVE TASKS TASKS IN WRAP UP [PHONE_NUMBER] Wrap up | 04:51" at bounding box center [139, 150] width 213 height 234
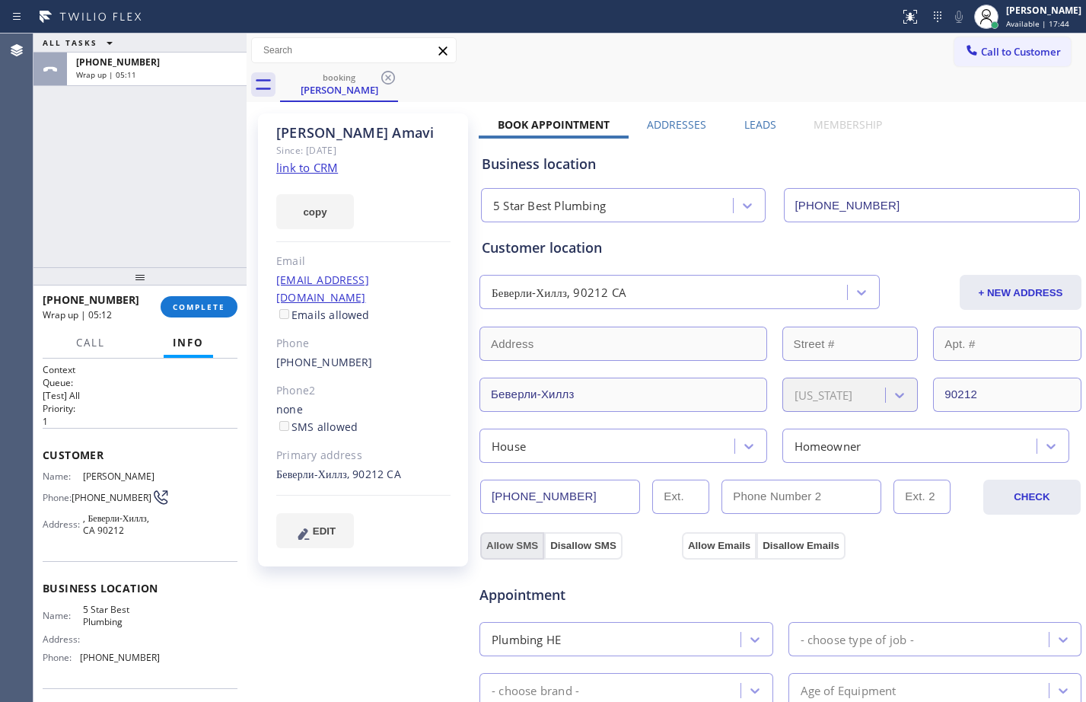
click at [504, 540] on button "Allow SMS" at bounding box center [512, 545] width 64 height 27
click at [718, 549] on button "Allow Emails" at bounding box center [719, 545] width 75 height 27
checkbox input "true"
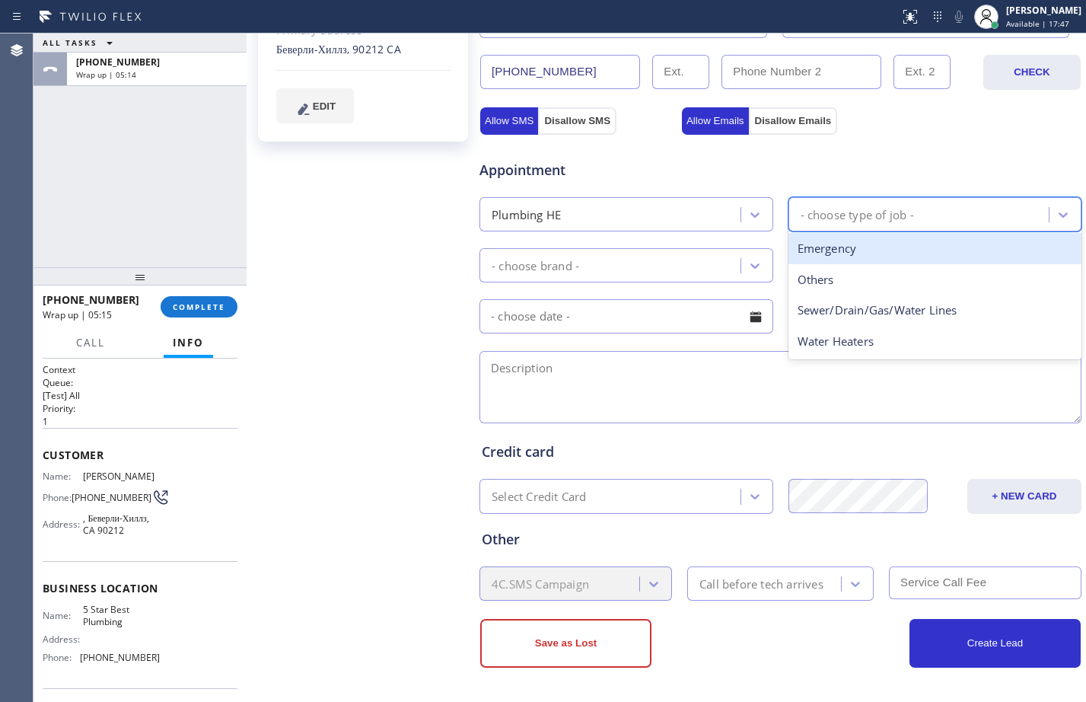
click at [860, 207] on div "- choose type of job -" at bounding box center [857, 214] width 113 height 18
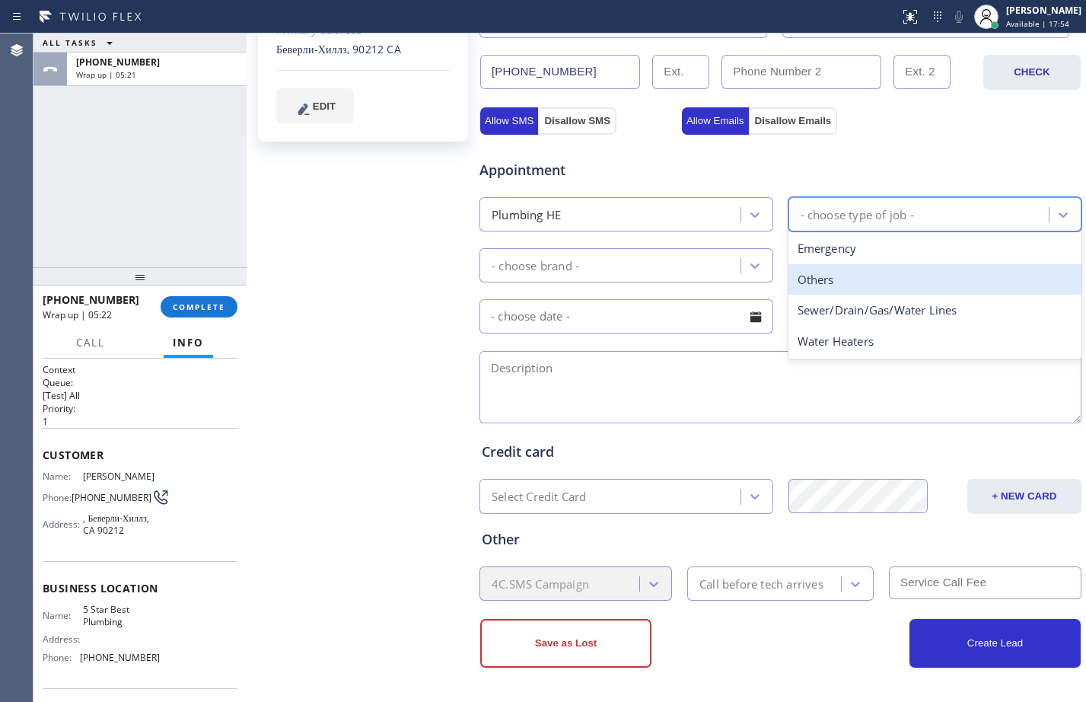
click at [883, 277] on div "Others" at bounding box center [935, 279] width 294 height 31
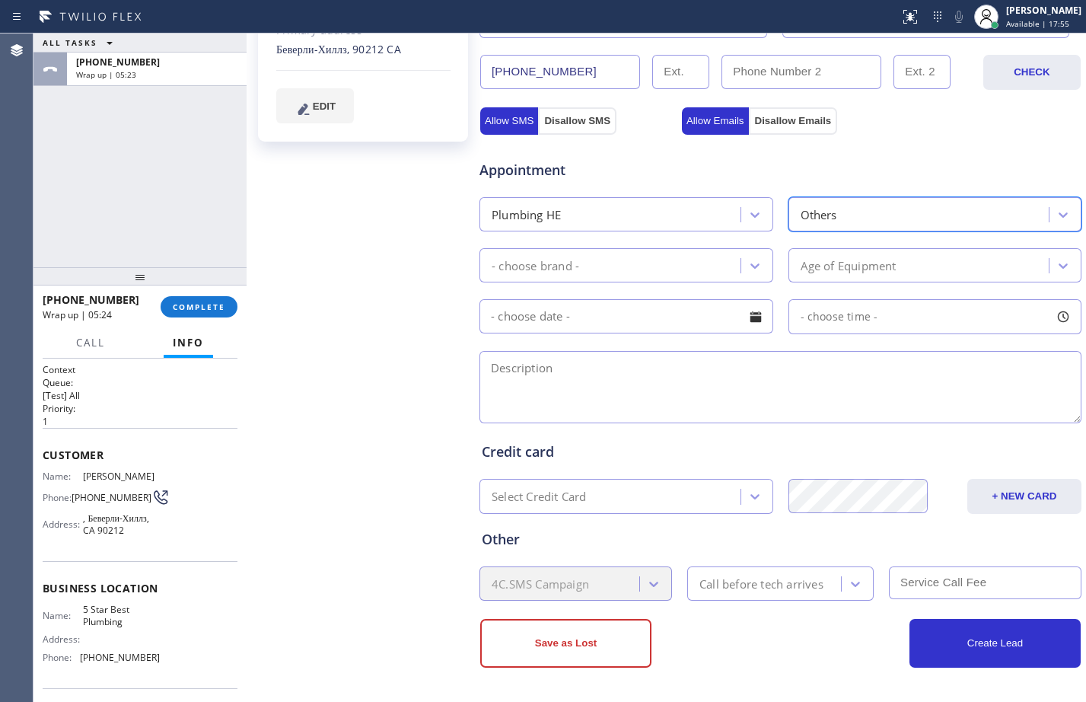
click at [564, 273] on div "- choose brand -" at bounding box center [536, 265] width 88 height 18
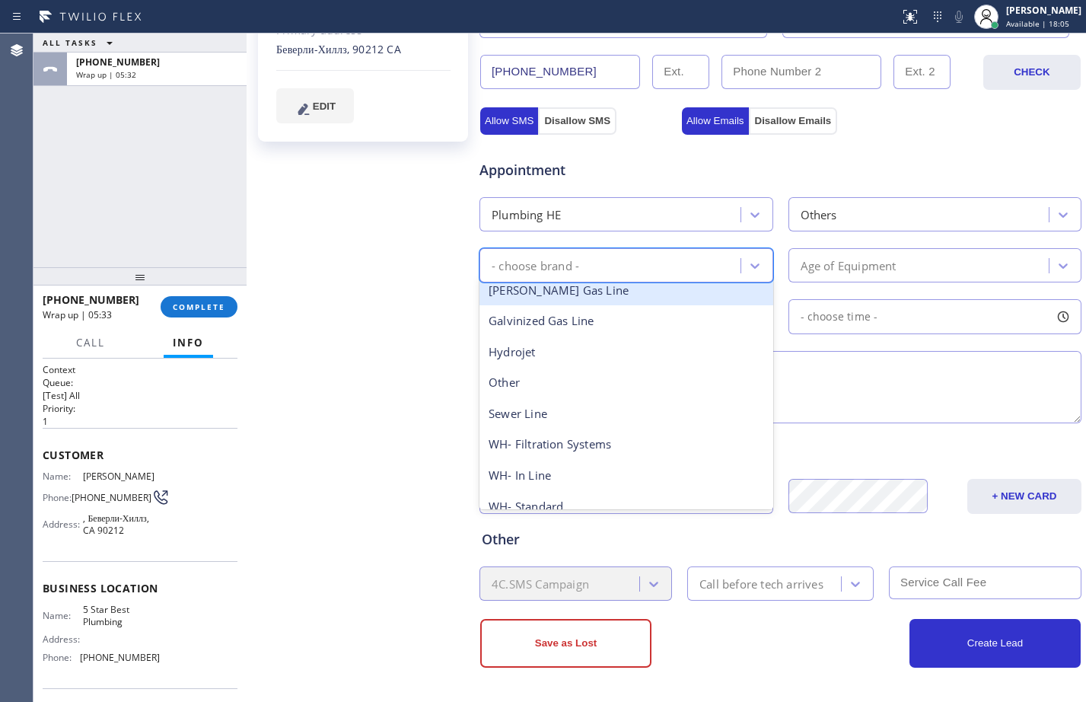
scroll to position [241, 0]
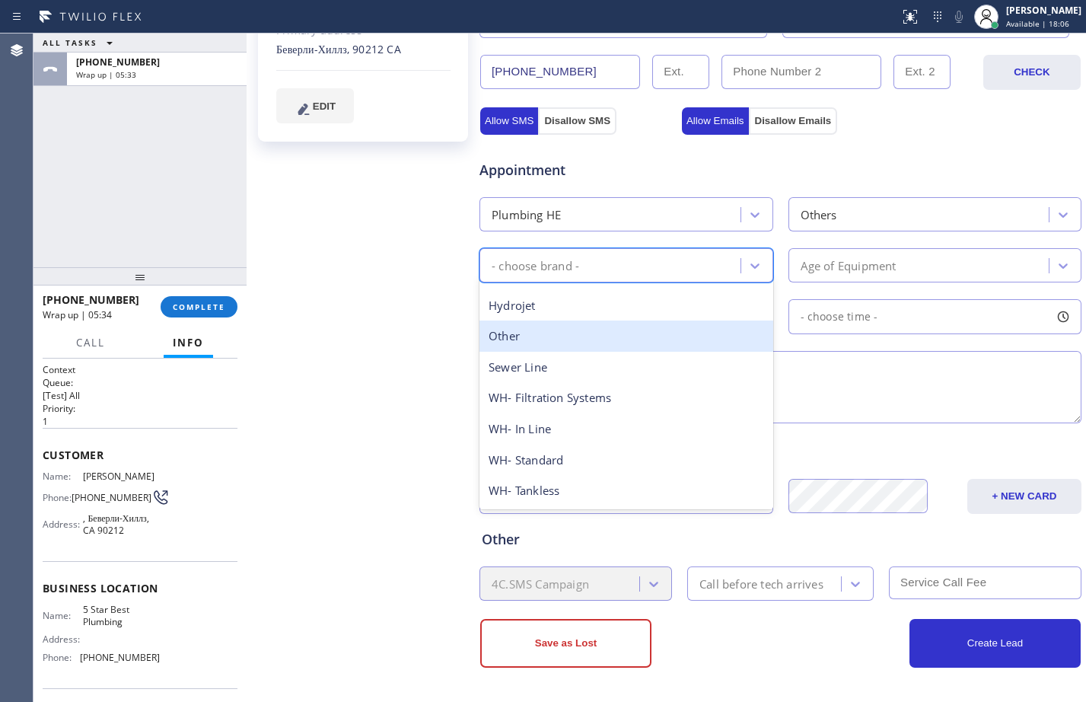
click at [532, 349] on div "Other" at bounding box center [626, 335] width 294 height 31
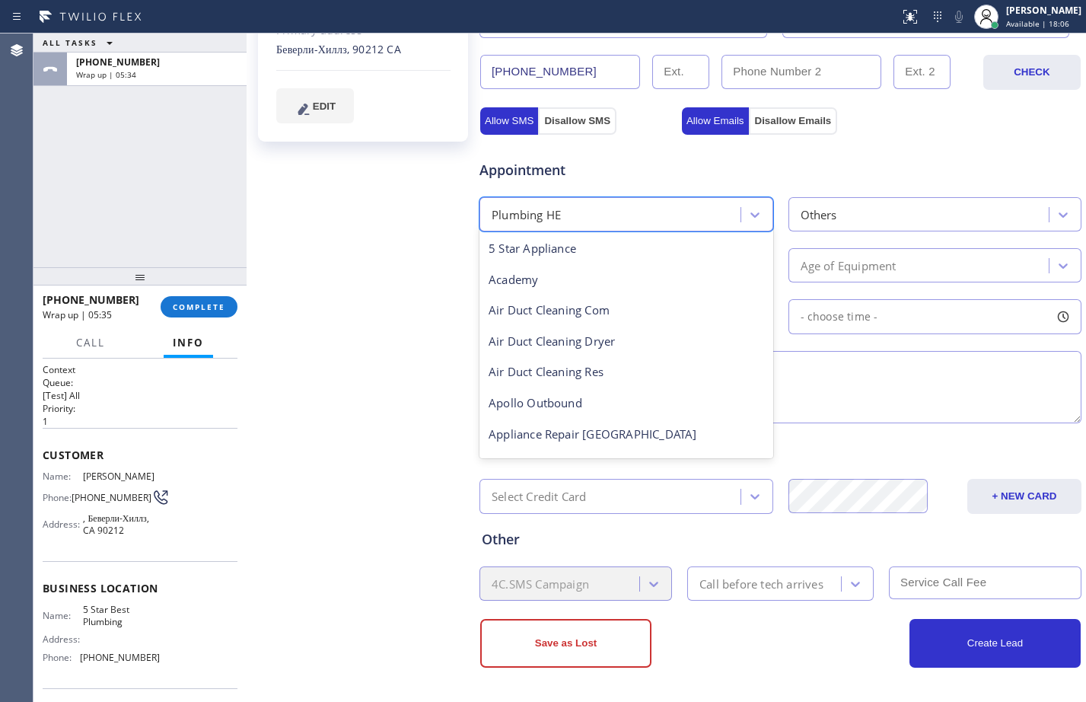
click at [641, 197] on div "Plumbing HE" at bounding box center [626, 214] width 294 height 34
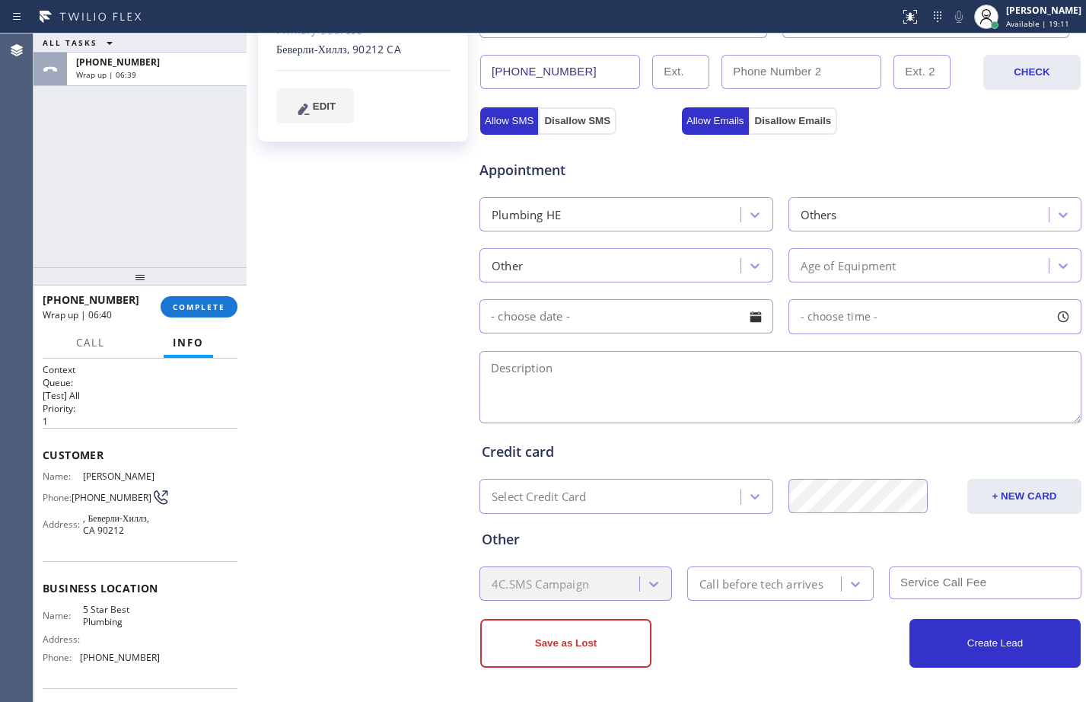
click at [673, 222] on div "Plumbing HE" at bounding box center [612, 214] width 256 height 27
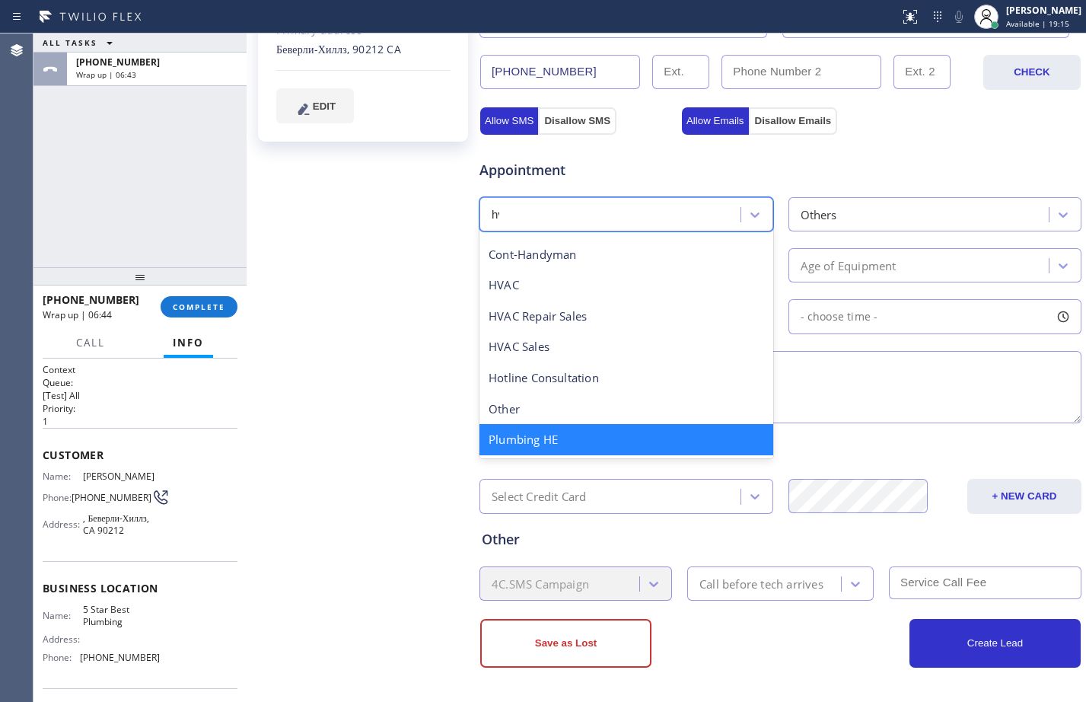
scroll to position [0, 0]
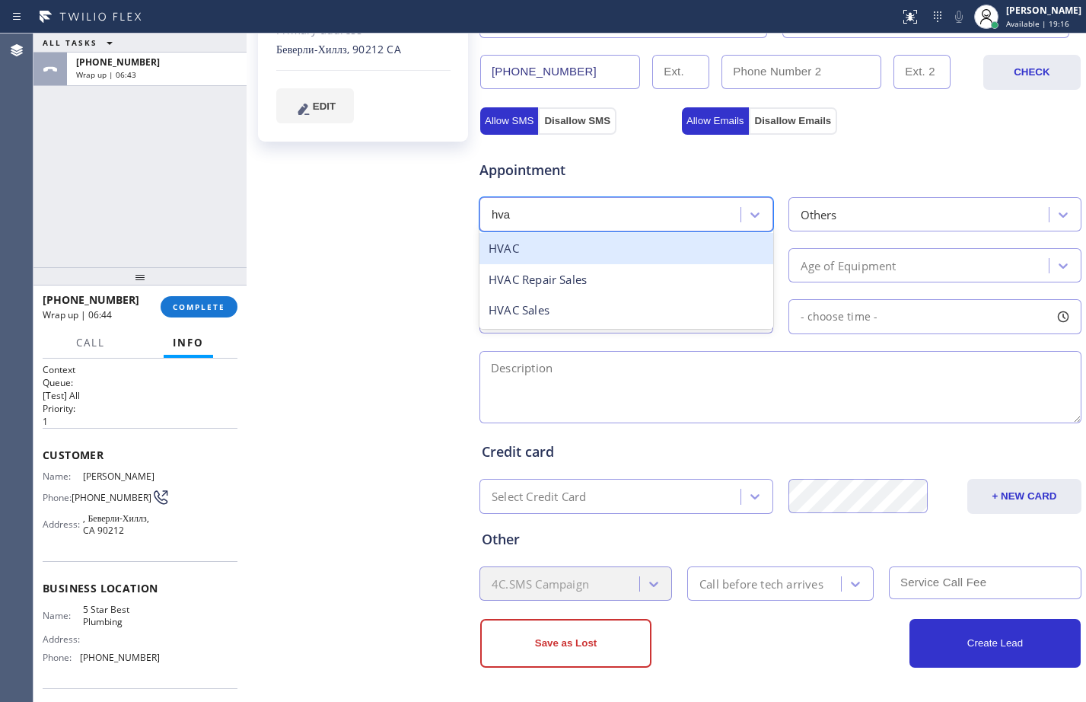
type input "hvac"
click at [648, 246] on div "HVAC" at bounding box center [626, 248] width 294 height 31
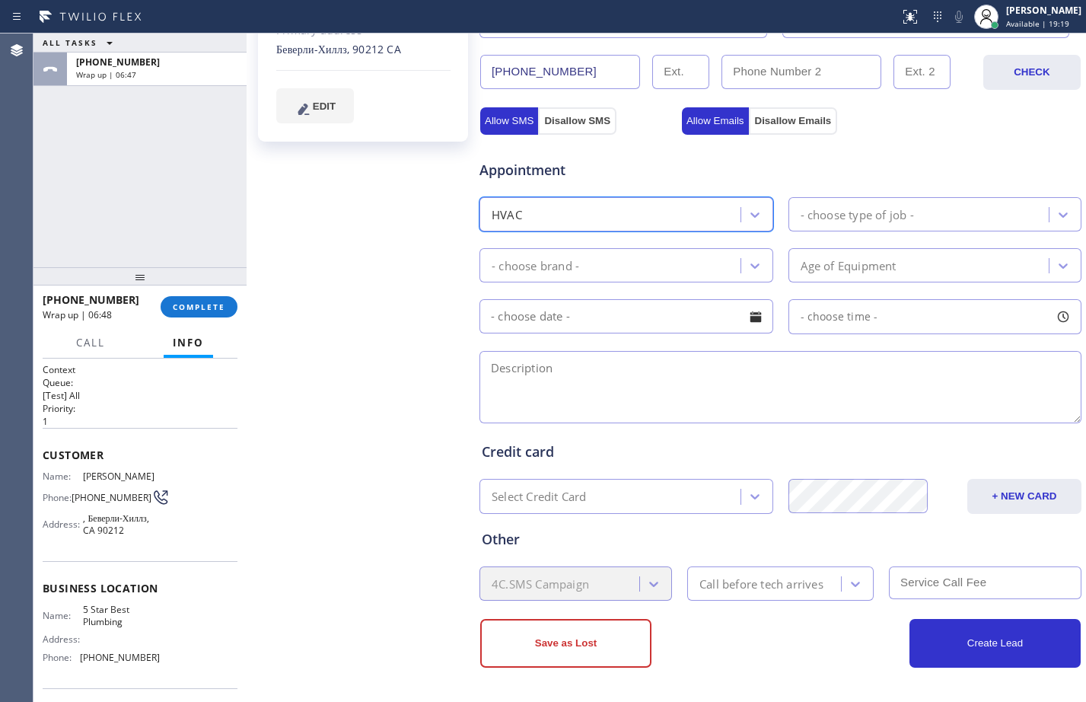
click at [685, 255] on div "- choose brand -" at bounding box center [612, 265] width 256 height 27
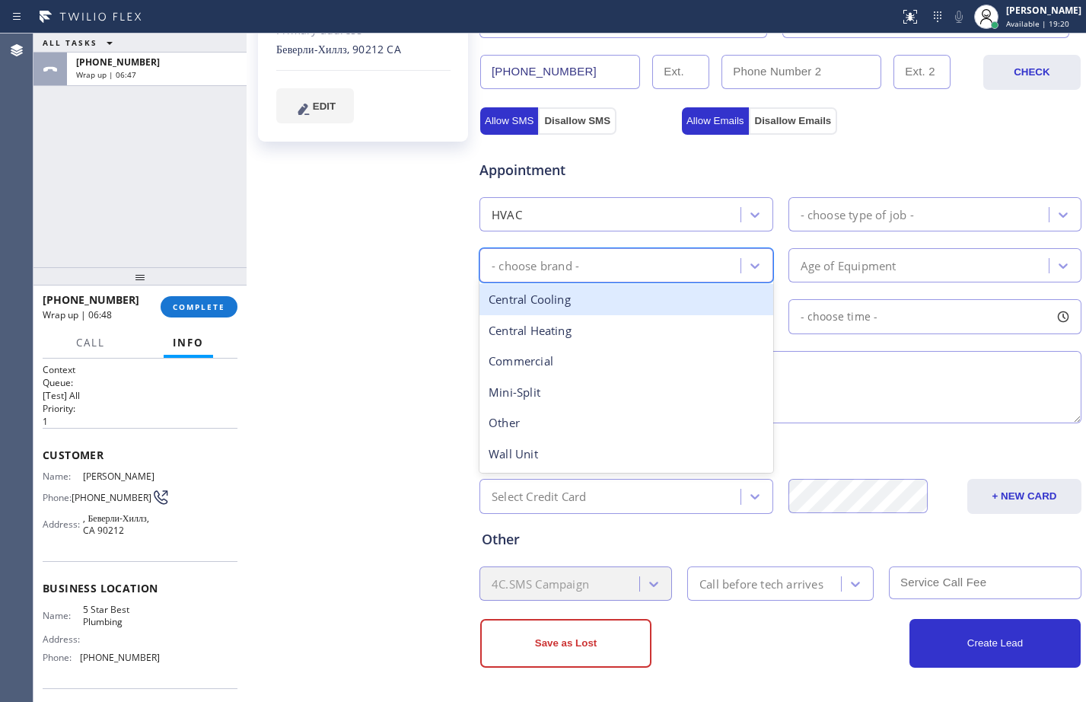
click at [880, 218] on div "- choose type of job -" at bounding box center [857, 214] width 113 height 18
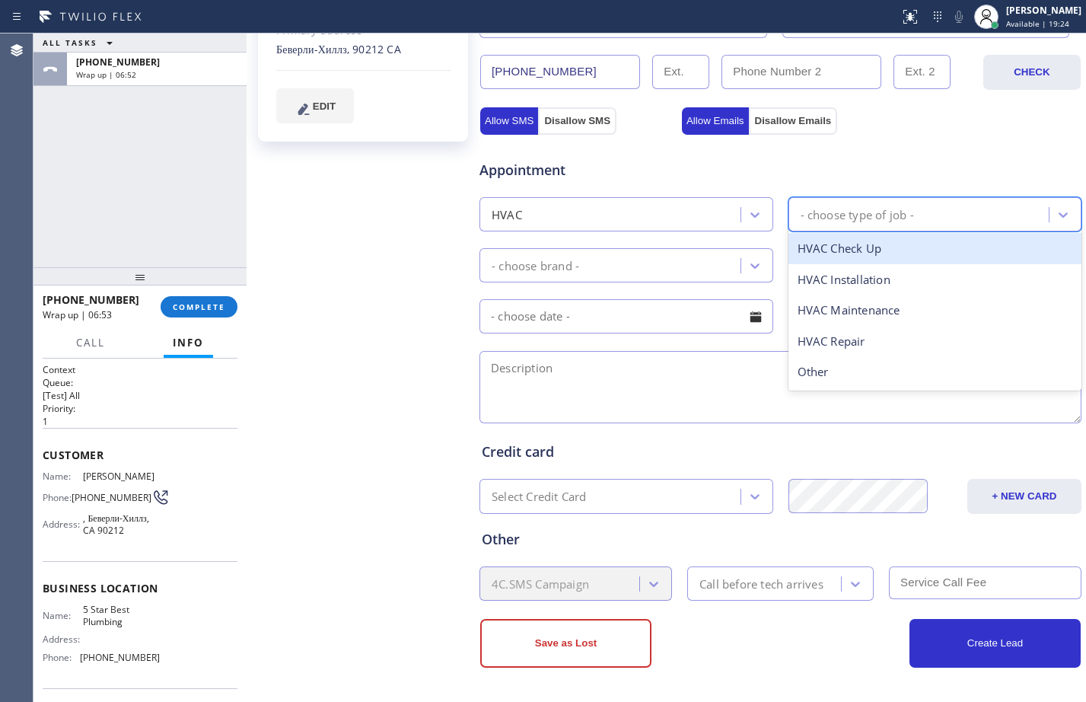
click at [858, 250] on div "HVAC Check Up" at bounding box center [935, 248] width 294 height 31
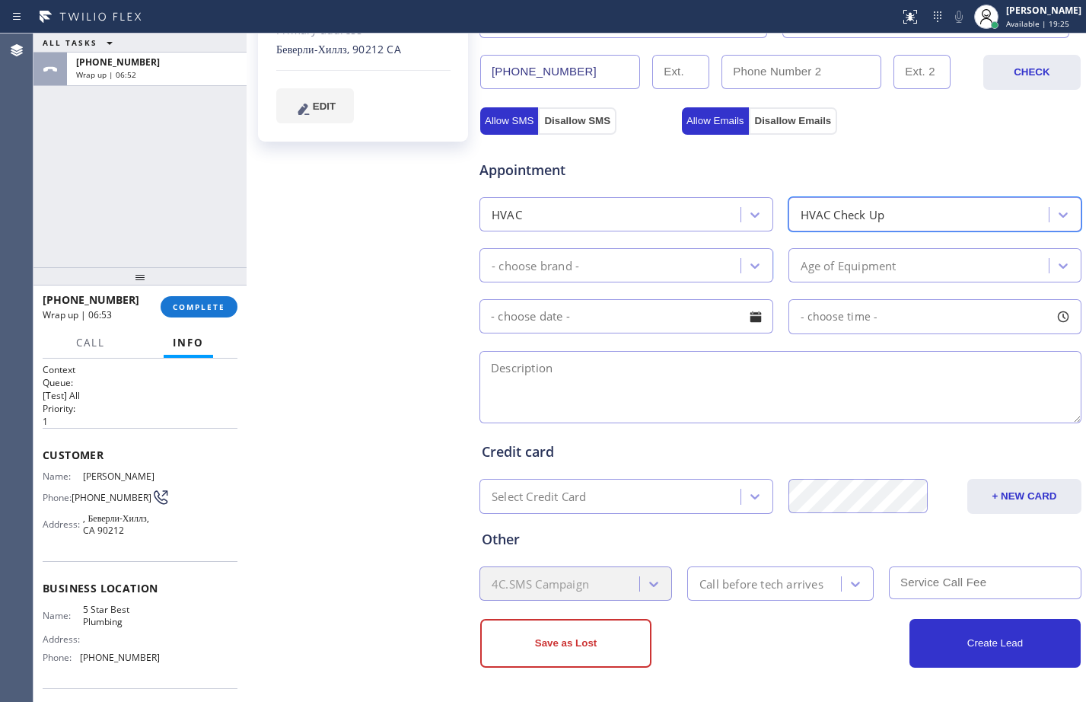
click at [640, 269] on div "- choose brand -" at bounding box center [612, 265] width 256 height 27
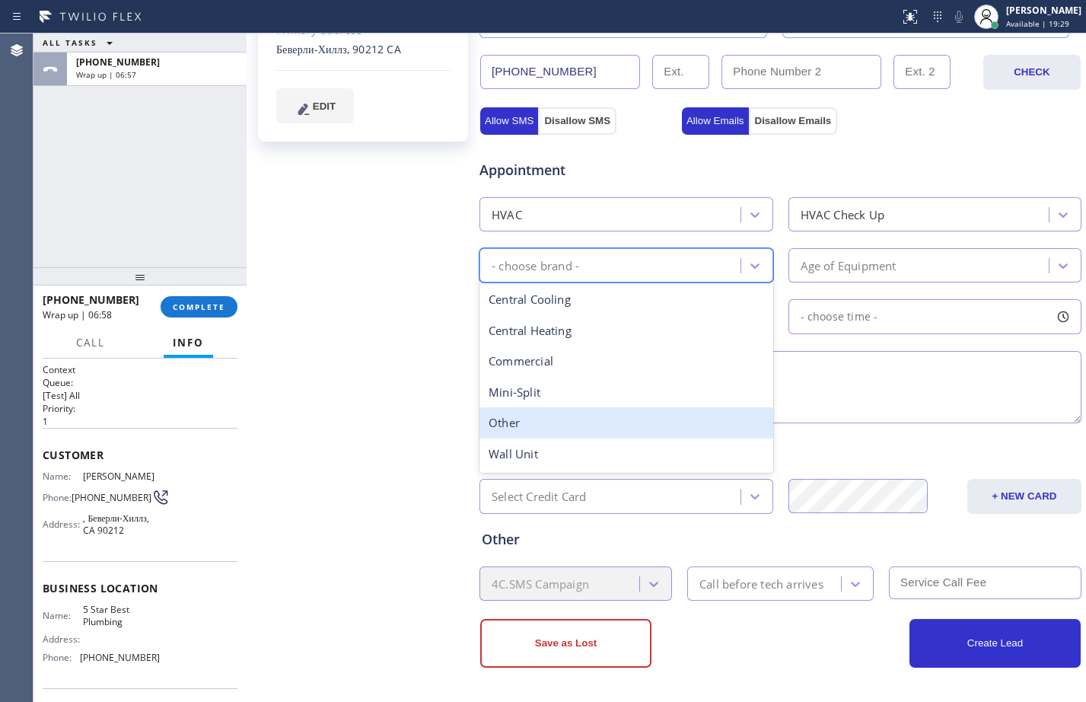
click at [581, 419] on div "Other" at bounding box center [626, 422] width 294 height 31
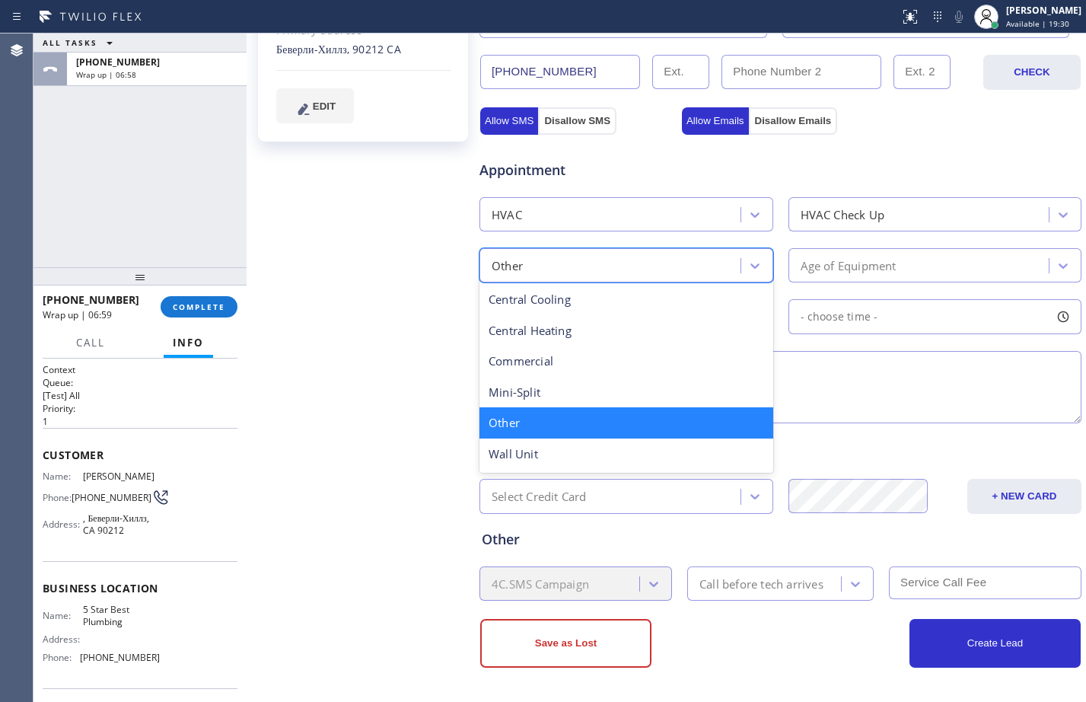
click at [609, 269] on div "Other" at bounding box center [612, 265] width 256 height 27
click at [801, 267] on div "Age of Equipment" at bounding box center [849, 265] width 96 height 18
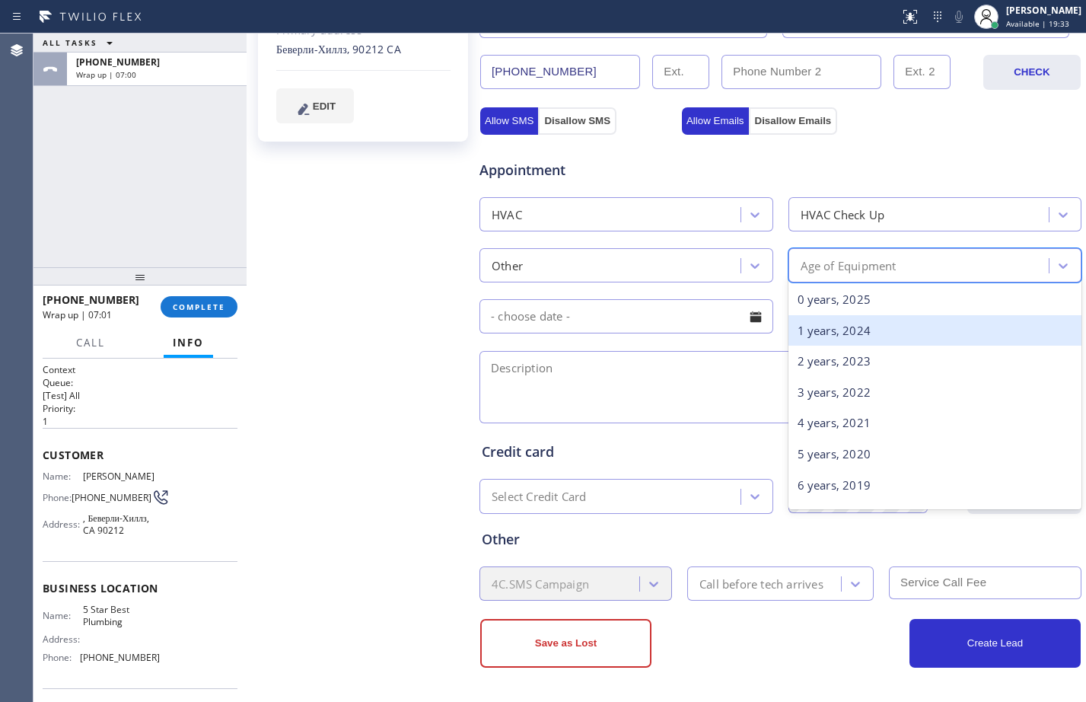
click at [815, 336] on div "1 years, 2024" at bounding box center [935, 330] width 294 height 31
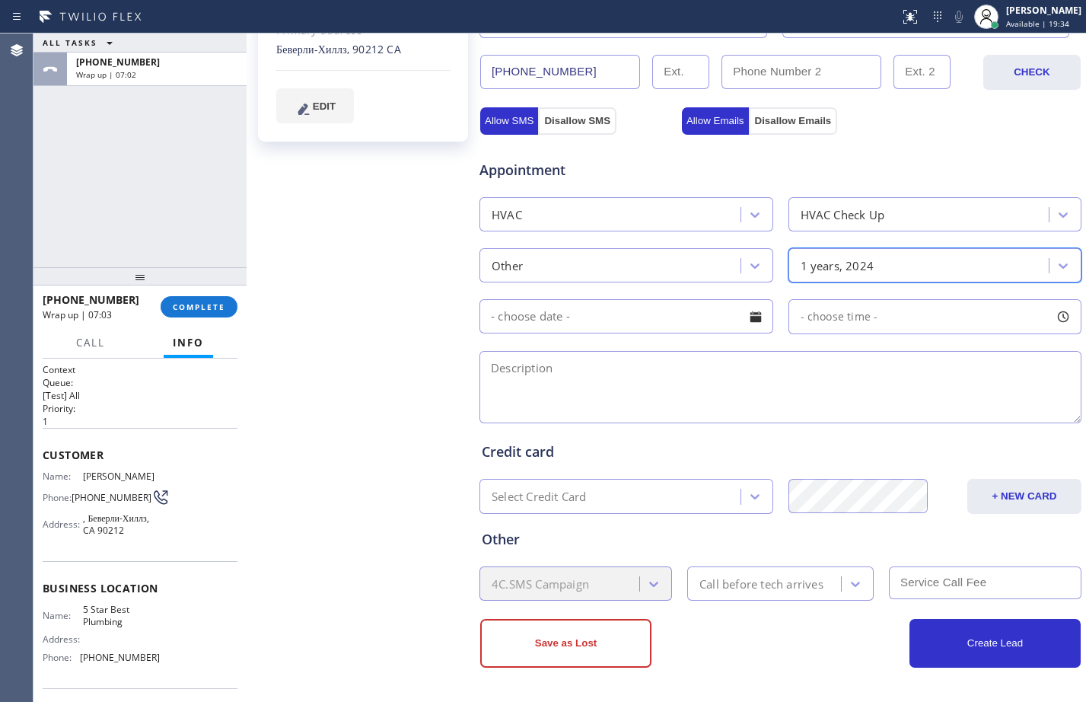
click at [650, 385] on textarea at bounding box center [780, 387] width 602 height 72
click at [158, 174] on div "ALL TASKS ALL TASKS ACTIVE TASKS TASKS IN WRAP UP [PHONE_NUMBER] Wrap up | 07:11" at bounding box center [139, 150] width 213 height 234
click at [618, 387] on textarea at bounding box center [780, 387] width 602 height 72
click at [610, 387] on textarea at bounding box center [780, 387] width 602 height 72
click at [582, 371] on textarea at bounding box center [780, 387] width 602 height 72
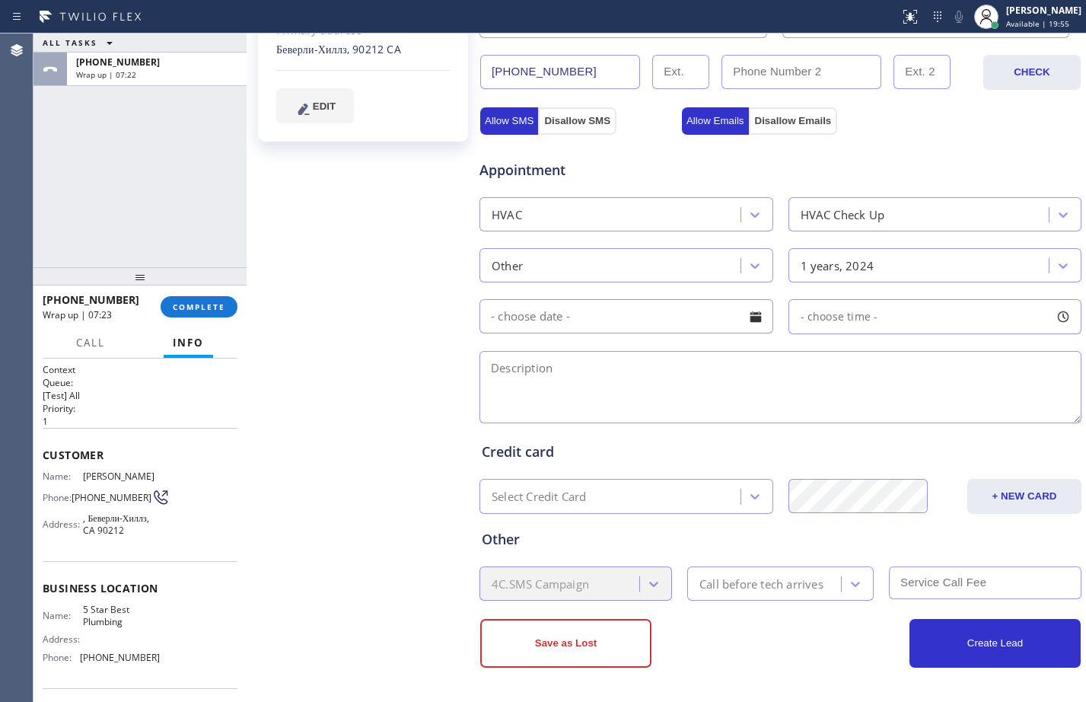
paste textarea "Shut off valve/small gas leak in the Attic/a valve that has gas that goes to th…"
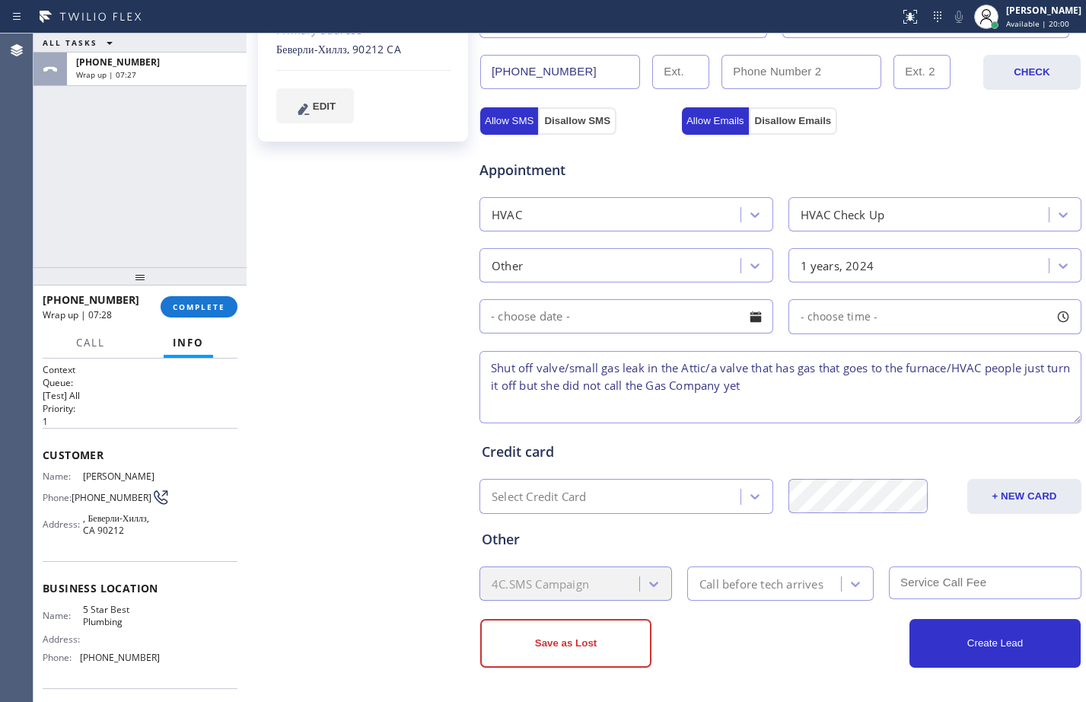
click at [848, 386] on textarea "Shut off valve/small gas leak in the Attic/a valve that has gas that goes to th…" at bounding box center [780, 387] width 602 height 72
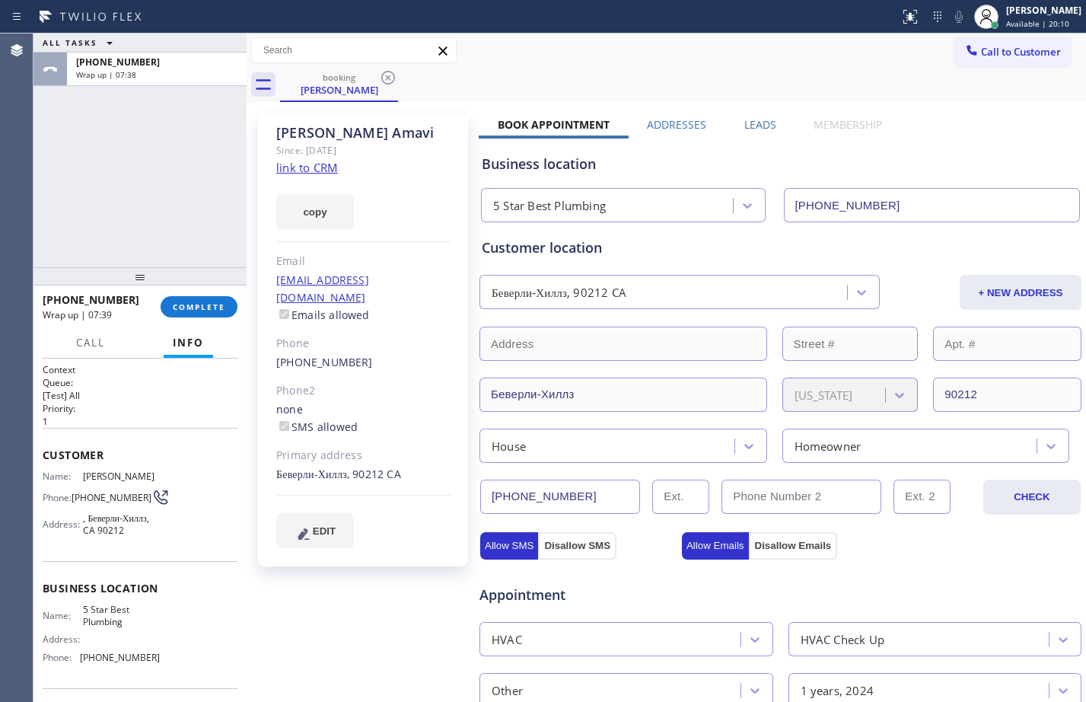
click at [382, 466] on div "Беверли-Хиллз, 90212 CA" at bounding box center [363, 475] width 174 height 18
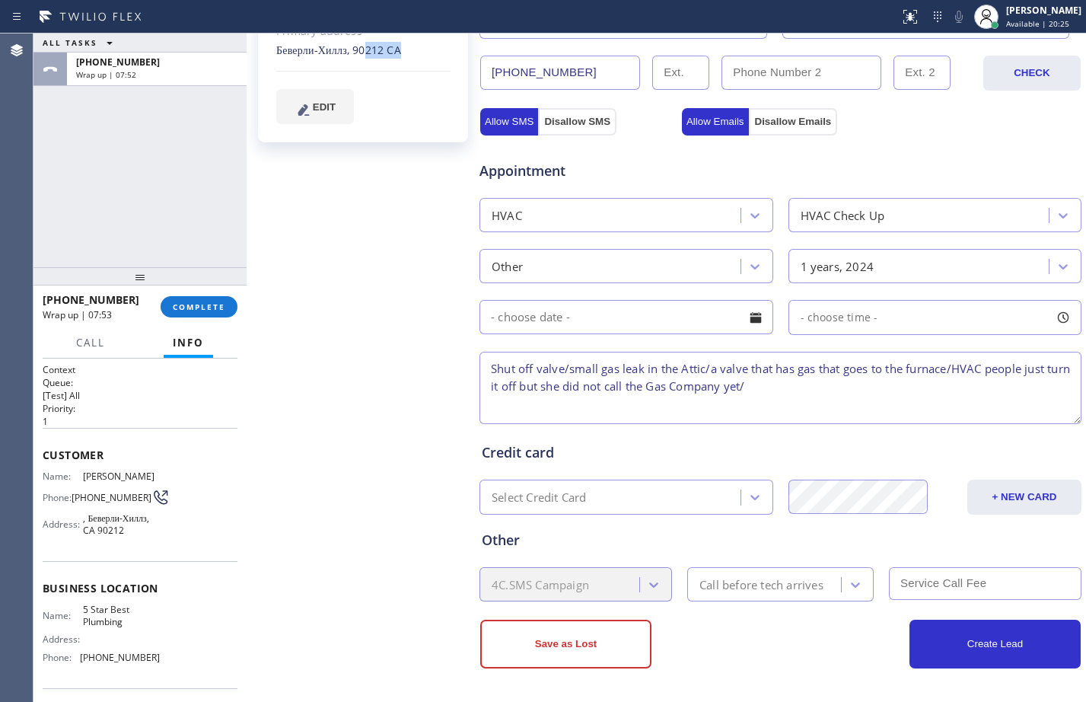
scroll to position [425, 0]
click at [808, 393] on textarea "Shut off valve/small gas leak in the Attic/a valve that has gas that goes to th…" at bounding box center [780, 387] width 602 height 72
click at [184, 224] on div "ALL TASKS ALL TASKS ACTIVE TASKS TASKS IN WRAP UP [PHONE_NUMBER] Wrap up | 08:13" at bounding box center [139, 150] width 213 height 234
click at [822, 393] on textarea "Shut off valve/small gas leak in the Attic/a valve that has gas that goes to th…" at bounding box center [780, 387] width 602 height 72
paste textarea "[GEOGRAPHIC_DATA]"
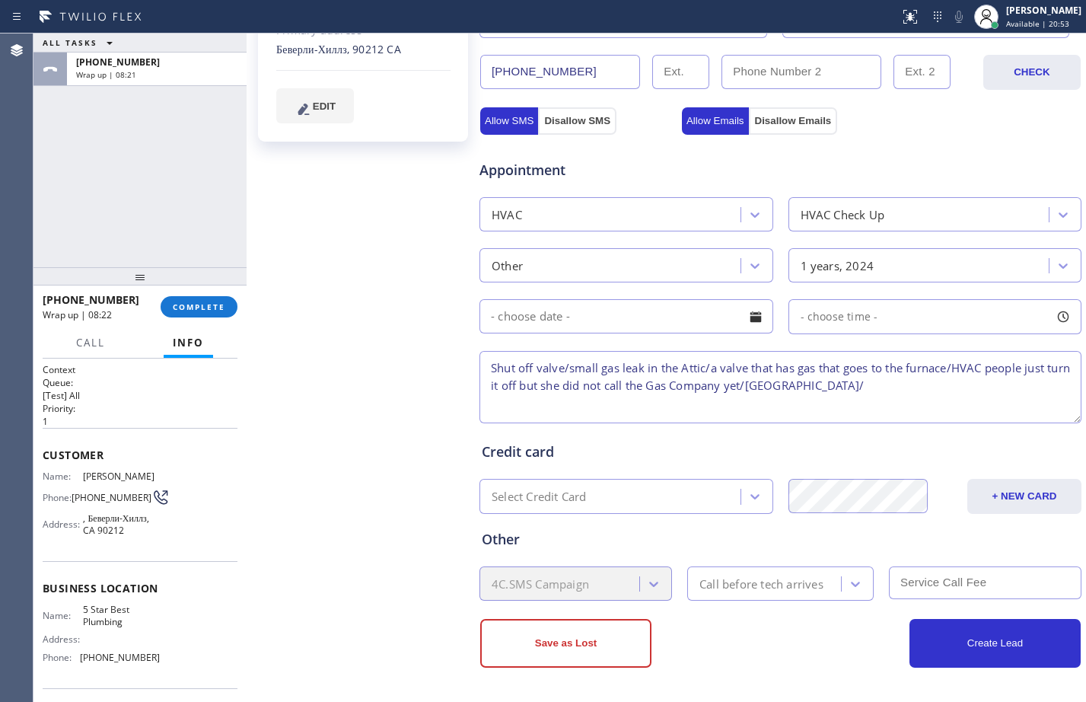
click at [945, 394] on textarea "Shut off valve/small gas leak in the Attic/a valve that has gas that goes to th…" at bounding box center [780, 387] width 602 height 72
paste textarea "5 Star Best Plumbing"
click at [194, 180] on div "ALL TASKS ALL TASKS ACTIVE TASKS TASKS IN WRAP UP [PHONE_NUMBER] Wrap up | 08:53" at bounding box center [139, 150] width 213 height 234
click at [1045, 384] on textarea "Shut off valve/small gas leak in the Attic/a valve that has gas that goes to th…" at bounding box center [780, 387] width 602 height 72
click at [123, 150] on div "ALL TASKS ALL TASKS ACTIVE TASKS TASKS IN WRAP UP [PHONE_NUMBER] Wrap up | 10:01" at bounding box center [139, 150] width 213 height 234
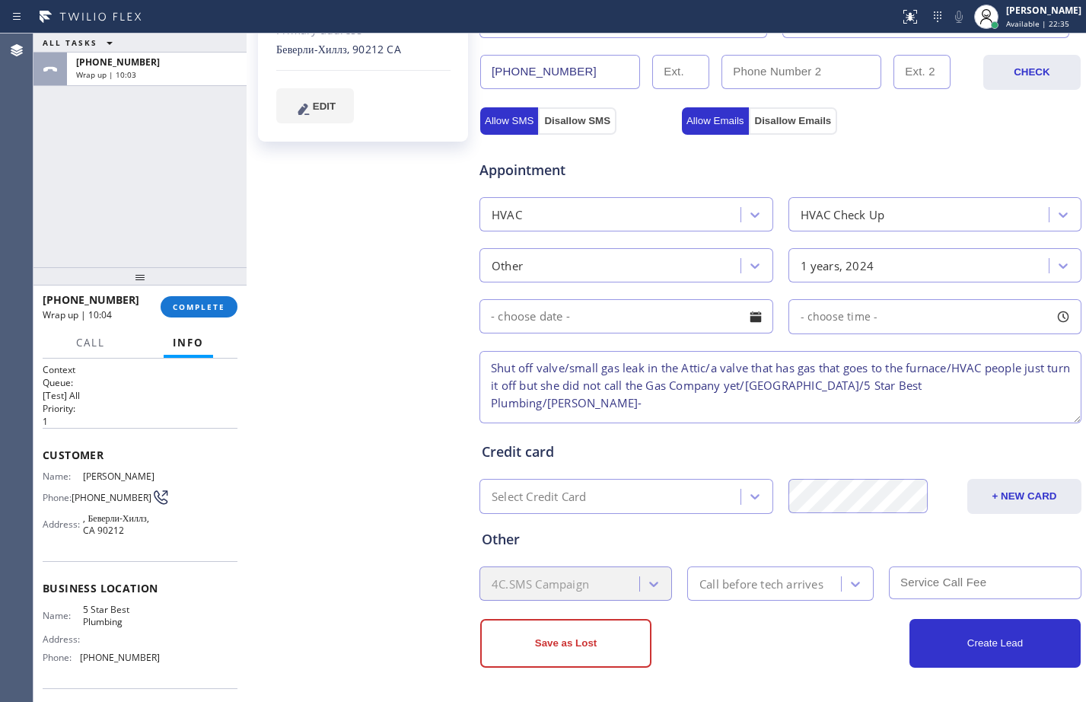
click at [1058, 388] on textarea "Shut off valve/small gas leak in the Attic/a valve that has gas that goes to th…" at bounding box center [780, 387] width 602 height 72
type textarea "Shut off valve/small gas leak in the Attic/a valve that has gas that goes to th…"
click at [560, 657] on button "Save as Lost" at bounding box center [565, 643] width 171 height 49
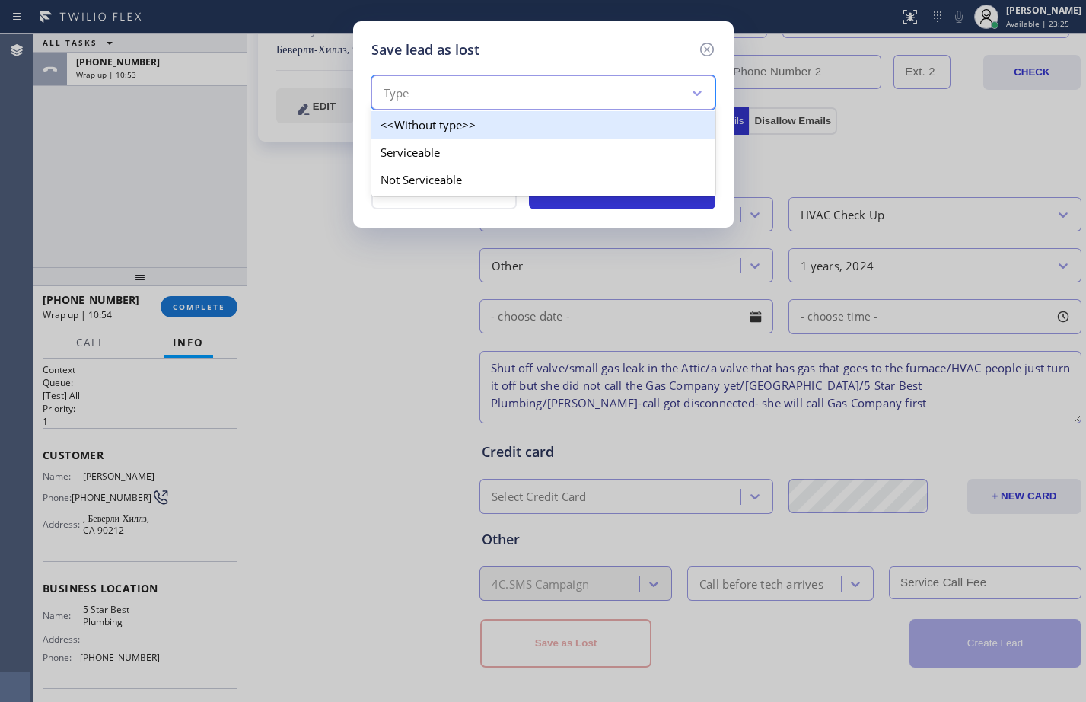
click at [461, 94] on div "Type" at bounding box center [529, 93] width 307 height 27
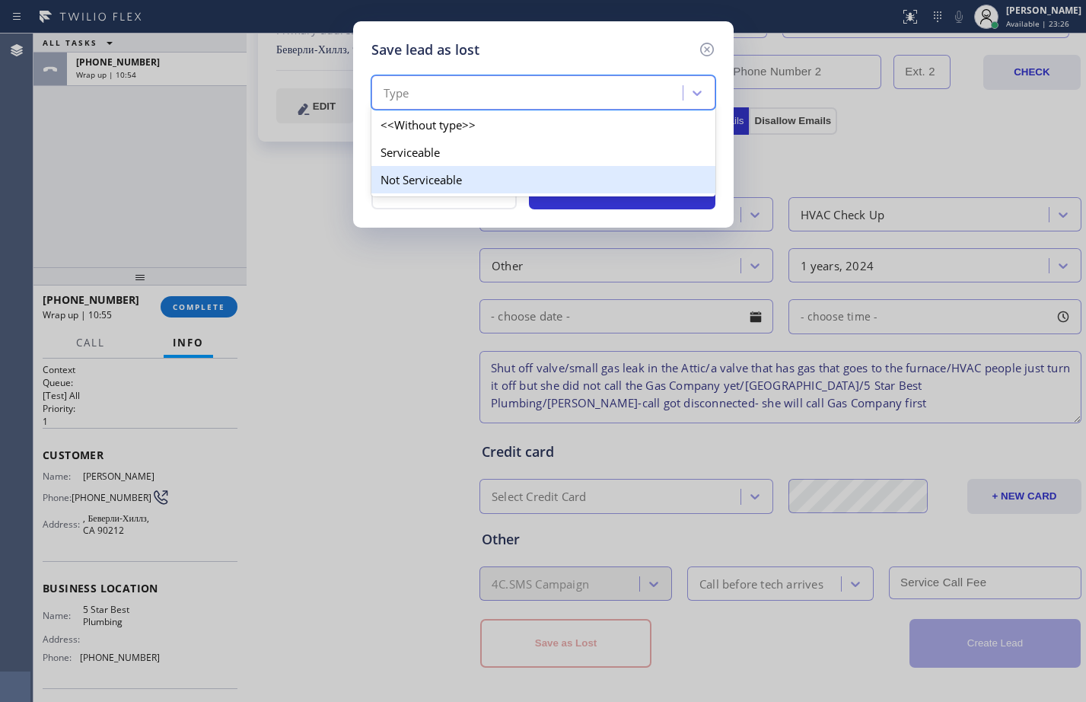
click at [454, 183] on div "Not Serviceable" at bounding box center [543, 179] width 344 height 27
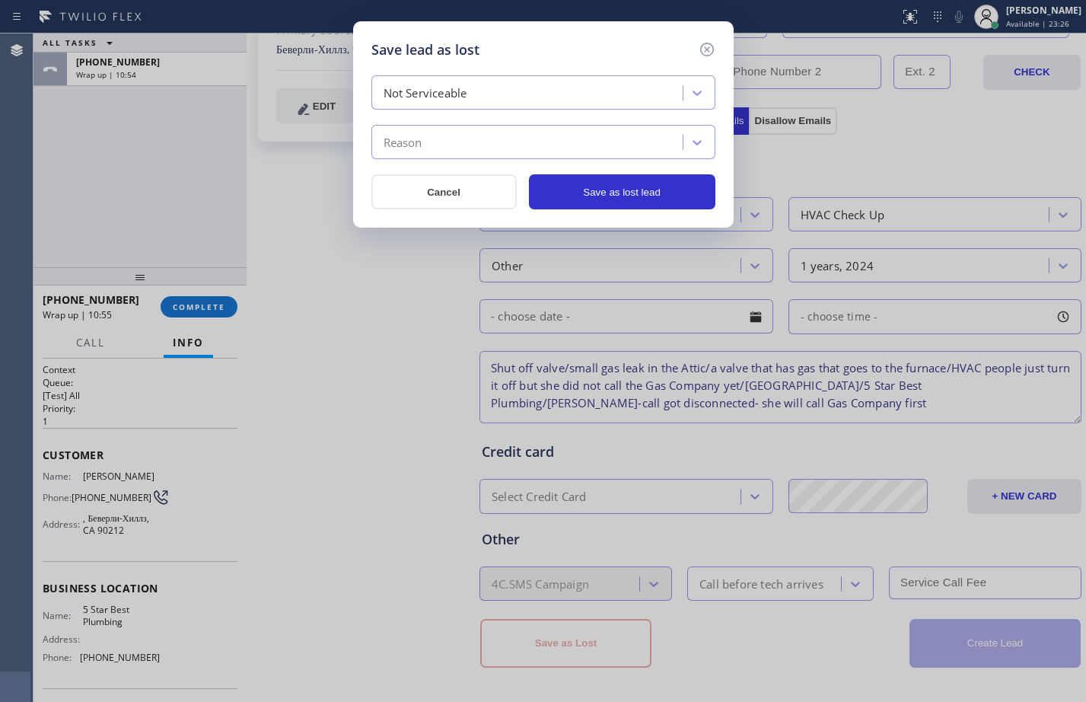
click at [460, 142] on div "Reason" at bounding box center [529, 142] width 307 height 27
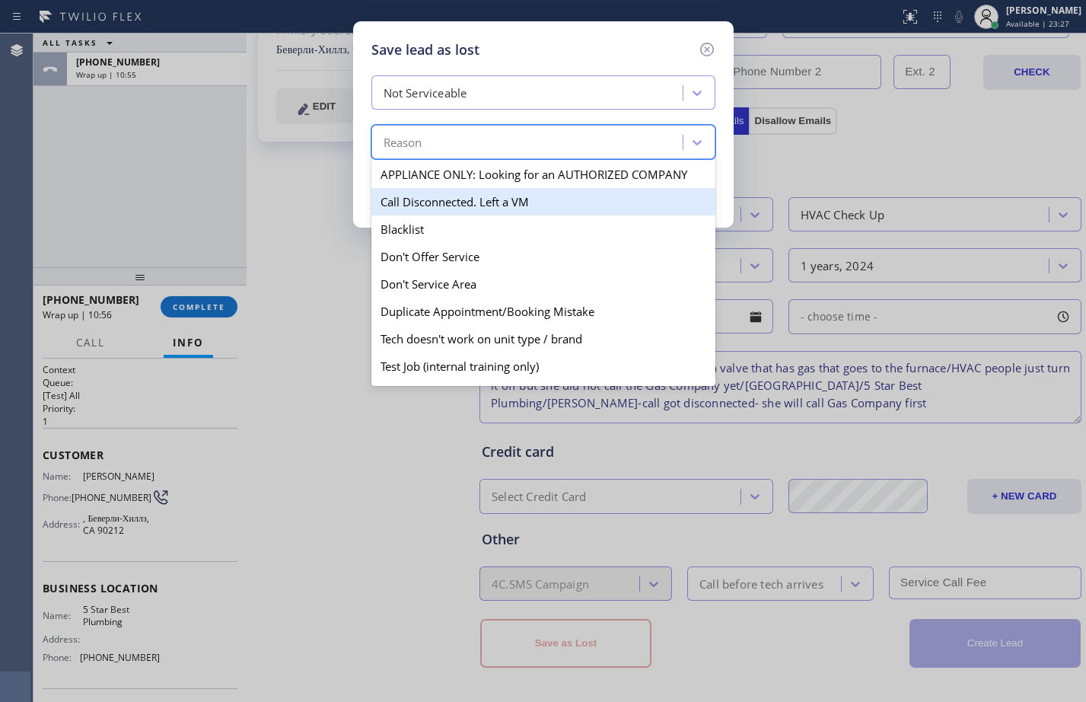
click at [466, 194] on div "Call Disconnected. Left a VM" at bounding box center [543, 201] width 344 height 27
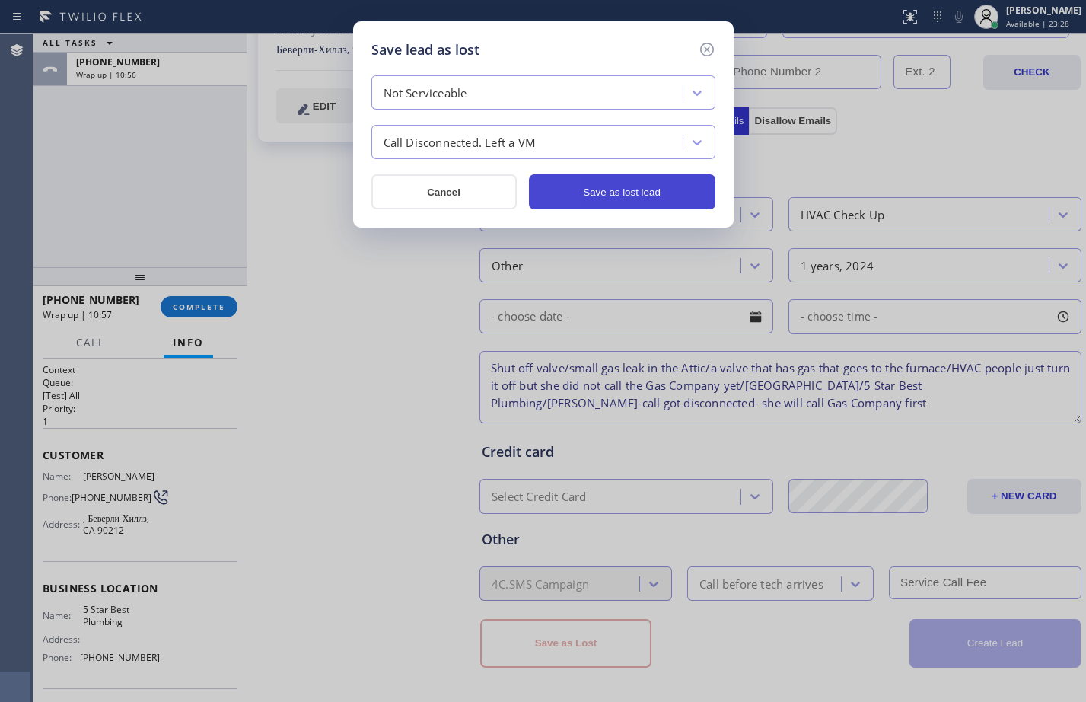
click at [621, 190] on button "Save as lost lead" at bounding box center [622, 191] width 186 height 35
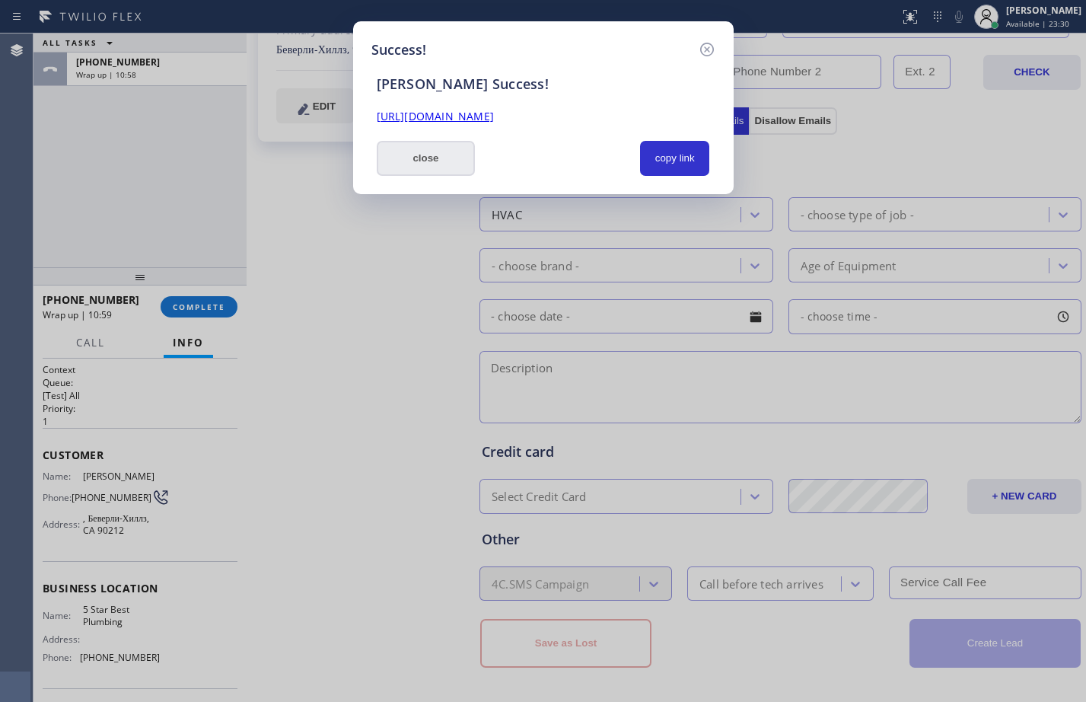
click at [449, 163] on button "close" at bounding box center [426, 158] width 99 height 35
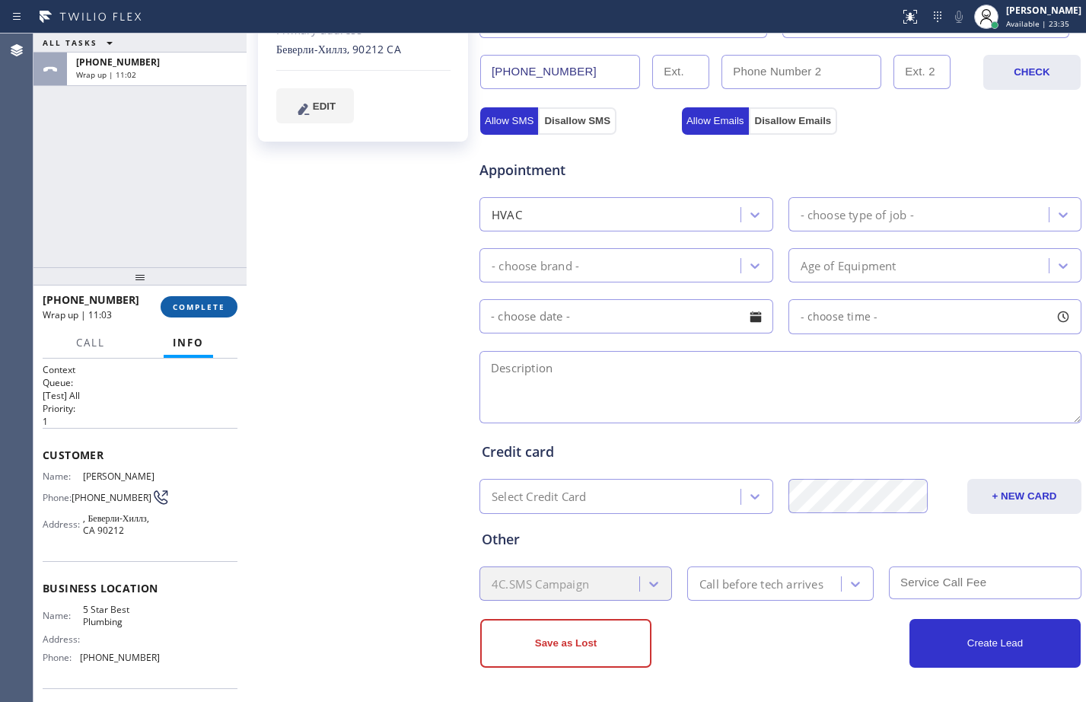
click at [198, 310] on span "COMPLETE" at bounding box center [199, 306] width 53 height 11
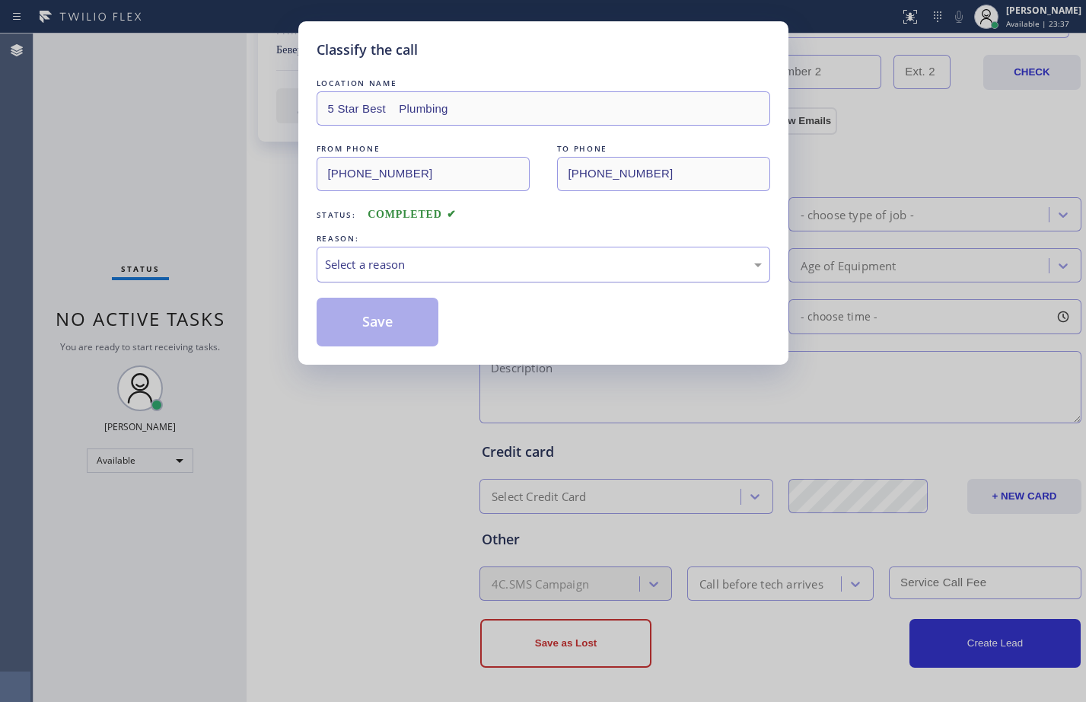
click at [519, 272] on div "Select a reason" at bounding box center [543, 265] width 437 height 18
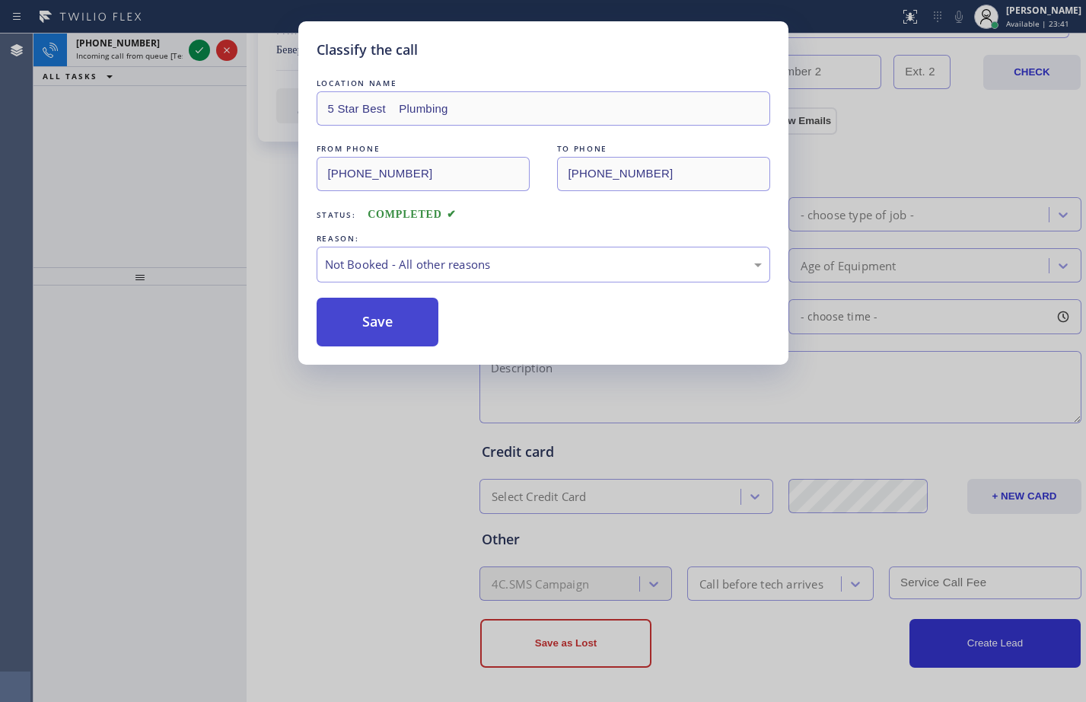
click at [404, 329] on button "Save" at bounding box center [378, 322] width 123 height 49
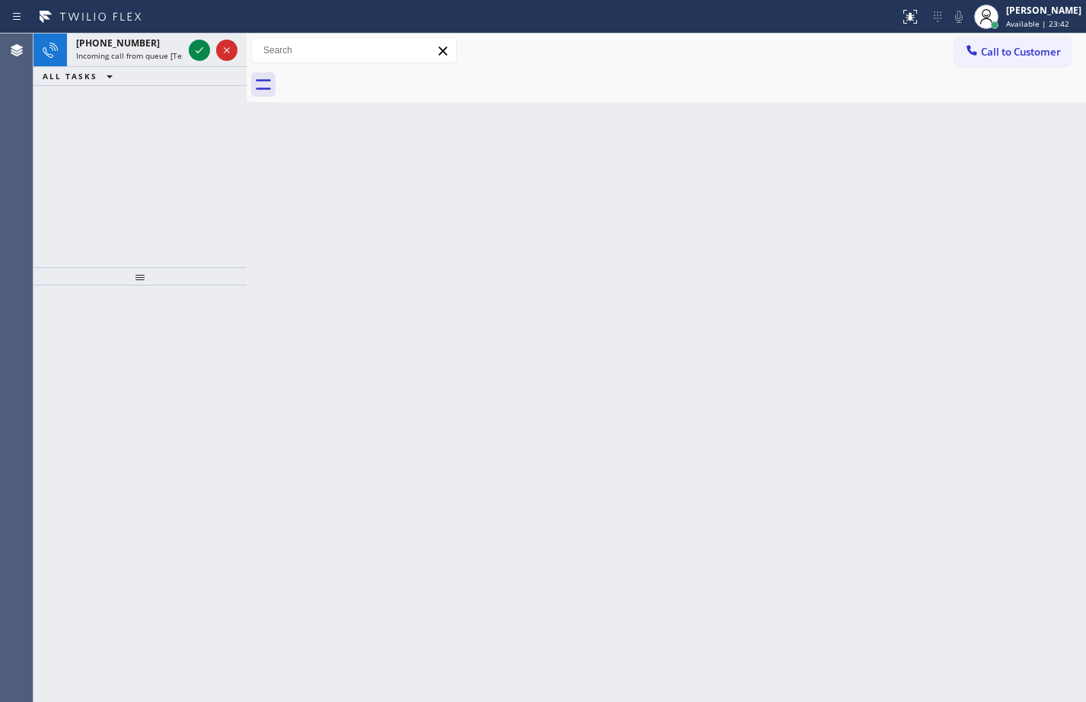
click at [1017, 14] on div "[PERSON_NAME]" at bounding box center [1043, 10] width 75 height 13
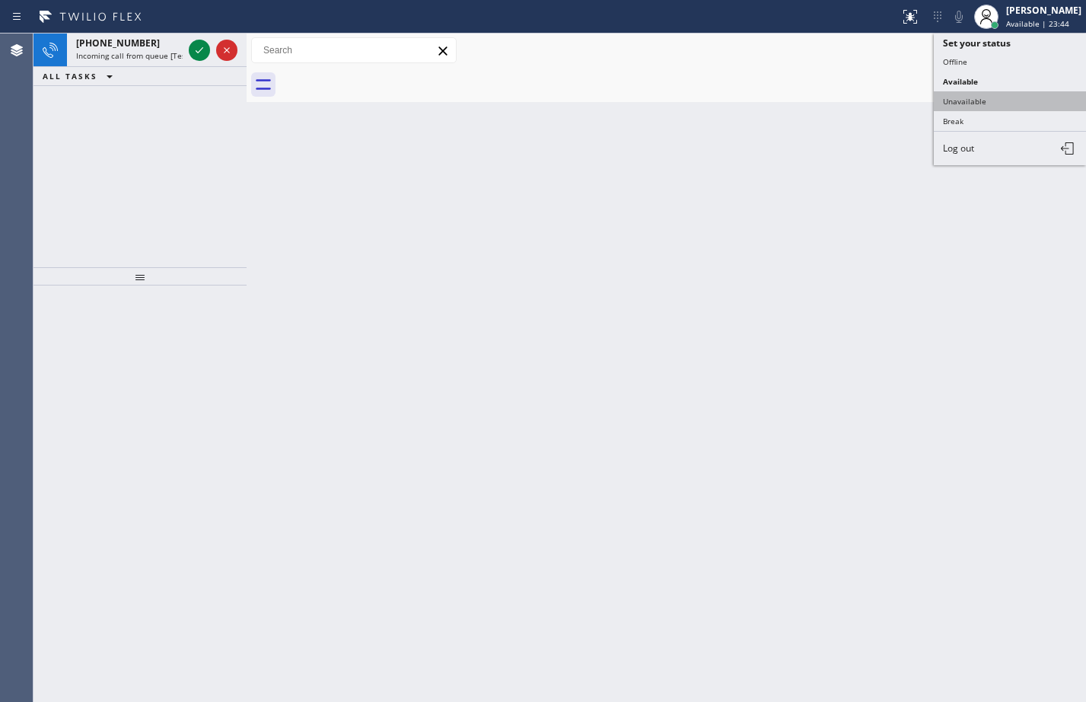
click at [985, 108] on button "Unavailable" at bounding box center [1010, 101] width 152 height 20
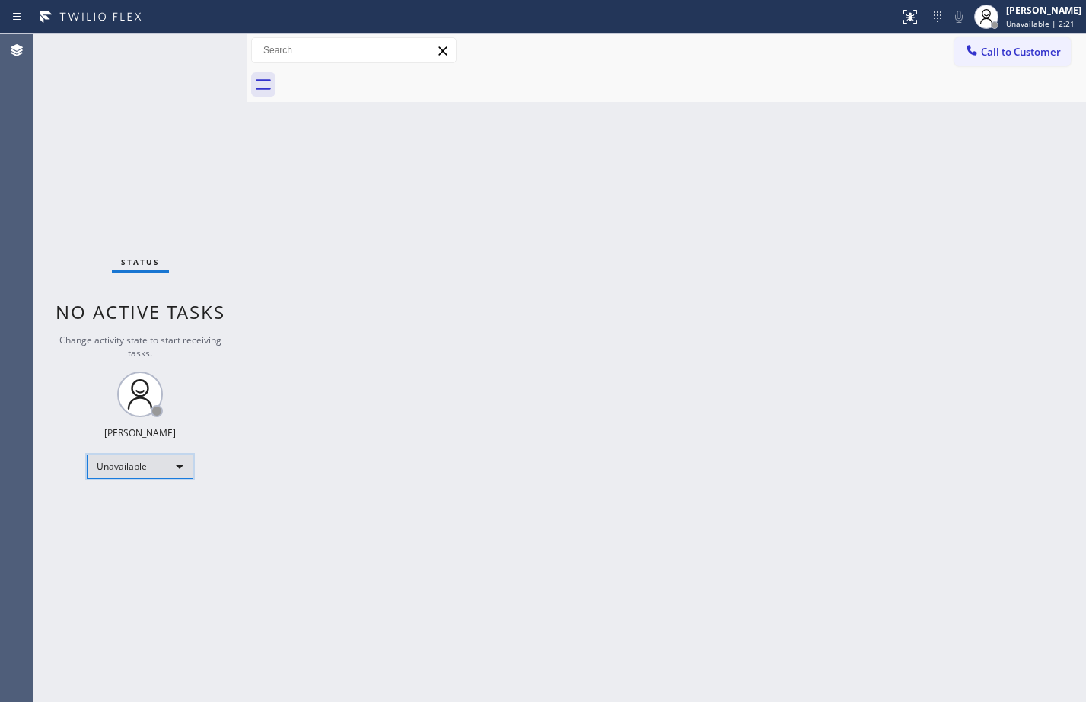
click at [119, 469] on div "Unavailable" at bounding box center [140, 466] width 107 height 24
click at [154, 508] on li "Available" at bounding box center [139, 507] width 103 height 18
click at [651, 368] on div "Back to Dashboard Change Sender ID Customers Technicians Select a contact Outbo…" at bounding box center [666, 367] width 839 height 668
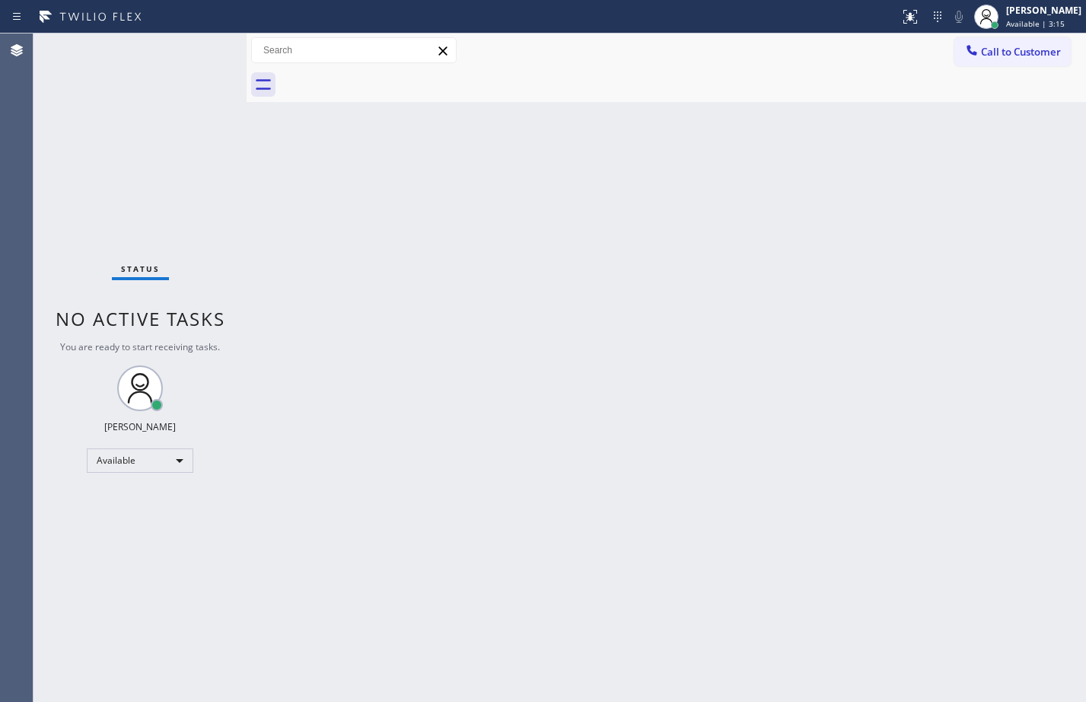
click at [193, 228] on div "Status No active tasks You are ready to start receiving tasks. [PERSON_NAME] Av…" at bounding box center [139, 367] width 213 height 668
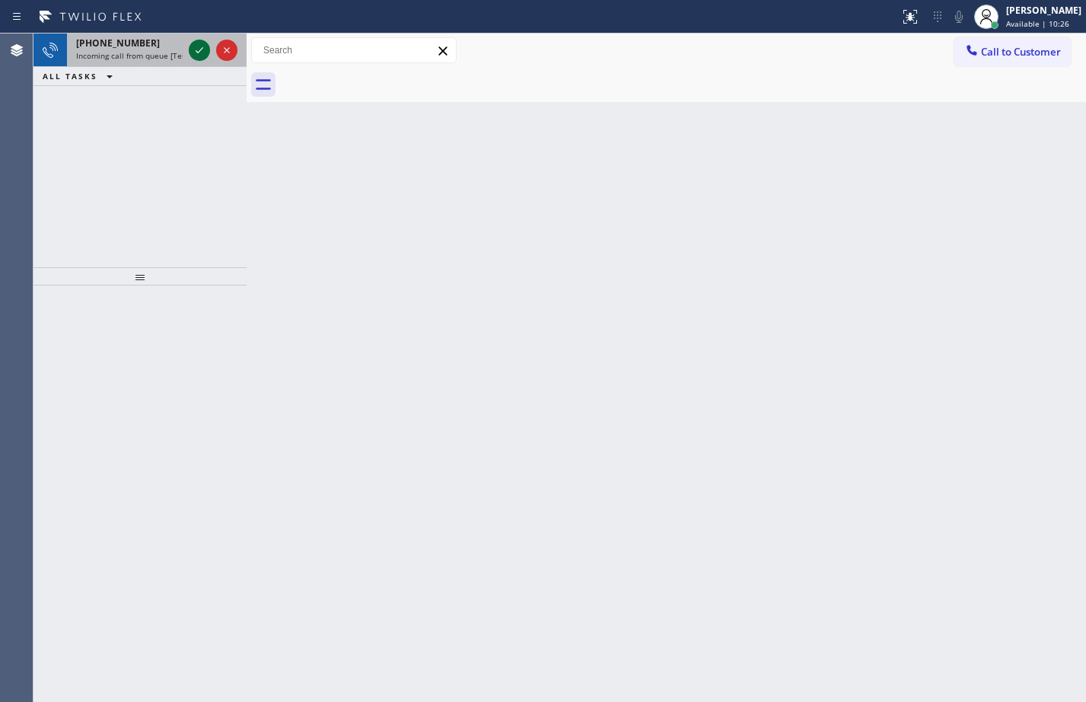
click at [206, 51] on icon at bounding box center [199, 50] width 18 height 18
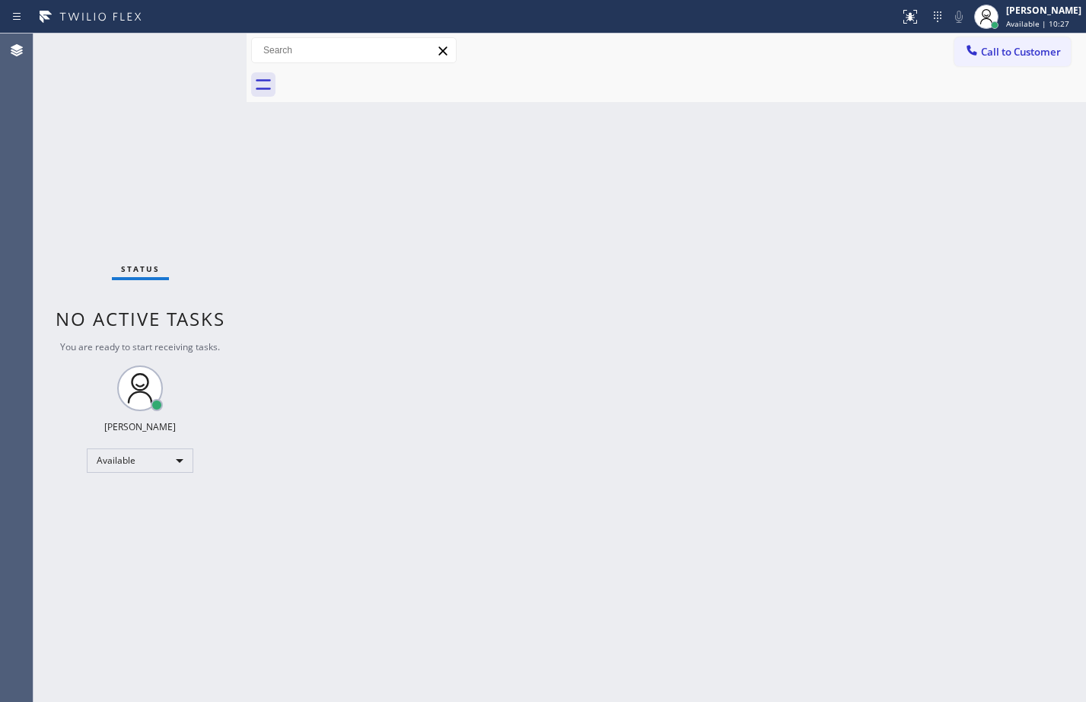
click at [206, 51] on div "Status No active tasks You are ready to start receiving tasks. [PERSON_NAME] Av…" at bounding box center [139, 367] width 213 height 668
click at [893, 28] on button at bounding box center [909, 16] width 33 height 33
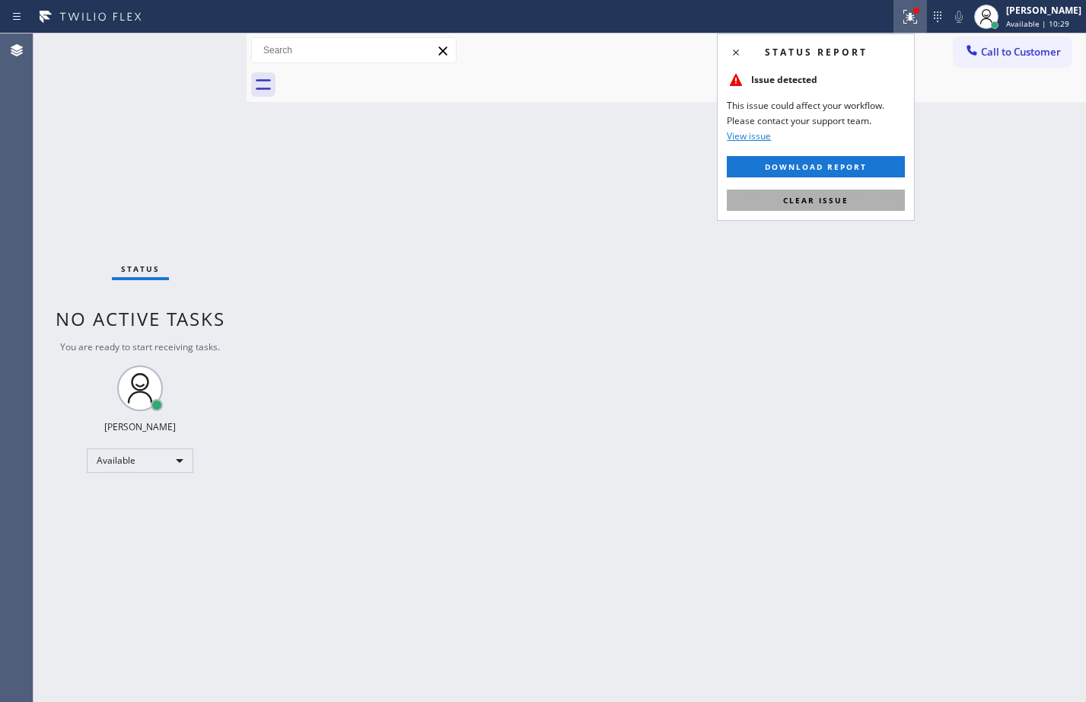
click at [839, 210] on button "Clear issue" at bounding box center [816, 199] width 178 height 21
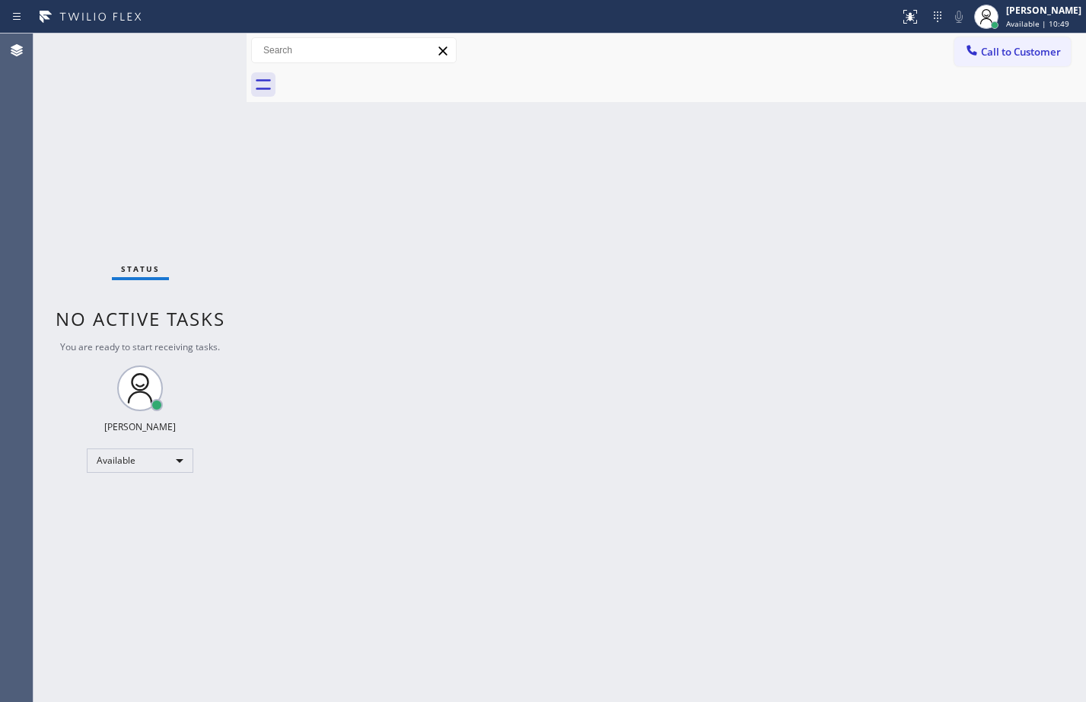
click at [913, 298] on div "Back to Dashboard Change Sender ID Customers Technicians Select a contact Outbo…" at bounding box center [666, 367] width 839 height 668
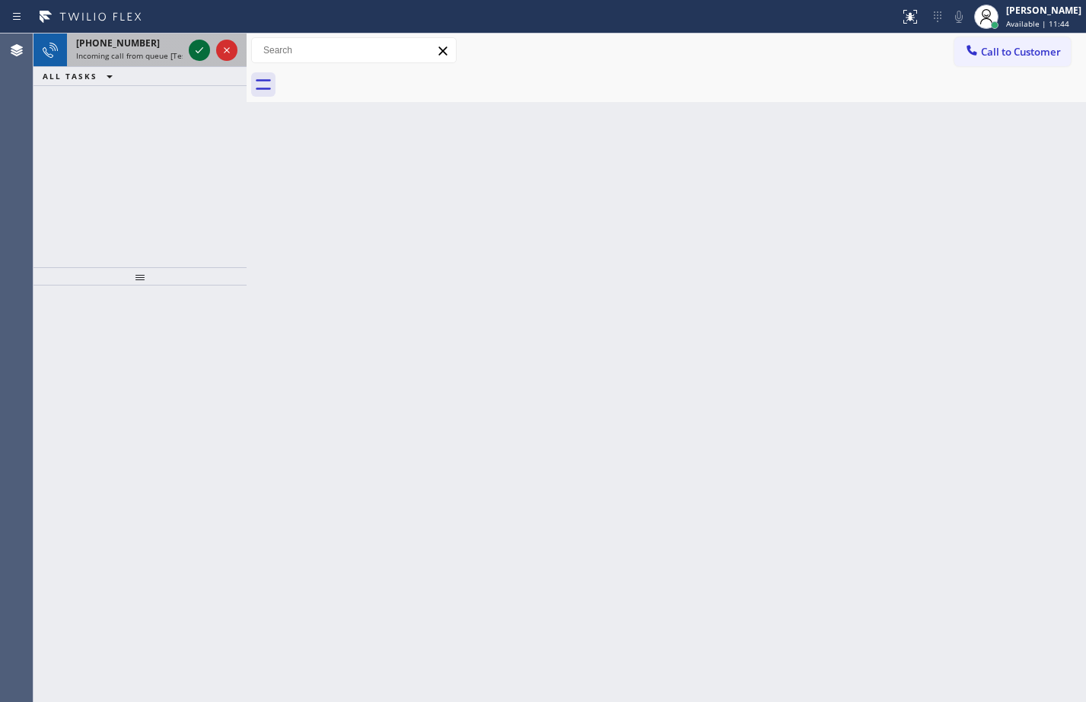
click at [193, 53] on icon at bounding box center [199, 50] width 18 height 18
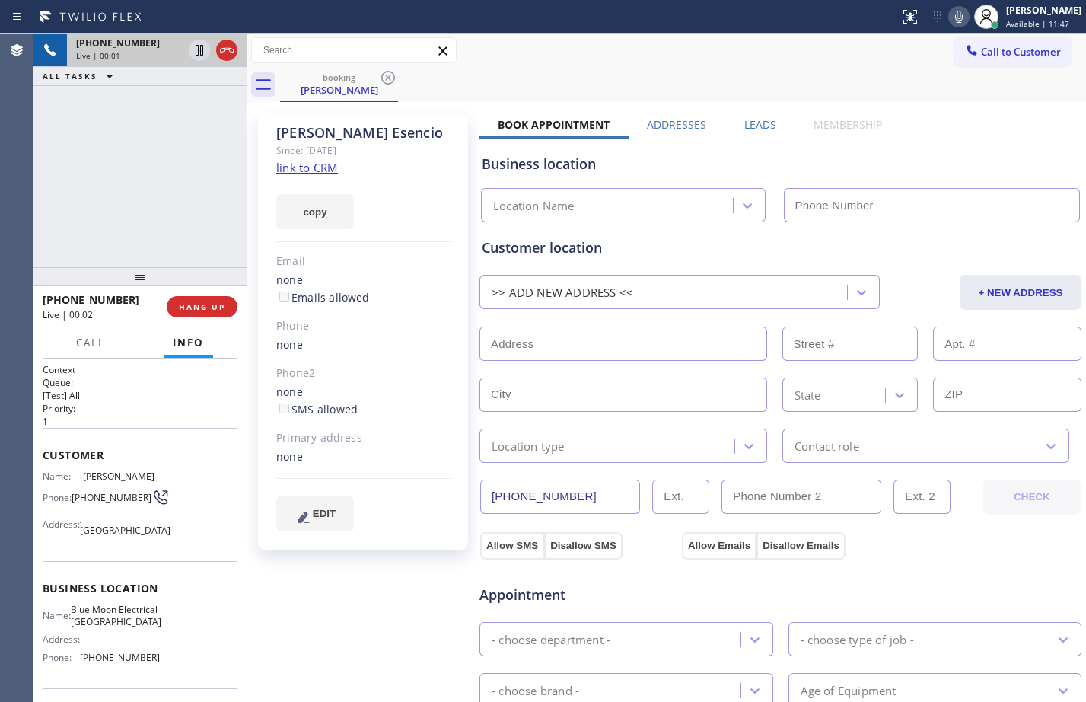
type input "[PHONE_NUMBER]"
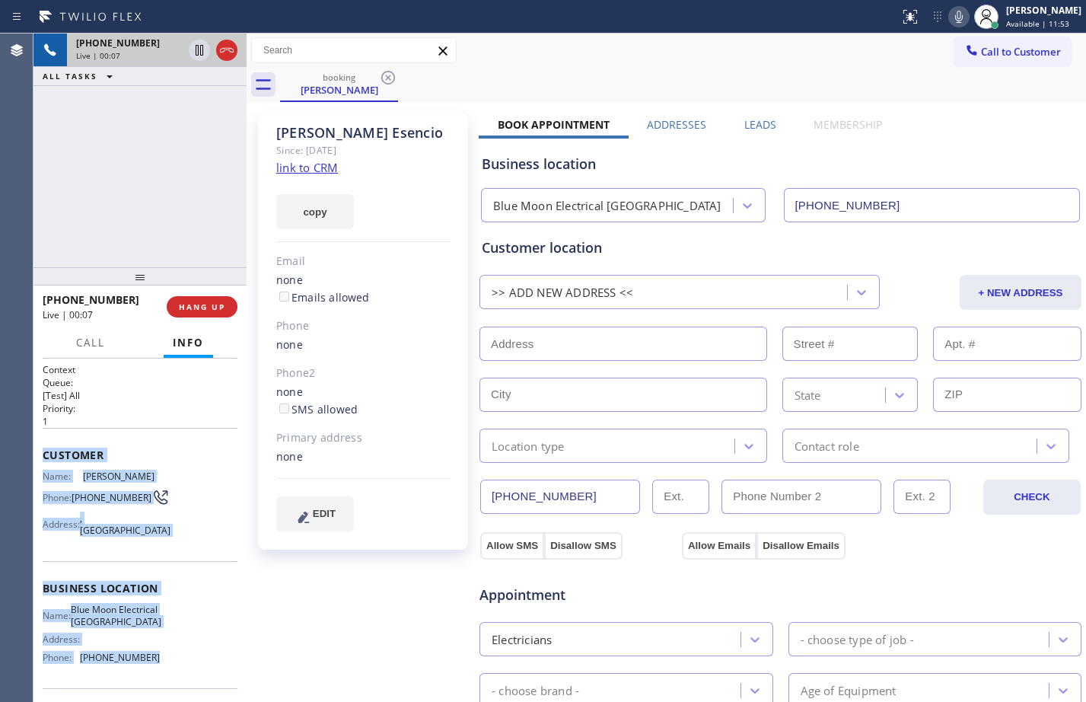
drag, startPoint x: 43, startPoint y: 455, endPoint x: 180, endPoint y: 676, distance: 260.0
click at [180, 676] on div "Context Queue: [Test] All Priority: 1 Customer Name: [PERSON_NAME] Phone: [PHON…" at bounding box center [140, 589] width 195 height 452
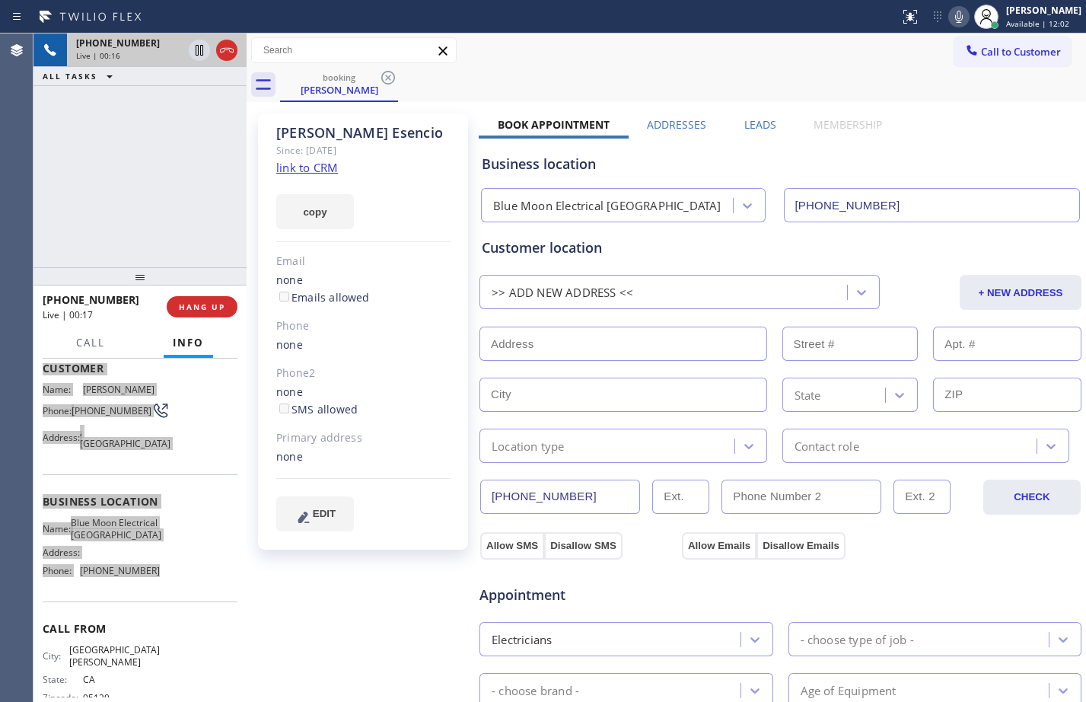
scroll to position [123, 0]
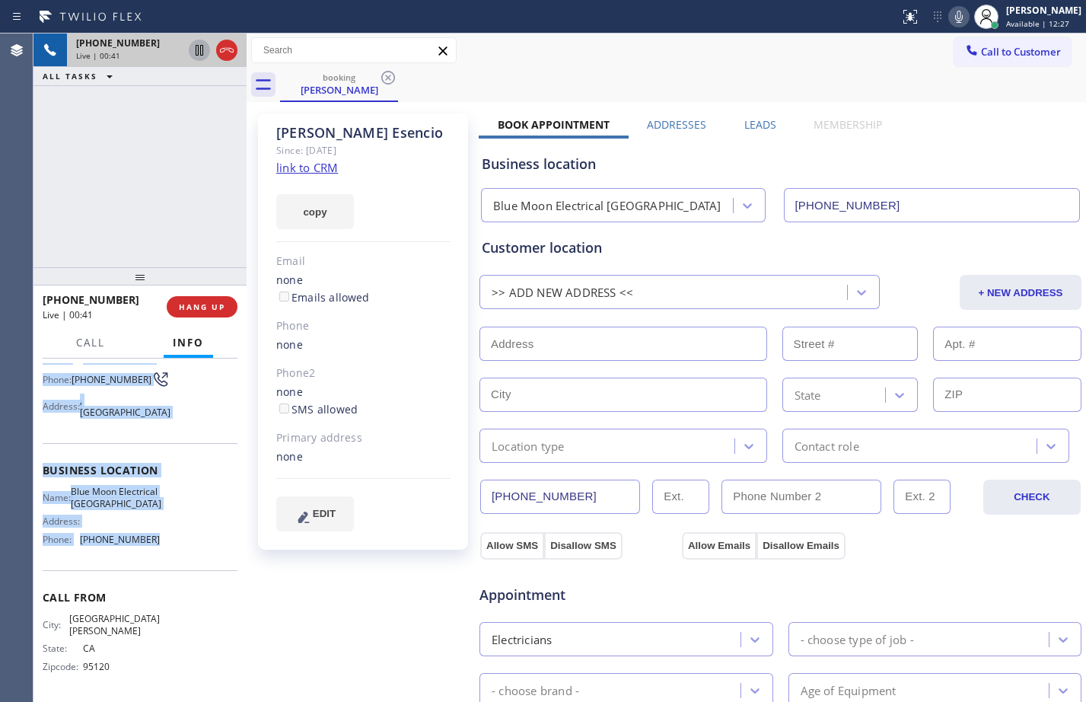
click at [199, 56] on icon at bounding box center [199, 50] width 18 height 18
click at [969, 11] on div at bounding box center [985, 16] width 33 height 33
click at [950, 19] on icon at bounding box center [959, 17] width 18 height 18
click at [308, 159] on div "Since: [DATE]" at bounding box center [363, 151] width 174 height 18
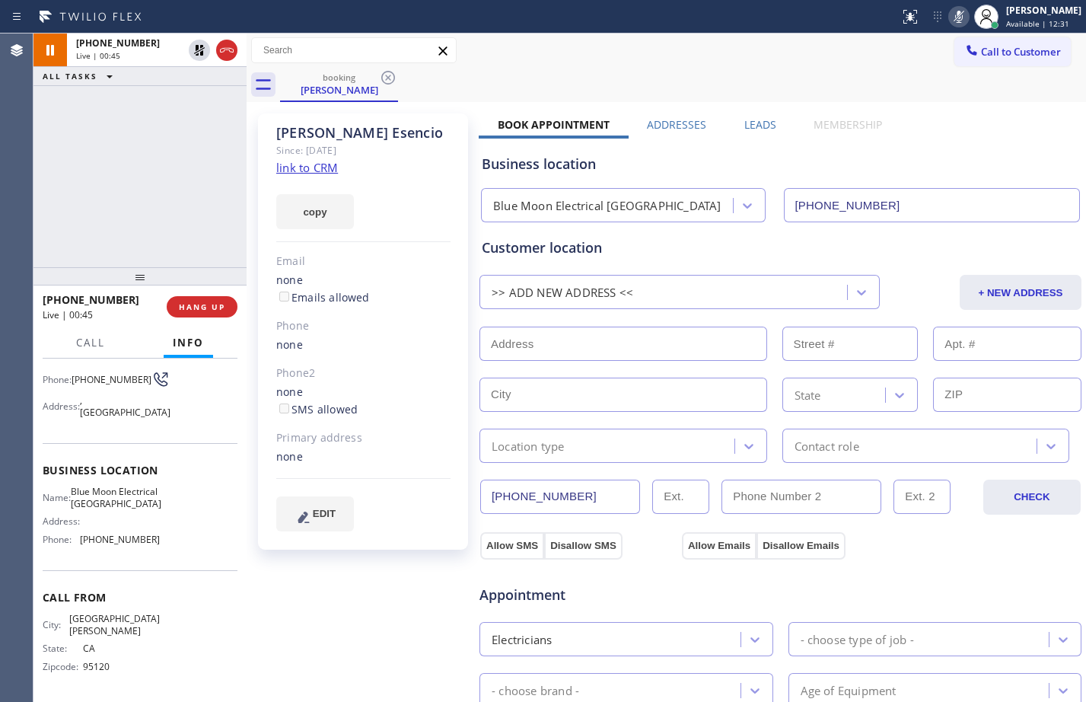
click at [311, 170] on link "link to CRM" at bounding box center [307, 167] width 62 height 15
click at [92, 342] on span "Call" at bounding box center [90, 343] width 29 height 14
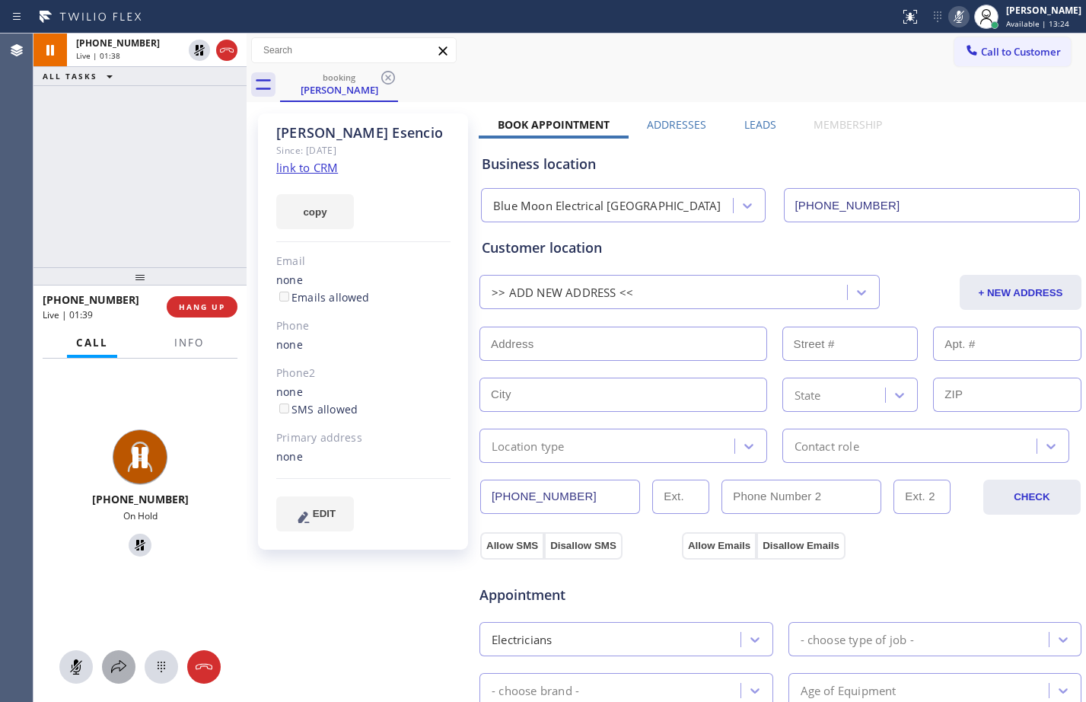
click at [119, 669] on icon at bounding box center [119, 666] width 18 height 18
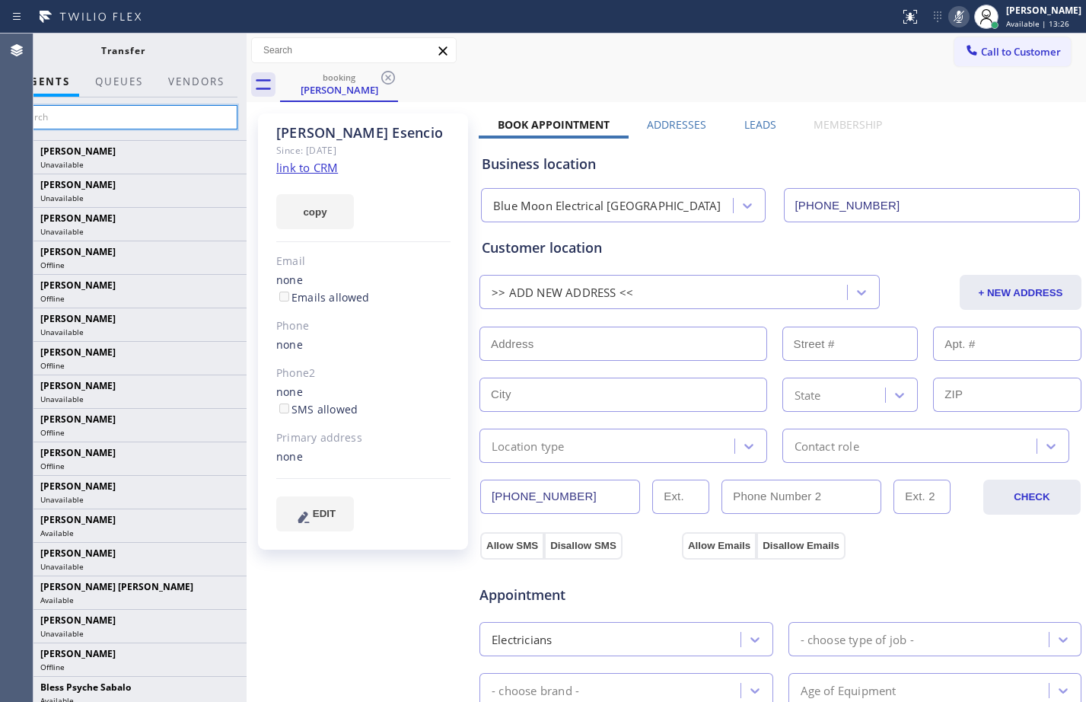
click at [124, 117] on input "text" at bounding box center [122, 117] width 229 height 24
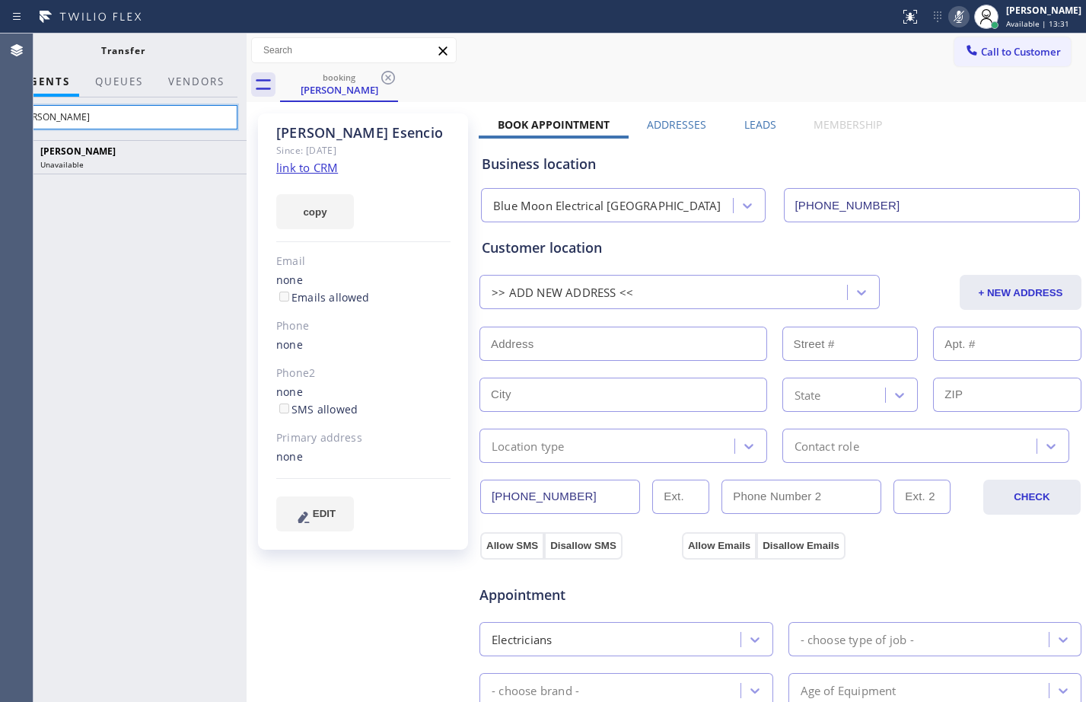
type input "[PERSON_NAME]"
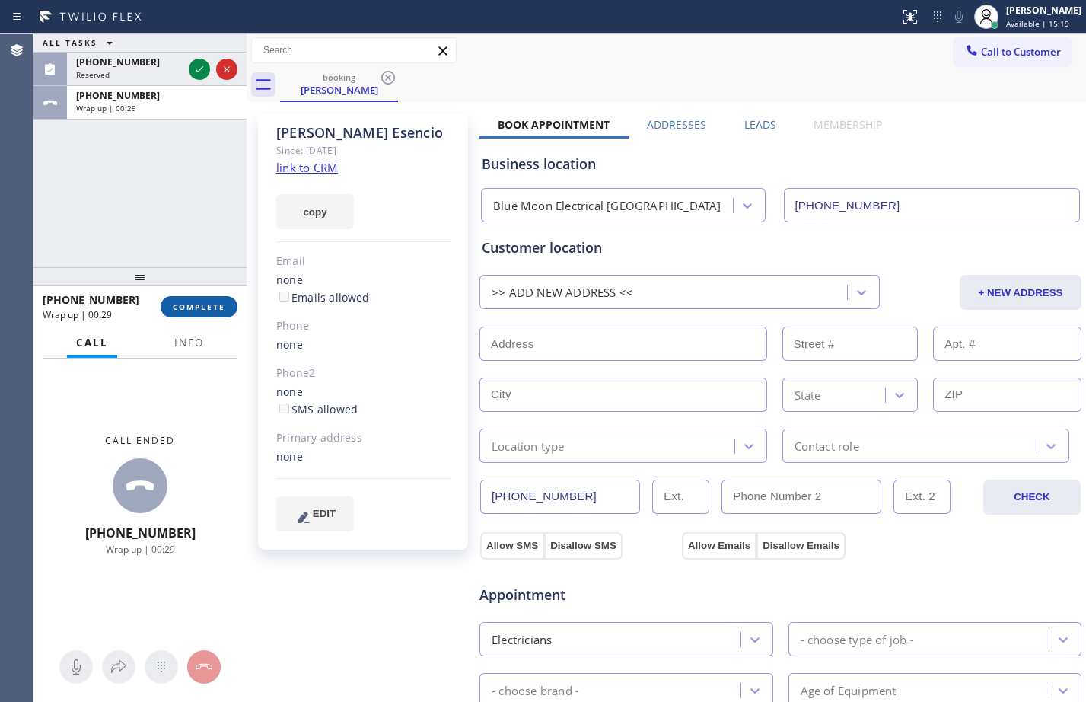
drag, startPoint x: 149, startPoint y: 177, endPoint x: 185, endPoint y: 301, distance: 129.1
click at [155, 183] on div "ALL TASKS ALL TASKS ACTIVE TASKS TASKS IN WRAP UP [PHONE_NUMBER] Reserved [PHON…" at bounding box center [139, 150] width 213 height 234
click at [205, 306] on span "COMPLETE" at bounding box center [199, 306] width 53 height 11
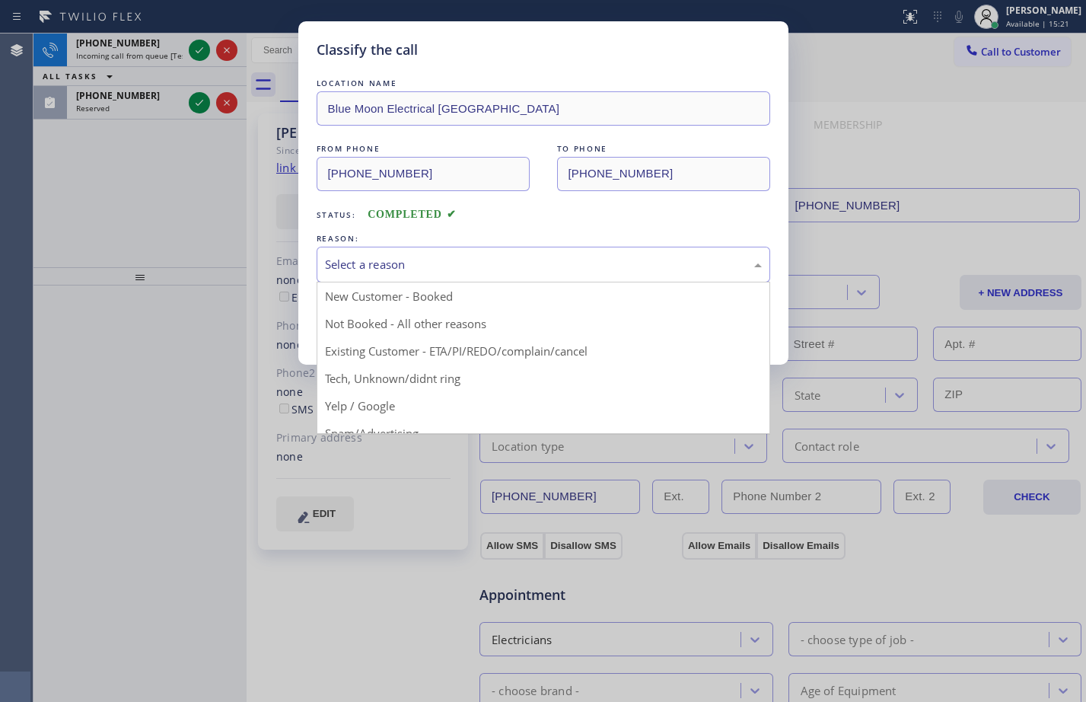
click at [616, 269] on div "Select a reason" at bounding box center [543, 265] width 437 height 18
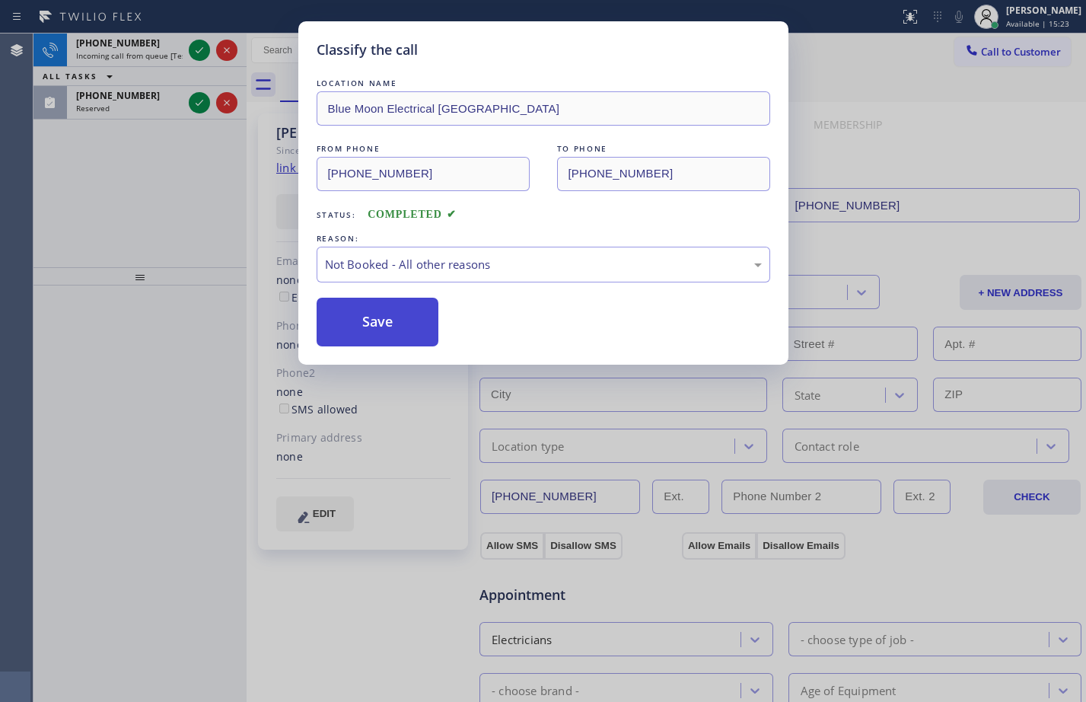
click at [379, 335] on button "Save" at bounding box center [378, 322] width 123 height 49
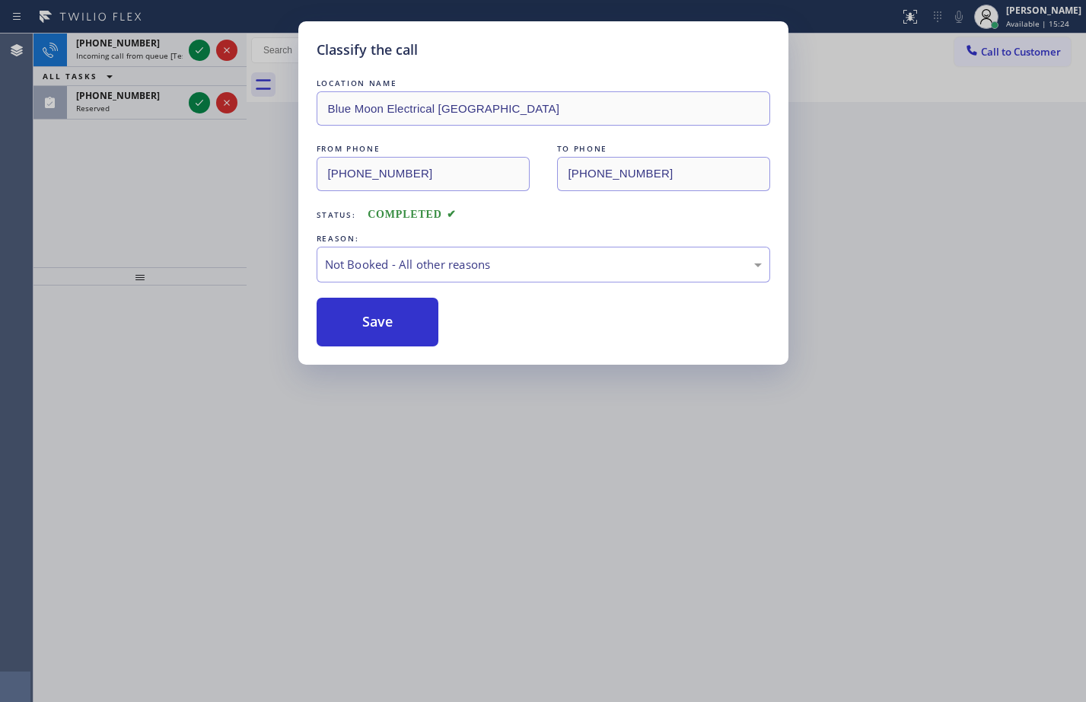
click at [1033, 19] on div "Classify the call LOCATION NAME Blue Moon Electrical [GEOGRAPHIC_DATA] FROM PHO…" at bounding box center [543, 351] width 1086 height 702
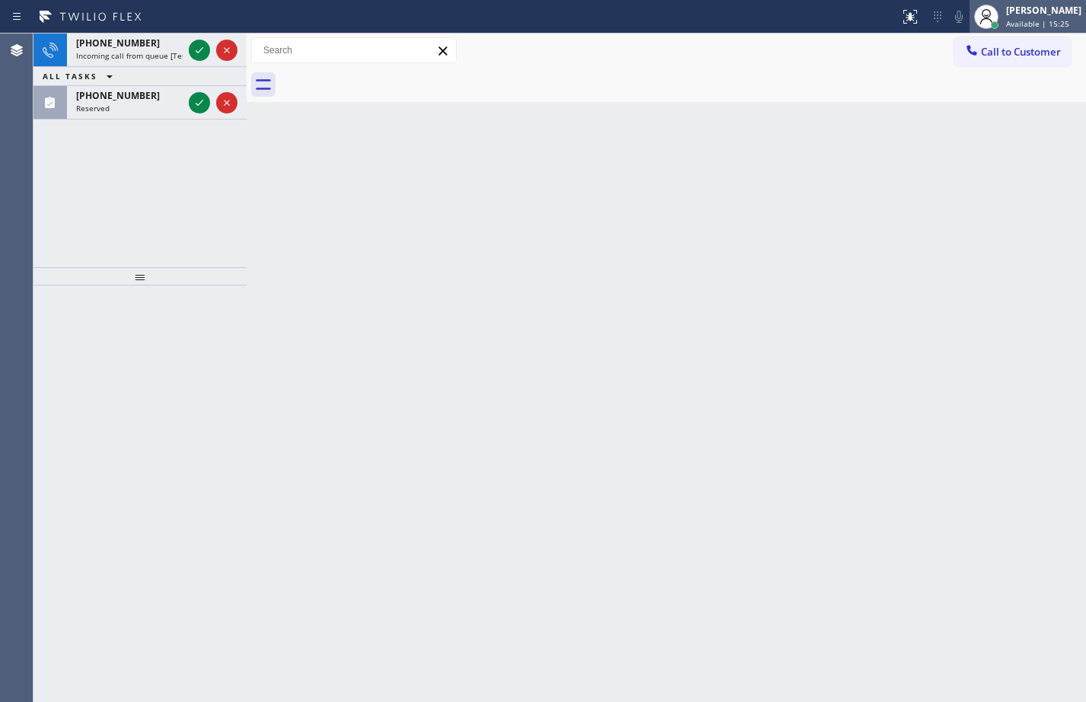
click at [1010, 16] on div "[PERSON_NAME]" at bounding box center [1043, 10] width 75 height 13
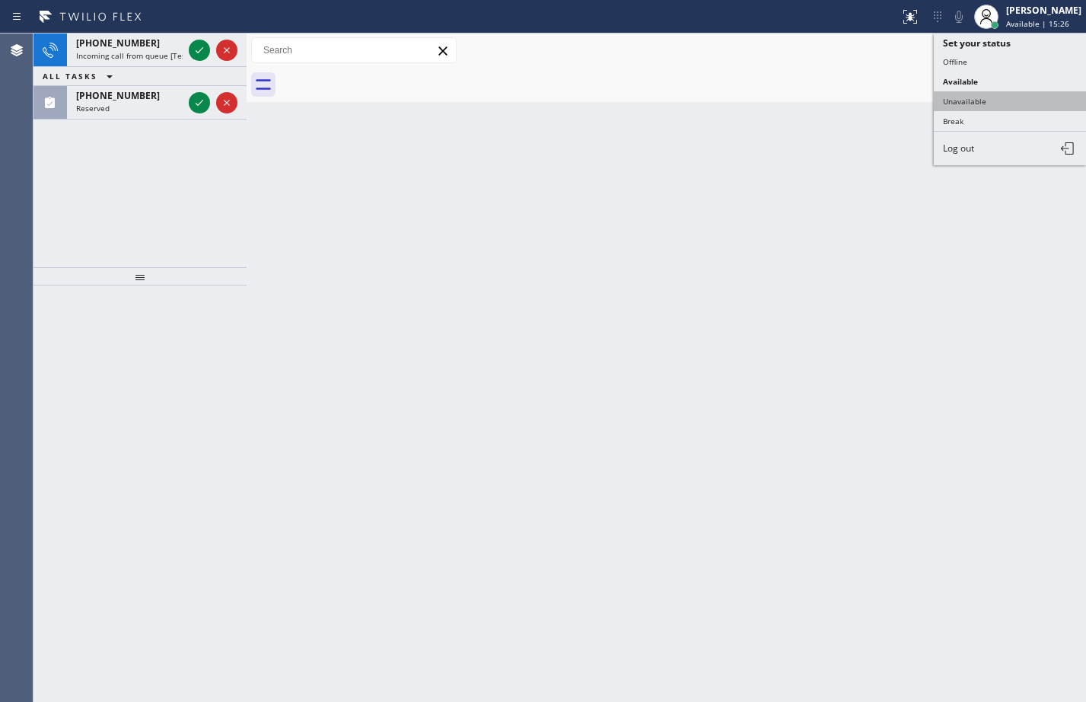
click at [963, 106] on button "Unavailable" at bounding box center [1010, 101] width 152 height 20
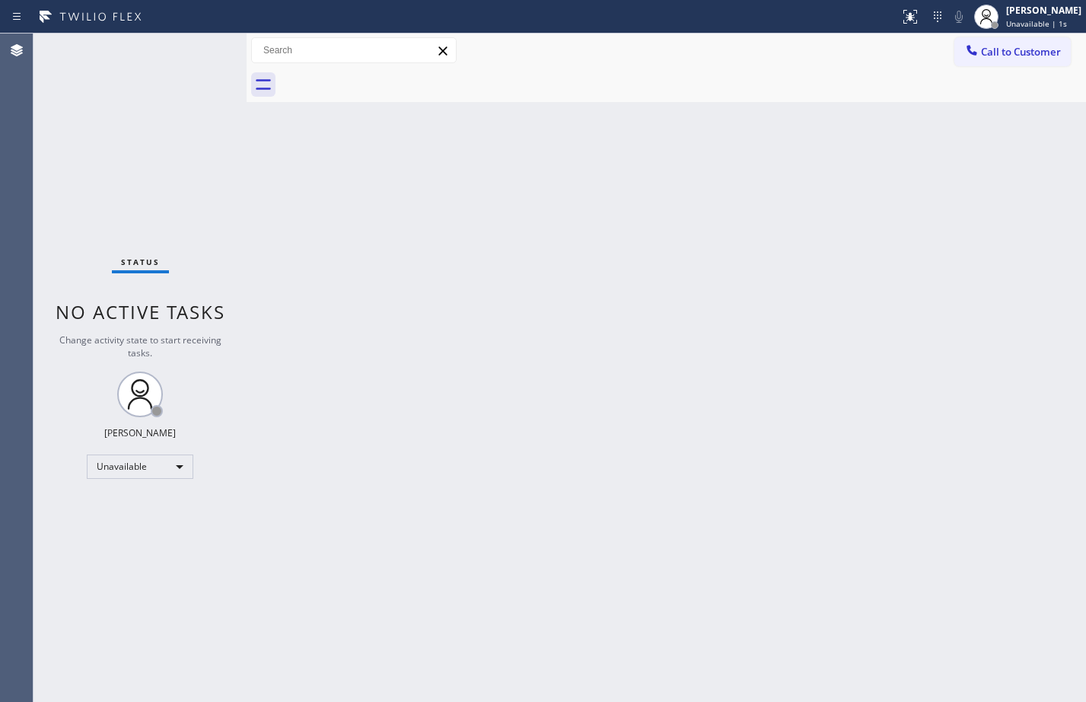
click at [584, 242] on div "Back to Dashboard Change Sender ID Customers Technicians Select a contact Outbo…" at bounding box center [666, 367] width 839 height 668
click at [193, 174] on div "Status No active tasks Change activity state to start receiving tasks. [PERSON_…" at bounding box center [139, 367] width 213 height 668
drag, startPoint x: 999, startPoint y: 14, endPoint x: 995, endPoint y: 35, distance: 21.6
click at [1003, 18] on div "[PERSON_NAME] Unavailable | 1:58" at bounding box center [1044, 16] width 83 height 27
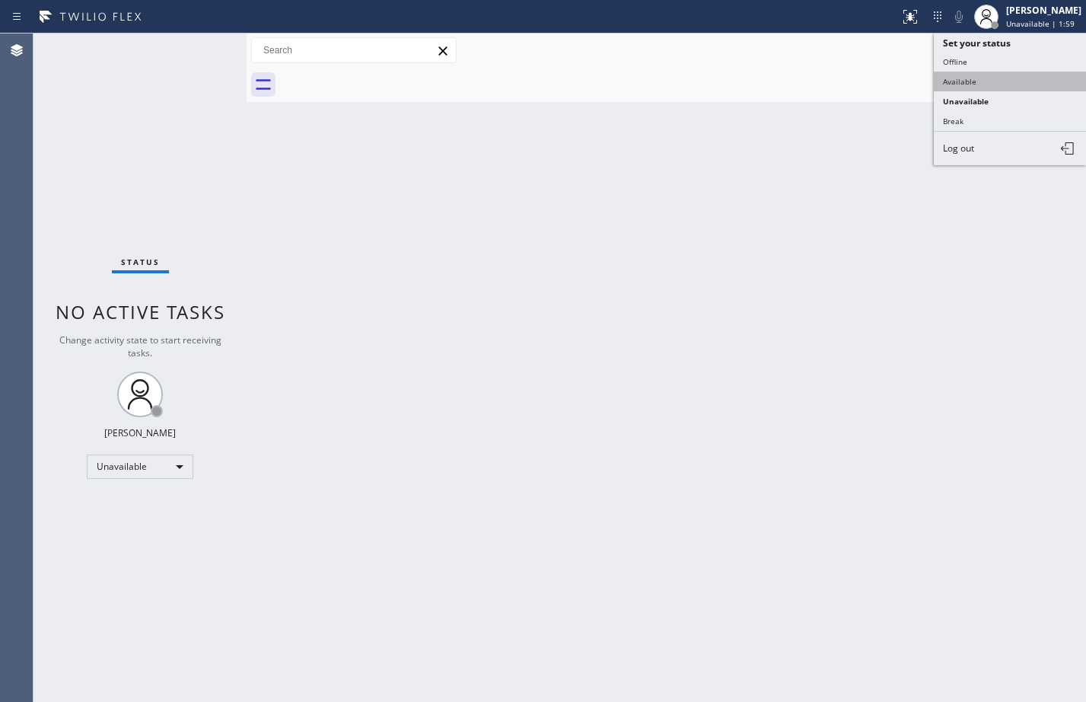
click at [982, 88] on button "Available" at bounding box center [1010, 82] width 152 height 20
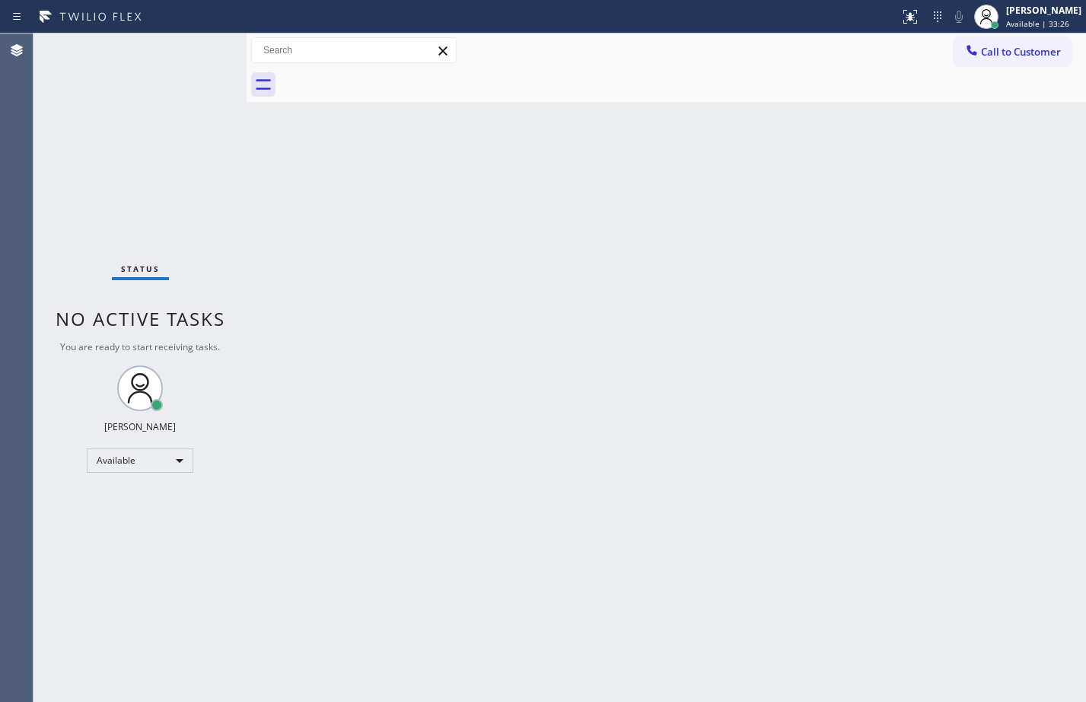
click at [659, 451] on div "Back to Dashboard Change Sender ID Customers Technicians Select a contact Outbo…" at bounding box center [666, 367] width 839 height 668
click at [149, 460] on div "Available" at bounding box center [140, 460] width 107 height 24
click at [138, 516] on li "Unavailable" at bounding box center [139, 520] width 103 height 18
click at [129, 467] on div "Available" at bounding box center [140, 460] width 107 height 24
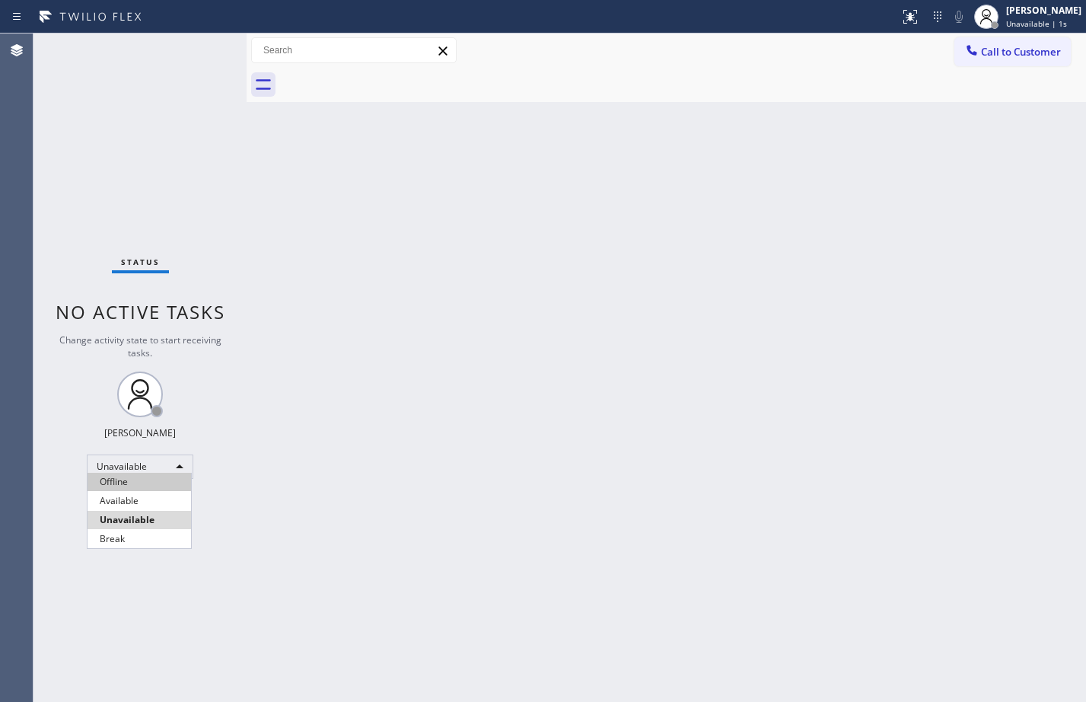
click at [134, 483] on li "Offline" at bounding box center [139, 482] width 103 height 18
click at [1026, 26] on span "Offline | 1s" at bounding box center [1027, 23] width 42 height 11
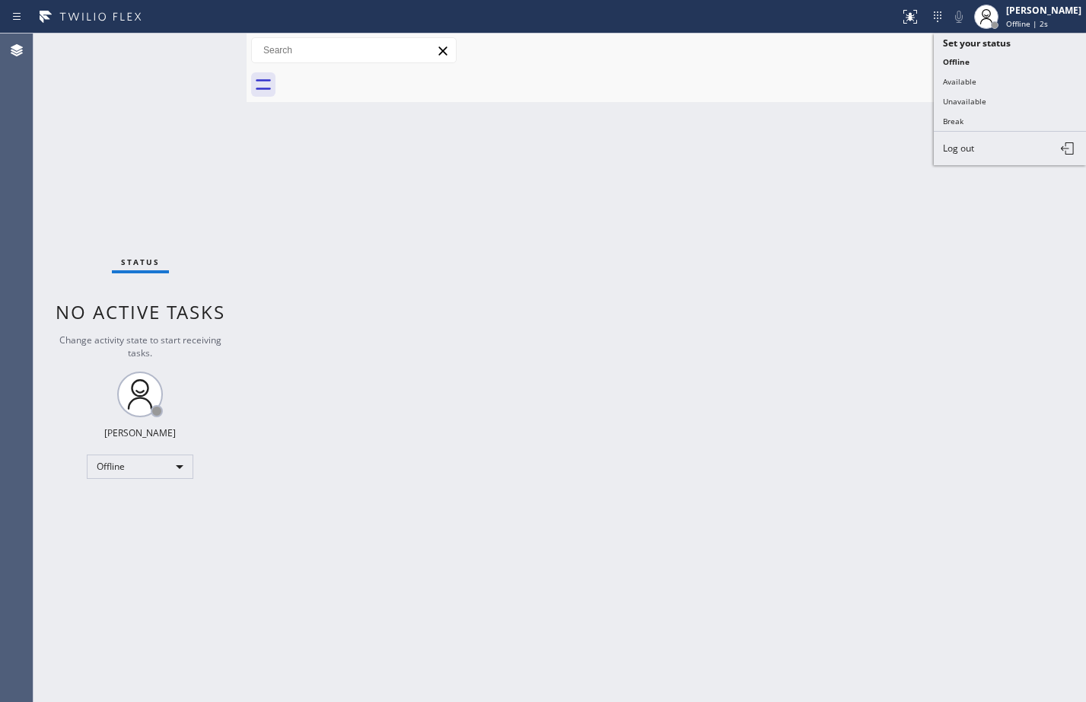
click at [1020, 143] on button "Log out" at bounding box center [1010, 148] width 152 height 33
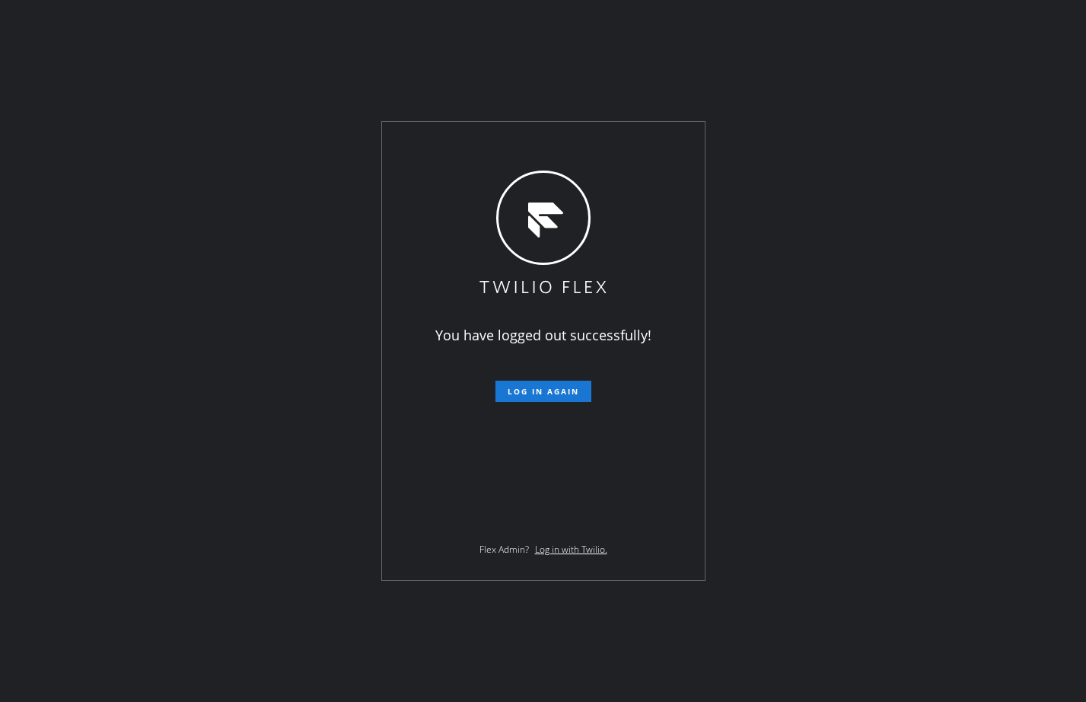
click at [110, 213] on div "You have logged out successfully! Log in again Flex Admin? Log in with Twilio." at bounding box center [543, 351] width 1086 height 702
